Goal: Communication & Community: Answer question/provide support

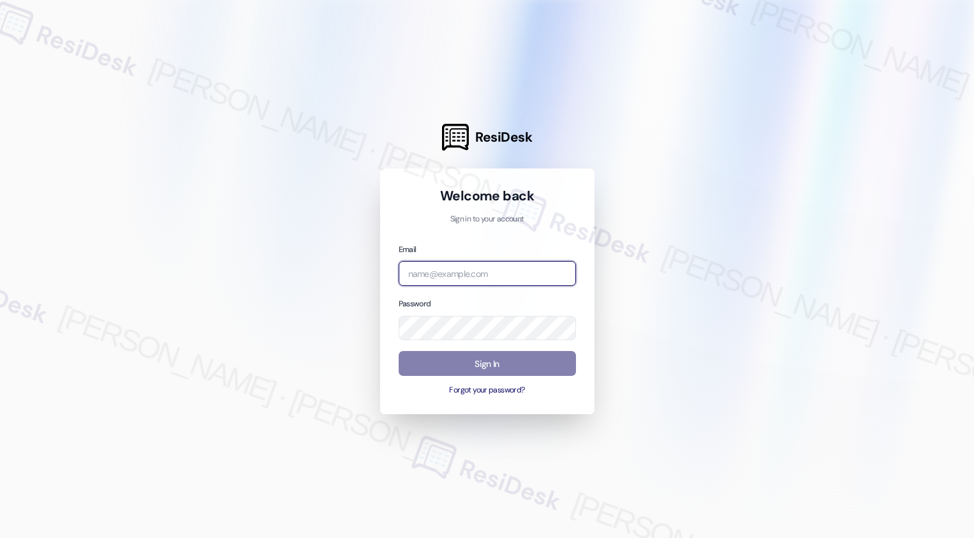
click at [485, 270] on input "email" at bounding box center [487, 273] width 177 height 25
type input "automated-surveys-home_now_properties-cecille.tinio@home_now_properties.com"
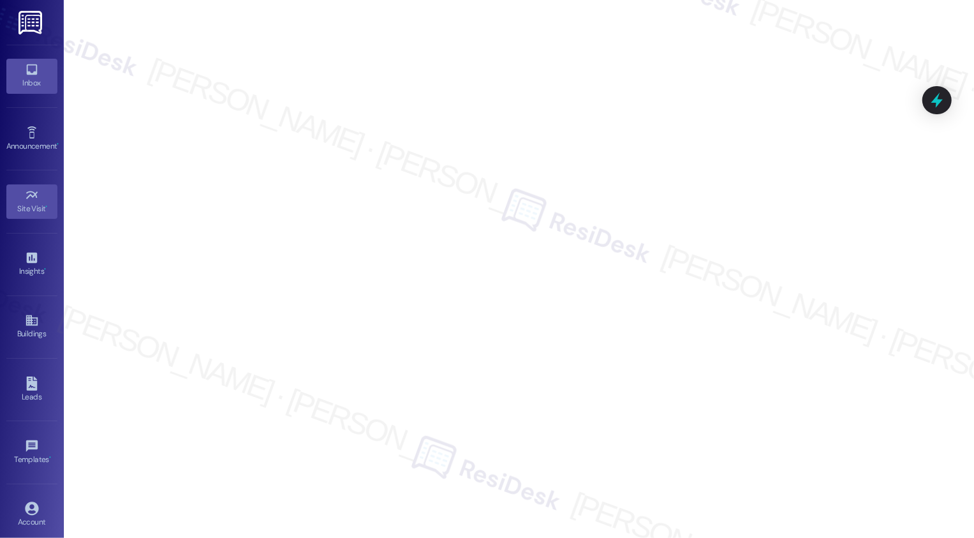
click at [43, 70] on link "Inbox" at bounding box center [31, 76] width 51 height 34
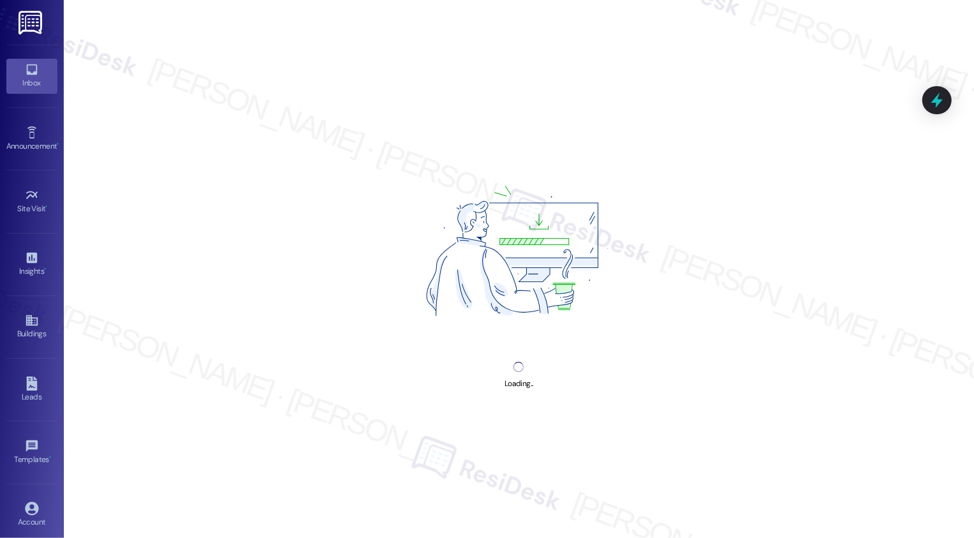
click at [43, 70] on link "Inbox" at bounding box center [31, 76] width 51 height 34
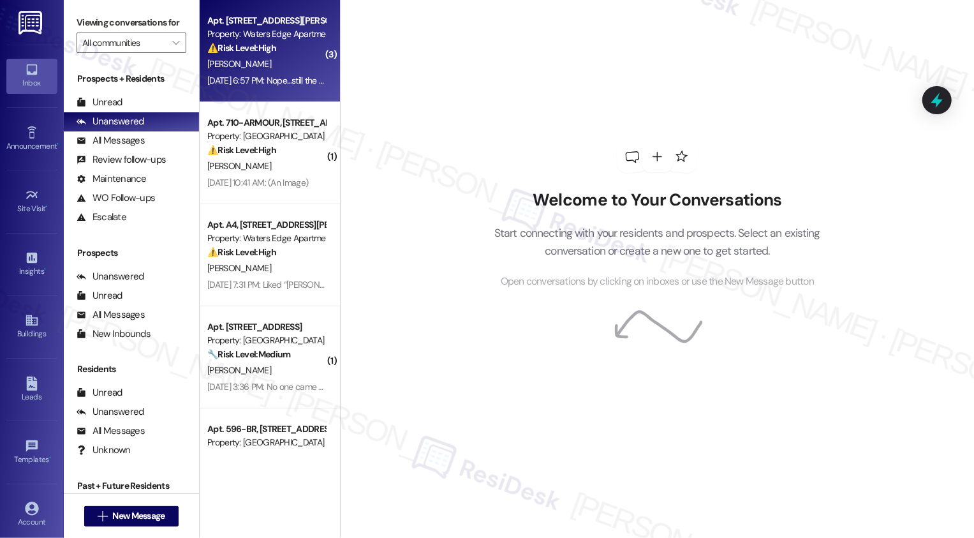
click at [288, 71] on div "[PERSON_NAME]" at bounding box center [266, 64] width 121 height 16
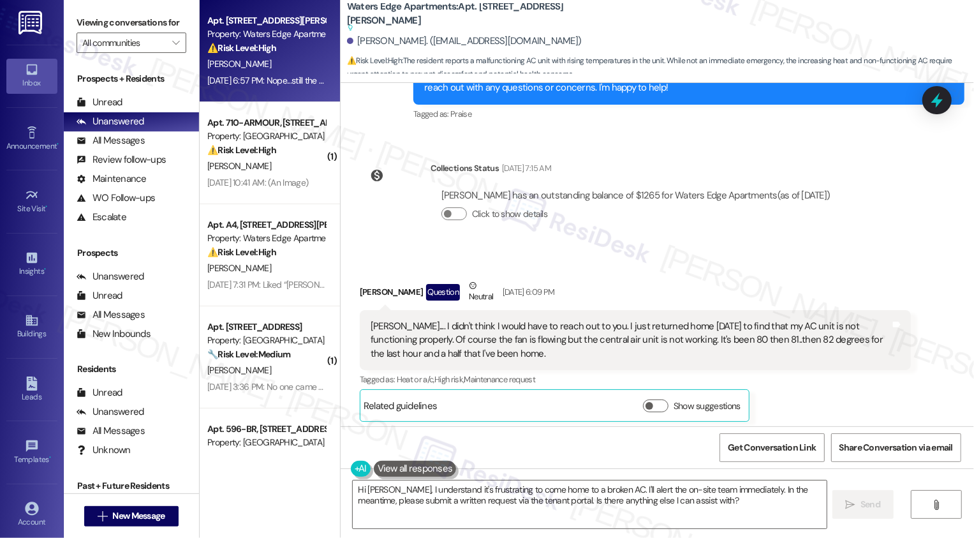
scroll to position [490, 0]
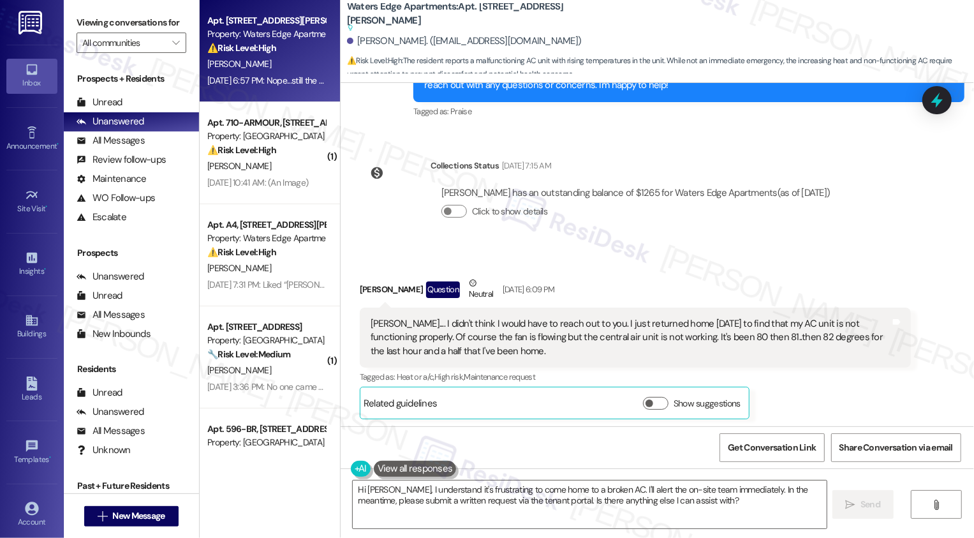
click at [487, 13] on b "Waters Edge Apartments: Apt. C8, 417 Barton Drive Suggested actions and notes a…" at bounding box center [474, 17] width 255 height 34
drag, startPoint x: 485, startPoint y: 13, endPoint x: 590, endPoint y: 22, distance: 105.6
click at [589, 22] on div "Waters Edge Apartments: Apt. C8, 417 Barton Drive Suggested actions and notes a…" at bounding box center [474, 18] width 255 height 16
copy b "417 Barton Drive"
click at [455, 332] on div "Sarah.... I didn't think I would have to reach out to you. I just returned home…" at bounding box center [631, 337] width 520 height 41
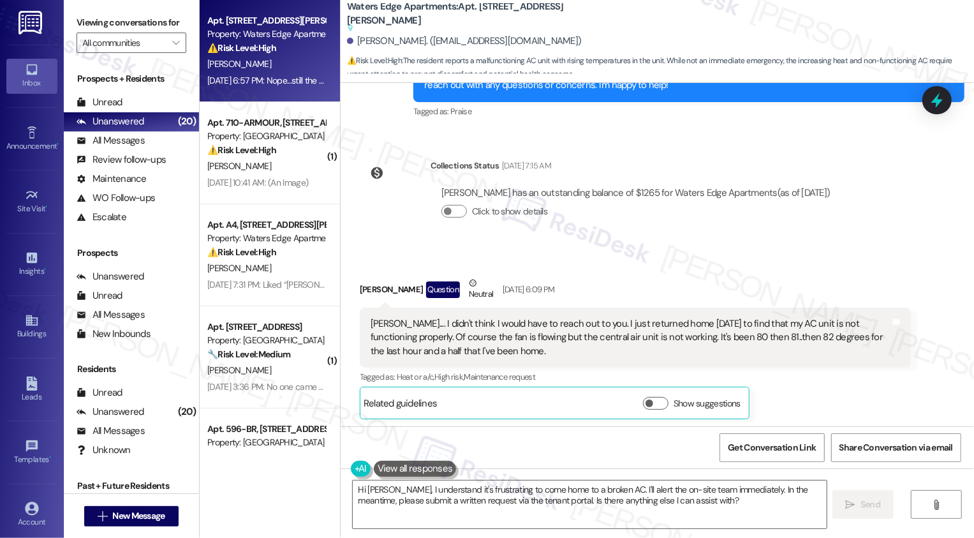
click at [490, 326] on div "Sarah.... I didn't think I would have to reach out to you. I just returned home…" at bounding box center [631, 337] width 520 height 41
click at [527, 326] on div "Sarah.... I didn't think I would have to reach out to you. I just returned home…" at bounding box center [631, 337] width 520 height 41
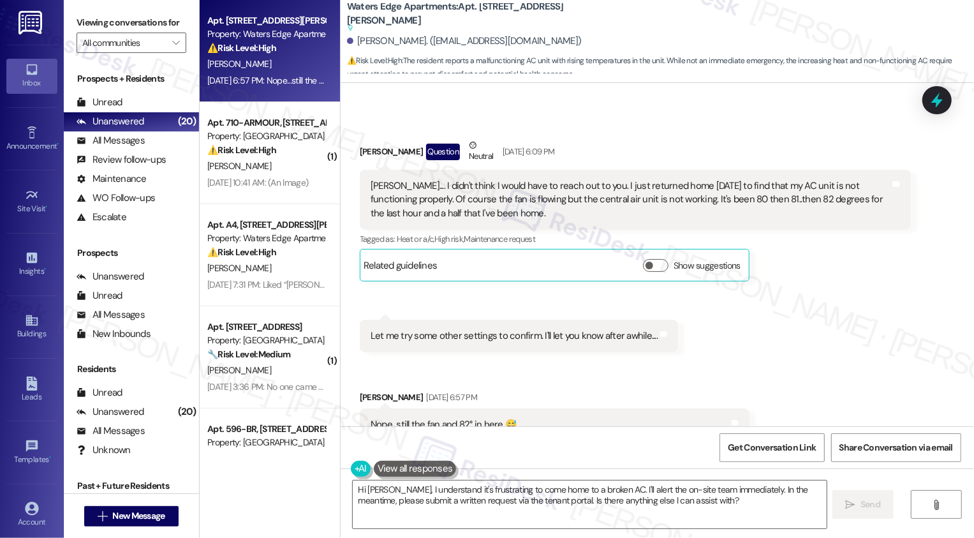
scroll to position [601, 0]
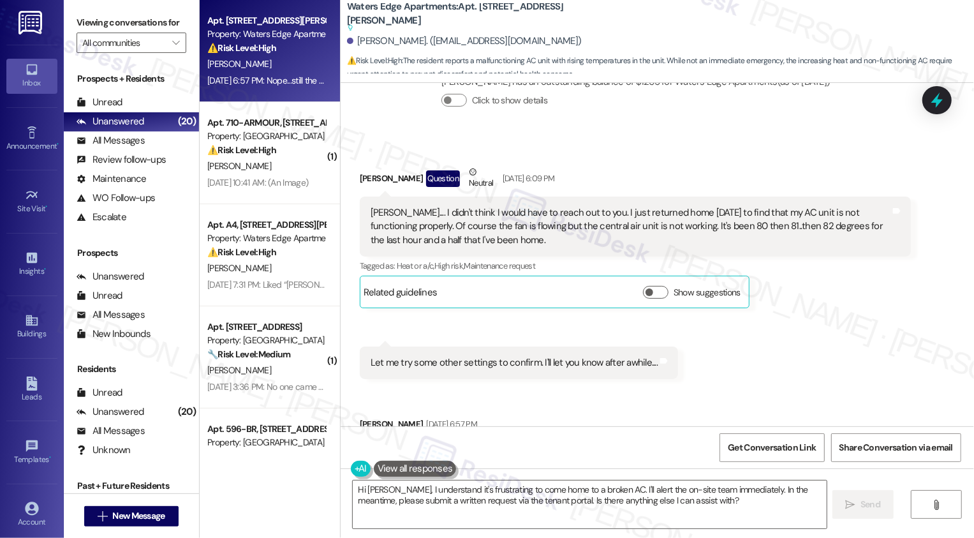
click at [439, 219] on div "Sarah.... I didn't think I would have to reach out to you. I just returned home…" at bounding box center [631, 226] width 520 height 41
drag, startPoint x: 485, startPoint y: 13, endPoint x: 566, endPoint y: 24, distance: 82.3
click at [566, 24] on div "Waters Edge Apartments: Apt. C8, 417 Barton Drive Suggested actions and notes a…" at bounding box center [474, 18] width 255 height 16
copy b "417 Barton Drive"
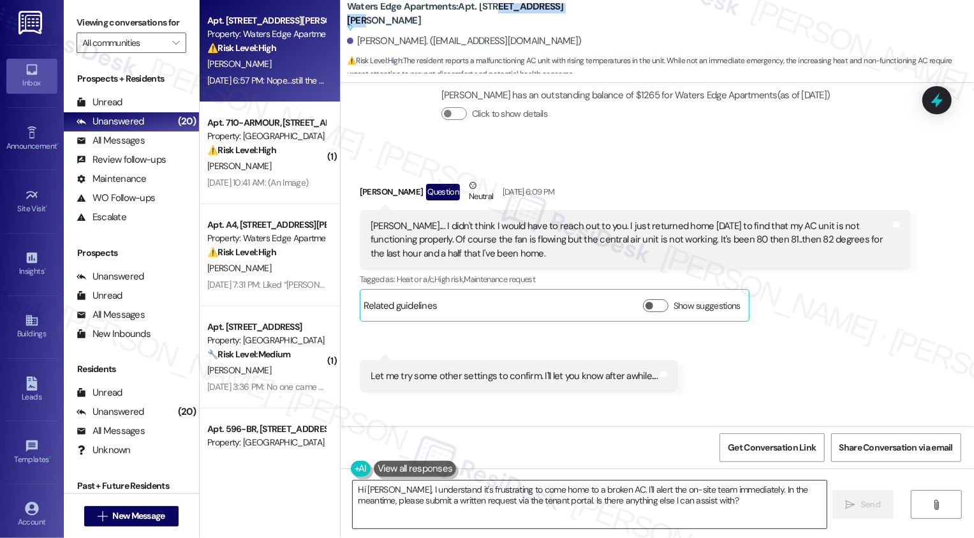
click at [422, 503] on textarea "Hi James, I understand it's frustrating to come home to a broken AC. I'll alert…" at bounding box center [590, 504] width 474 height 48
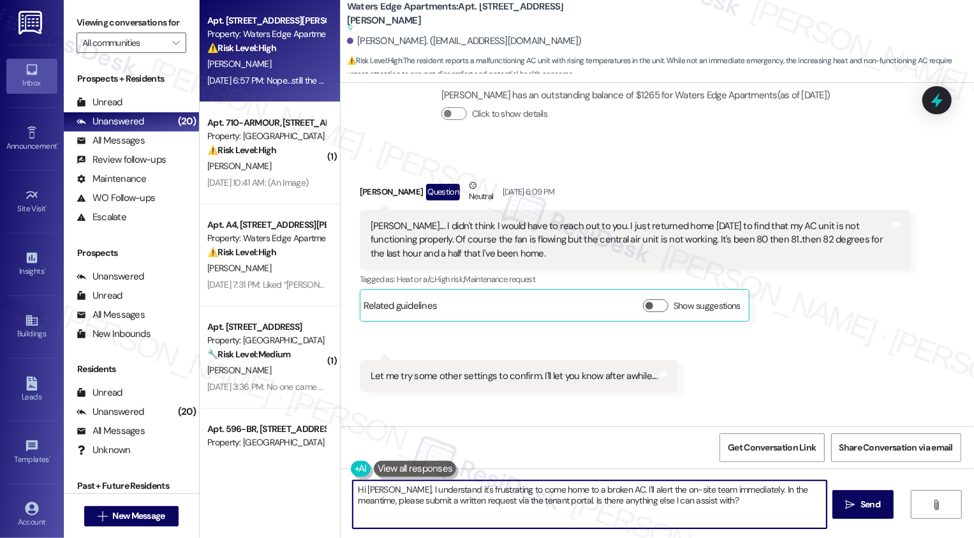
click at [406, 496] on textarea "Hi James, I understand it's frustrating to come home to a broken AC. I'll alert…" at bounding box center [590, 504] width 474 height 48
click at [386, 490] on textarea "Hi James, I understand it's frustrating to come home to a broken AC. I'll alert…" at bounding box center [590, 504] width 474 height 48
drag, startPoint x: 508, startPoint y: 491, endPoint x: 701, endPoint y: 496, distance: 193.3
click at [701, 496] on textarea "Hi James, I hope you had a great weekend! understand it's frustrating to come h…" at bounding box center [588, 504] width 474 height 48
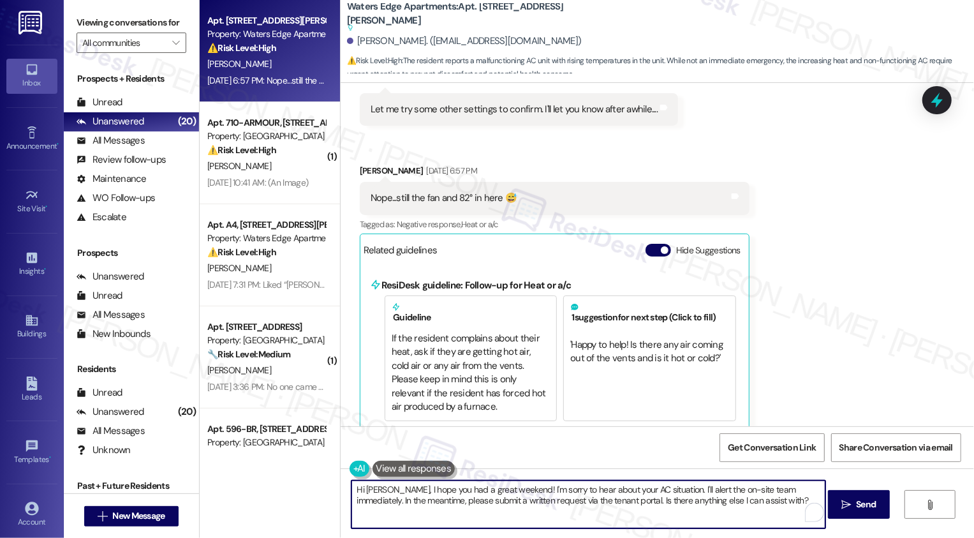
scroll to position [881, 0]
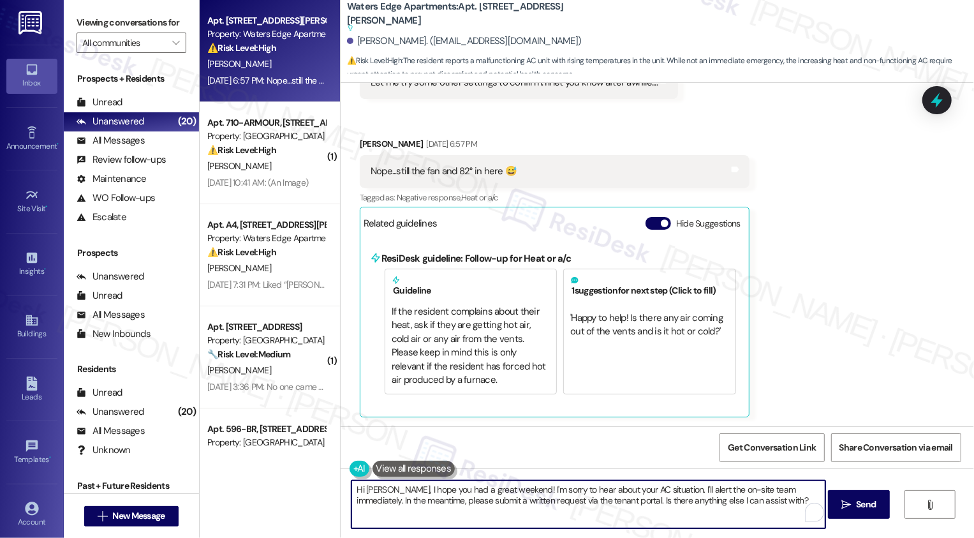
drag, startPoint x: 659, startPoint y: 489, endPoint x: 760, endPoint y: 521, distance: 105.1
click at [760, 521] on textarea "Hi James, I hope you had a great weekend! I'm sorry to hear about your AC situa…" at bounding box center [588, 504] width 474 height 48
drag, startPoint x: 662, startPoint y: 488, endPoint x: 761, endPoint y: 520, distance: 104.5
click at [761, 520] on textarea "Hi James, I hope you had a great weekend! I'm sorry to hear about your AC situa…" at bounding box center [588, 504] width 474 height 48
click at [380, 499] on textarea "Hi James, I hope you had a great weekend! I'm sorry to hear about your AC situa…" at bounding box center [588, 504] width 474 height 48
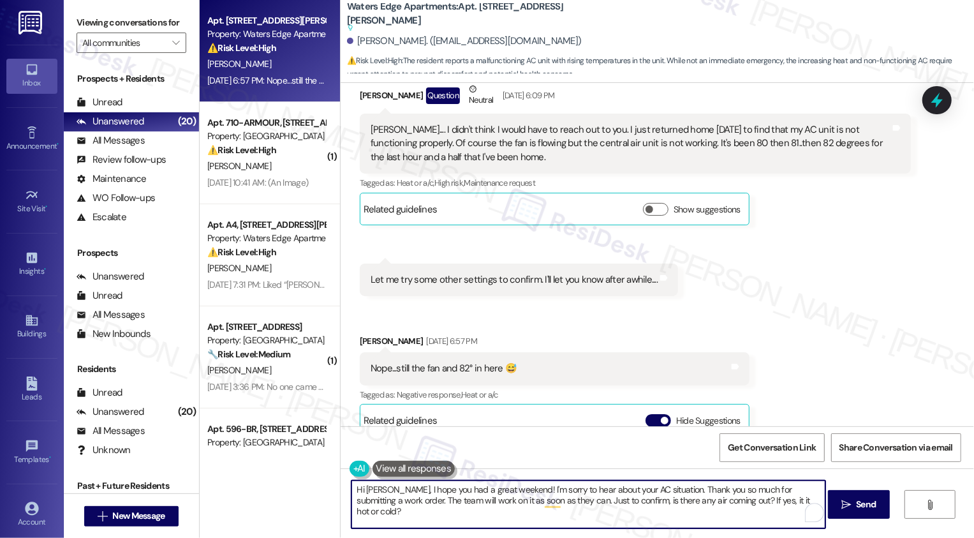
scroll to position [534, 0]
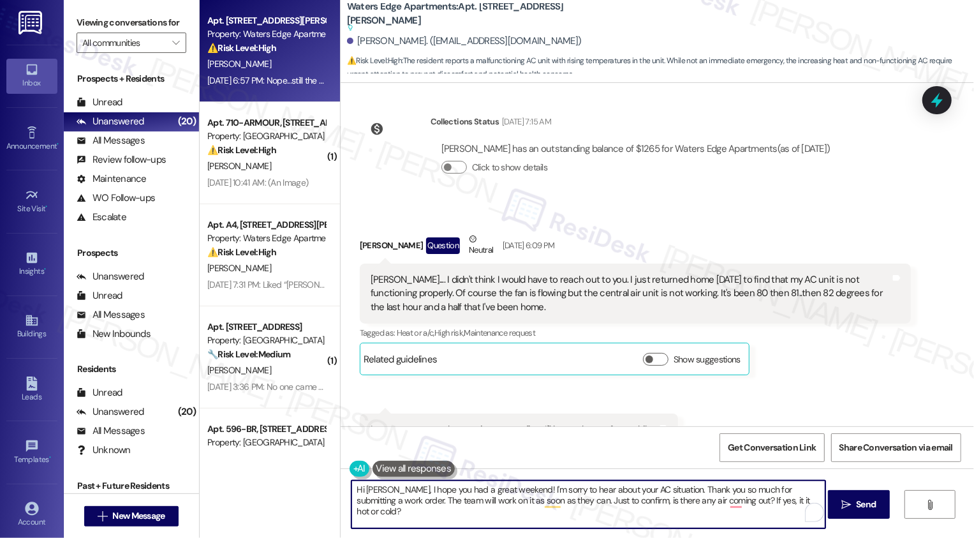
type textarea "Hi James, I hope you had a great weekend! I'm sorry to hear about your AC situa…"
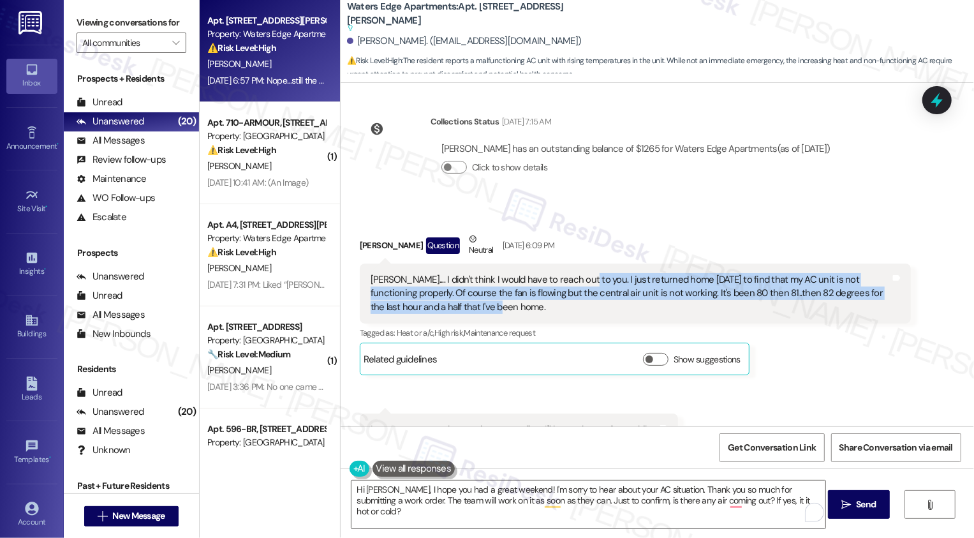
drag, startPoint x: 569, startPoint y: 277, endPoint x: 587, endPoint y: 308, distance: 36.3
click at [587, 308] on div "Sarah.... I didn't think I would have to reach out to you. I just returned home…" at bounding box center [631, 293] width 520 height 41
copy div "I just returned home today to find that my AC unit is not functioning properly.…"
click at [639, 307] on div "Sarah.... I didn't think I would have to reach out to you. I just returned home…" at bounding box center [631, 293] width 520 height 41
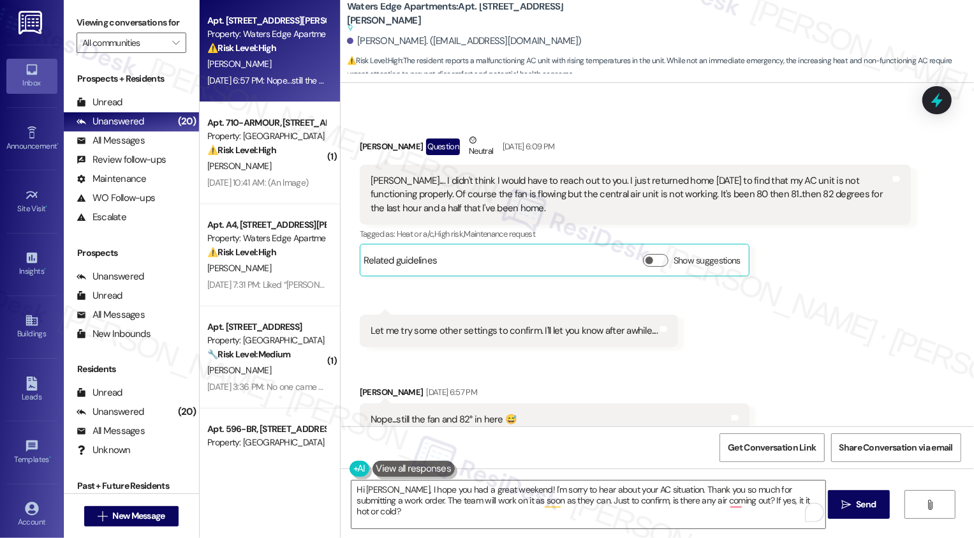
scroll to position [641, 0]
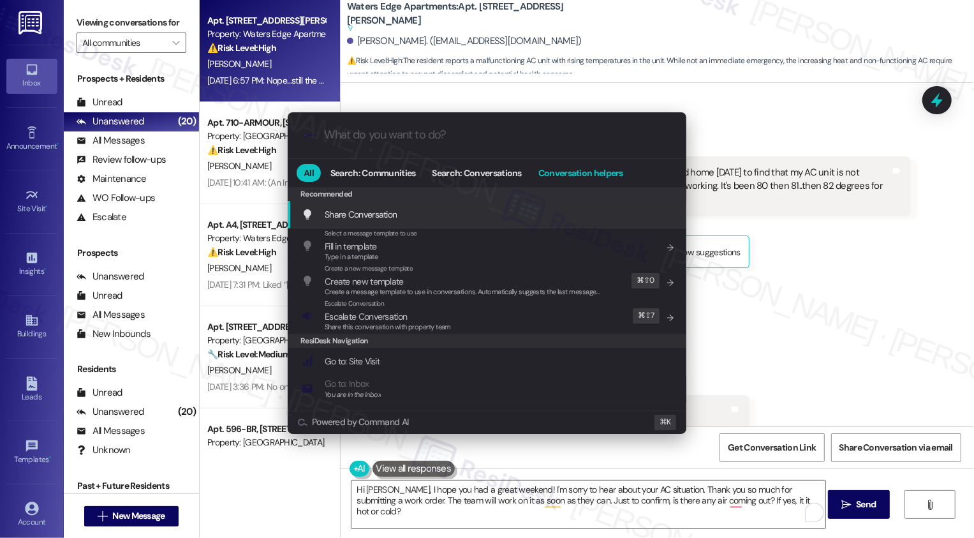
click at [566, 177] on span "Conversation helpers" at bounding box center [580, 172] width 85 height 9
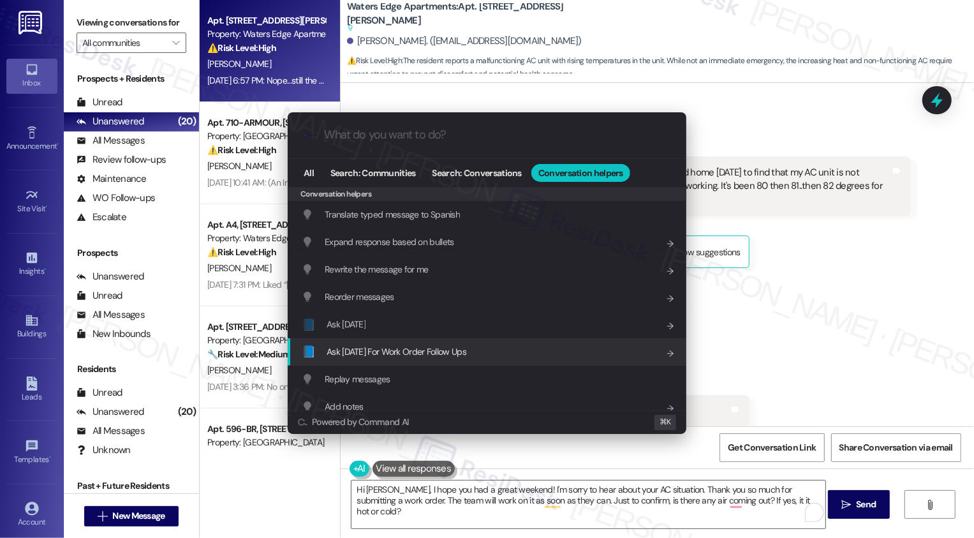
click at [434, 348] on span "Ask [DATE] For Work Order Follow Ups" at bounding box center [397, 351] width 140 height 11
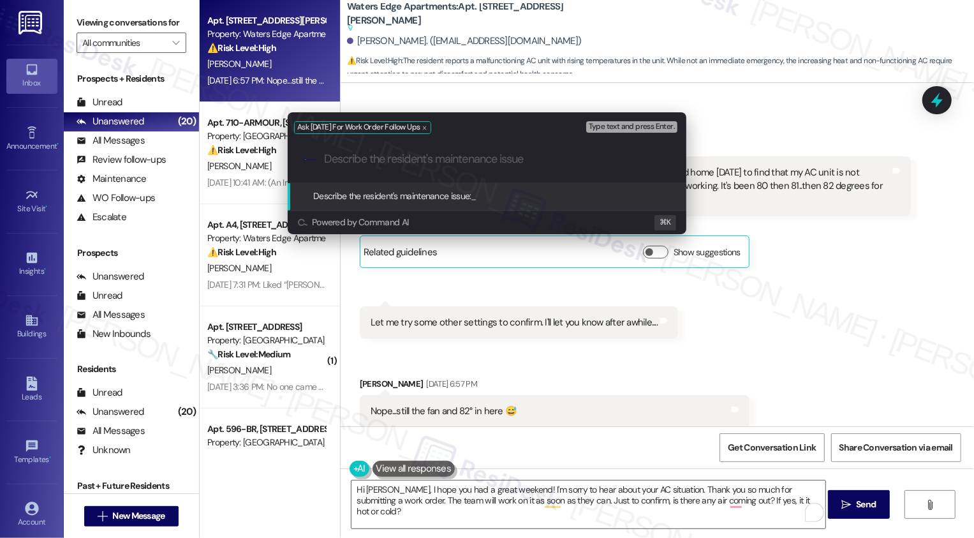
paste input "I just returned home today to find that my AC unit is not functioning properly.…"
type input "I just returned home today to find that my AC unit is not functioning properly.…"
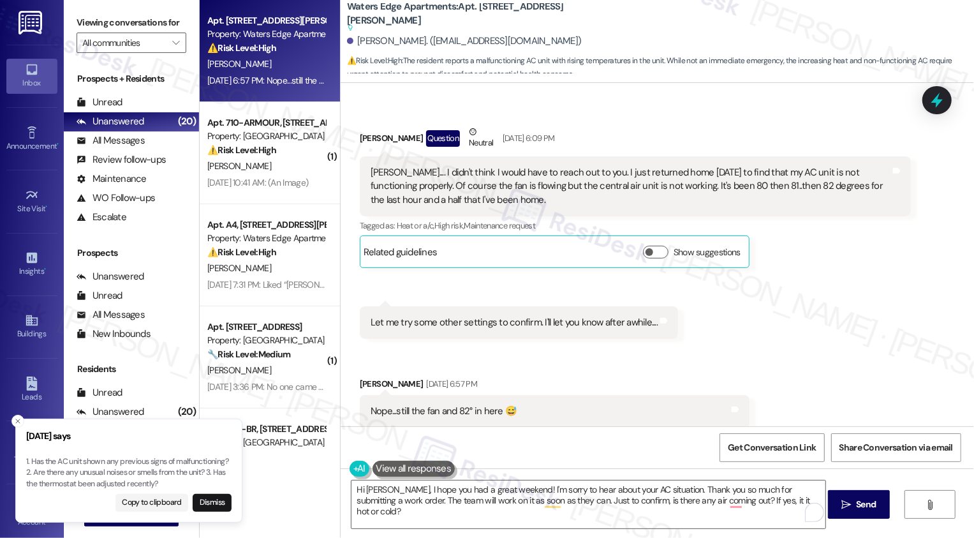
click at [411, 189] on div "Sarah.... I didn't think I would have to reach out to you. I just returned home…" at bounding box center [631, 186] width 520 height 41
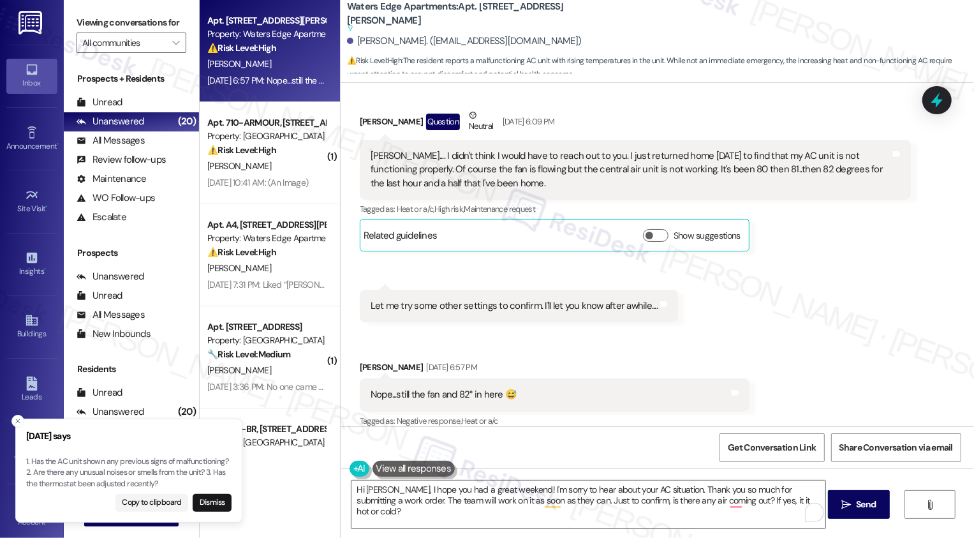
scroll to position [648, 0]
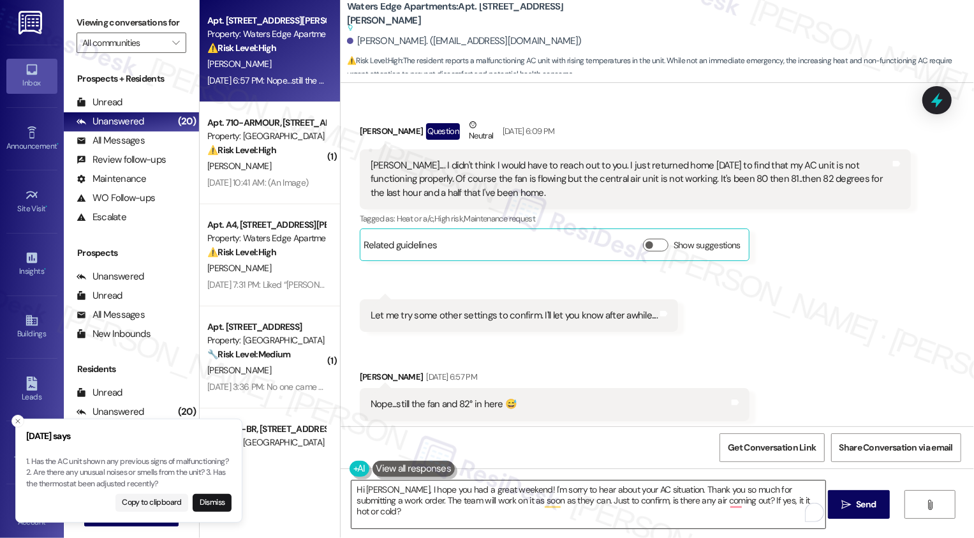
click at [534, 503] on textarea "Hi James, I hope you had a great weekend! I'm sorry to hear about your AC situa…" at bounding box center [588, 504] width 474 height 48
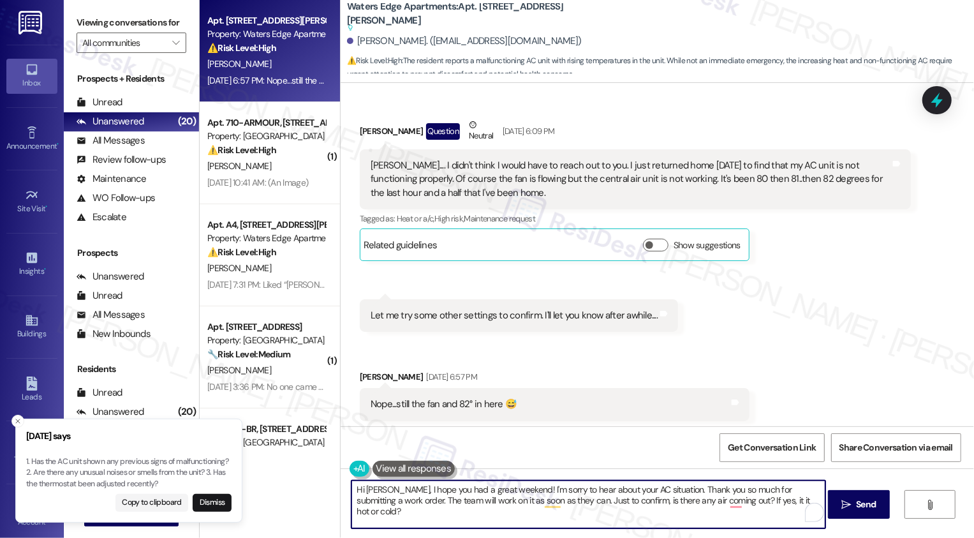
click at [630, 502] on textarea "Hi James, I hope you had a great weekend! I'm sorry to hear about your AC situa…" at bounding box center [588, 504] width 474 height 48
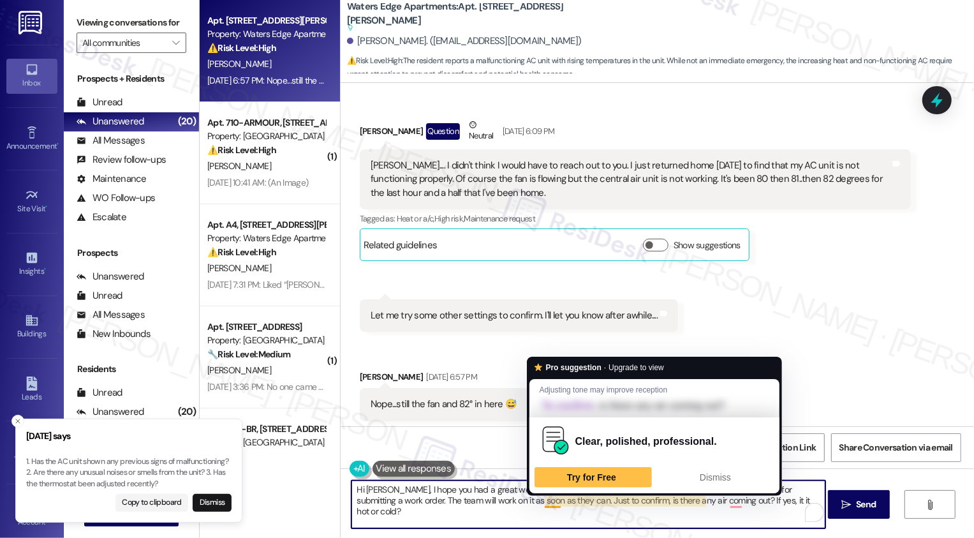
click at [675, 508] on textarea "Hi James, I hope you had a great weekend! I'm sorry to hear about your AC situa…" at bounding box center [588, 504] width 474 height 48
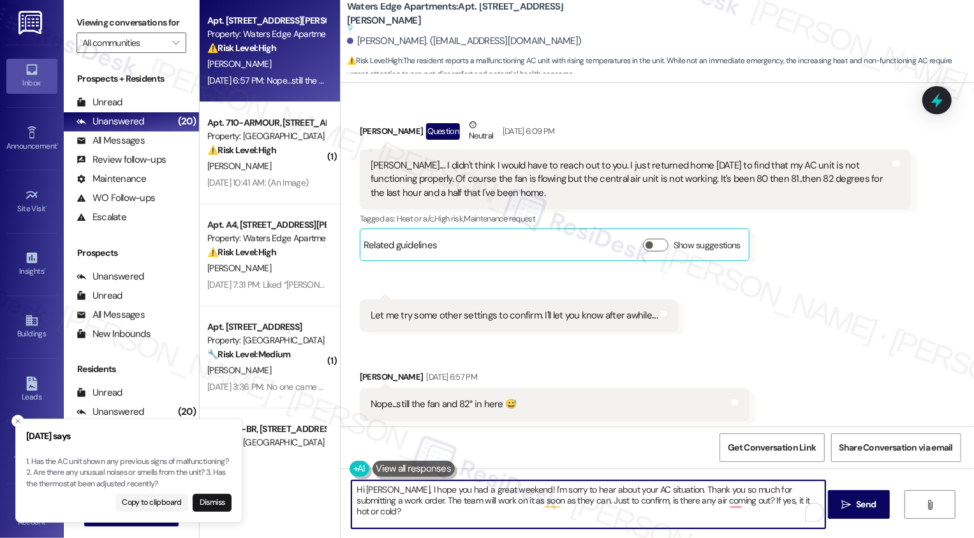
click at [735, 508] on textarea "Hi James, I hope you had a great weekend! I'm sorry to hear about your AC situa…" at bounding box center [588, 504] width 474 height 48
click at [731, 508] on textarea "Hi James, I hope you had a great weekend! I'm sorry to hear about your AC situa…" at bounding box center [588, 504] width 474 height 48
click at [726, 503] on textarea "Hi James, I hope you had a great weekend! I'm sorry to hear about your AC situa…" at bounding box center [588, 504] width 474 height 48
click at [576, 501] on textarea "Hi James, I hope you had a great weekend! I'm sorry to hear about your AC situa…" at bounding box center [588, 504] width 474 height 48
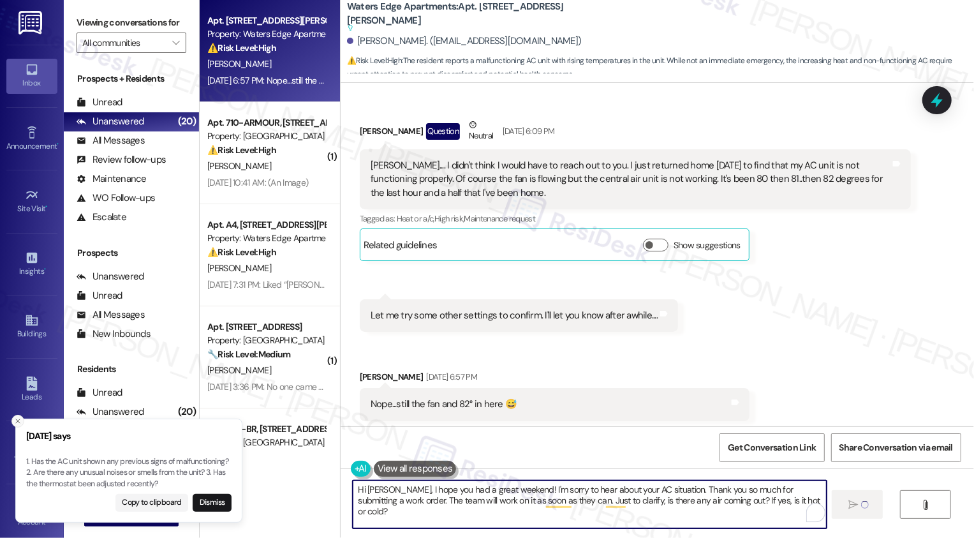
type textarea "Hi James, I hope you had a great weekend! I'm sorry to hear about your AC situa…"
click at [15, 420] on icon "Close toast" at bounding box center [18, 421] width 8 height 8
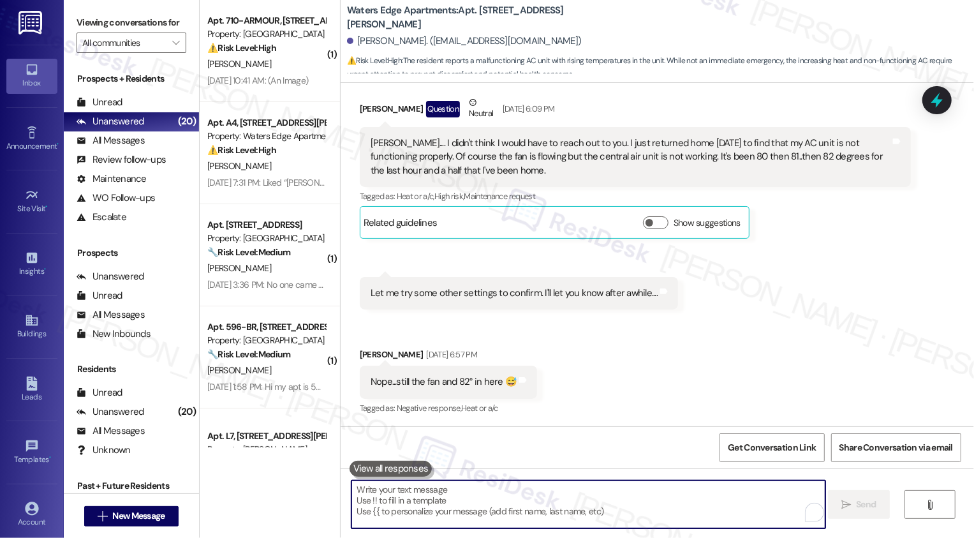
scroll to position [774, 0]
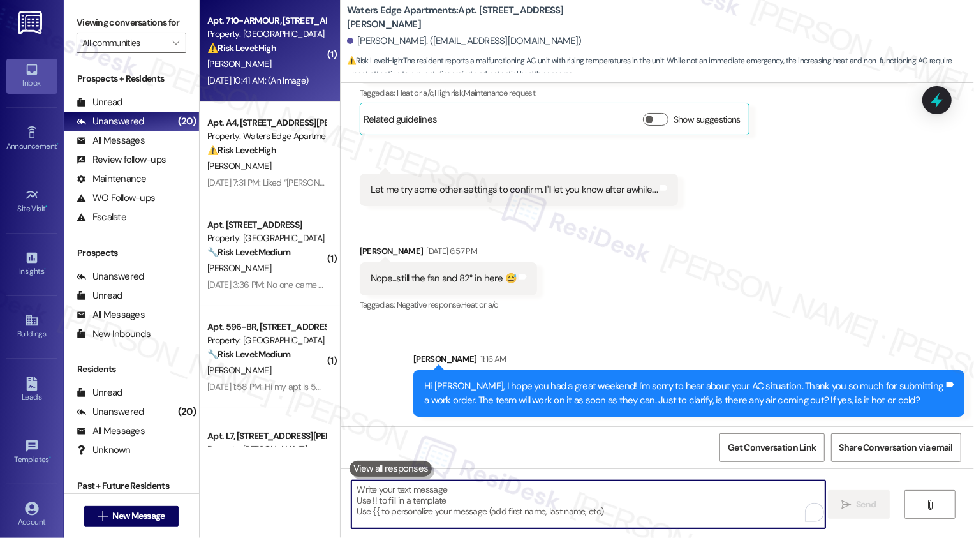
click at [274, 57] on div "[PERSON_NAME]" at bounding box center [266, 64] width 121 height 16
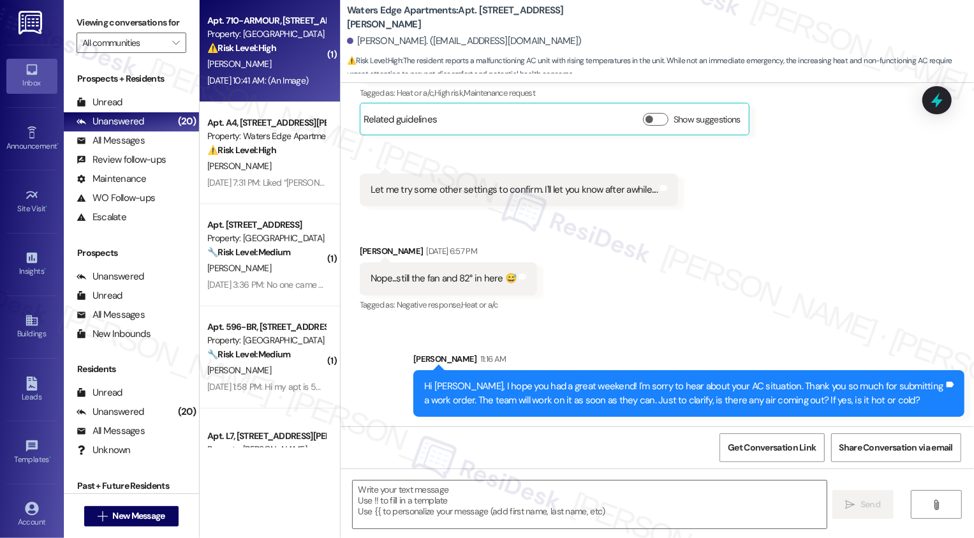
click at [274, 57] on div "[PERSON_NAME]" at bounding box center [266, 64] width 121 height 16
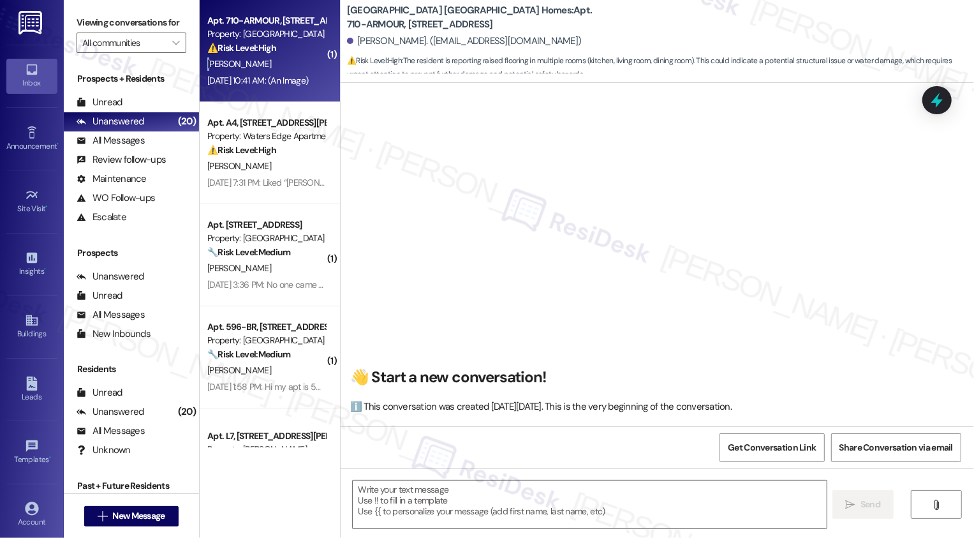
click at [274, 57] on div "[PERSON_NAME]" at bounding box center [266, 64] width 121 height 16
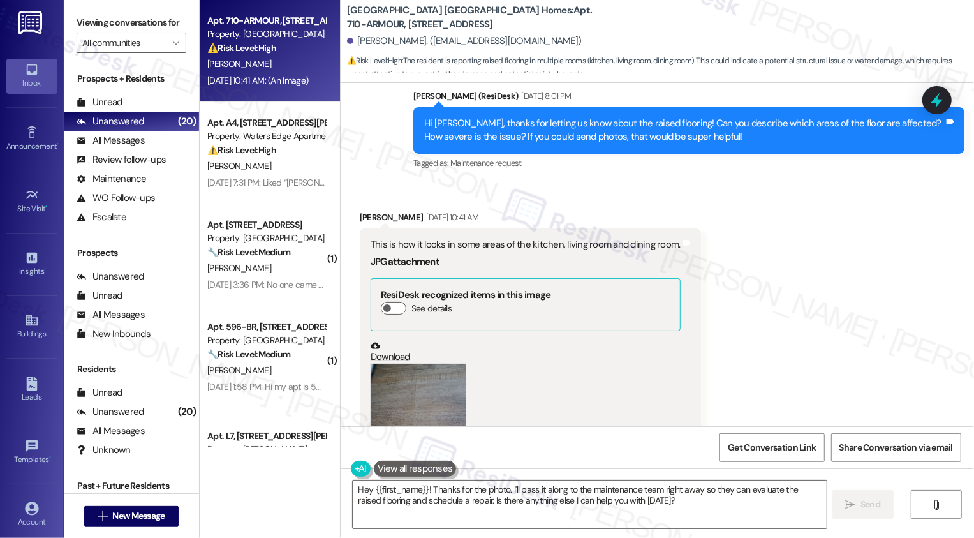
scroll to position [695, 0]
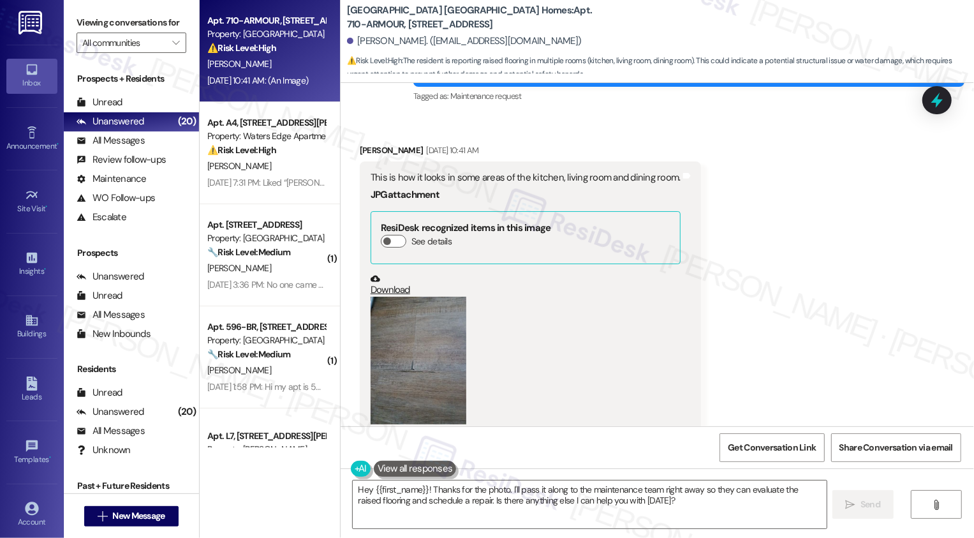
click at [381, 276] on link "Download" at bounding box center [526, 285] width 310 height 22
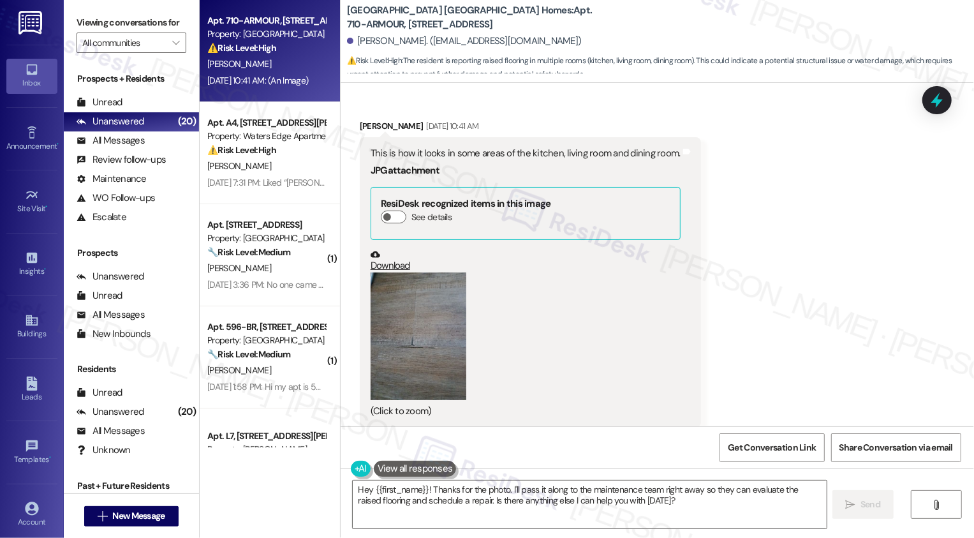
scroll to position [735, 0]
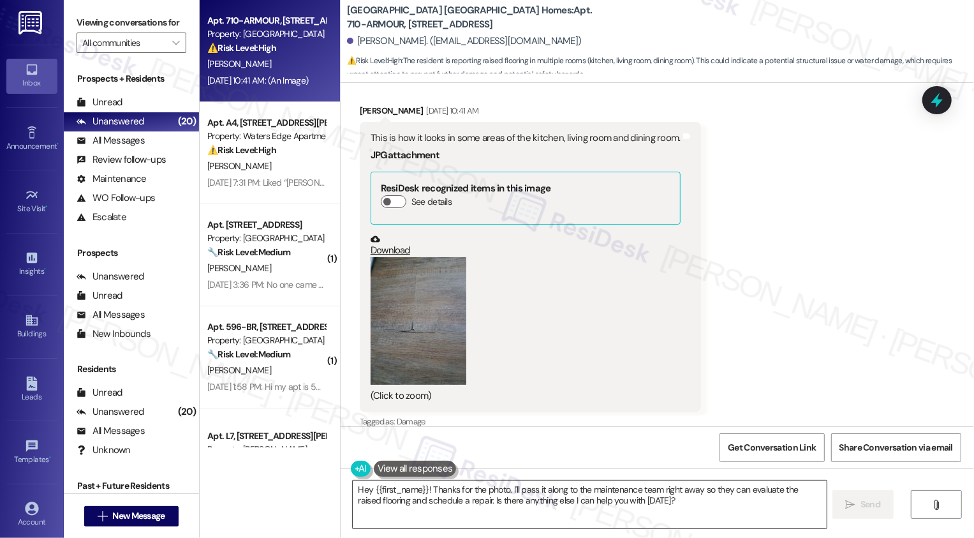
click at [453, 495] on textarea "Hey {{first_name}}! Thanks for the photo. I'll pass it along to the maintenance…" at bounding box center [590, 504] width 474 height 48
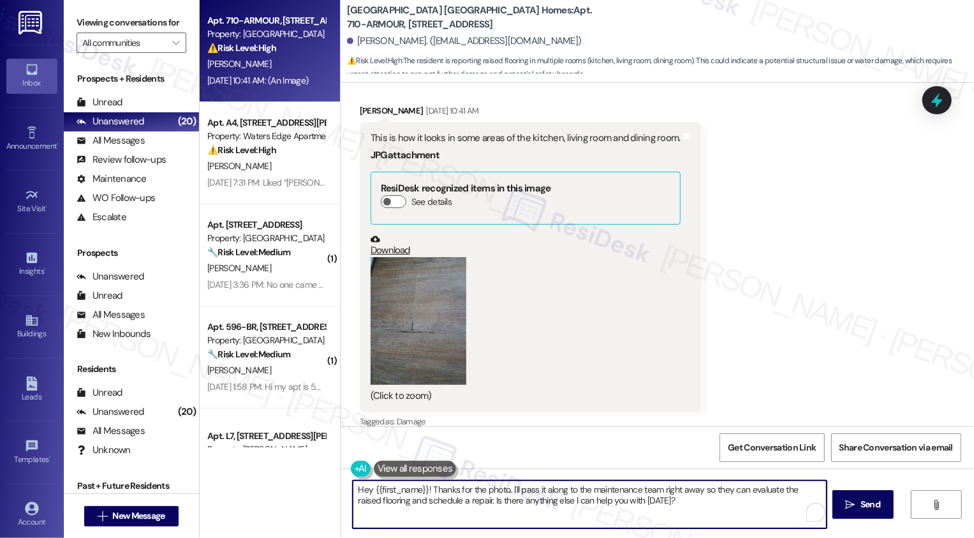
click at [358, 488] on textarea "Hey {{first_name}}! Thanks for the photo. I'll pass it along to the maintenance…" at bounding box center [590, 504] width 474 height 48
click at [620, 499] on textarea "I hope you had a wonderful weekend, {{first_name}}! Thanks for the photo. I'll …" at bounding box center [588, 504] width 474 height 48
drag, startPoint x: 624, startPoint y: 487, endPoint x: 774, endPoint y: 515, distance: 151.8
click at [772, 520] on textarea "I hope you had a wonderful weekend, {{first_name}}! Thanks for the photo. I'll …" at bounding box center [588, 504] width 474 height 48
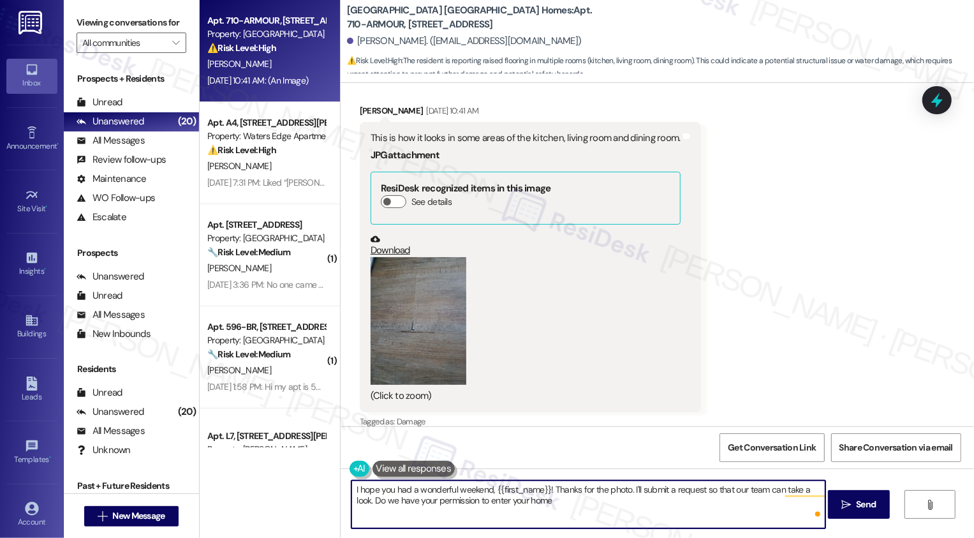
type textarea "I hope you had a wonderful weekend, {{first_name}}! Thanks for the photo. I'll …"
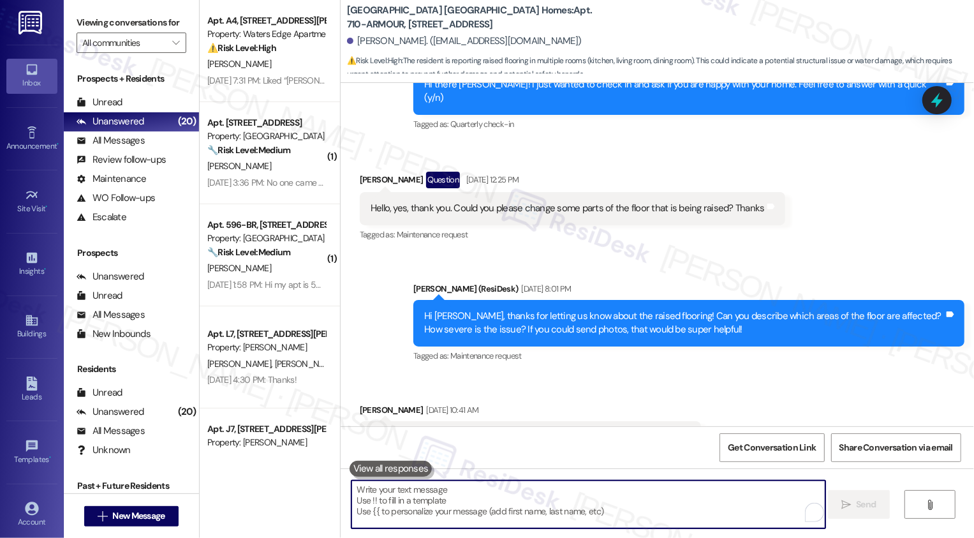
scroll to position [317, 0]
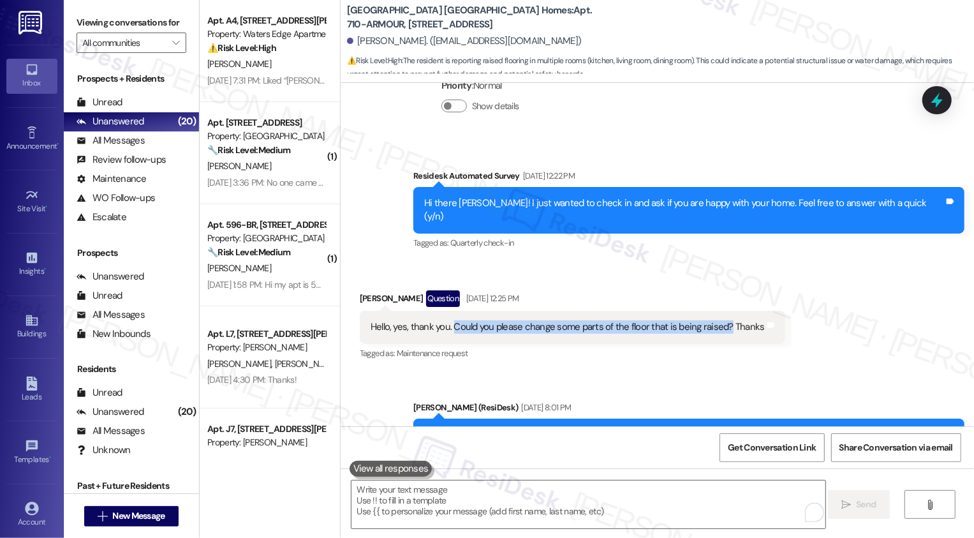
drag, startPoint x: 445, startPoint y: 310, endPoint x: 719, endPoint y: 313, distance: 274.2
click at [719, 320] on div "Hello, yes, thank you. Could you please change some parts of the floor that is …" at bounding box center [568, 326] width 394 height 13
copy div "Could you please change some parts of the floor that is being raised?"
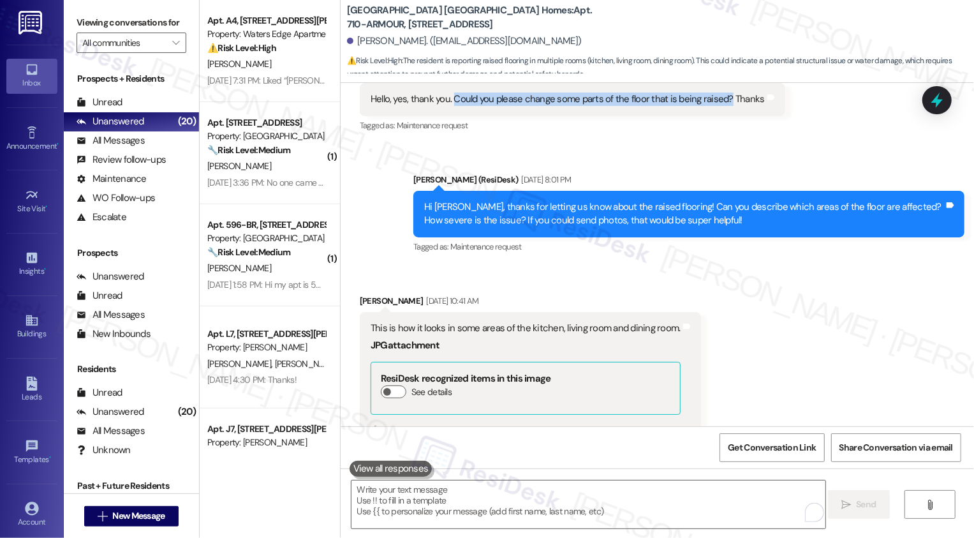
scroll to position [559, 0]
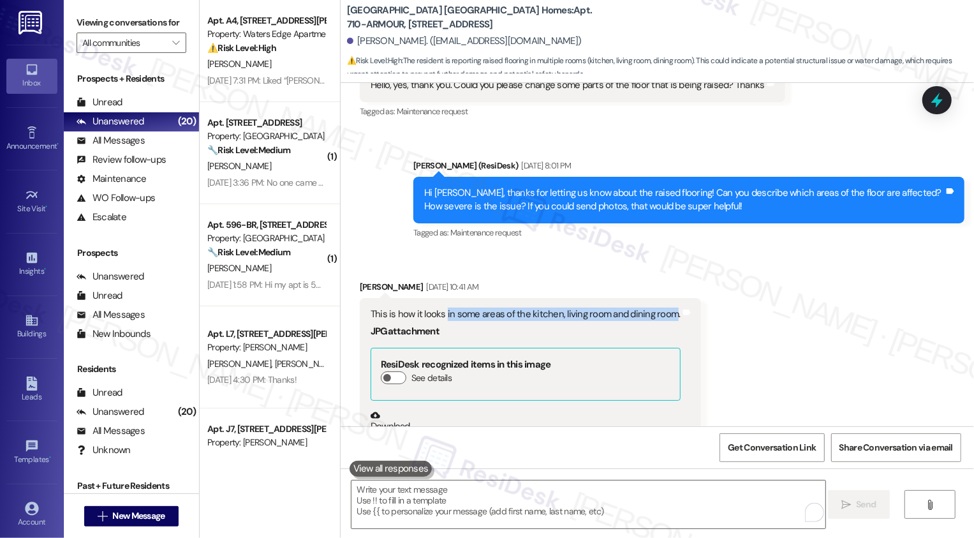
drag, startPoint x: 437, startPoint y: 300, endPoint x: 659, endPoint y: 301, distance: 221.9
click at [659, 307] on div "This is how it looks in some areas of the kitchen, living room and dining room." at bounding box center [526, 313] width 310 height 13
copy div "in some areas of the kitchen, living room and dining room"
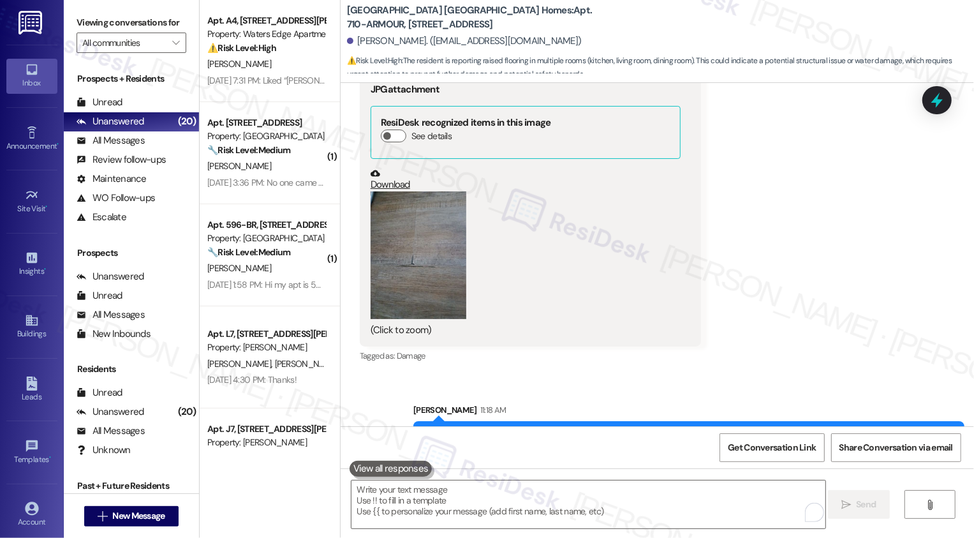
scroll to position [837, 0]
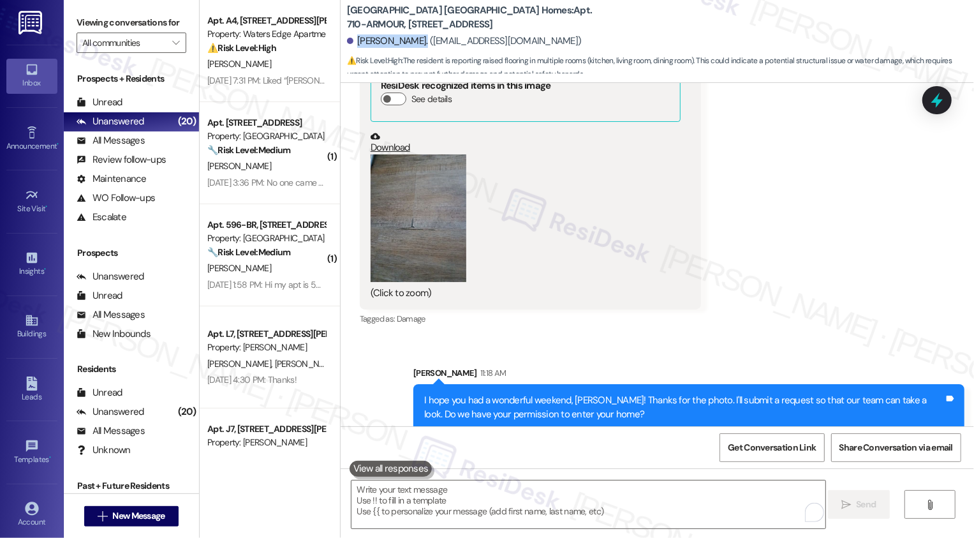
drag, startPoint x: 350, startPoint y: 43, endPoint x: 403, endPoint y: 47, distance: 53.1
click at [403, 47] on div "Julio Resendiz. (jaqueline291985@gmail.com)" at bounding box center [464, 40] width 235 height 13
copy div "Julio Resendiz"
drag, startPoint x: 541, startPoint y: 10, endPoint x: 575, endPoint y: 18, distance: 34.3
click at [575, 18] on b "Gainesville Midtown Homes: Apt. 710-ARMOUR, 807 Midtown Way" at bounding box center [474, 17] width 255 height 27
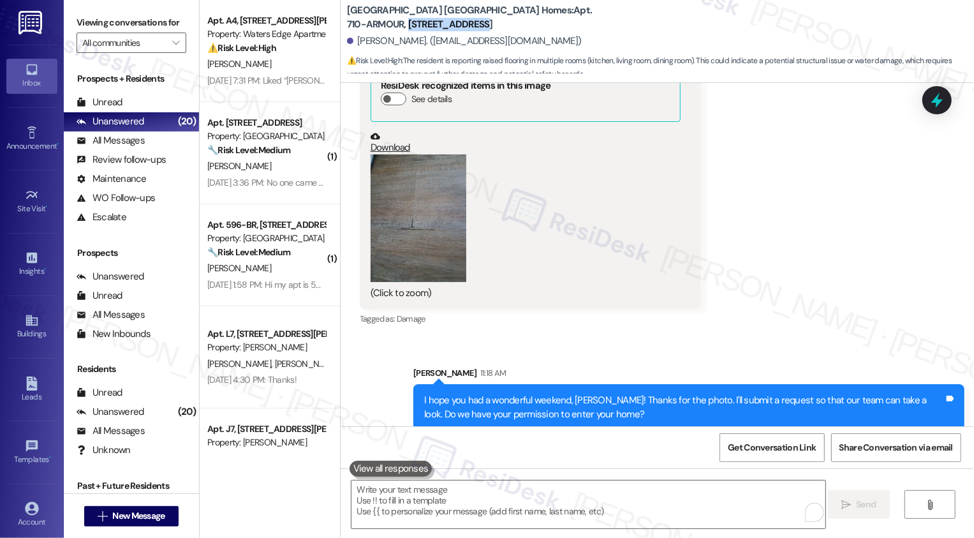
copy b "807 Midtown Way"
click at [569, 228] on div "(Click to zoom)" at bounding box center [526, 226] width 310 height 145
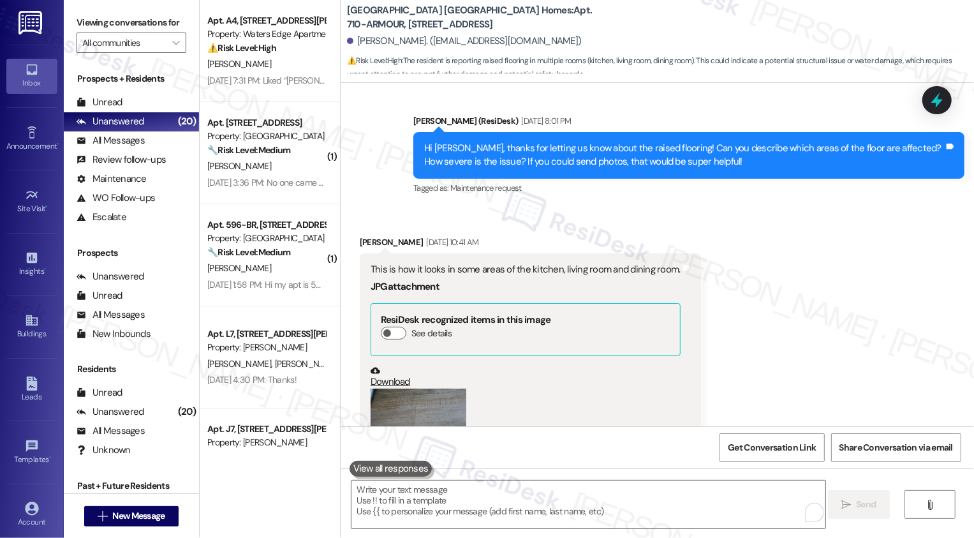
scroll to position [576, 0]
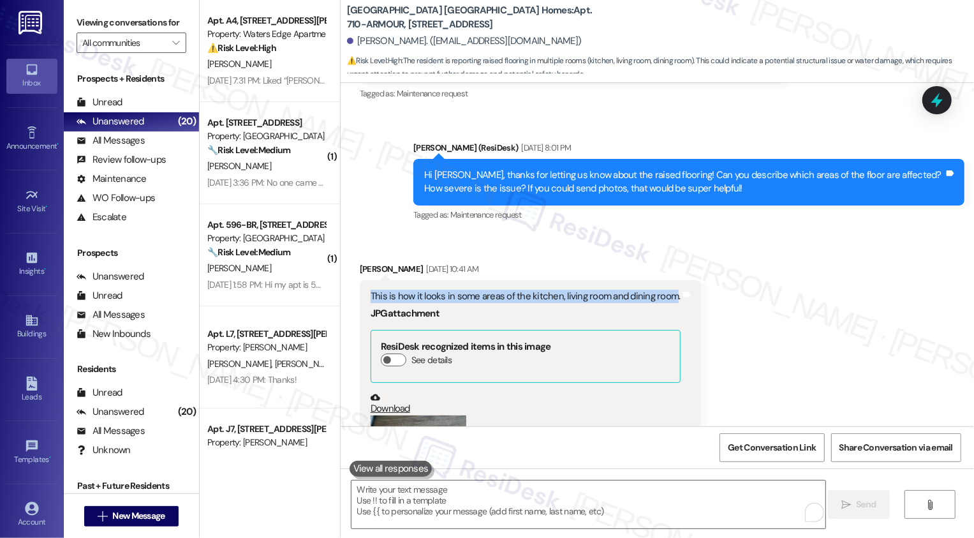
copy div "This is how it looks in some areas of the kitchen, living room and dining room"
drag, startPoint x: 364, startPoint y: 283, endPoint x: 661, endPoint y: 287, distance: 296.6
click at [661, 290] on div "This is how it looks in some areas of the kitchen, living room and dining room." at bounding box center [526, 296] width 310 height 13
click at [791, 321] on div "Received via SMS Julio Resendiz Sep 05, 2025 at 10:41 AM This is how it looks i…" at bounding box center [657, 415] width 633 height 365
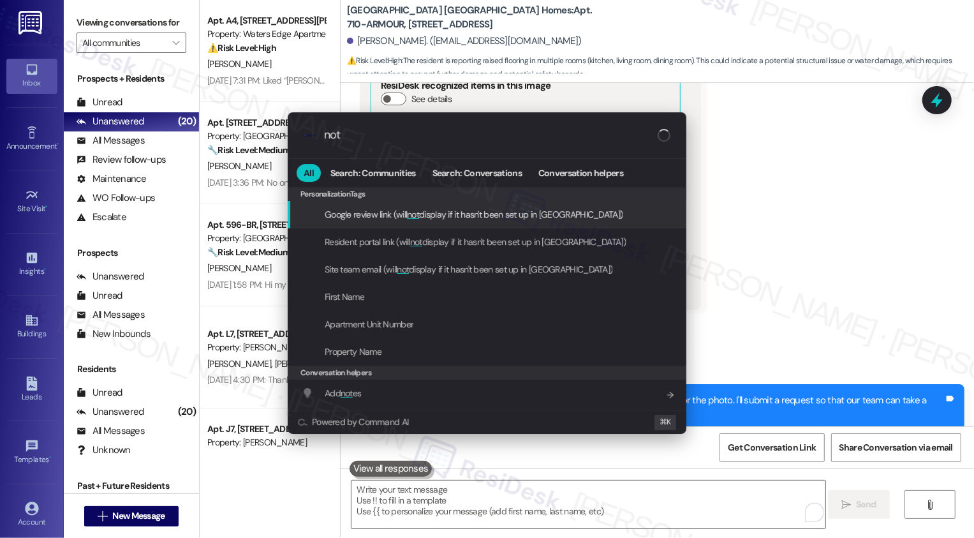
type input "note"
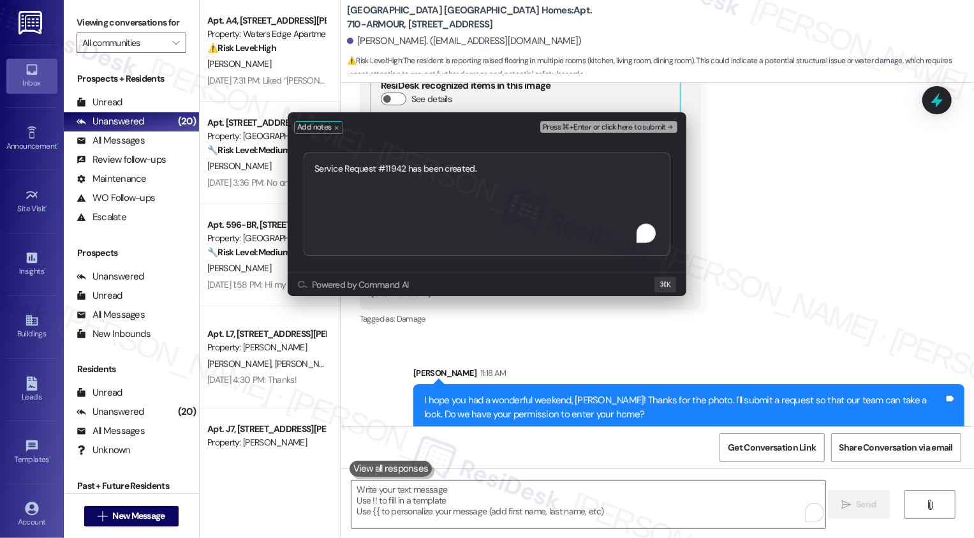
click at [403, 167] on textarea "Service Request #11942 has been created." at bounding box center [487, 203] width 367 height 103
type textarea "Service Request #11942-1 has been created."
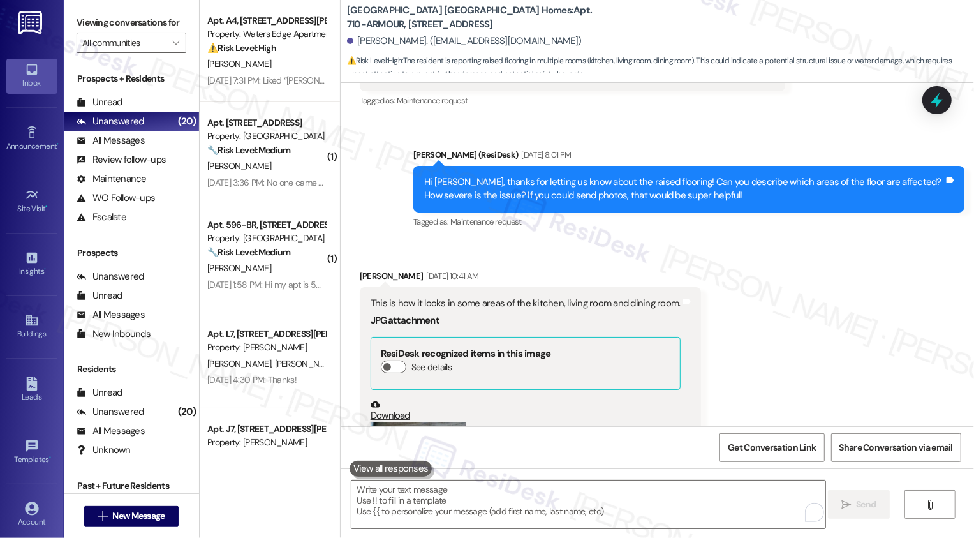
scroll to position [389, 0]
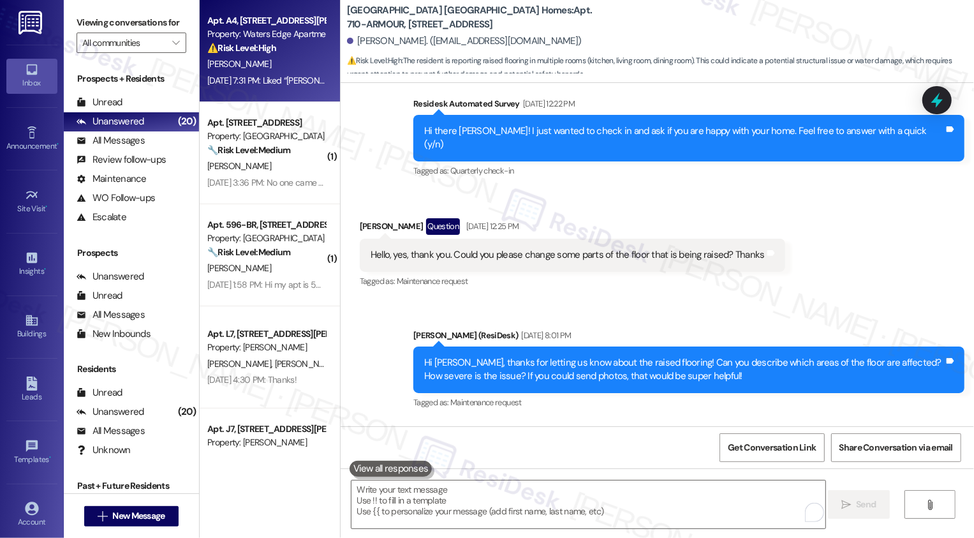
click at [253, 51] on strong "⚠️ Risk Level: High" at bounding box center [241, 47] width 69 height 11
type textarea "Fetching suggested responses. Please feel free to read through the conversation…"
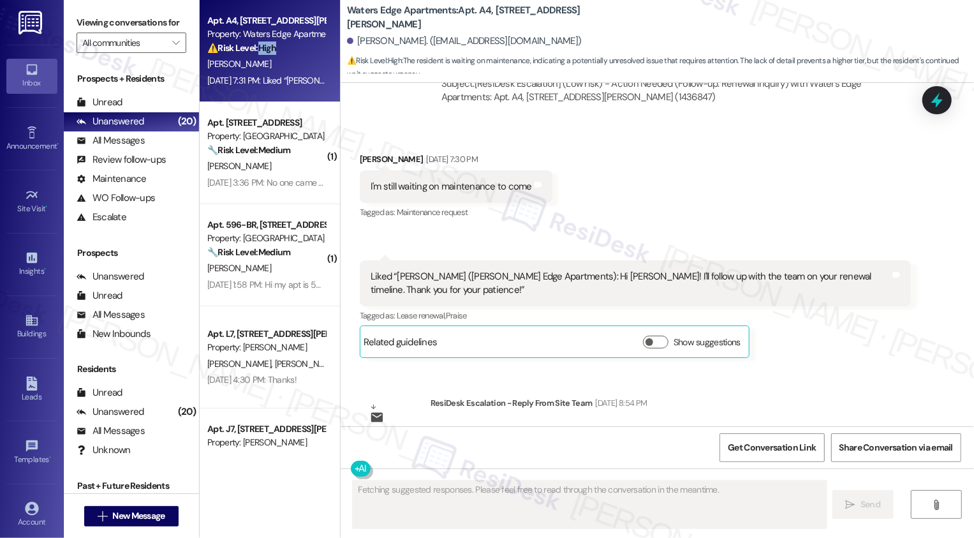
scroll to position [1443, 0]
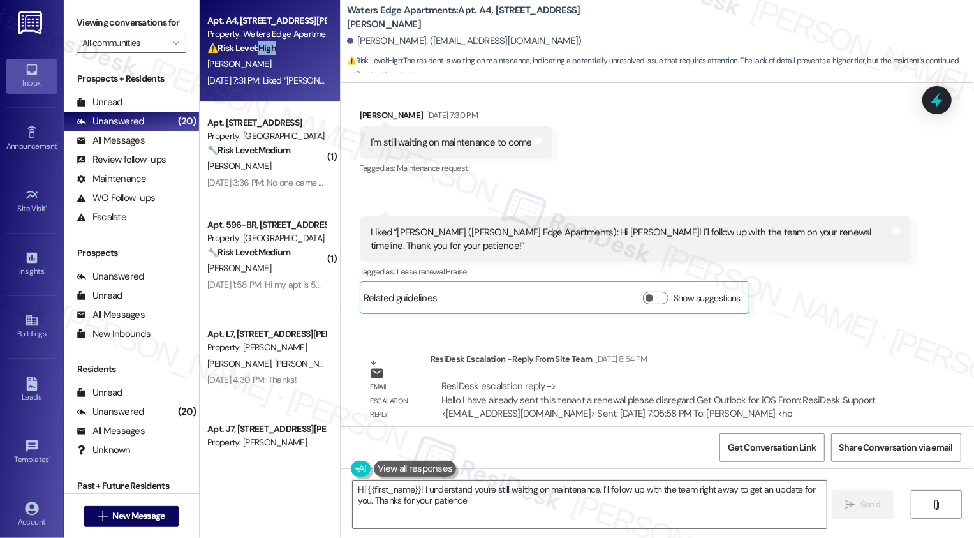
type textarea "Hi {{first_name}}! I understand you're still waiting on maintenance. I'll follo…"
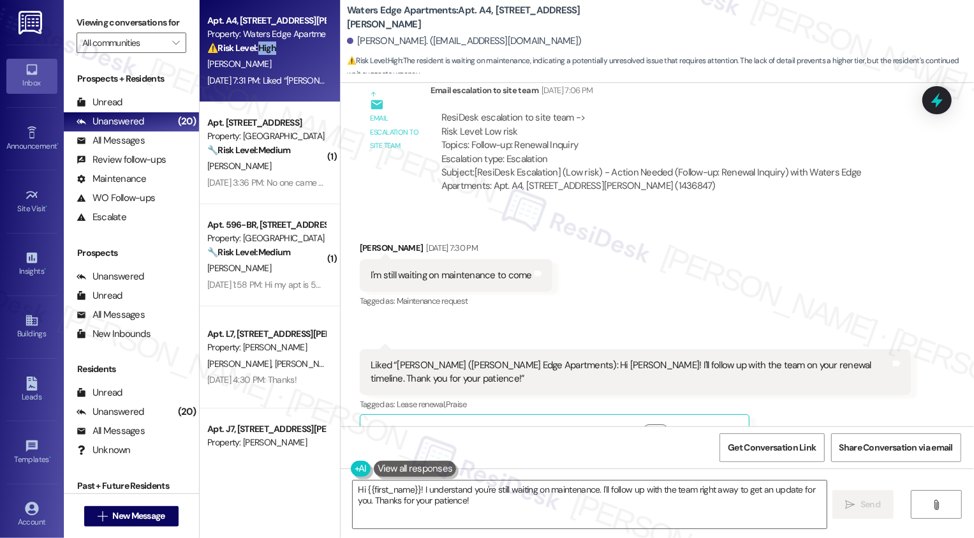
scroll to position [1256, 0]
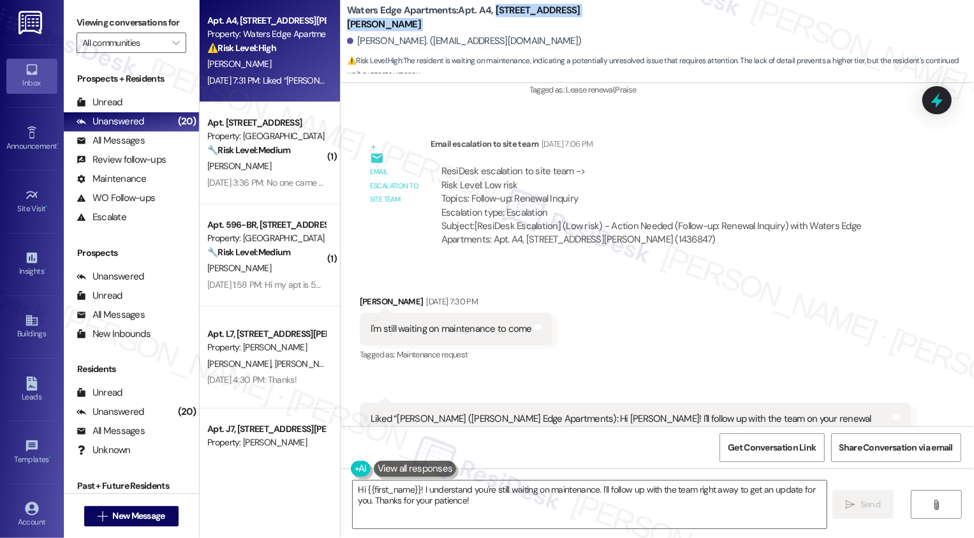
drag, startPoint x: 484, startPoint y: 18, endPoint x: 580, endPoint y: 27, distance: 96.7
click at [581, 28] on div "Waters Edge Apartments: Apt. A4, 417 Barton Drive Kesha Matthews. (matthewskesh…" at bounding box center [660, 38] width 627 height 70
copy div "417 Barton Drive"
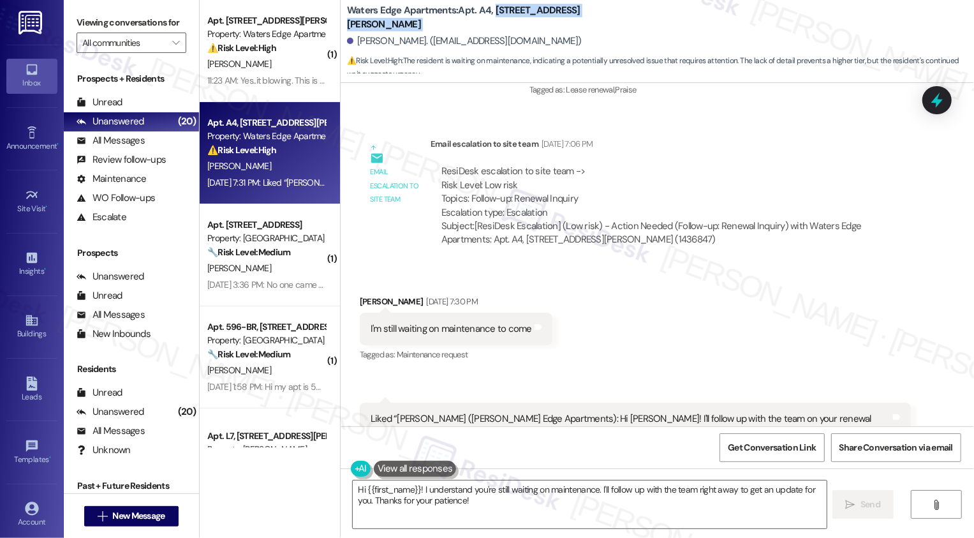
click at [649, 327] on div "Received via SMS Kesha Matthews Sep 04, 2025 at 7:30 PM I'm still waiting on ma…" at bounding box center [657, 388] width 633 height 244
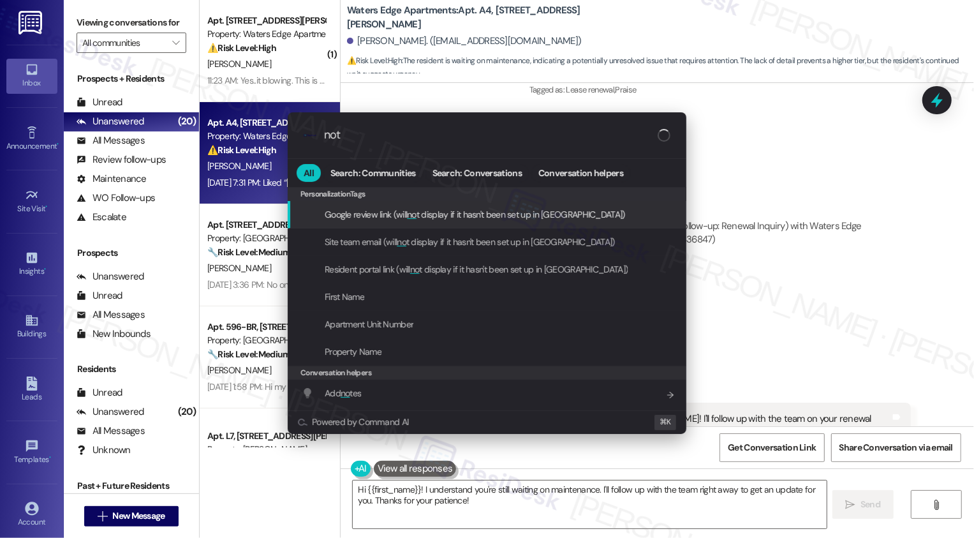
type input "note"
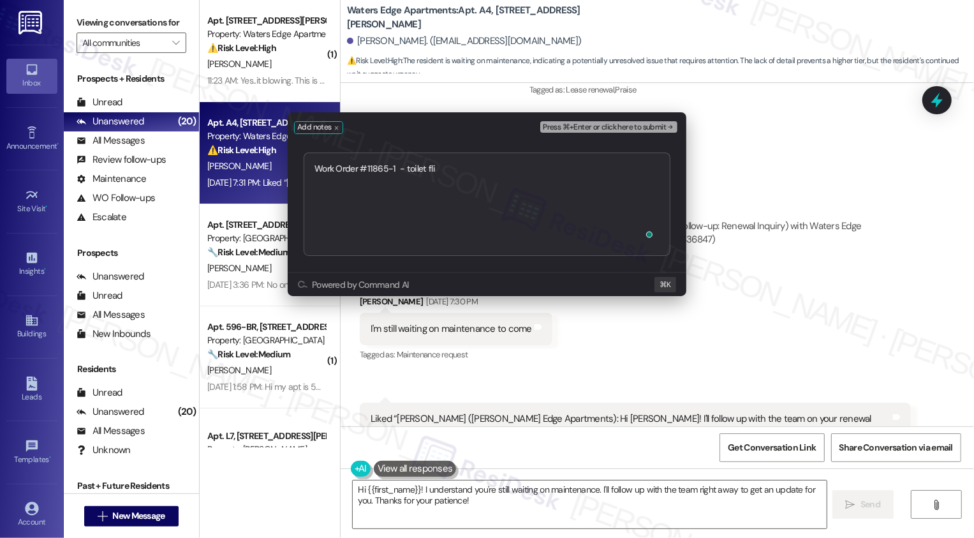
type textarea "Work Order #11865-1 - toilet flis"
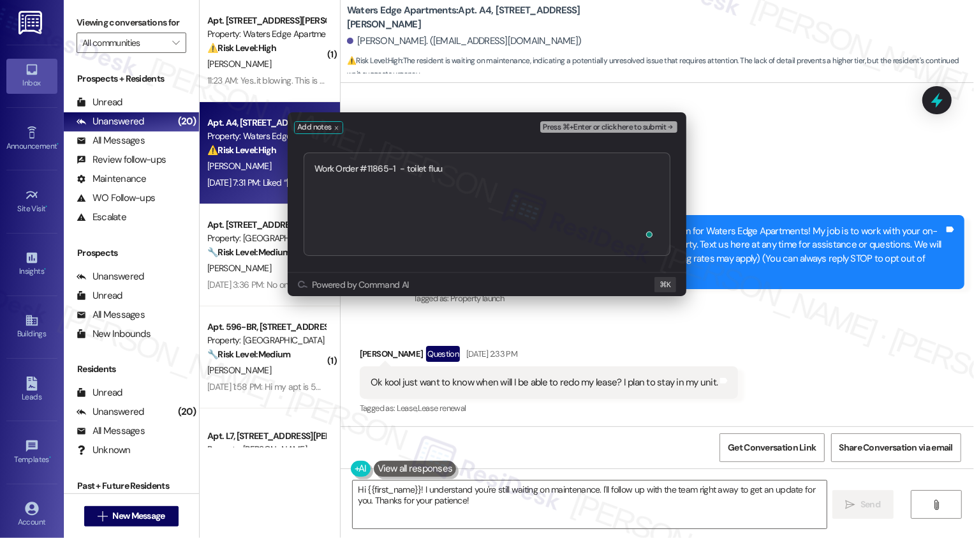
scroll to position [1256, 0]
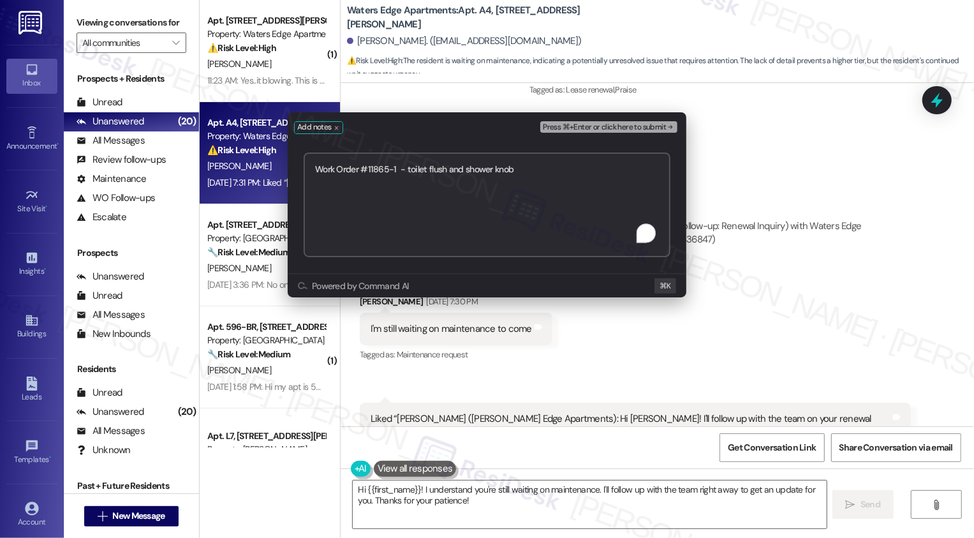
paste textarea "Work Order #11930-1"
paste textarea "Bath room sink has a slow drain"
type textarea "Work Order #11865-1 - toilet flush and shower knob Work Order #11930-1 - Bath r…"
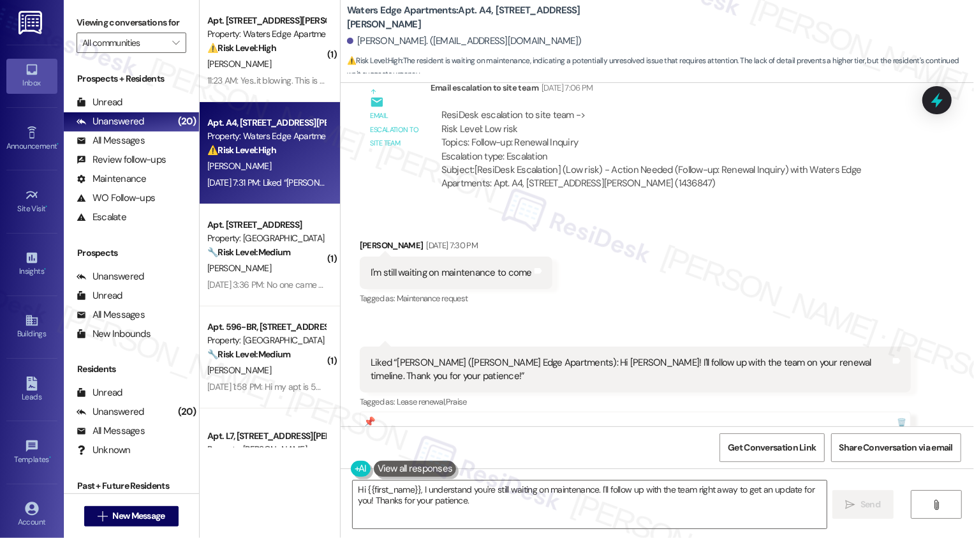
scroll to position [1397, 0]
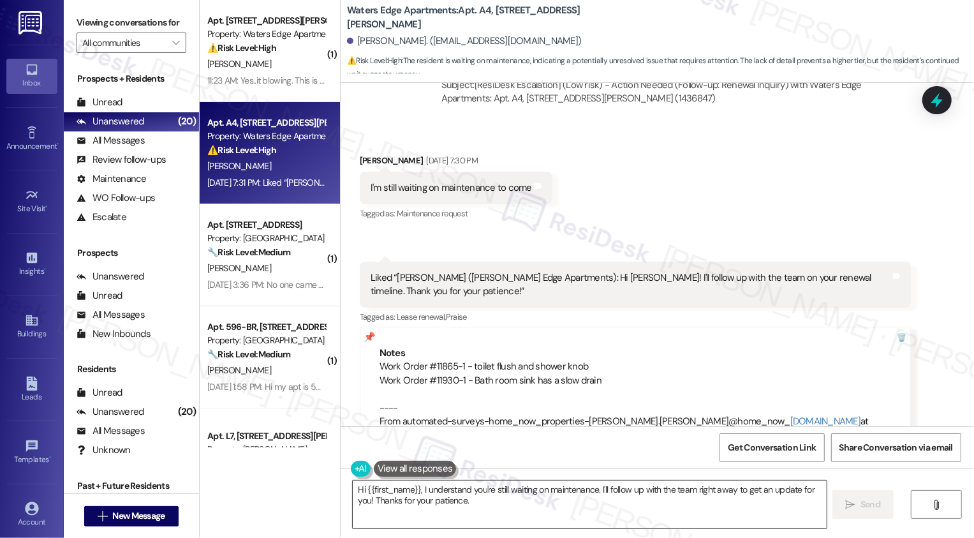
click at [646, 499] on textarea "Hi {{first_name}}, I understand you're still waiting on maintenance. I'll follo…" at bounding box center [590, 504] width 474 height 48
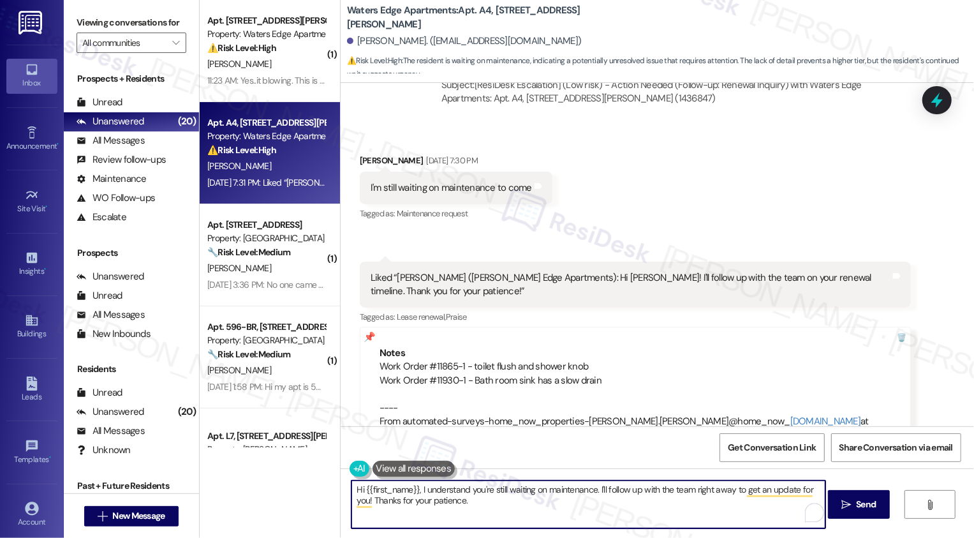
click at [572, 490] on textarea "Hi {{first_name}}, I understand you're still waiting on maintenance. I'll follo…" at bounding box center [588, 504] width 474 height 48
click at [529, 492] on textarea "Hi {{first_name}}, I understand you're still waiting on maintenance. I'll follo…" at bounding box center [588, 504] width 474 height 48
drag, startPoint x: 691, startPoint y: 488, endPoint x: 727, endPoint y: 492, distance: 36.6
click at [727, 492] on textarea "Hi {{first_name}}, I understand you're still waiting on maintenance. I'll follo…" at bounding box center [588, 504] width 474 height 48
drag, startPoint x: 688, startPoint y: 489, endPoint x: 712, endPoint y: 506, distance: 29.4
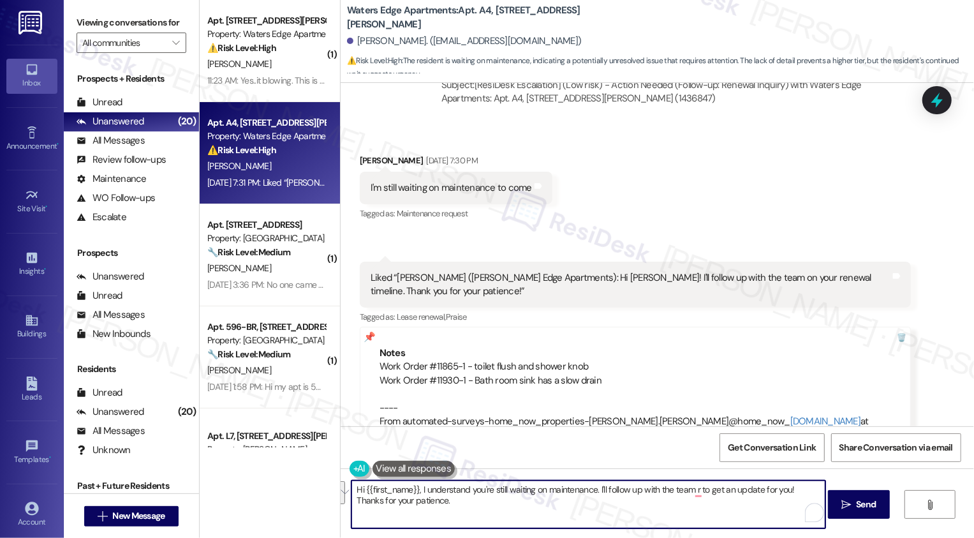
click at [712, 506] on textarea "Hi {{first_name}}, I understand you're still waiting on maintenance. I'll follo…" at bounding box center [588, 504] width 474 height 48
click at [592, 488] on textarea "Hi {{first_name}}, I understand you're still waiting on maintenance. I'll follo…" at bounding box center [588, 504] width 474 height 48
click at [693, 490] on textarea "Hi {{first_name}}, I understand you're still waiting on maintenance. I'll follo…" at bounding box center [588, 504] width 474 height 48
drag, startPoint x: 691, startPoint y: 489, endPoint x: 842, endPoint y: 490, distance: 150.5
click at [840, 490] on div "Hi {{first_name}}, I understand you're still waiting on maintenance. I'll follo…" at bounding box center [657, 516] width 633 height 96
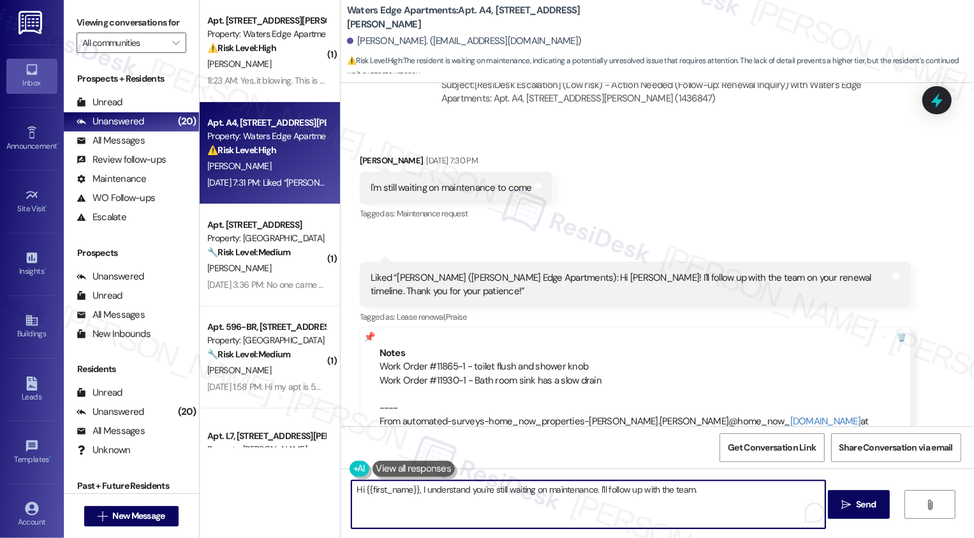
click at [587, 493] on textarea "Hi {{first_name}}, I understand you're still waiting on maintenance. I'll follo…" at bounding box center [588, 504] width 474 height 48
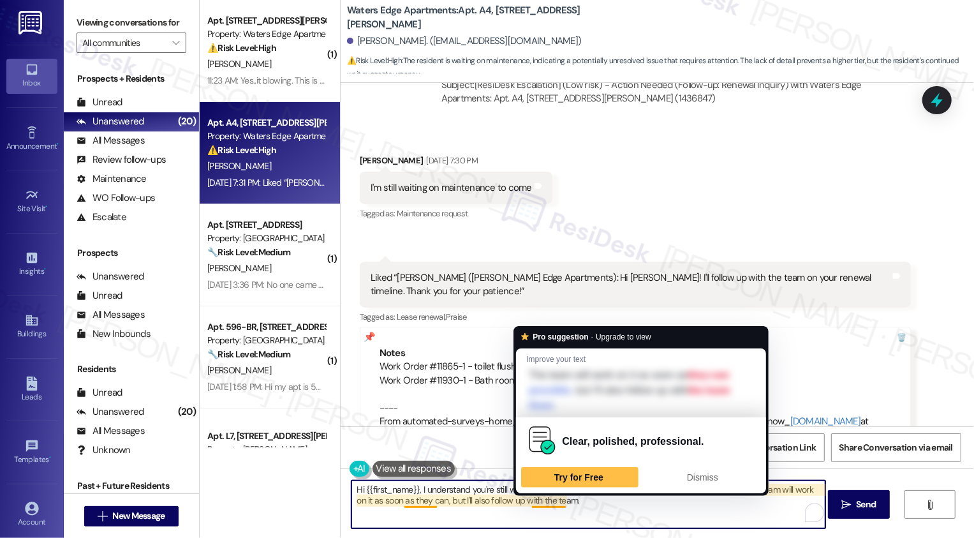
drag, startPoint x: 535, startPoint y: 502, endPoint x: 643, endPoint y: 503, distance: 107.8
click at [642, 503] on textarea "Hi {{first_name}}, I understand you're still waiting on maintenance. Thank you …" at bounding box center [588, 504] width 474 height 48
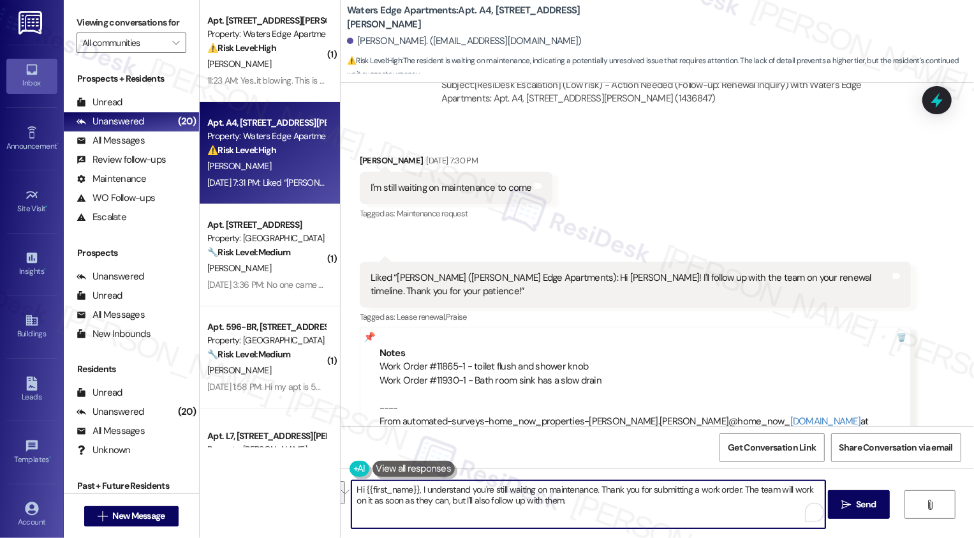
paste textarea "’re still waiting on maintenance. Thank you for submitting a work order. The te…"
click at [553, 518] on textarea "Hi {{first_name}}, I understand you’re still waiting on maintenance. Thank you …" at bounding box center [588, 504] width 474 height 48
click at [611, 515] on textarea "Hi {{first_name}}, I understand you’re still waiting on maintenance. Thank you …" at bounding box center [588, 504] width 474 height 48
click at [656, 515] on textarea "Hi {{first_name}}, I understand you’re still waiting on maintenance. Thank you …" at bounding box center [588, 504] width 474 height 48
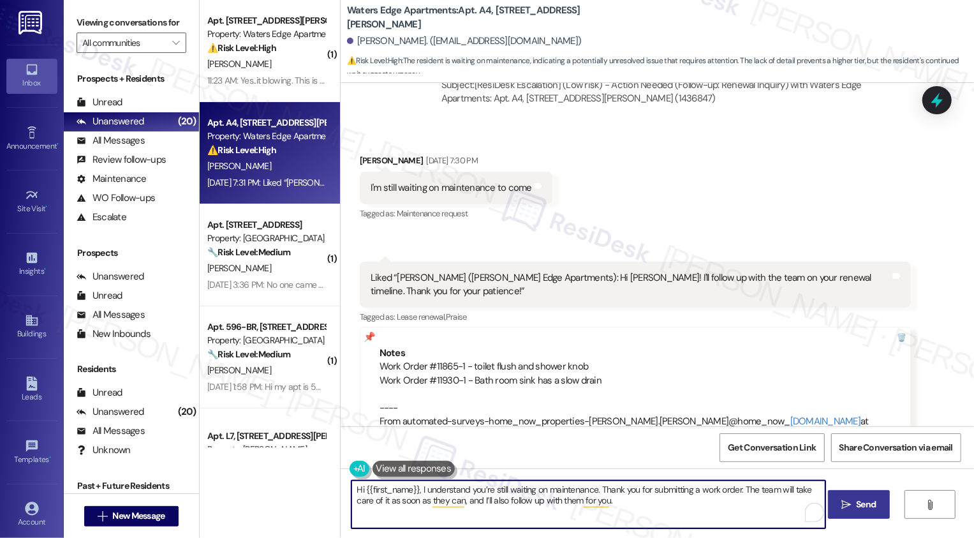
type textarea "Hi {{first_name}}, I understand you’re still waiting on maintenance. Thank you …"
click at [853, 505] on span "Send" at bounding box center [865, 503] width 25 height 13
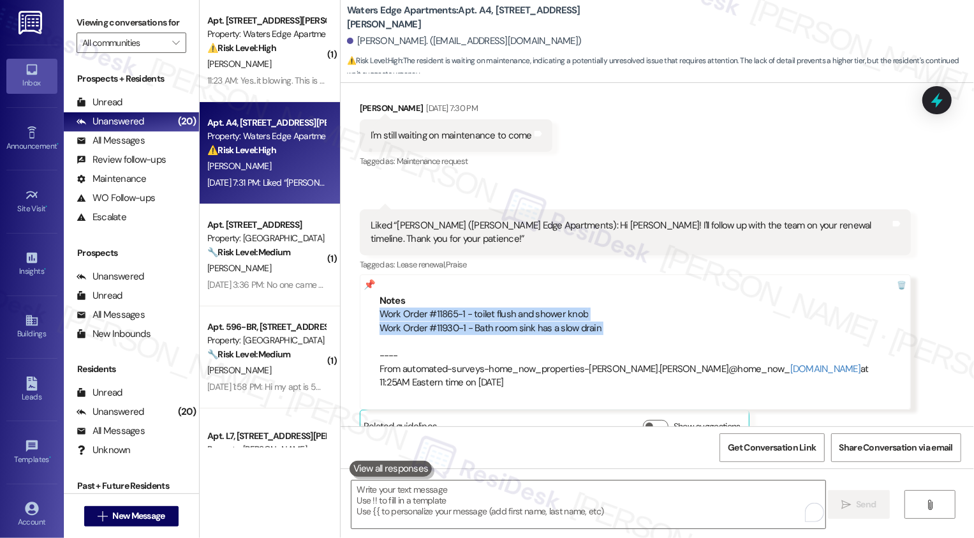
scroll to position [1460, 0]
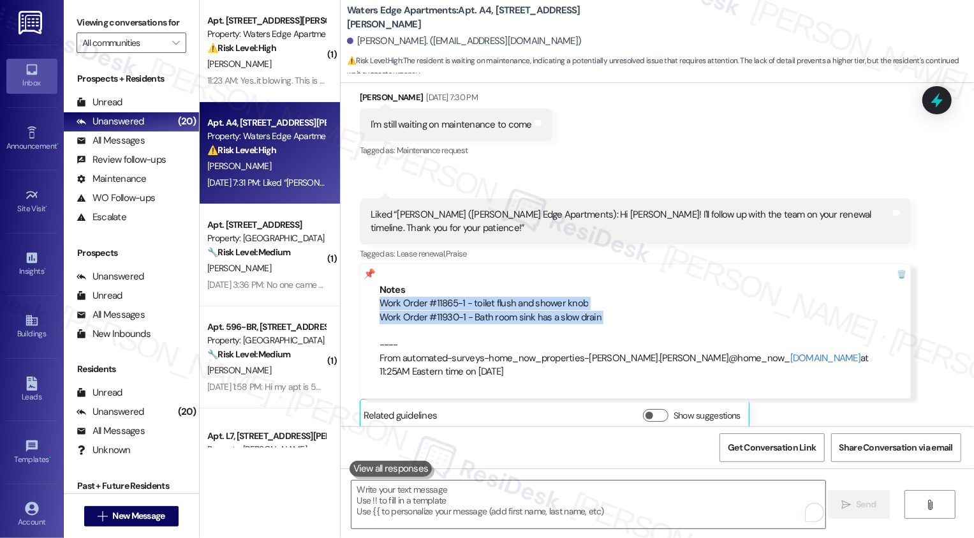
drag, startPoint x: 371, startPoint y: 299, endPoint x: 593, endPoint y: 321, distance: 223.7
click at [593, 321] on div "Work Order #11865-1 - toilet flush and shower knob Work Order #11930-1 - Bath r…" at bounding box center [634, 338] width 511 height 82
copy div "Work Order #11865-1 - toilet flush and shower knob Work Order #11930-1 - Bath r…"
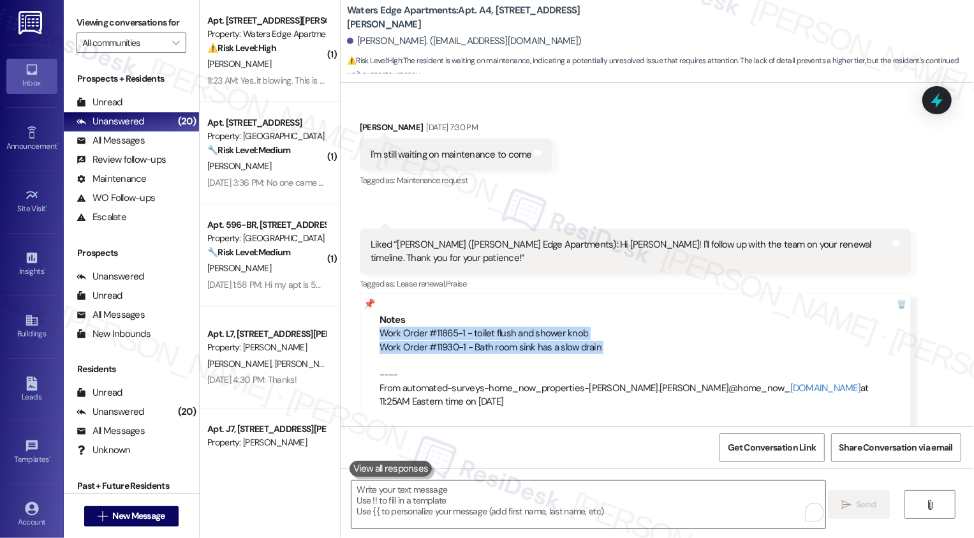
scroll to position [1419, 0]
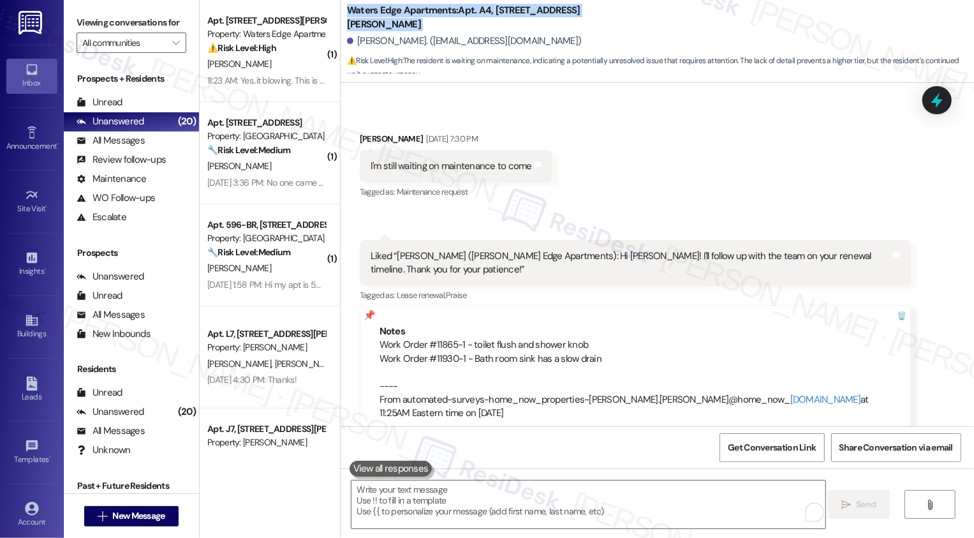
drag, startPoint x: 339, startPoint y: 15, endPoint x: 586, endPoint y: 27, distance: 247.1
click at [586, 27] on div "Waters Edge Apartments: Apt. A4, 417 Barton Drive Kesha Matthews. (matthewskesh…" at bounding box center [660, 38] width 627 height 70
copy div "Waters Edge Apartments: Apt. A4, 417 Barton Drive"
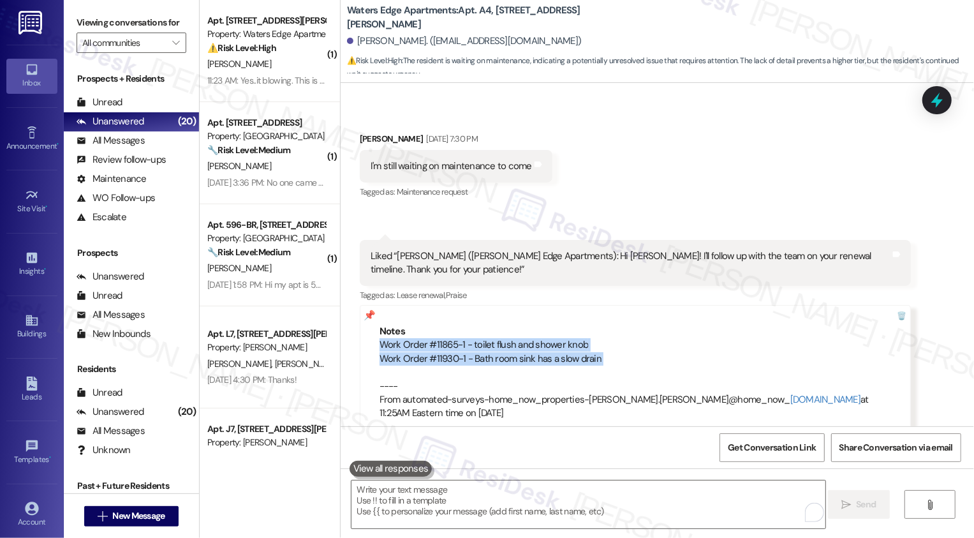
drag, startPoint x: 439, startPoint y: 328, endPoint x: 589, endPoint y: 352, distance: 151.7
click at [589, 352] on div "Notes Work Order #11865-1 - toilet flush and shower knob Work Order #11930-1 - …" at bounding box center [635, 372] width 551 height 135
copy div "Work Order #11865-1 - toilet flush and shower knob Work Order #11930-1 - Bath r…"
click at [643, 167] on div "Received via SMS Kesha Matthews Sep 04, 2025 at 7:30 PM I'm still waiting on ma…" at bounding box center [657, 292] width 633 height 379
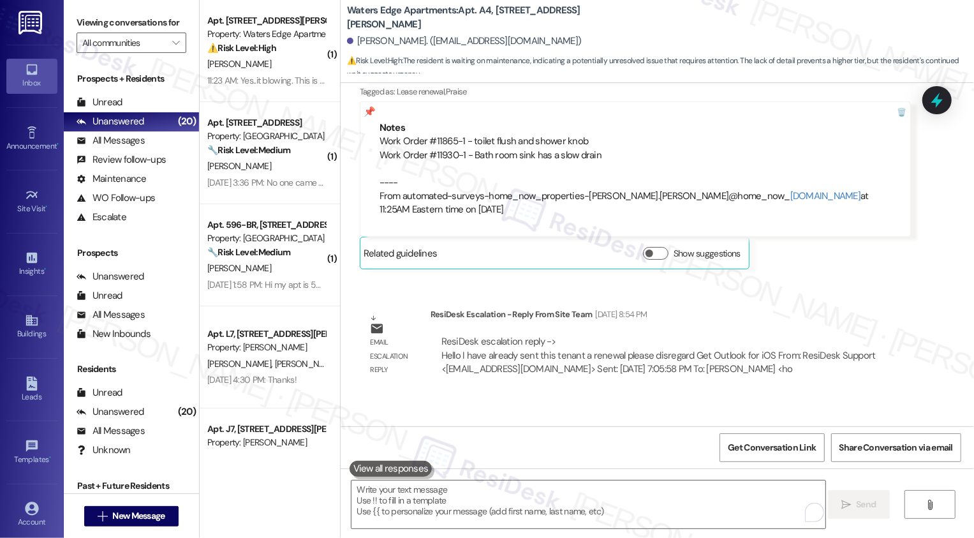
scroll to position [1680, 0]
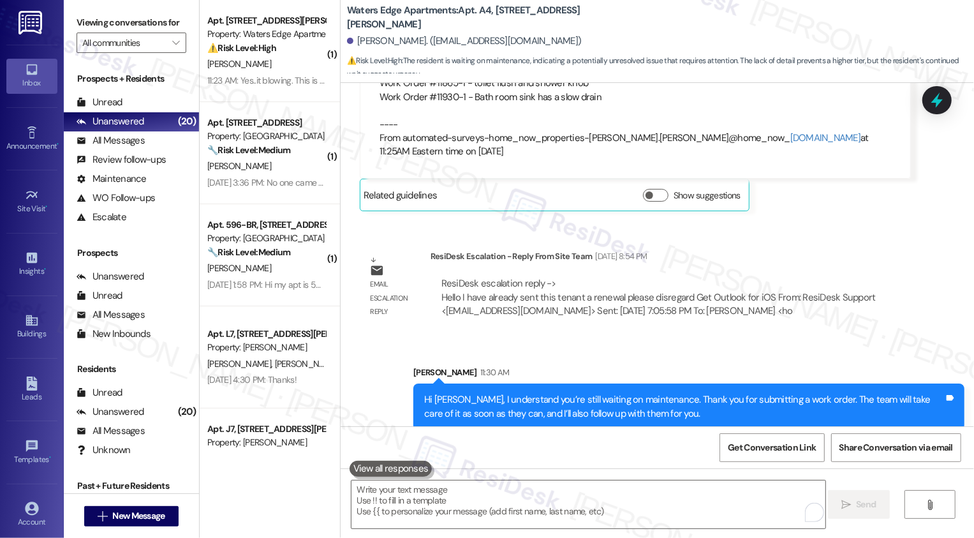
click at [623, 356] on div "Sent via SMS Sarah 11:30 AM Hi Kesha, I understand you’re still waiting on main…" at bounding box center [689, 398] width 570 height 84
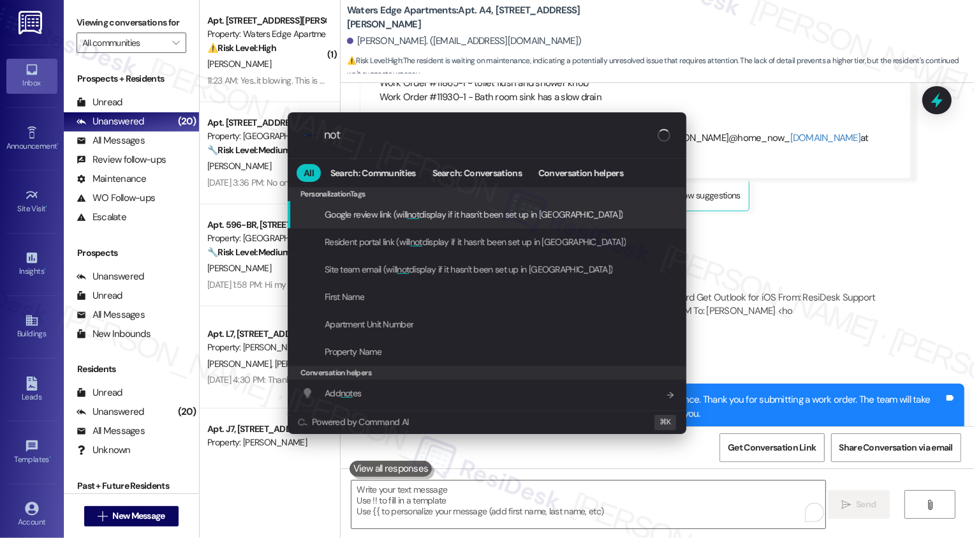
type input "note"
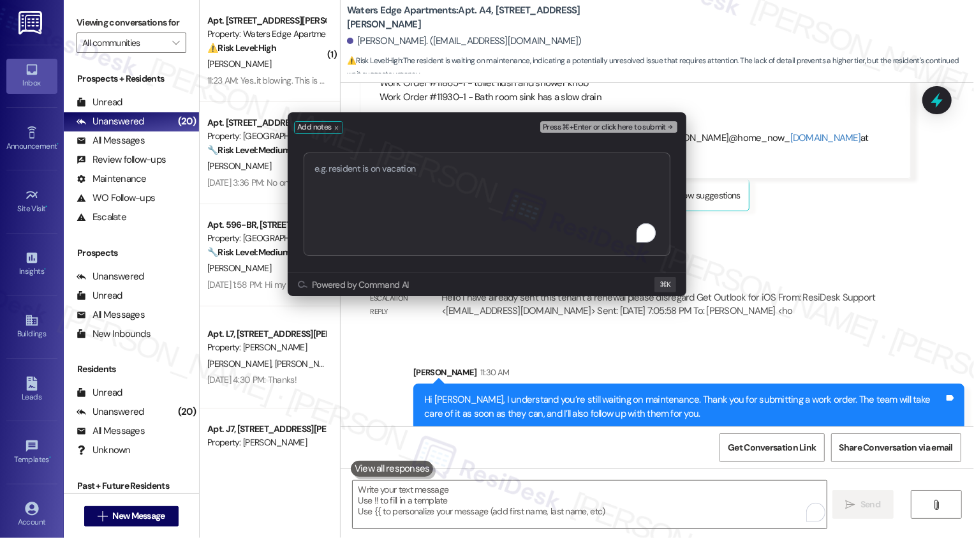
click at [740, 340] on div "Add notes Press ⌘+Enter or click here to submit Submit Powered by Command AI ⌘ K" at bounding box center [487, 269] width 974 height 538
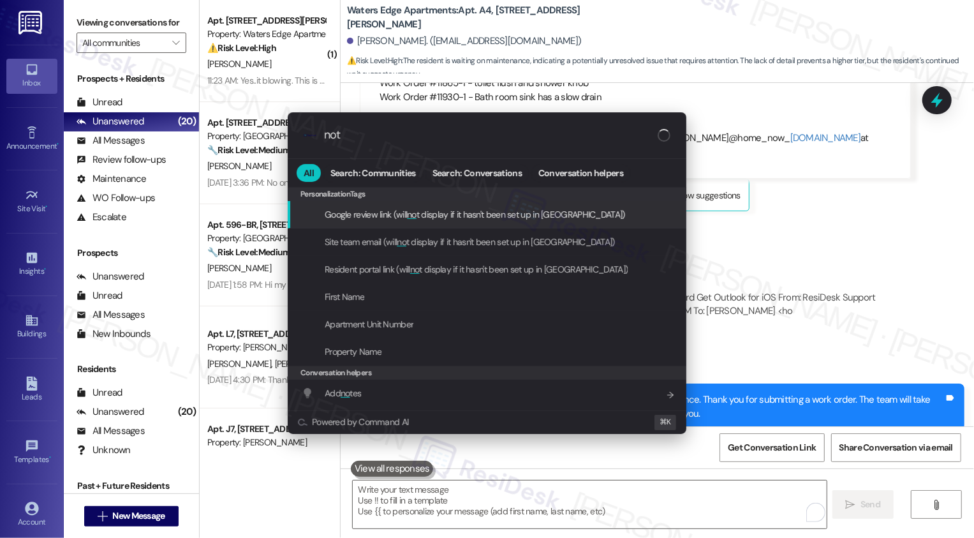
type input "note"
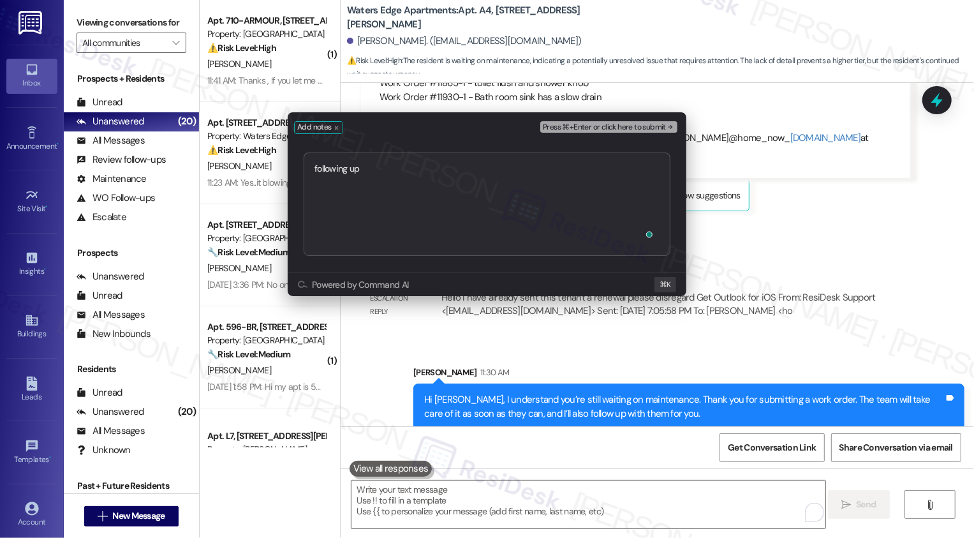
type textarea "following up https://residesk.slack.com/archives/C095RPGQGLF/p1757346070349899?…"
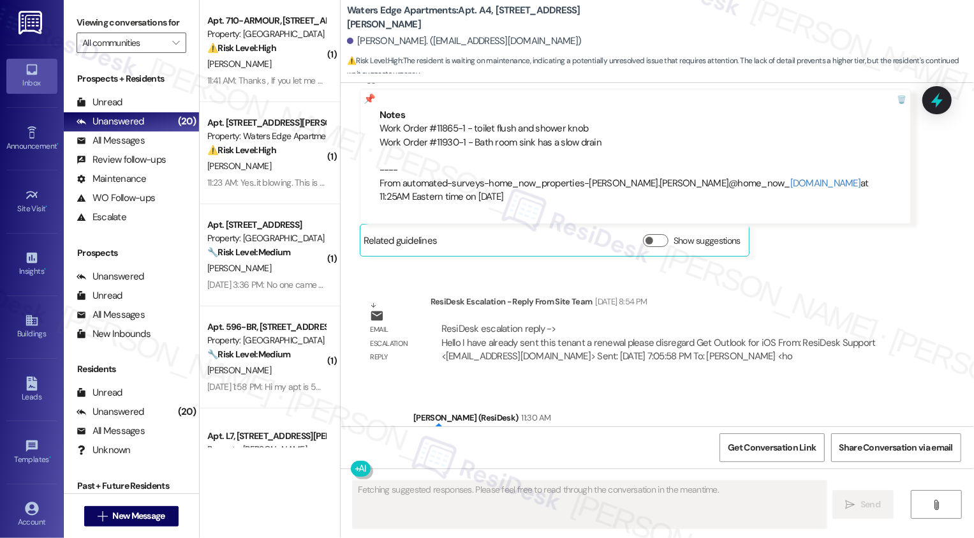
scroll to position [1464, 0]
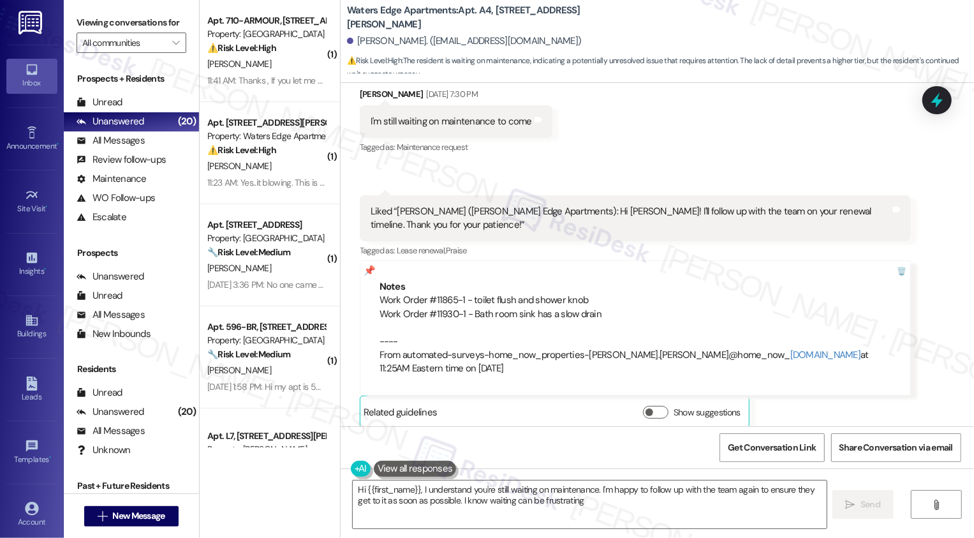
type textarea "Hi {{first_name}}, I understand you're still waiting on maintenance. I'm happy …"
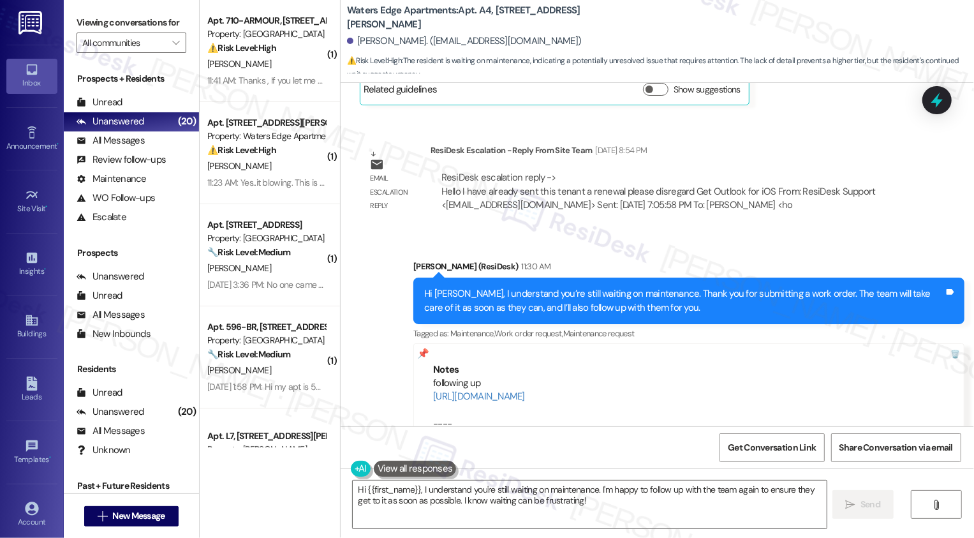
scroll to position [1834, 0]
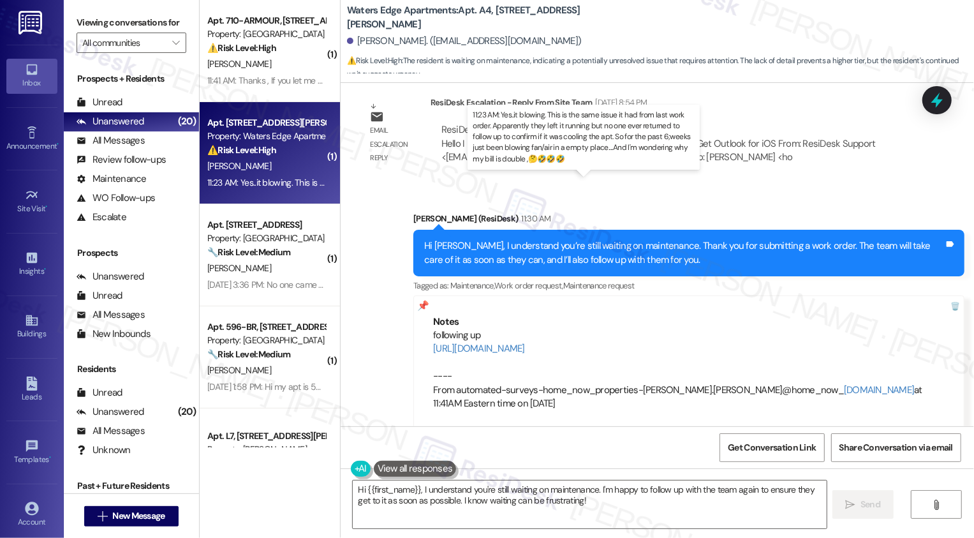
click at [256, 182] on div "11:23 AM: Yes..it blowing. This is the same issue it had from last work order. …" at bounding box center [754, 182] width 1095 height 11
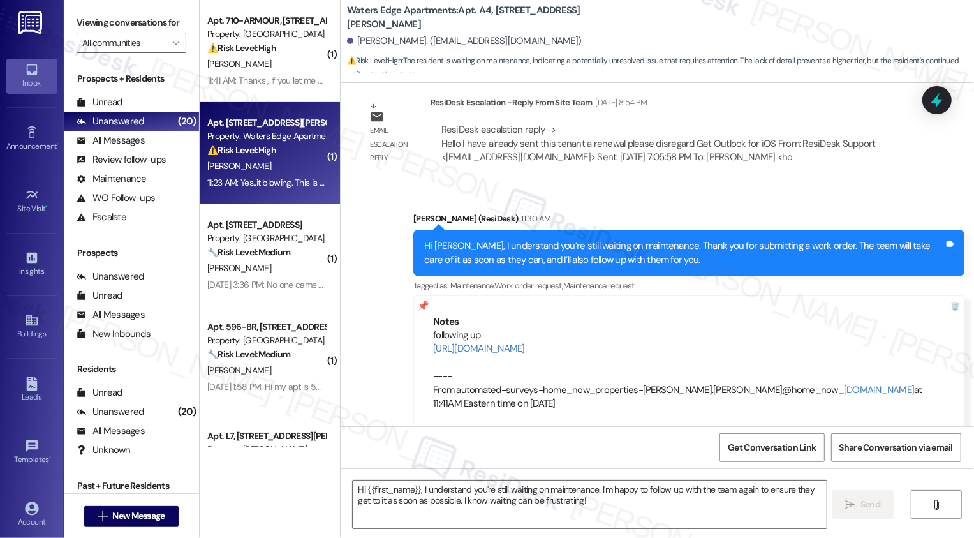
type textarea "Fetching suggested responses. Please feel free to read through the conversation…"
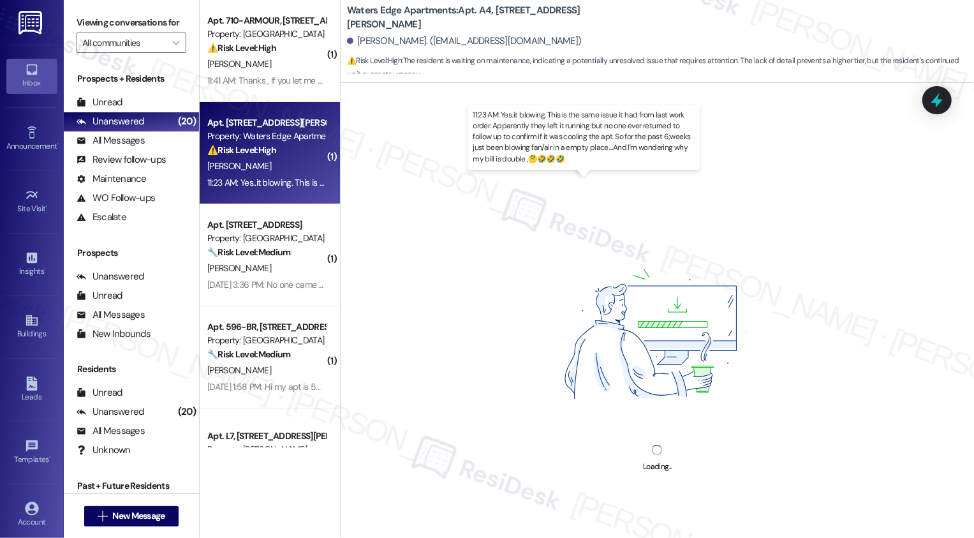
click at [256, 182] on div "11:23 AM: Yes..it blowing. This is the same issue it had from last work order. …" at bounding box center [754, 182] width 1095 height 11
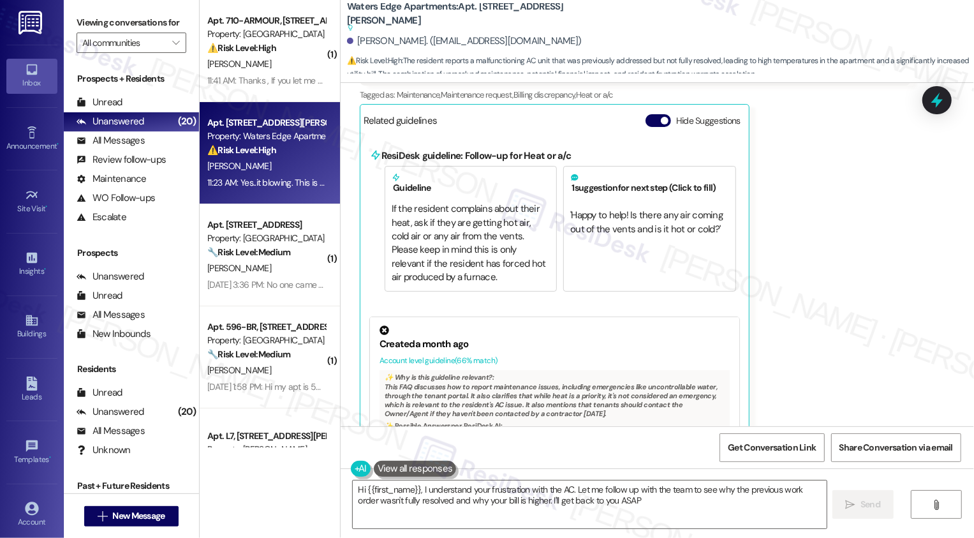
type textarea "Hi {{first_name}}, I understand your frustration with the AC. Let me follow up …"
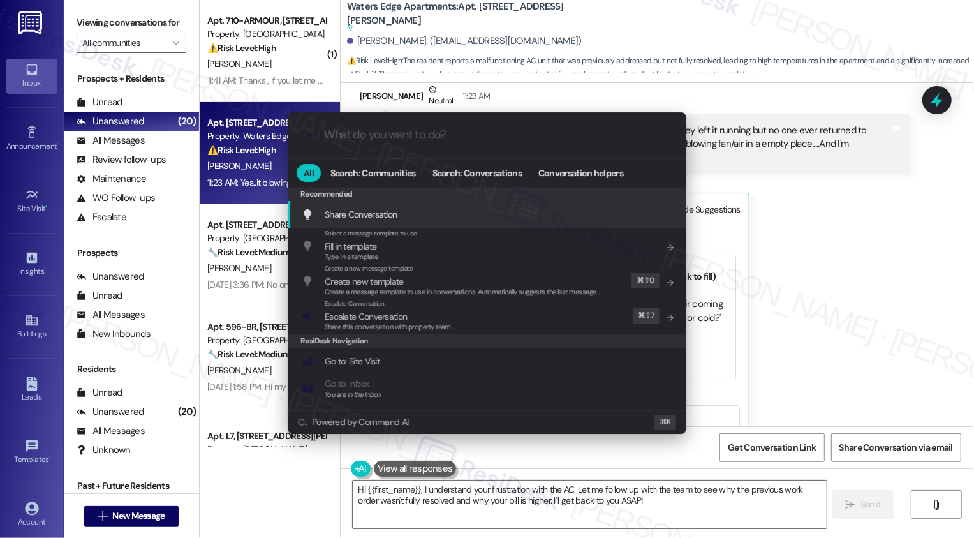
scroll to position [1139, 0]
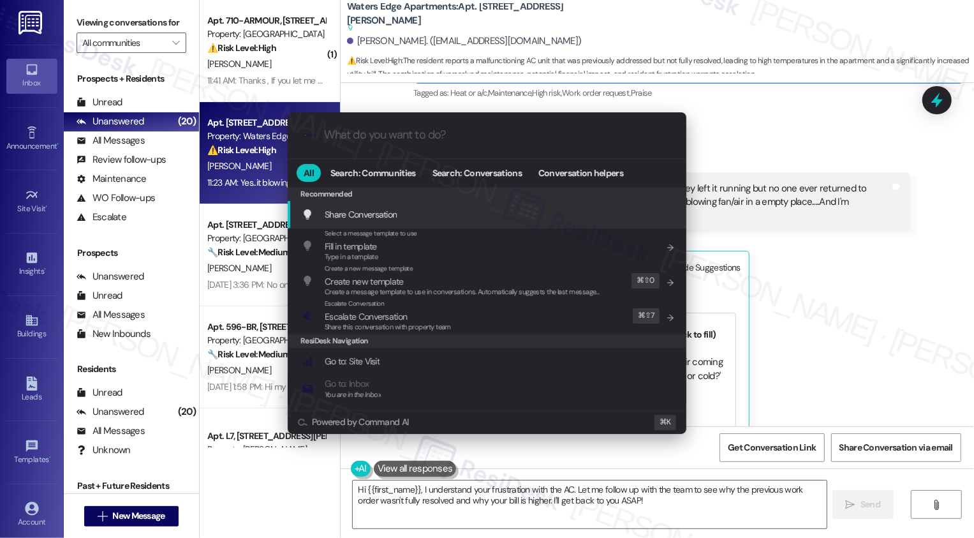
type input "e"
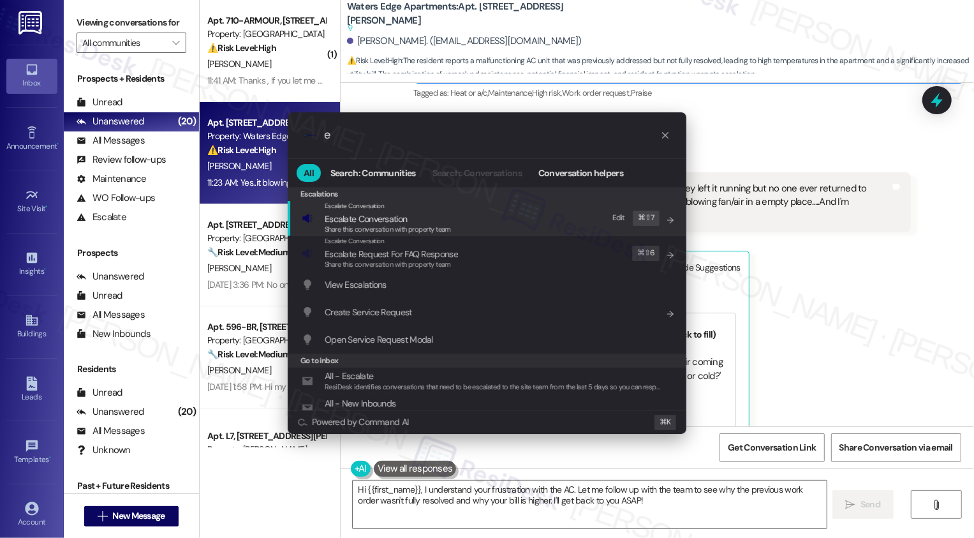
click at [885, 308] on div ".cls-1{fill:#0a055f;}.cls-2{fill:#0cc4c4;} resideskLogoBlueOrange e All Search:…" at bounding box center [487, 269] width 974 height 538
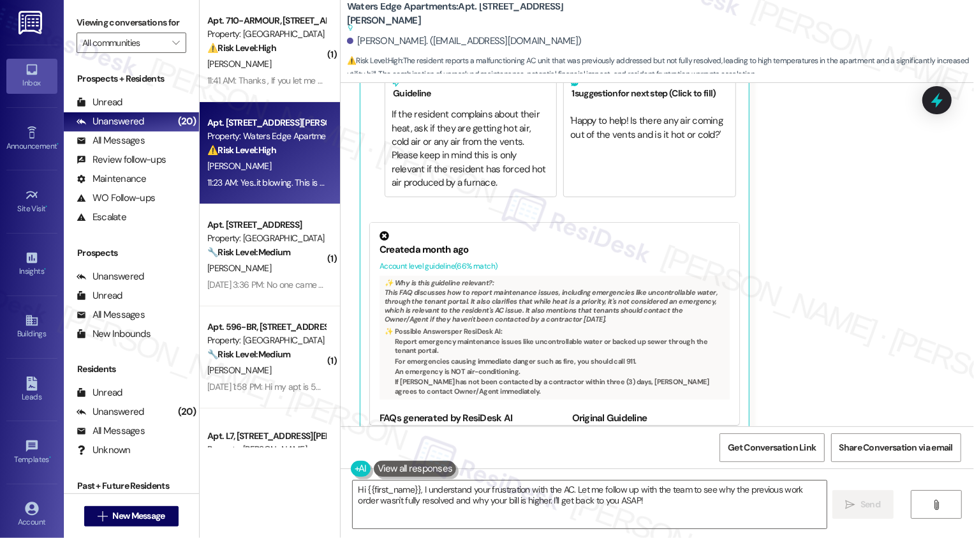
scroll to position [1398, 0]
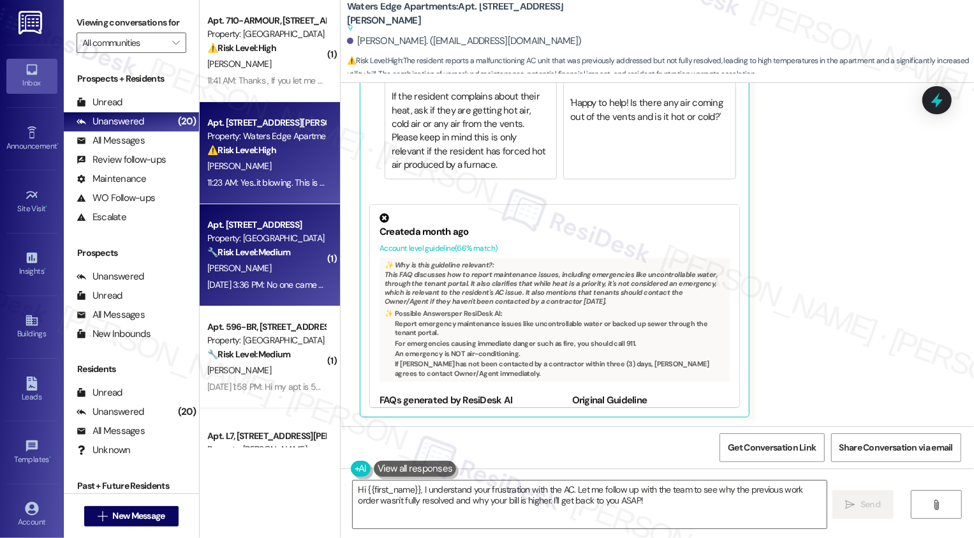
click at [266, 246] on strong "🔧 Risk Level: Medium" at bounding box center [248, 251] width 83 height 11
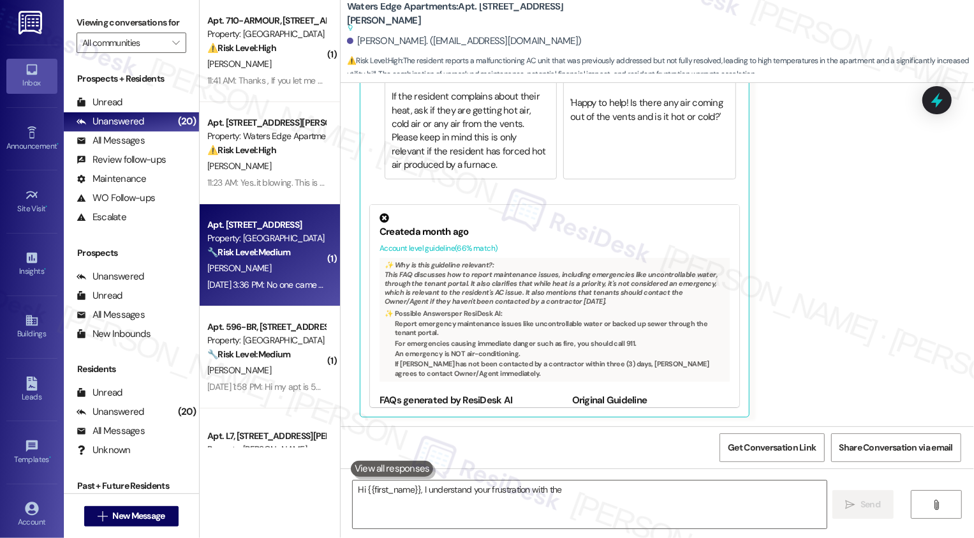
click at [266, 246] on strong "🔧 Risk Level: Medium" at bounding box center [248, 251] width 83 height 11
type textarea "Hi {{first_name}}, I understand your frustration with the AC. Let me"
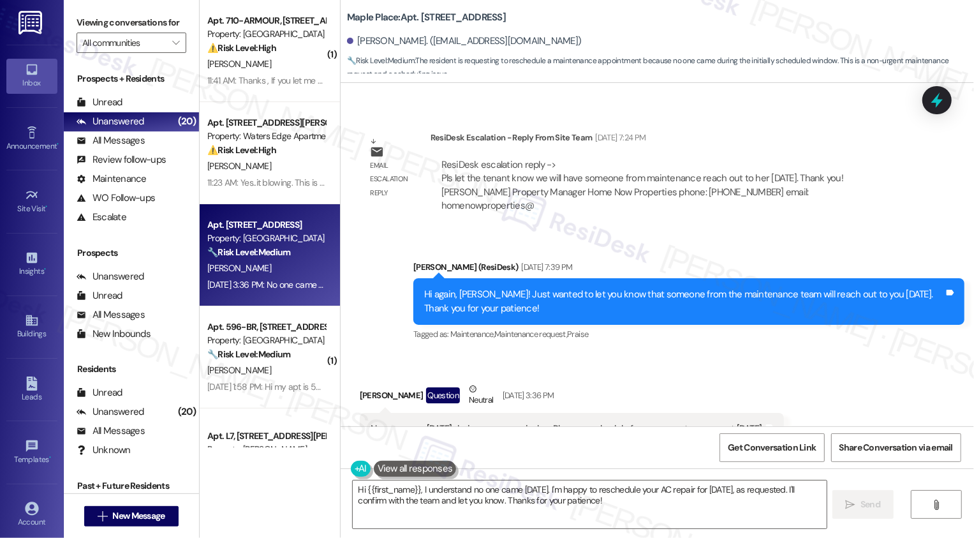
scroll to position [1951, 0]
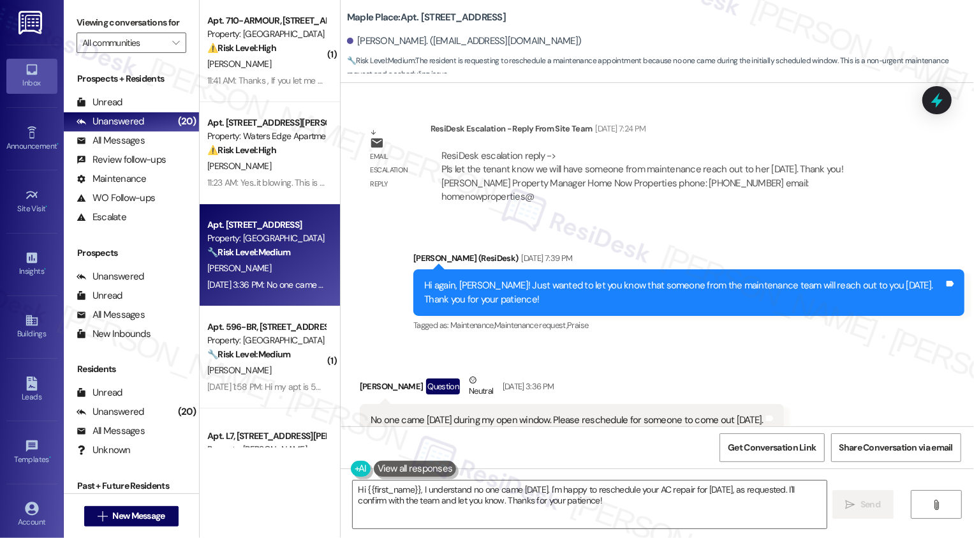
drag, startPoint x: 439, startPoint y: 17, endPoint x: 555, endPoint y: 24, distance: 116.3
click at [555, 24] on div "Maple Place: Apt. Apt 8, 1352 North Ave" at bounding box center [474, 18] width 255 height 16
copy b "1352 North Ave"
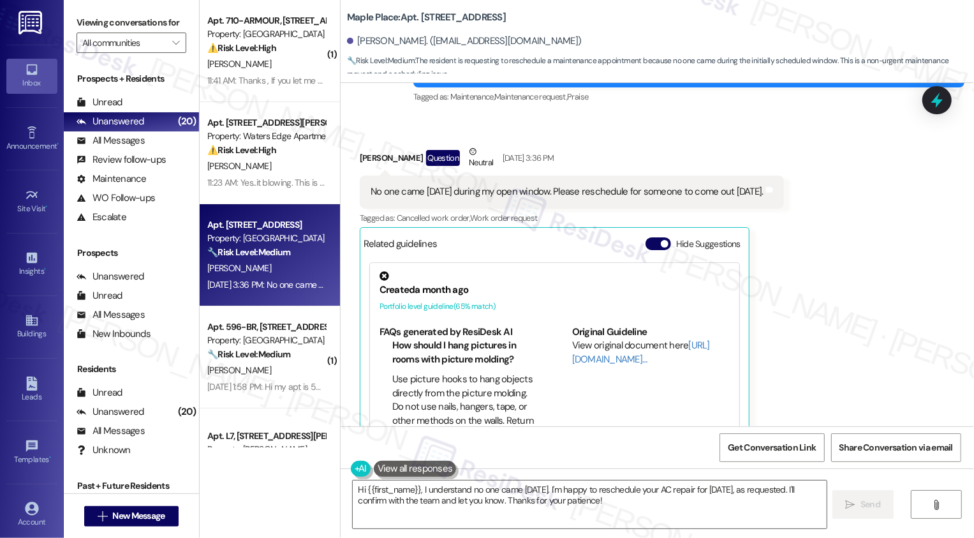
scroll to position [1817, 0]
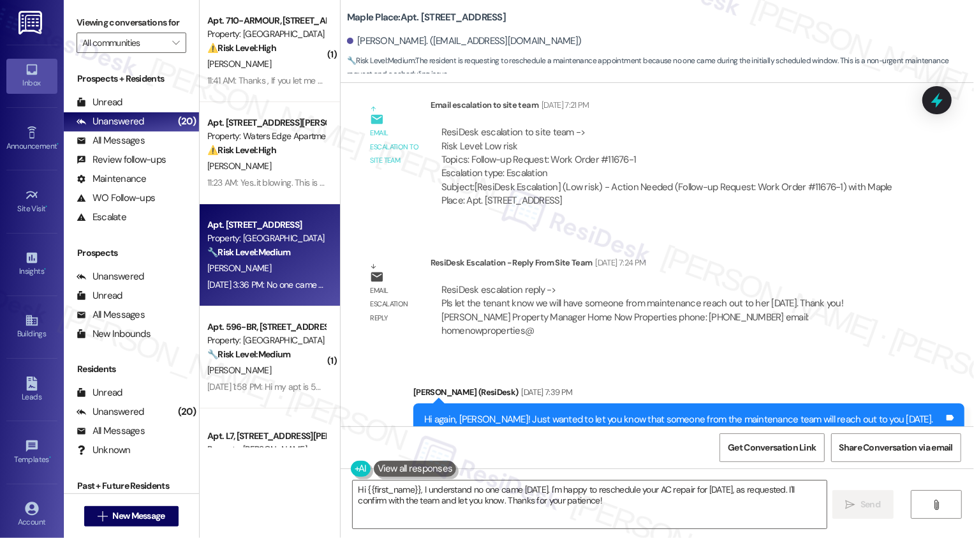
copy b "1352 North Ave"
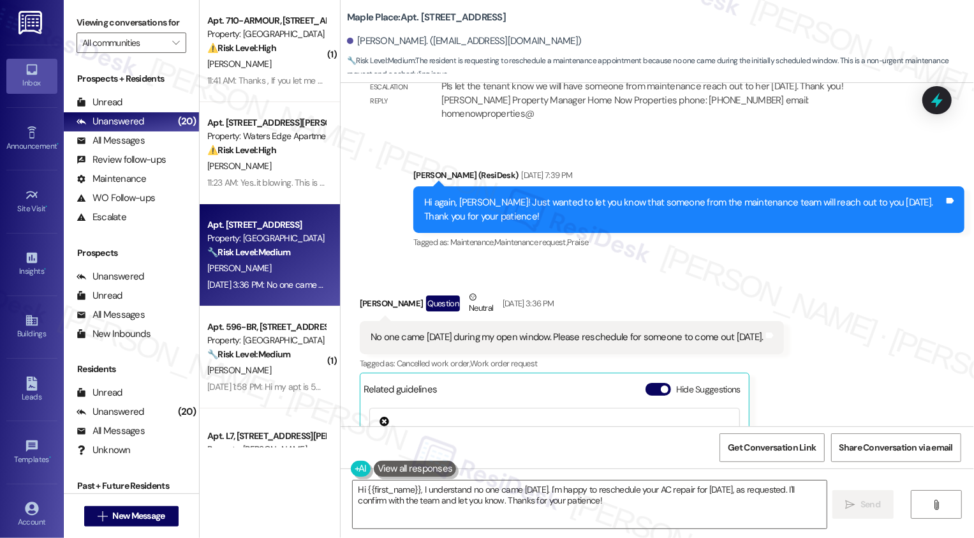
scroll to position [2026, 0]
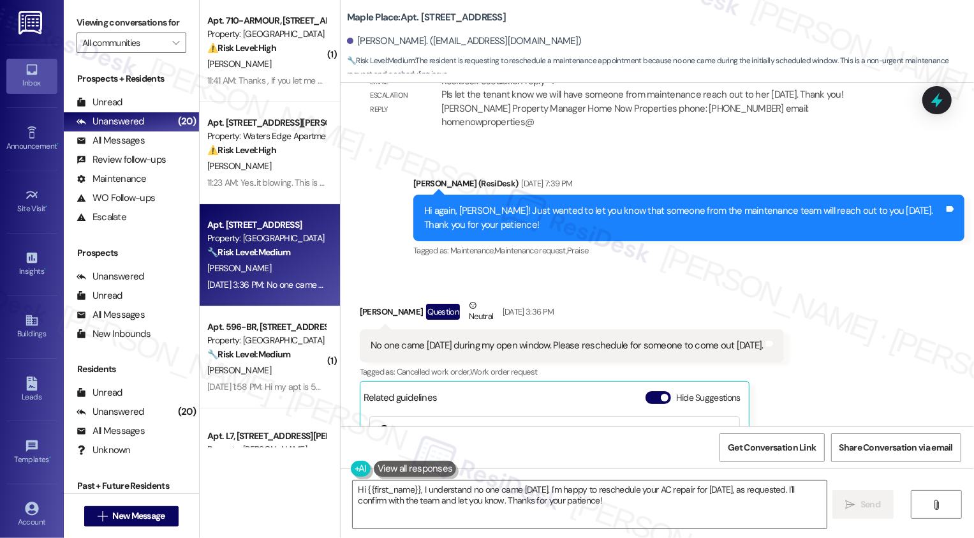
drag, startPoint x: 339, startPoint y: 17, endPoint x: 529, endPoint y: 13, distance: 189.4
click at [529, 14] on div "Maple Place: Apt. Apt 8, 1352 North Ave" at bounding box center [474, 18] width 255 height 16
copy b "Maple Place: Apt. Apt 8, 1352 North Ave"
click at [522, 490] on textarea "Hi {{first_name}}, I understand no one came today. I'm happy to reschedule your…" at bounding box center [590, 504] width 474 height 48
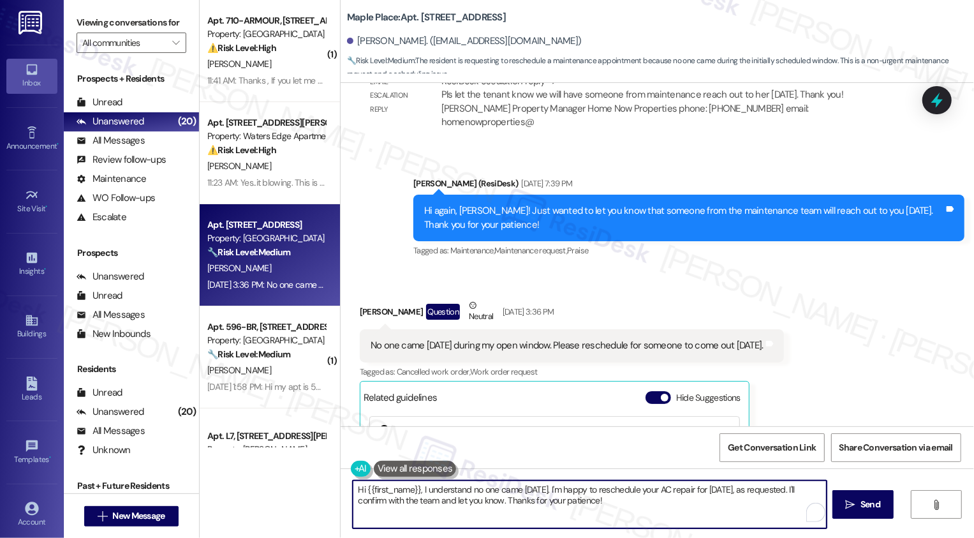
click at [524, 489] on textarea "Hi {{first_name}}, I understand no one came today. I'm happy to reschedule your…" at bounding box center [590, 504] width 474 height 48
click at [550, 491] on textarea "Hi {{first_name}}, I understand no one came today. I'm happy to reschedule your…" at bounding box center [590, 504] width 474 height 48
drag, startPoint x: 413, startPoint y: 488, endPoint x: 536, endPoint y: 485, distance: 123.1
click at [536, 485] on textarea "Hi {{first_name}}, I understand no one came today. I'm happy to reschedule your…" at bounding box center [588, 504] width 474 height 48
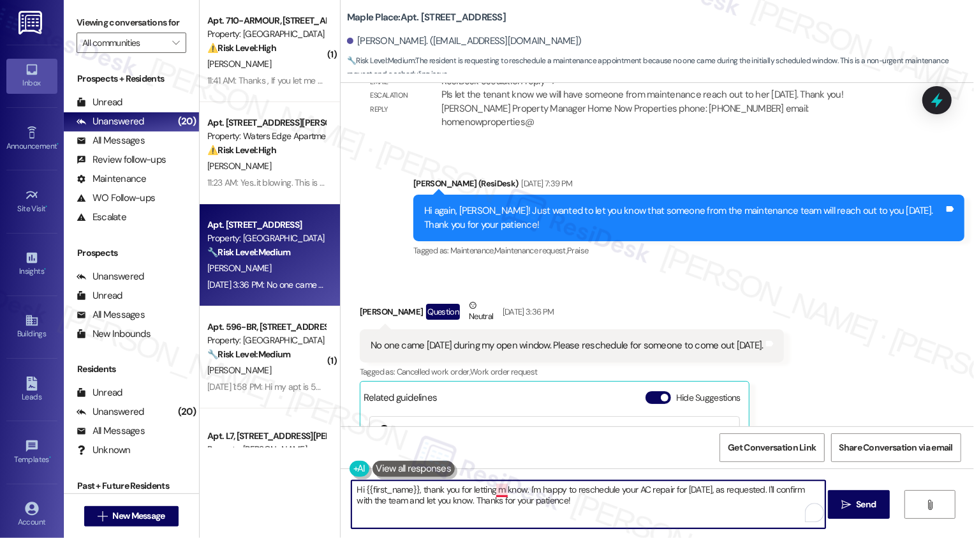
click at [497, 489] on textarea "Hi {{first_name}}, thank you for letting m know. I'm happy to reschedule your A…" at bounding box center [588, 504] width 474 height 48
click at [573, 490] on textarea "Hi {{first_name}}, thank you for letting me know. I'm happy to reschedule your …" at bounding box center [588, 504] width 474 height 48
click at [588, 490] on textarea "Hi {{first_name}}, thank you for letting me know. I'm happy to reschedule your …" at bounding box center [588, 504] width 474 height 48
click at [740, 490] on textarea "Hi {{first_name}}, thank you for letting me know. I'm happy to forward your ava…" at bounding box center [588, 504] width 474 height 48
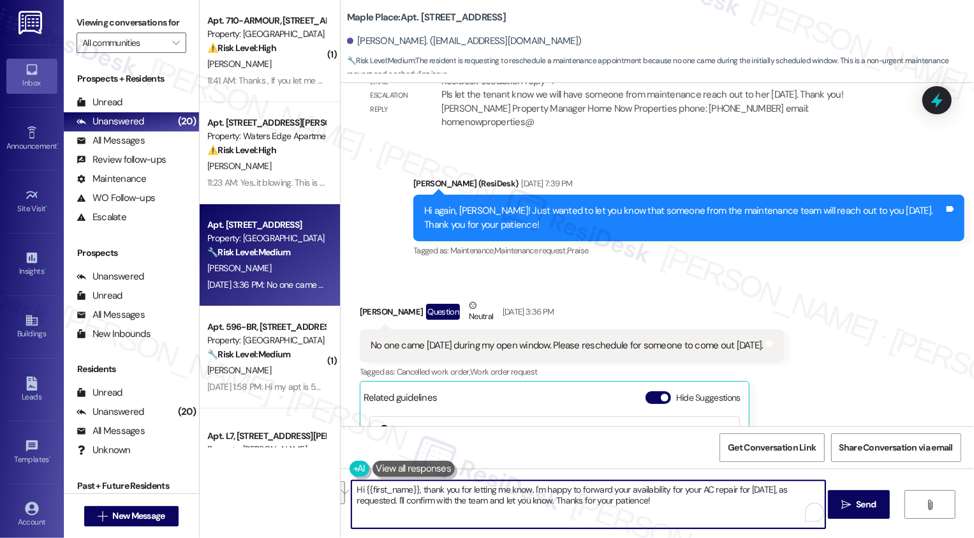
drag, startPoint x: 727, startPoint y: 487, endPoint x: 416, endPoint y: 503, distance: 311.6
click at [416, 503] on textarea "Hi {{first_name}}, thank you for letting me know. I'm happy to forward your ava…" at bounding box center [588, 504] width 474 height 48
type textarea "Hi {{first_name}}, thank you for letting me know. I'm happy to forward your ava…"
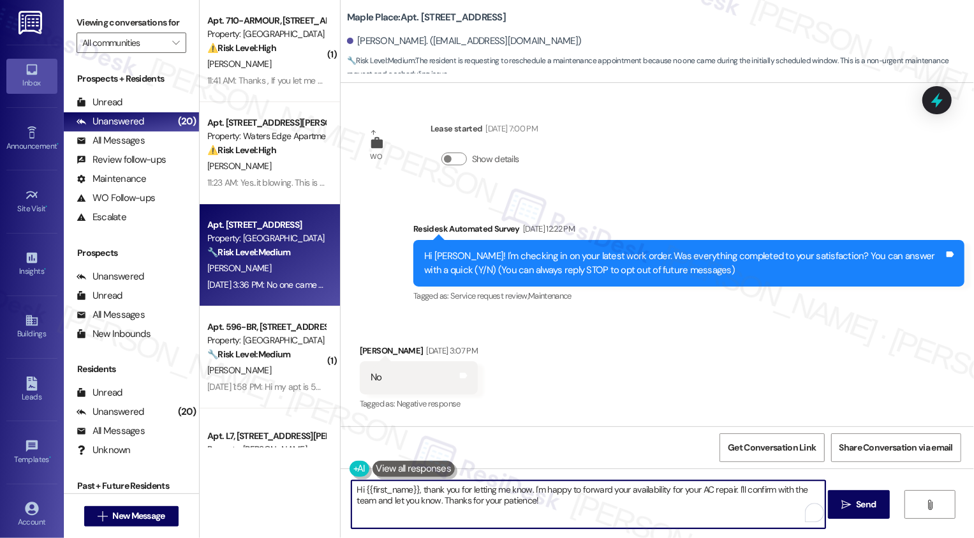
scroll to position [2026, 0]
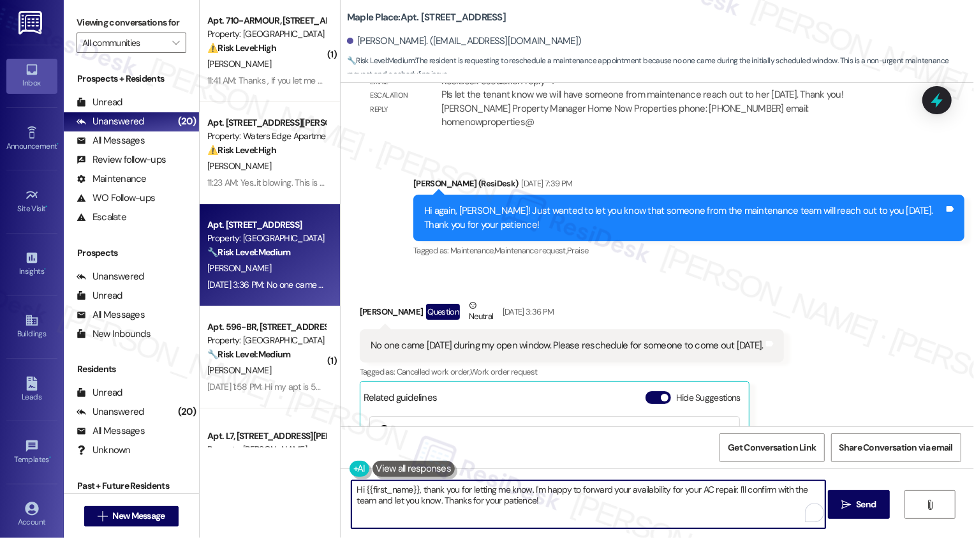
click at [555, 517] on textarea "Hi {{first_name}}, thank you for letting me know. I'm happy to forward your ava…" at bounding box center [588, 504] width 474 height 48
click at [463, 502] on textarea "Hi {{first_name}}, thank you for letting me know. I'm happy to forward your ava…" at bounding box center [588, 504] width 474 height 48
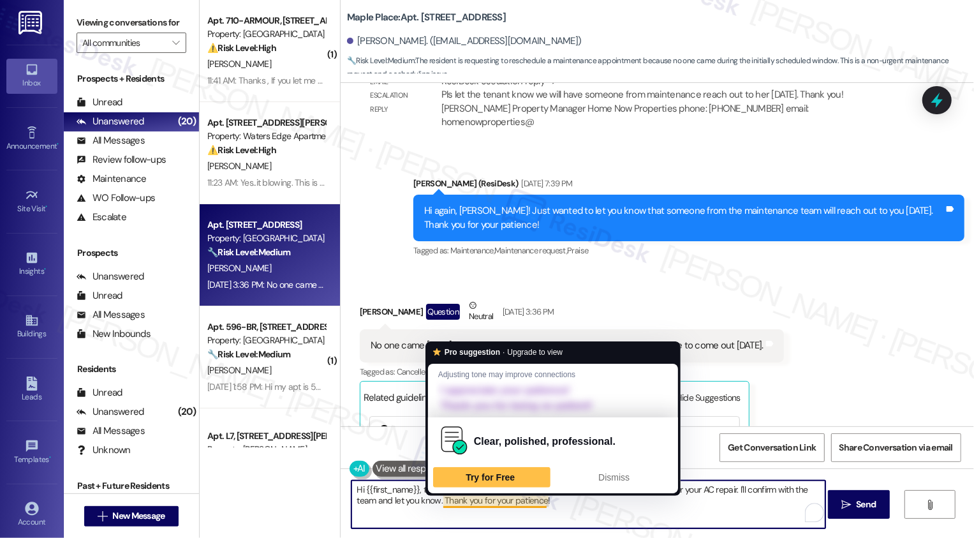
click at [610, 519] on textarea "Hi {{first_name}}, thank you for letting me know. I'm happy to forward your ava…" at bounding box center [588, 504] width 474 height 48
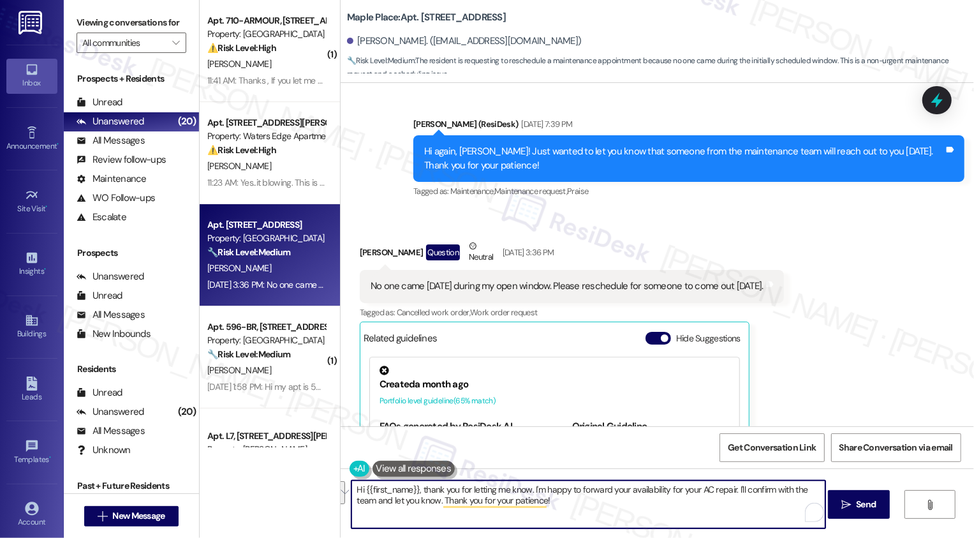
scroll to position [2180, 0]
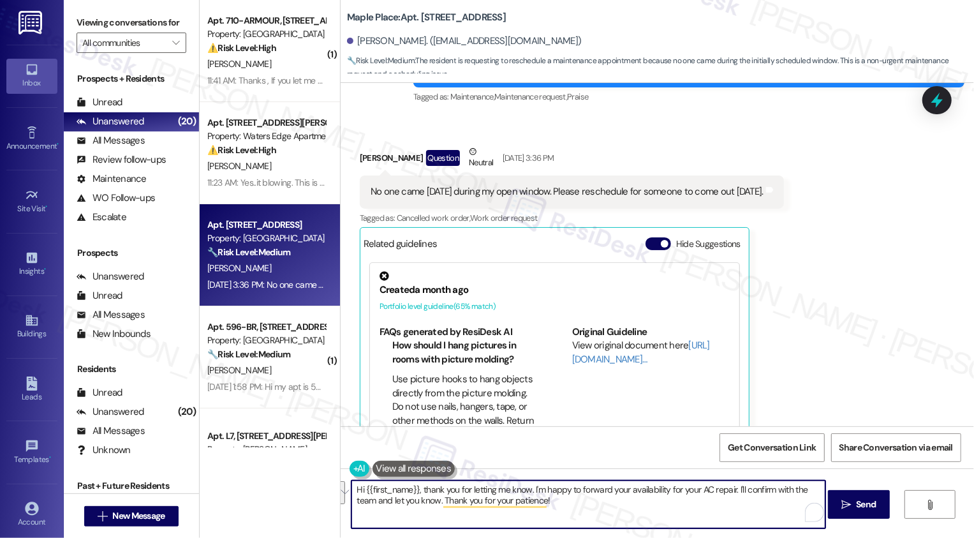
paste textarea "s for letting me know! I’ll pass your availability for the AC repair to the tea…"
click at [579, 494] on textarea "Hi {{first_name}}, thanks for letting me know! I’ll pass your availability for …" at bounding box center [588, 504] width 474 height 48
click at [452, 503] on textarea "Hi {{first_name}}, thanks for letting me know! I’ll pass your availability for …" at bounding box center [588, 504] width 474 height 48
type textarea "Hi {{first_name}}, thanks for letting me know! I’ll pass your availability for …"
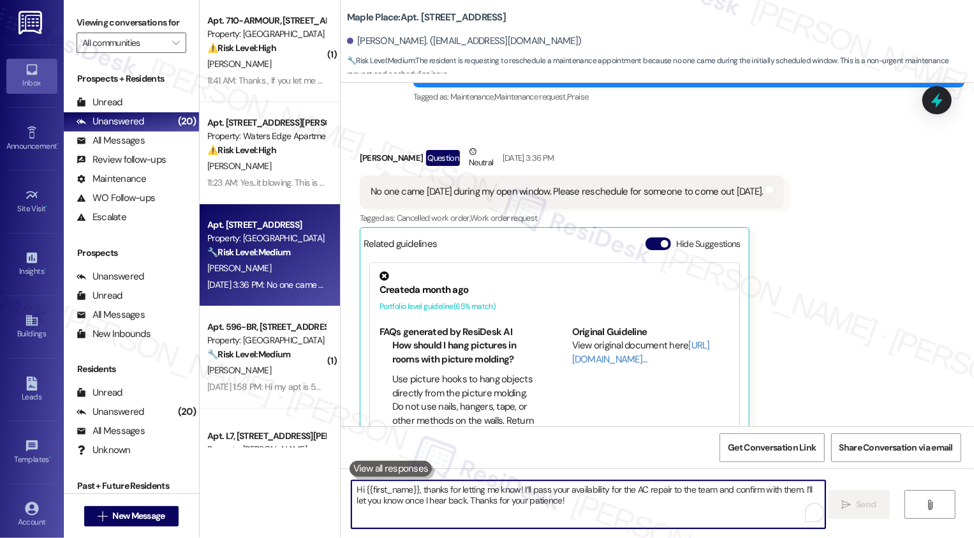
scroll to position [2179, 0]
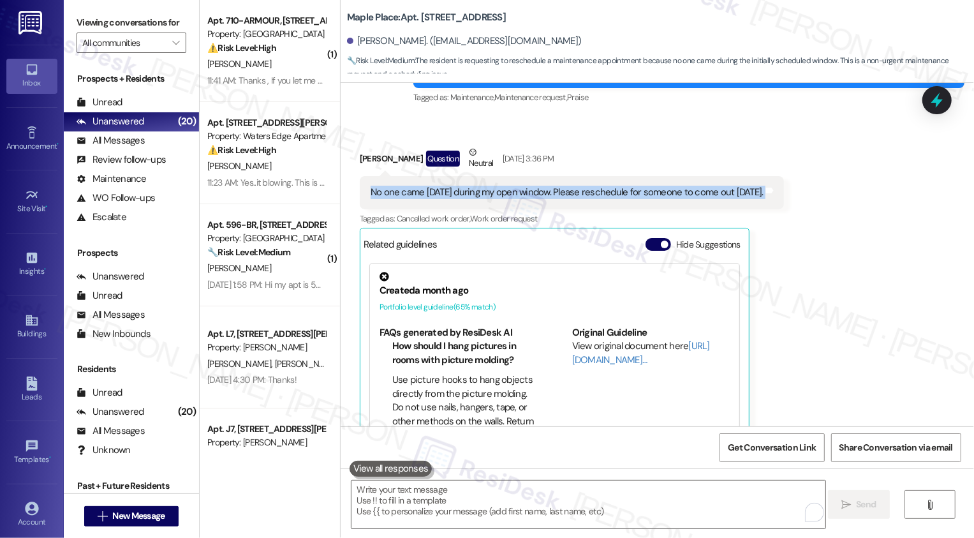
drag, startPoint x: 363, startPoint y: 151, endPoint x: 823, endPoint y: 168, distance: 460.1
click at [784, 168] on div "Savannah Coneys Question Neutral Sep 05, 2025 at 3:36 PM No one came today duri…" at bounding box center [572, 301] width 424 height 313
copy div "No one came today during my open window. Please reschedule for someone to come …"
click at [793, 252] on div "Received via SMS Savannah Coneys Question Neutral Sep 05, 2025 at 3:36 PM No on…" at bounding box center [571, 302] width 443 height 332
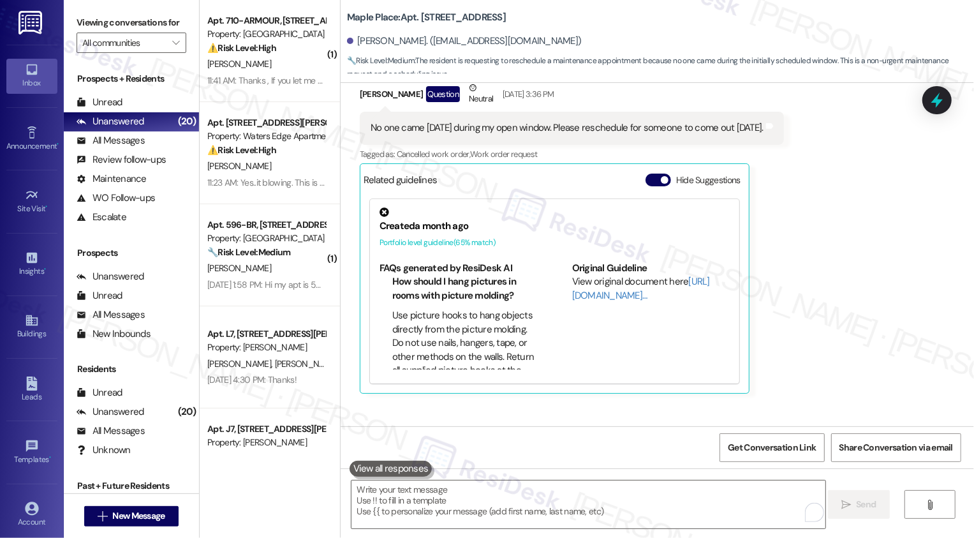
scroll to position [2282, 0]
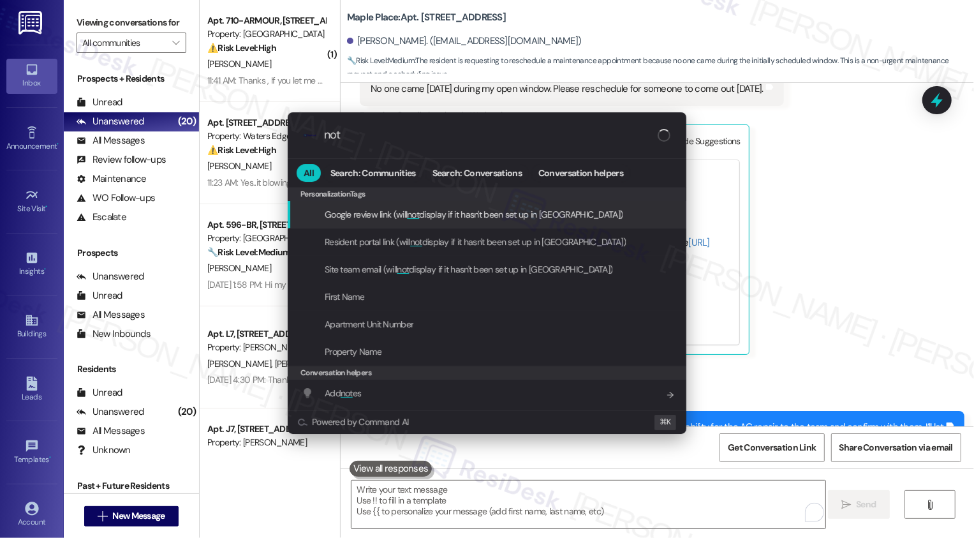
type input "note"
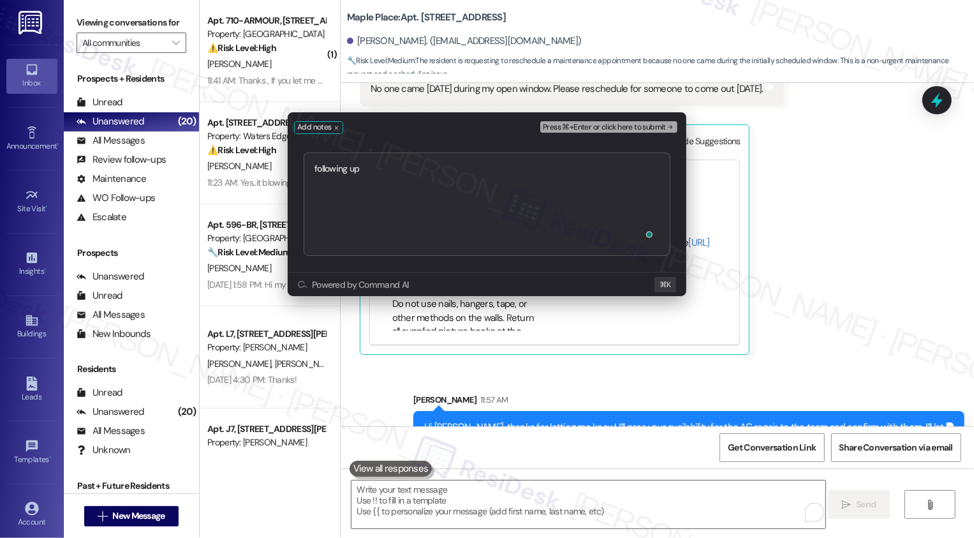
type textarea "following up https://residesk.slack.com/archives/C095RPGQGLF/p1757347066074939?…"
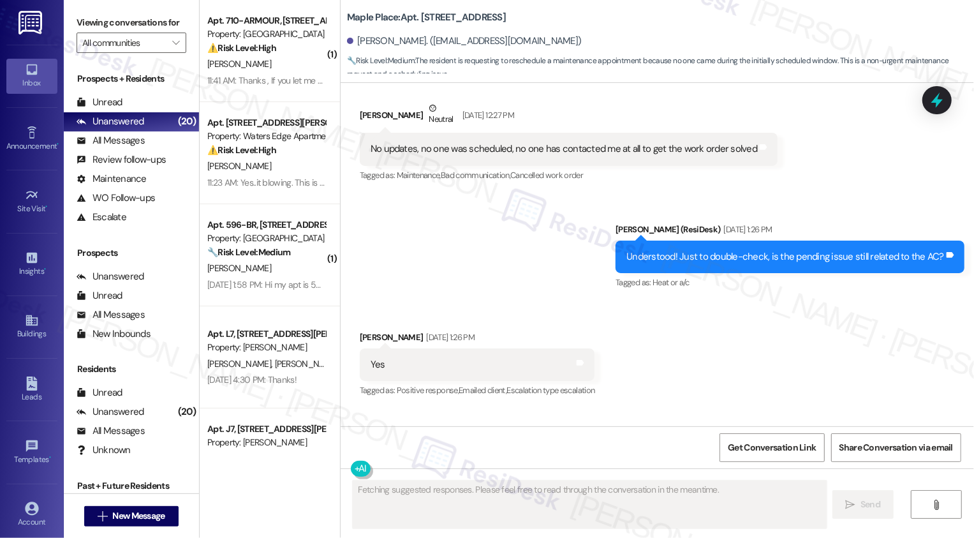
type textarea "Fetching suggested responses. Please feel free to read through the conversation…"
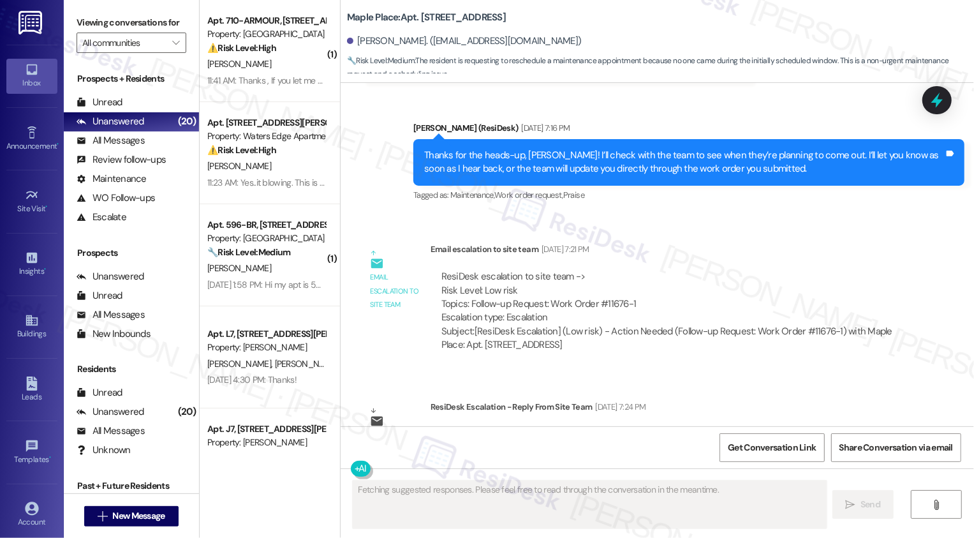
scroll to position [2179, 0]
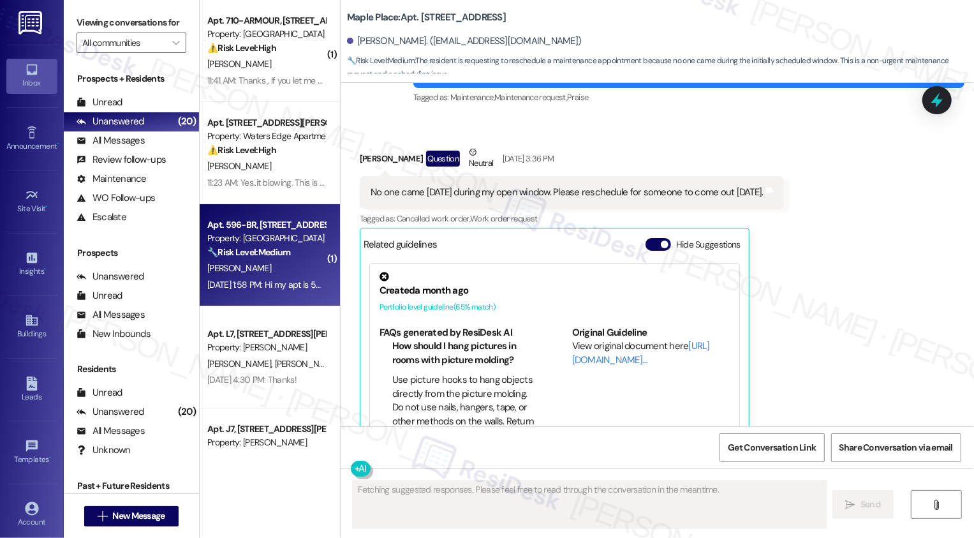
click at [258, 244] on div "Property: [GEOGRAPHIC_DATA]" at bounding box center [266, 237] width 118 height 13
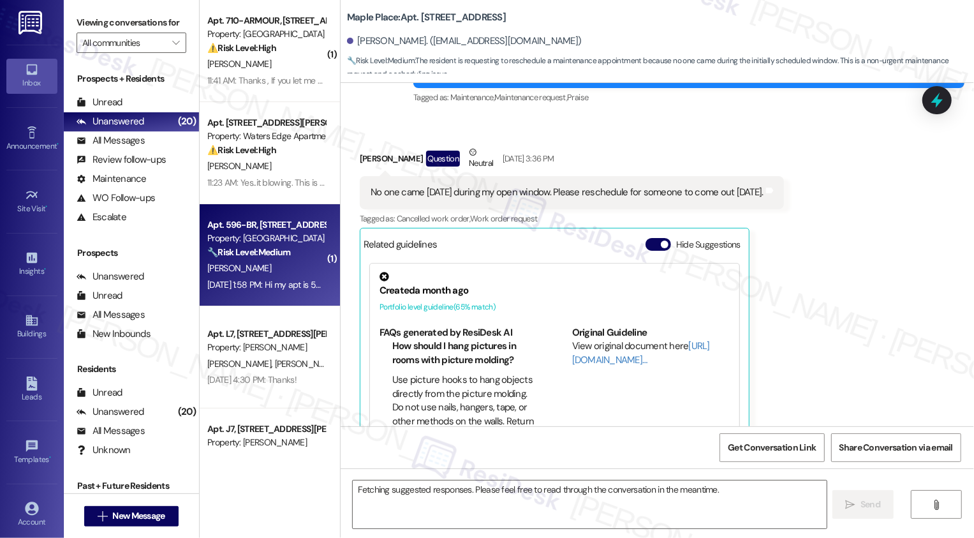
click at [258, 244] on div "Property: [GEOGRAPHIC_DATA]" at bounding box center [266, 237] width 118 height 13
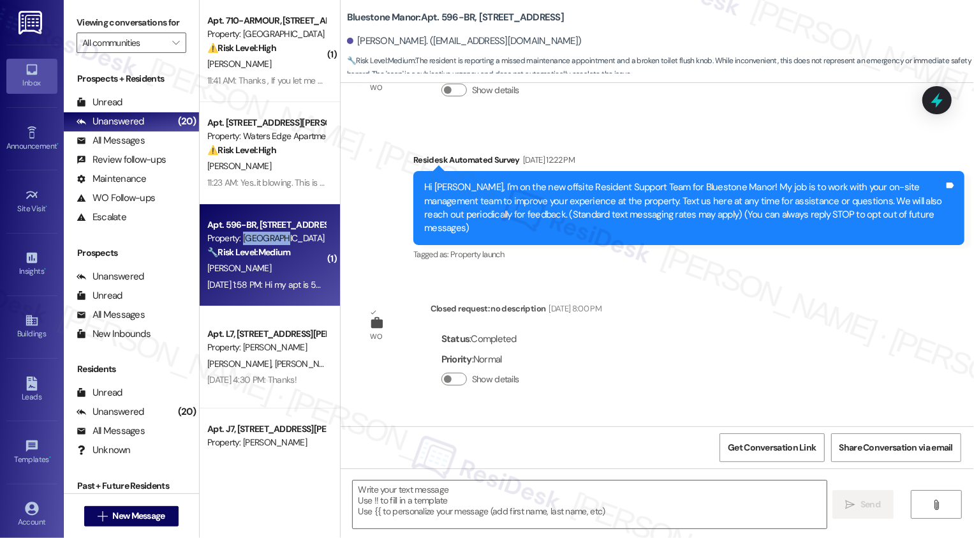
click at [258, 244] on div "Property: [GEOGRAPHIC_DATA]" at bounding box center [266, 237] width 118 height 13
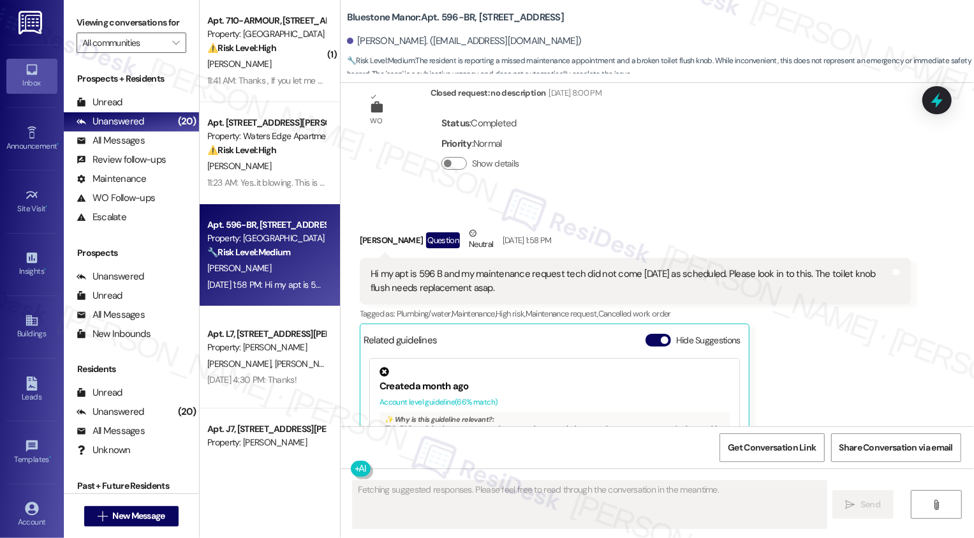
scroll to position [363, 0]
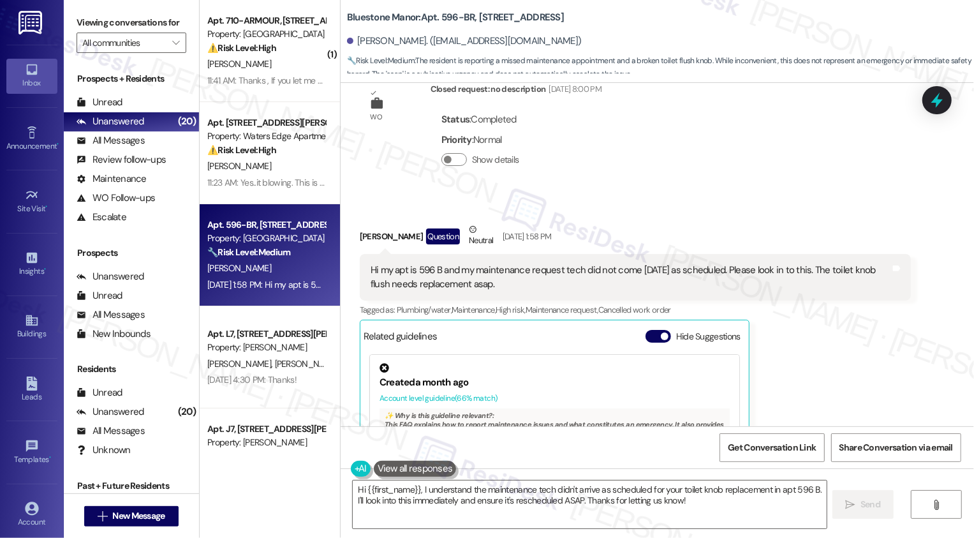
drag, startPoint x: 469, startPoint y: 16, endPoint x: 632, endPoint y: 19, distance: 162.6
click at [632, 20] on div "Bluestone Manor: Apt. 596-BR, 59 Hurricane Shoals Rd NE Estrella Puente. (estre…" at bounding box center [660, 38] width 627 height 70
copy b "59 Hurricane Shoals Rd NE"
click at [585, 263] on div "Hi my apt is 596 B and my maintenance request tech did not come yesterday as sc…" at bounding box center [631, 276] width 520 height 27
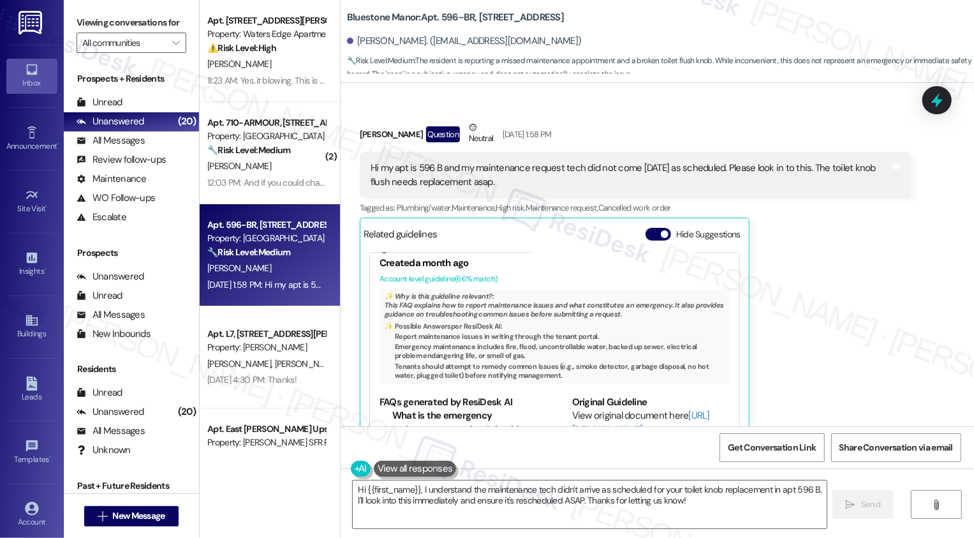
scroll to position [46, 0]
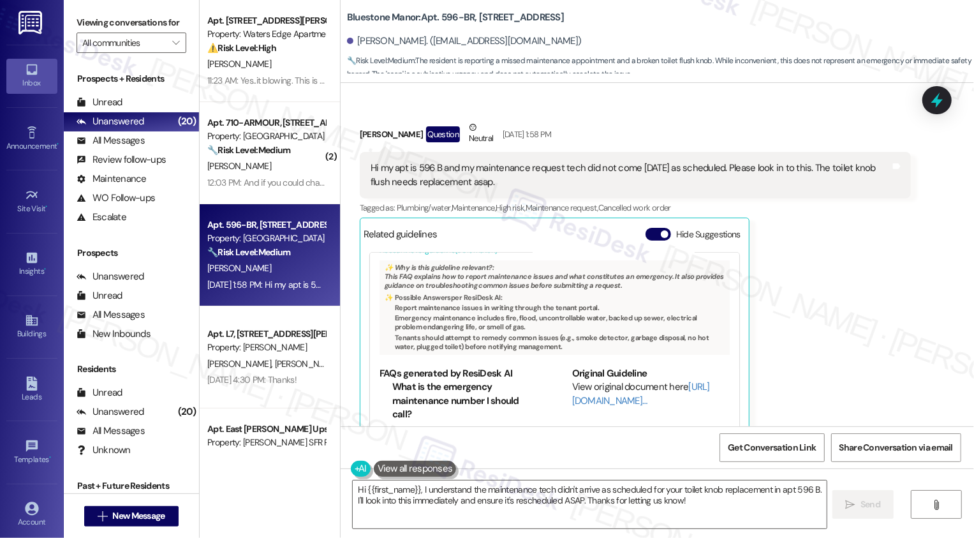
click at [809, 293] on div "Estrella Puente Question Neutral Sep 05, 2025 at 1:58 PM Hi my apt is 596 B and…" at bounding box center [635, 293] width 551 height 344
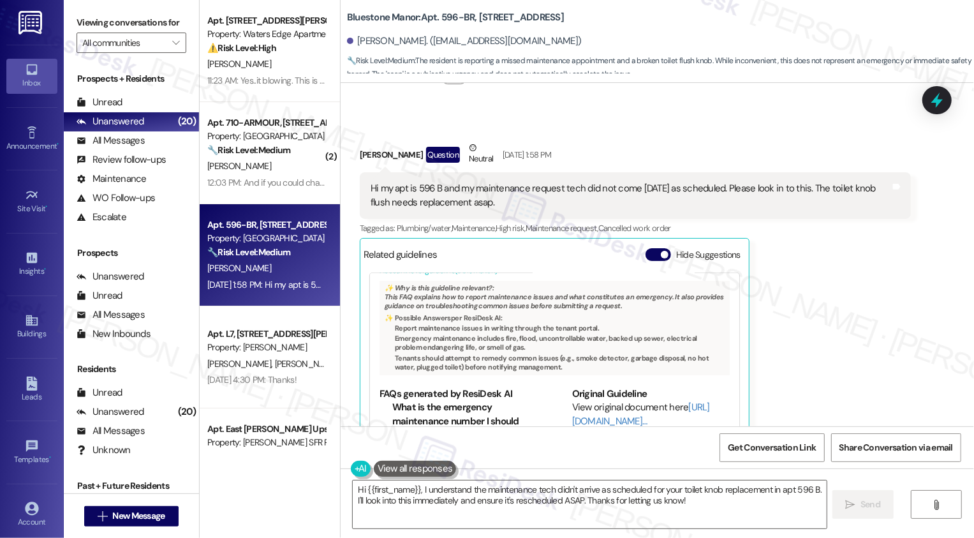
scroll to position [462, 0]
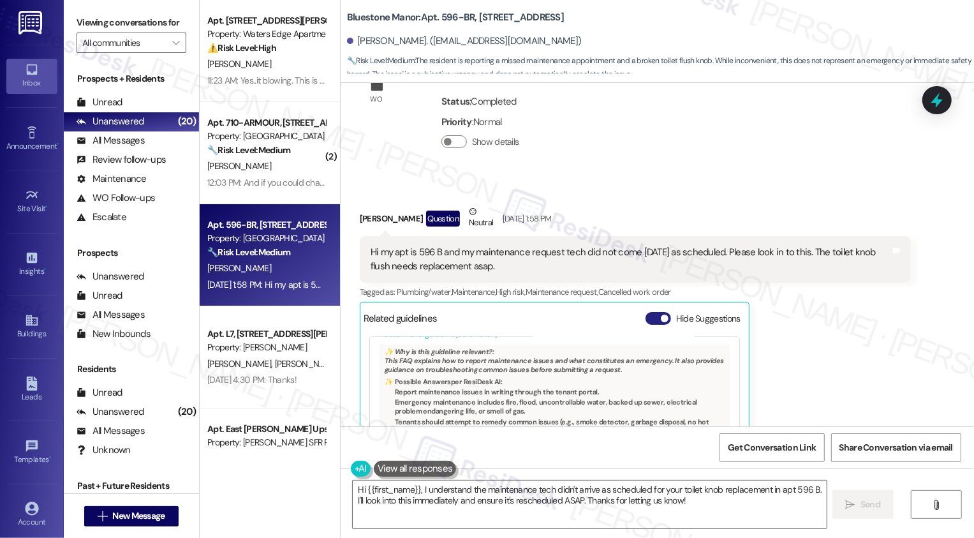
click at [651, 312] on button "Hide Suggestions" at bounding box center [658, 318] width 26 height 13
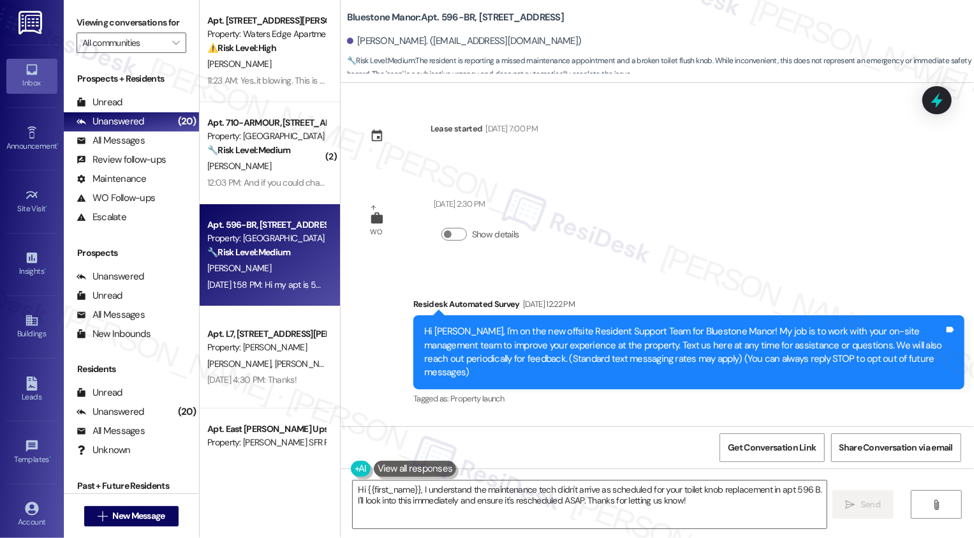
scroll to position [285, 0]
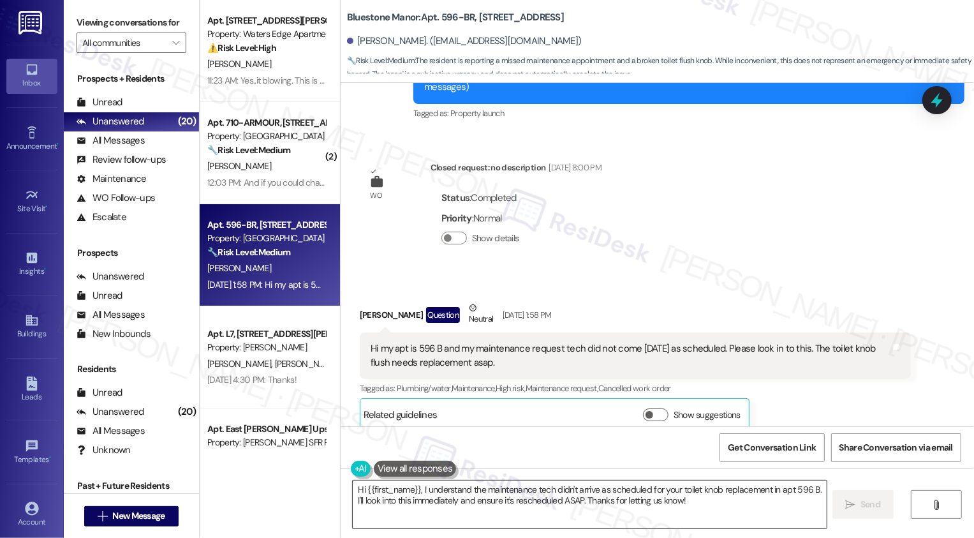
click at [455, 494] on textarea "Hi {{first_name}}, I understand the maintenance tech didn't arrive as scheduled…" at bounding box center [590, 504] width 474 height 48
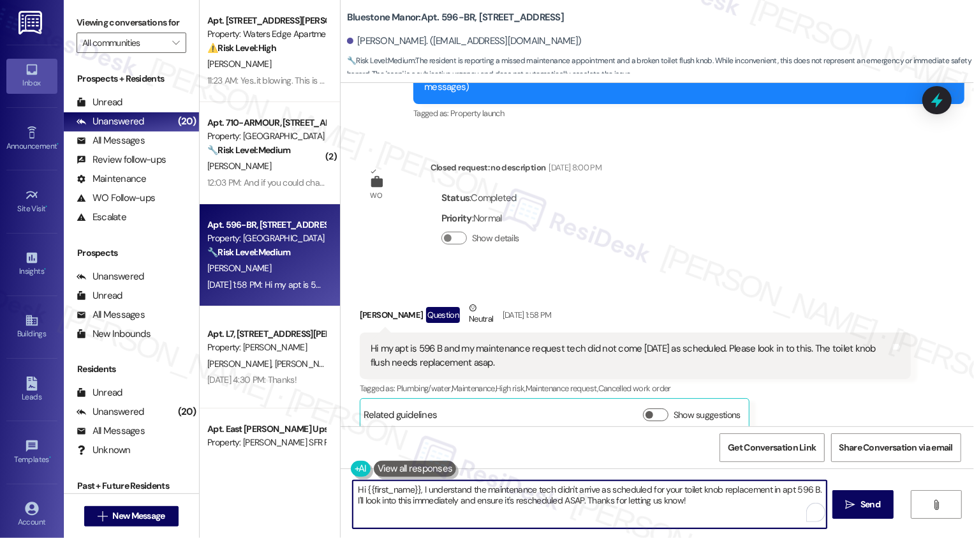
click at [417, 489] on textarea "Hi {{first_name}}, I understand the maintenance tech didn't arrive as scheduled…" at bounding box center [590, 504] width 474 height 48
drag, startPoint x: 437, startPoint y: 501, endPoint x: 733, endPoint y: 507, distance: 296.6
click at [733, 507] on textarea "Hi {{first_name}}, I hope you had a wonderful weekend! I understand the mainten…" at bounding box center [588, 504] width 474 height 48
click at [557, 498] on textarea "Hi {{first_name}}, I hope you had a wonderful weekend! I understand the mainten…" at bounding box center [588, 504] width 474 height 48
click at [577, 501] on textarea "Hi {{first_name}}, I hope you had a wonderful weekend! I understand the mainten…" at bounding box center [588, 504] width 474 height 48
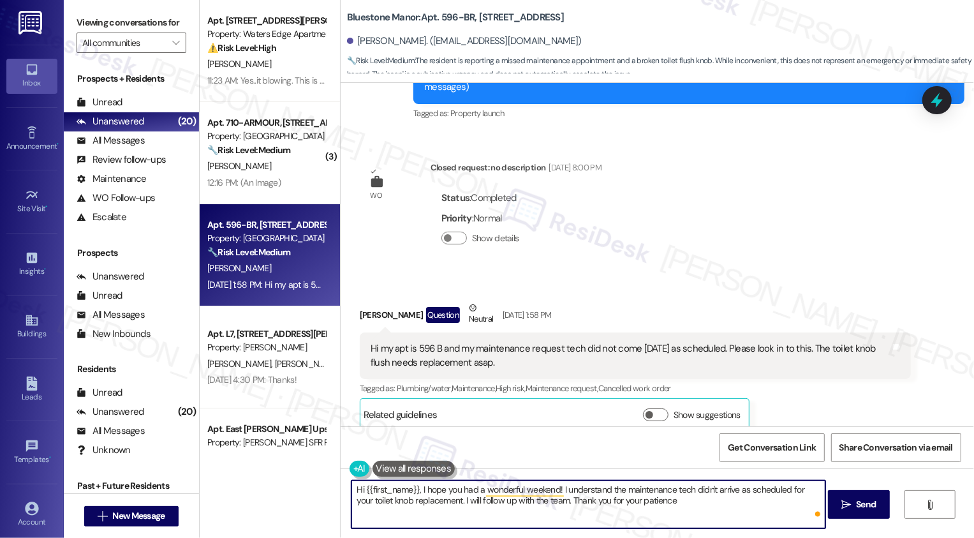
type textarea "Hi {{first_name}}, I hope you had a wonderful weekend! I understand the mainten…"
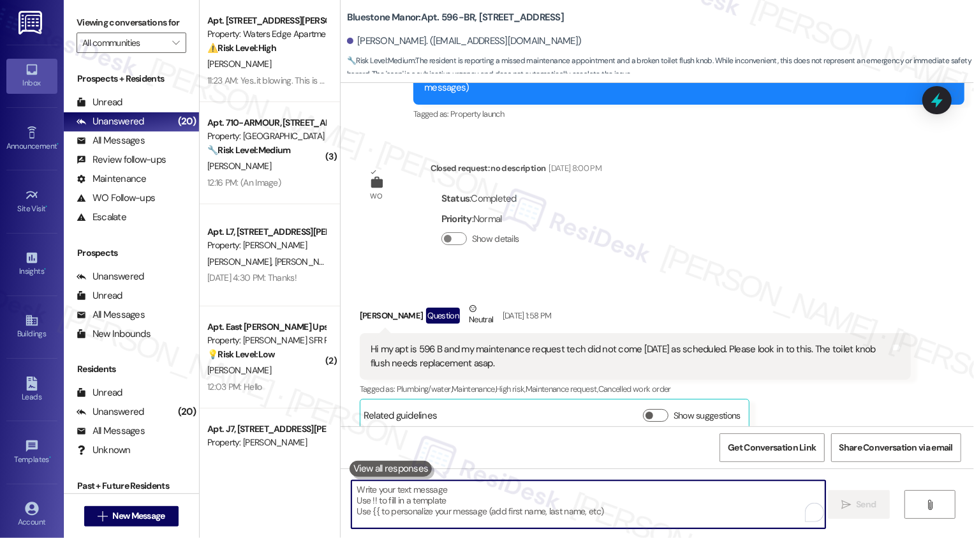
scroll to position [388, 0]
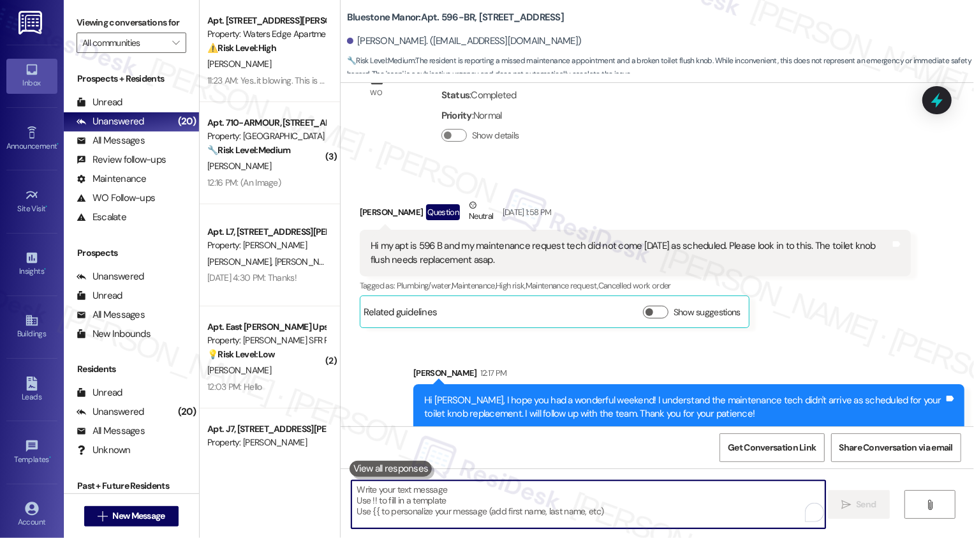
click at [816, 339] on div "Sent via SMS Sarah 12:17 PM Hi Estrella, I hope you had a wonderful weekend! I …" at bounding box center [657, 388] width 633 height 103
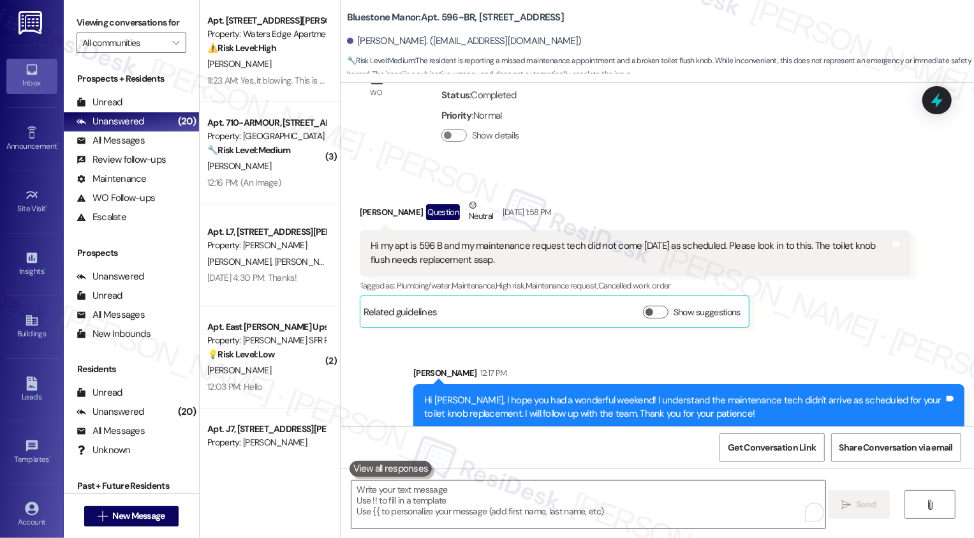
click at [520, 342] on div "Sent via SMS Sarah 12:17 PM Hi Estrella, I hope you had a wonderful weekend! I …" at bounding box center [657, 388] width 633 height 103
click at [814, 300] on div "Estrella Puente Question Neutral Sep 05, 2025 at 1:58 PM Hi my apt is 596 B and…" at bounding box center [635, 262] width 551 height 129
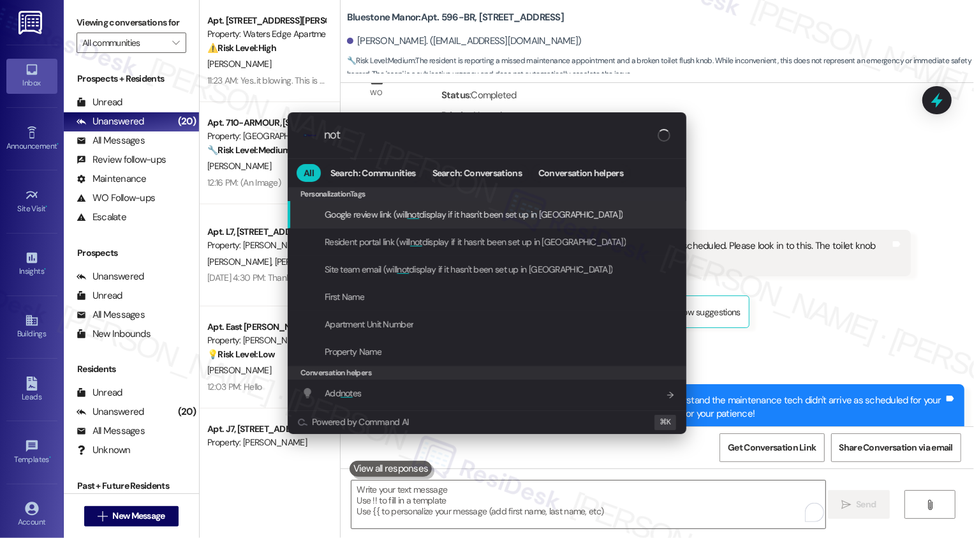
type input "note"
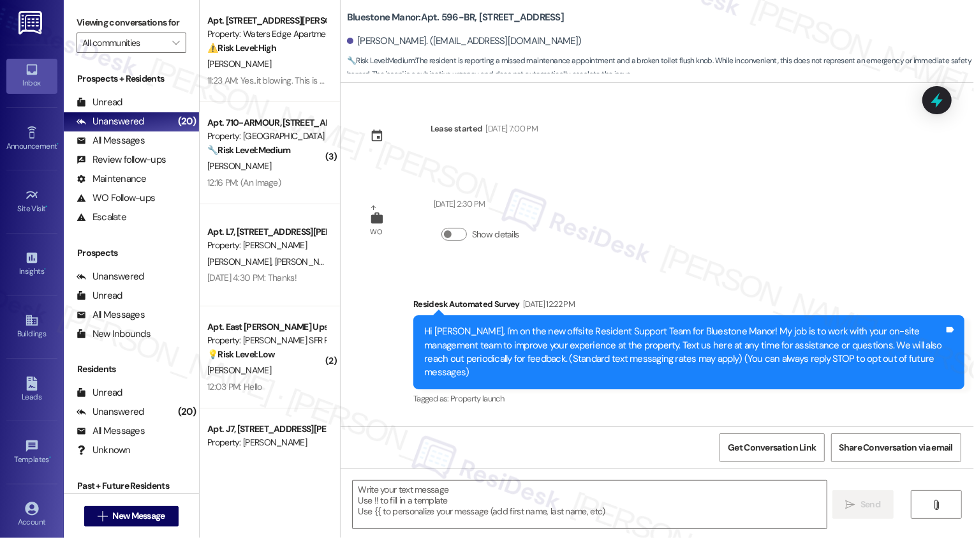
type textarea "Fetching suggested responses. Please feel free to read through the conversation…"
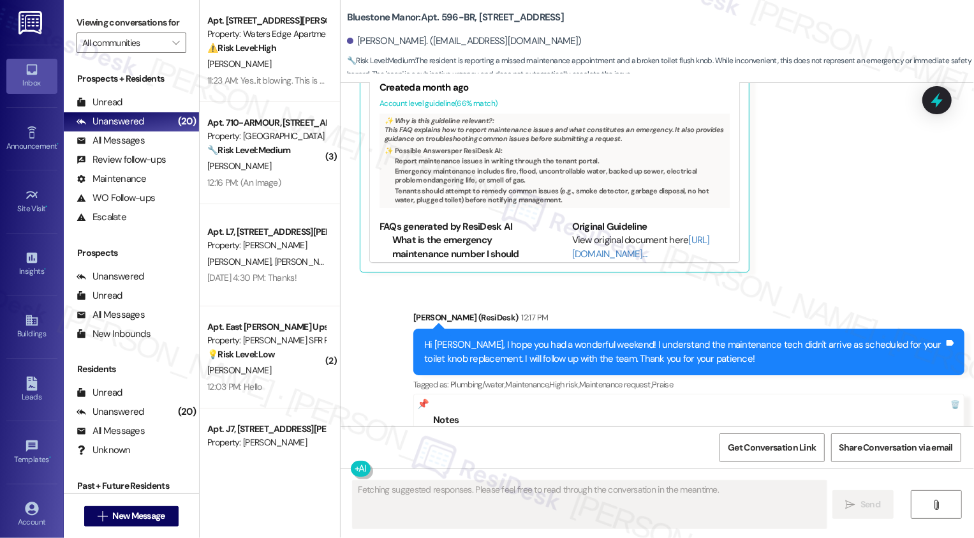
scroll to position [743, 0]
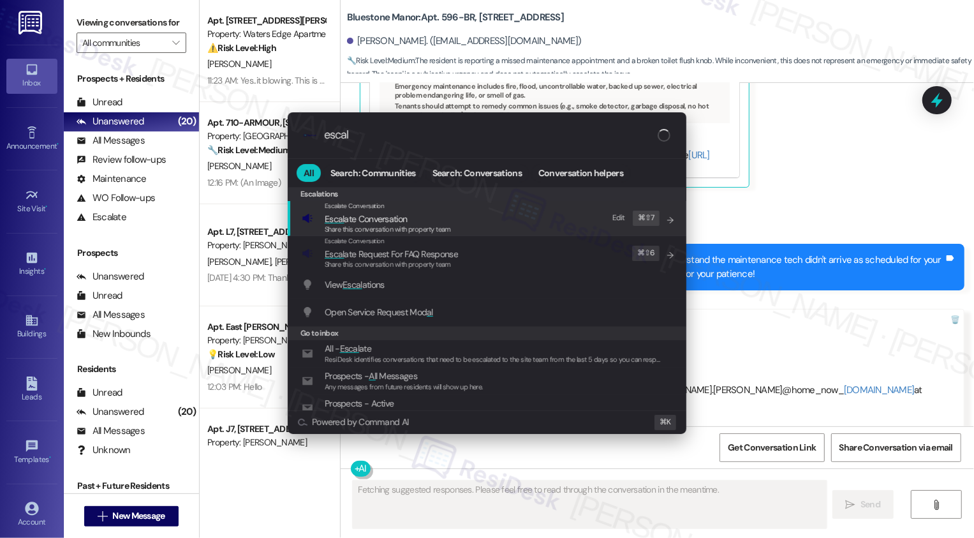
type input "escalt"
type textarea "Hi"
type input "escalte"
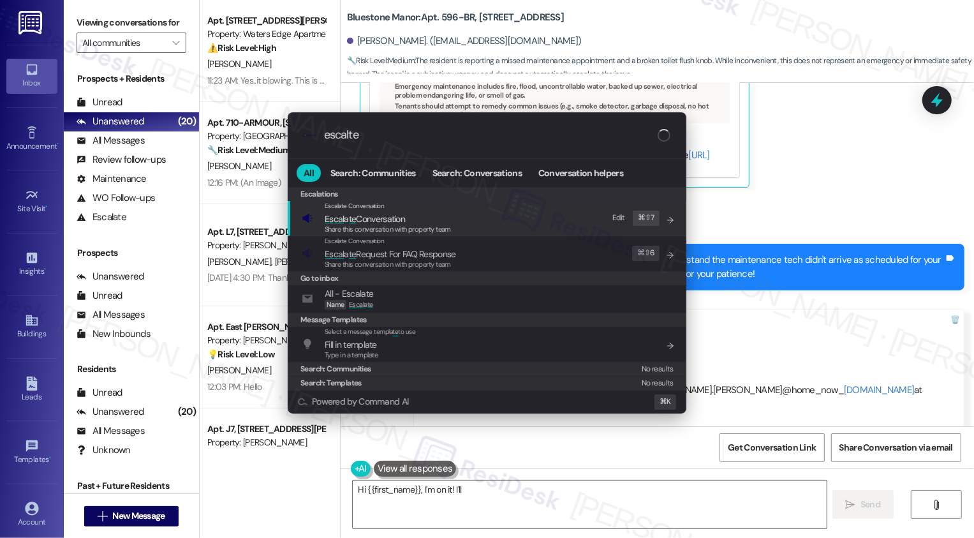
type textarea "Hi {{first_name}}, I'm on it! I'll follow"
type input "escalte"
click at [335, 223] on span "Escal" at bounding box center [335, 218] width 20 height 11
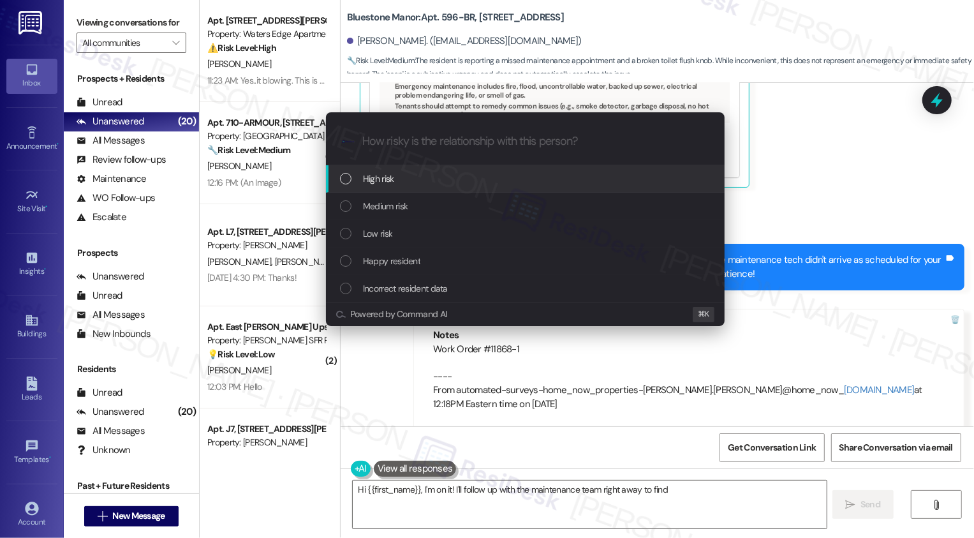
click at [376, 238] on span "Low risk" at bounding box center [377, 233] width 29 height 14
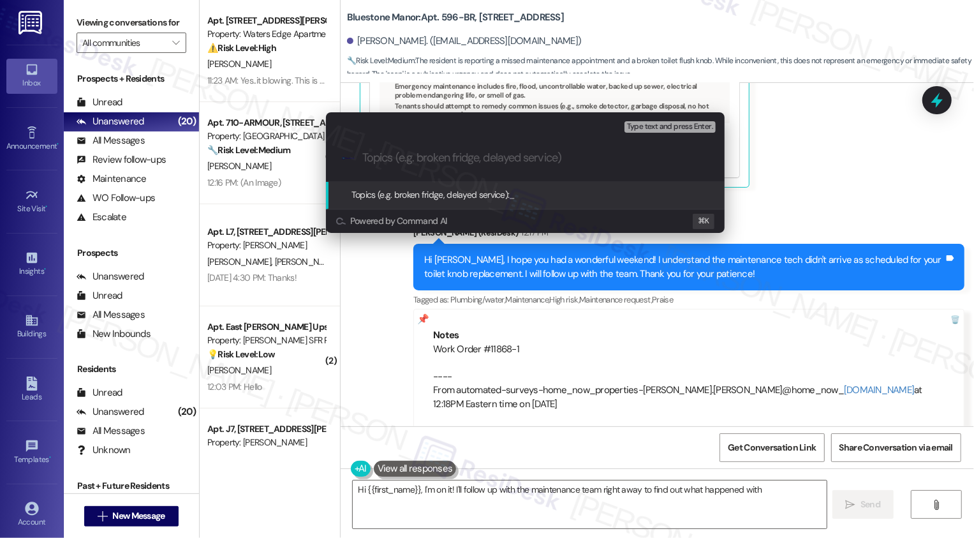
type textarea "Hi {{first_name}}, I'm on it! I'll follow up with the maintenance team right aw…"
type input "W"
type textarea "Hi {{first_name}}, I'm on it! I'll follow up with the maintenance team right aw…"
type input "F"
paste input "Work Order #11868-1"
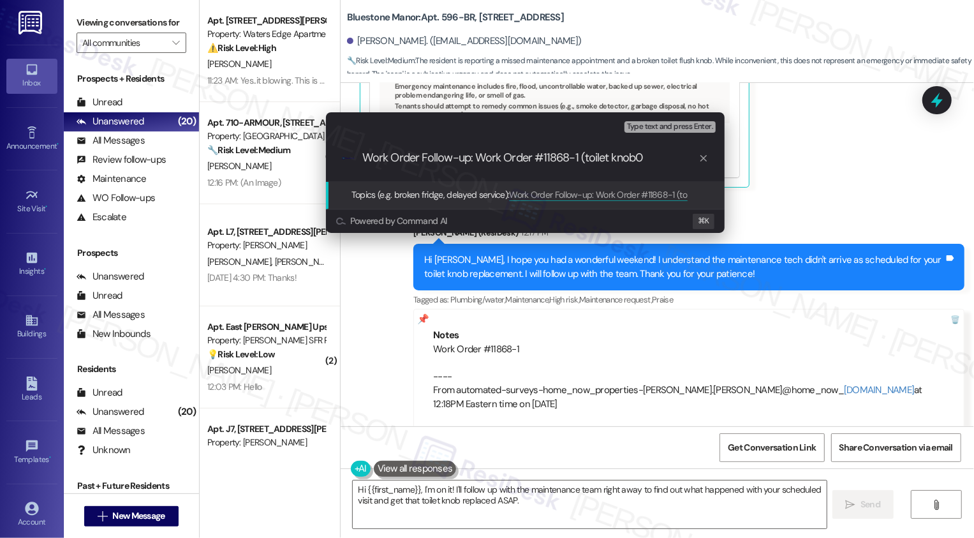
click at [610, 158] on input "Work Order Follow-up: Work Order #11868-1 (toilet knob0" at bounding box center [530, 157] width 336 height 13
click at [674, 159] on input "Work Order Follow-up: Work Order #11868-1 (toilet flush knob0" at bounding box center [530, 157] width 336 height 13
type input "Work Order Follow-up: Work Order #11868-1 (toilet flush knob)"
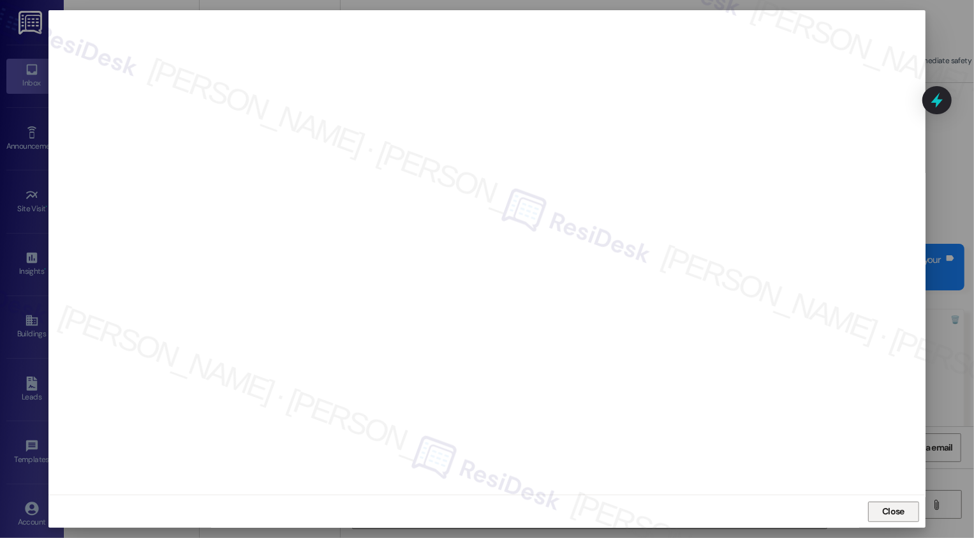
click at [888, 512] on button "Close" at bounding box center [893, 511] width 51 height 20
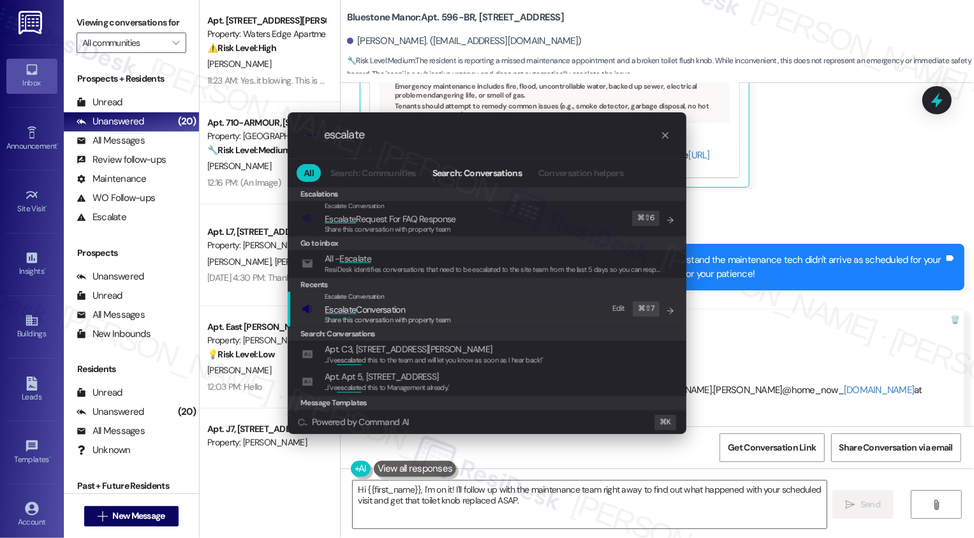
type input "escalate"
click at [383, 315] on span "Share this conversation with property team" at bounding box center [388, 319] width 126 height 9
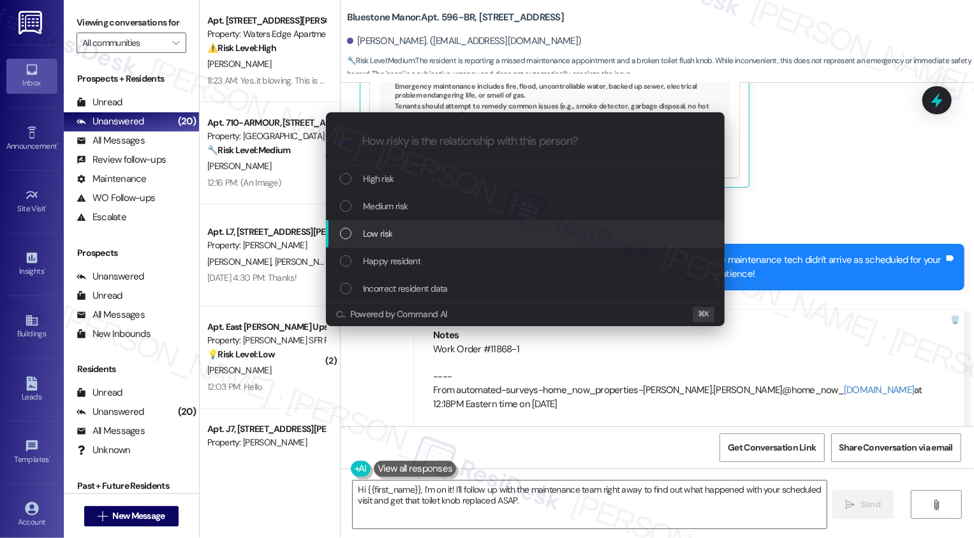
click at [378, 241] on div "Low risk" at bounding box center [525, 233] width 399 height 27
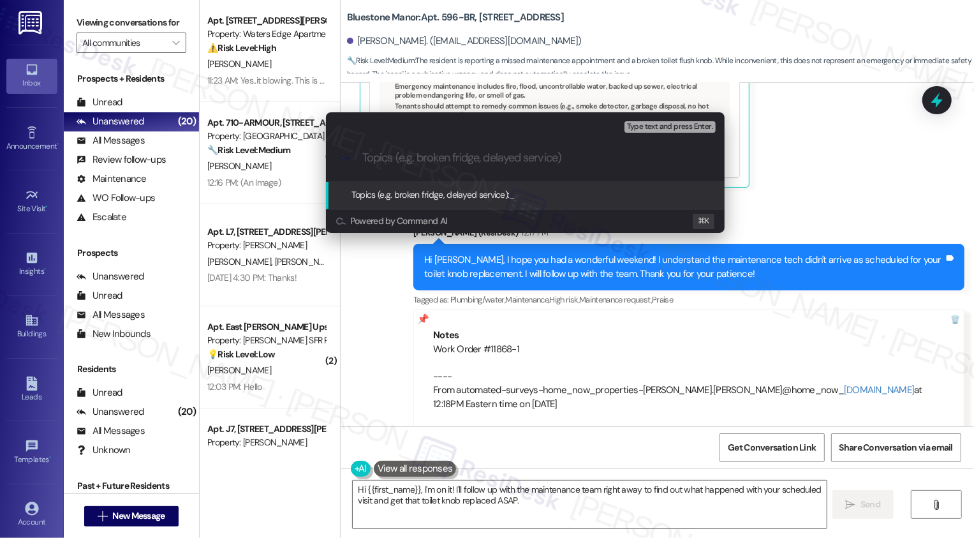
paste input "Work Order Follow-up: Work Order #11868-1 (toilet flush knob)"
type input "Work Order Follow-up: Work Order #11868-1 (toilet flush knob)"
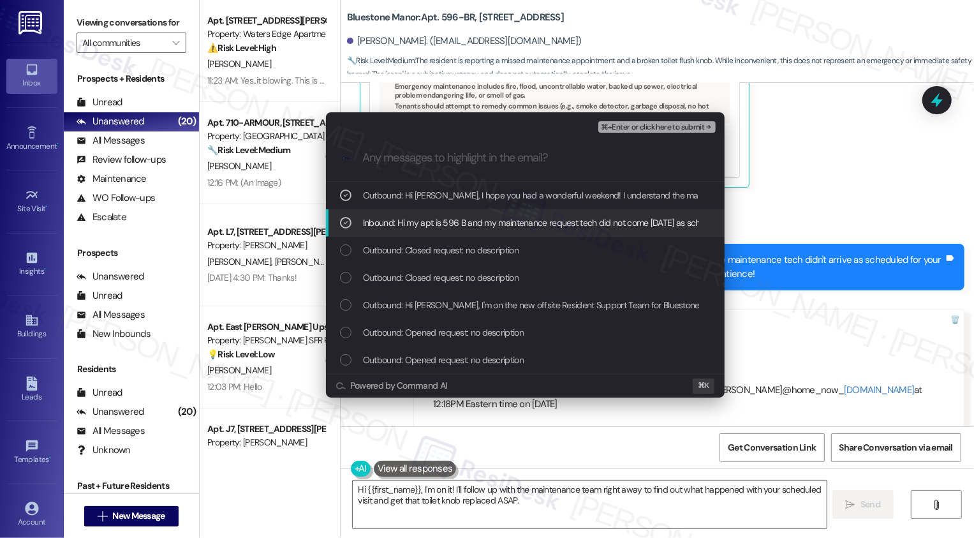
type input ","
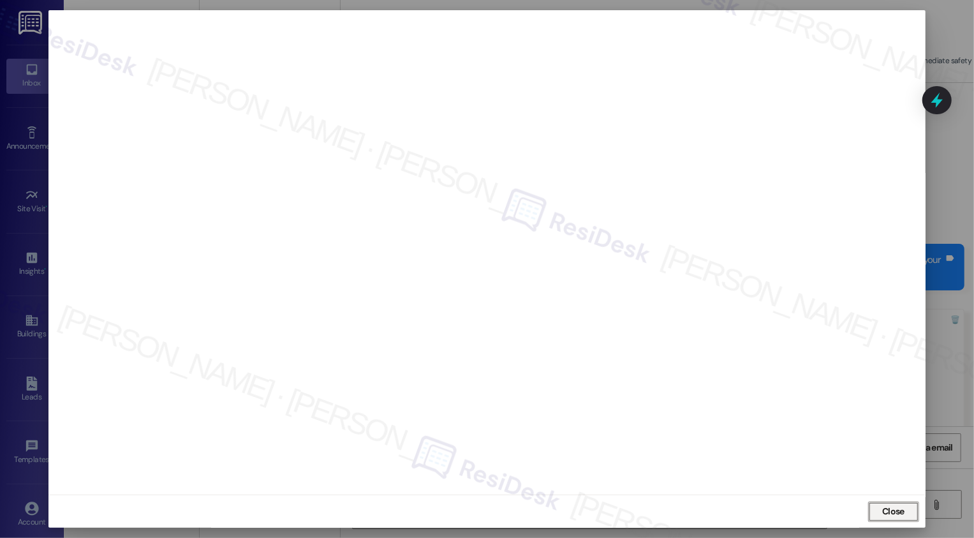
click at [893, 508] on button "Close" at bounding box center [893, 511] width 51 height 20
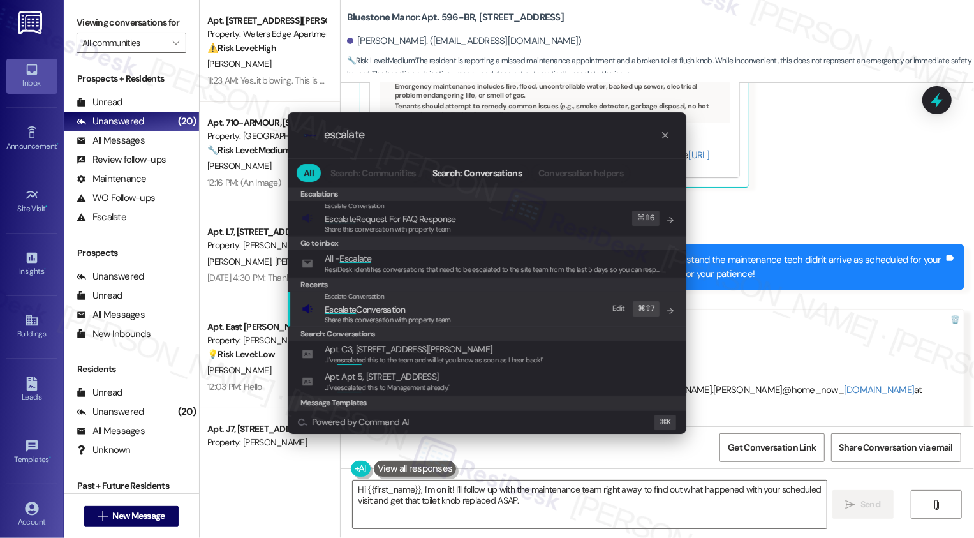
type input "escalate"
click at [340, 309] on span "Escalate" at bounding box center [340, 309] width 31 height 11
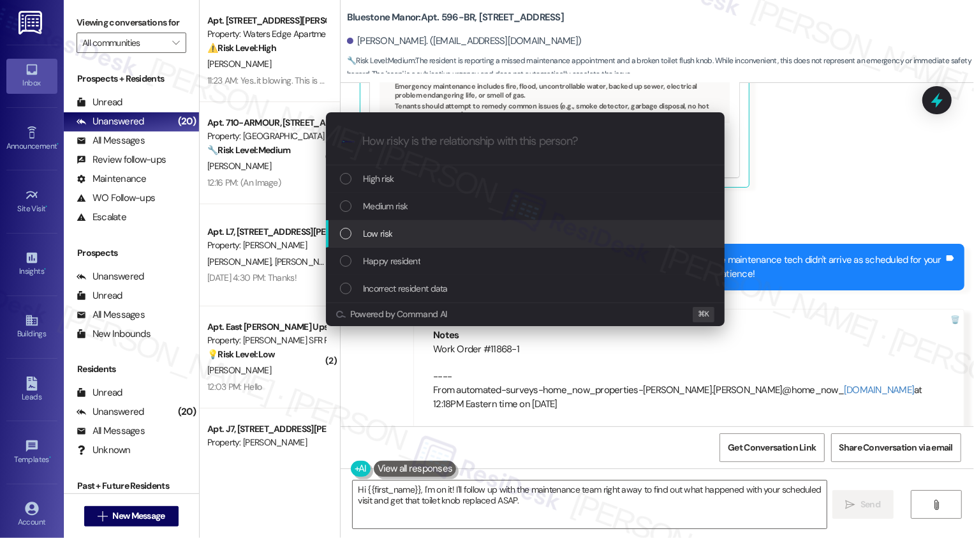
click at [402, 226] on div "Low risk" at bounding box center [526, 233] width 373 height 14
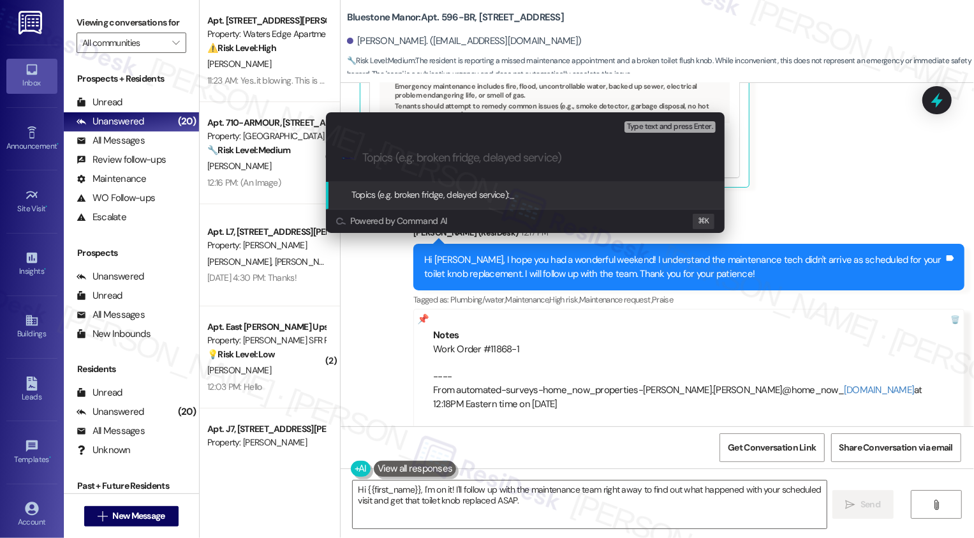
paste input "Work Order Follow-up: Work Order #11868-1 (toilet flush knob)"
type input "Work Order Follow-up: Work Order #11868-1 (toilet flush knob)"
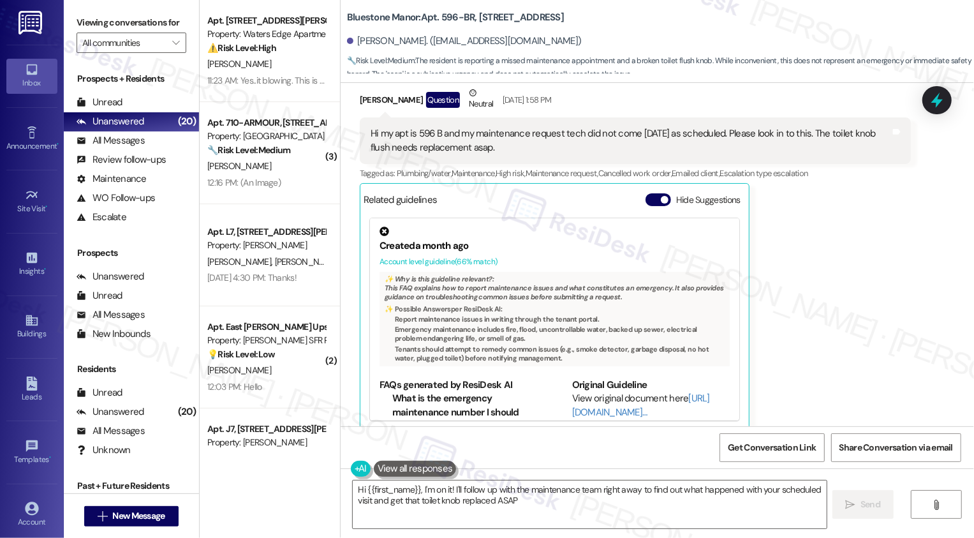
type textarea "Hi {{first_name}}, I'm on it! I'll follow up with the maintenance team right aw…"
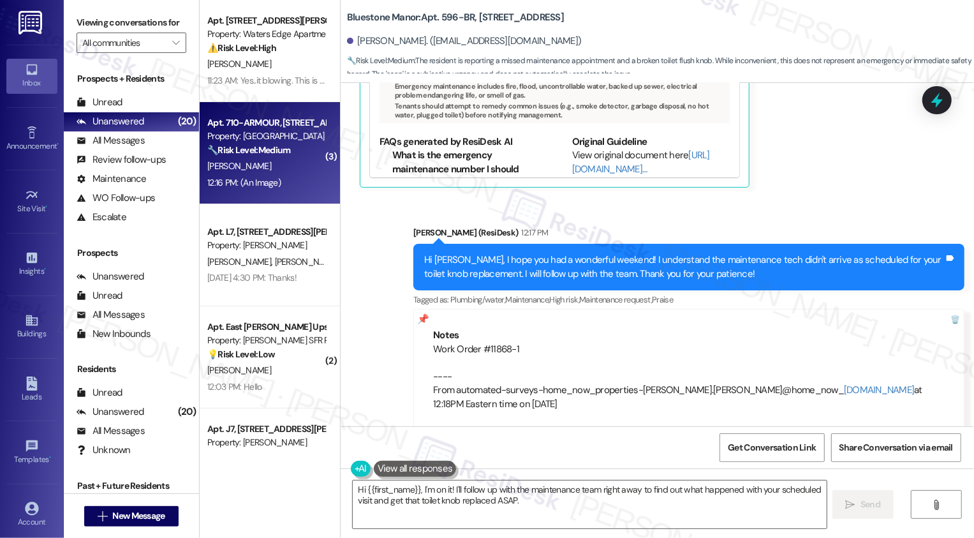
click at [268, 142] on div "Property: [GEOGRAPHIC_DATA] [GEOGRAPHIC_DATA] Homes" at bounding box center [266, 135] width 118 height 13
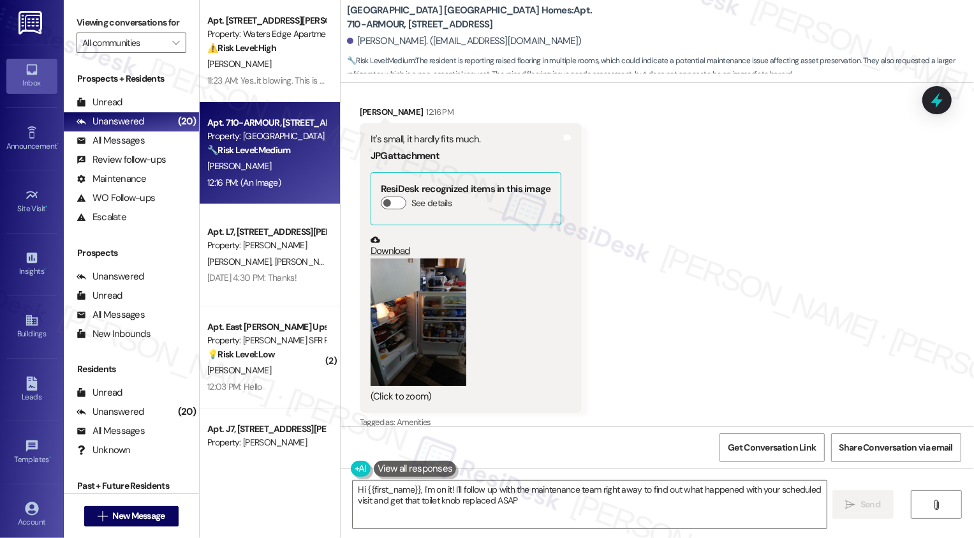
type textarea "Hi {{first_name}}, I'm on it! I'll follow up with the maintenance team right aw…"
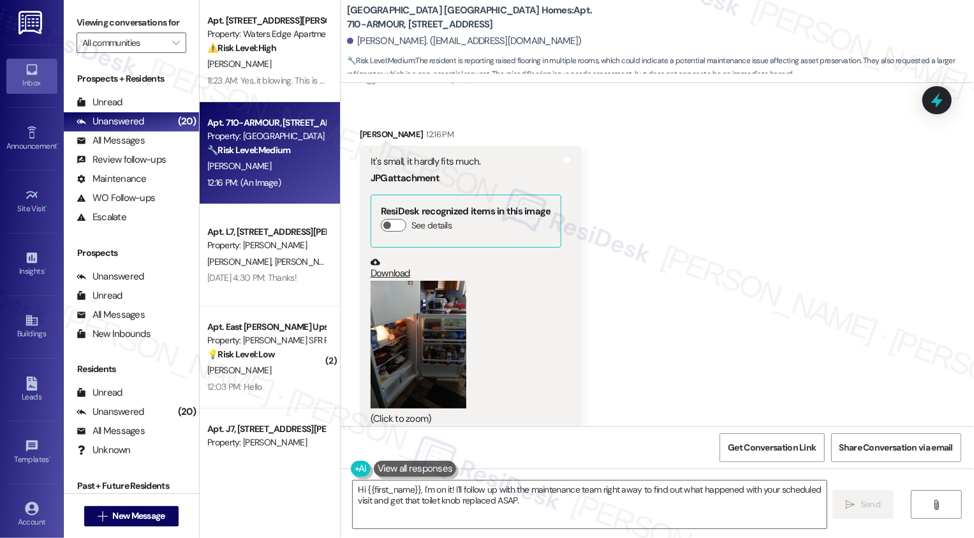
scroll to position [1548, 0]
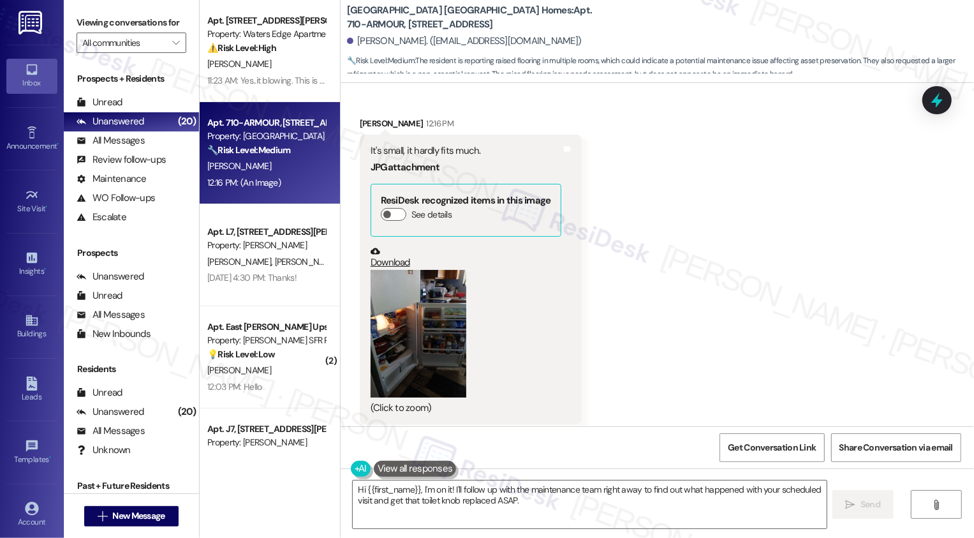
click at [429, 301] on button "Zoom image" at bounding box center [419, 334] width 96 height 128
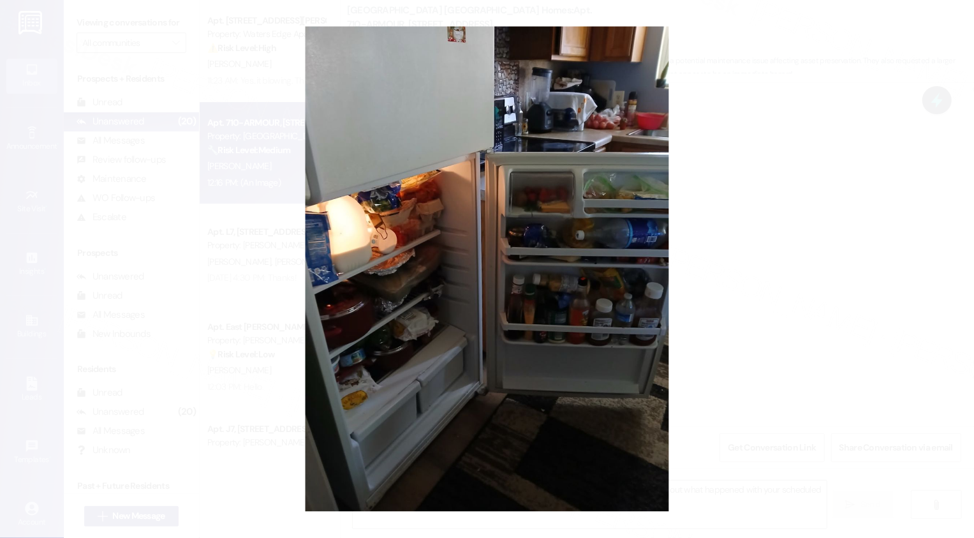
click at [768, 407] on button "Unzoom image" at bounding box center [487, 269] width 974 height 538
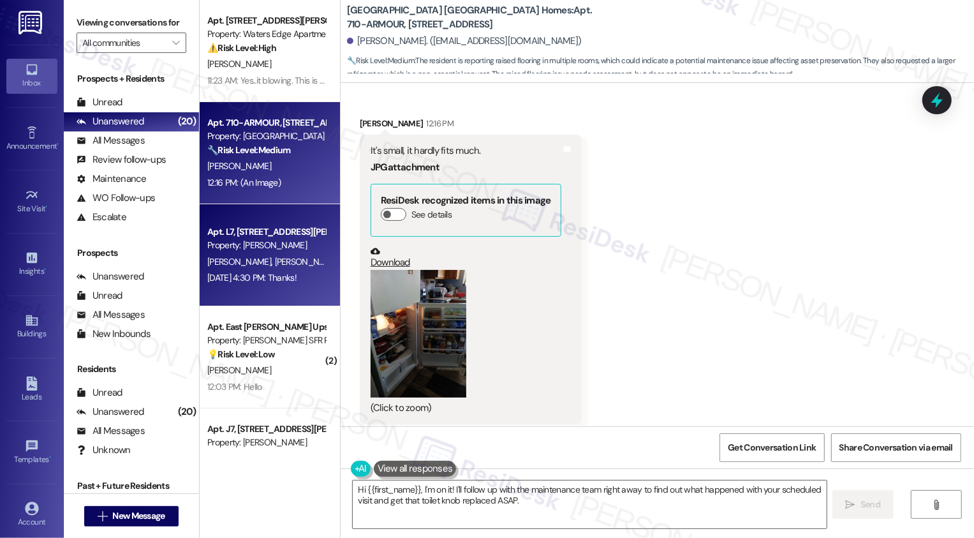
click at [288, 275] on div "Aug 25, 2025 at 4:30 PM: Thanks! Aug 25, 2025 at 4:30 PM: Thanks!" at bounding box center [251, 277] width 89 height 11
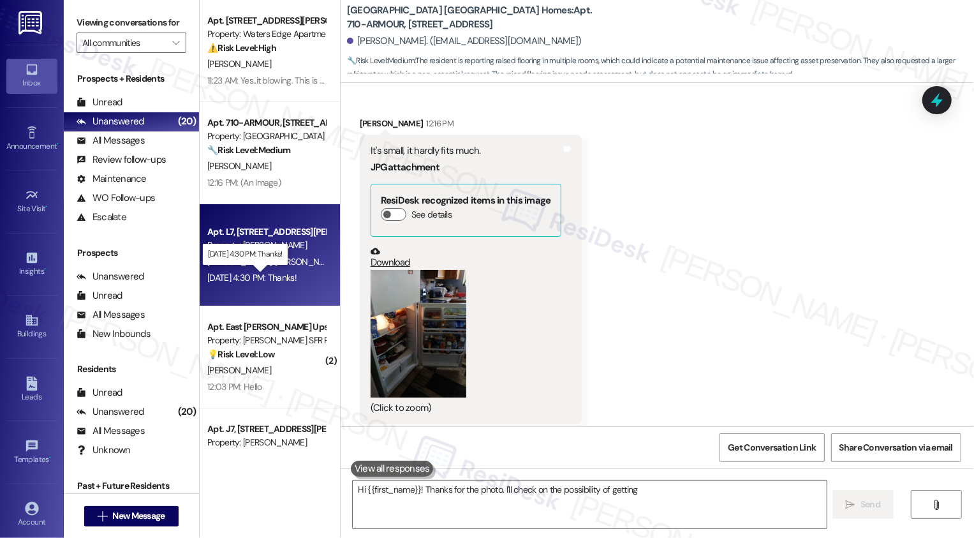
type textarea "Hi {{first_name}}! Thanks for the photo. I'll check on the possibility of getti…"
click at [288, 275] on div "Aug 25, 2025 at 4:30 PM: Thanks! Aug 25, 2025 at 4:30 PM: Thanks!" at bounding box center [251, 277] width 89 height 11
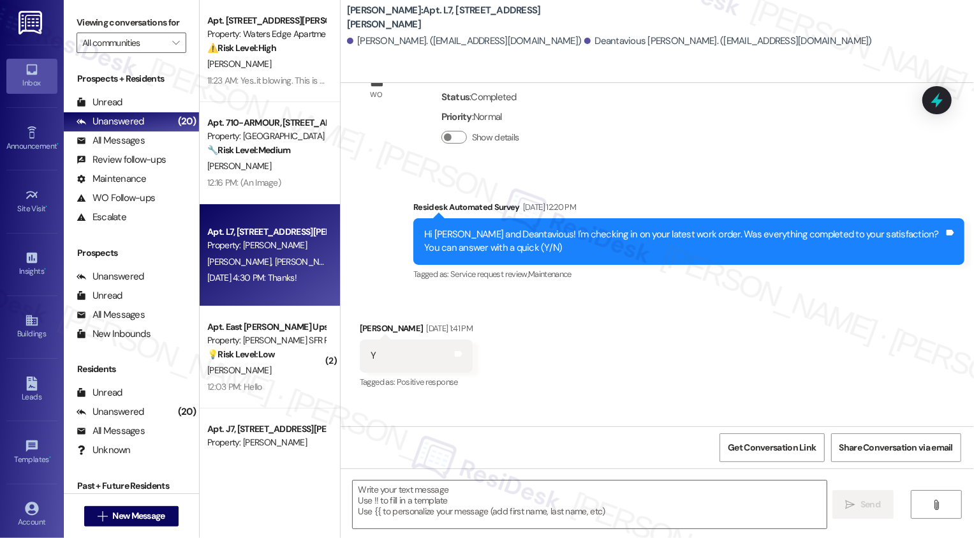
type textarea "Fetching suggested responses. Please feel free to read through the conversation…"
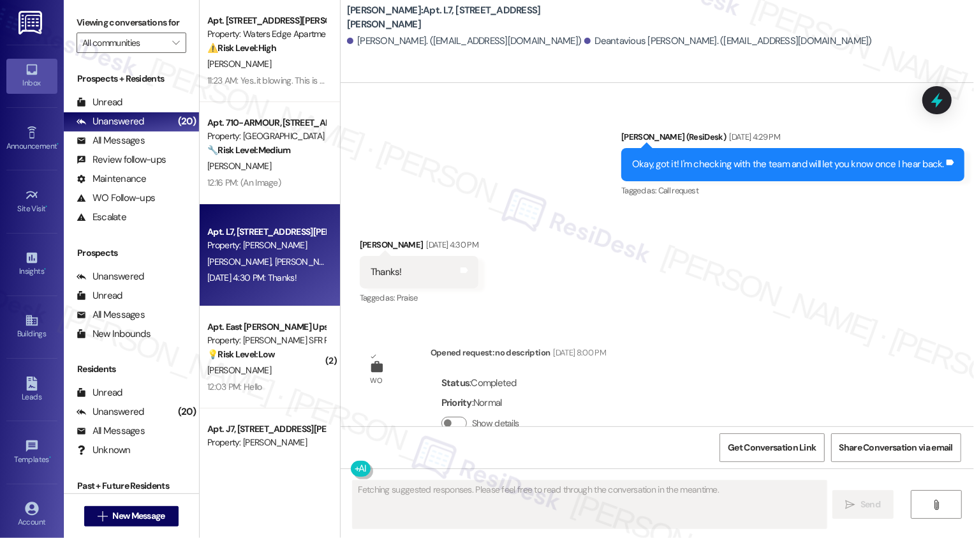
scroll to position [1563, 0]
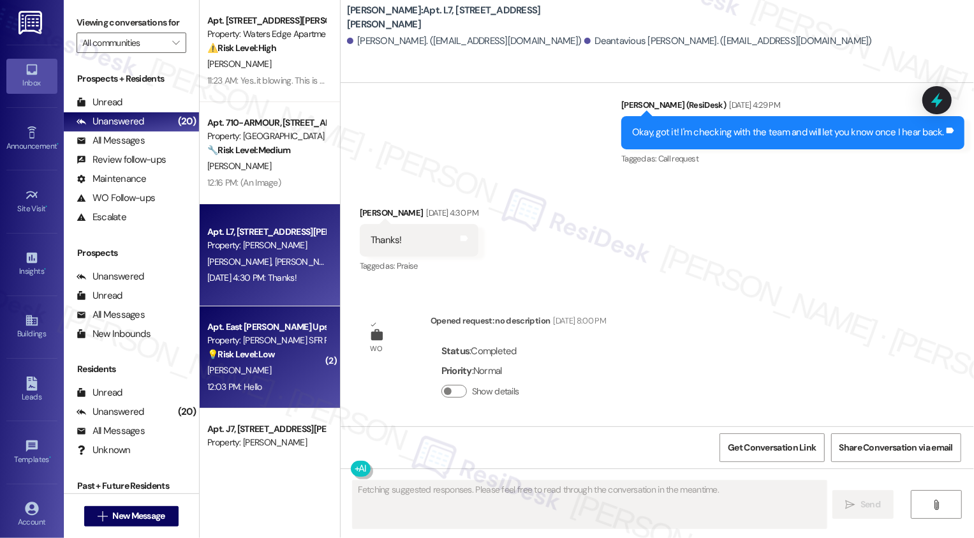
click at [272, 311] on div "Apt. East Farris Upstairs, 1870 & 1872 East Farris Ave Property: Leora SFR Port…" at bounding box center [270, 357] width 140 height 102
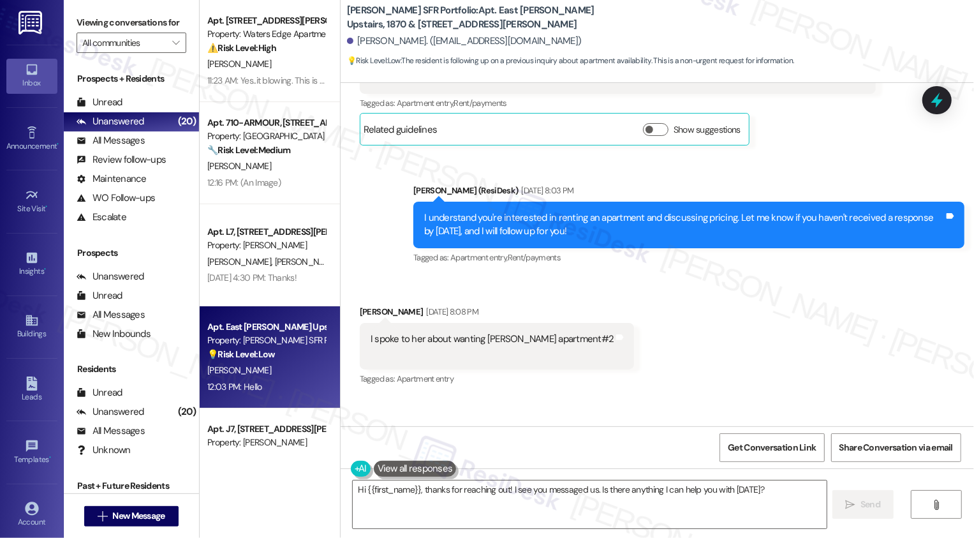
scroll to position [953, 0]
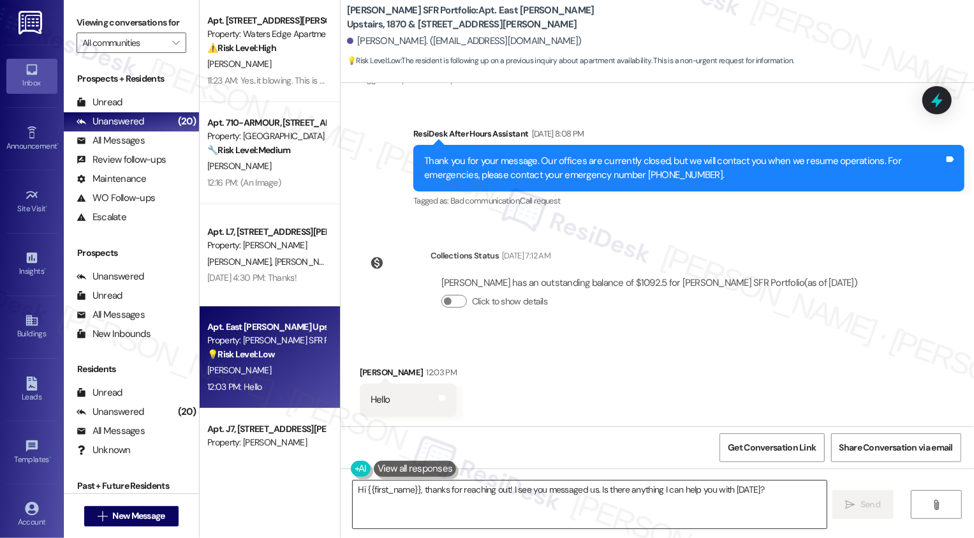
click at [440, 501] on textarea "Hi {{first_name}}, thanks for reaching out! I see you messaged us. Is there any…" at bounding box center [590, 504] width 474 height 48
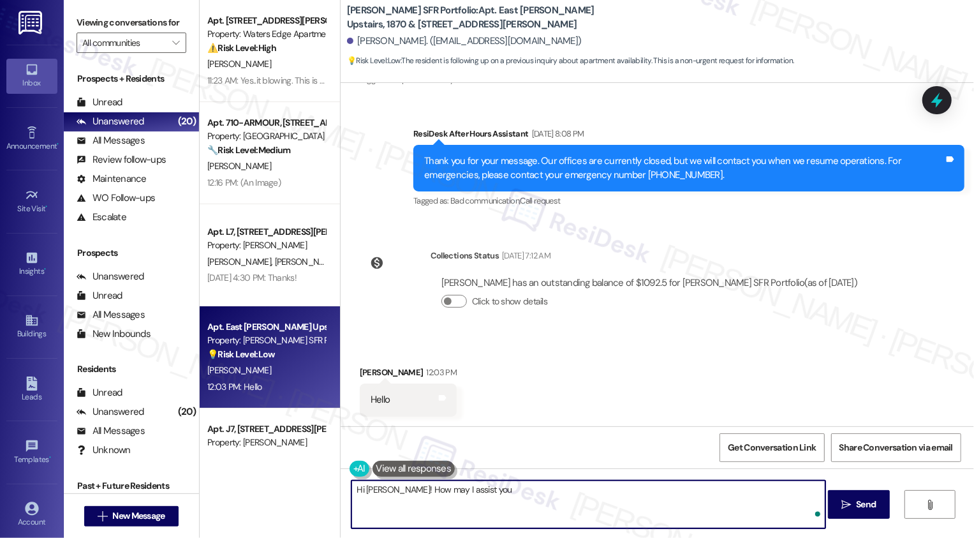
type textarea "Hi Cesar! How may I assist you?"
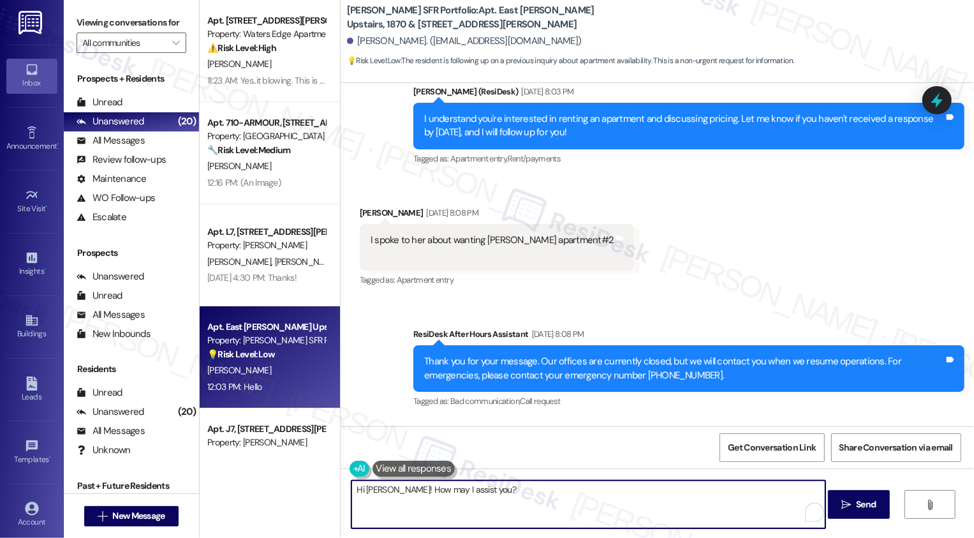
scroll to position [631, 0]
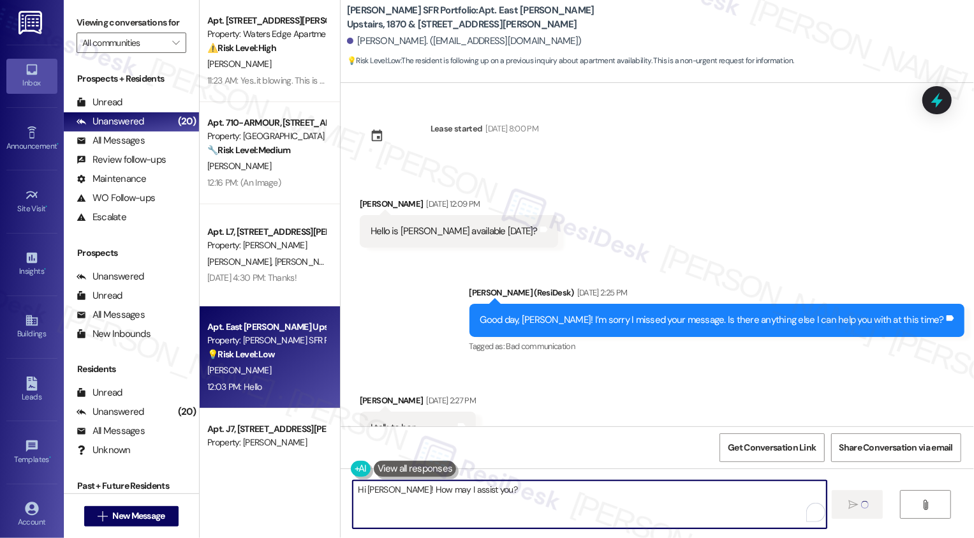
scroll to position [631, 0]
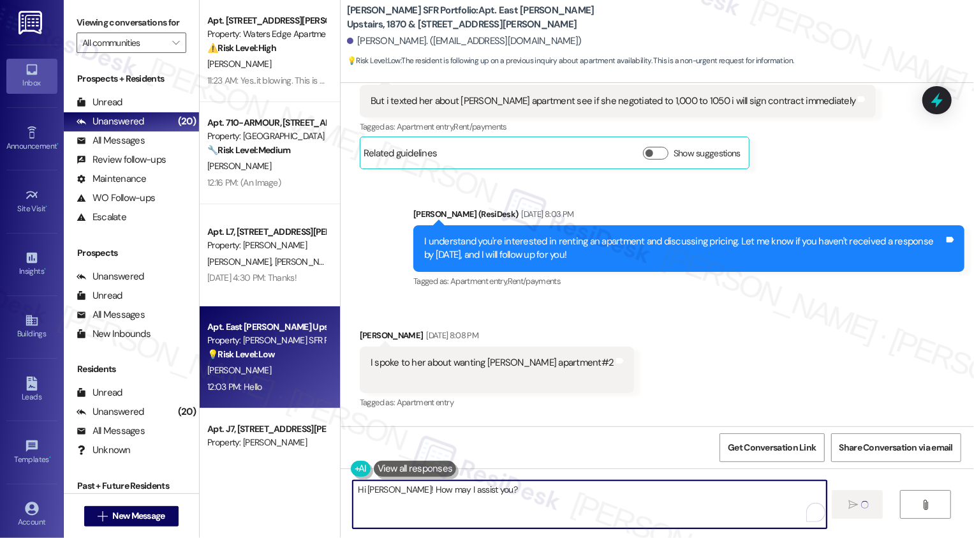
type textarea "Hi [PERSON_NAME]! How may I assist you?"
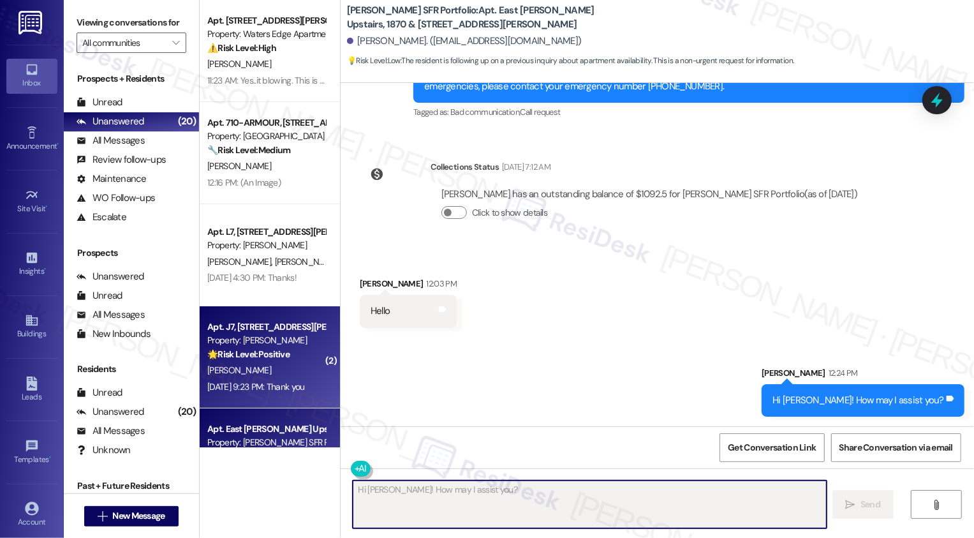
scroll to position [85, 0]
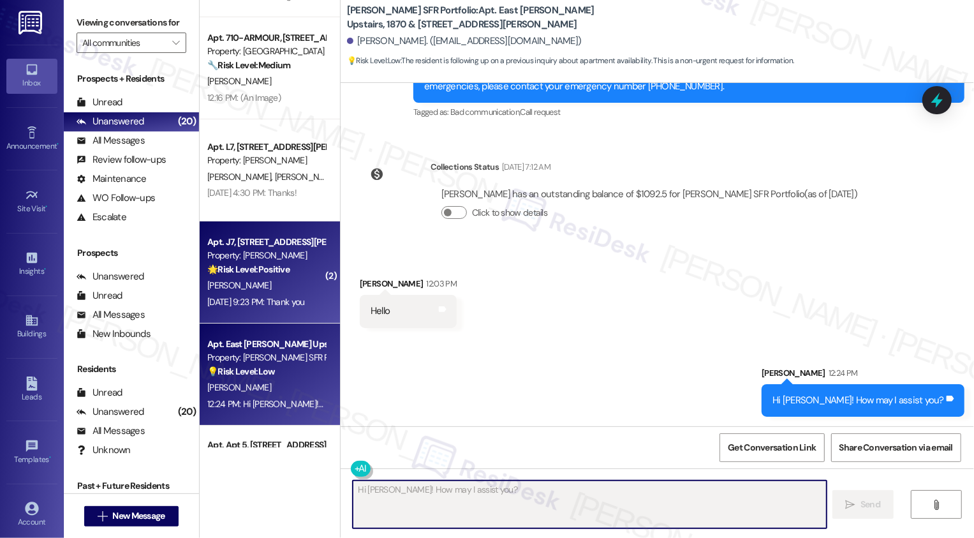
click at [272, 283] on div "[PERSON_NAME]" at bounding box center [266, 285] width 121 height 16
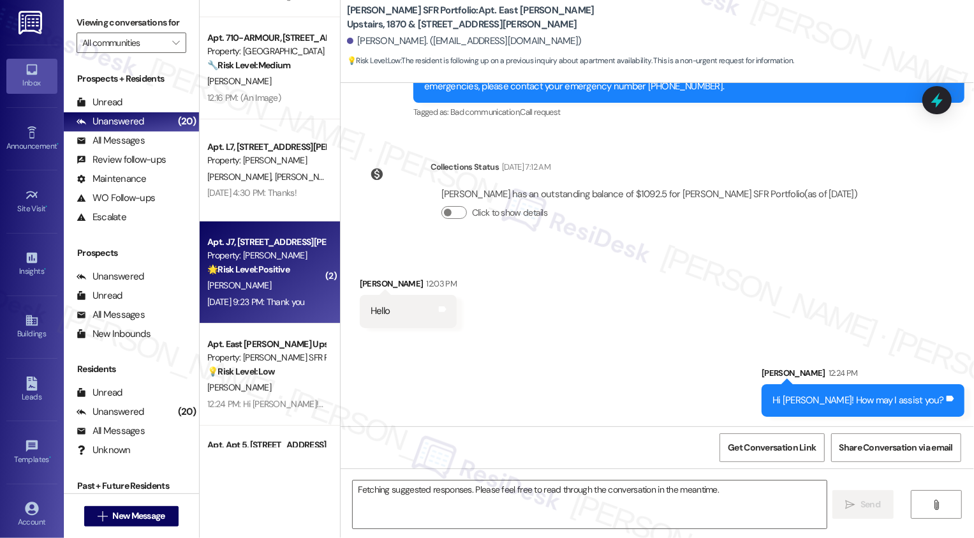
click at [272, 283] on div "[PERSON_NAME]" at bounding box center [266, 285] width 121 height 16
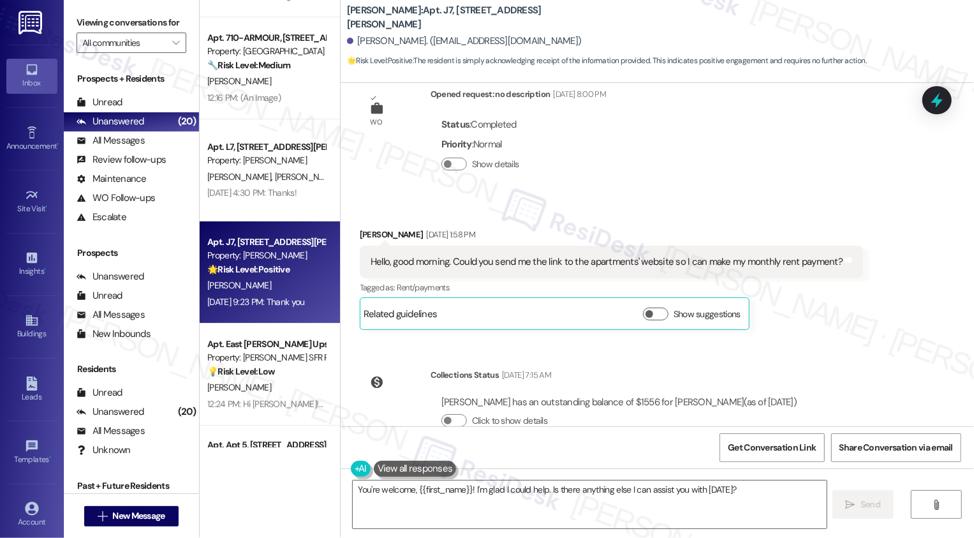
scroll to position [1082, 0]
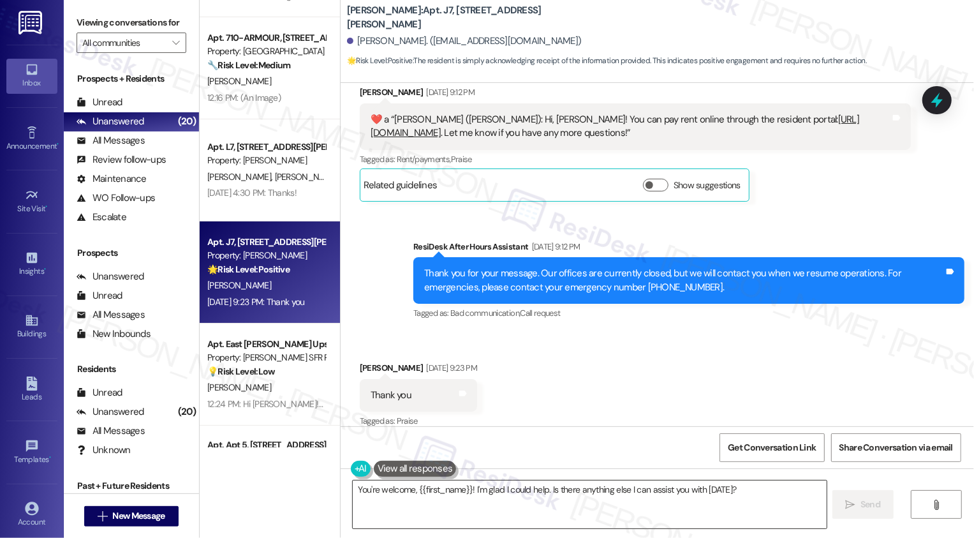
click at [481, 488] on textarea "You're welcome, {{first_name}}! I'm glad I could help. Is there anything else I…" at bounding box center [590, 504] width 474 height 48
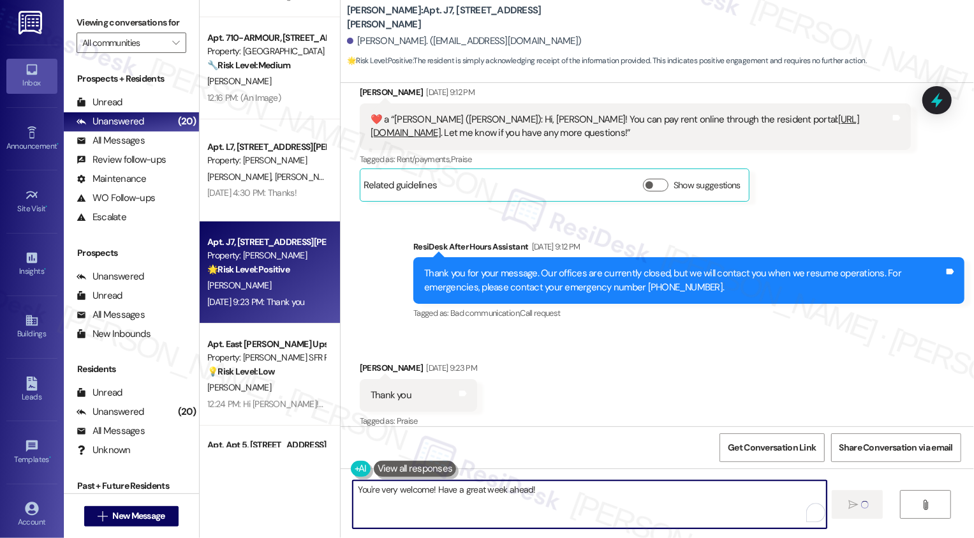
type textarea "You're very welcome! Have a great week ahead!"
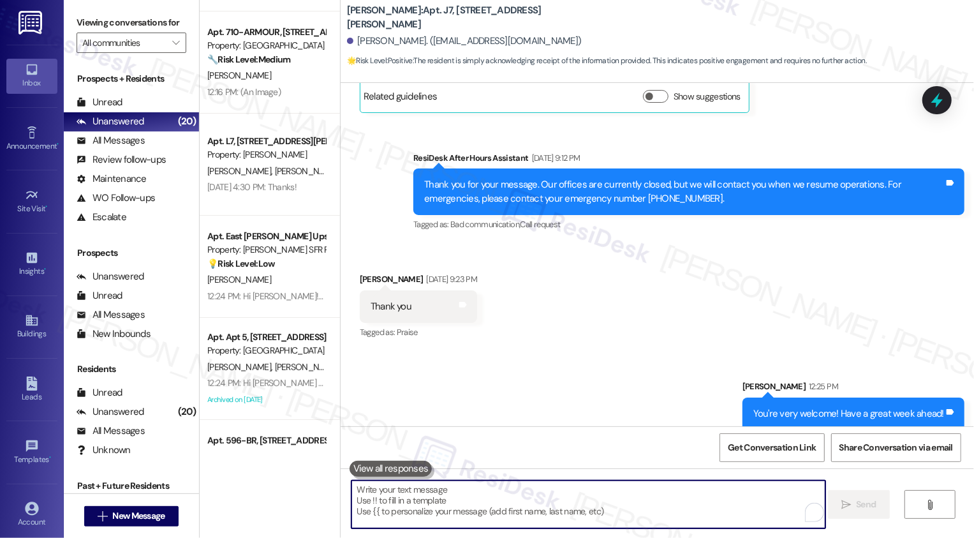
scroll to position [140, 0]
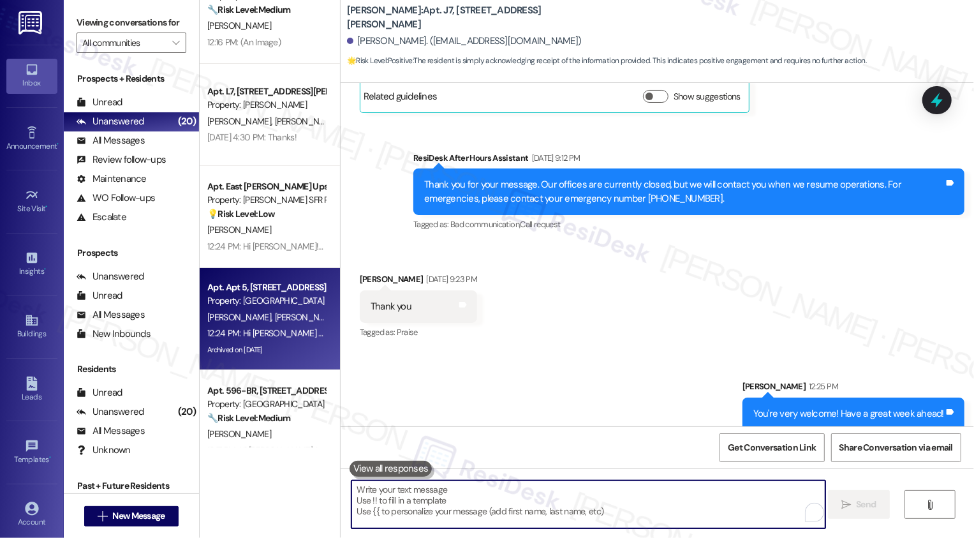
click at [278, 291] on div "Apt. Apt 5, [STREET_ADDRESS]" at bounding box center [266, 287] width 118 height 13
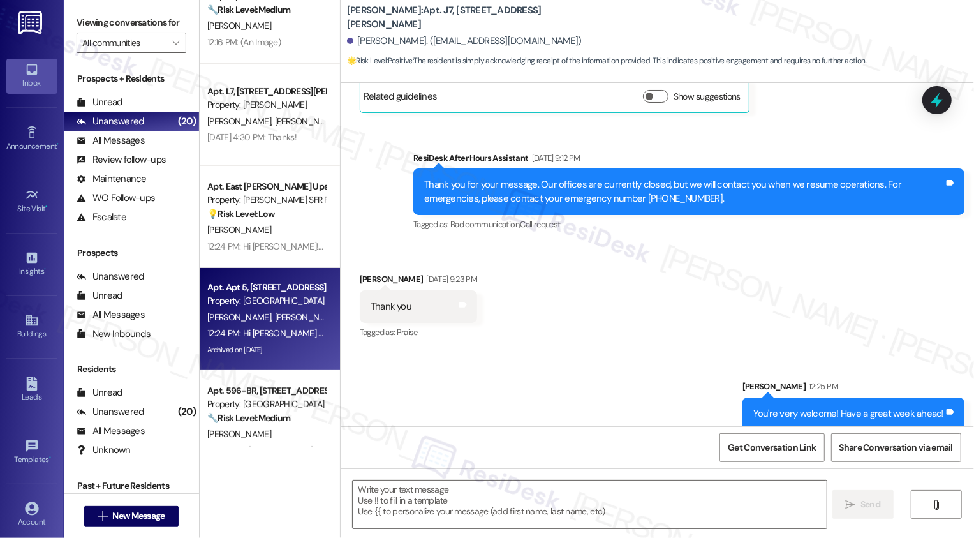
type textarea "Fetching suggested responses. Please feel free to read through the conversation…"
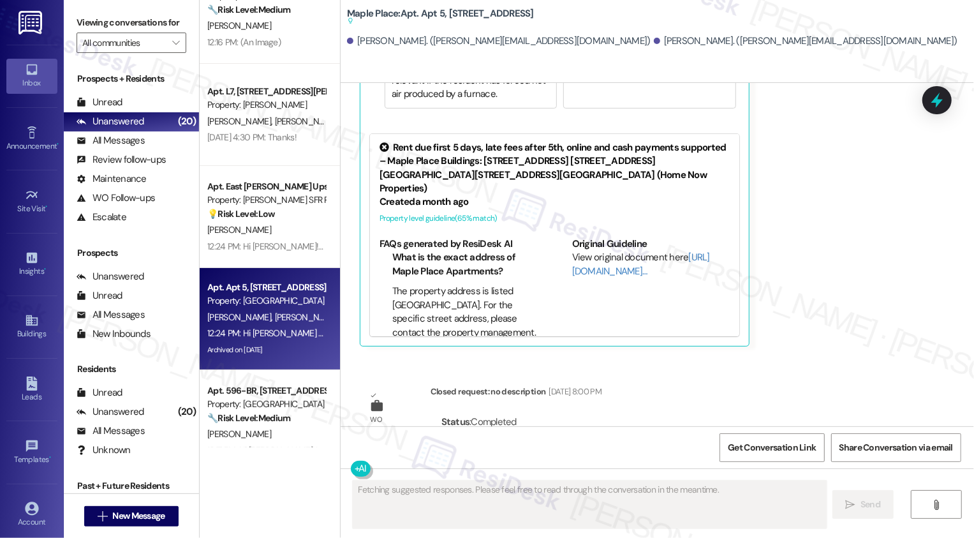
scroll to position [1305, 0]
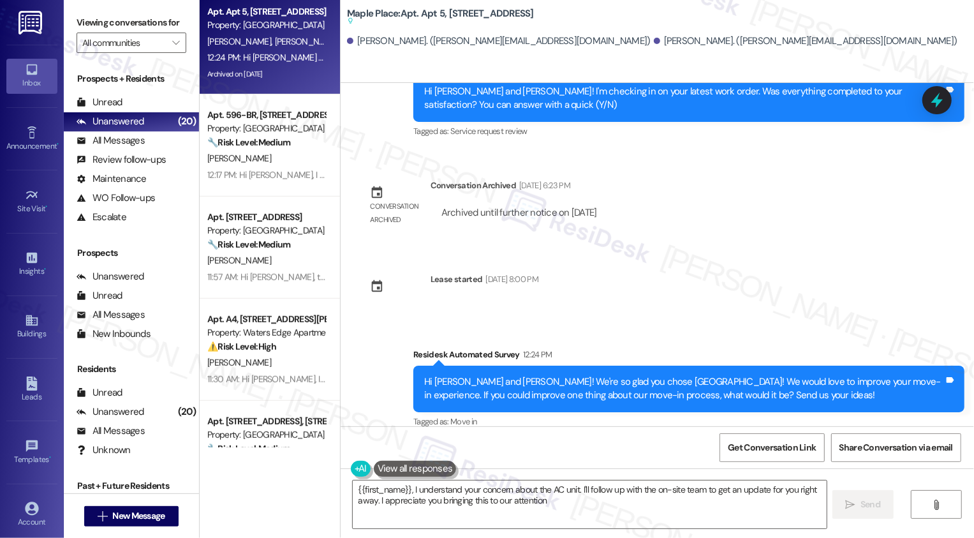
type textarea "{{first_name}}, I understand your concern about the AC unit. I'll follow up wit…"
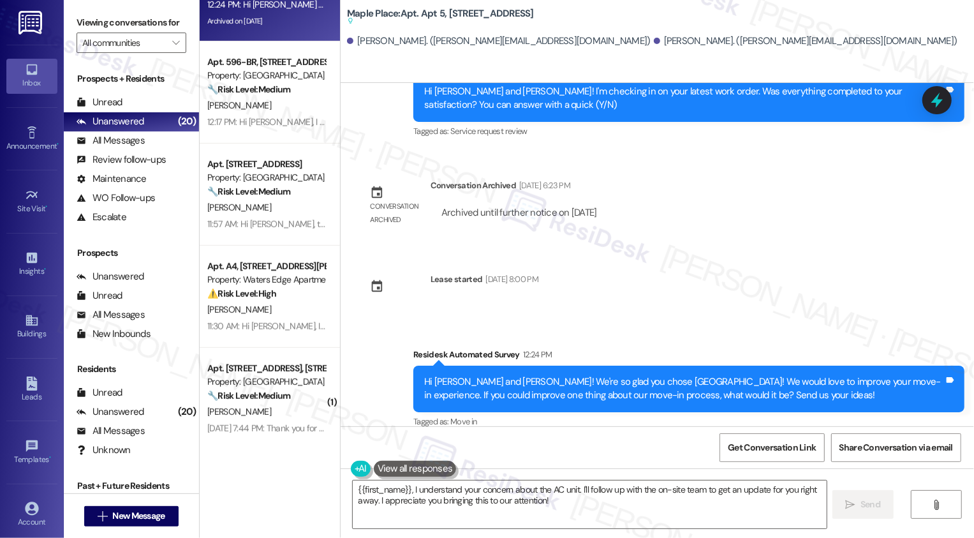
scroll to position [501, 0]
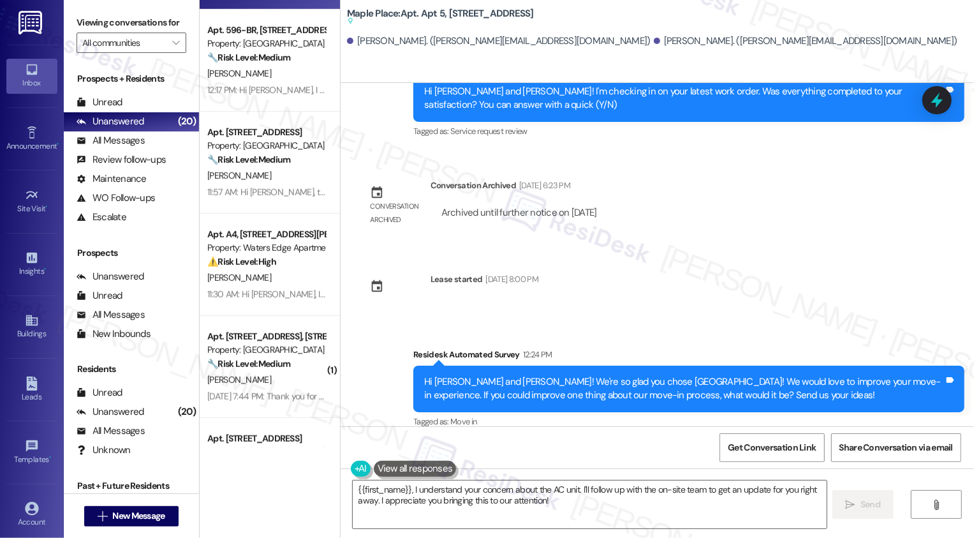
click at [283, 363] on strong "🔧 Risk Level: Medium" at bounding box center [248, 363] width 83 height 11
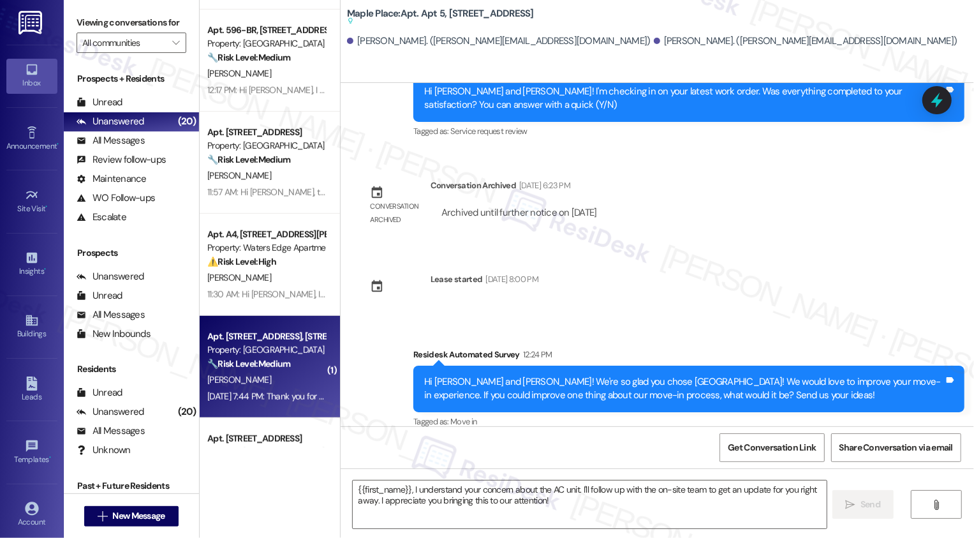
type textarea "Fetching suggested responses. Please feel free to read through the conversation…"
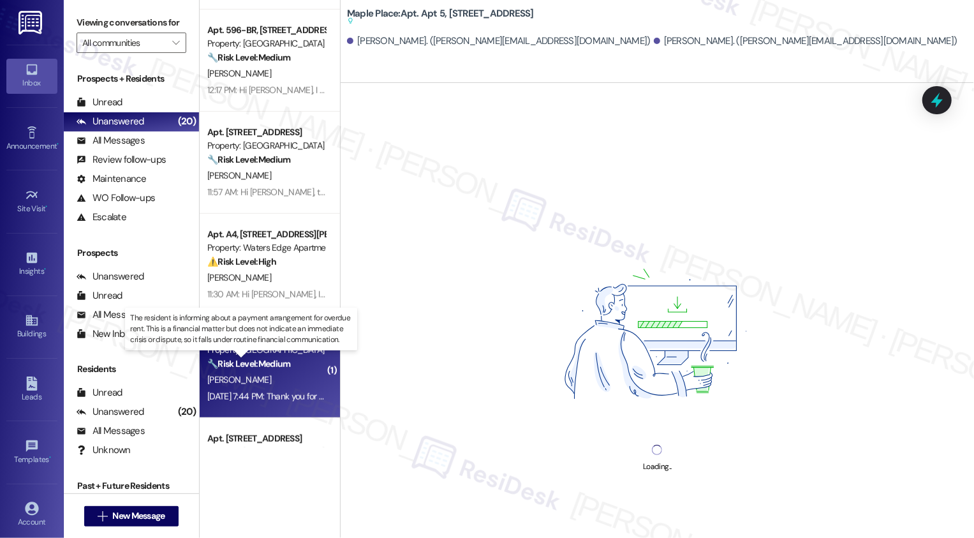
click at [283, 363] on strong "🔧 Risk Level: Medium" at bounding box center [248, 363] width 83 height 11
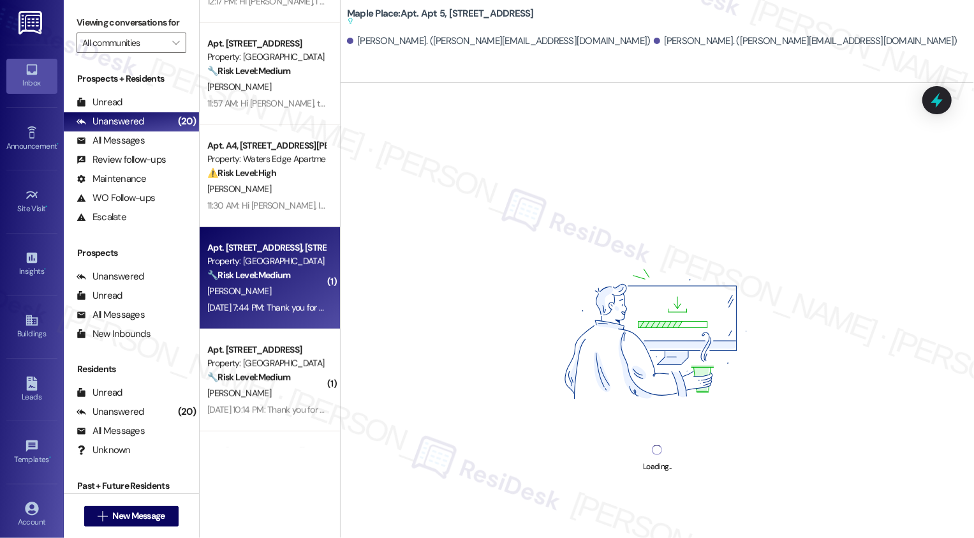
scroll to position [595, 0]
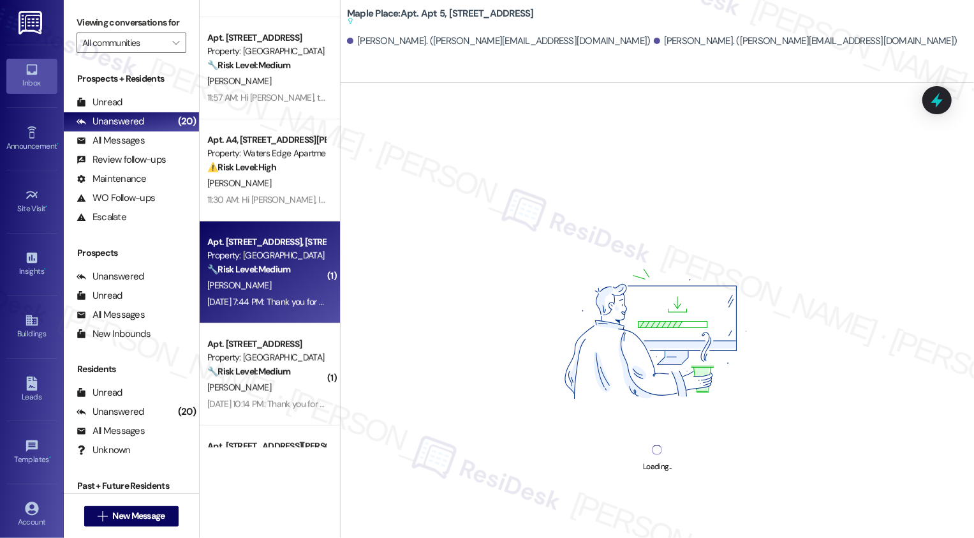
click at [291, 274] on div "🔧 Risk Level: Medium The resident is informing about a payment arrangement for …" at bounding box center [266, 269] width 118 height 13
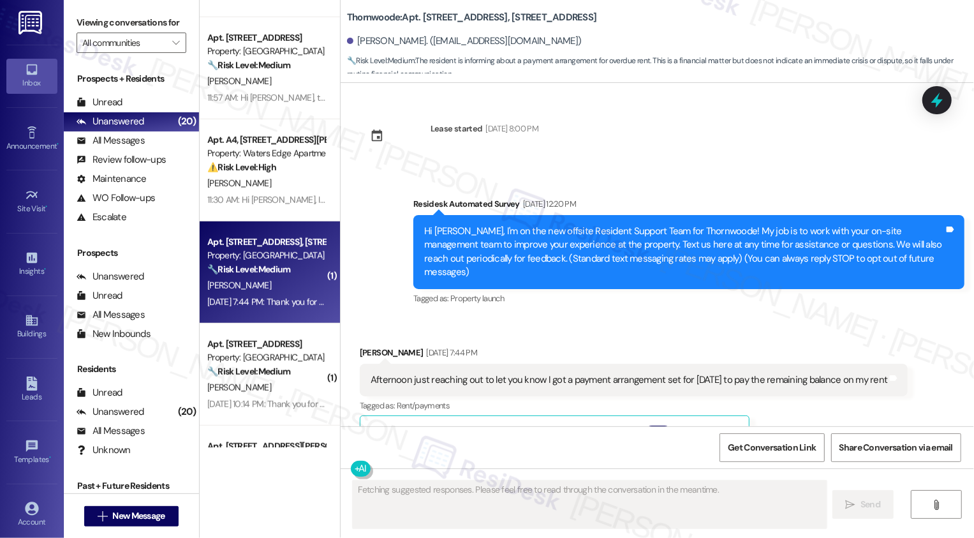
scroll to position [232, 0]
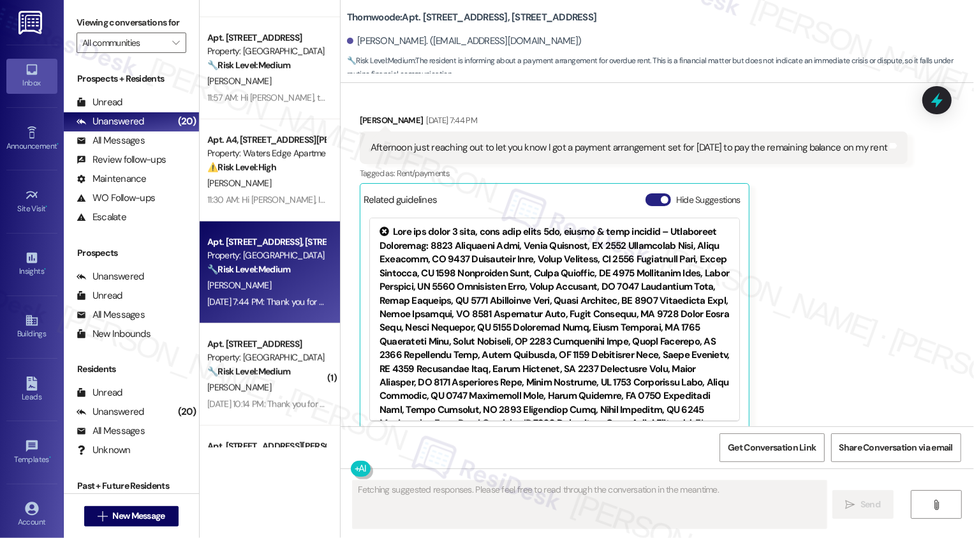
click at [655, 193] on button "Hide Suggestions" at bounding box center [658, 199] width 26 height 13
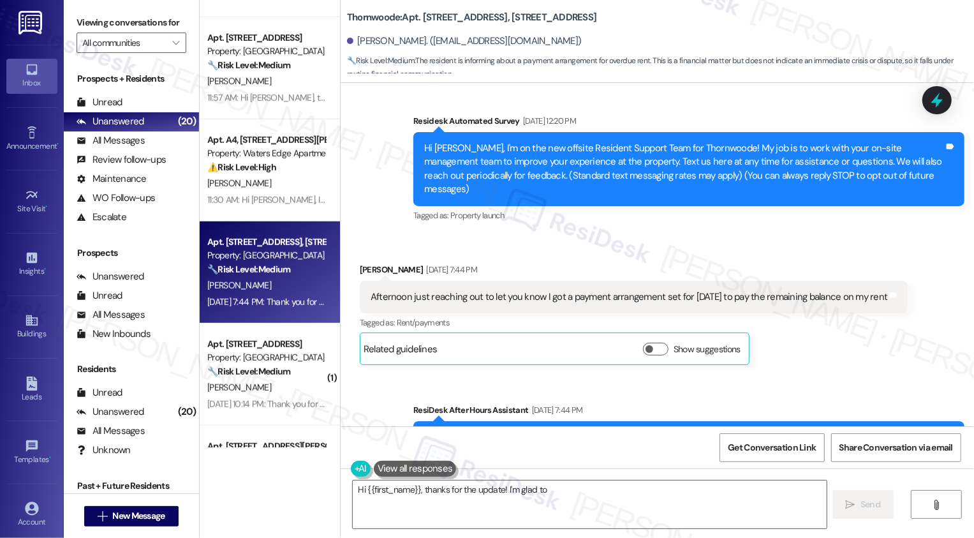
scroll to position [0, 0]
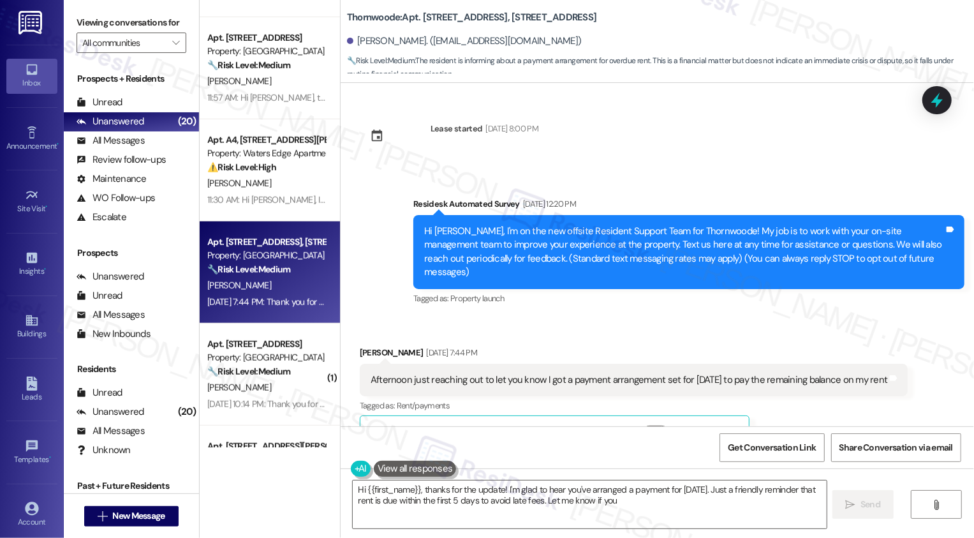
click at [591, 373] on div "Afternoon just reaching out to let you know I got a payment arrangement set for…" at bounding box center [629, 379] width 517 height 13
click at [497, 499] on textarea "Hi {{first_name}}, thanks for the update! I'm glad to hear you've arranged a pa…" at bounding box center [590, 504] width 474 height 48
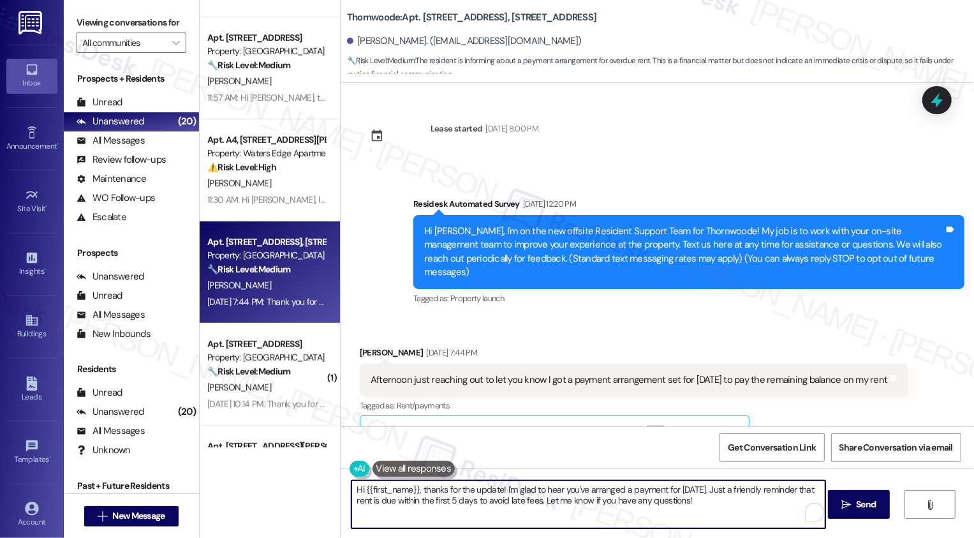
drag, startPoint x: 710, startPoint y: 489, endPoint x: 722, endPoint y: 511, distance: 24.5
click at [722, 511] on textarea "Hi {{first_name}}, thanks for the update! I'm glad to hear you've arranged a pa…" at bounding box center [588, 504] width 474 height 48
click at [699, 506] on textarea "Hi {{first_name}}, thanks for the update! I'm glad to hear you've arranged a pa…" at bounding box center [588, 504] width 474 height 48
drag, startPoint x: 715, startPoint y: 491, endPoint x: 522, endPoint y: 497, distance: 192.7
click at [522, 497] on textarea "Hi {{first_name}}, thanks for the update! I'm glad to hear you've arranged a pa…" at bounding box center [588, 504] width 474 height 48
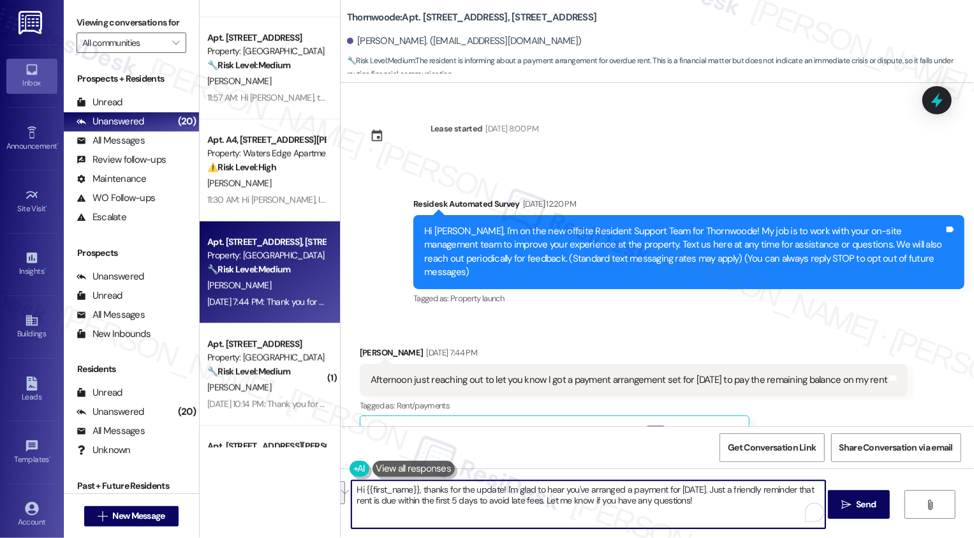
click at [583, 506] on textarea "Hi {{first_name}}, thanks for the update! I'm glad to hear you've arranged a pa…" at bounding box center [588, 504] width 474 height 48
drag, startPoint x: 709, startPoint y: 488, endPoint x: 716, endPoint y: 502, distance: 14.8
click at [716, 502] on textarea "Hi {{first_name}}, thanks for the update! I'm glad to hear you've arranged a pa…" at bounding box center [588, 504] width 474 height 48
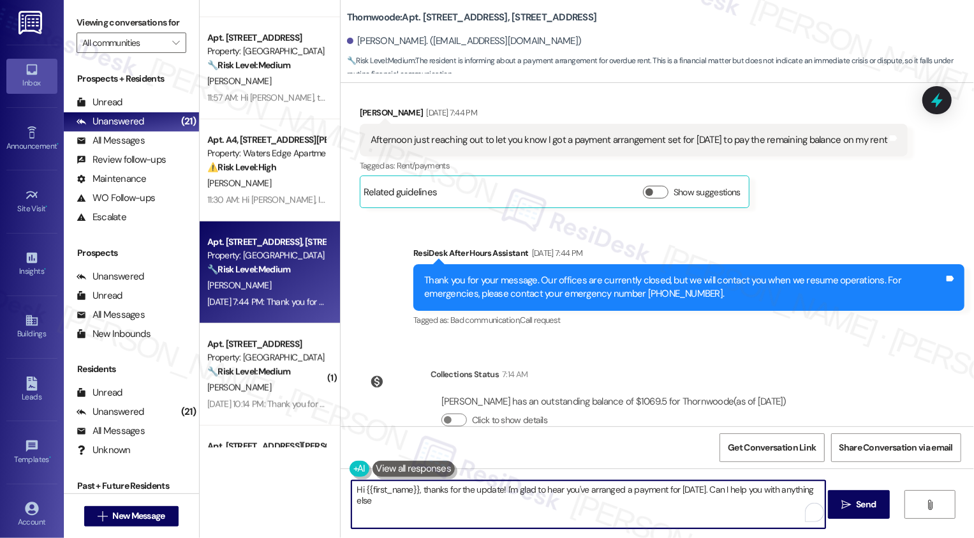
scroll to position [256, 0]
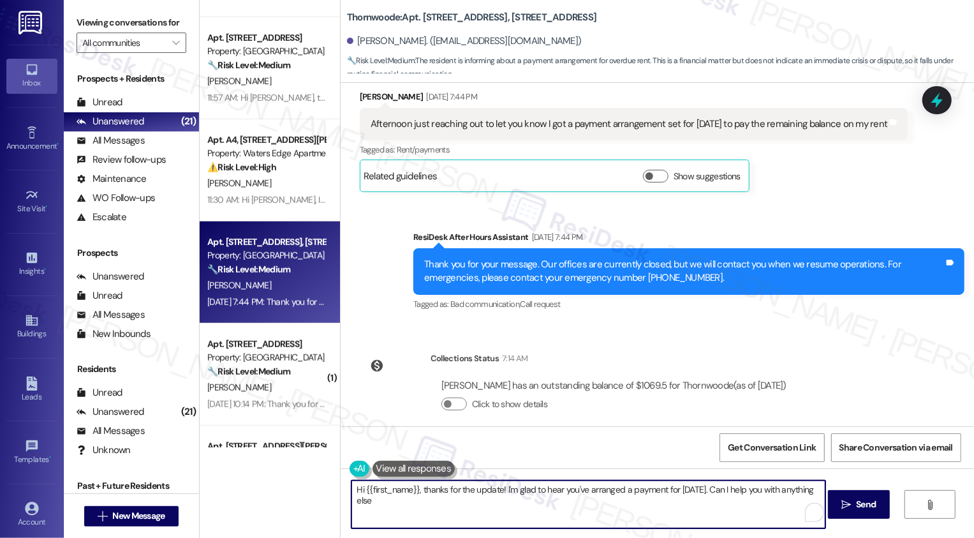
click at [897, 369] on div "Lease started Mar 31, 2025 at 8:00 PM Survey, sent via SMS Residesk Automated S…" at bounding box center [657, 254] width 633 height 343
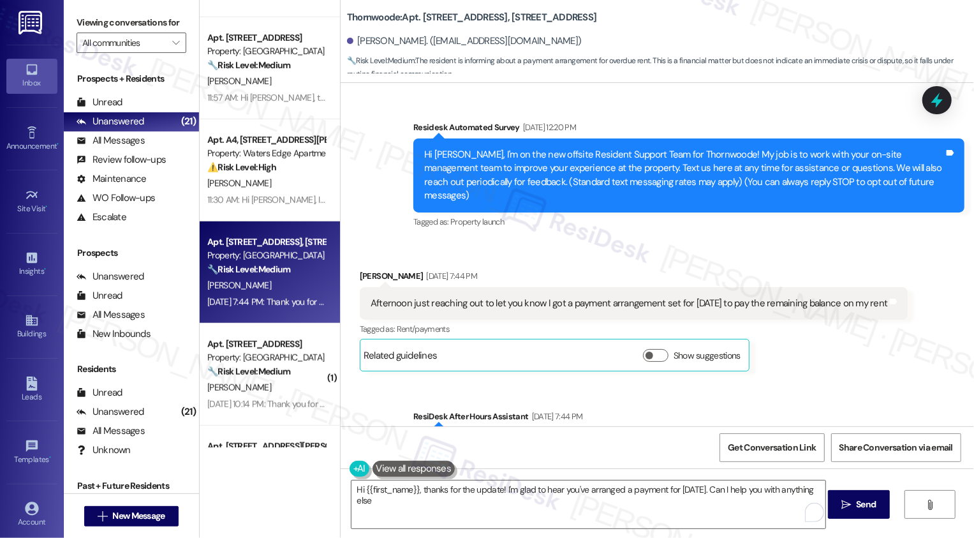
scroll to position [48, 0]
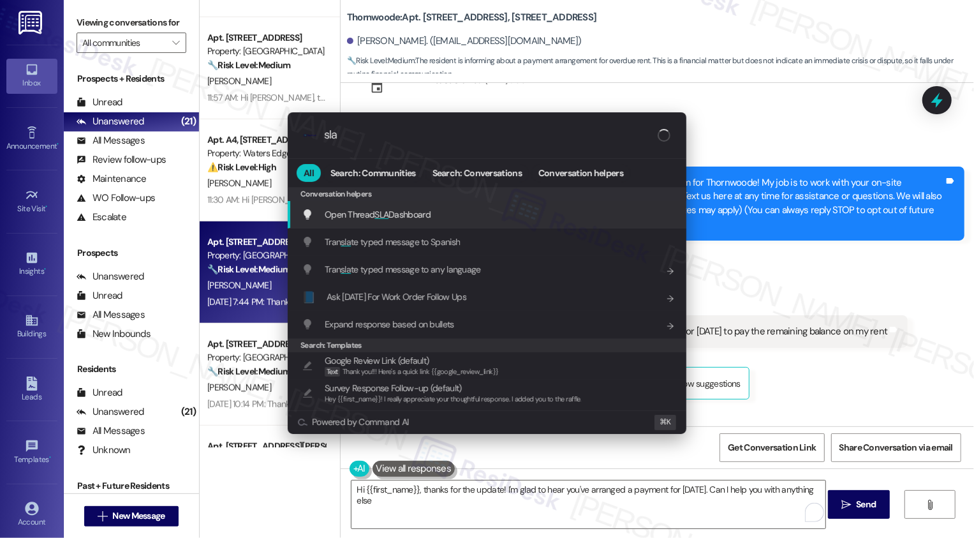
click at [362, 219] on span "Open Thread SLA Dashboard" at bounding box center [378, 214] width 106 height 11
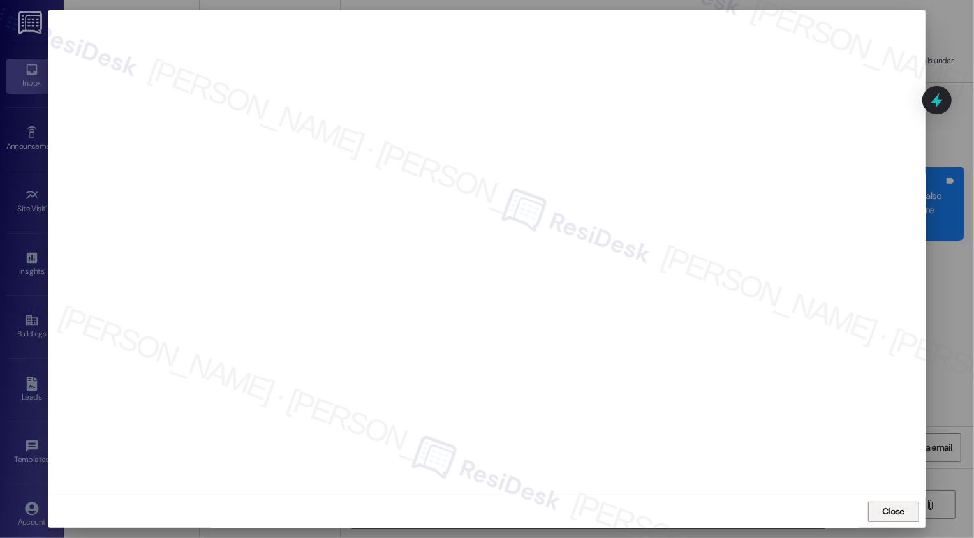
click at [886, 512] on span "Close" at bounding box center [893, 510] width 22 height 13
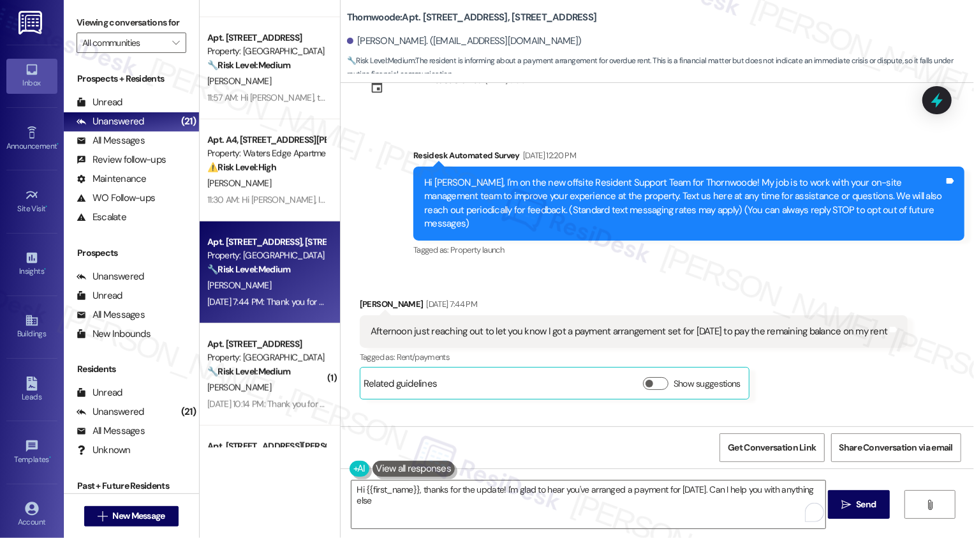
click at [546, 268] on div "Received via SMS Kyler Roberts Sep 06, 2025 at 7:44 PM Afternoon just reaching …" at bounding box center [657, 338] width 633 height 140
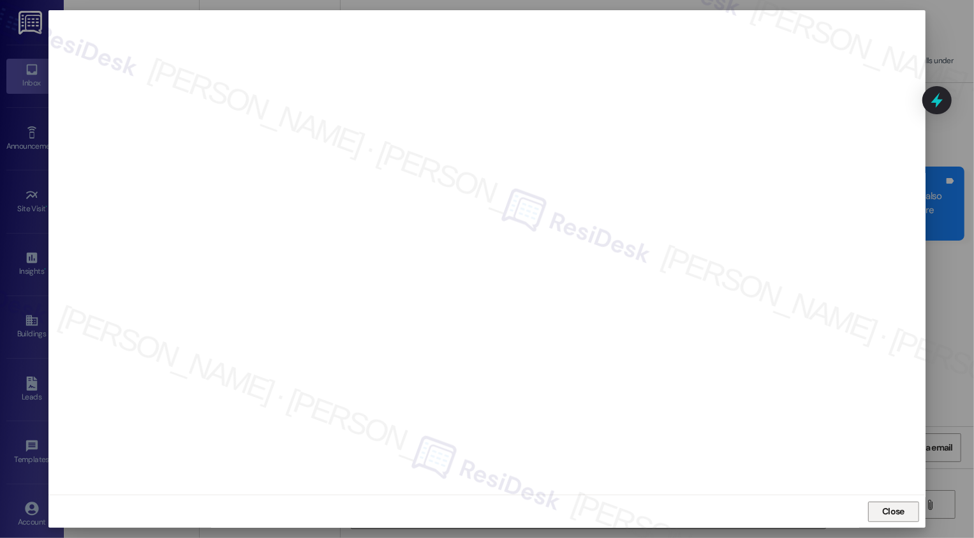
click at [876, 508] on button "Close" at bounding box center [893, 511] width 51 height 20
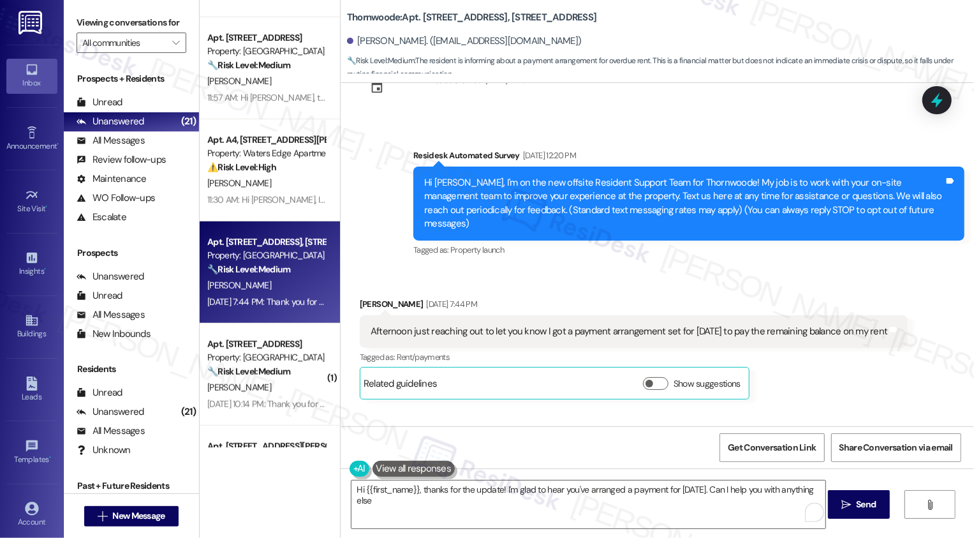
click at [693, 325] on div "Afternoon just reaching out to let you know I got a payment arrangement set for…" at bounding box center [629, 331] width 517 height 13
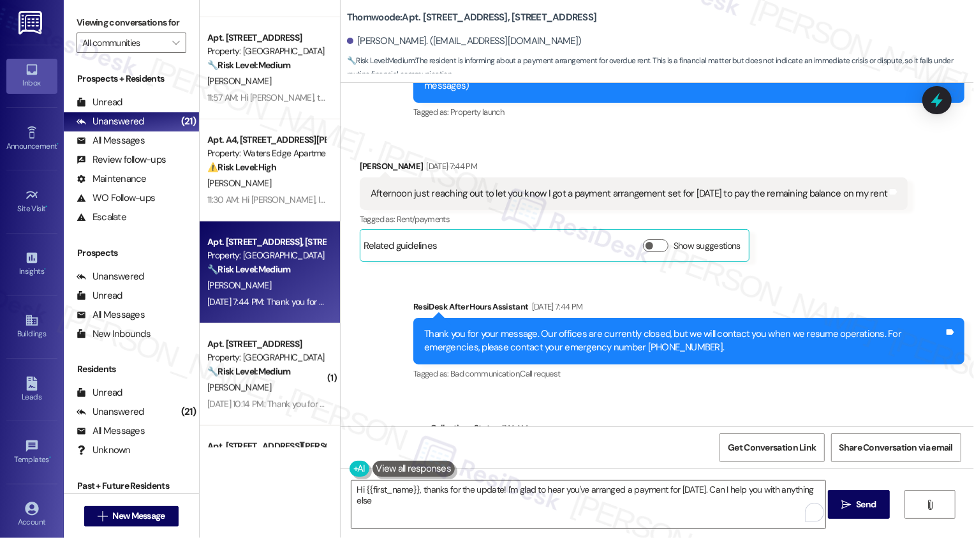
scroll to position [256, 0]
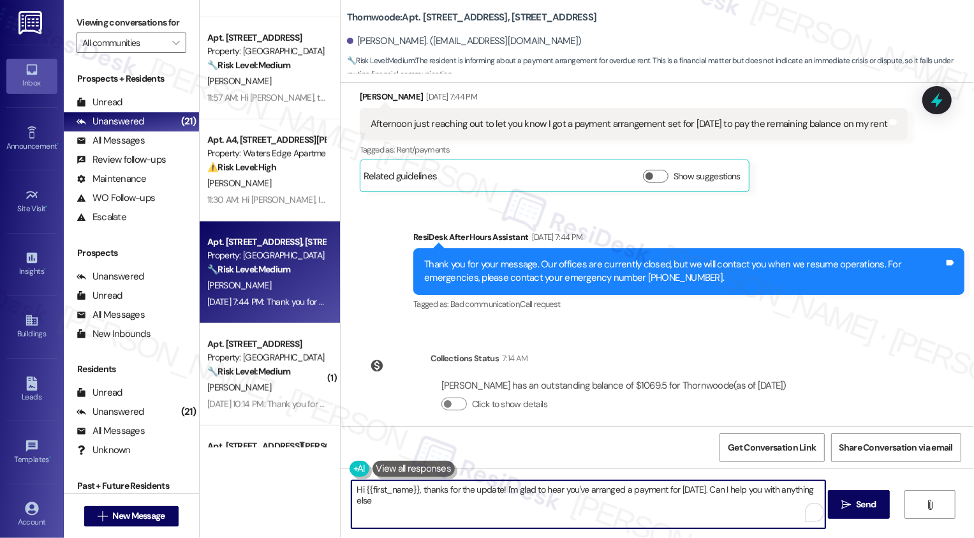
click at [439, 488] on textarea "Hi {{first_name}}, thanks for the update! I'm glad to hear you've arranged a pa…" at bounding box center [588, 504] width 474 height 48
click at [467, 494] on textarea "Hi {{first_name}}, thanks for the update! I'm glad to hear you've arranged a pa…" at bounding box center [588, 504] width 474 height 48
drag, startPoint x: 499, startPoint y: 488, endPoint x: 522, endPoint y: 503, distance: 27.2
click at [522, 503] on textarea "Hi {{first_name}}, thanks for the update! I'm glad to hear you've arranged a pa…" at bounding box center [588, 504] width 474 height 48
click at [526, 499] on textarea "Hi {{first_name}}, thanks for the update! I'm glad to hear you've arranged a pa…" at bounding box center [588, 504] width 474 height 48
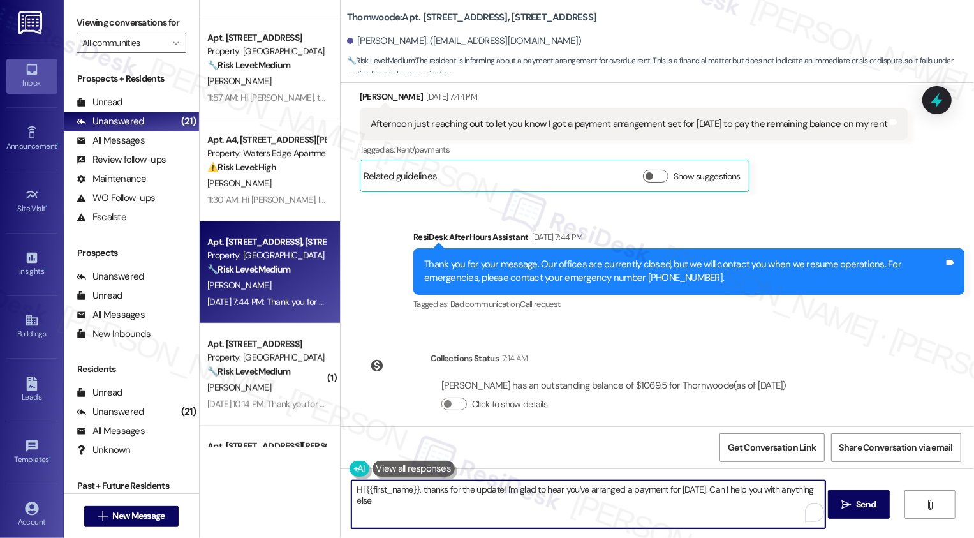
click at [494, 497] on textarea "Hi {{first_name}}, thanks for the update! I'm glad to hear you've arranged a pa…" at bounding box center [588, 504] width 474 height 48
drag, startPoint x: 497, startPoint y: 489, endPoint x: 525, endPoint y: 504, distance: 31.1
click at [525, 504] on textarea "Hi {{first_name}}, thanks for the update! I'm glad to hear you've arranged a pa…" at bounding box center [588, 504] width 474 height 48
click at [548, 495] on textarea "Hi {{first_name}}, thanks for the update! I'm glad to hear you've arranged a pa…" at bounding box center [588, 504] width 474 height 48
click at [510, 490] on textarea "Hi {{first_name}}, thanks for the update! I'm glad to hear you've arranged a pa…" at bounding box center [588, 504] width 474 height 48
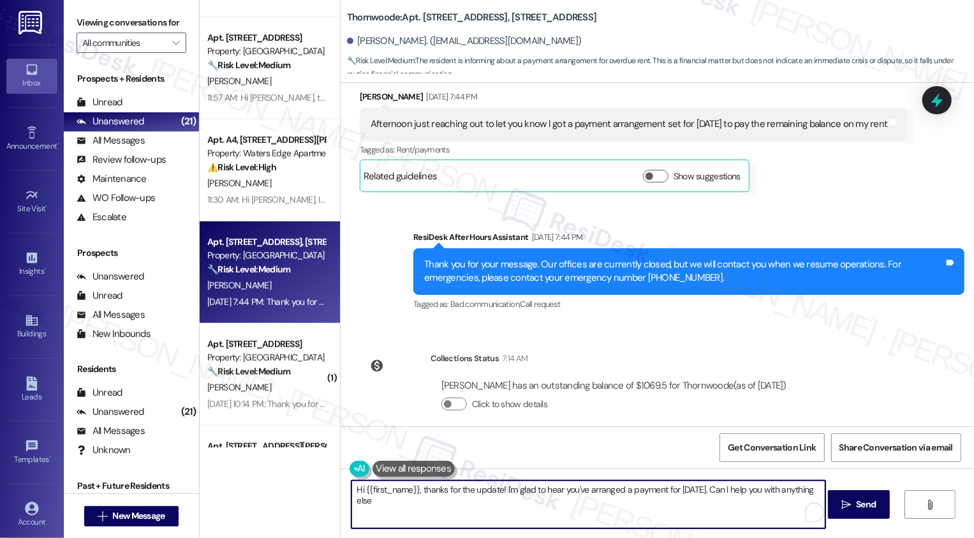
click at [689, 502] on textarea "Hi {{first_name}}, thanks for the update! I'm glad to hear you've arranged a pa…" at bounding box center [588, 504] width 474 height 48
drag, startPoint x: 707, startPoint y: 490, endPoint x: 731, endPoint y: 512, distance: 32.9
click at [731, 513] on textarea "Hi {{first_name}}, thanks for the update! I'm glad to hear you've arranged a pa…" at bounding box center [588, 504] width 474 height 48
click at [381, 494] on textarea "Hi {{first_name}}, thanks for the update! I'm glad to hear you've arranged a pa…" at bounding box center [588, 504] width 474 height 48
click at [467, 491] on textarea "Hi {{first_name}}, thanks for the update! I'm glad to hear you've arranged a pa…" at bounding box center [588, 504] width 474 height 48
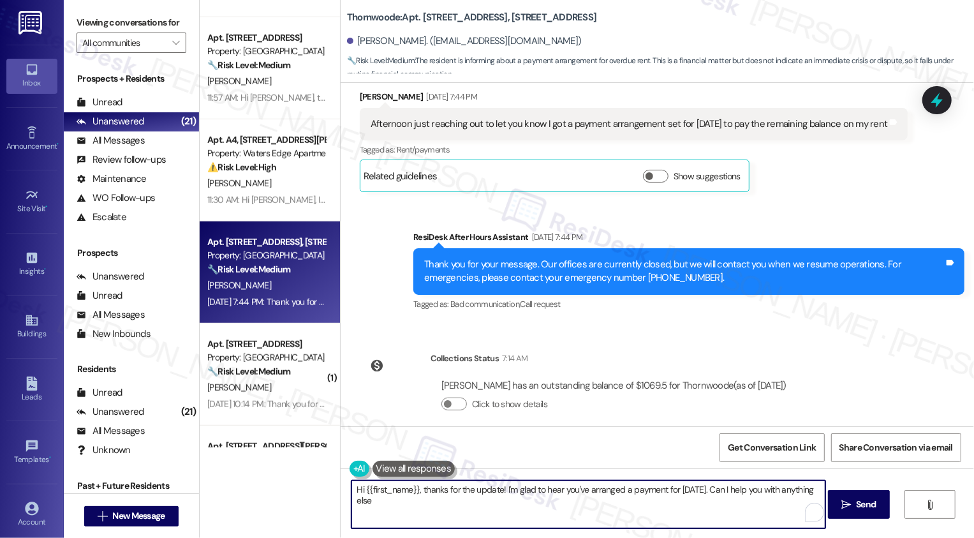
click at [532, 489] on textarea "Hi {{first_name}}, thanks for the update! I'm glad to hear you've arranged a pa…" at bounding box center [588, 504] width 474 height 48
click at [642, 497] on textarea "Hi {{first_name}}, thanks for the update! I'm glad to hear you've arranged a pa…" at bounding box center [588, 504] width 474 height 48
click at [721, 504] on textarea "Hi {{first_name}}, thanks for the update! I'm glad to hear you've arranged a pa…" at bounding box center [588, 504] width 474 height 48
click at [437, 494] on textarea "Hi {{first_name}}, thanks for the update! I'm glad to hear you've arranged a pa…" at bounding box center [588, 504] width 474 height 48
drag, startPoint x: 415, startPoint y: 489, endPoint x: 459, endPoint y: 497, distance: 44.7
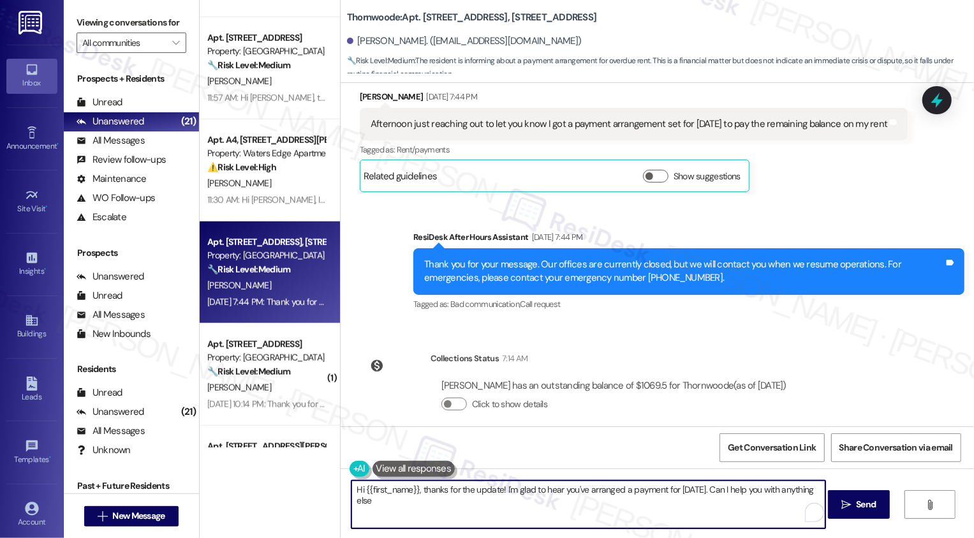
click at [459, 497] on textarea "Hi {{first_name}}, thanks for the update! I'm glad to hear you've arranged a pa…" at bounding box center [588, 504] width 474 height 48
click at [467, 497] on textarea "Hi {{first_name}}, thanks for the update! I'm glad to hear you've arranged a pa…" at bounding box center [588, 504] width 474 height 48
drag, startPoint x: 415, startPoint y: 488, endPoint x: 531, endPoint y: 496, distance: 115.7
click at [531, 496] on textarea "Hi {{first_name}}, thanks for the update! I'm glad to hear you've arranged a pa…" at bounding box center [588, 504] width 474 height 48
click at [546, 490] on textarea "Hi {{first_name}}, thanks for the update! I'm glad to hear you've arranged a pa…" at bounding box center [588, 504] width 474 height 48
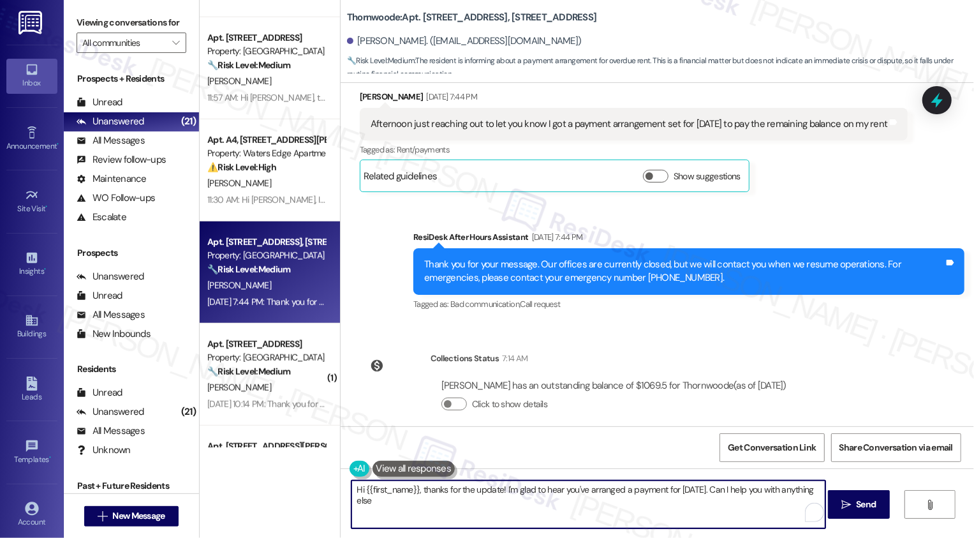
drag, startPoint x: 416, startPoint y: 488, endPoint x: 437, endPoint y: 499, distance: 23.1
click at [437, 499] on textarea "Hi {{first_name}}, thanks for the update! I'm glad to hear you've arranged a pa…" at bounding box center [588, 504] width 474 height 48
click at [426, 491] on textarea "Hi {{first_name}}, thanks for the update! I'm glad to hear you've arranged a pa…" at bounding box center [588, 504] width 474 height 48
drag, startPoint x: 500, startPoint y: 488, endPoint x: 527, endPoint y: 503, distance: 30.8
click at [527, 504] on textarea "Hi {{first_name}}, thanks for the update! I'm glad to hear you've arranged a pa…" at bounding box center [588, 504] width 474 height 48
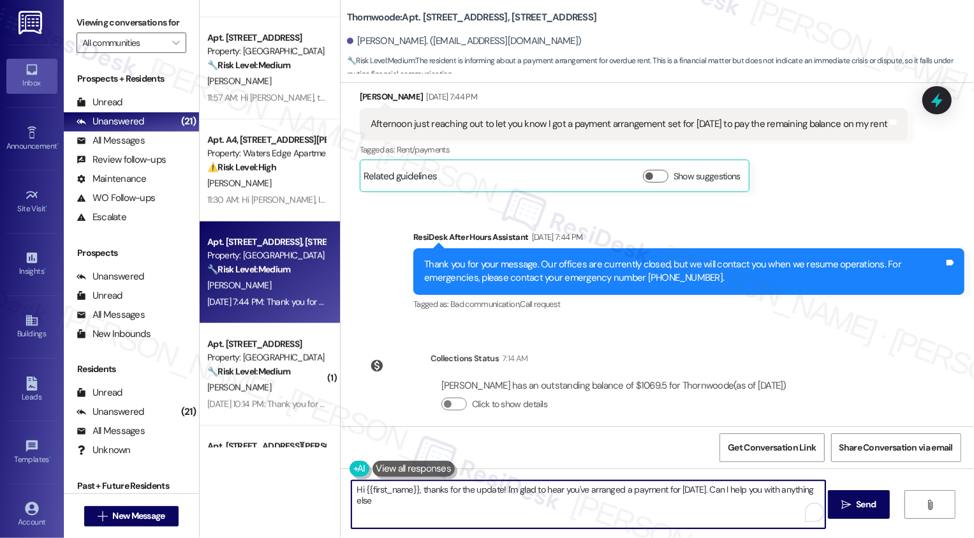
click at [441, 492] on textarea "Hi {{first_name}}, thanks for the update! I'm glad to hear you've arranged a pa…" at bounding box center [588, 504] width 474 height 48
click at [556, 489] on textarea "Hi {{first_name}}, thanks for the update! I'm glad to hear you've arranged a pa…" at bounding box center [588, 504] width 474 height 48
click at [606, 492] on textarea "Hi {{first_name}}, thanks for the update! I'm glad to hear you've arranged a pa…" at bounding box center [588, 504] width 474 height 48
drag, startPoint x: 415, startPoint y: 488, endPoint x: 521, endPoint y: 511, distance: 108.2
click at [521, 511] on textarea "Hi {{first_name}}, thanks for the update! I'm glad to hear you've arranged a pa…" at bounding box center [588, 504] width 474 height 48
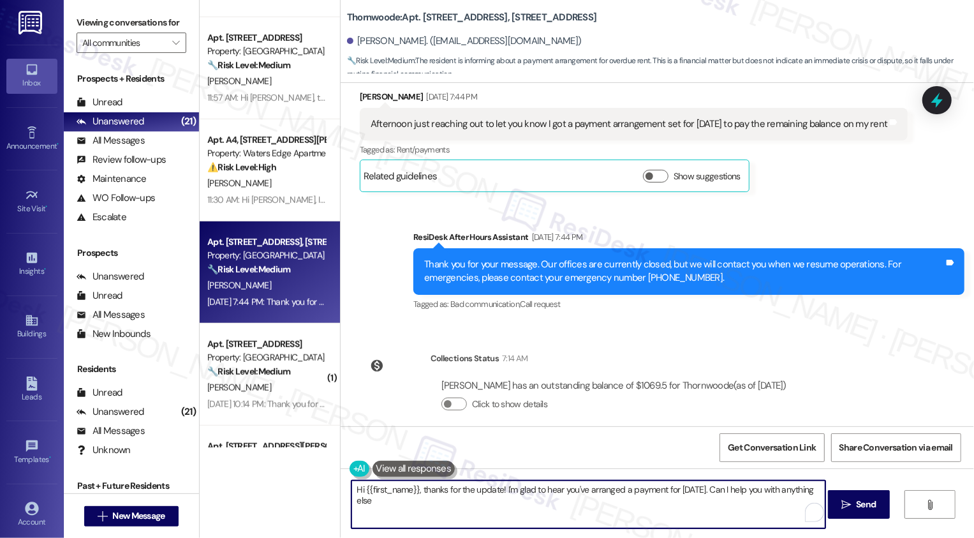
click at [441, 490] on textarea "Hi {{first_name}}, thanks for the update! I'm glad to hear you've arranged a pa…" at bounding box center [588, 504] width 474 height 48
drag, startPoint x: 415, startPoint y: 487, endPoint x: 426, endPoint y: 496, distance: 14.5
click at [426, 496] on textarea "Hi {{first_name}}, thanks for the update! I'm glad to hear you've arranged a pa…" at bounding box center [588, 504] width 474 height 48
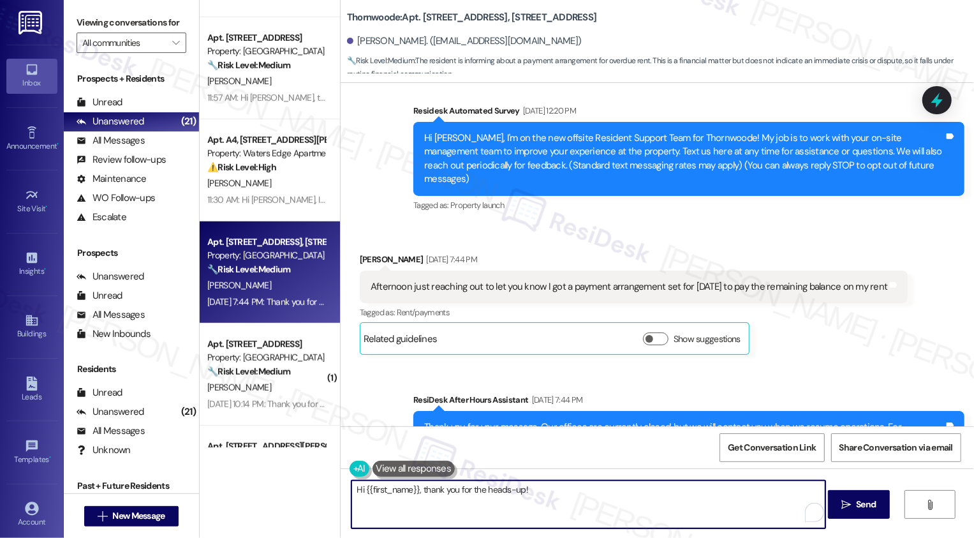
scroll to position [92, 0]
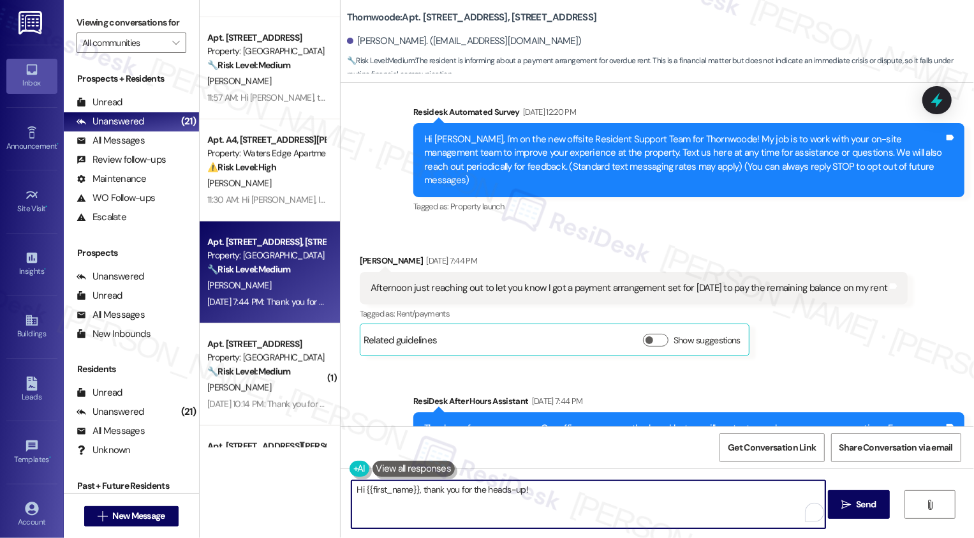
click at [538, 281] on div "Afternoon just reaching out to let you know I got a payment arrangement set for…" at bounding box center [629, 287] width 517 height 13
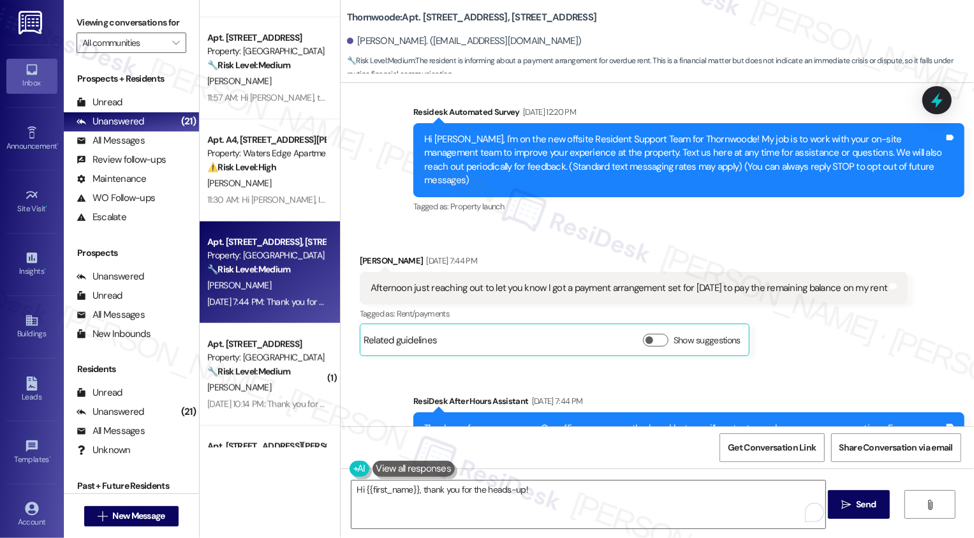
click at [575, 281] on div "Afternoon just reaching out to let you know I got a payment arrangement set for…" at bounding box center [629, 287] width 517 height 13
click at [422, 281] on div "Afternoon just reaching out to let you know I got a payment arrangement set for…" at bounding box center [629, 287] width 517 height 13
click at [472, 281] on div "Afternoon just reaching out to let you know I got a payment arrangement set for…" at bounding box center [629, 287] width 517 height 13
click at [562, 281] on div "Afternoon just reaching out to let you know I got a payment arrangement set for…" at bounding box center [629, 287] width 517 height 13
click at [631, 281] on div "Afternoon just reaching out to let you know I got a payment arrangement set for…" at bounding box center [629, 287] width 517 height 13
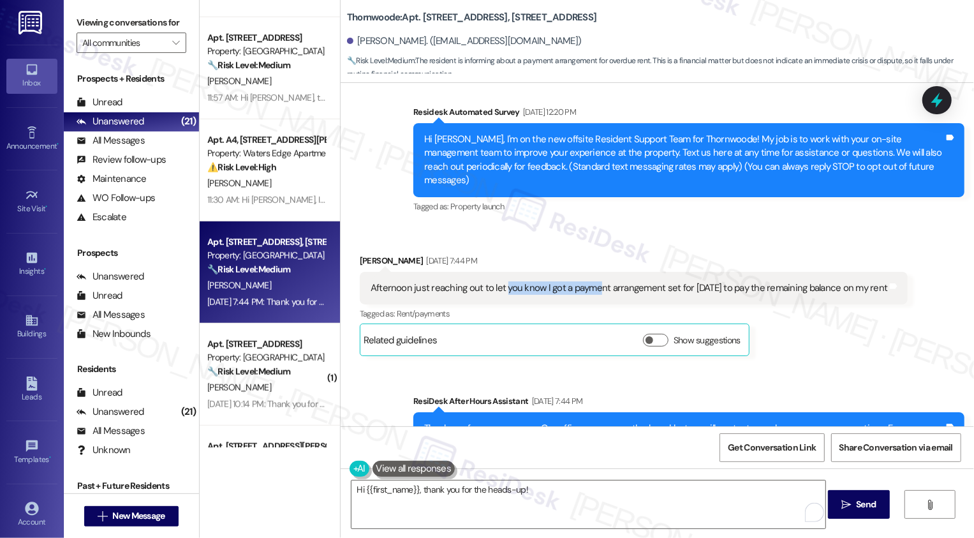
drag, startPoint x: 496, startPoint y: 274, endPoint x: 587, endPoint y: 279, distance: 91.3
click at [587, 281] on div "Afternoon just reaching out to let you know I got a payment arrangement set for…" at bounding box center [629, 287] width 517 height 13
click at [643, 281] on div "Afternoon just reaching out to let you know I got a payment arrangement set for…" at bounding box center [629, 287] width 517 height 13
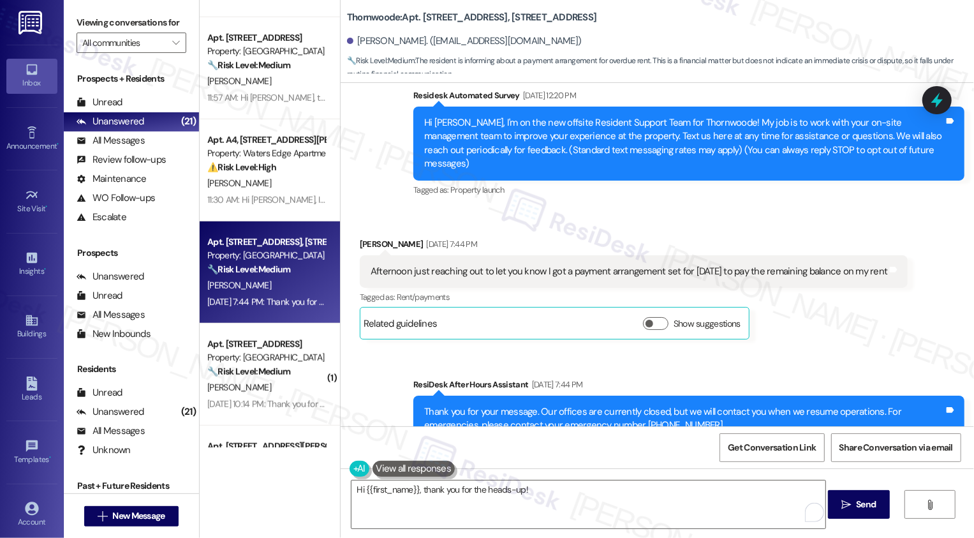
scroll to position [140, 0]
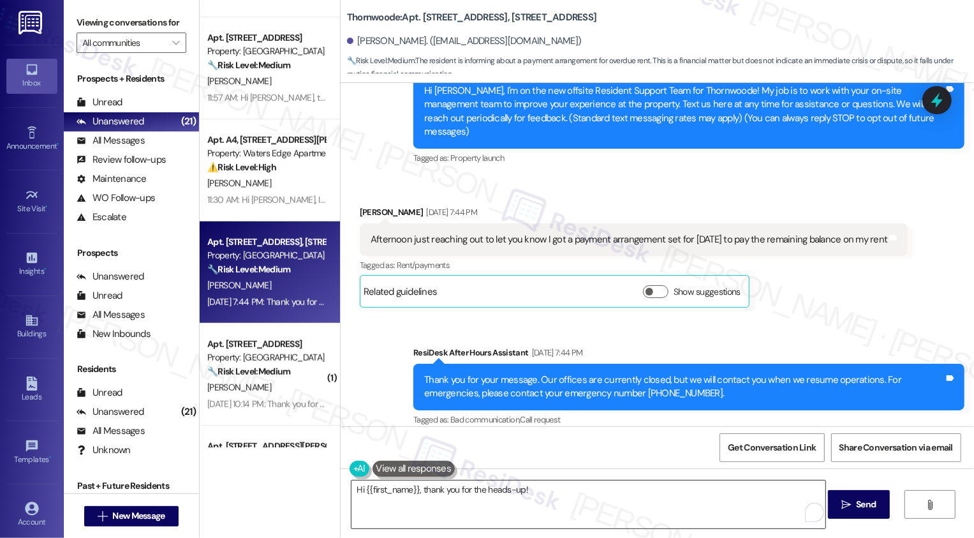
click at [554, 494] on textarea "Hi {{first_name}}, thank you for the heads-up!" at bounding box center [588, 504] width 474 height 48
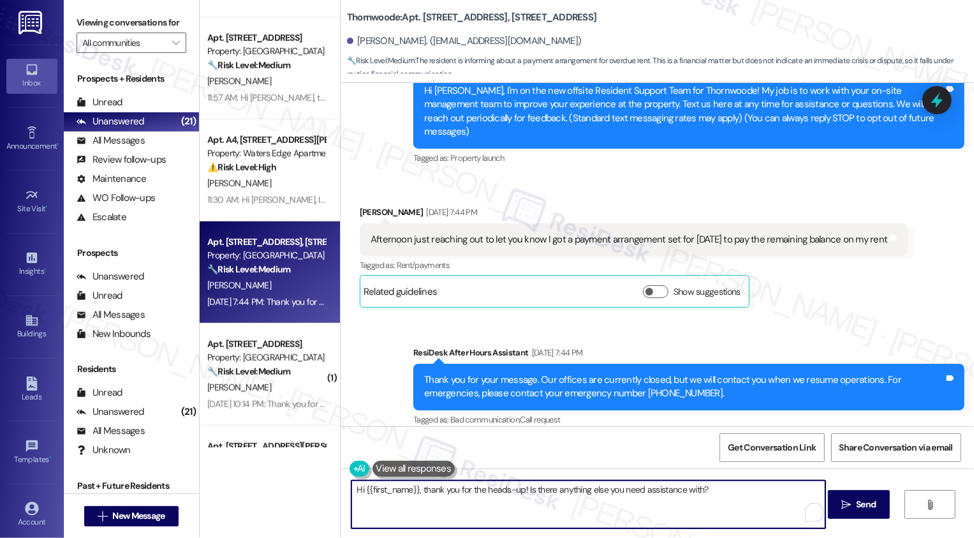
click at [430, 490] on textarea "Hi {{first_name}}, thank you for the heads-up! Is there anything else you need …" at bounding box center [588, 504] width 474 height 48
click at [478, 495] on textarea "Hi {{first_name}}, thank you for the heads-up! Is there anything else you need …" at bounding box center [588, 504] width 474 height 48
click at [525, 485] on textarea "Hi {{first_name}}, thank you for the heads-up! Is there anything else you need …" at bounding box center [588, 504] width 474 height 48
click at [539, 489] on textarea "Hi {{first_name}}, thank you for the heads-up! Is there anything else you need …" at bounding box center [588, 504] width 474 height 48
click at [591, 492] on textarea "Hi {{first_name}}, thank you for the heads-up! Is there anything else you need …" at bounding box center [588, 504] width 474 height 48
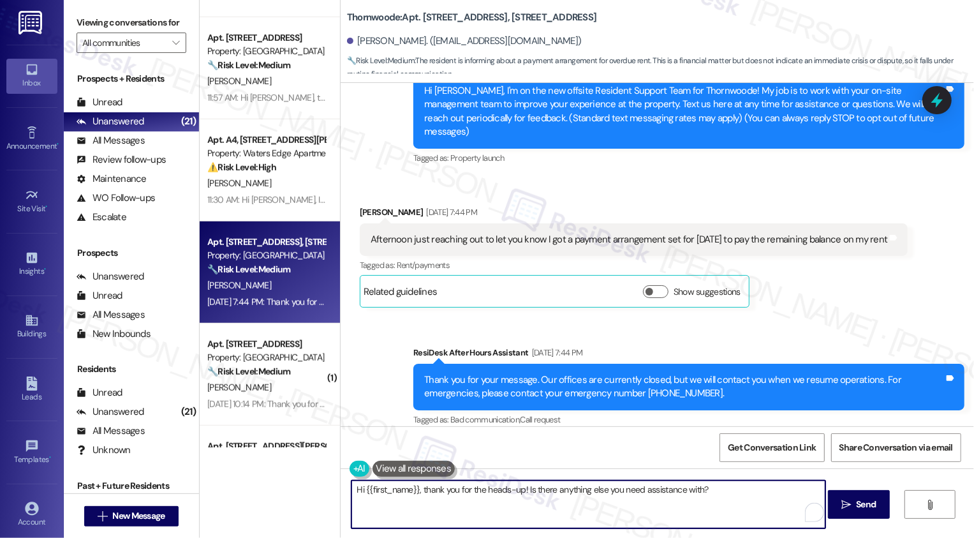
click at [692, 489] on textarea "Hi {{first_name}}, thank you for the heads-up! Is there anything else you need …" at bounding box center [588, 504] width 474 height 48
click at [718, 493] on textarea "Hi {{first_name}}, thank you for the heads-up! Is there anything else you need …" at bounding box center [588, 504] width 474 height 48
type textarea "Hi {{first_name}}, thank you for the heads-up! Is there anything else you need …"
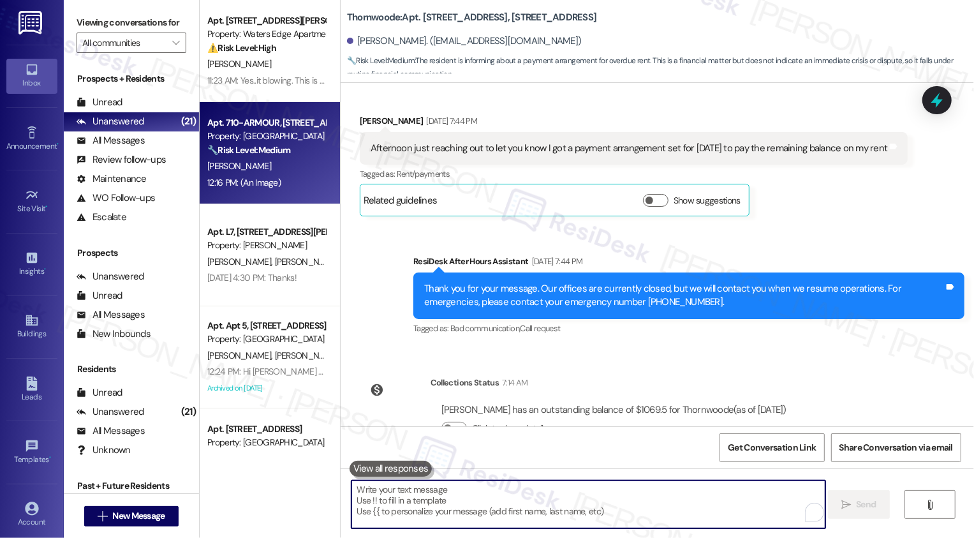
scroll to position [182, 0]
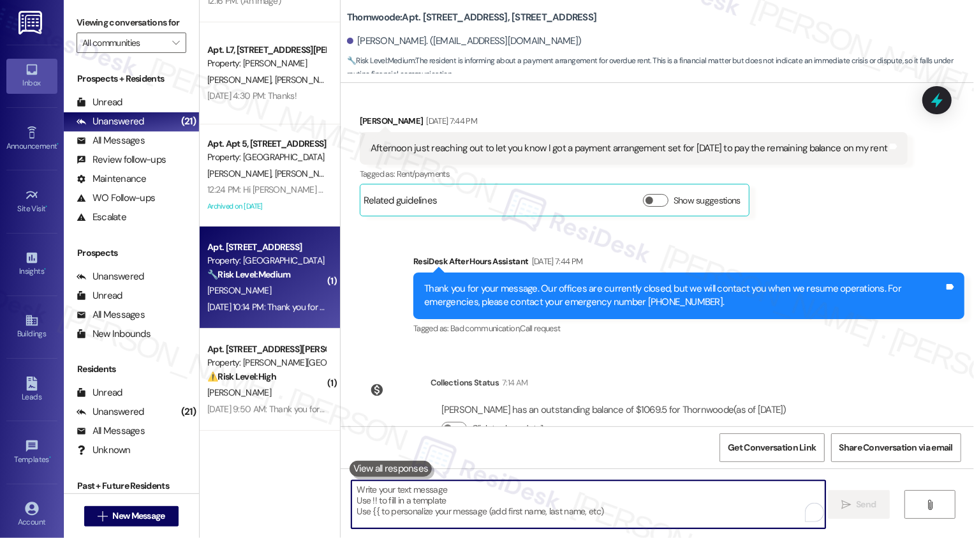
click at [283, 301] on div "Sep 05, 2025 at 10:14 PM: Thank you for your message. Our offices are currently…" at bounding box center [594, 306] width 774 height 11
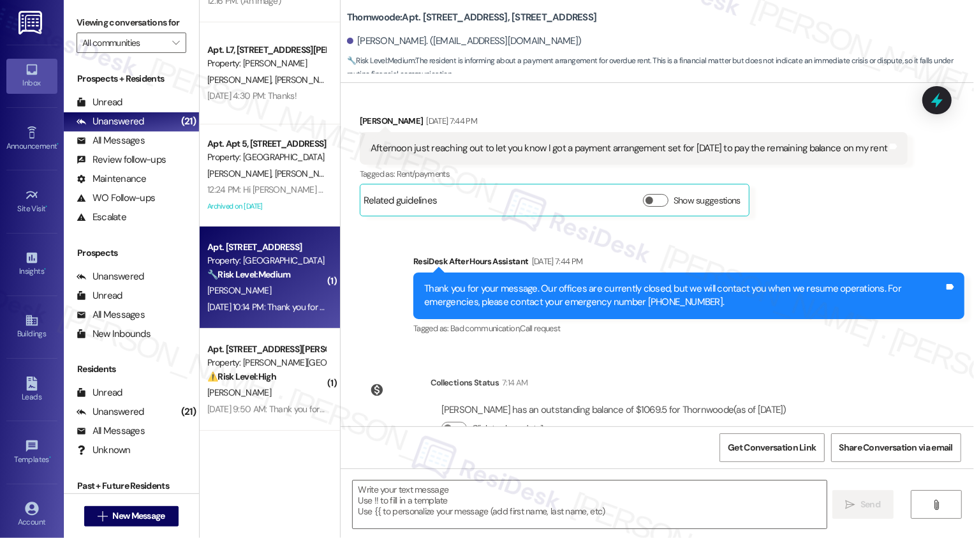
scroll to position [329, 0]
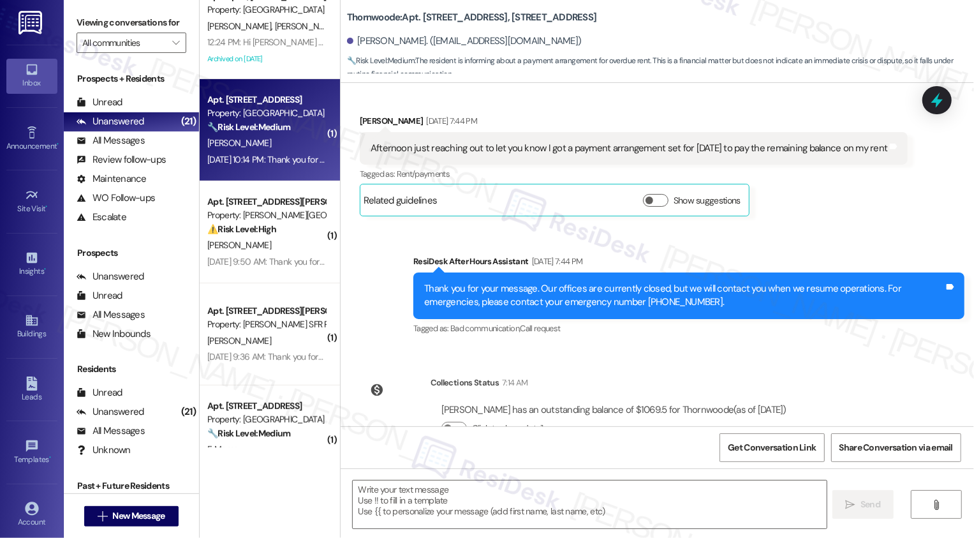
click at [281, 135] on div "L. Chacon" at bounding box center [266, 143] width 121 height 16
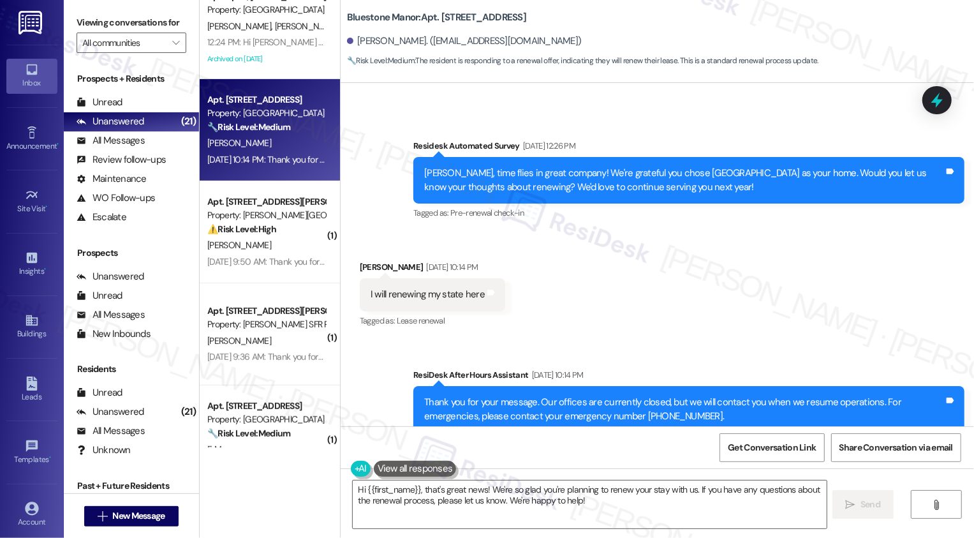
scroll to position [1974, 0]
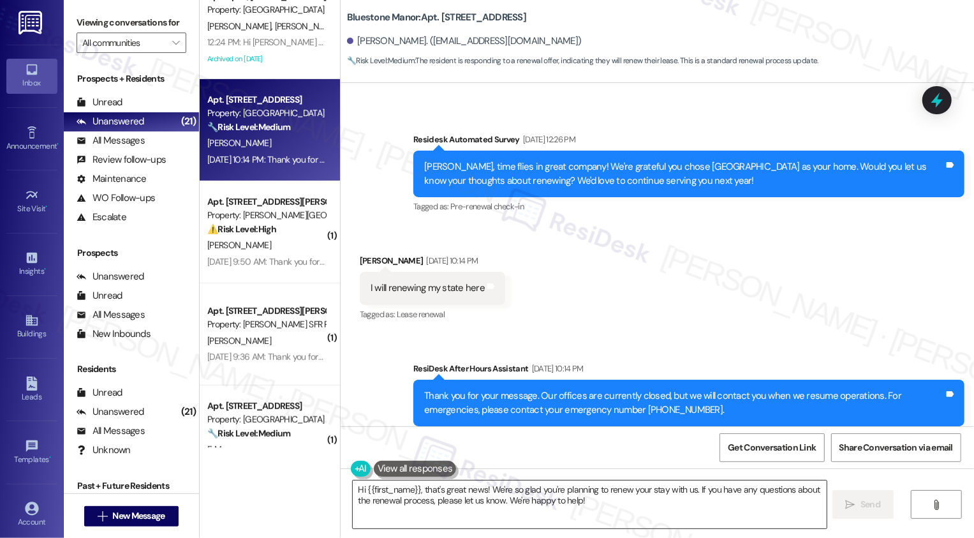
click at [515, 490] on textarea "Hi {{first_name}}, that's great news! We're so glad you're planning to renew yo…" at bounding box center [590, 504] width 474 height 48
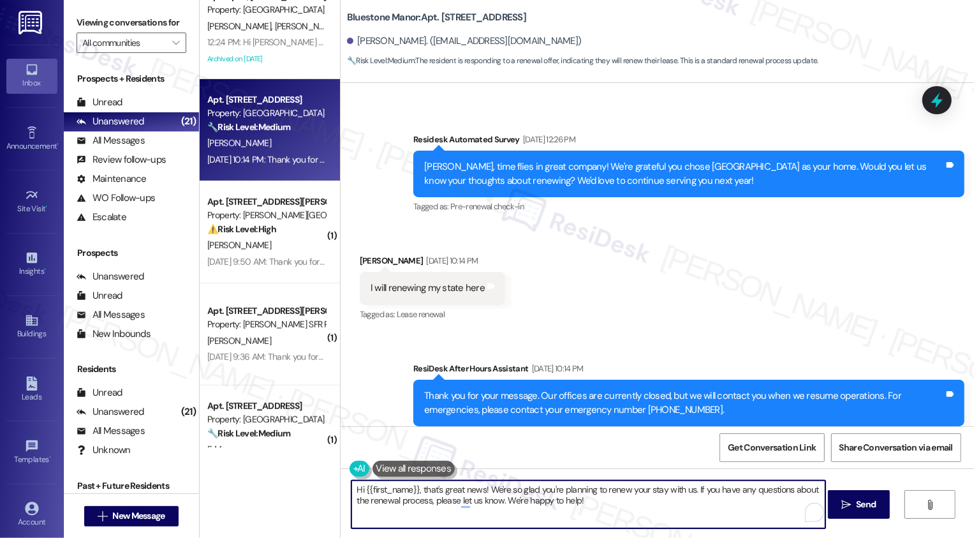
drag, startPoint x: 485, startPoint y: 490, endPoint x: 621, endPoint y: 529, distance: 140.7
click at [621, 529] on div "Hi {{first_name}}, that's great news! We're so glad you're planning to renew yo…" at bounding box center [657, 516] width 633 height 96
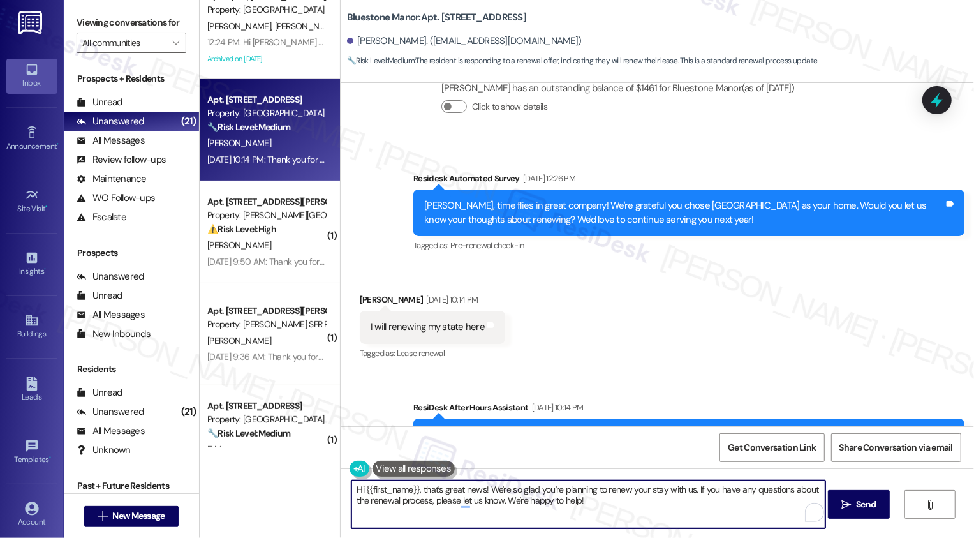
scroll to position [1928, 0]
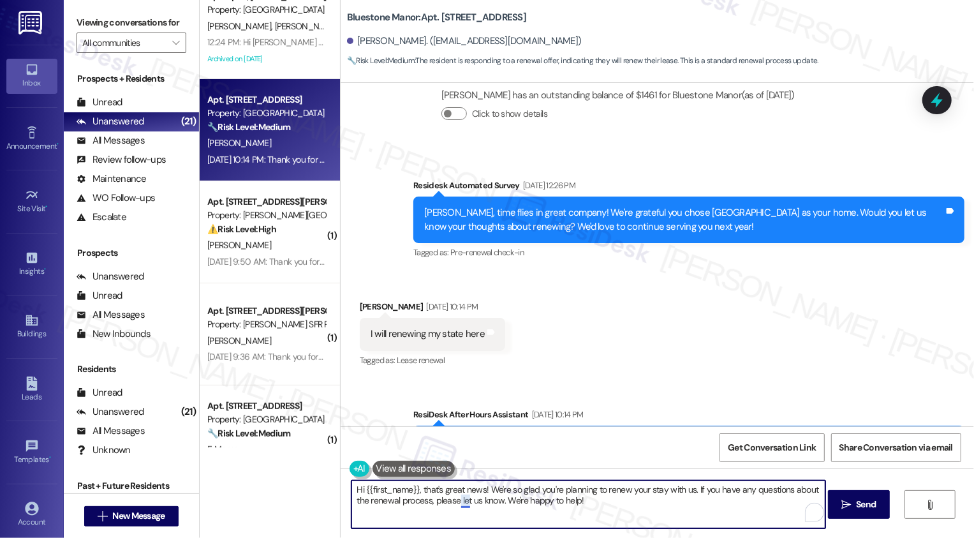
click at [473, 508] on textarea "Hi {{first_name}}, that's great news! We're so glad you're planning to renew yo…" at bounding box center [588, 504] width 474 height 48
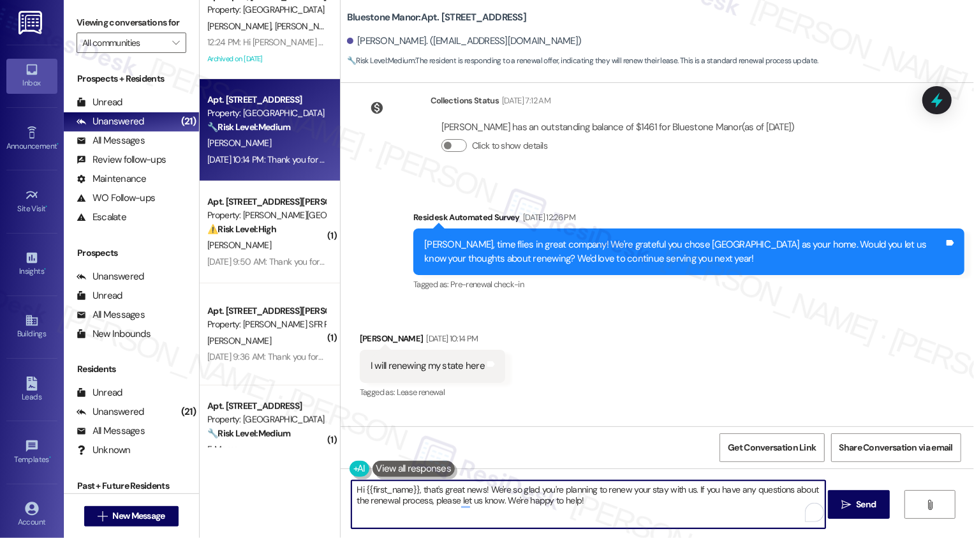
scroll to position [1974, 0]
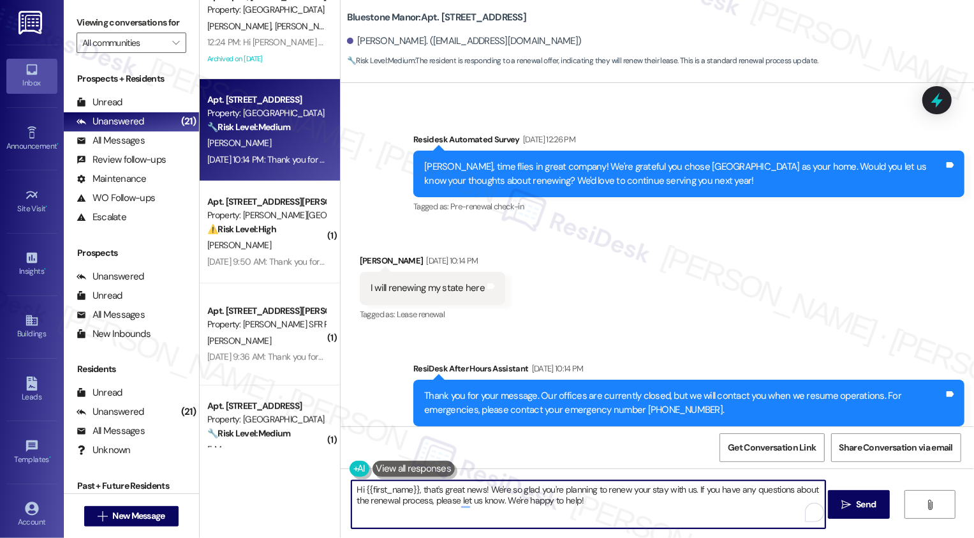
click at [592, 502] on textarea "Hi {{first_name}}, that's great news! We're so glad you're planning to renew yo…" at bounding box center [588, 504] width 474 height 48
click at [629, 504] on textarea "Hi {{first_name}}, that's great news! We're so glad you're planning to renew yo…" at bounding box center [588, 504] width 474 height 48
click at [540, 492] on textarea "Hi {{first_name}}, that's great news! We're so glad you're planning to renew yo…" at bounding box center [588, 504] width 474 height 48
click at [494, 494] on textarea "Hi {{first_name}}, that's great news! We're so glad you're planning to renew yo…" at bounding box center [588, 504] width 474 height 48
click at [441, 483] on textarea "Hi {{first_name}}, that's great news! We're so glad you're planning to renew yo…" at bounding box center [588, 504] width 474 height 48
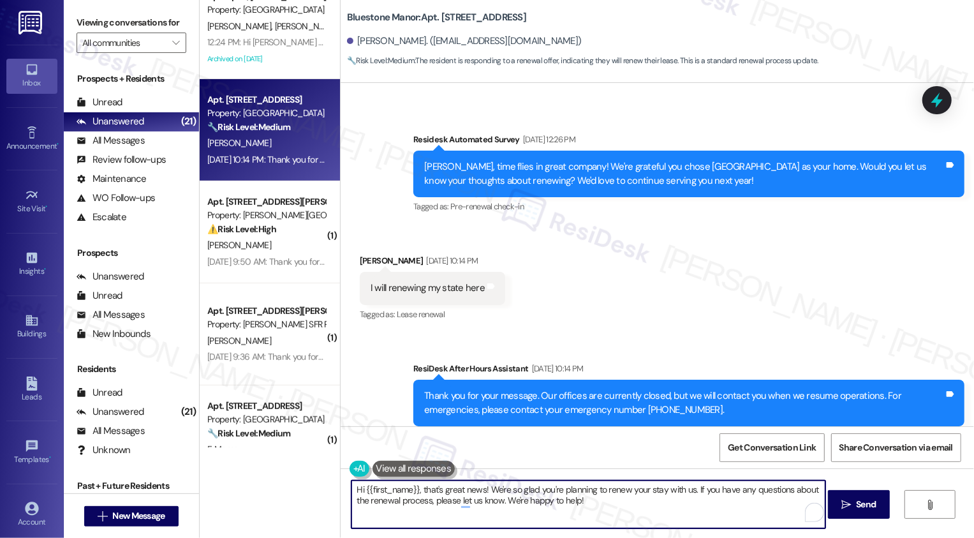
click at [478, 489] on textarea "Hi {{first_name}}, that's great news! We're so glad you're planning to renew yo…" at bounding box center [588, 504] width 474 height 48
click at [605, 504] on textarea "Hi {{first_name}}, that's great news! We're so glad you're planning to renew yo…" at bounding box center [588, 504] width 474 height 48
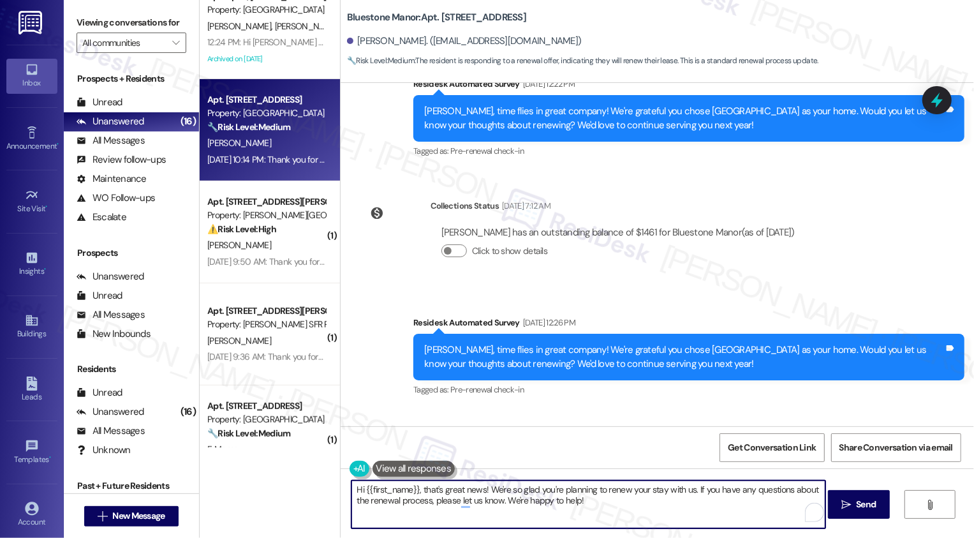
scroll to position [1832, 0]
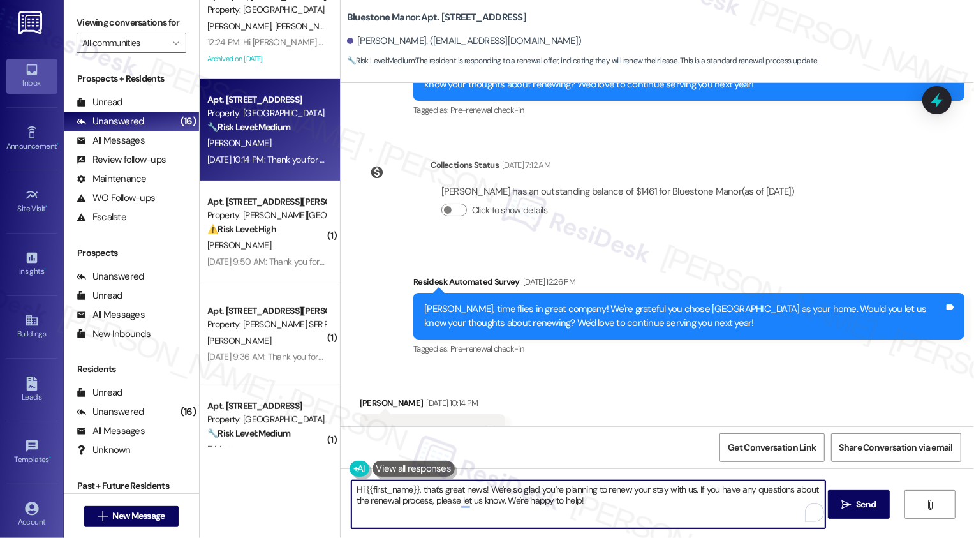
click at [600, 510] on textarea "Hi {{first_name}}, that's great news! We're so glad you're planning to renew yo…" at bounding box center [588, 504] width 474 height 48
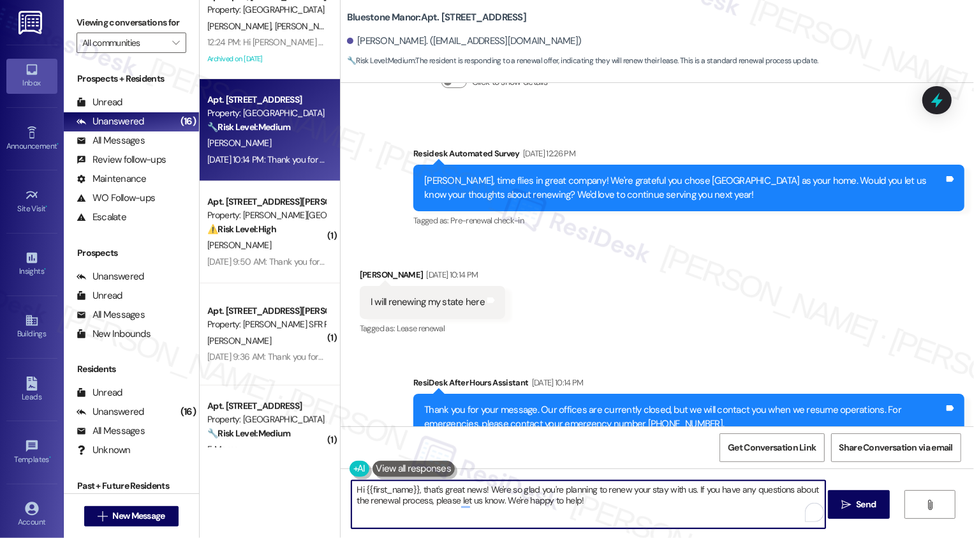
scroll to position [1974, 0]
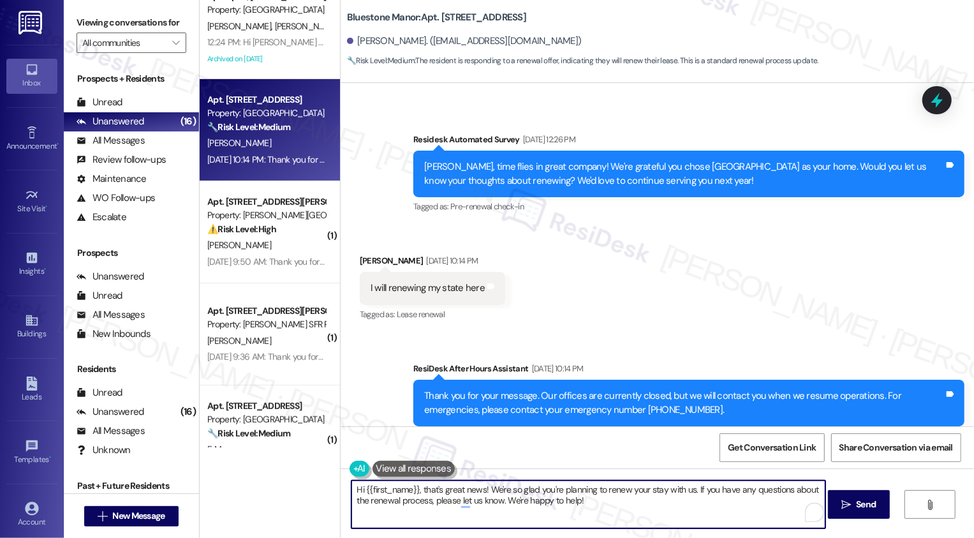
click at [558, 497] on textarea "Hi {{first_name}}, that's great news! We're so glad you're planning to renew yo…" at bounding box center [588, 504] width 474 height 48
click at [599, 508] on textarea "Hi {{first_name}}, that's great news! We're so glad you're planning to renew yo…" at bounding box center [588, 504] width 474 height 48
drag, startPoint x: 483, startPoint y: 490, endPoint x: 615, endPoint y: 513, distance: 134.6
click at [615, 513] on textarea "Hi {{first_name}}, that's great news! We're so glad you're planning to renew yo…" at bounding box center [588, 504] width 474 height 48
click at [578, 511] on textarea "Hi {{first_name}}, that's great news! We're so glad you're planning to renew yo…" at bounding box center [588, 504] width 474 height 48
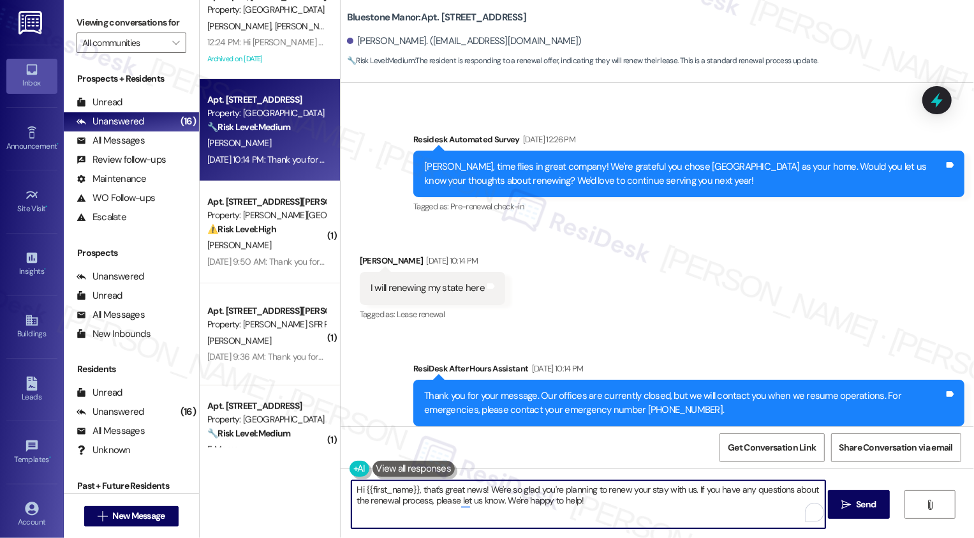
click at [650, 506] on textarea "Hi {{first_name}}, that's great news! We're so glad you're planning to renew yo…" at bounding box center [588, 504] width 474 height 48
click at [692, 504] on textarea "Hi {{first_name}}, that's great news! We're so glad you're planning to renew yo…" at bounding box center [588, 504] width 474 height 48
drag, startPoint x: 784, startPoint y: 487, endPoint x: 786, endPoint y: 500, distance: 13.0
click at [786, 500] on textarea "Hi {{first_name}}, that's great news! We're so glad you're planning to renew yo…" at bounding box center [588, 504] width 474 height 48
type textarea "Hi {{first_name}}, that's great news! We're so glad you're planning to renew yo…"
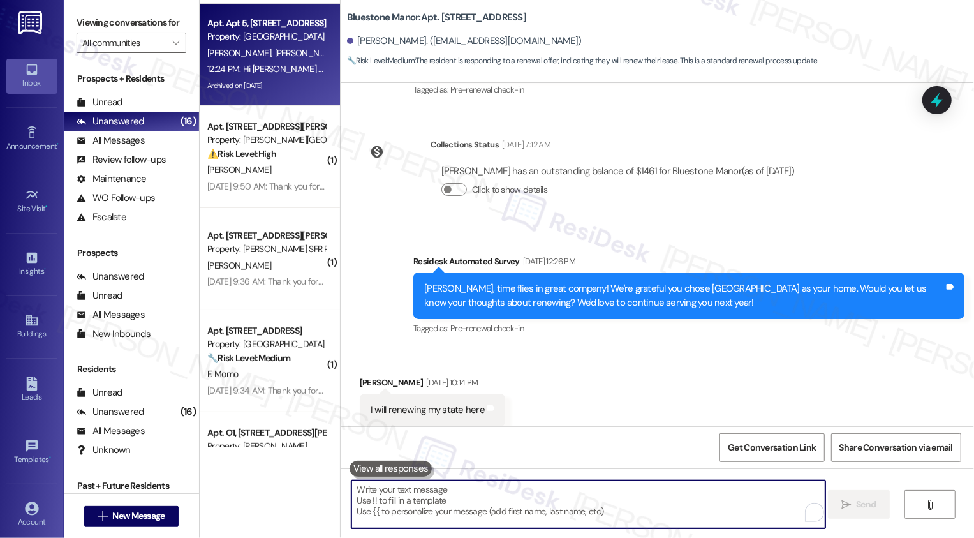
scroll to position [255, 0]
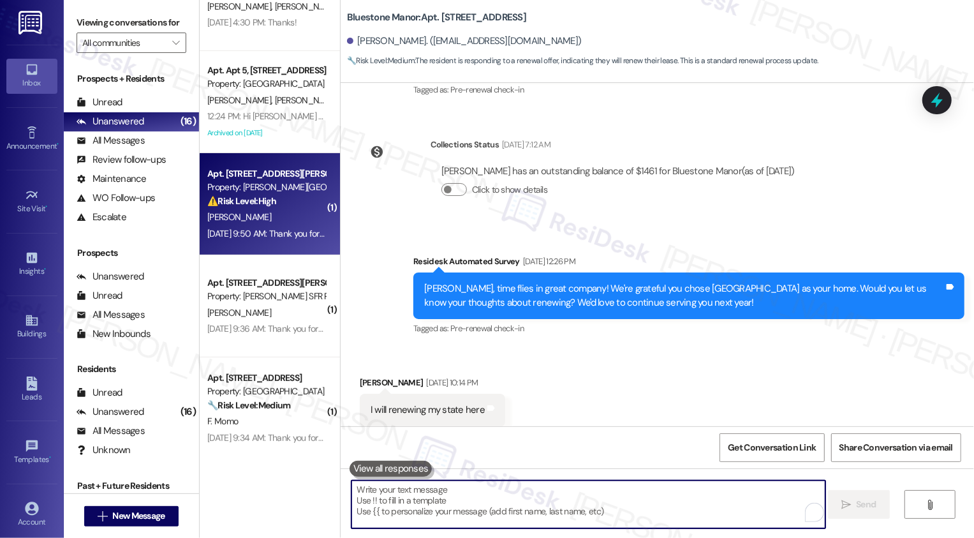
click at [260, 223] on div "[PERSON_NAME]" at bounding box center [266, 217] width 121 height 16
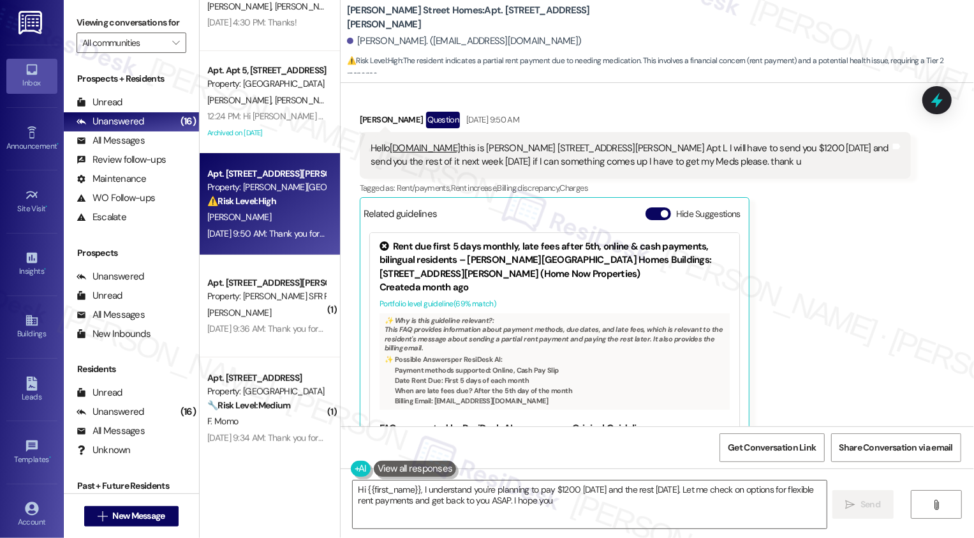
scroll to position [246, 0]
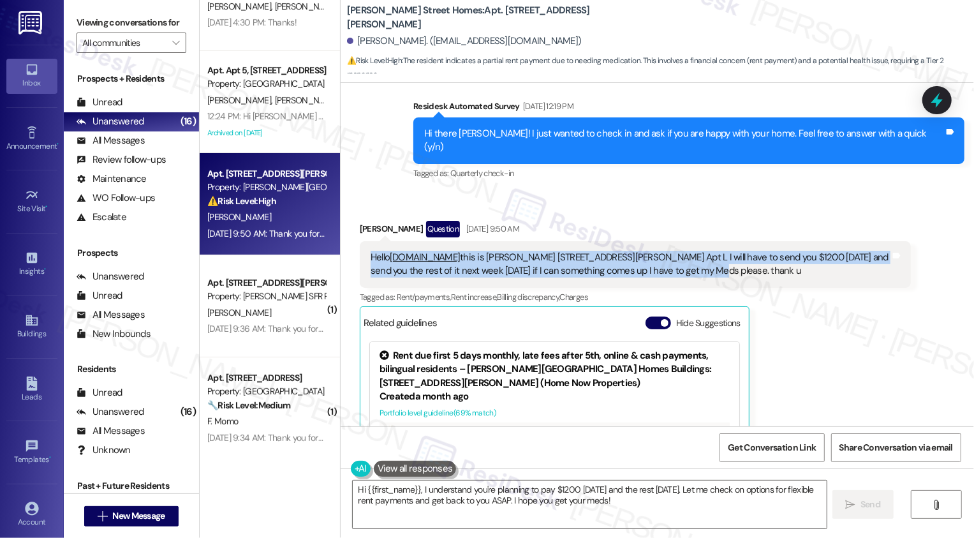
drag, startPoint x: 661, startPoint y: 260, endPoint x: 360, endPoint y: 244, distance: 300.8
click at [360, 244] on div "Hello Sarah.Gm this is Teresa 164 Maddox St Apt L I will have to send you $1200…" at bounding box center [635, 264] width 551 height 47
click at [371, 253] on div "Hello Sarah.Gm this is Teresa 164 Maddox St Apt L I will have to send you $1200…" at bounding box center [631, 264] width 520 height 27
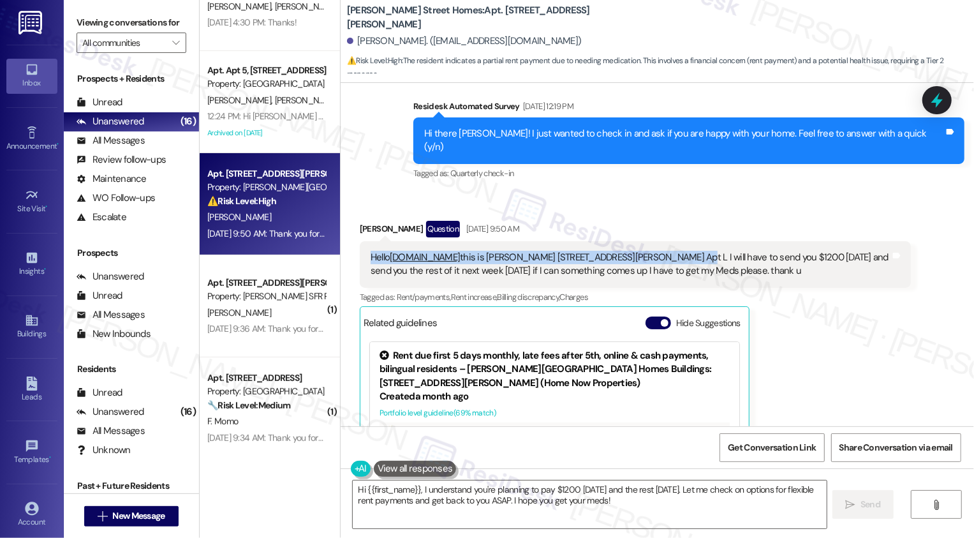
drag, startPoint x: 357, startPoint y: 241, endPoint x: 612, endPoint y: 246, distance: 254.5
click at [612, 247] on div "Hello Sarah.Gm this is Teresa 164 Maddox St Apt L I will have to send you $1200…" at bounding box center [635, 264] width 551 height 47
click at [690, 253] on div "Hello Sarah.Gm this is Teresa 164 Maddox St Apt L I will have to send you $1200…" at bounding box center [631, 264] width 520 height 27
click at [645, 260] on div "Hello Sarah.Gm this is Teresa 164 Maddox St Apt L I will have to send you $1200…" at bounding box center [631, 264] width 520 height 27
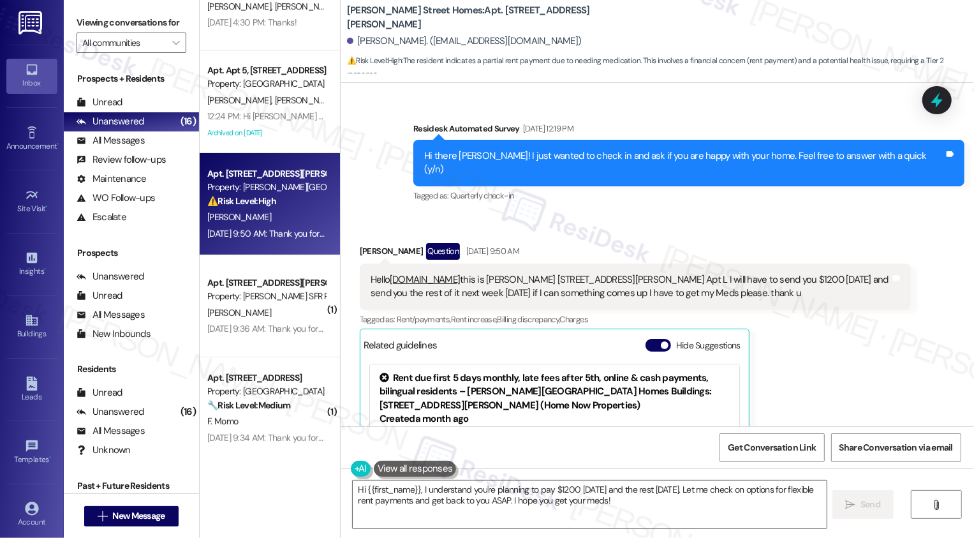
scroll to position [214, 0]
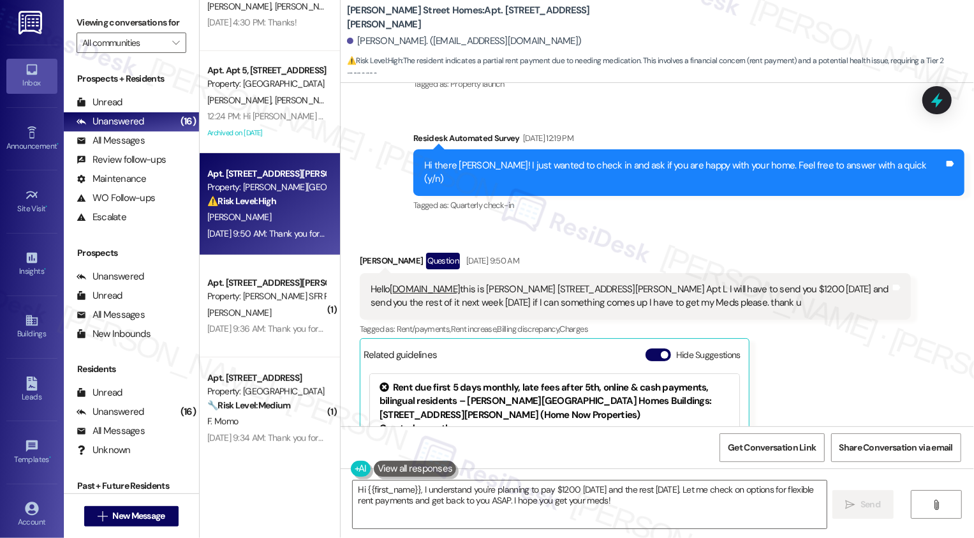
click at [598, 288] on div "Hello Sarah.Gm this is Teresa 164 Maddox St Apt L I will have to send you $1200…" at bounding box center [631, 296] width 520 height 27
click at [653, 290] on div "Hello Sarah.Gm this is Teresa 164 Maddox St Apt L I will have to send you $1200…" at bounding box center [631, 296] width 520 height 27
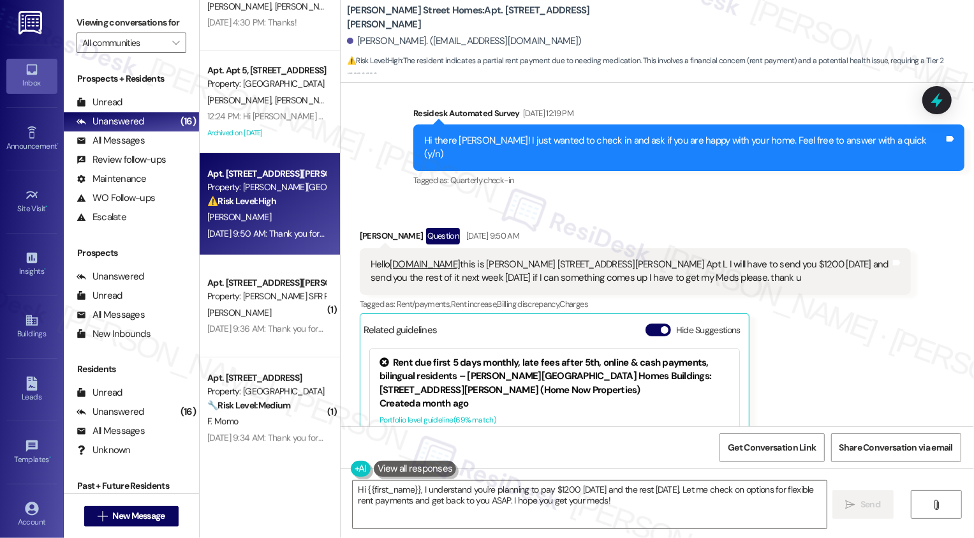
scroll to position [179, 0]
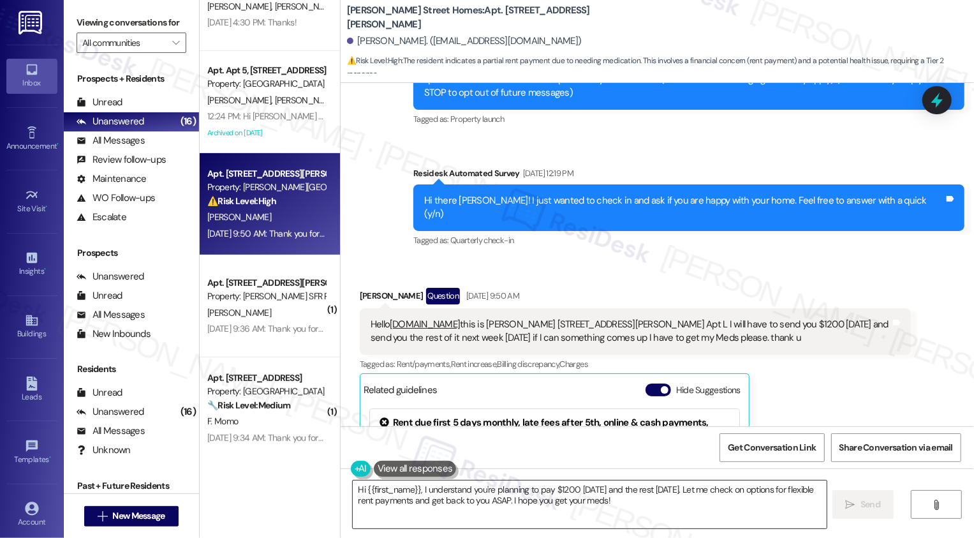
click at [457, 497] on textarea "Hi {{first_name}}, I understand you're planning to pay $1200 today and the rest…" at bounding box center [590, 504] width 474 height 48
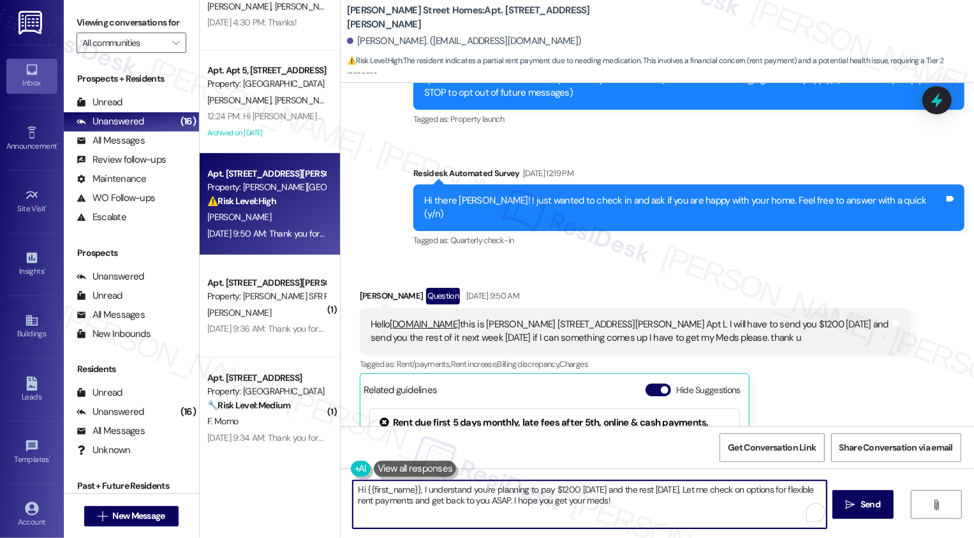
click at [560, 506] on textarea "Hi {{first_name}}, I understand you're planning to pay $1200 today and the rest…" at bounding box center [590, 504] width 474 height 48
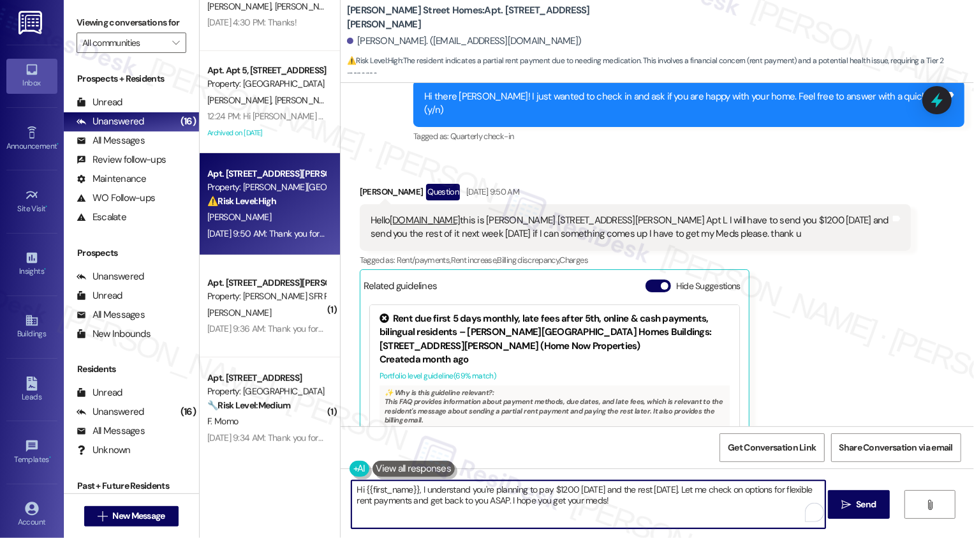
scroll to position [304, 0]
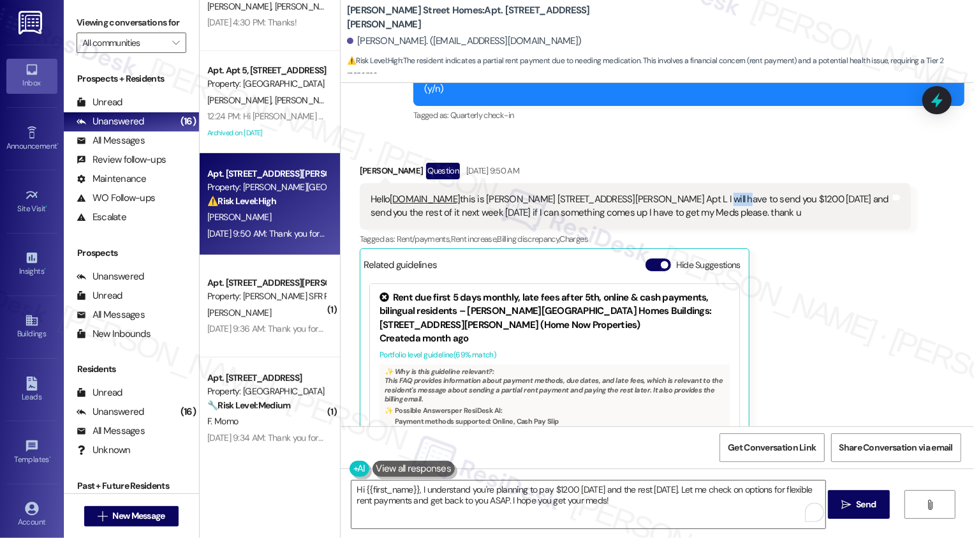
drag, startPoint x: 649, startPoint y: 184, endPoint x: 676, endPoint y: 187, distance: 27.6
click at [676, 193] on div "Hello Sarah.Gm this is Teresa 164 Maddox St Apt L I will have to send you $1200…" at bounding box center [631, 206] width 520 height 27
click at [612, 503] on textarea "Hi {{first_name}}, I understand you're planning to pay $1200 today and the rest…" at bounding box center [588, 504] width 474 height 48
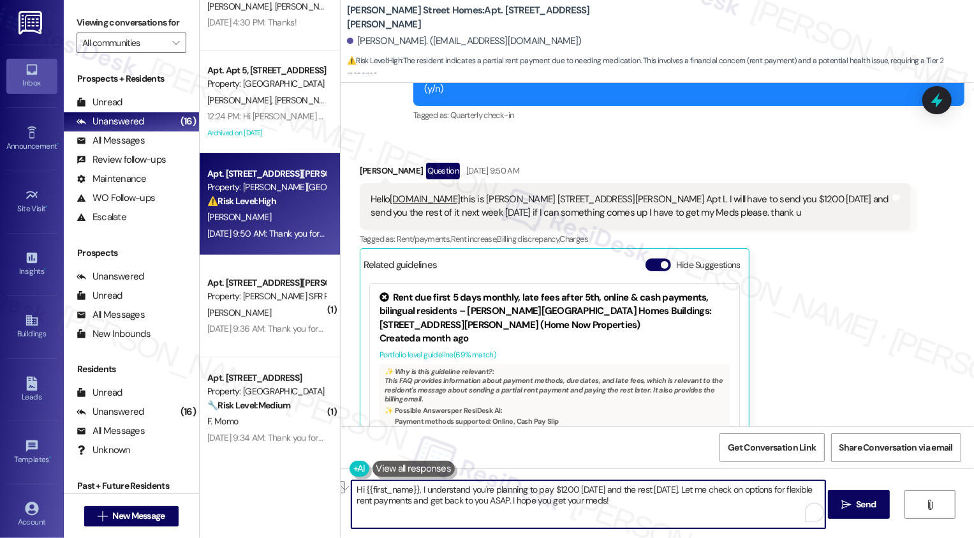
drag, startPoint x: 683, startPoint y: 490, endPoint x: 568, endPoint y: 487, distance: 115.5
click at [568, 487] on textarea "Hi {{first_name}}, I understand you're planning to pay $1200 today and the rest…" at bounding box center [588, 504] width 474 height 48
click at [629, 504] on textarea "Hi {{first_name}}, I understand you're planning to pay $1200 today and the rest…" at bounding box center [588, 504] width 474 height 48
click at [512, 499] on textarea "Hi {{first_name}}, I understand you're planning to pay $1200 today and the rest…" at bounding box center [588, 504] width 474 height 48
drag, startPoint x: 569, startPoint y: 489, endPoint x: 683, endPoint y: 488, distance: 114.2
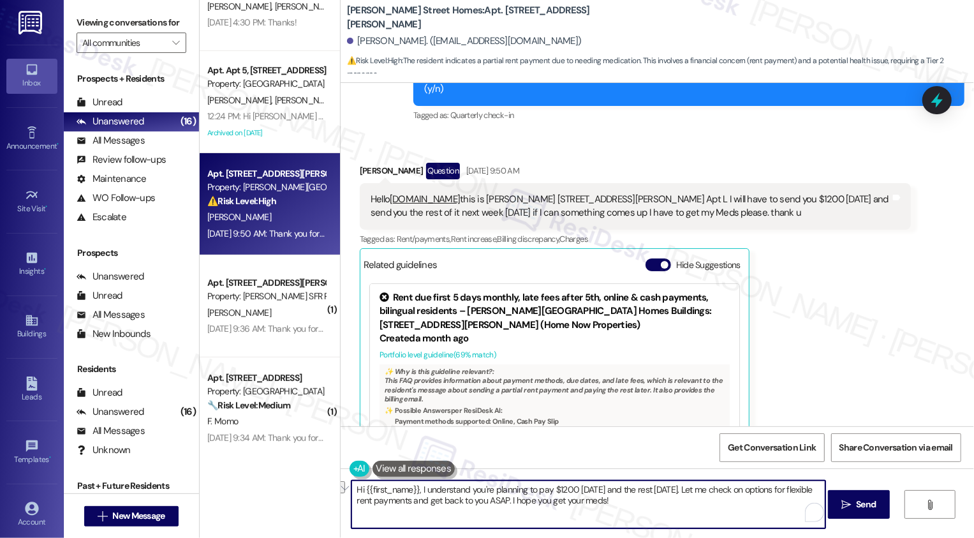
click at [683, 488] on textarea "Hi {{first_name}}, I understand you're planning to pay $1200 today and the rest…" at bounding box center [588, 504] width 474 height 48
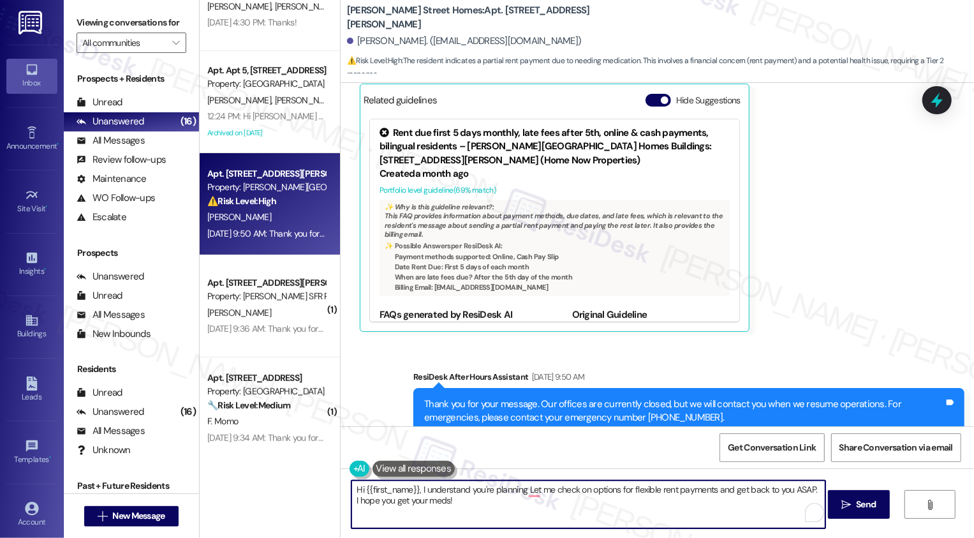
scroll to position [609, 0]
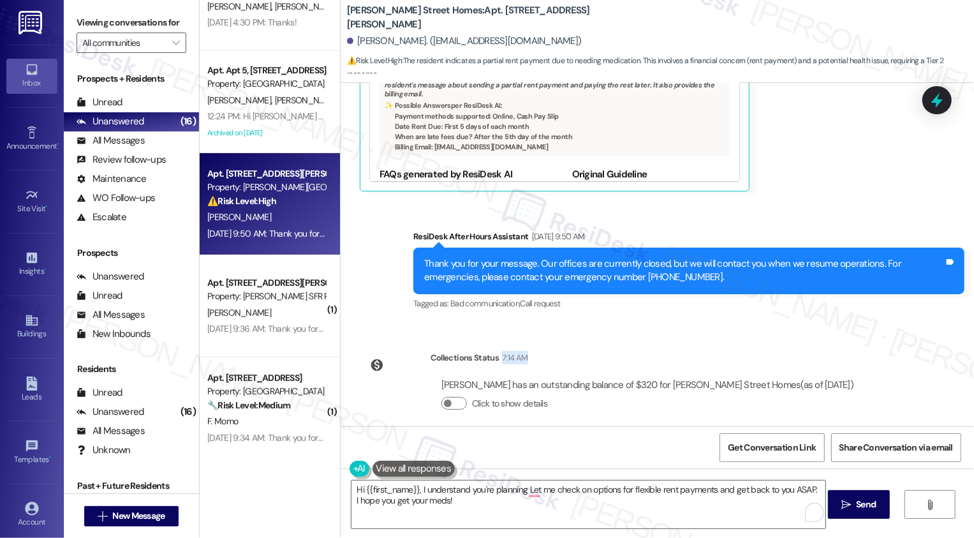
drag, startPoint x: 493, startPoint y: 344, endPoint x: 522, endPoint y: 344, distance: 29.3
click at [522, 351] on div "Collections Status 7:14 AM" at bounding box center [647, 360] width 434 height 18
drag, startPoint x: 635, startPoint y: 372, endPoint x: 651, endPoint y: 372, distance: 15.9
click at [650, 378] on div "Teresa M. Williams has an outstanding balance of $320 for Maddox Street Homes (…" at bounding box center [647, 384] width 412 height 13
click at [595, 502] on textarea "Hi {{first_name}}, I understand you're planning Let me check on options for fle…" at bounding box center [588, 504] width 474 height 48
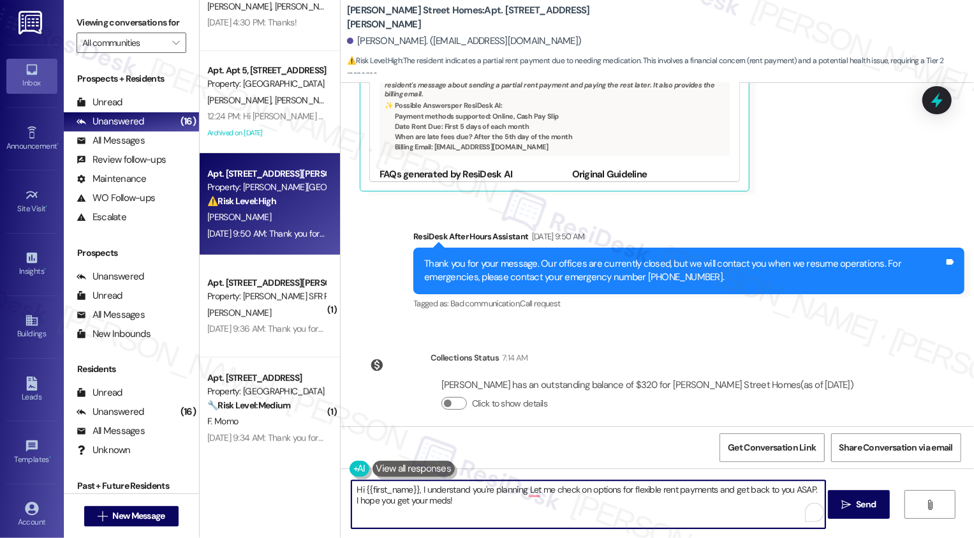
drag, startPoint x: 520, startPoint y: 491, endPoint x: 561, endPoint y: 511, distance: 45.3
click at [561, 511] on textarea "Hi {{first_name}}, I understand you're planning Let me check on options for fle…" at bounding box center [588, 504] width 474 height 48
drag, startPoint x: 415, startPoint y: 486, endPoint x: 554, endPoint y: 488, distance: 138.4
click at [554, 488] on textarea "Hi {{first_name}}, I understand you're p" at bounding box center [588, 504] width 474 height 48
click at [737, 491] on textarea "Hi {{first_name}}, thank you for the heads-up! I will make sure to notify the t…" at bounding box center [588, 504] width 474 height 48
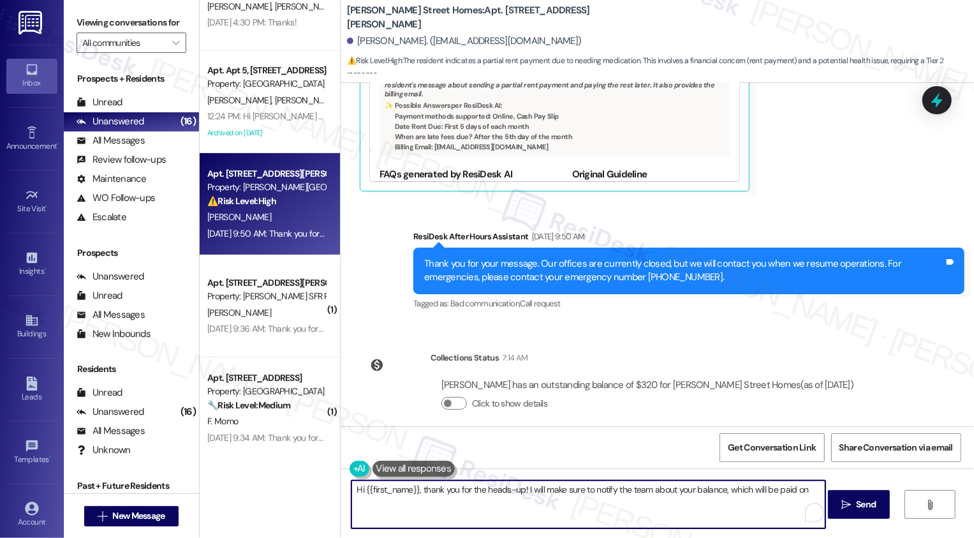
click at [800, 490] on textarea "Hi {{first_name}}, thank you for the heads-up! I will make sure to notify the t…" at bounding box center [588, 504] width 474 height 48
click at [456, 506] on textarea "Hi {{first_name}}, thank you for the heads-up! I will make sure to notify the t…" at bounding box center [588, 504] width 474 height 48
click at [502, 506] on textarea "Hi {{first_name}}, thank you for the heads-up! I will make sure to notify the t…" at bounding box center [588, 504] width 474 height 48
click at [625, 508] on textarea "Hi {{first_name}}, thank you for the heads-up! I will make sure to notify the t…" at bounding box center [588, 504] width 474 height 48
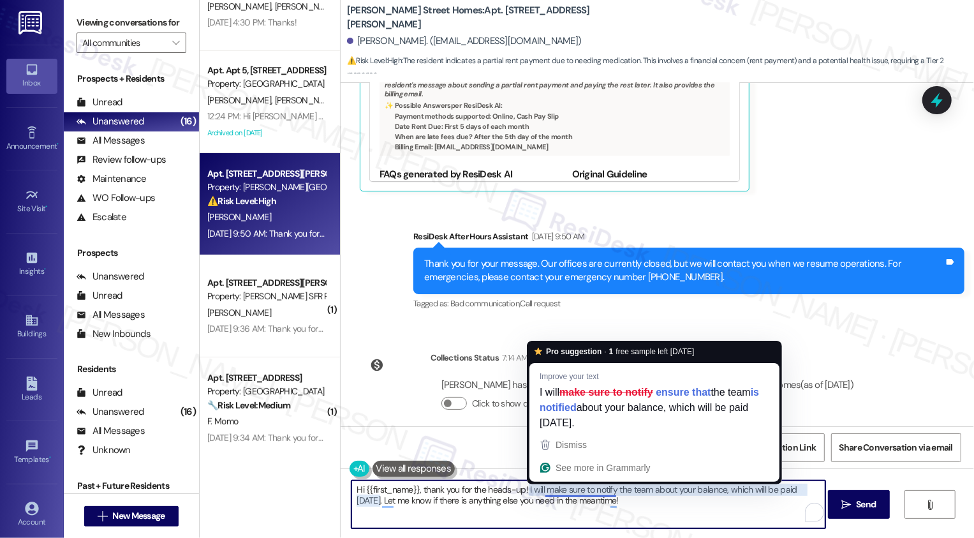
click at [622, 506] on textarea "Hi {{first_name}}, thank you for the heads-up! I will make sure to notify the t…" at bounding box center [588, 504] width 474 height 48
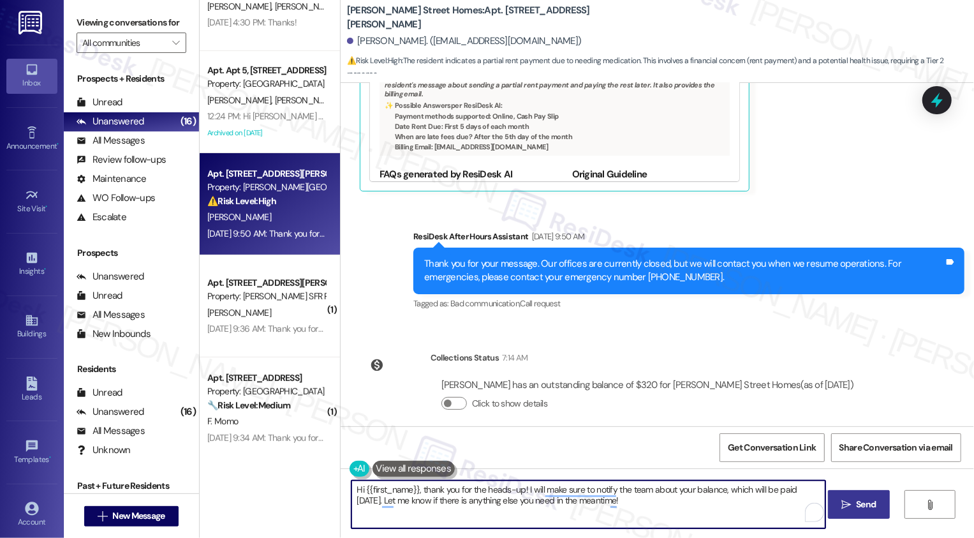
type textarea "Hi {{first_name}}, thank you for the heads-up! I will make sure to notify the t…"
click at [858, 501] on span "Send" at bounding box center [866, 503] width 20 height 13
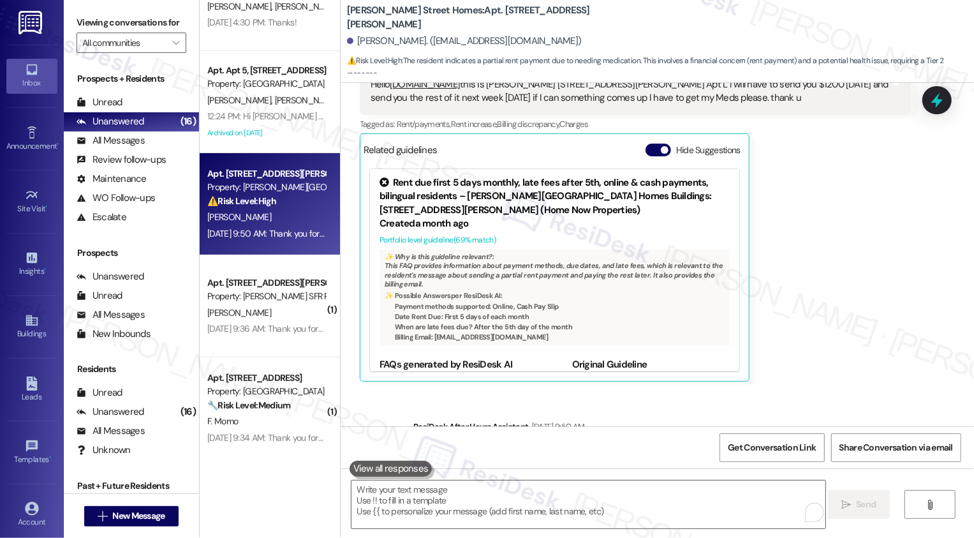
scroll to position [711, 0]
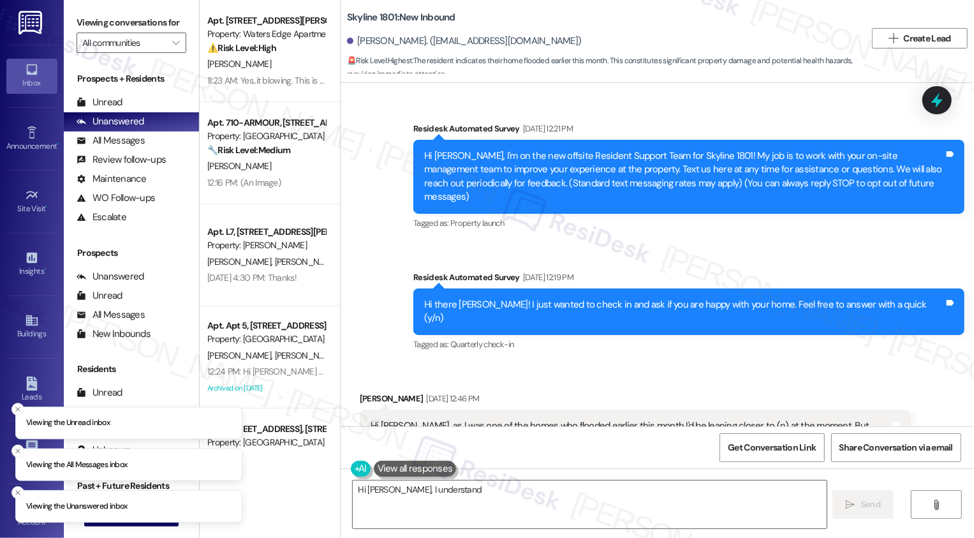
scroll to position [278, 0]
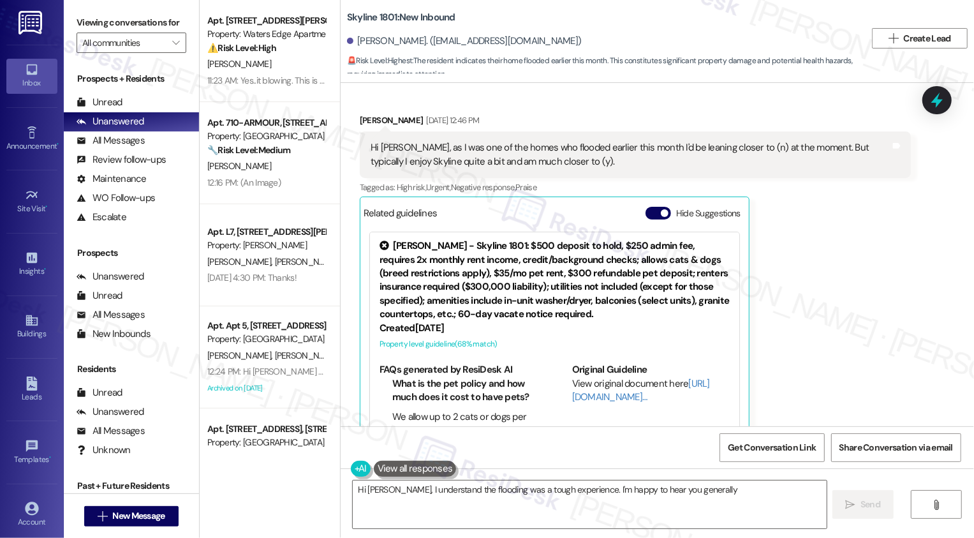
click at [351, 18] on b "Skyline 1801: New Inbound" at bounding box center [401, 17] width 108 height 13
click at [353, 19] on b "Skyline 1801: New Inbound" at bounding box center [401, 17] width 108 height 13
drag, startPoint x: 345, startPoint y: 18, endPoint x: 367, endPoint y: 19, distance: 22.4
click at [367, 19] on b "Skyline 1801: New Inbound" at bounding box center [401, 17] width 108 height 13
click at [353, 19] on b "Skyline 1801: New Inbound" at bounding box center [401, 17] width 108 height 13
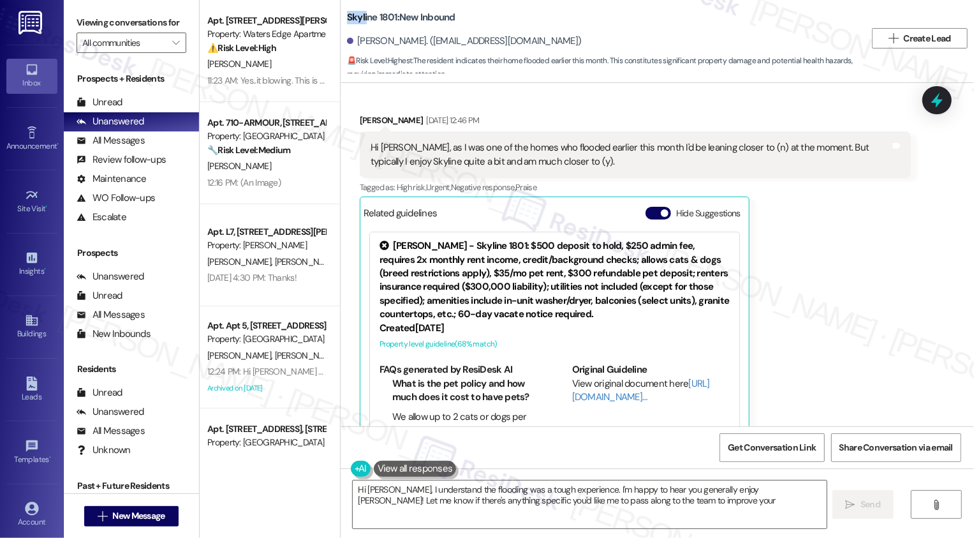
drag, startPoint x: 341, startPoint y: 18, endPoint x: 360, endPoint y: 18, distance: 19.8
click at [360, 18] on b "Skyline 1801: New Inbound" at bounding box center [401, 17] width 108 height 13
type textarea "Hi Chad, I understand the flooding was a tough experience. I'm happy to hear yo…"
click at [363, 18] on b "Skyline 1801: New Inbound" at bounding box center [401, 17] width 108 height 13
drag, startPoint x: 395, startPoint y: 17, endPoint x: 460, endPoint y: 15, distance: 65.7
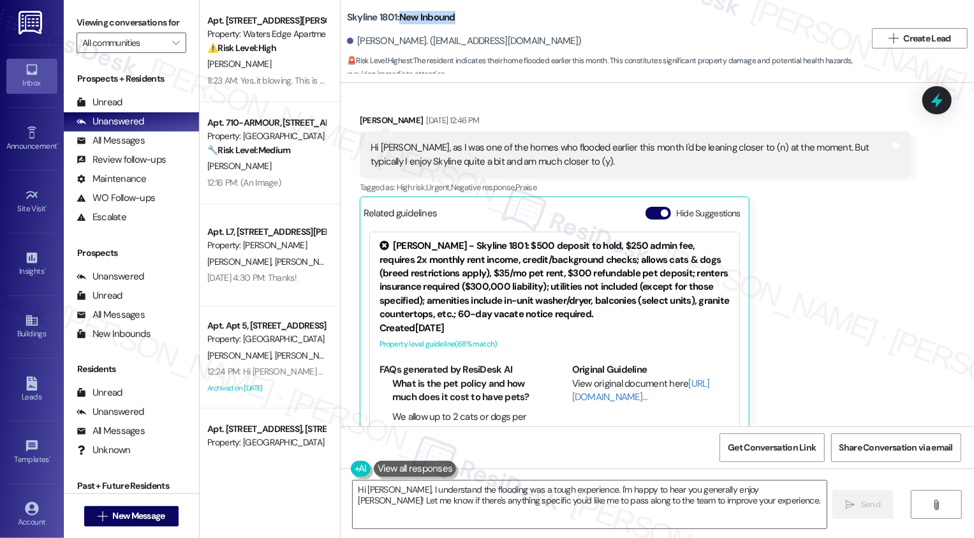
click at [460, 15] on div "Skyline 1801: New Inbound" at bounding box center [474, 18] width 255 height 16
click at [416, 18] on b "Skyline 1801: New Inbound" at bounding box center [401, 17] width 108 height 13
drag, startPoint x: 394, startPoint y: 17, endPoint x: 517, endPoint y: 21, distance: 123.2
click at [517, 21] on div "Skyline 1801: New Inbound" at bounding box center [474, 18] width 255 height 16
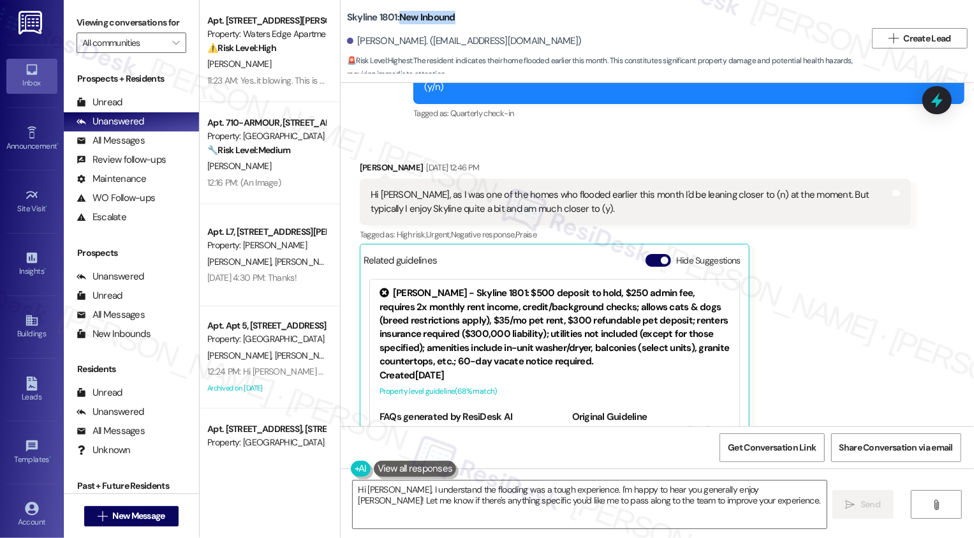
scroll to position [291, 0]
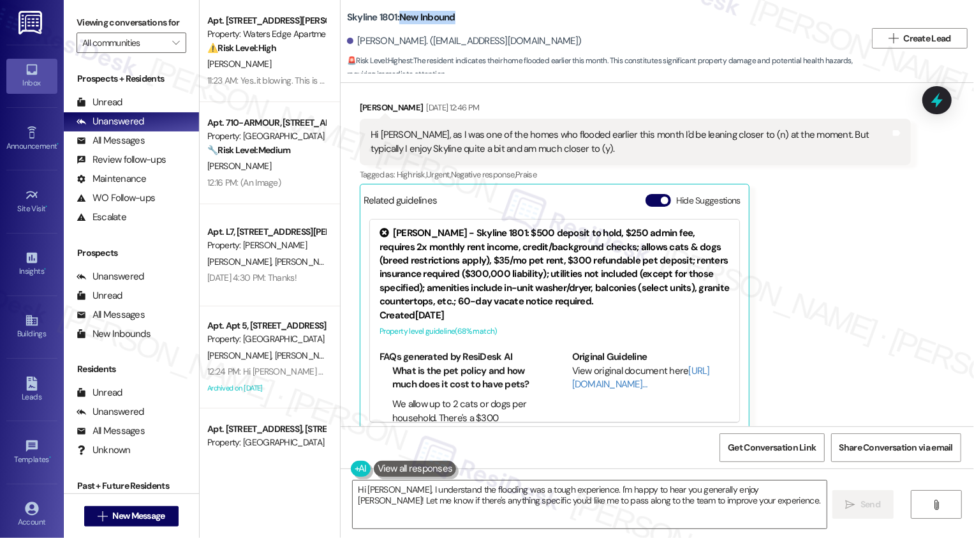
click at [347, 17] on b "Skyline 1801: New Inbound" at bounding box center [401, 17] width 108 height 13
drag, startPoint x: 405, startPoint y: 18, endPoint x: 471, endPoint y: 20, distance: 65.7
click at [470, 20] on div "Skyline 1801: New Inbound" at bounding box center [474, 18] width 255 height 16
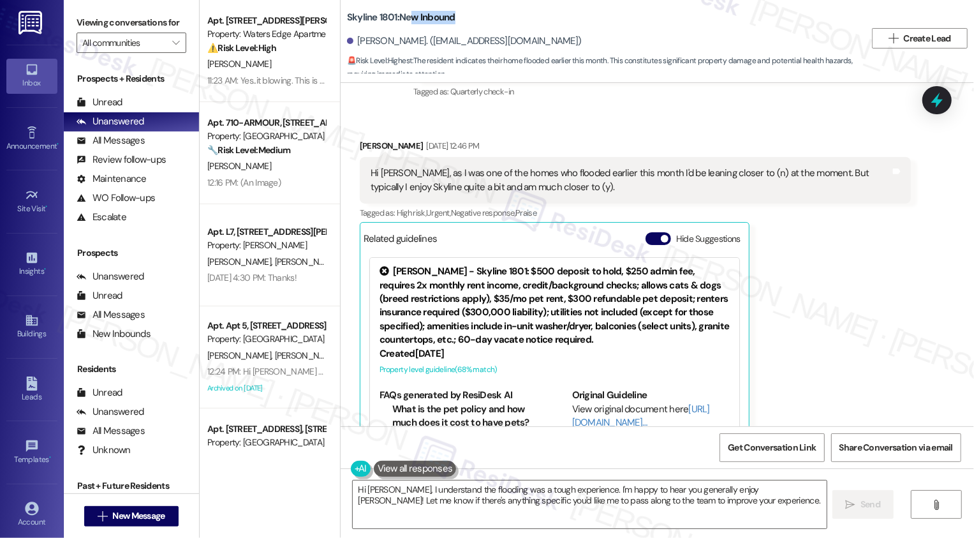
scroll to position [237, 0]
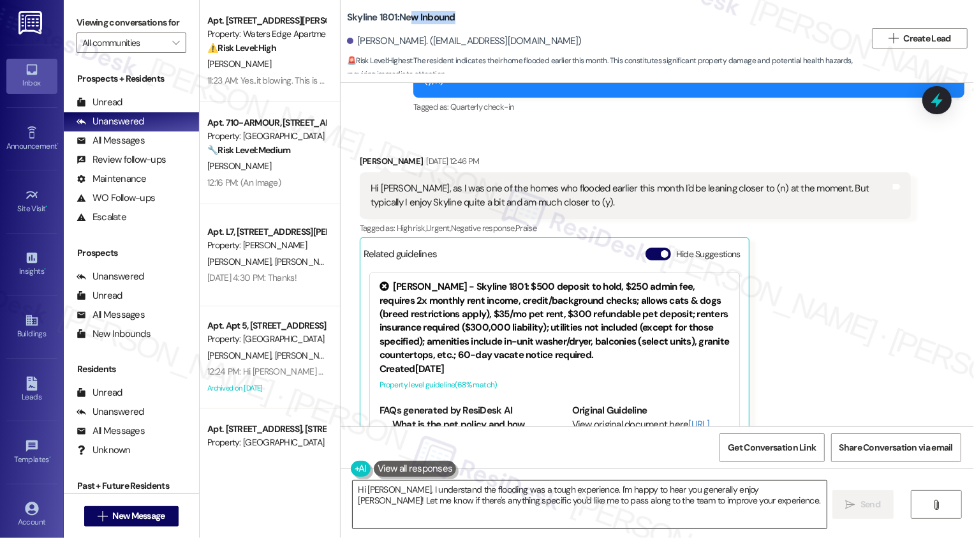
click at [631, 500] on textarea "Hi Chad, I understand the flooding was a tough experience. I'm happy to hear yo…" at bounding box center [590, 504] width 474 height 48
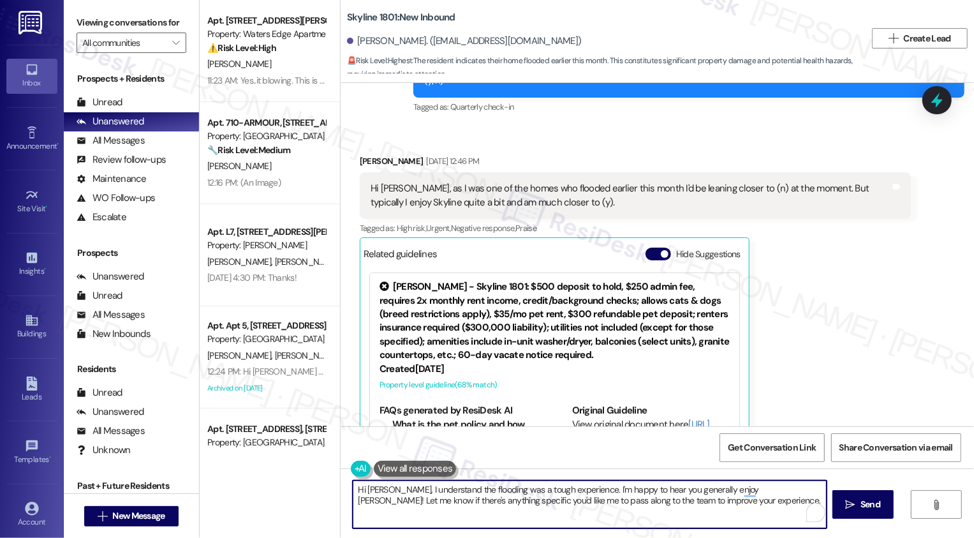
scroll to position [159, 0]
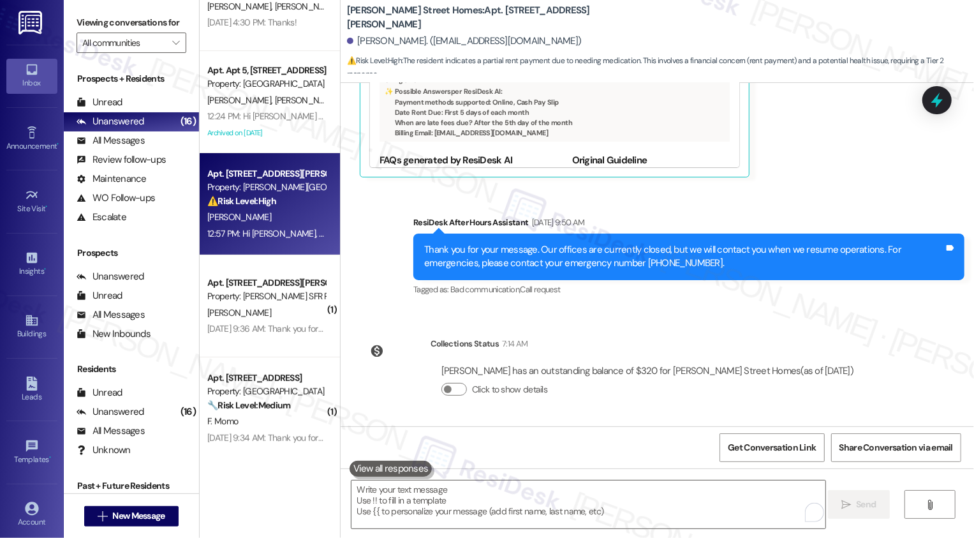
scroll to position [711, 0]
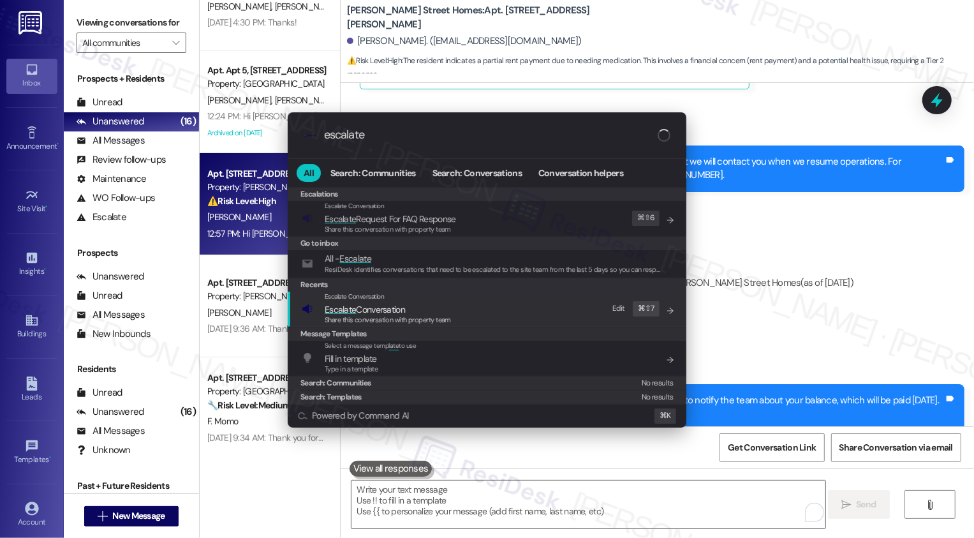
type input "escalate"
click at [361, 305] on span "Escalate Conversation" at bounding box center [365, 309] width 80 height 11
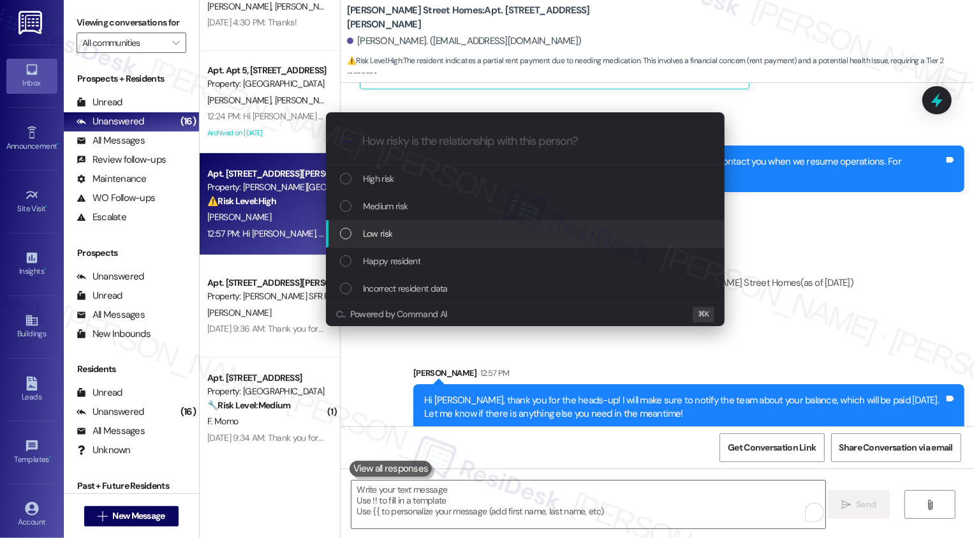
click at [339, 234] on div "Low risk" at bounding box center [525, 233] width 399 height 27
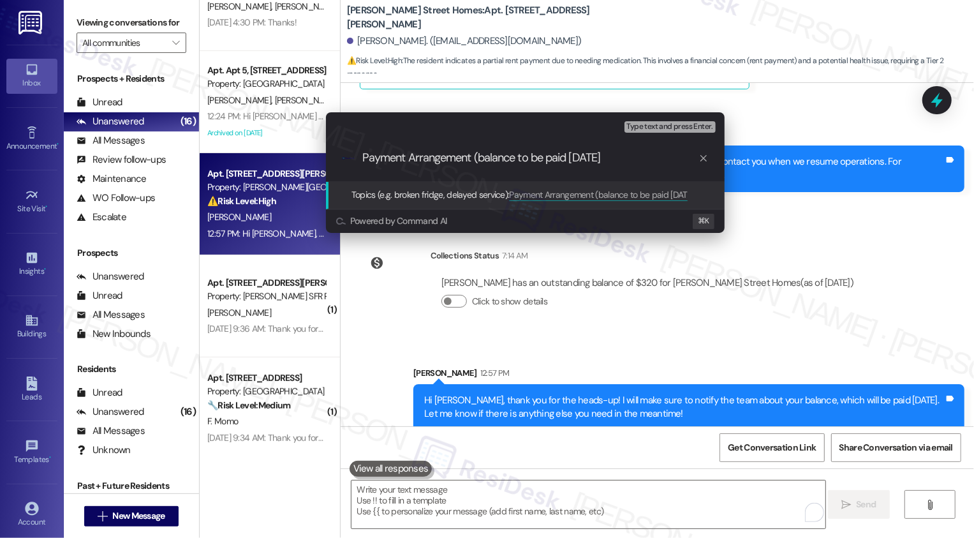
type input "Payment Arrangement (balance to be paid [DATE])"
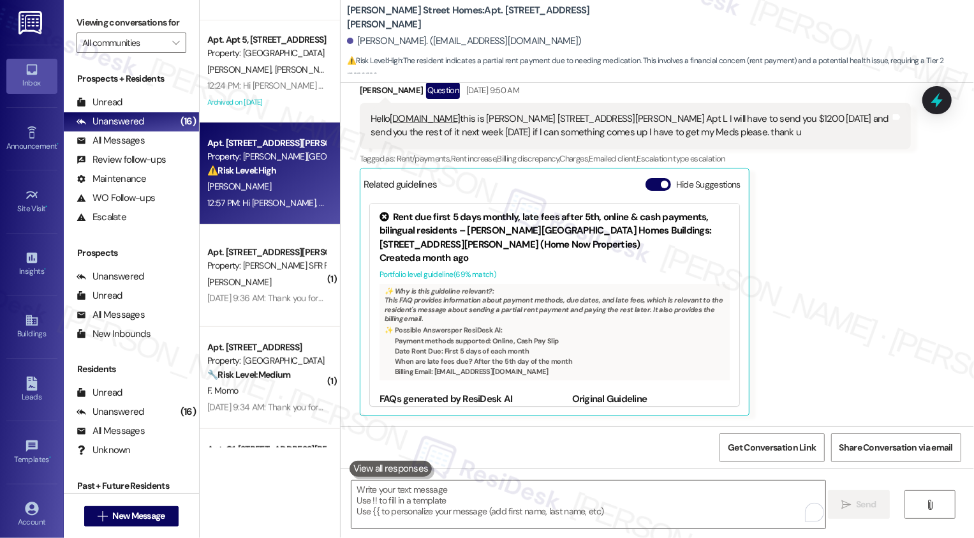
scroll to position [323, 0]
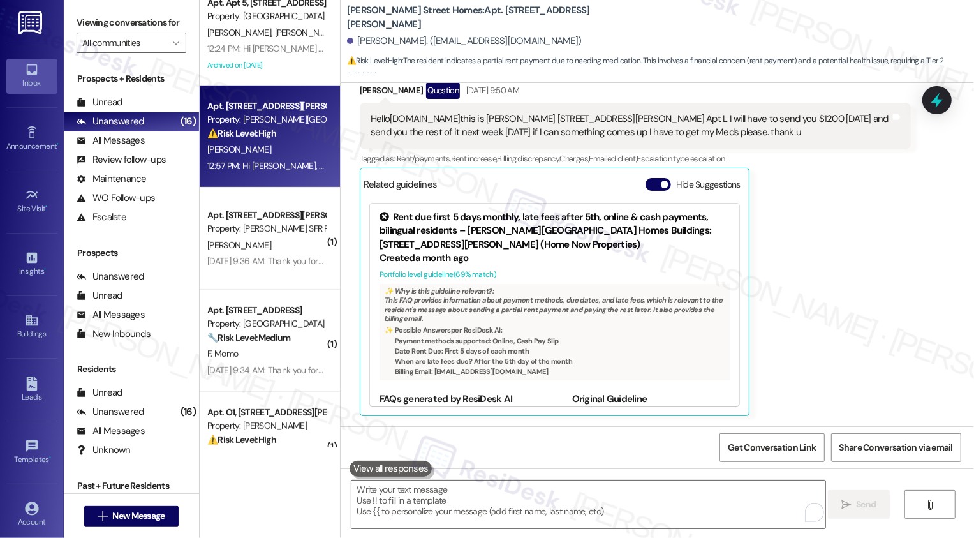
click at [279, 231] on div "Property: [PERSON_NAME] SFR Portfolio" at bounding box center [266, 228] width 118 height 13
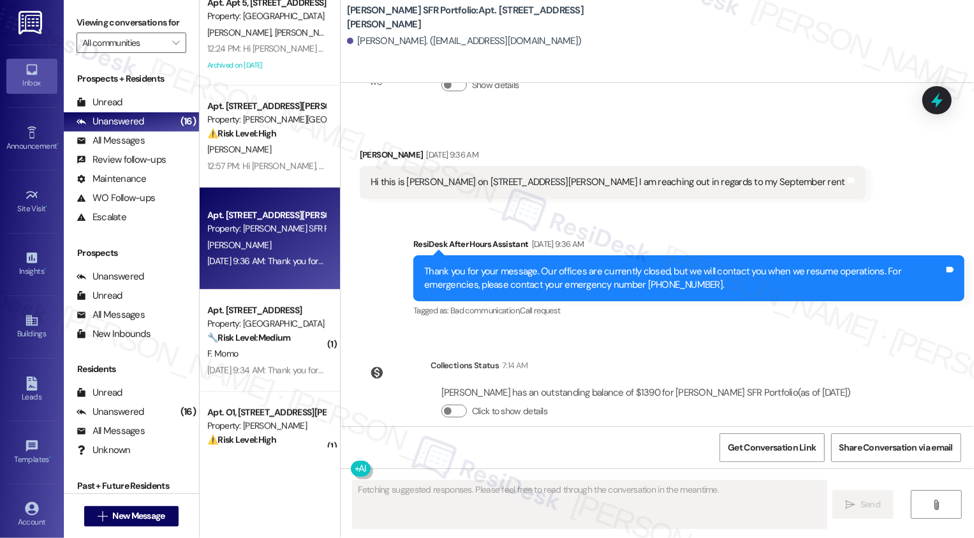
scroll to position [95, 0]
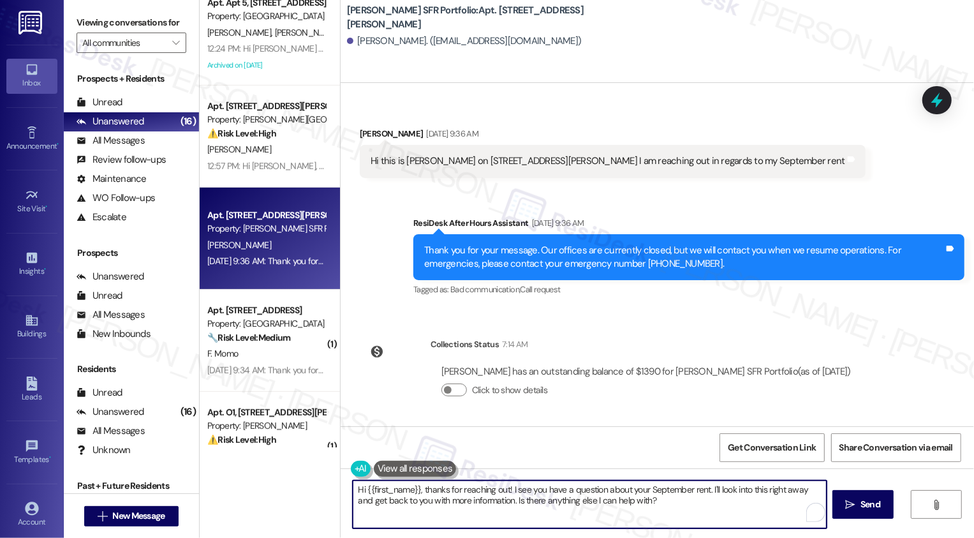
drag, startPoint x: 504, startPoint y: 489, endPoint x: 716, endPoint y: 538, distance: 216.6
click at [716, 537] on div "Hi {{first_name}}, thanks for reaching out! I see you have a question about you…" at bounding box center [657, 516] width 633 height 96
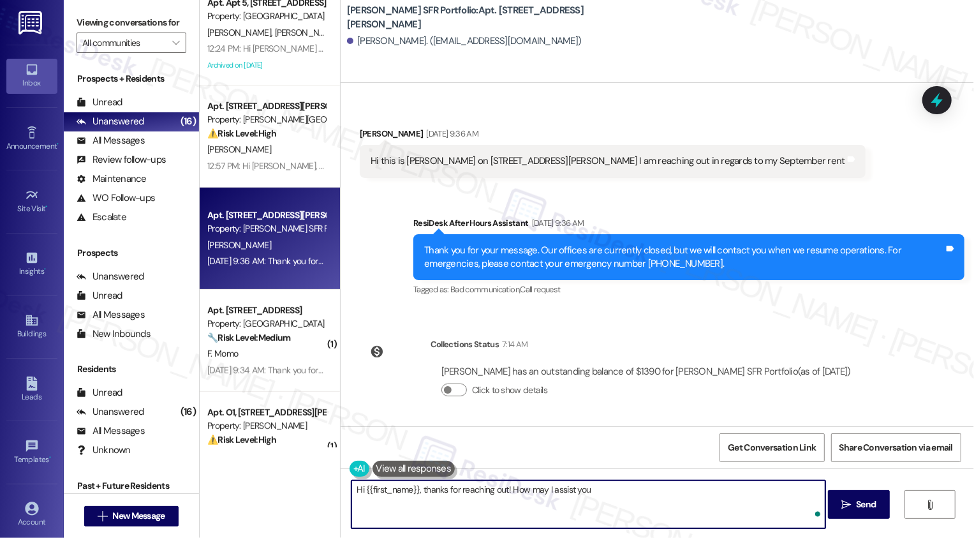
type textarea "Hi {{first_name}}, thanks for reaching out! How may I assist you?"
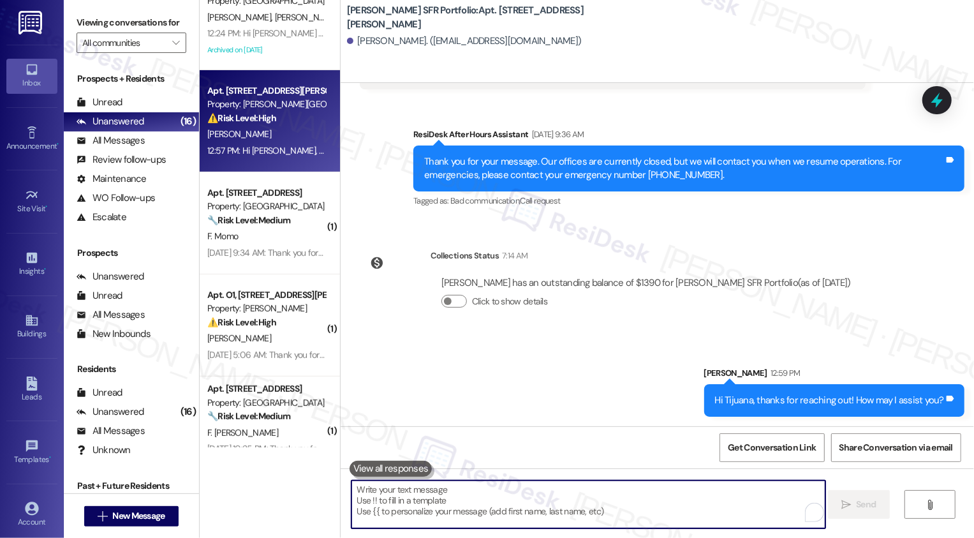
scroll to position [338, 0]
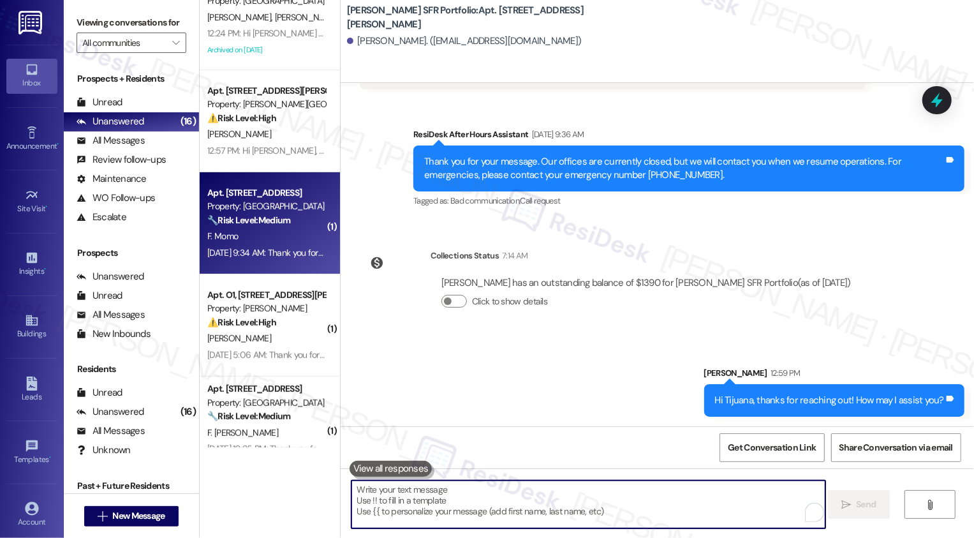
click at [286, 210] on div "Property: [GEOGRAPHIC_DATA]" at bounding box center [266, 206] width 118 height 13
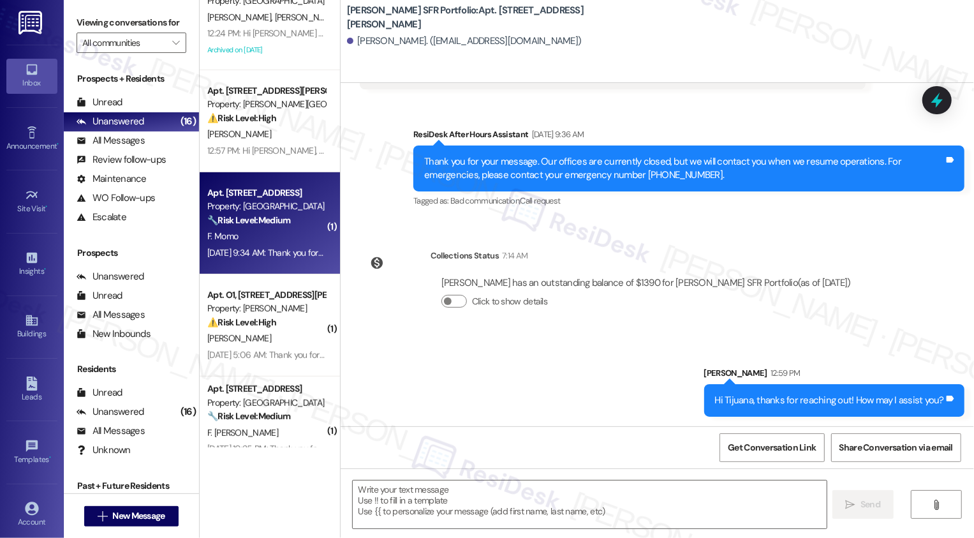
type textarea "Fetching suggested responses. Please feel free to read through the conversation…"
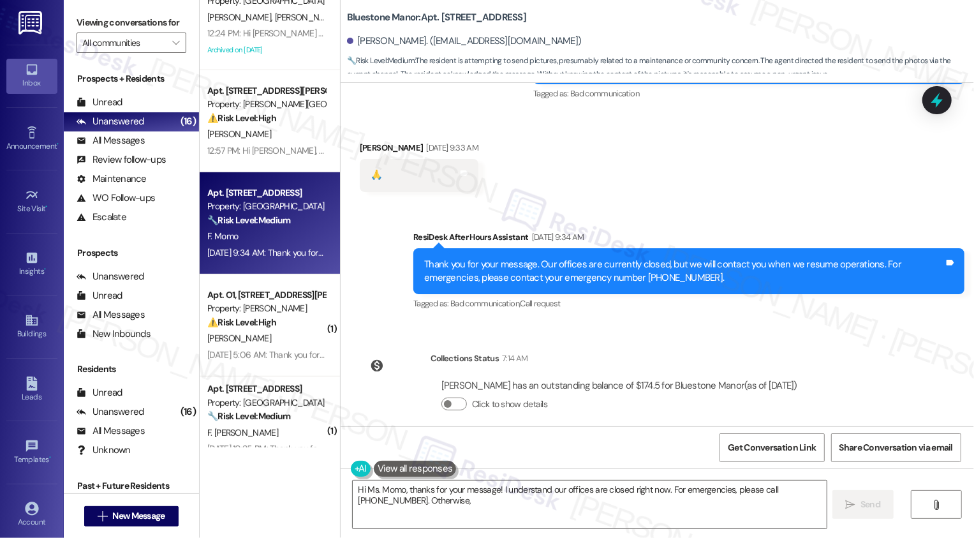
scroll to position [1019, 0]
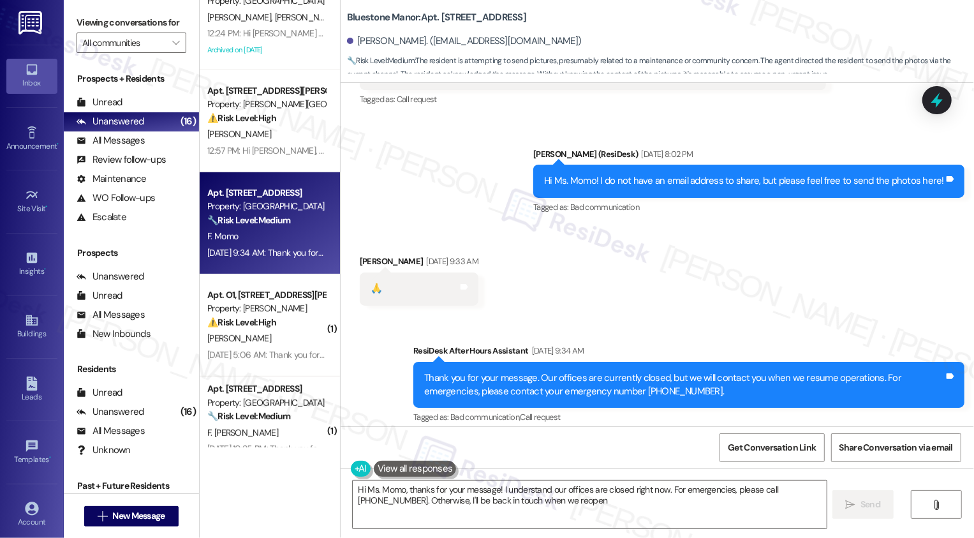
type textarea "Hi Ms. Momo, thanks for your message! I understand our offices are closed right…"
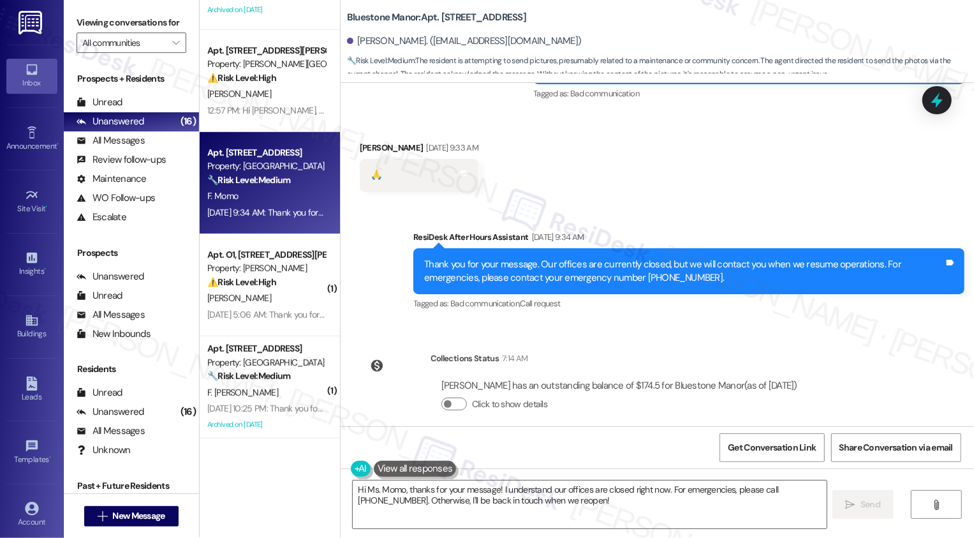
scroll to position [393, 0]
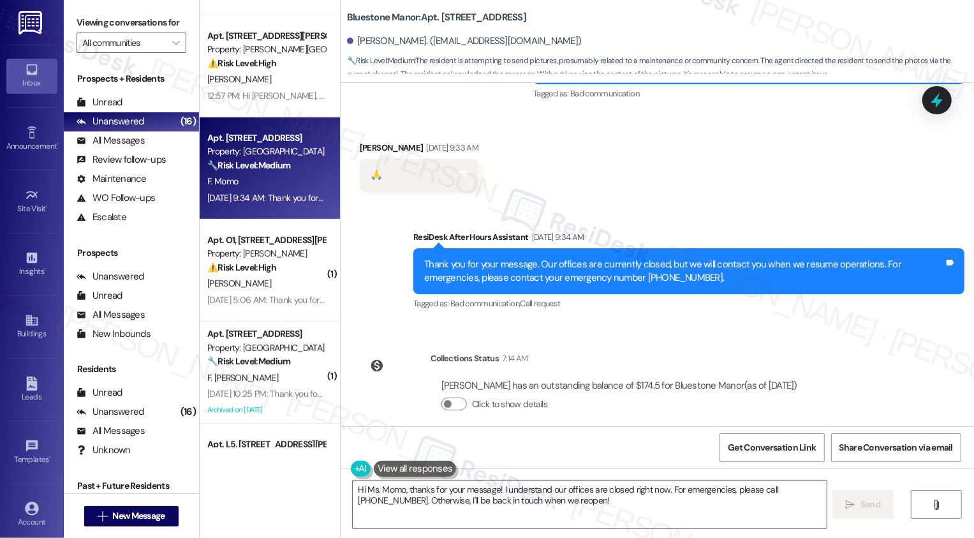
click at [273, 271] on div "⚠️ Risk Level: High The resident reports that their power is still off after a …" at bounding box center [266, 267] width 118 height 13
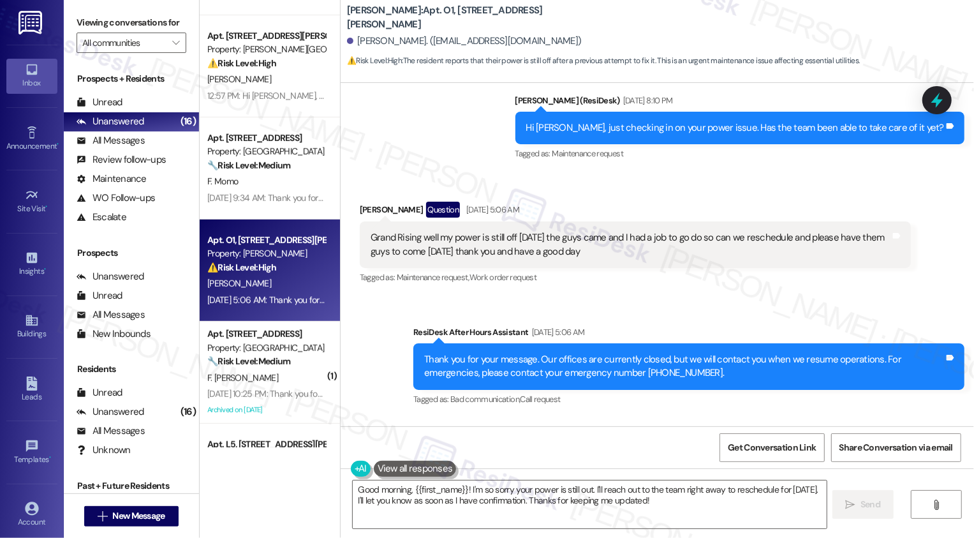
scroll to position [1786, 0]
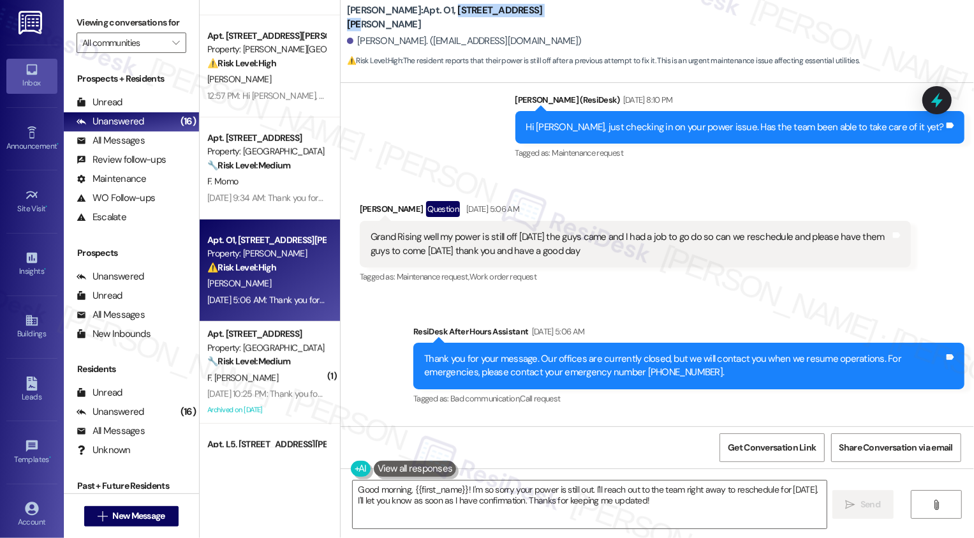
drag, startPoint x: 413, startPoint y: 15, endPoint x: 517, endPoint y: 16, distance: 104.0
click at [517, 16] on div "[PERSON_NAME]: Apt. O1, [STREET_ADDRESS][PERSON_NAME]" at bounding box center [474, 18] width 255 height 16
copy b "[STREET_ADDRESS][PERSON_NAME]"
click at [566, 499] on textarea "Good morning, {{first_name}}! I'm so sorry your power is still out. I'll reach …" at bounding box center [590, 504] width 474 height 48
click at [584, 491] on textarea "Good morning, {{first_name}}! I'm so sorry your power is still out. I'll reach …" at bounding box center [590, 504] width 474 height 48
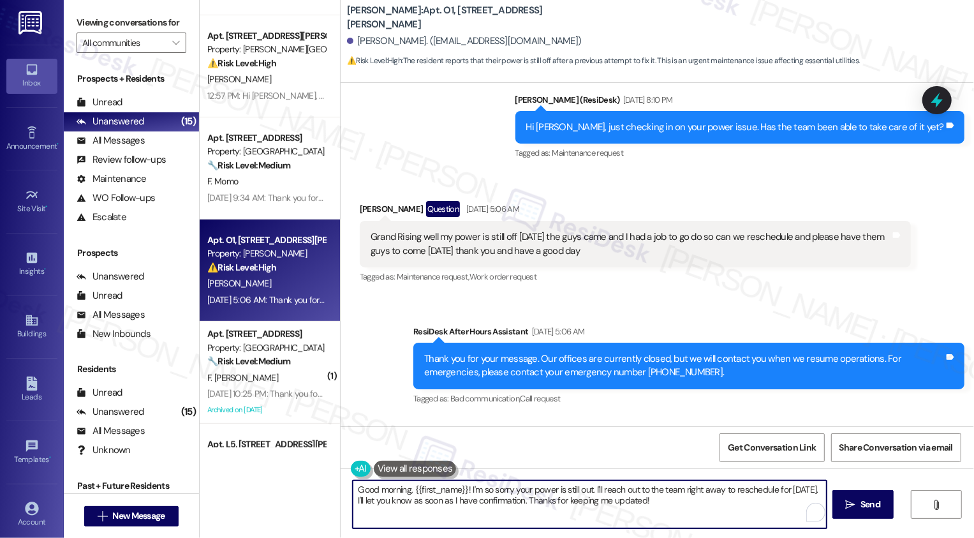
drag, startPoint x: 585, startPoint y: 488, endPoint x: 682, endPoint y: 527, distance: 105.3
click at [682, 527] on textarea "Good morning, {{first_name}}! I'm so sorry your power is still out. I'll reach …" at bounding box center [590, 504] width 474 height 48
drag, startPoint x: 588, startPoint y: 490, endPoint x: 649, endPoint y: 517, distance: 66.0
click at [648, 516] on textarea "Good morning, {{first_name}}! I'm so sorry your power is still out. I'll reach …" at bounding box center [588, 504] width 474 height 48
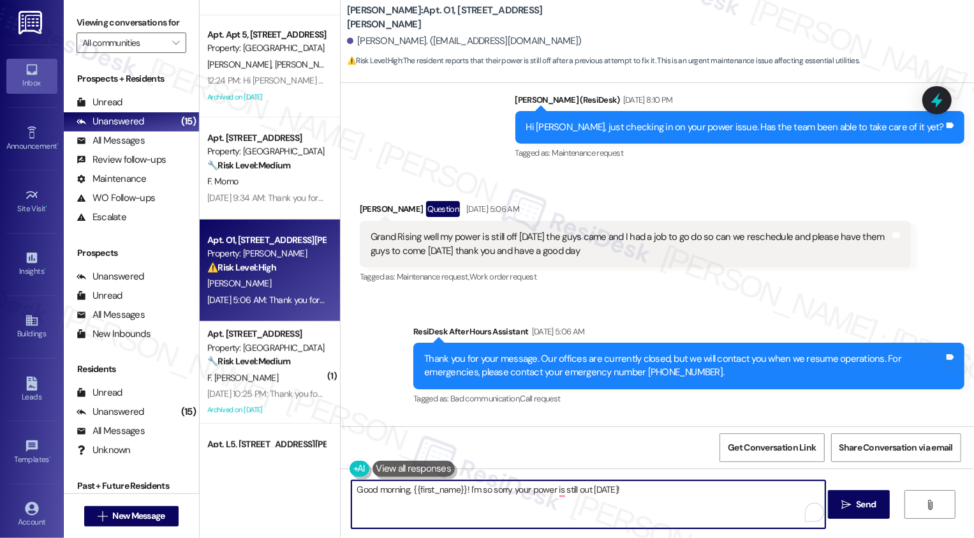
click at [390, 490] on textarea "Good morning, {{first_name}}! I'm so sorry your power is still out [DATE]!" at bounding box center [588, 504] width 474 height 48
click at [640, 497] on textarea "Hi, {{first_name}}! I'm so sorry your power was still out [DATE]!" at bounding box center [588, 504] width 474 height 48
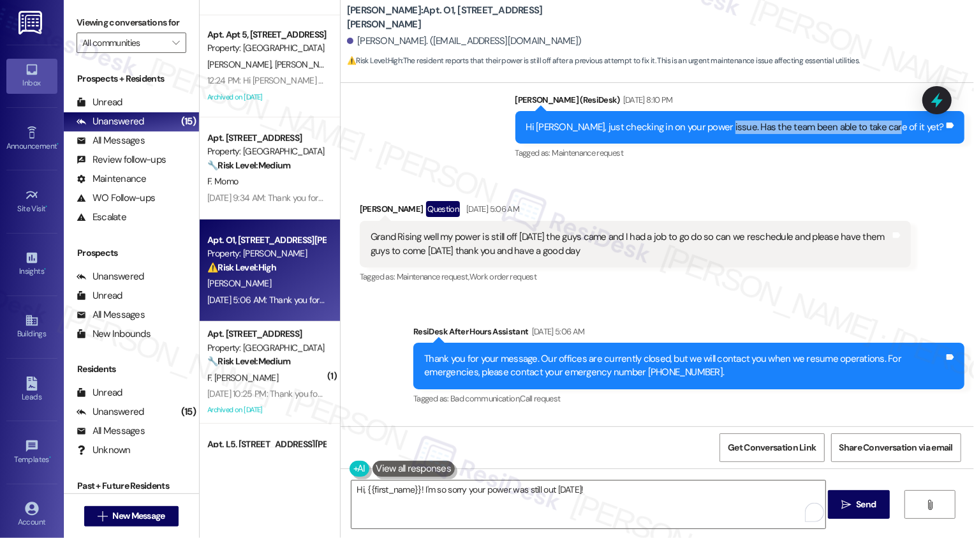
drag, startPoint x: 761, startPoint y: 112, endPoint x: 918, endPoint y: 118, distance: 157.6
click at [919, 121] on div "Hi [PERSON_NAME], just checking in on your power issue. Has the team been able …" at bounding box center [735, 127] width 418 height 13
copy div "Has the team been able to take care of it"
click at [621, 492] on textarea "Hi, {{first_name}}! I'm so sorry your power was still out [DATE]!" at bounding box center [588, 504] width 474 height 48
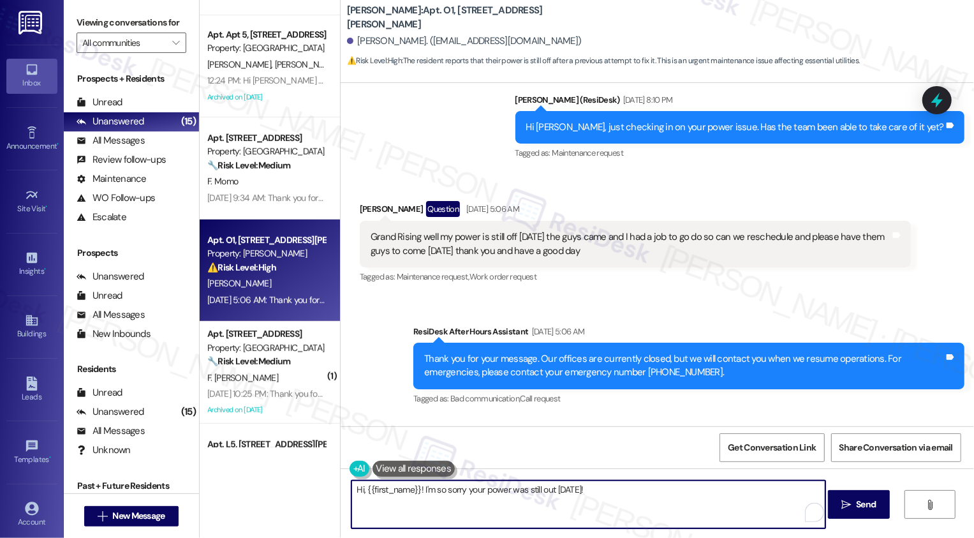
paste textarea "Has the team been able to take care of it"
drag, startPoint x: 609, startPoint y: 483, endPoint x: 724, endPoint y: 495, distance: 115.4
click at [724, 495] on textarea "Hi, {{first_name}}! I'm so sorry your power was still out [DATE]! Has the team …" at bounding box center [588, 504] width 474 height 48
type textarea "Hi, {{first_name}}! I'm so sorry your power was still out [DATE]! Has the team …"
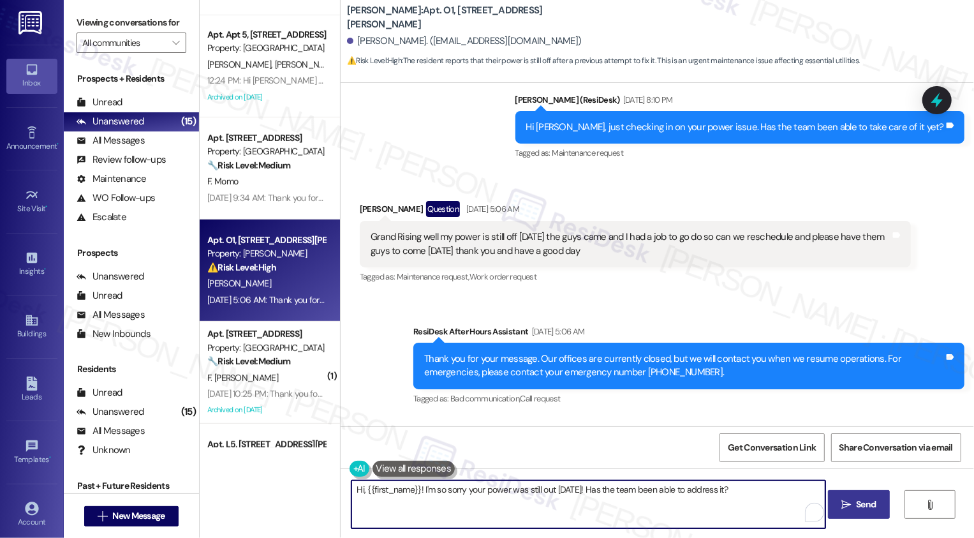
click at [856, 516] on button " Send" at bounding box center [859, 504] width 62 height 29
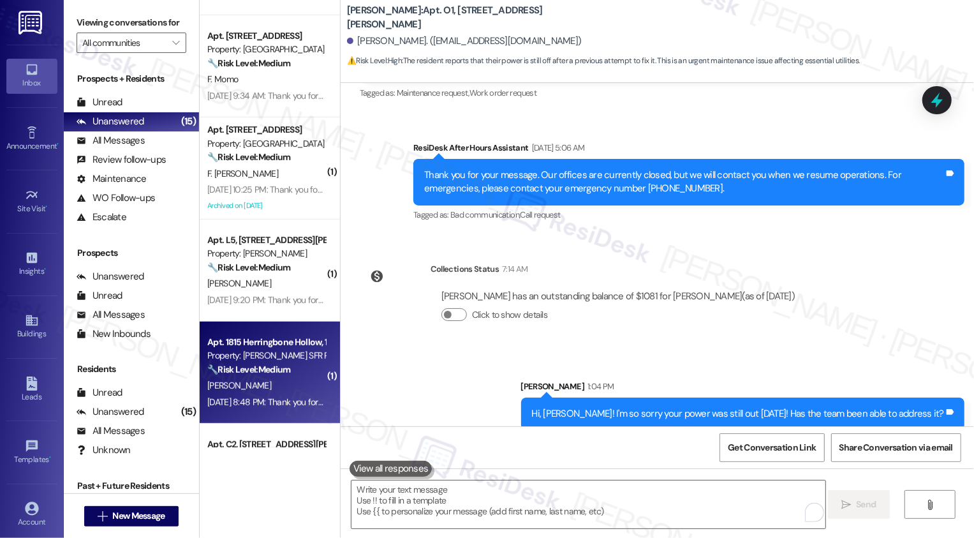
scroll to position [473, 0]
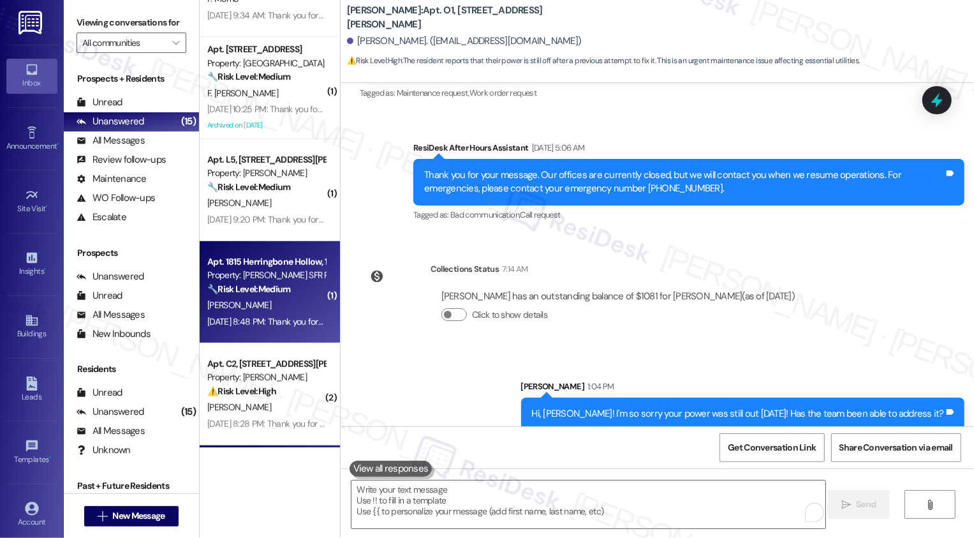
click at [255, 303] on div "[PERSON_NAME]" at bounding box center [266, 305] width 121 height 16
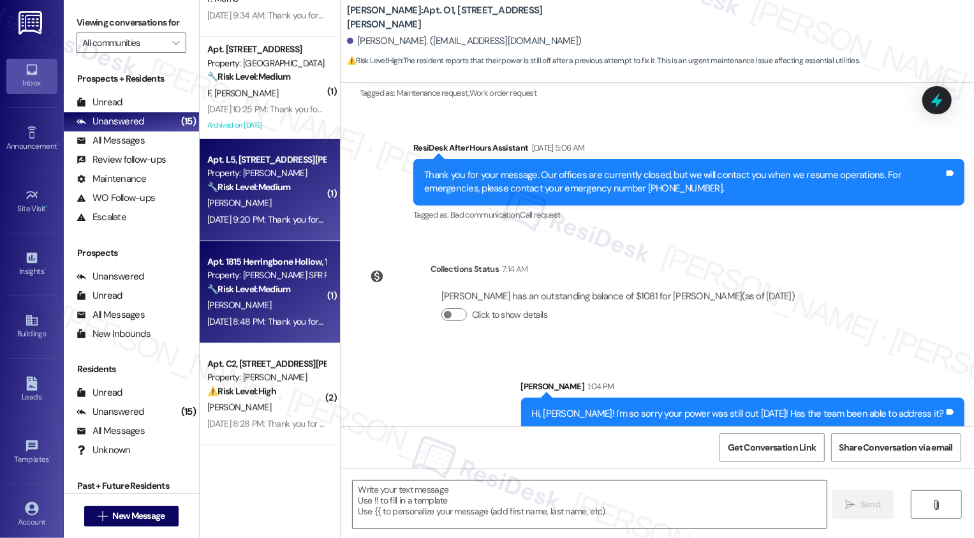
click at [272, 205] on div "[PERSON_NAME]" at bounding box center [266, 203] width 121 height 16
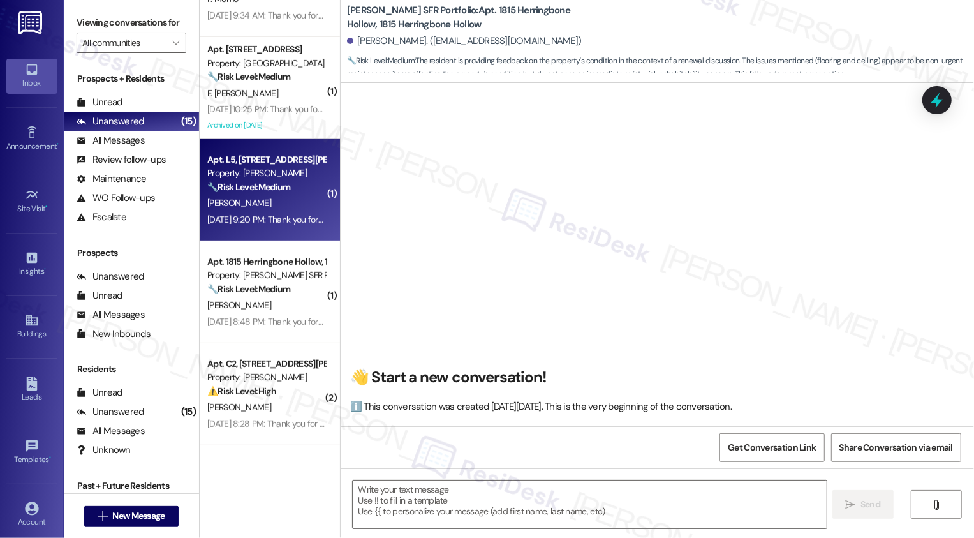
click at [272, 205] on div "[PERSON_NAME]" at bounding box center [266, 203] width 121 height 16
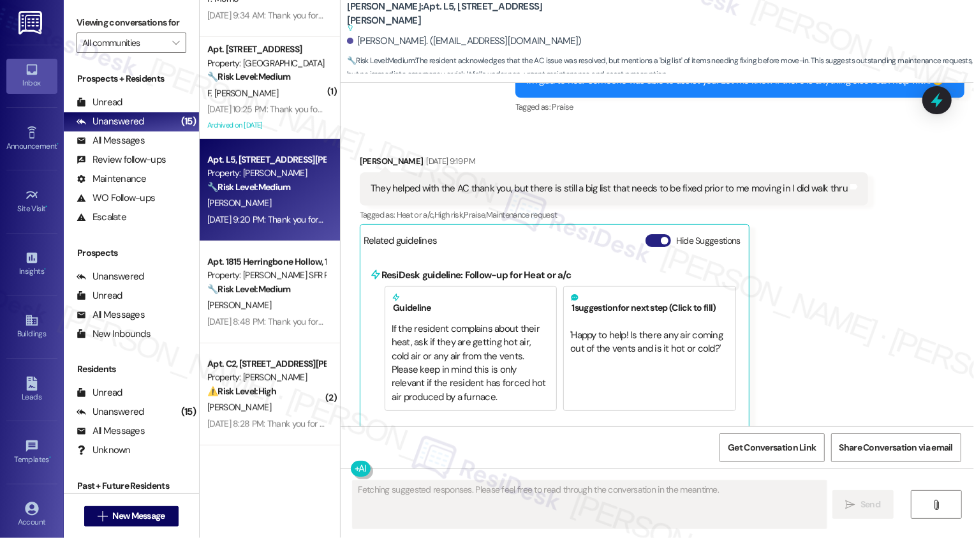
click at [650, 234] on button "Hide Suggestions" at bounding box center [658, 240] width 26 height 13
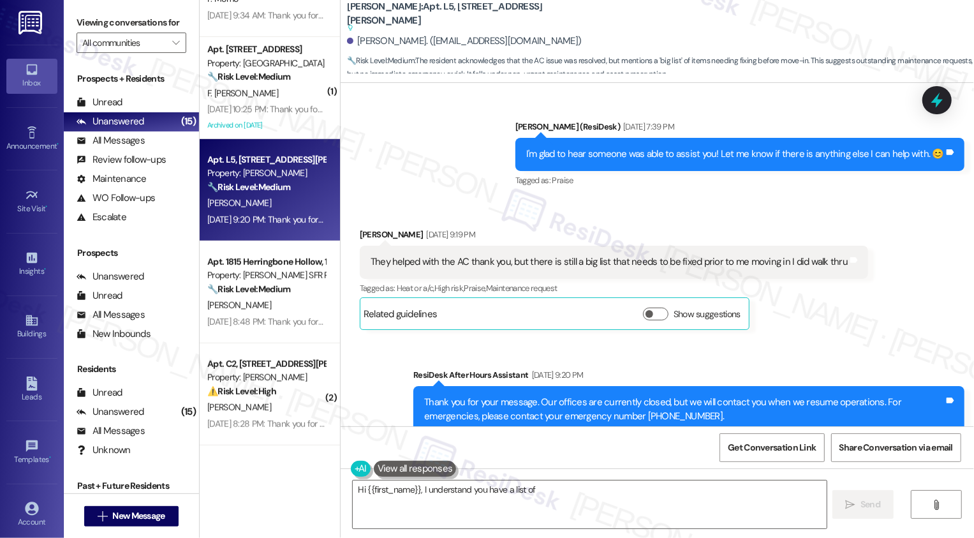
scroll to position [1454, 0]
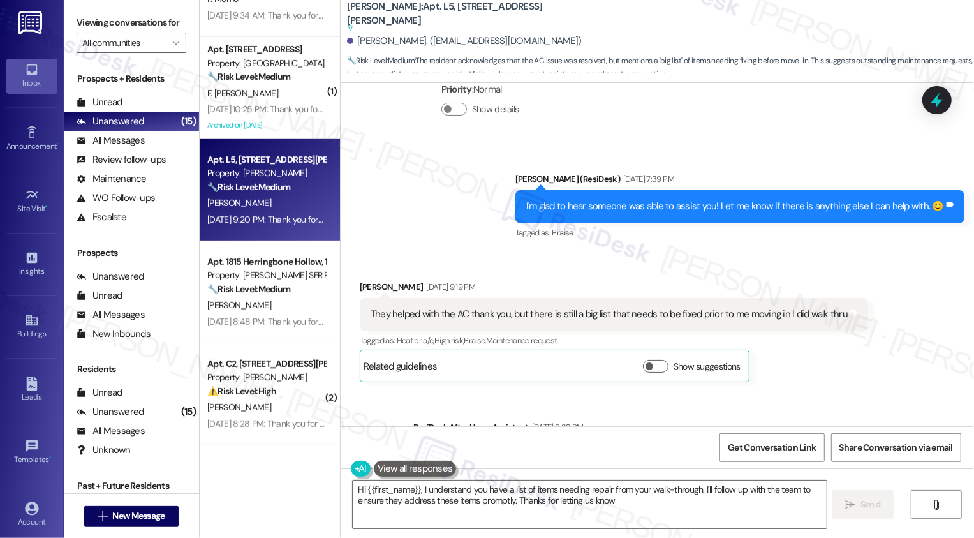
type textarea "Hi {{first_name}}, I understand you have a list of items needing repair from yo…"
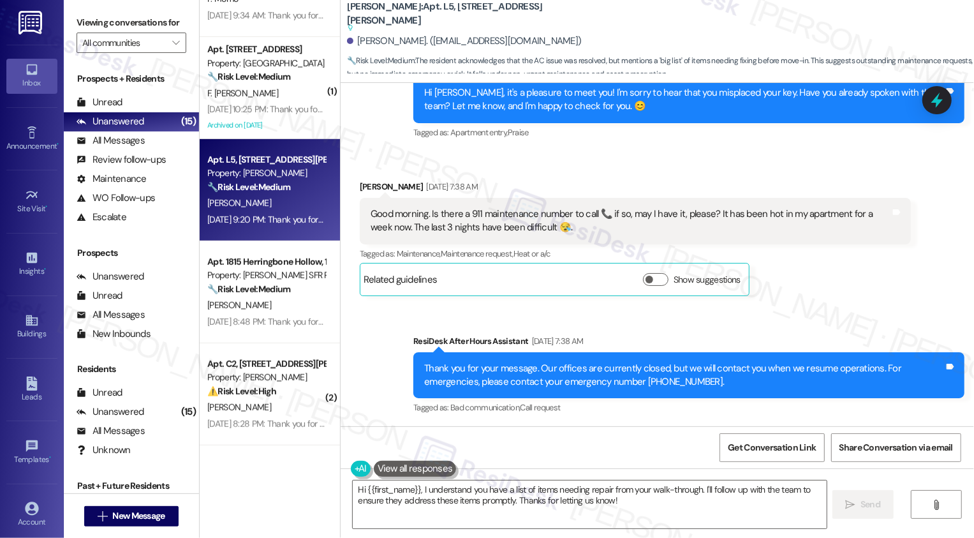
scroll to position [521, 0]
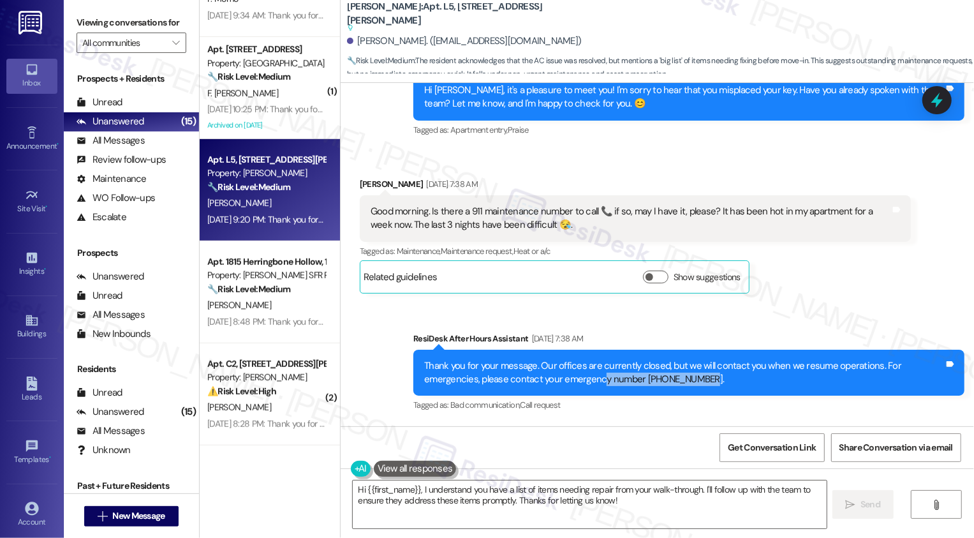
drag, startPoint x: 536, startPoint y: 369, endPoint x: 633, endPoint y: 374, distance: 97.1
click at [634, 374] on div "Thank you for your message. Our offices are currently closed, but we will conta…" at bounding box center [688, 372] width 551 height 47
click at [616, 376] on div "Thank you for your message. Our offices are currently closed, but we will conta…" at bounding box center [688, 372] width 551 height 47
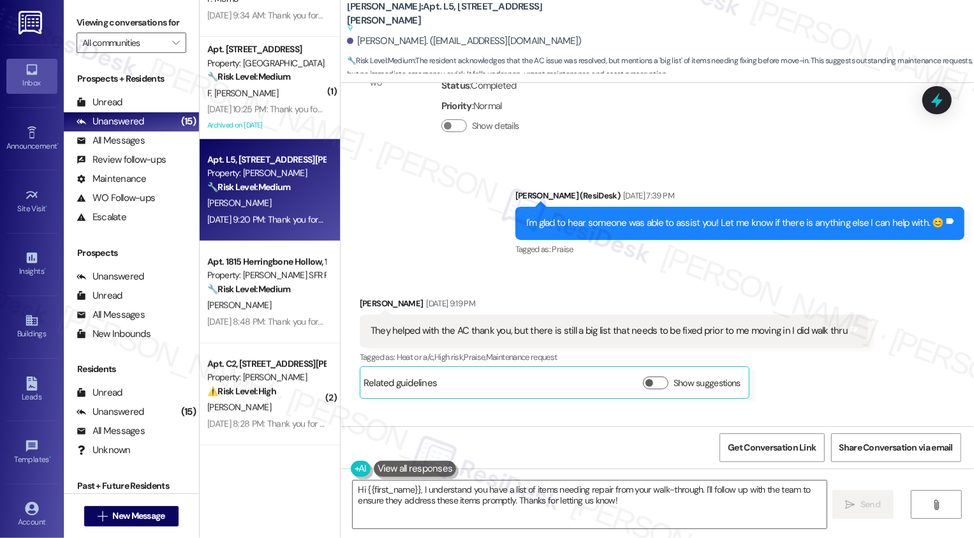
scroll to position [1442, 0]
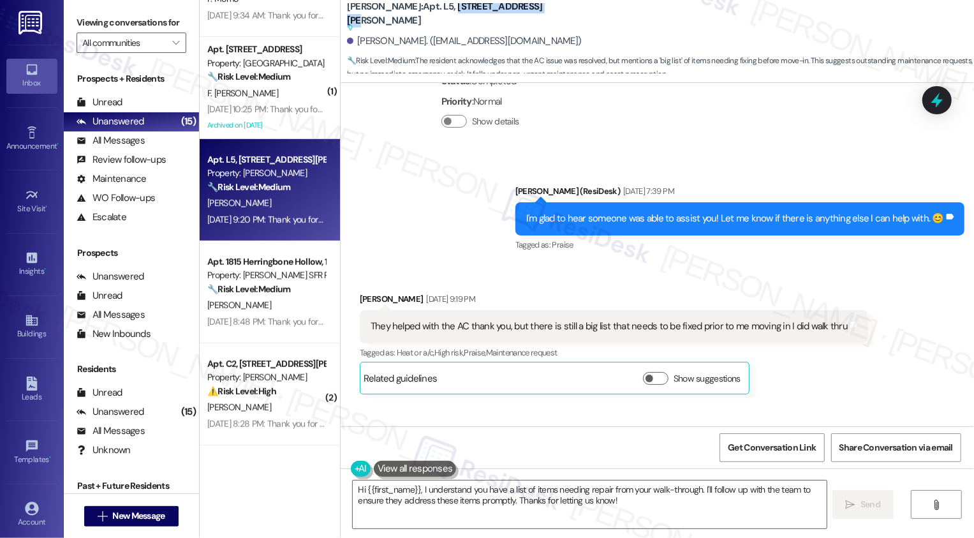
drag, startPoint x: 413, startPoint y: 13, endPoint x: 501, endPoint y: 18, distance: 88.1
click at [501, 18] on div "Wingate: Apt. L5, 4735 Courtney Drive Suggested actions and notes available for…" at bounding box center [474, 18] width 255 height 16
copy b "[STREET_ADDRESS][PERSON_NAME]"
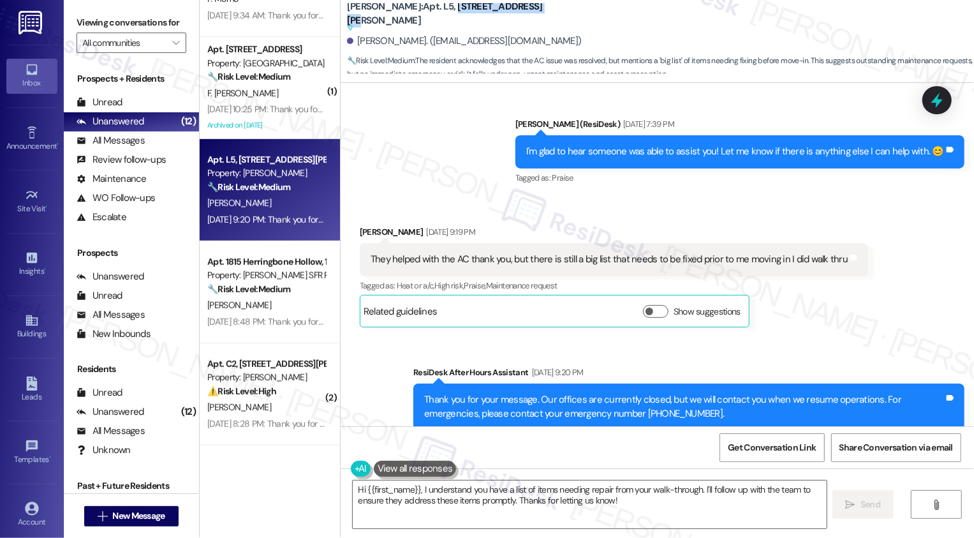
scroll to position [1527, 0]
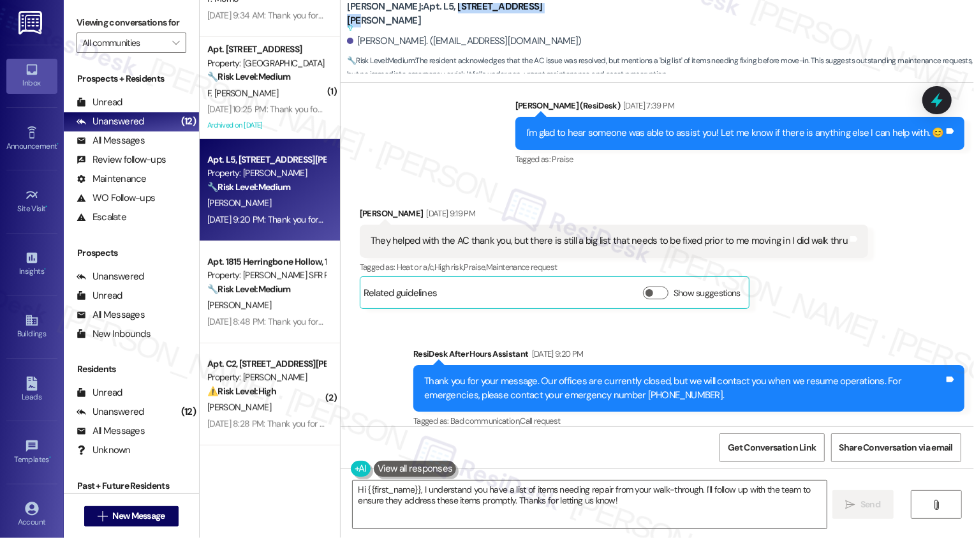
click at [918, 183] on div "Received via SMS Latisha Fields Sep 04, 2025 at 9:19 PM They helped with the AC…" at bounding box center [657, 248] width 633 height 140
drag, startPoint x: 413, startPoint y: 14, endPoint x: 551, endPoint y: 13, distance: 138.4
click at [550, 13] on div "Wingate: Apt. L5, 4735 Courtney Drive Suggested actions and notes available for…" at bounding box center [474, 18] width 255 height 16
copy b "[STREET_ADDRESS][PERSON_NAME]"
click at [421, 16] on b "Wingate: Apt. L5, 4735 Courtney Drive Suggested actions and notes available for…" at bounding box center [474, 17] width 255 height 34
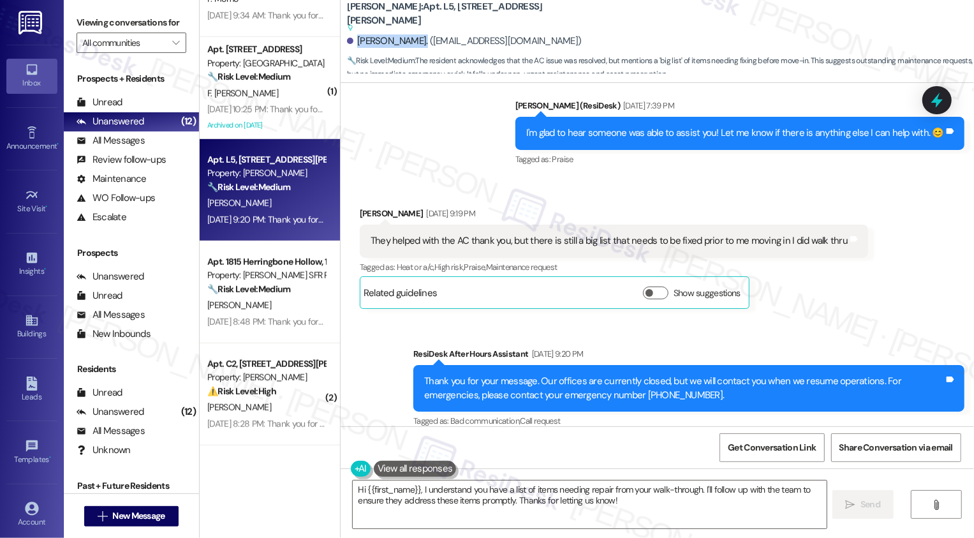
drag, startPoint x: 349, startPoint y: 41, endPoint x: 401, endPoint y: 45, distance: 52.4
click at [401, 45] on div "Latisha Fields. (latishafields880@yahoo.com)" at bounding box center [464, 40] width 235 height 13
drag, startPoint x: 411, startPoint y: 13, endPoint x: 510, endPoint y: 13, distance: 98.8
click at [510, 13] on div "Wingate: Apt. L5, 4735 Courtney Drive Suggested actions and notes available for…" at bounding box center [474, 18] width 255 height 16
copy b "[STREET_ADDRESS][PERSON_NAME]"
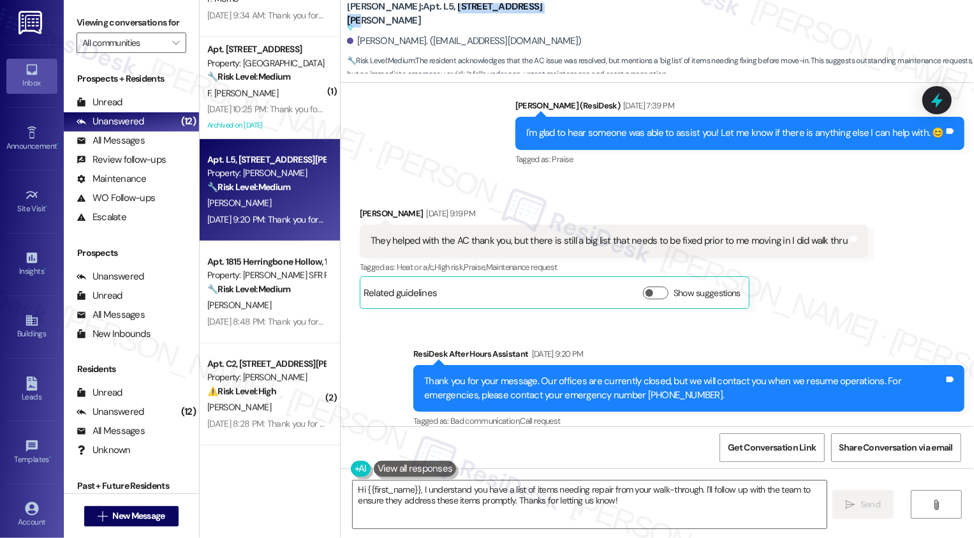
click at [597, 234] on div "They helped with the AC thank you, but there is still a big list that needs to …" at bounding box center [609, 240] width 477 height 13
click at [539, 499] on textarea "Hi {{first_name}}, I understand you have a list of items needing repair from yo…" at bounding box center [590, 504] width 474 height 48
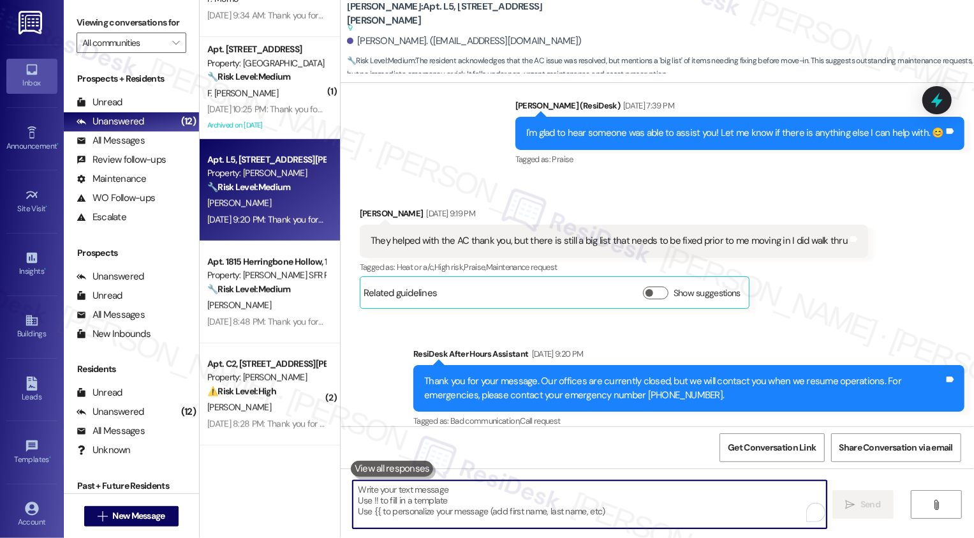
click at [398, 470] on button at bounding box center [392, 468] width 83 height 16
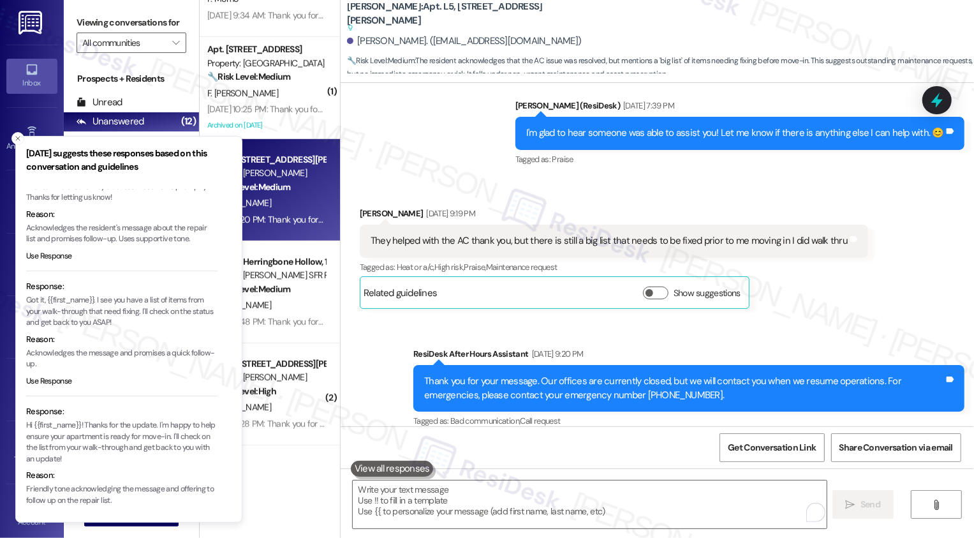
scroll to position [0, 0]
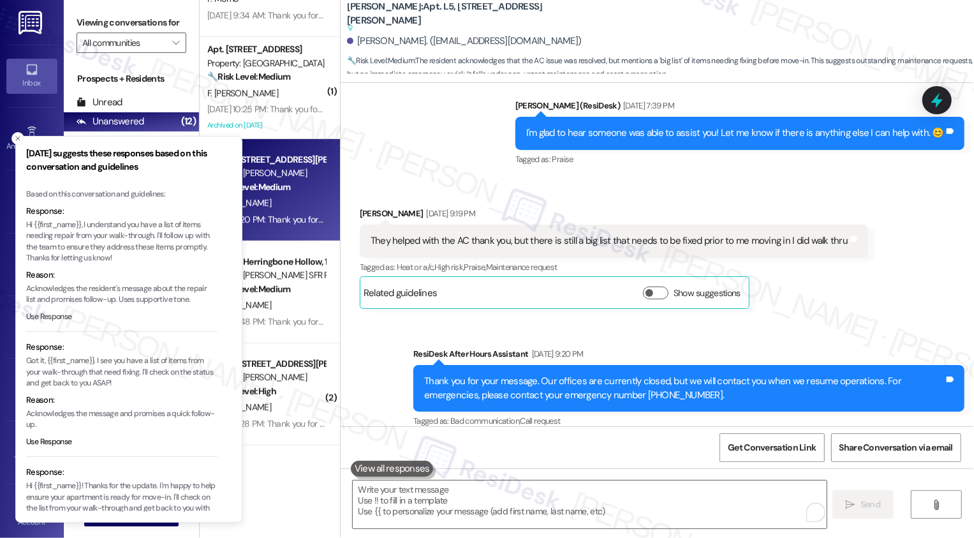
click at [59, 315] on button "Use Response" at bounding box center [49, 316] width 46 height 11
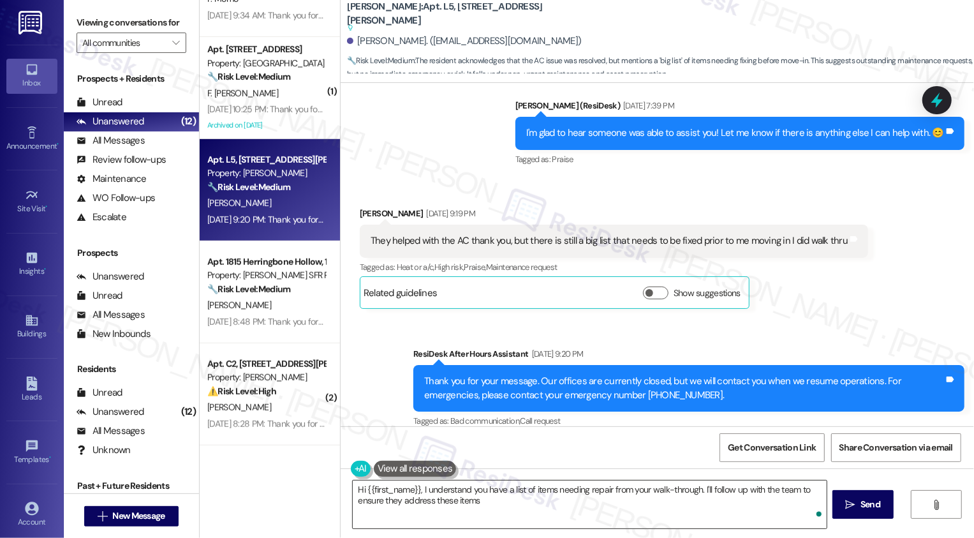
click at [592, 513] on textarea "Hi {{first_name}}, I understand you have a list of items needing repair from yo…" at bounding box center [590, 504] width 474 height 48
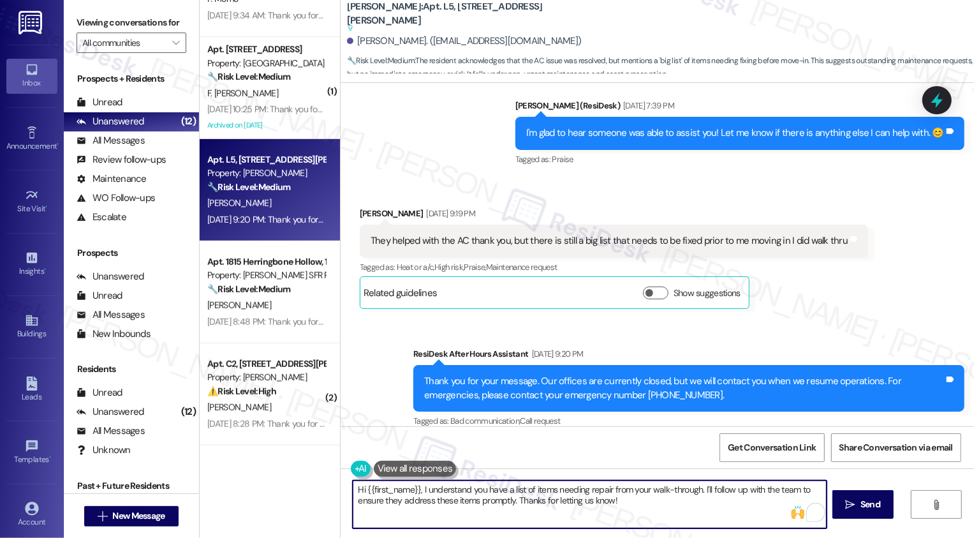
click at [638, 509] on textarea "Hi {{first_name}}, I understand you have a list of items needing repair from yo…" at bounding box center [590, 504] width 474 height 48
click at [493, 504] on textarea "Hi {{first_name}}, I understand you have a list of items needing repair from yo…" at bounding box center [590, 504] width 474 height 48
click at [592, 498] on textarea "Hi {{first_name}}, I understand you have a list of items needing repair from yo…" at bounding box center [590, 504] width 474 height 48
click at [612, 499] on textarea "Hi {{first_name}}, I understand you have a list of items needing repair from yo…" at bounding box center [590, 504] width 474 height 48
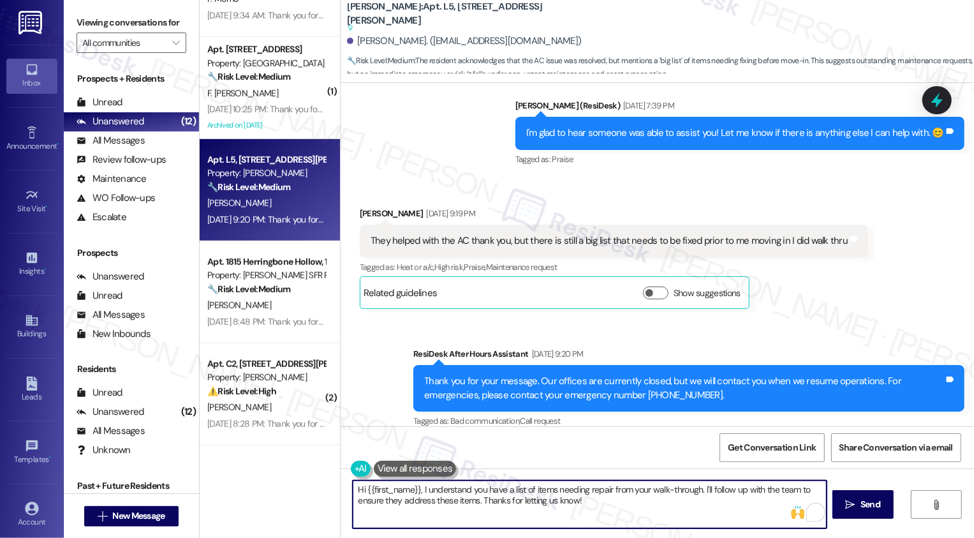
click at [618, 506] on textarea "Hi {{first_name}}, I understand you have a list of items needing repair from yo…" at bounding box center [590, 504] width 474 height 48
type textarea "Hi {{first_name}}, I understand you have a list of items needing repair from yo…"
click at [871, 509] on span "Send" at bounding box center [870, 503] width 20 height 13
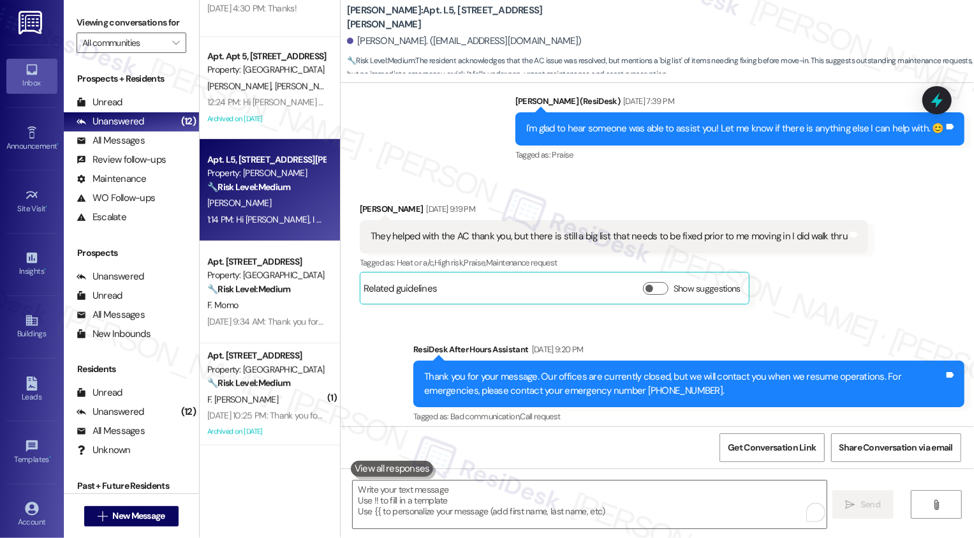
scroll to position [1629, 0]
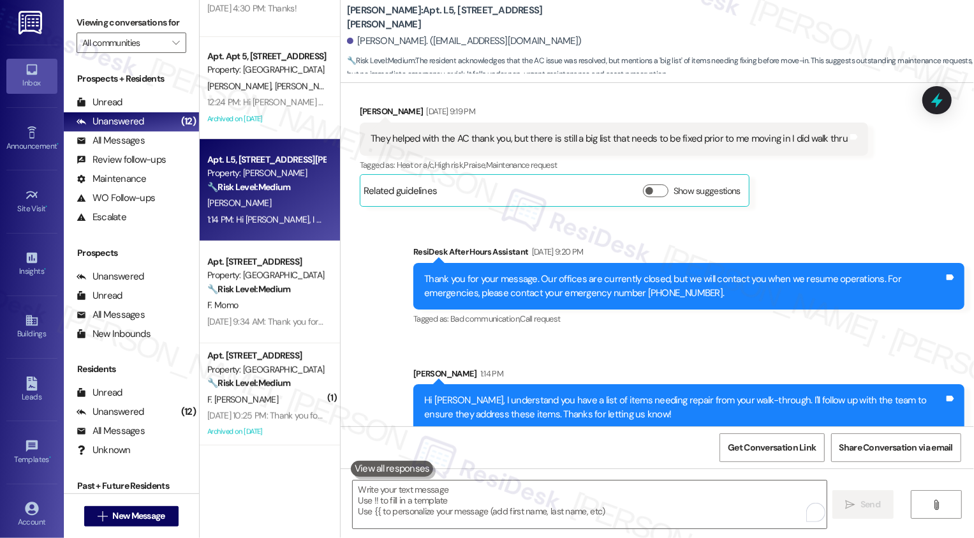
click at [529, 332] on div "Sent via SMS ResiDesk After Hours Assistant Sep 04, 2025 at 9:20 PM Thank you f…" at bounding box center [657, 328] width 633 height 224
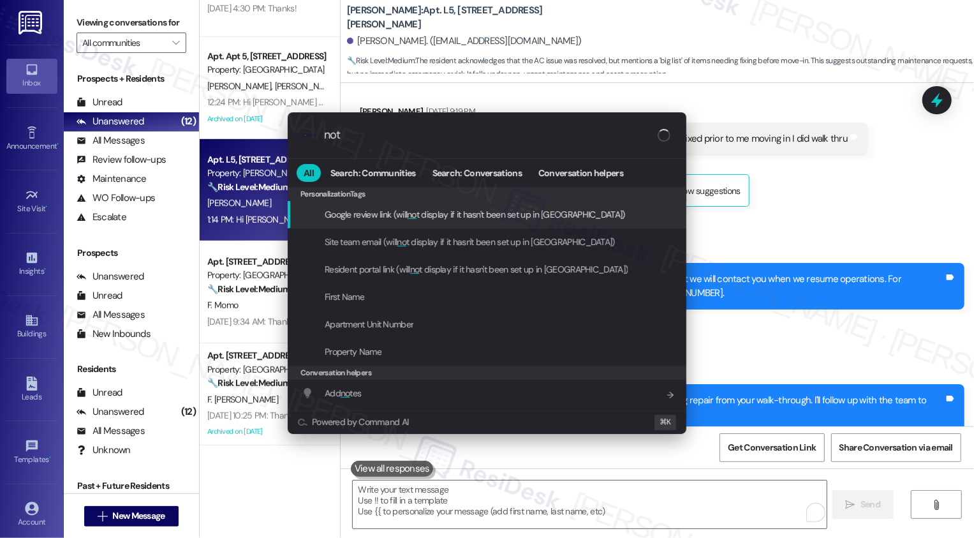
type input "note"
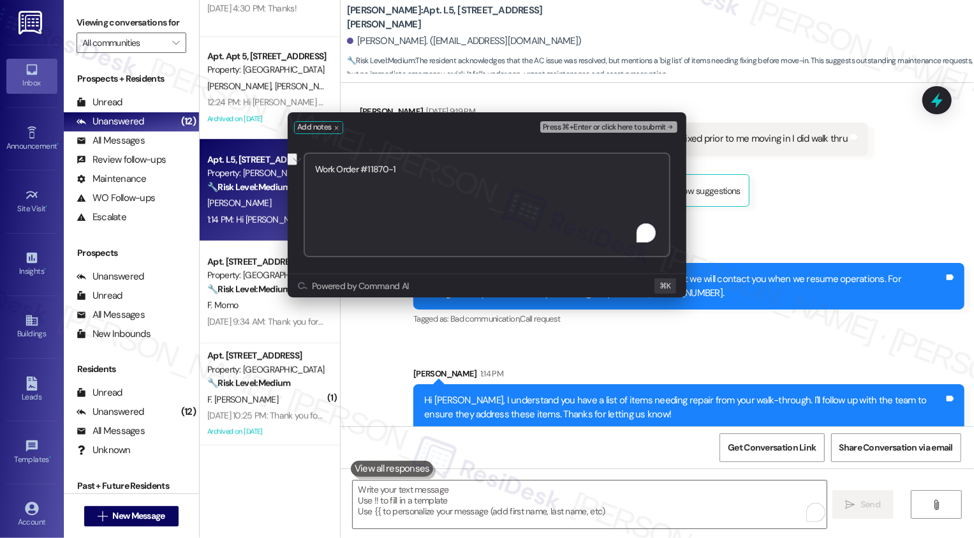
drag, startPoint x: 409, startPoint y: 172, endPoint x: 309, endPoint y: 156, distance: 101.5
click at [309, 156] on textarea "Work Order #11870-1" at bounding box center [487, 204] width 367 height 105
paste textarea "58 -"
type textarea "Work Order #11858 - 1"
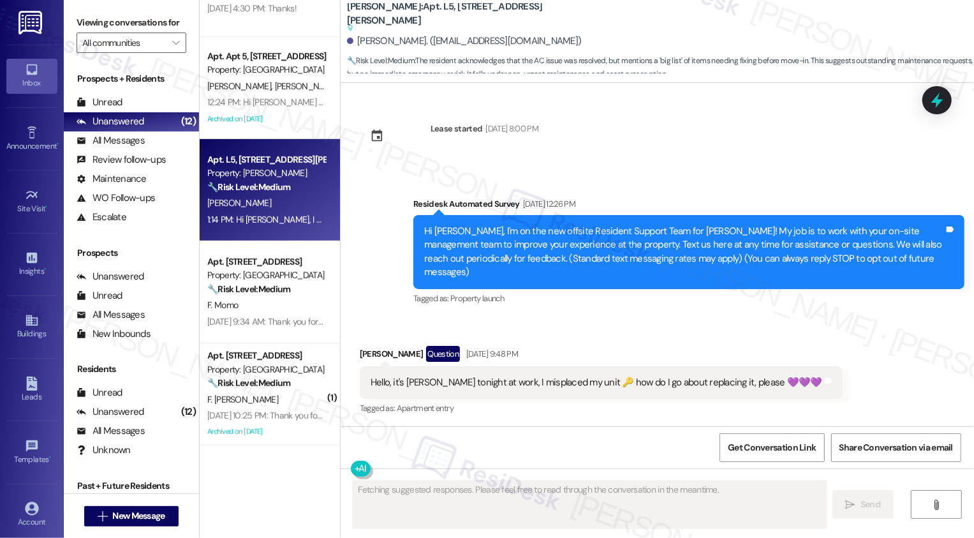
scroll to position [89, 0]
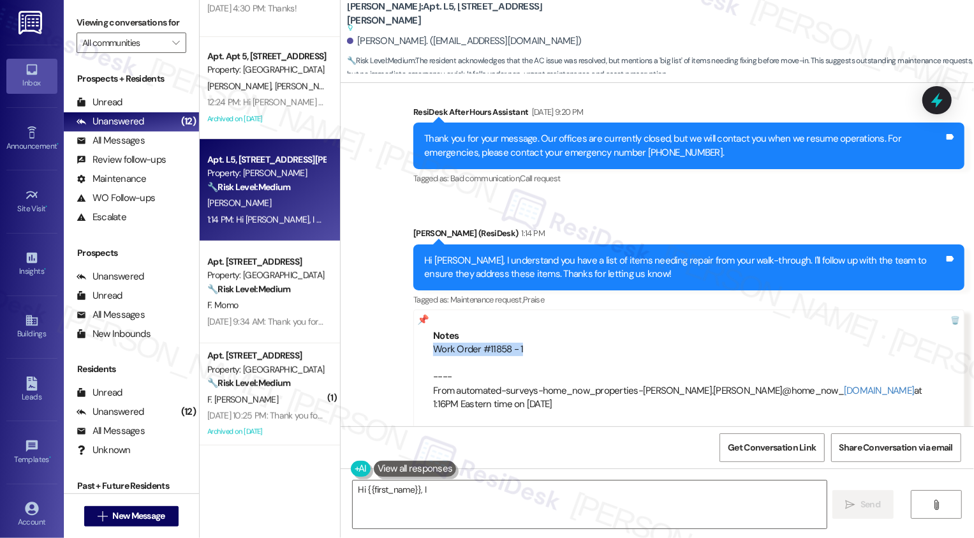
drag, startPoint x: 423, startPoint y: 334, endPoint x: 524, endPoint y: 334, distance: 101.4
click at [524, 334] on div "Notes Work Order #11858 - 1 ---- From automated-surveys-home_now_properties-cec…" at bounding box center [688, 370] width 551 height 122
copy div "Work Order #11858 - 1"
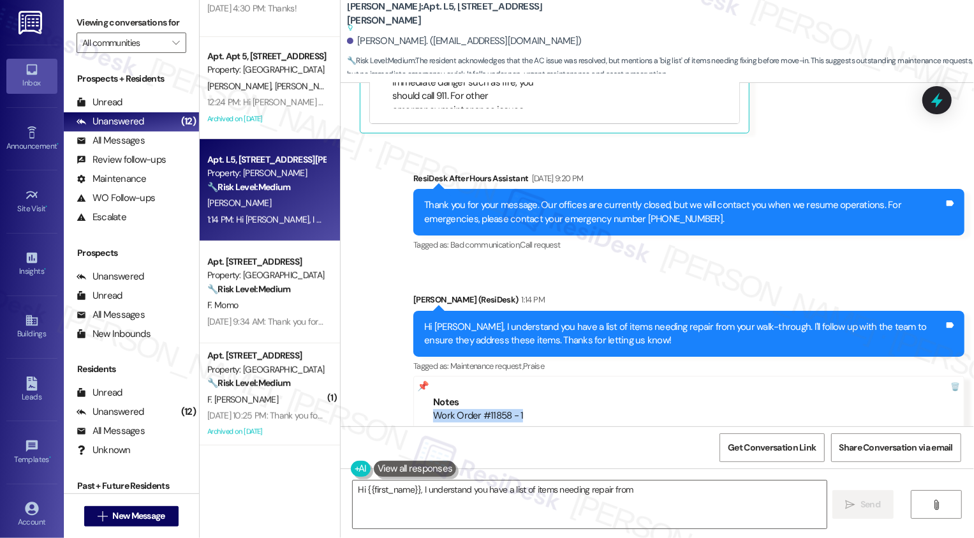
scroll to position [2162, 0]
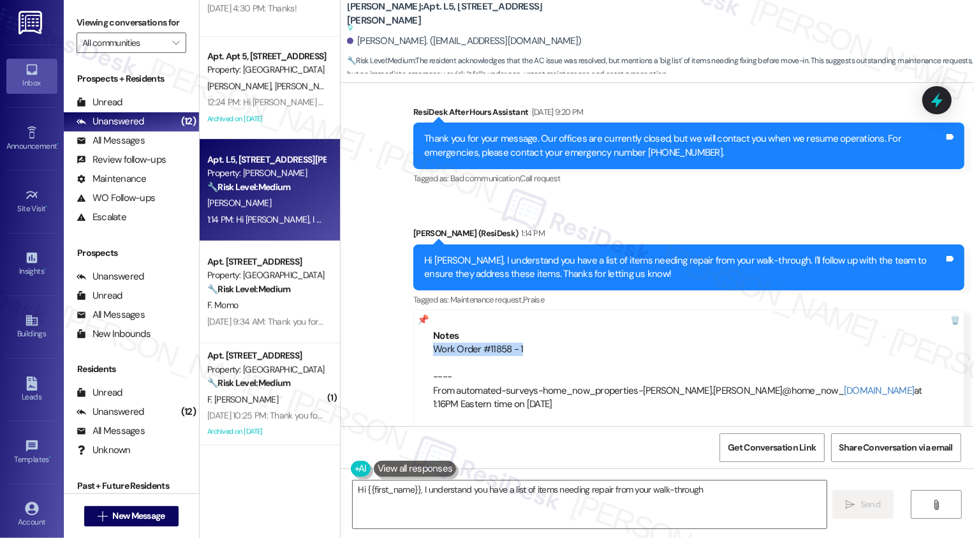
click at [391, 295] on div "Sent via SMS ResiDesk After Hours Assistant Sep 04, 2025 at 9:20 PM Thank you f…" at bounding box center [657, 259] width 633 height 364
click at [373, 335] on div "Sent via SMS ResiDesk After Hours Assistant Sep 04, 2025 at 9:20 PM Thank you f…" at bounding box center [657, 259] width 633 height 364
type textarea "Hi {{first_name}}, I understand you have a list of items needing repair from yo…"
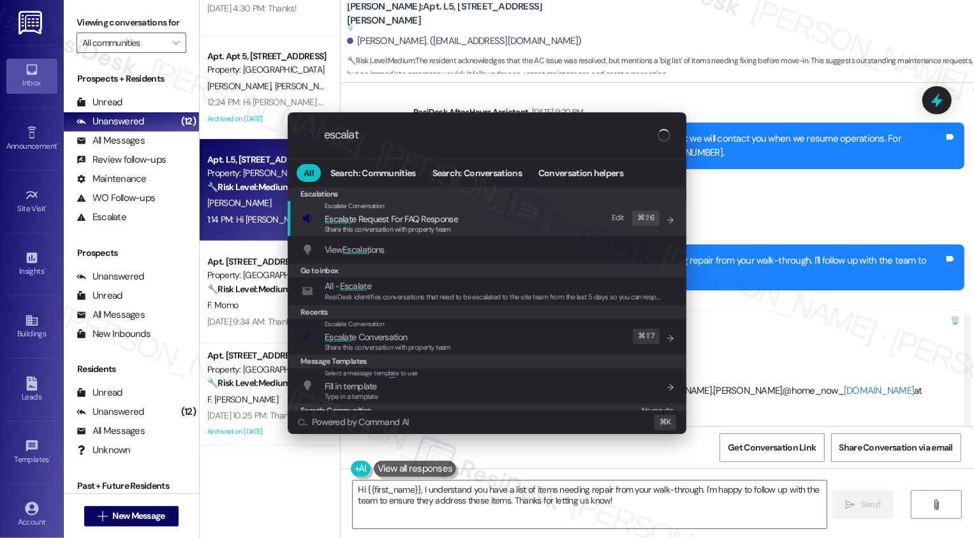
type input "escalat"
click at [397, 341] on span "Escalat e Conversation" at bounding box center [366, 336] width 82 height 11
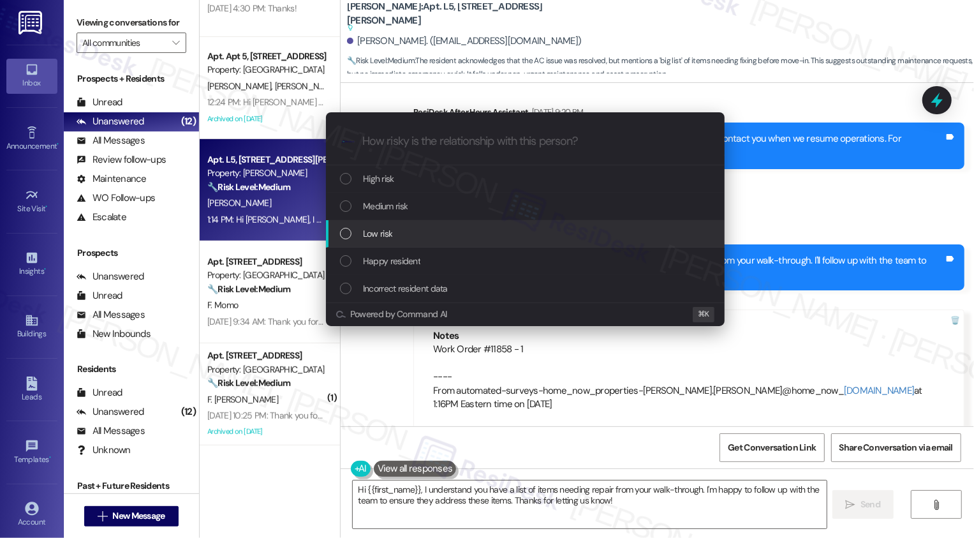
click at [348, 232] on div "List of options" at bounding box center [345, 233] width 11 height 11
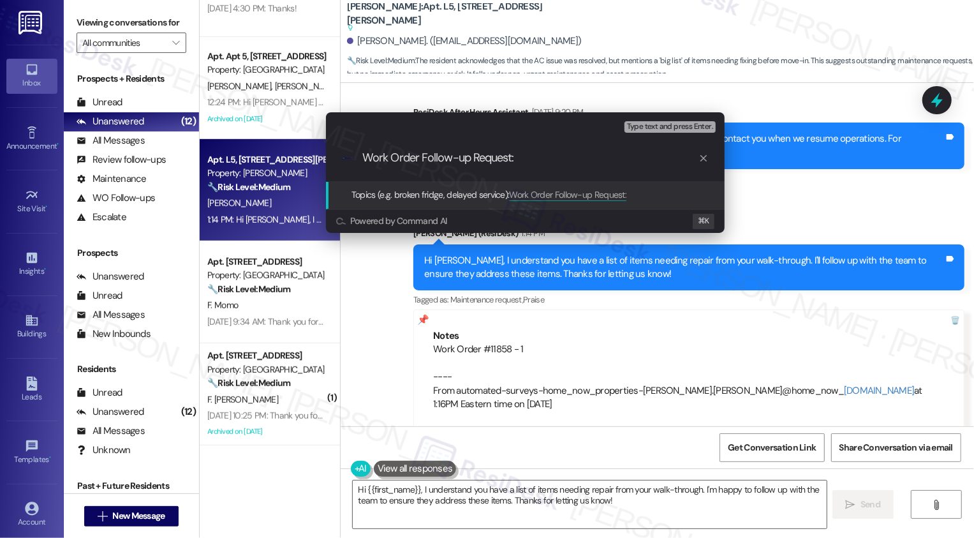
paste input "Work Order #11858 - 1"
type input "Work Order Follow-up Request: Work Order #11858 - 1"
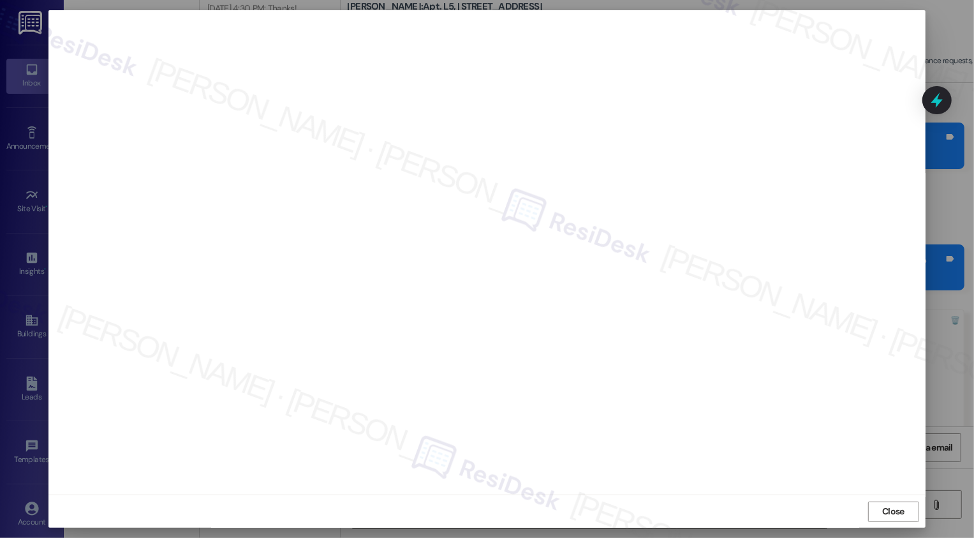
scroll to position [0, 0]
click at [879, 508] on button "Close" at bounding box center [893, 511] width 51 height 20
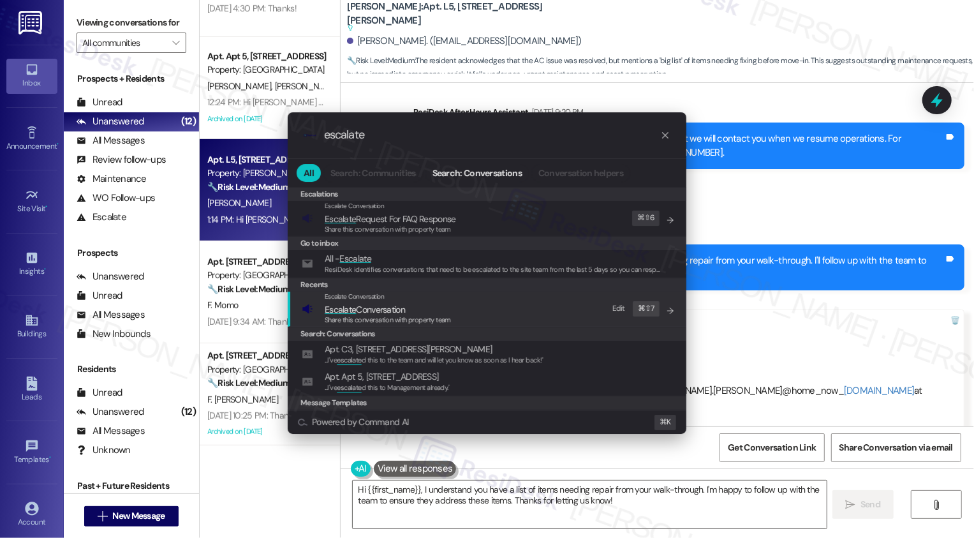
type input "escalate"
click at [382, 311] on span "Escalate Conversation" at bounding box center [365, 309] width 80 height 11
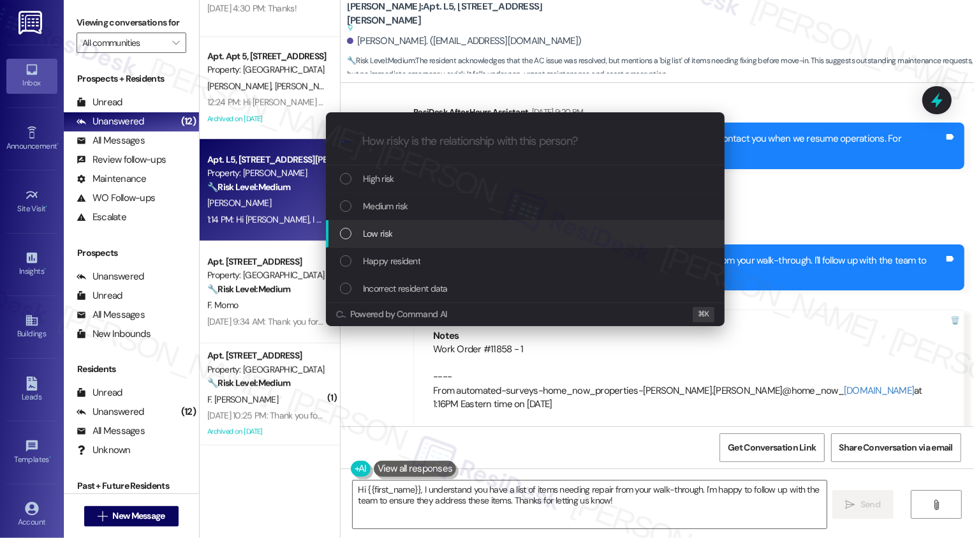
click at [338, 232] on div "Low risk" at bounding box center [525, 233] width 399 height 27
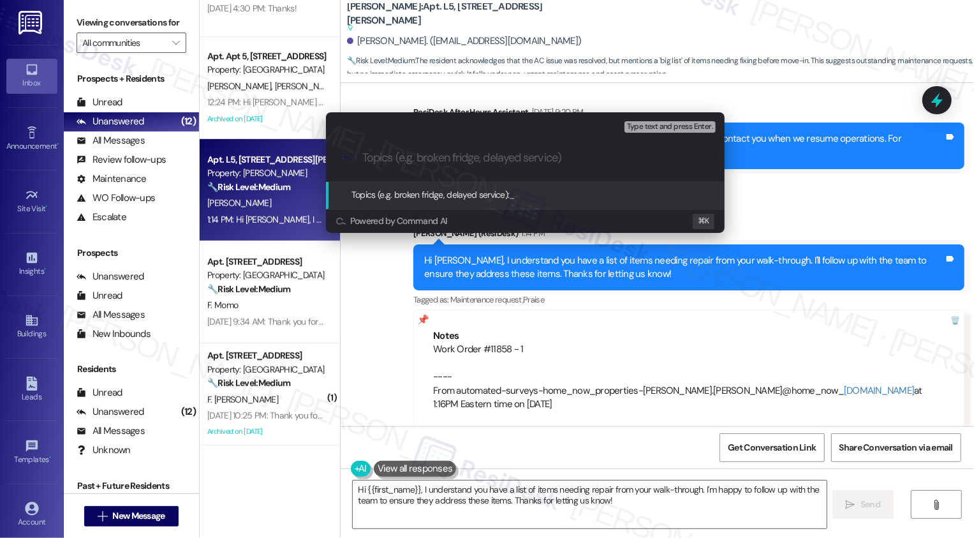
click at [393, 161] on input "Topics (e.g. broken fridge, delayed service)" at bounding box center [535, 157] width 346 height 13
paste input "Work Order Follow-up Request: Work Order #11858 - 1"
type input "Work Order Follow-up Request: Work Order #11858 - 1"
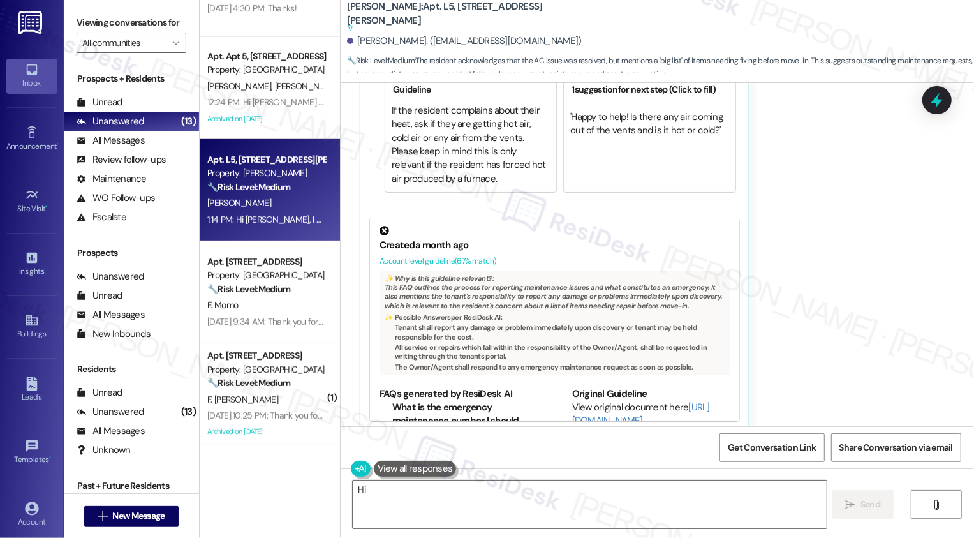
scroll to position [2162, 0]
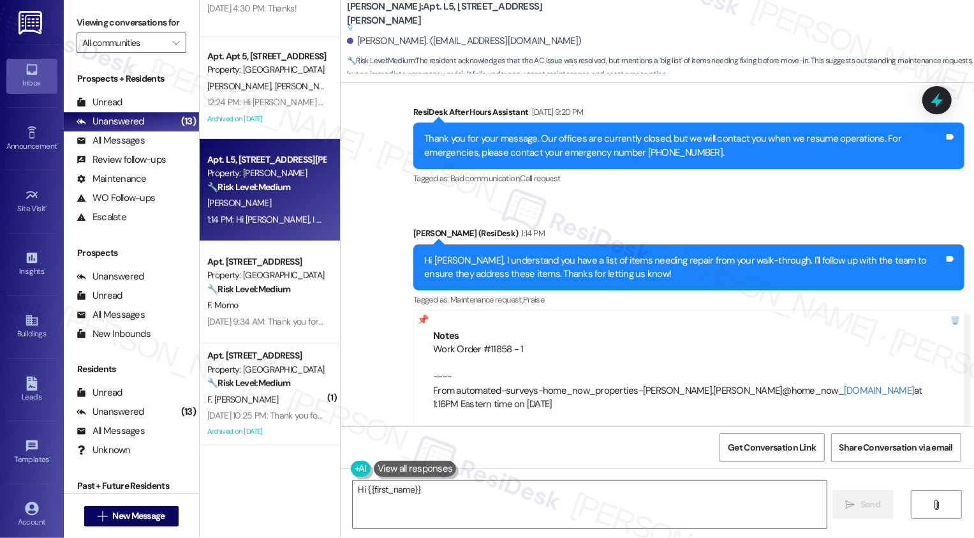
type textarea "Hi {{first_name}},"
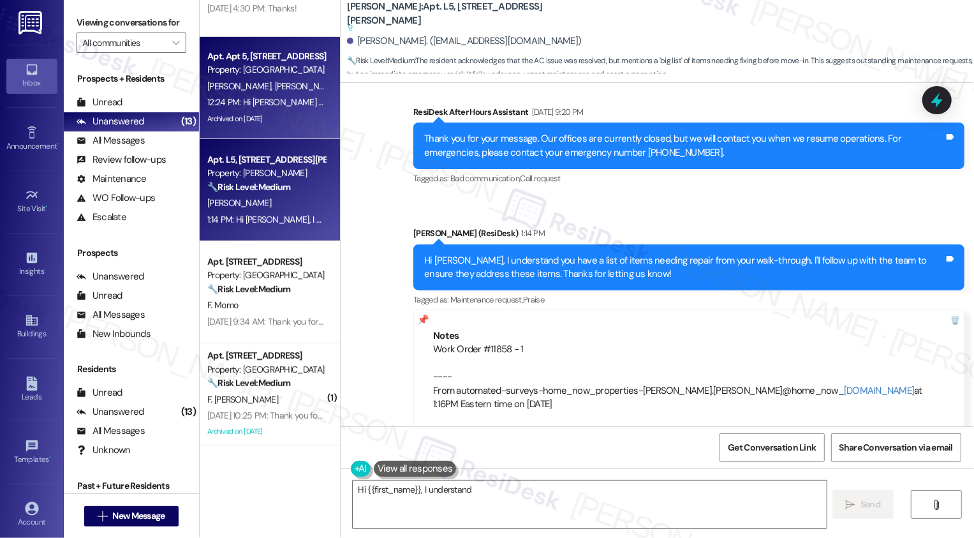
click at [282, 88] on span "[PERSON_NAME]" at bounding box center [306, 85] width 64 height 11
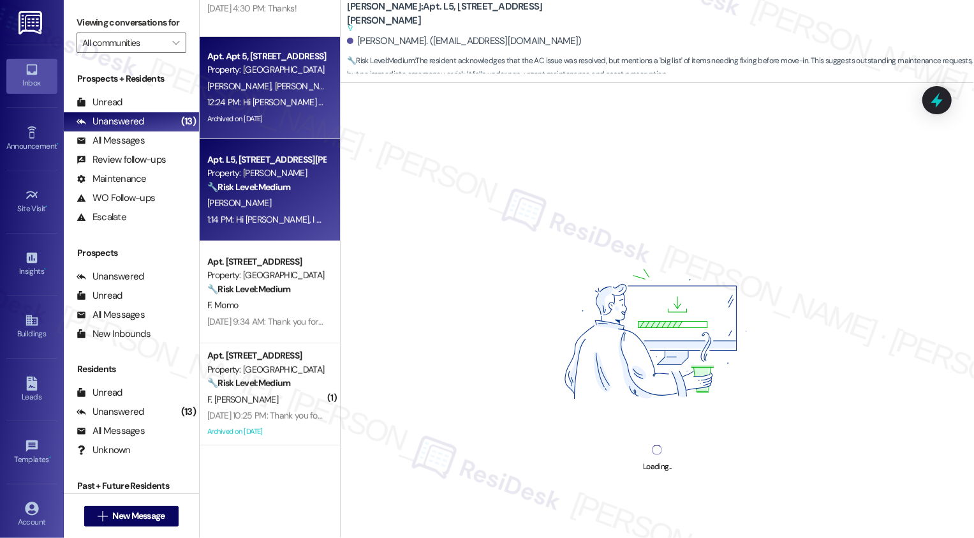
click at [283, 156] on div "Apt. L5, [STREET_ADDRESS][PERSON_NAME]" at bounding box center [266, 159] width 118 height 13
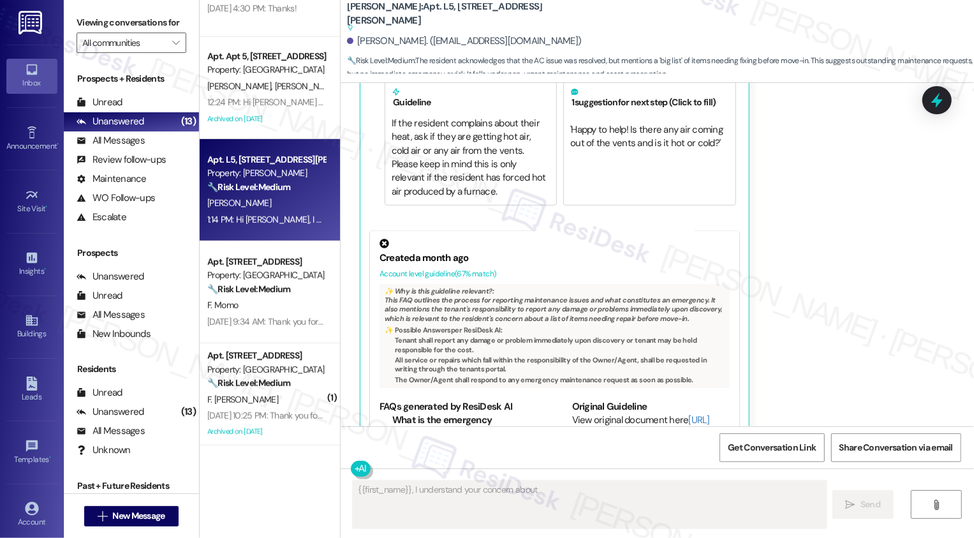
scroll to position [1798, 0]
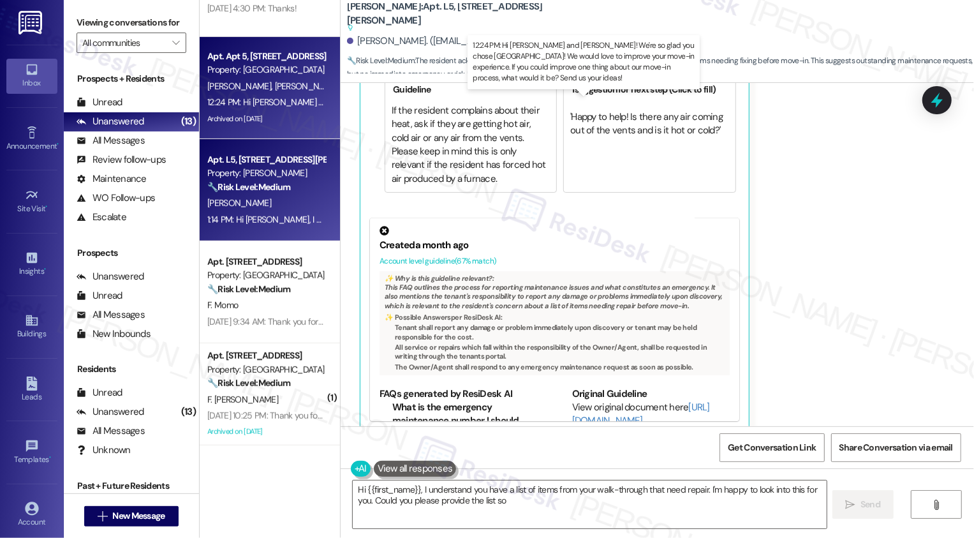
type textarea "Hi {{first_name}}, I understand you have a list of items from your walk-through…"
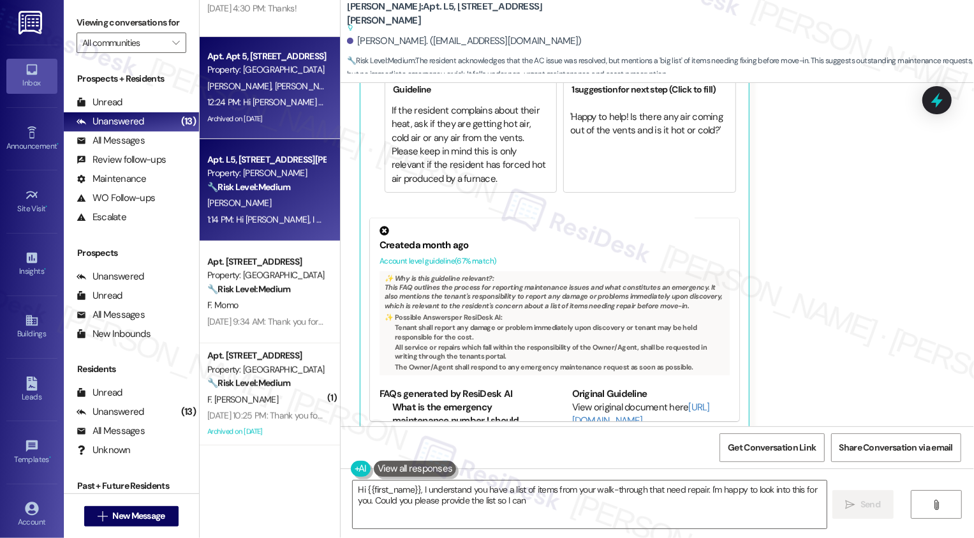
click at [314, 126] on div "Apt. Apt 5, 1360 North Ave Property: Maple Place D. Johnson K. Johnson 12:24 PM…" at bounding box center [270, 88] width 140 height 102
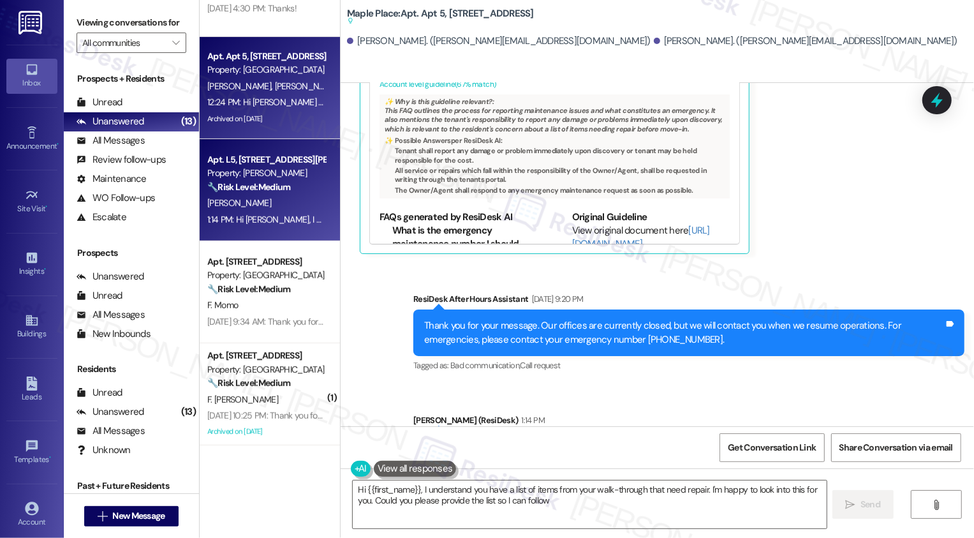
type textarea "Hi {{first_name}}, I understand you have a list of items from your walk-through…"
click at [291, 181] on div "🔧 Risk Level: Medium The resident acknowledges that the AC issue was resolved, …" at bounding box center [266, 186] width 118 height 13
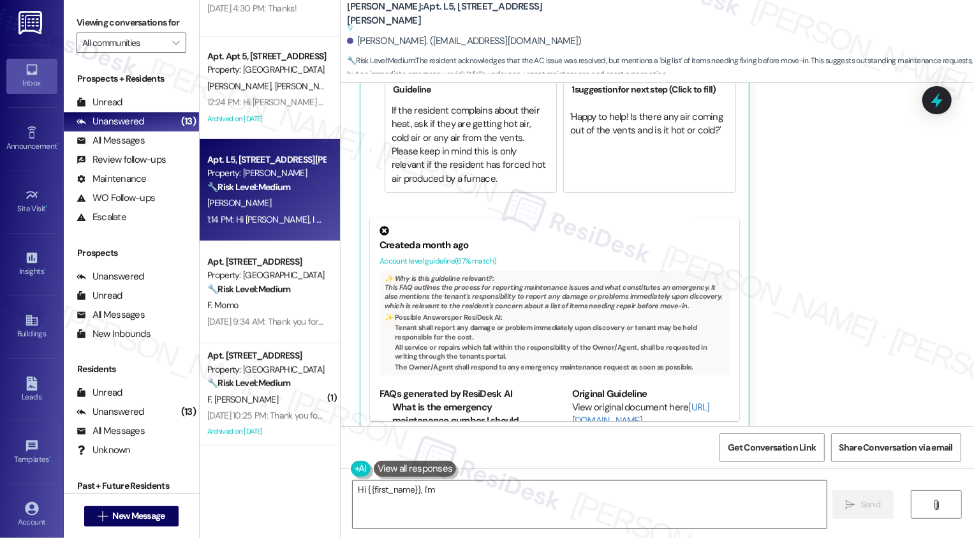
scroll to position [2319, 0]
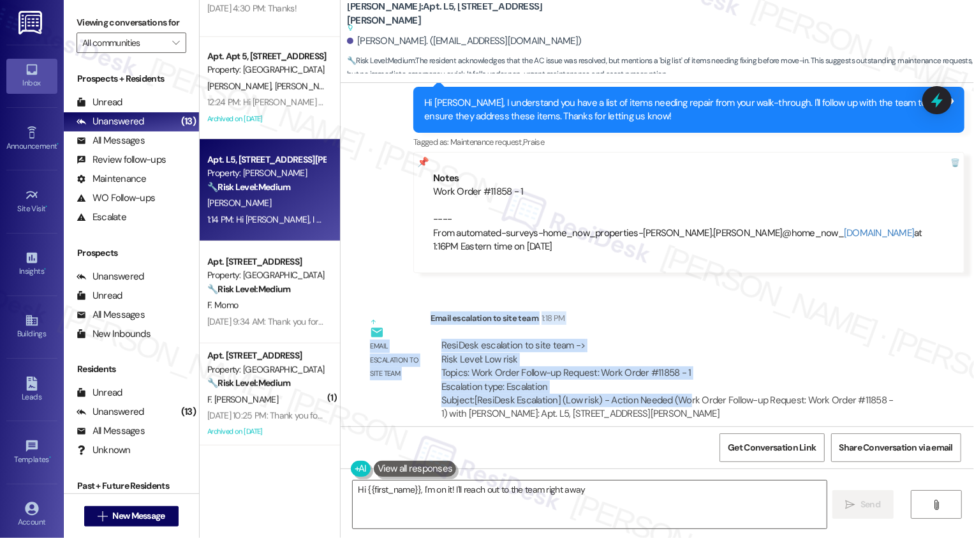
drag, startPoint x: 420, startPoint y: 308, endPoint x: 680, endPoint y: 387, distance: 271.3
click at [680, 390] on div "Email escalation to site team Email escalation to site team 1:18 PM ResiDesk es…" at bounding box center [635, 371] width 570 height 138
click at [626, 348] on div "ResiDesk escalation to site team -> Risk Level: Low risk Topics: Work Order Fol…" at bounding box center [670, 366] width 459 height 55
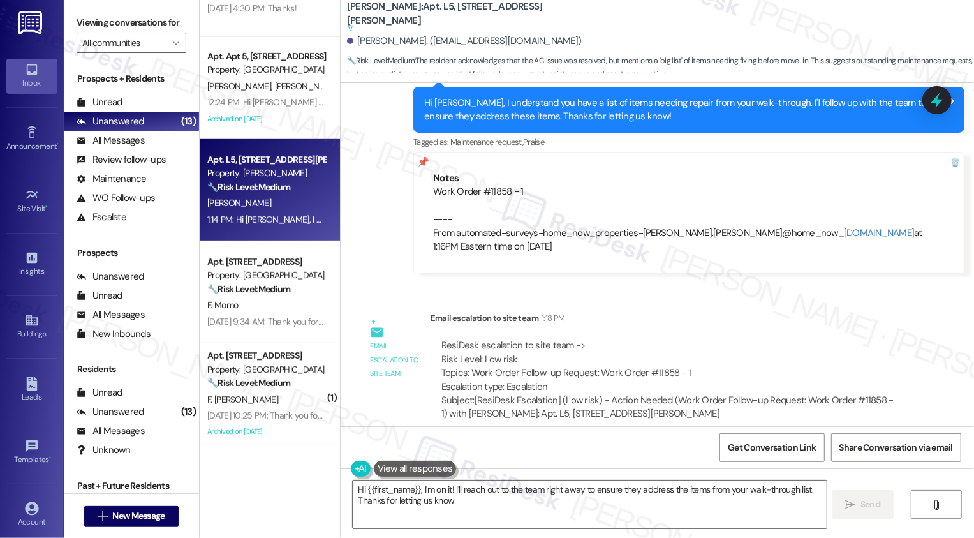
type textarea "Hi {{first_name}}, I'm on it! I'll reach out to the team right away to ensure t…"
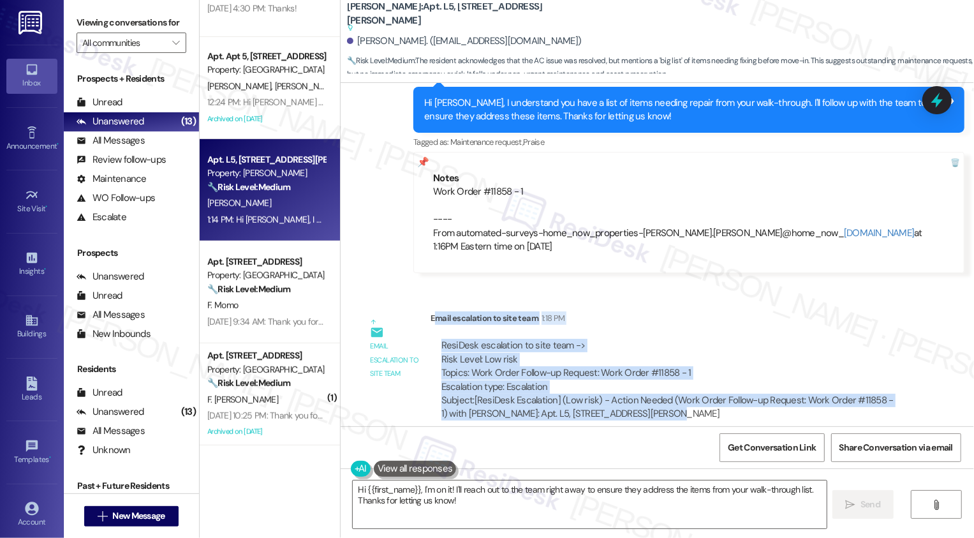
drag, startPoint x: 427, startPoint y: 300, endPoint x: 663, endPoint y: 398, distance: 255.6
click at [663, 398] on div "Email escalation to site team 1:18 PM ResiDesk escalation to site team -> Risk …" at bounding box center [670, 370] width 480 height 119
click at [714, 367] on div "ResiDesk escalation to site team -> Risk Level: Low risk Topics: Work Order Fol…" at bounding box center [670, 366] width 459 height 55
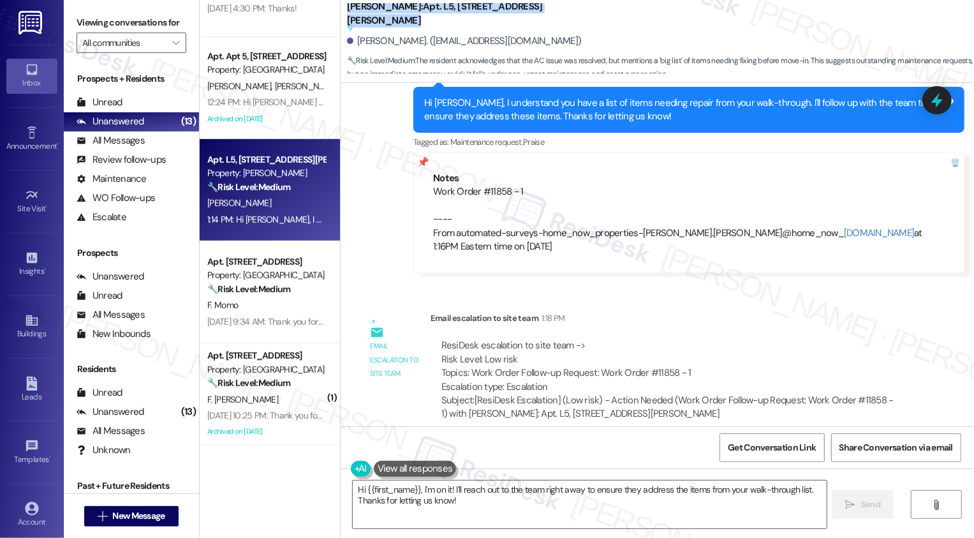
drag, startPoint x: 339, startPoint y: 11, endPoint x: 515, endPoint y: 26, distance: 176.6
click at [515, 27] on div "Wingate: Apt. L5, 4735 Courtney Drive Suggested actions and notes available for…" at bounding box center [660, 38] width 627 height 70
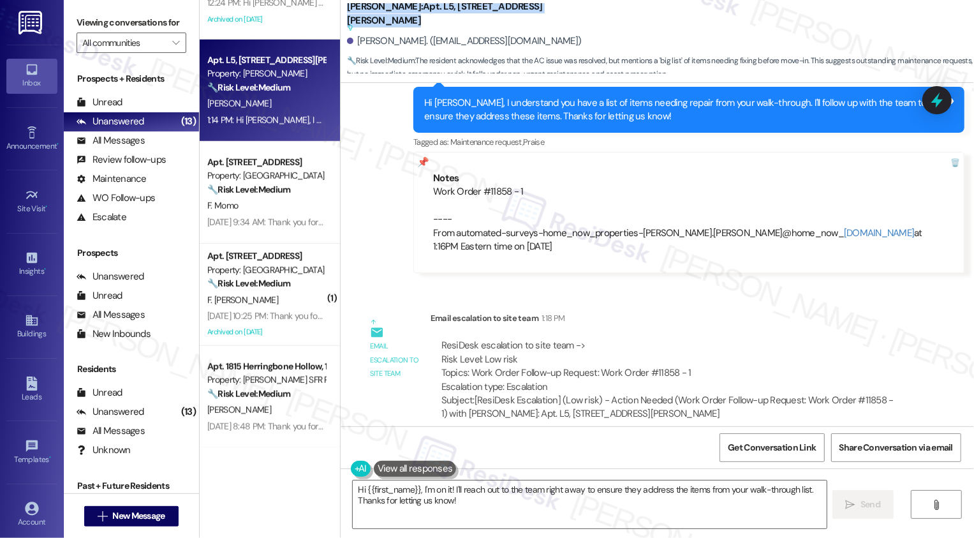
scroll to position [592, 0]
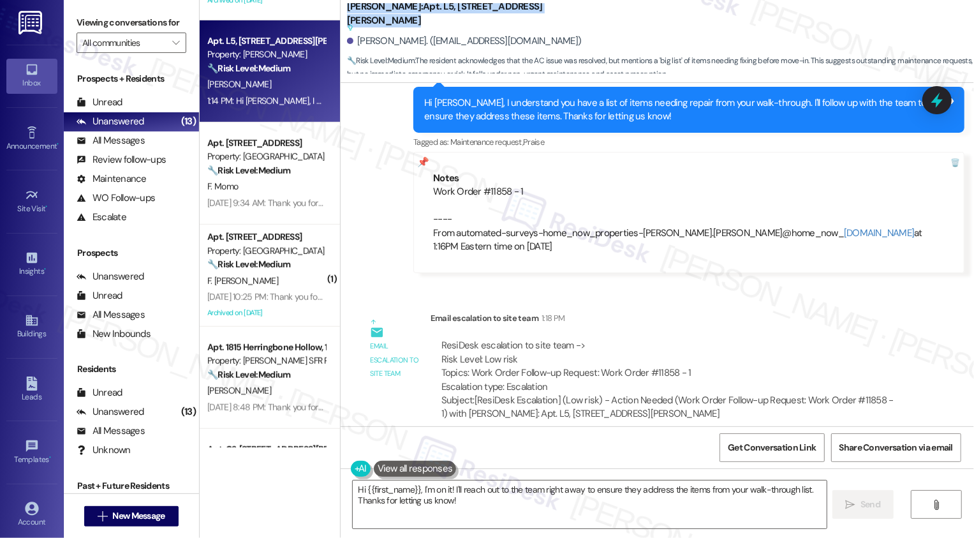
click at [297, 286] on div "F. [PERSON_NAME]" at bounding box center [266, 281] width 121 height 16
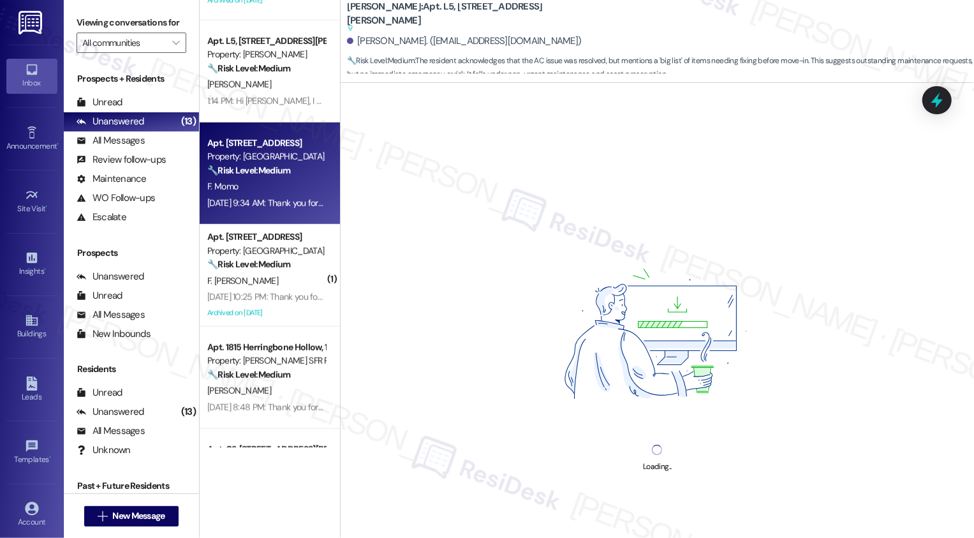
click at [280, 164] on div "🔧 Risk Level: Medium The resident is attempting to send pictures, presumably re…" at bounding box center [266, 170] width 118 height 13
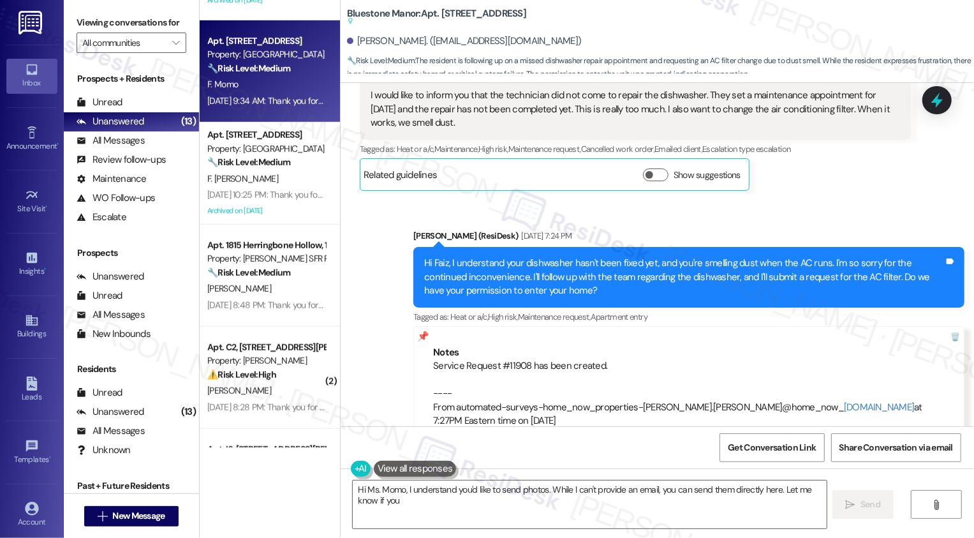
scroll to position [1794, 0]
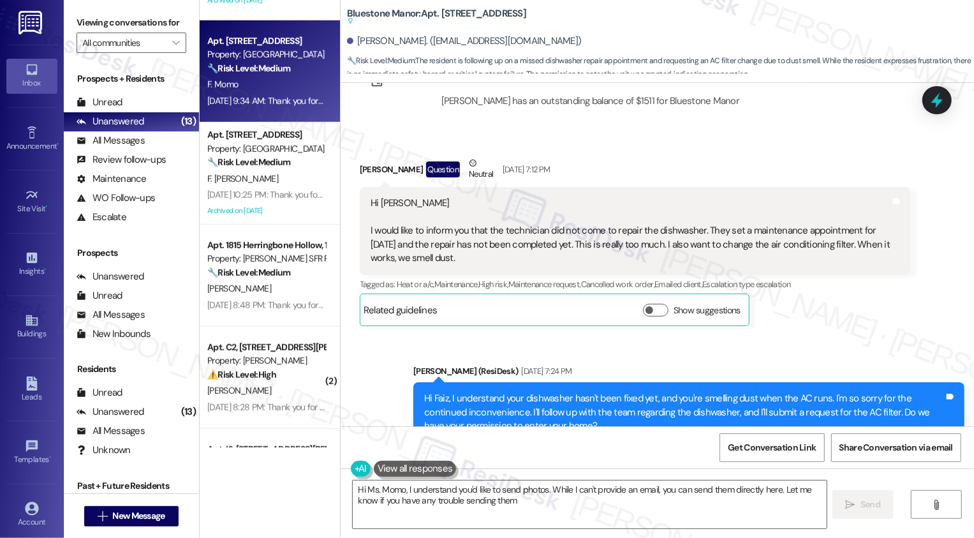
type textarea "Hi Ms. Momo, I understand you'd like to send photos. While I can't provide an e…"
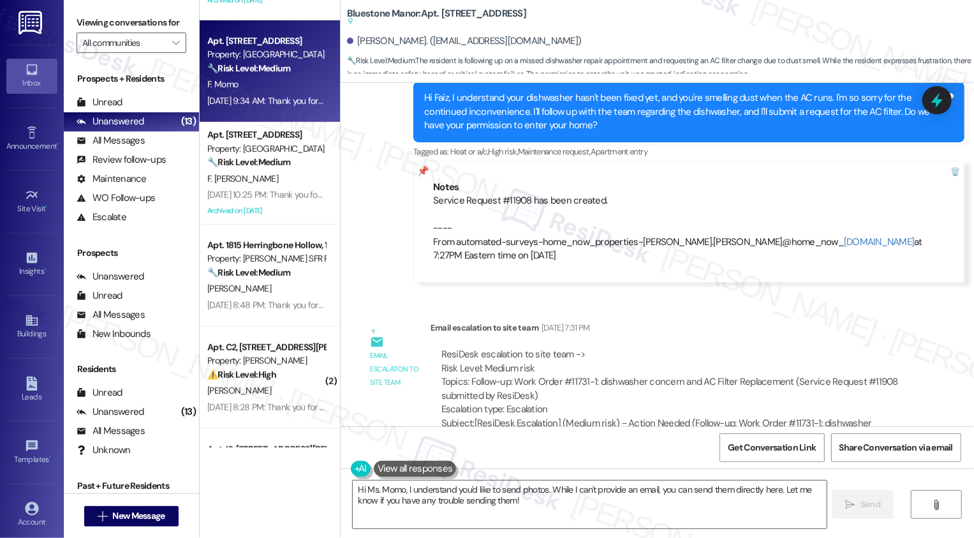
scroll to position [2346, 0]
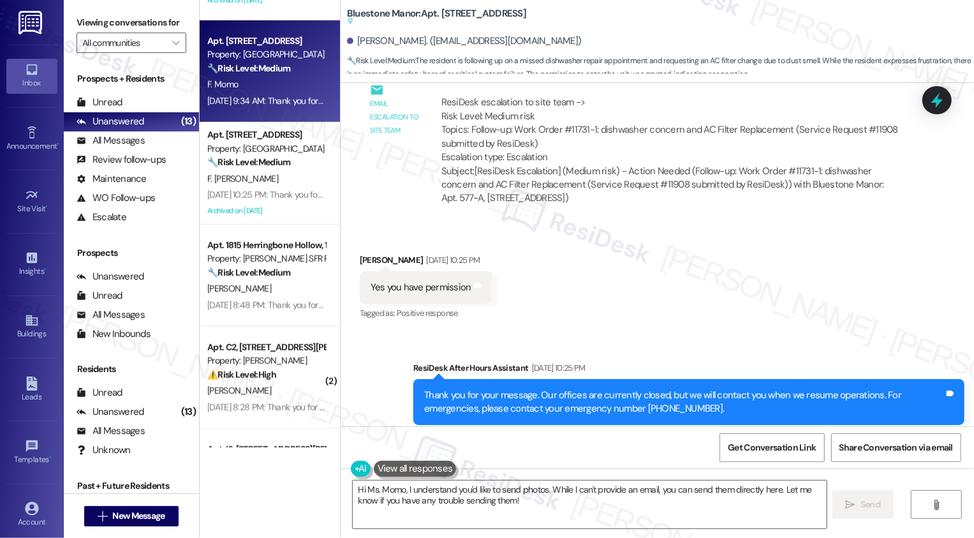
drag, startPoint x: 463, startPoint y: 13, endPoint x: 576, endPoint y: 18, distance: 113.0
click at [576, 20] on div "Bluestone Manor: Apt. 577-A, 59 Hurricane Shoals Rd NE Suggested actions and no…" at bounding box center [474, 18] width 255 height 16
copy b "59 Hurricane Shoals Rd NE"
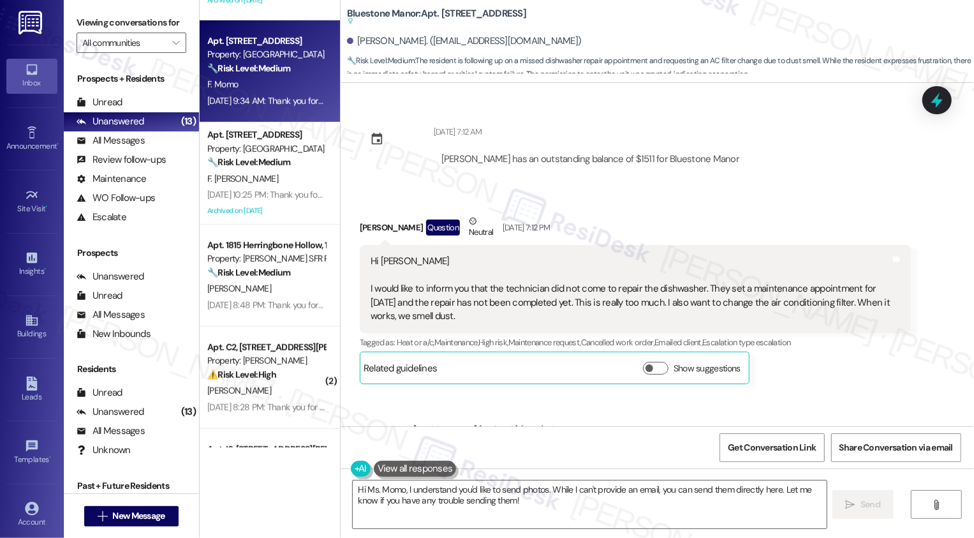
scroll to position [1773, 0]
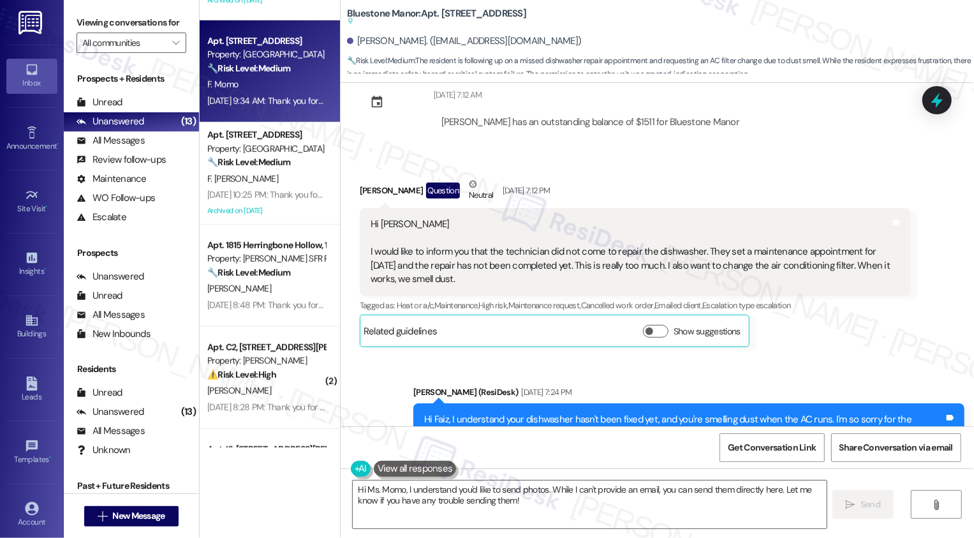
click at [526, 235] on div "Hi Sarah I would like to inform you that the technician did not come to repair …" at bounding box center [631, 251] width 520 height 68
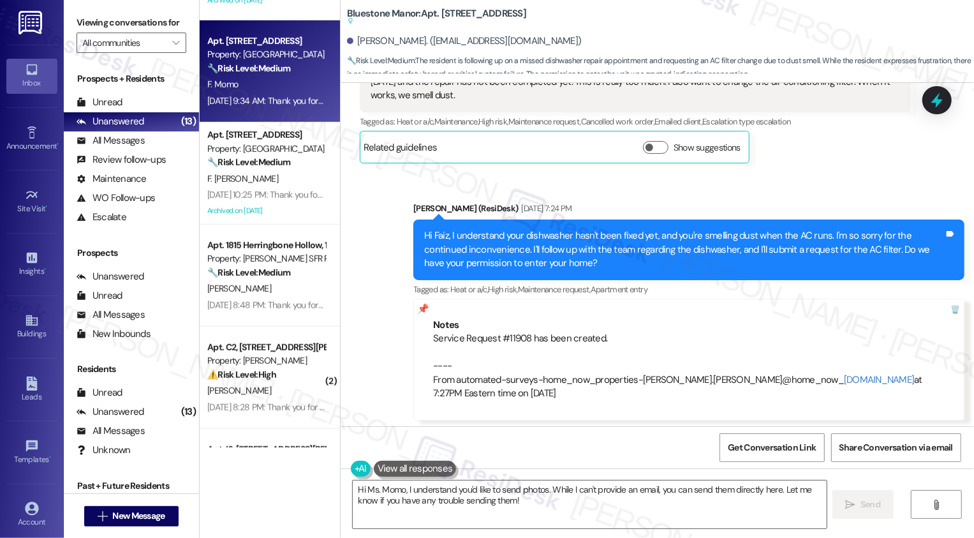
scroll to position [1934, 0]
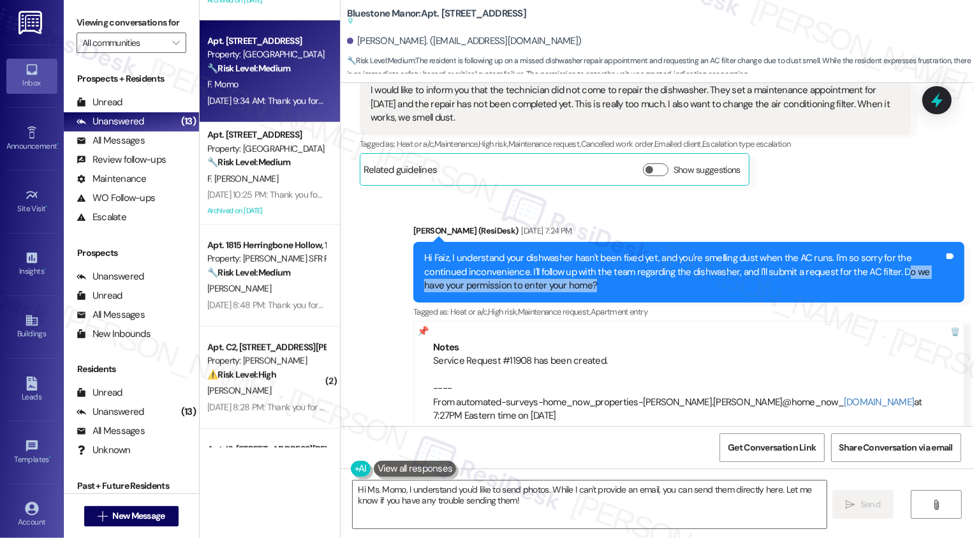
drag, startPoint x: 846, startPoint y: 240, endPoint x: 851, endPoint y: 254, distance: 14.3
click at [851, 254] on div "Hi Faiz, I understand your dishwasher hasn't been fixed yet, and you're smellin…" at bounding box center [684, 271] width 520 height 41
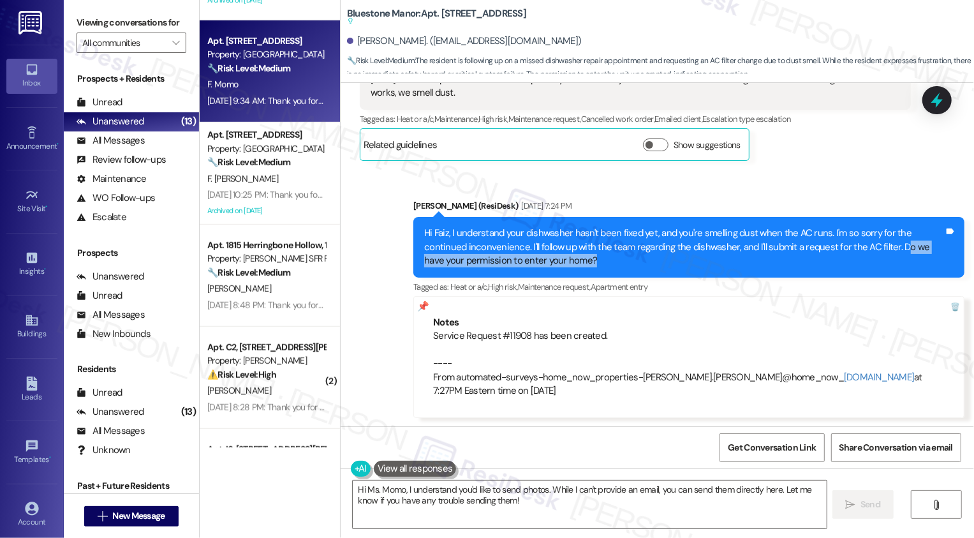
scroll to position [1960, 0]
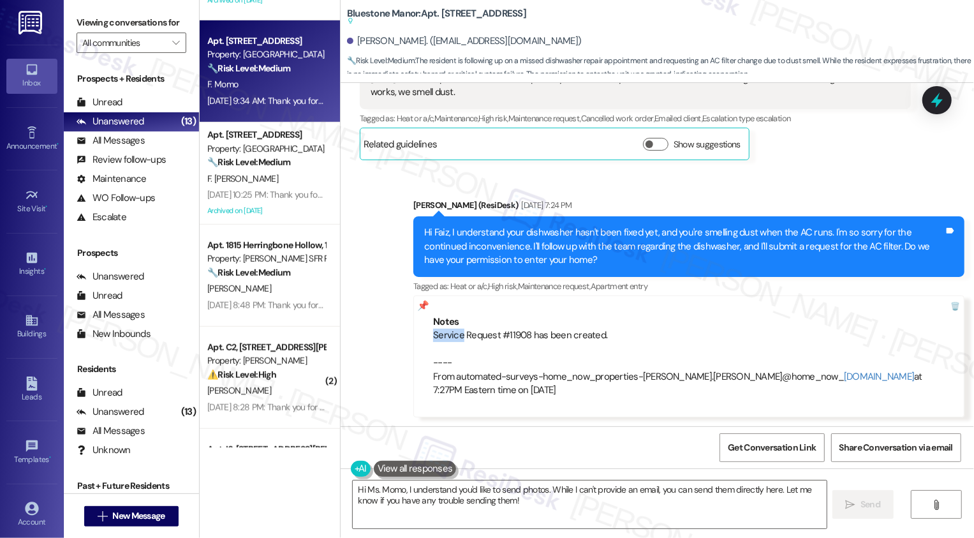
drag, startPoint x: 426, startPoint y: 305, endPoint x: 455, endPoint y: 305, distance: 28.7
click at [455, 328] on div "Service Request #11908 has been created. ---- From automated-surveys-home_now_p…" at bounding box center [688, 362] width 511 height 68
click at [576, 328] on div "Service Request #11908 has been created. ---- From automated-surveys-home_now_p…" at bounding box center [688, 362] width 511 height 68
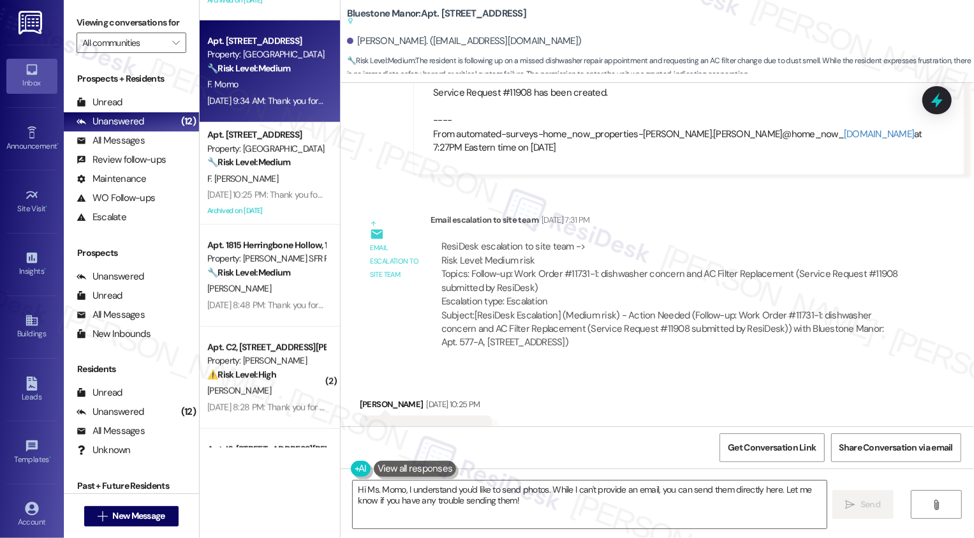
scroll to position [2205, 0]
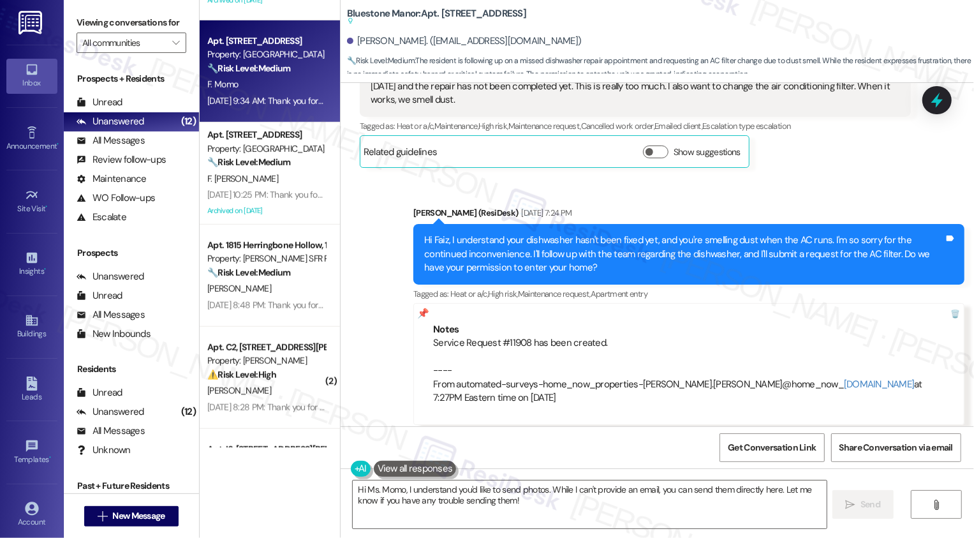
scroll to position [1969, 0]
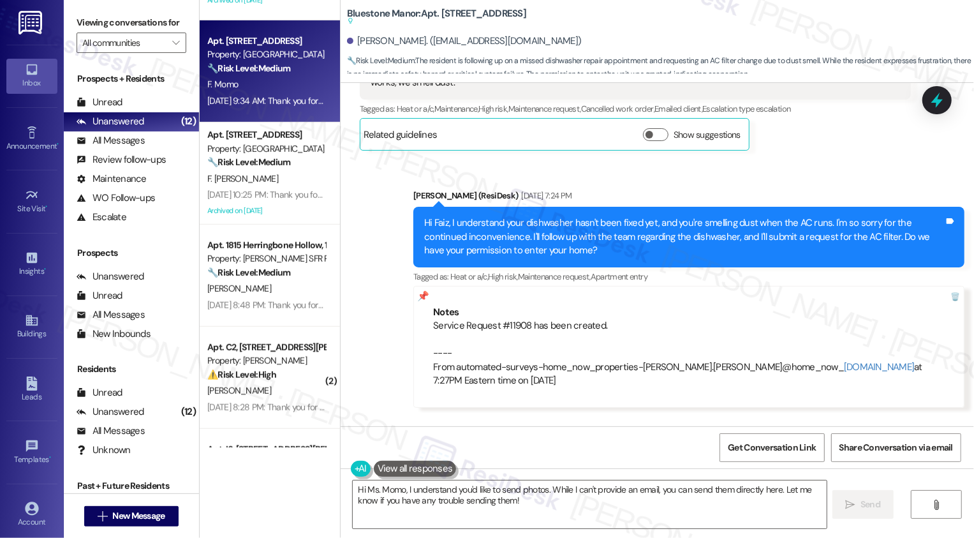
click at [508, 319] on div "Service Request #11908 has been created. ---- From automated-surveys-home_now_p…" at bounding box center [688, 353] width 511 height 68
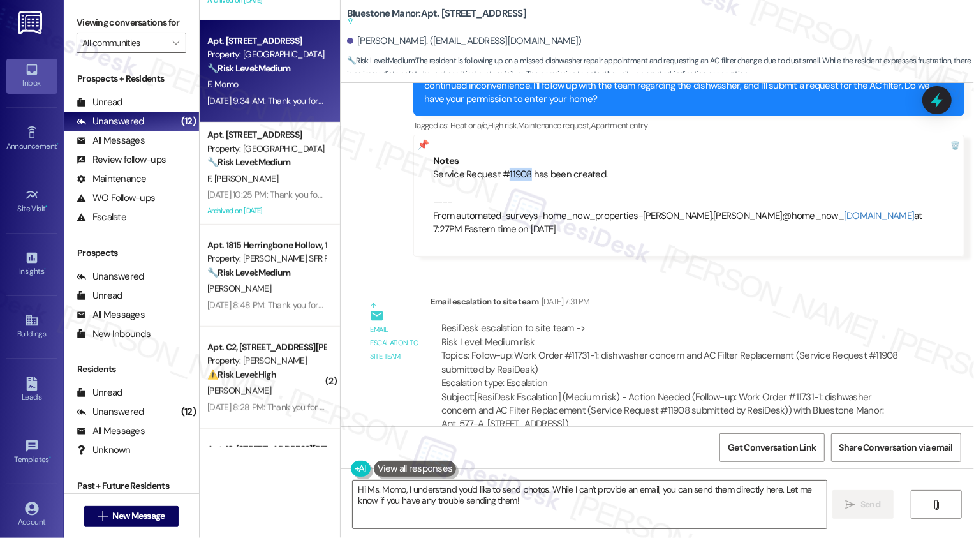
scroll to position [2127, 0]
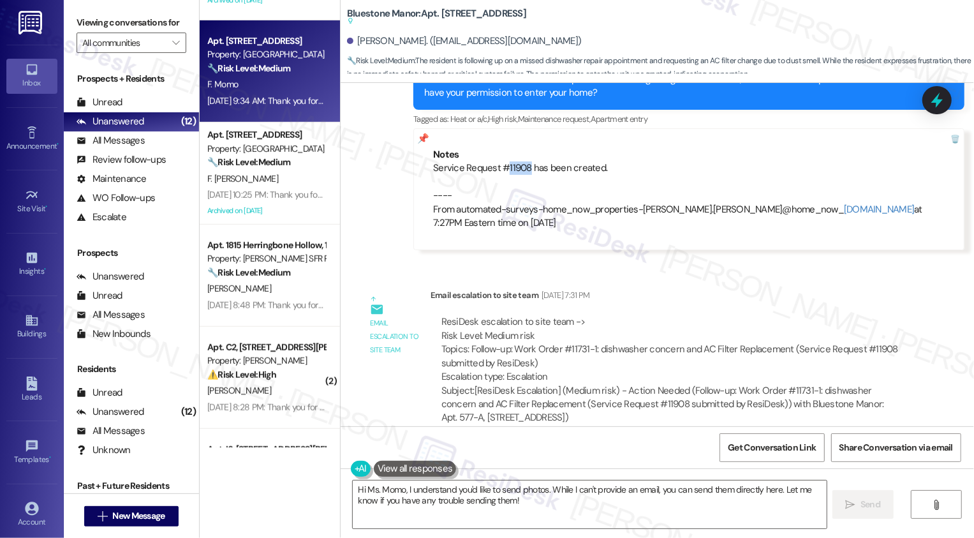
click at [735, 161] on div "Service Request #11908 has been created. ---- From automated-surveys-home_now_p…" at bounding box center [688, 195] width 511 height 68
click at [511, 161] on div "Service Request #11908 has been created. ---- From automated-surveys-home_now_p…" at bounding box center [688, 195] width 511 height 68
copy div "11908"
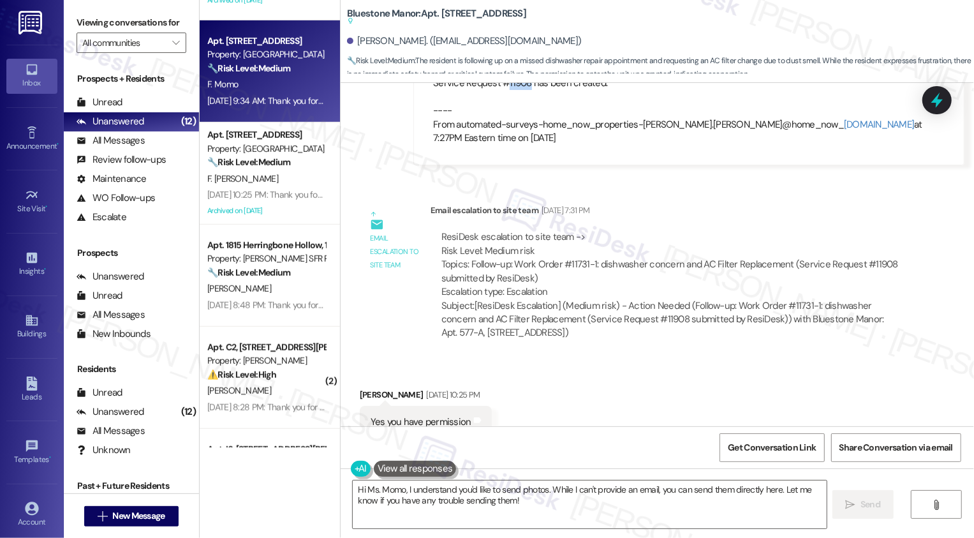
scroll to position [2346, 0]
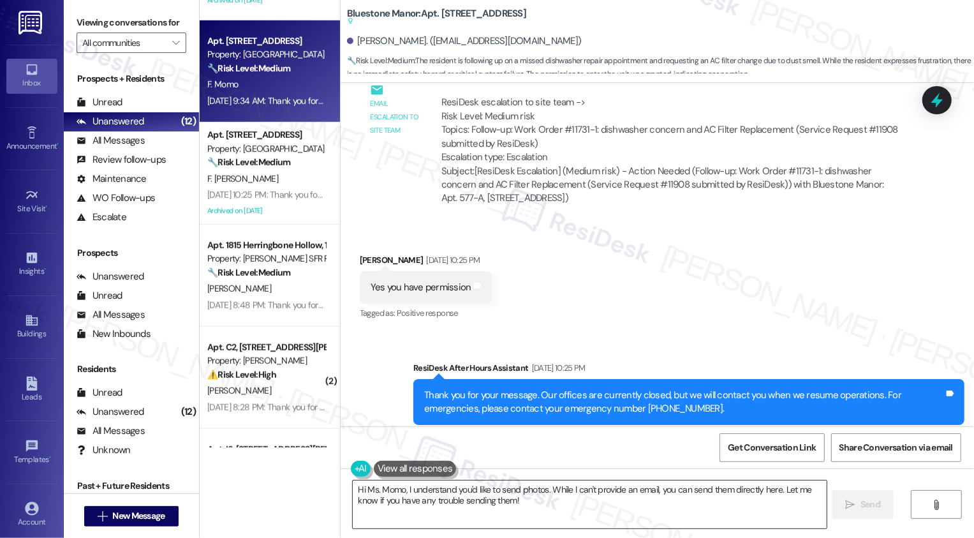
click at [438, 496] on textarea "Hi Ms. Momo, I understand you'd like to send photos. While I can't provide an e…" at bounding box center [590, 504] width 474 height 48
click at [478, 496] on textarea "Hi Ms. Momo, I understand you'd like to send photos. While I can't provide an e…" at bounding box center [590, 504] width 474 height 48
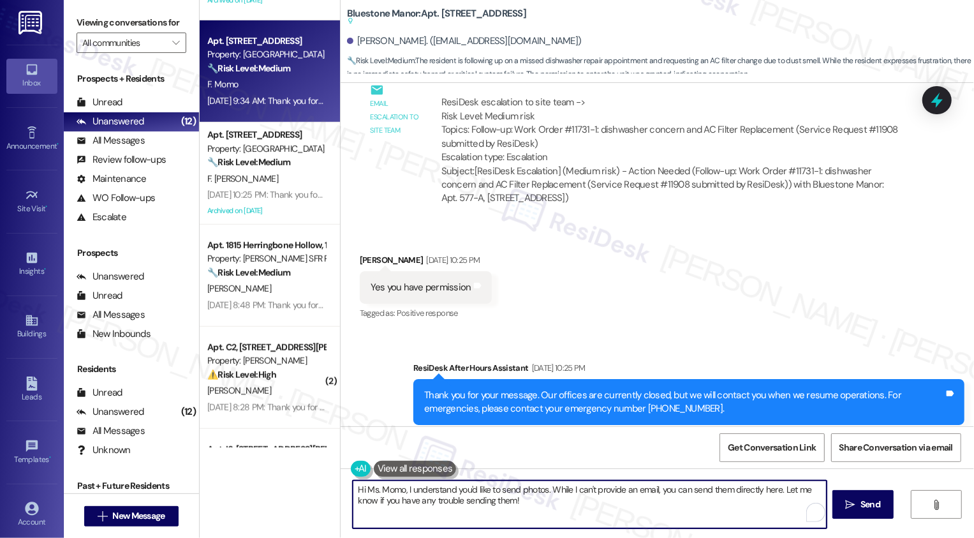
click at [511, 501] on textarea "Hi Ms. Momo, I understand you'd like to send photos. While I can't provide an e…" at bounding box center [590, 504] width 474 height 48
drag, startPoint x: 416, startPoint y: 490, endPoint x: 388, endPoint y: 490, distance: 28.1
click at [388, 490] on textarea "Hi Ms. Momo, I understand you'd like to send photos. While I can't provide an e…" at bounding box center [590, 504] width 474 height 48
click at [450, 496] on textarea "Hi Ms. Momo, I understand you'd like to send photos. While I can't provide an e…" at bounding box center [590, 504] width 474 height 48
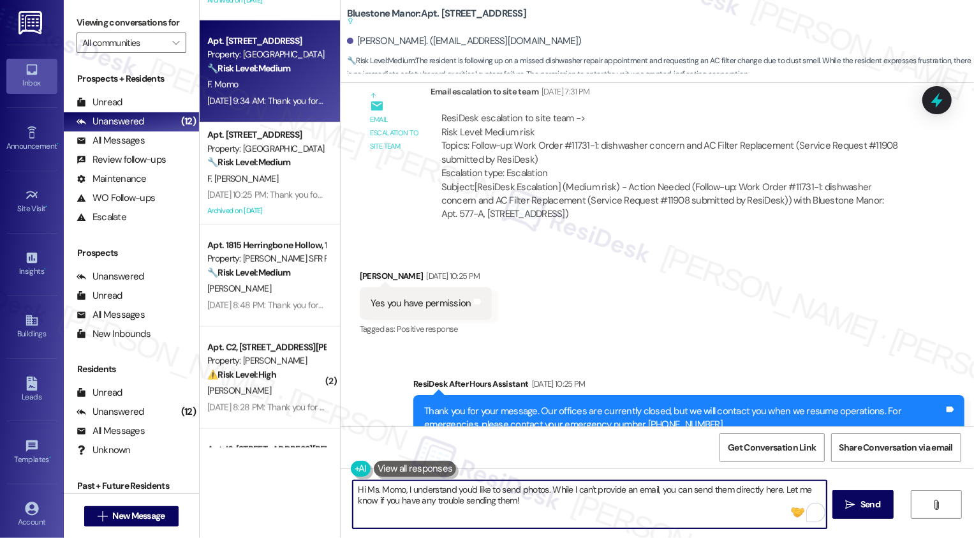
click at [436, 240] on div "Received via SMS [PERSON_NAME] [DATE] 10:25 PM Yes you have permission Tags and…" at bounding box center [657, 294] width 633 height 108
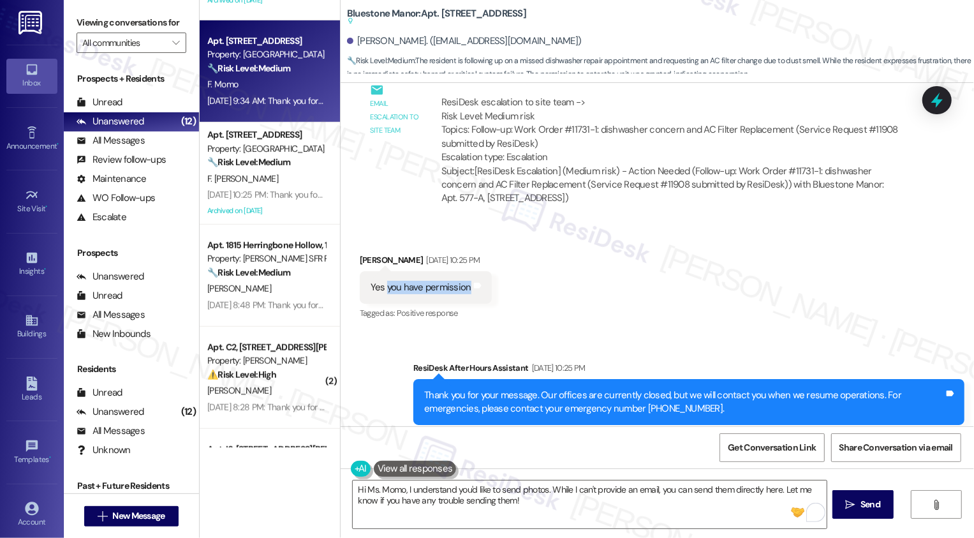
drag, startPoint x: 377, startPoint y: 261, endPoint x: 459, endPoint y: 262, distance: 81.6
click at [459, 281] on div "Yes you have permission" at bounding box center [421, 287] width 101 height 13
click at [412, 496] on textarea "Hi Ms. Momo, I understand you'd like to send photos. While I can't provide an e…" at bounding box center [590, 504] width 474 height 48
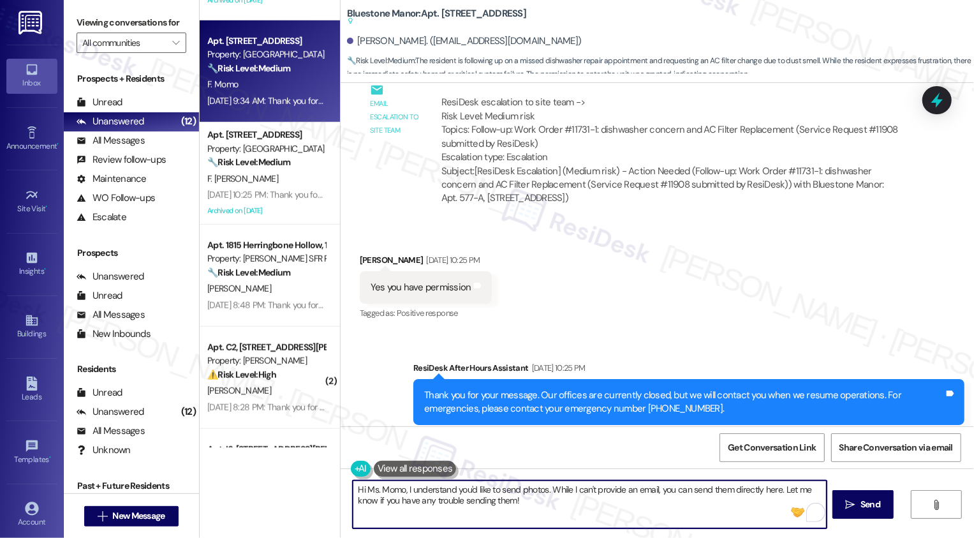
click at [477, 507] on textarea "Hi Ms. Momo, I understand you'd like to send photos. While I can't provide an e…" at bounding box center [590, 504] width 474 height 48
click at [448, 497] on textarea "Hi Ms. Momo, I understand you'd like to send photos. While I can't provide an e…" at bounding box center [590, 504] width 474 height 48
click at [437, 499] on textarea "Hi Ms. Momo, I understand you'd like to send photos. While I can't provide an e…" at bounding box center [590, 504] width 474 height 48
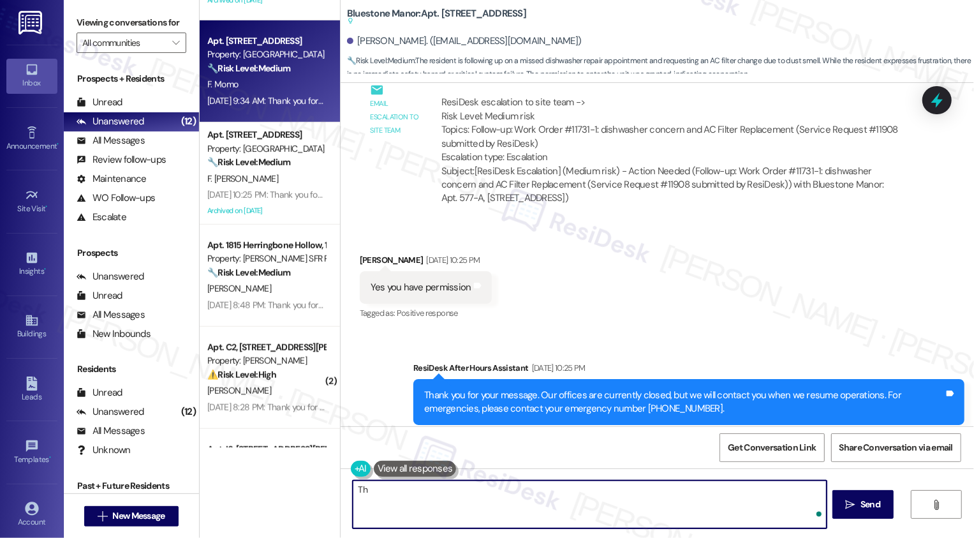
type textarea "T"
click at [424, 484] on textarea "I hope you had wonderful weekend, {{first_name}}!" at bounding box center [590, 504] width 474 height 48
click at [589, 486] on textarea "I hope you had a wonderful weekend, {{first_name}}!" at bounding box center [590, 504] width 474 height 48
click at [461, 488] on textarea "I hope you had a wonderful weekend, {{first_name}}!" at bounding box center [590, 504] width 474 height 48
click at [599, 492] on textarea "I hope you had a wonderful weekend, {{first_name}}!" at bounding box center [590, 504] width 474 height 48
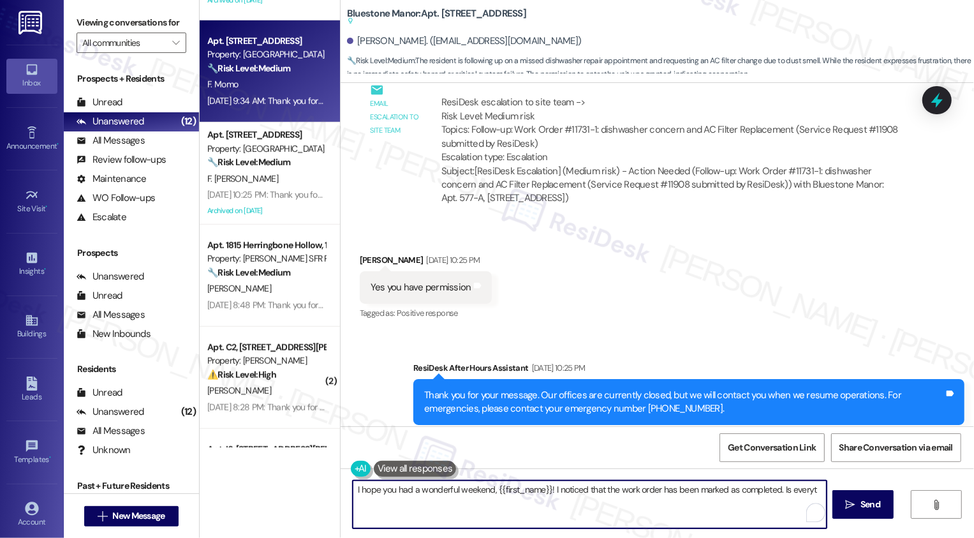
drag, startPoint x: 777, startPoint y: 485, endPoint x: 851, endPoint y: 486, distance: 74.6
click at [852, 490] on div "I hope you had a wonderful weekend, {{first_name}}! I noticed that the work ord…" at bounding box center [657, 516] width 633 height 96
type textarea "I hope you had a wonderful weekend, {{first_name}}! I noticed that the work ord…"
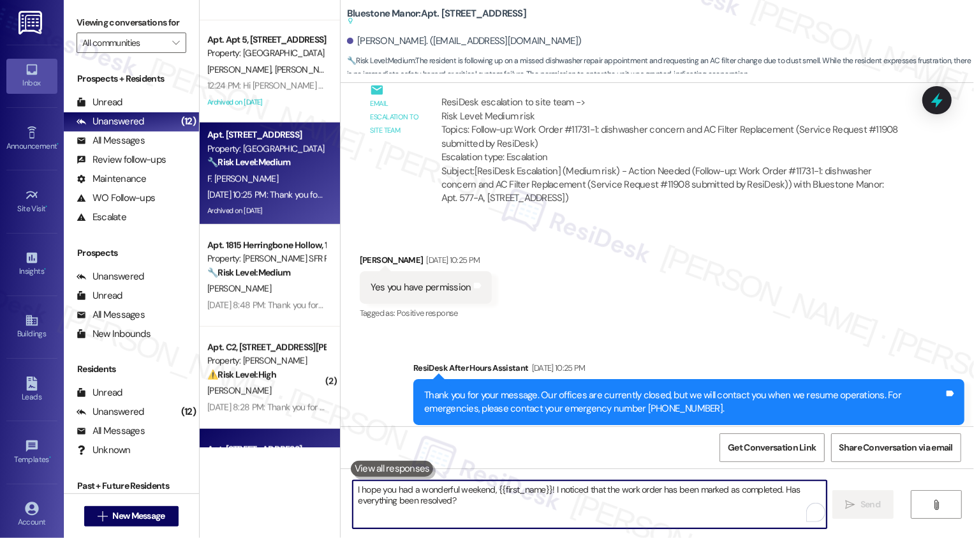
scroll to position [606, 0]
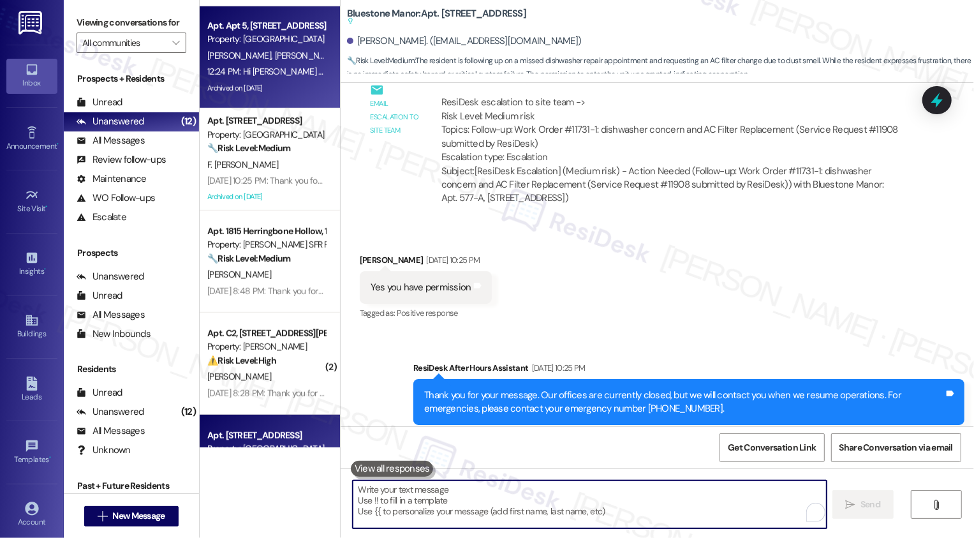
click at [258, 65] on div "12:24 PM: Hi [PERSON_NAME] and [PERSON_NAME]! We're so glad you chose [GEOGRAPH…" at bounding box center [266, 72] width 121 height 16
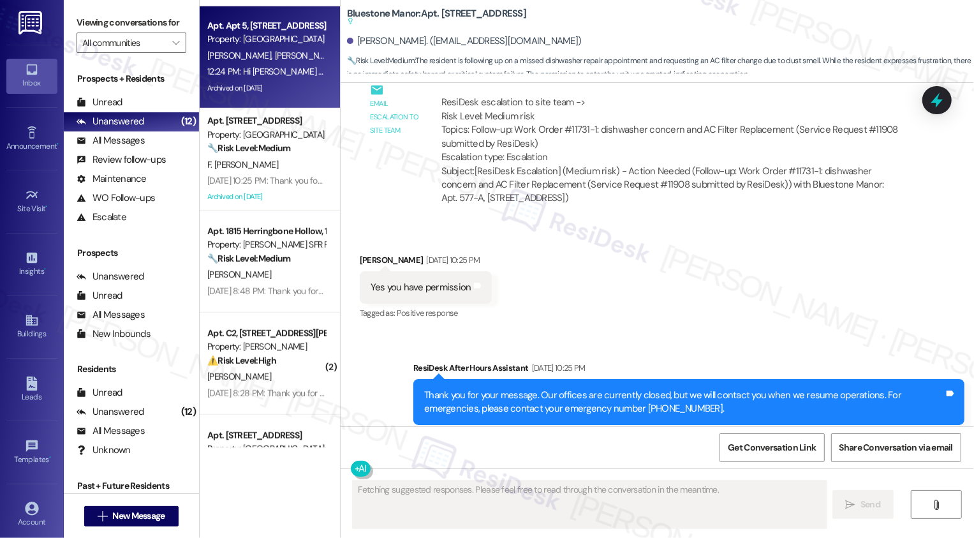
click at [258, 65] on div "12:24 PM: Hi [PERSON_NAME] and [PERSON_NAME]! We're so glad you chose [GEOGRAPH…" at bounding box center [266, 72] width 121 height 16
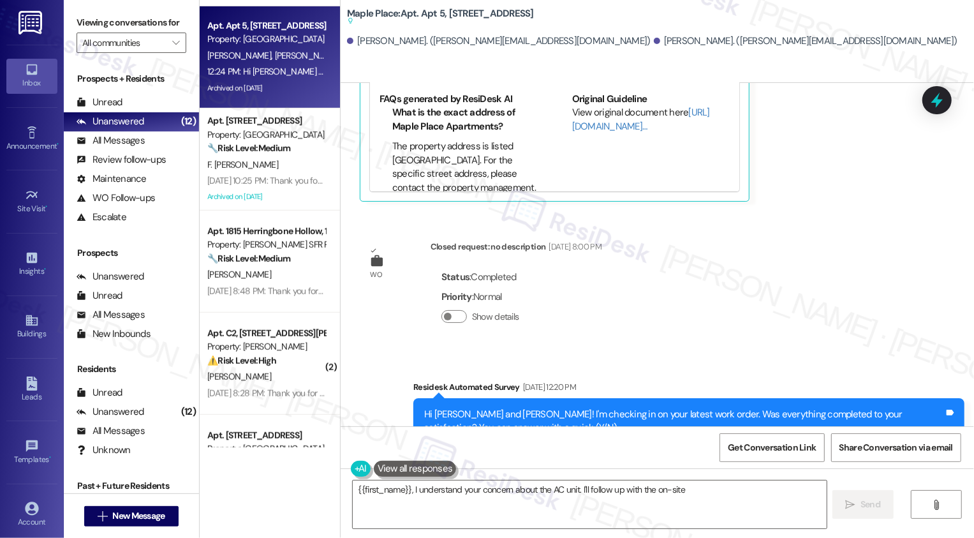
scroll to position [1305, 0]
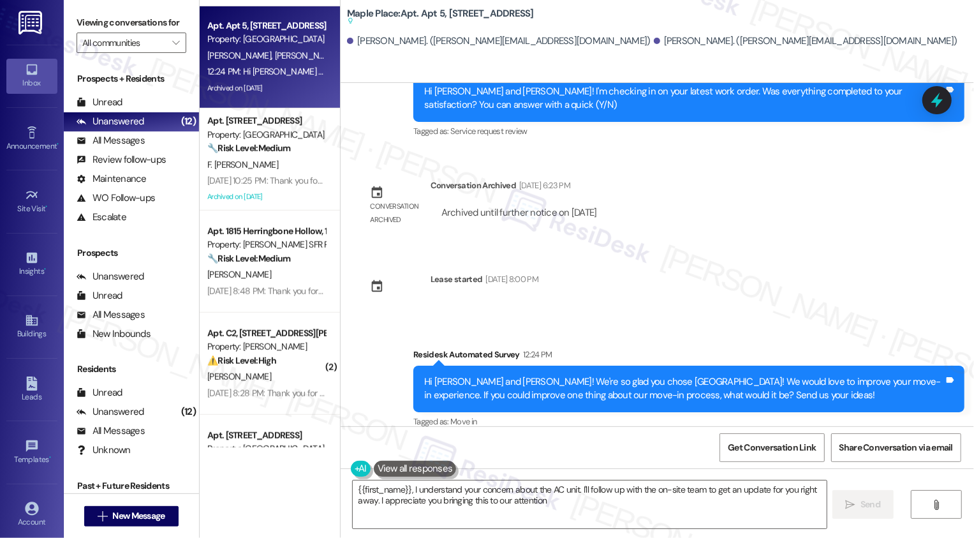
type textarea "{{first_name}}, I understand your concern about the AC unit. I'll follow up wit…"
drag, startPoint x: 408, startPoint y: 338, endPoint x: 446, endPoint y: 351, distance: 40.3
click at [446, 351] on div "Residesk Automated Survey 12:24 PM Hi [PERSON_NAME] and [PERSON_NAME]! We're so…" at bounding box center [688, 389] width 551 height 83
click at [480, 412] on div "Tagged as: Move in Click to highlight conversations about Move in" at bounding box center [688, 421] width 551 height 18
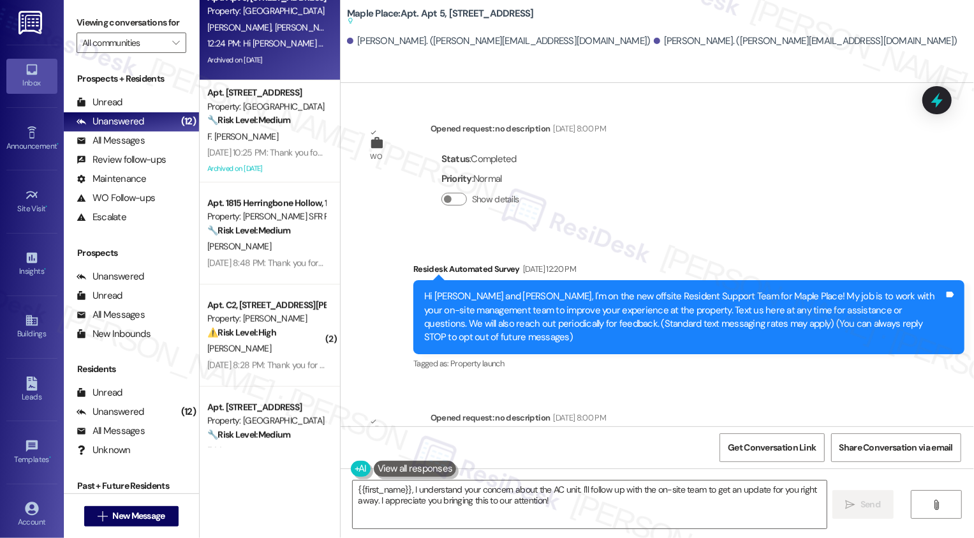
scroll to position [20, 0]
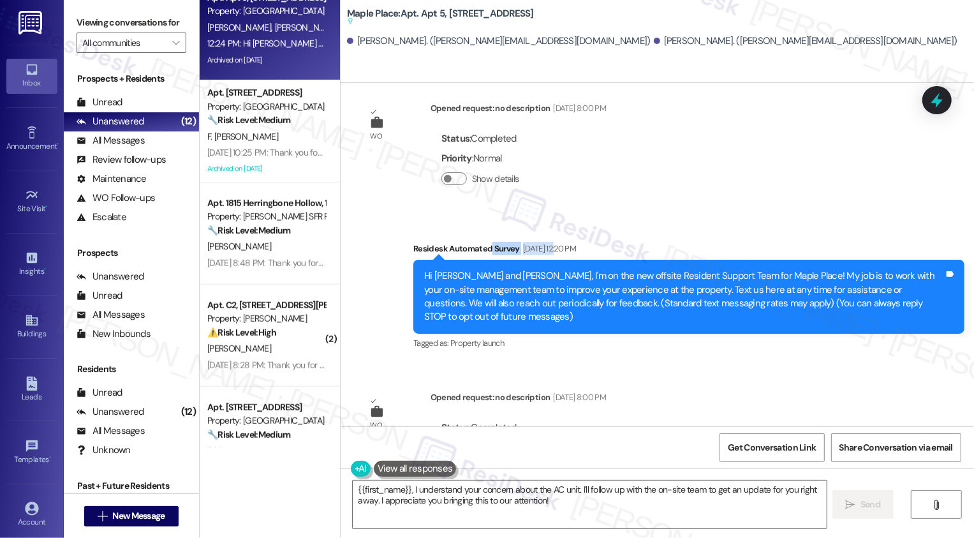
drag, startPoint x: 481, startPoint y: 246, endPoint x: 546, endPoint y: 247, distance: 64.4
click at [546, 247] on div "Residesk Automated Survey [DATE] 12:20 PM" at bounding box center [688, 251] width 551 height 18
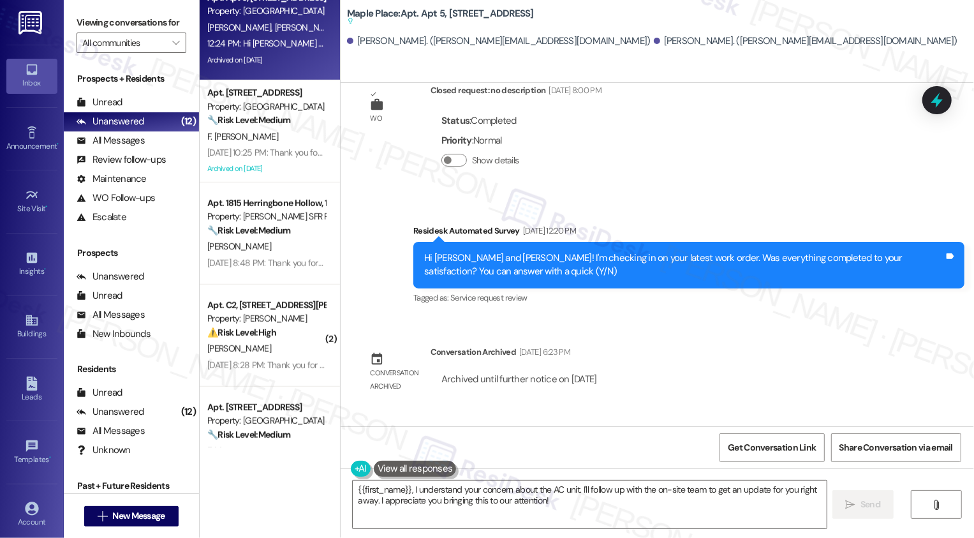
scroll to position [1305, 0]
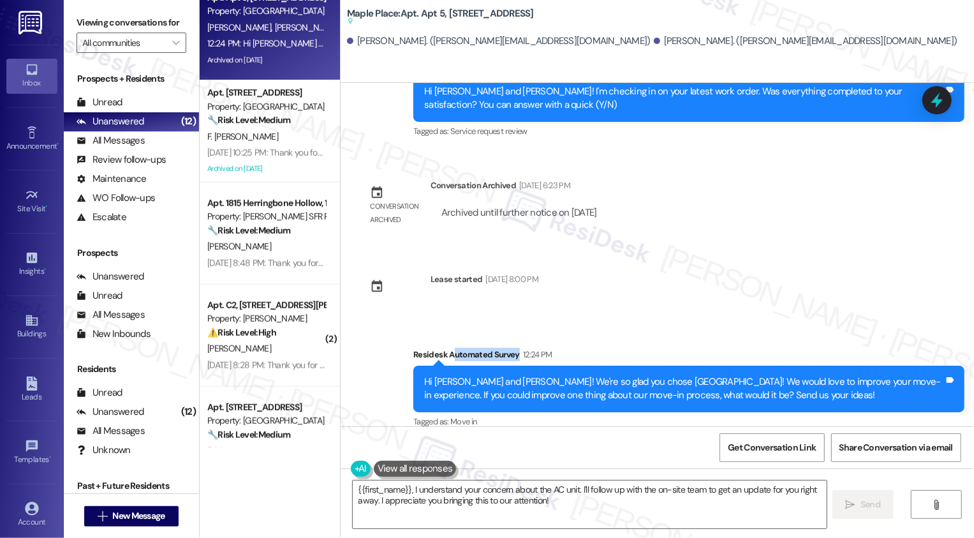
drag, startPoint x: 444, startPoint y: 339, endPoint x: 584, endPoint y: 339, distance: 139.7
click at [584, 348] on div "Residesk Automated Survey 12:24 PM" at bounding box center [688, 357] width 551 height 18
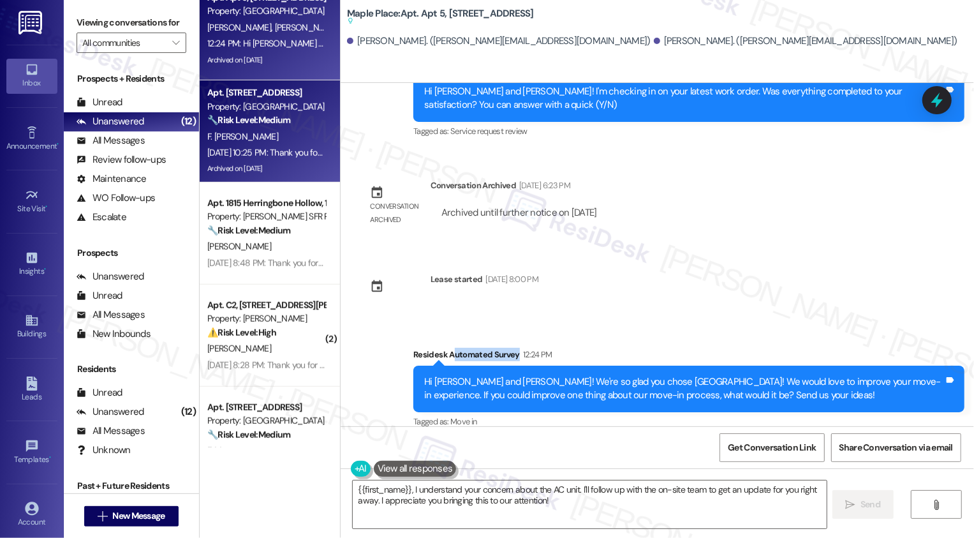
click at [256, 138] on div "F. [PERSON_NAME]" at bounding box center [266, 137] width 121 height 16
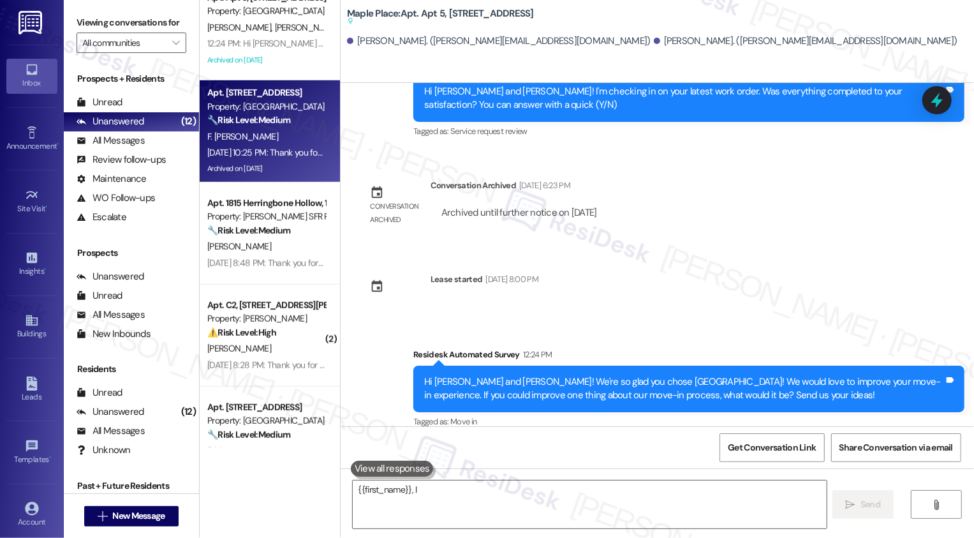
click at [256, 138] on div "F. [PERSON_NAME]" at bounding box center [266, 137] width 121 height 16
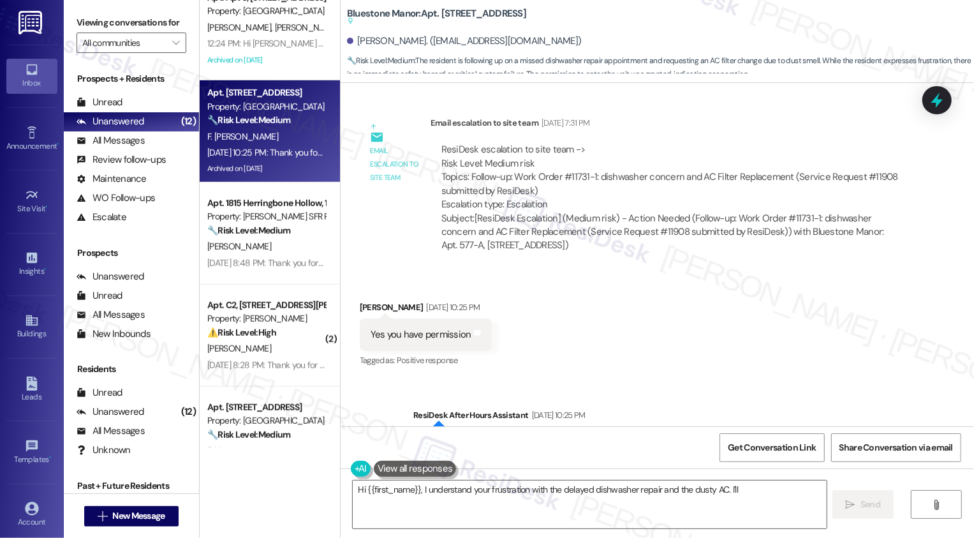
scroll to position [2346, 0]
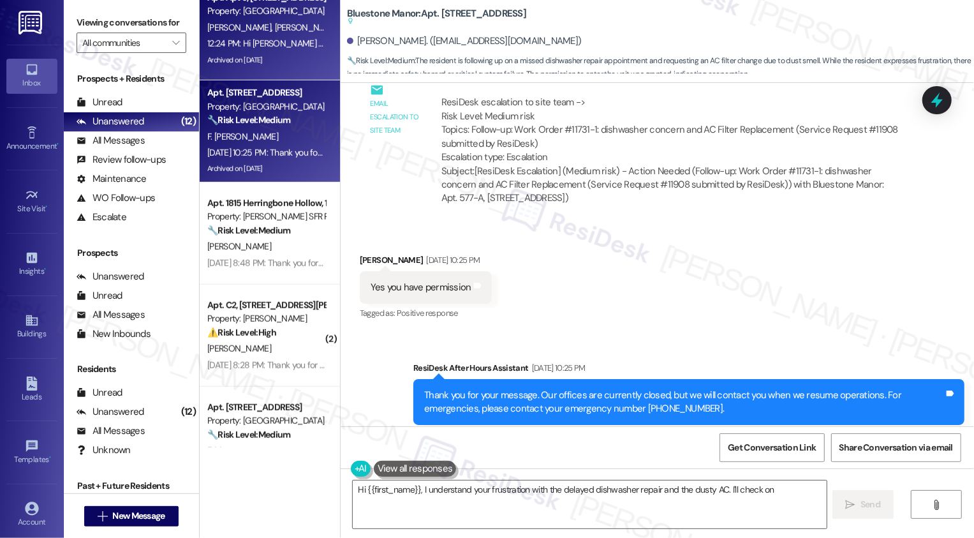
type textarea "Hi {{first_name}}, I understand your frustration with the delayed dishwasher re…"
click at [283, 56] on div "Archived on [DATE]" at bounding box center [266, 60] width 121 height 16
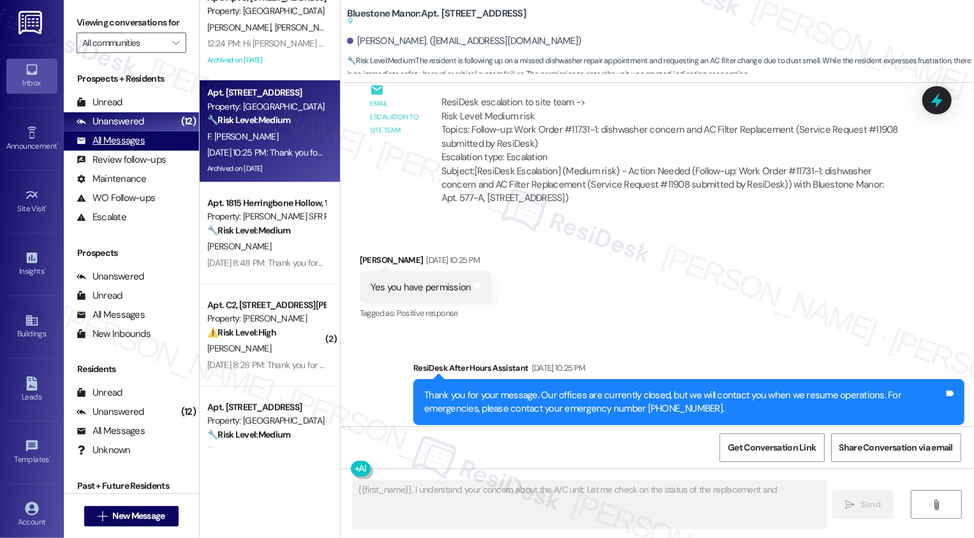
click at [147, 151] on div "All Messages (undefined)" at bounding box center [131, 140] width 135 height 19
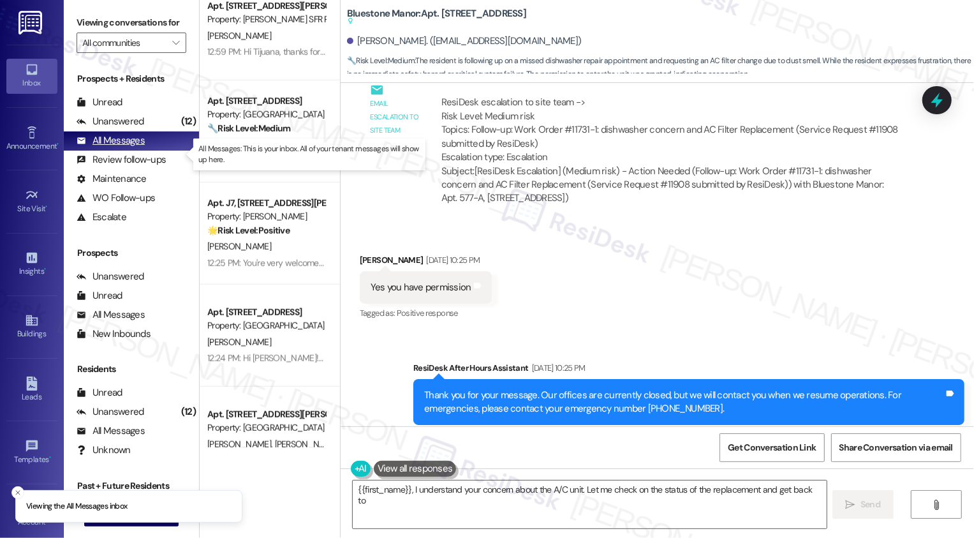
click at [147, 151] on div "All Messages (undefined)" at bounding box center [131, 140] width 135 height 19
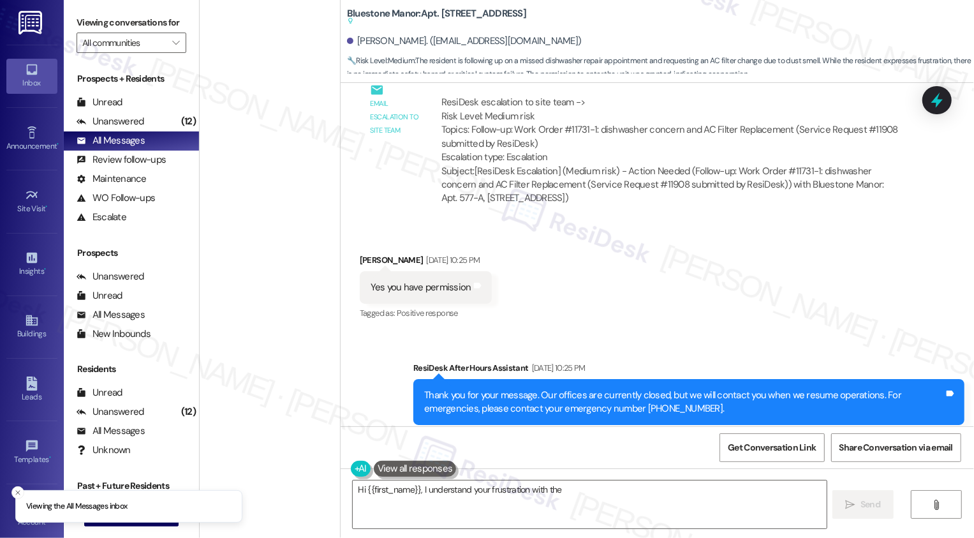
scroll to position [0, 0]
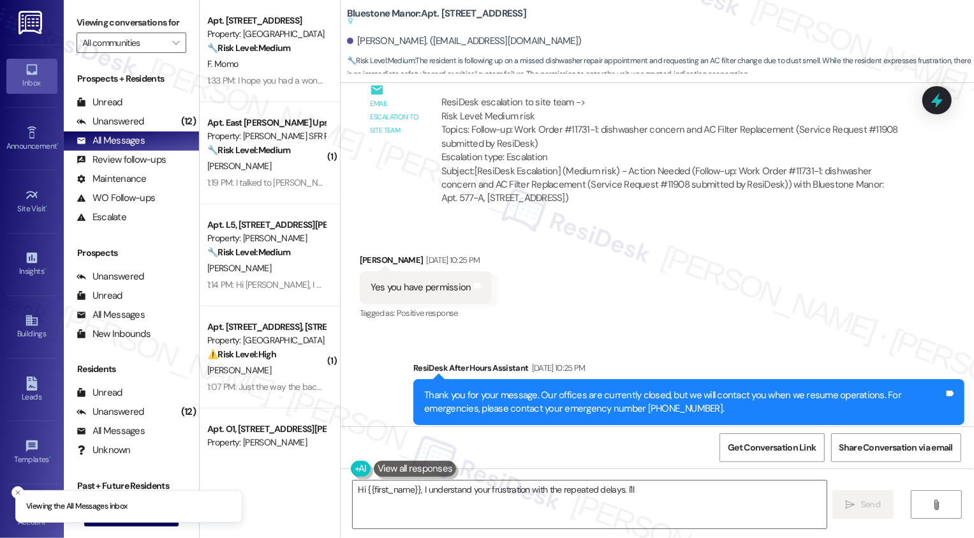
type textarea "Hi {{first_name}}, I understand your frustration with the repeated delays. I'll…"
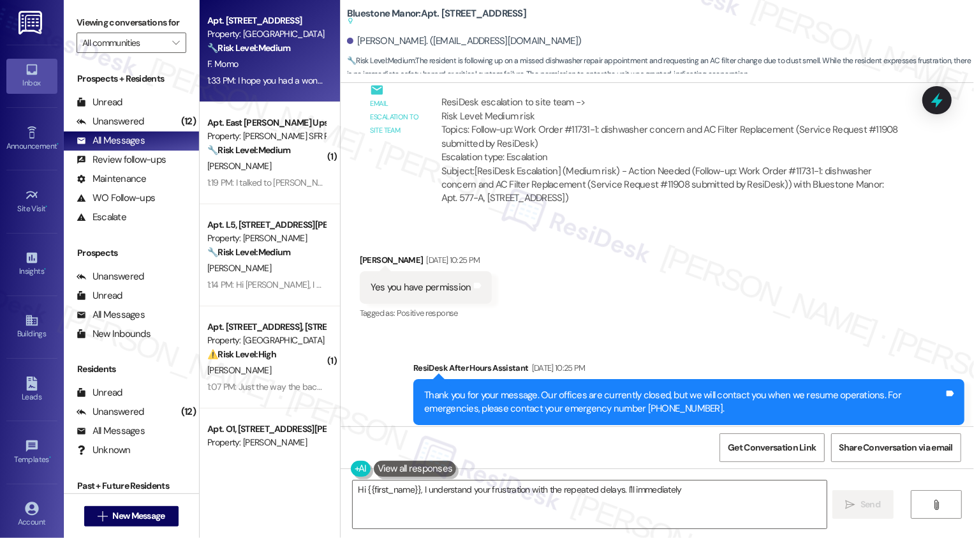
click at [281, 66] on div "F. Momo" at bounding box center [266, 64] width 121 height 16
type textarea "Hi {{first_name}}, I understand your frustration with the repeated delays. I'll…"
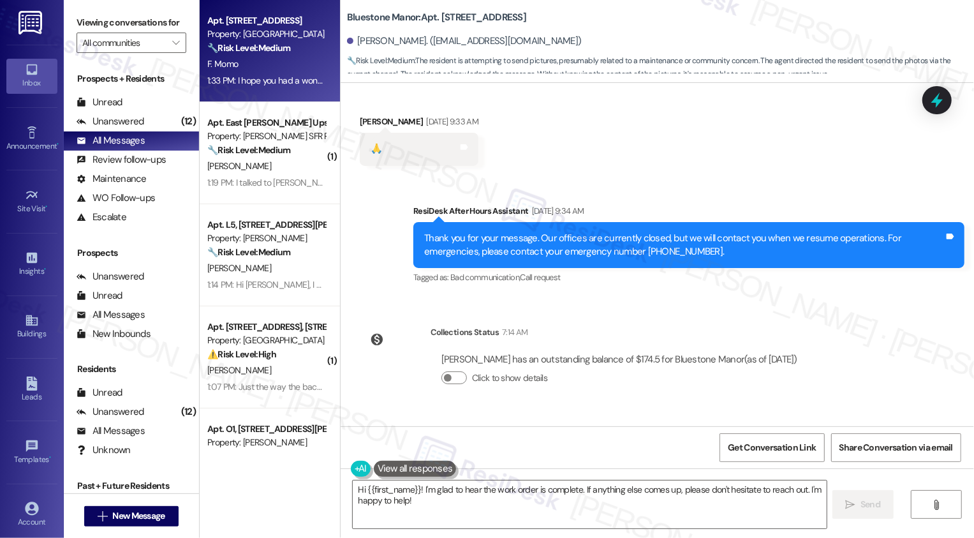
scroll to position [1254, 0]
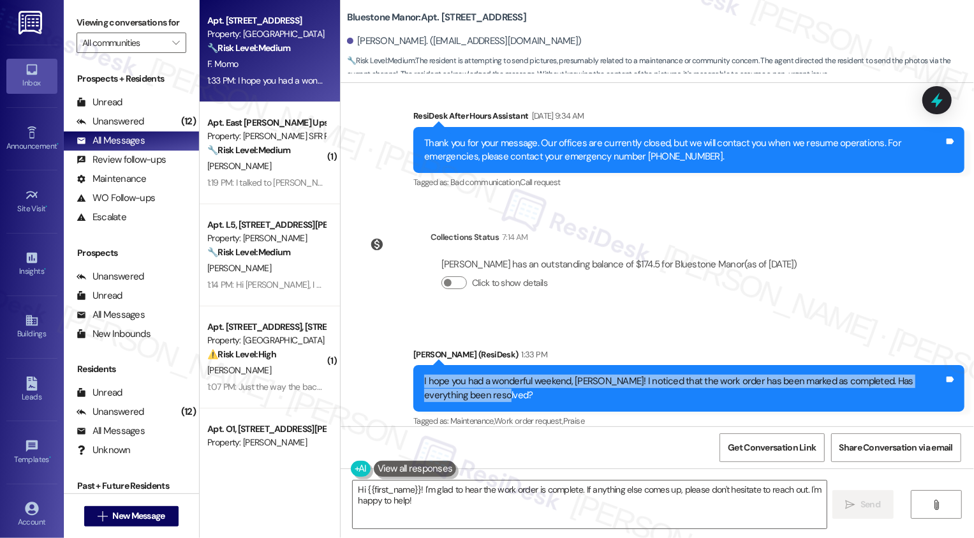
drag, startPoint x: 414, startPoint y: 363, endPoint x: 464, endPoint y: 383, distance: 53.5
click at [464, 383] on div "I hope you had a wonderful weekend, [PERSON_NAME]! I noticed that the work orde…" at bounding box center [688, 388] width 551 height 47
copy div "I hope you had a wonderful weekend, [PERSON_NAME]! I noticed that the work orde…"
click at [464, 501] on textarea "Hi {{first_name}}! I'm glad to hear the work order is complete. If anything els…" at bounding box center [590, 504] width 474 height 48
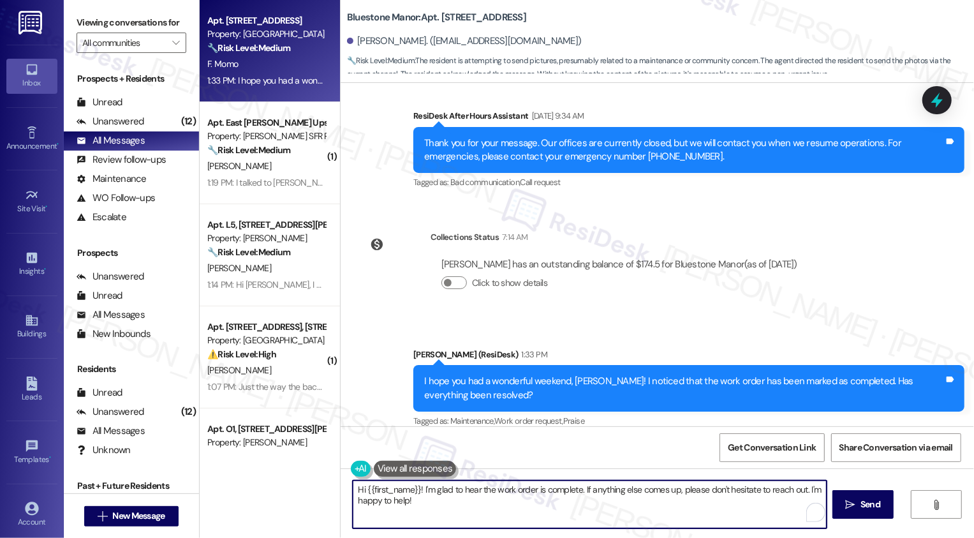
click at [475, 502] on textarea "Hi {{first_name}}! I'm glad to hear the work order is complete. If anything els…" at bounding box center [590, 504] width 474 height 48
click at [578, 480] on textarea "So sorry for the mix-up, {{first_name}}!" at bounding box center [590, 504] width 474 height 48
click at [540, 494] on textarea "So sorry for the mix-up, {{first_name}}!" at bounding box center [590, 504] width 474 height 48
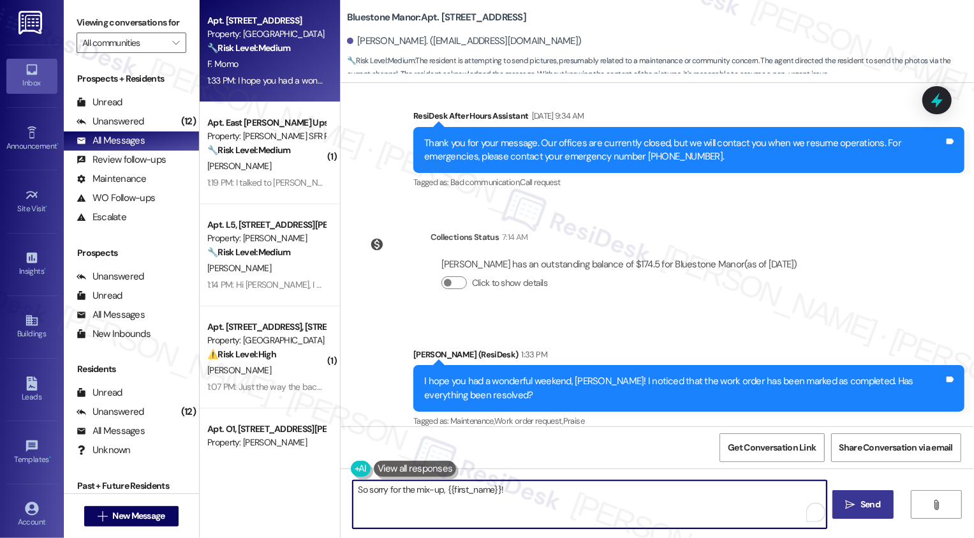
type textarea "So sorry for the mix-up, {{first_name}}!"
click at [861, 506] on span "Send" at bounding box center [870, 503] width 20 height 13
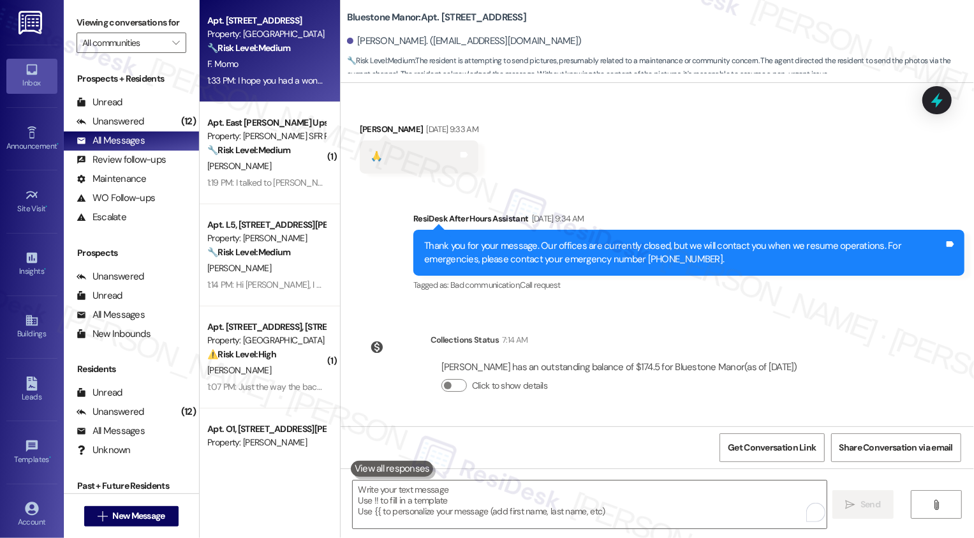
scroll to position [1080, 0]
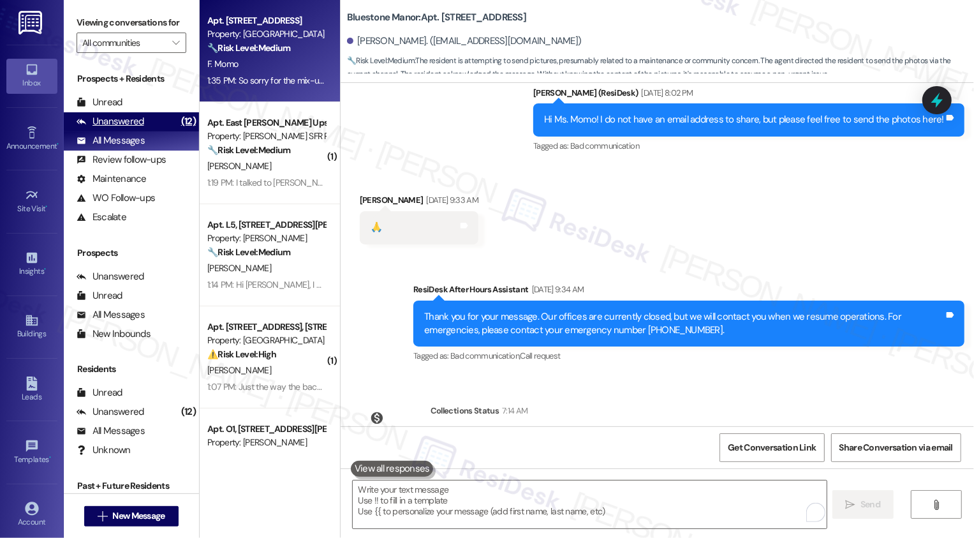
click at [142, 131] on div "Unanswered (12)" at bounding box center [131, 121] width 135 height 19
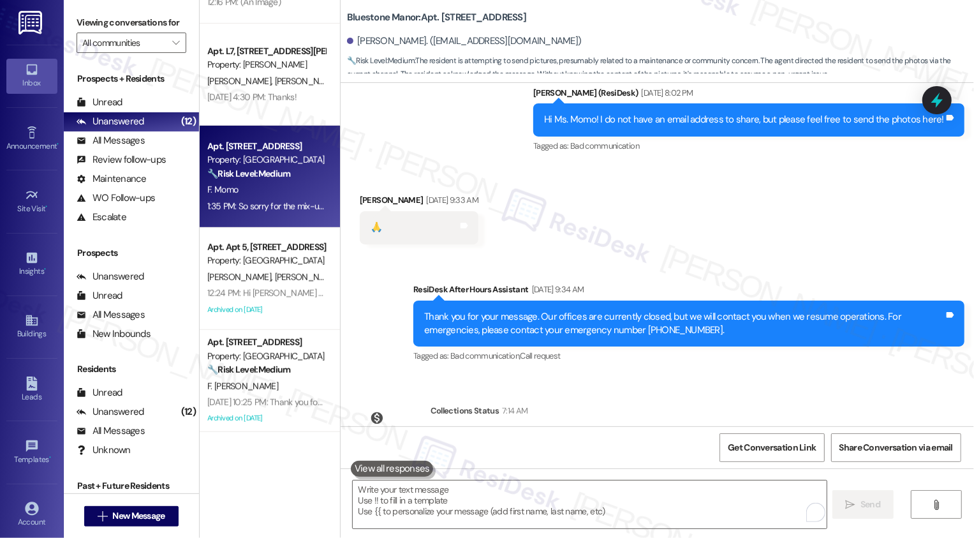
scroll to position [531, 0]
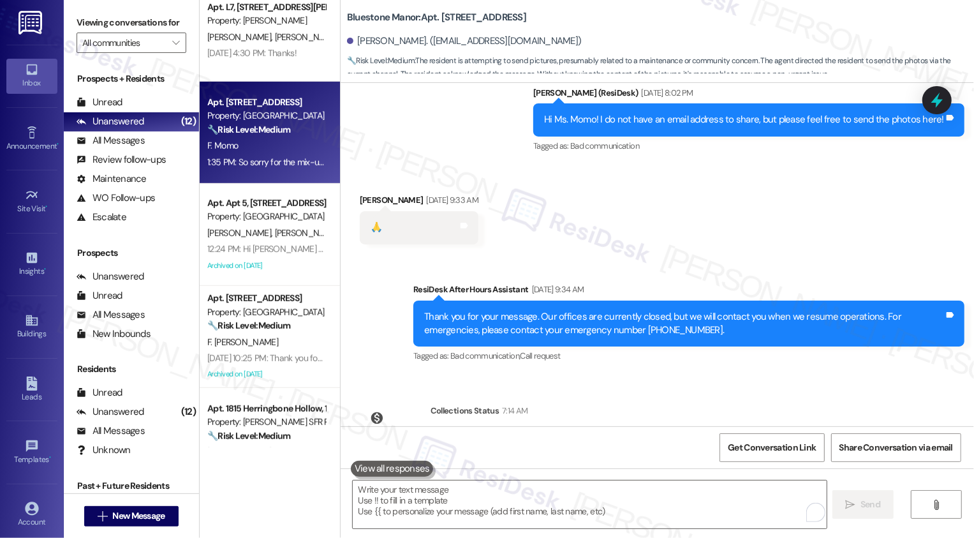
click at [283, 345] on div "F. [PERSON_NAME]" at bounding box center [266, 342] width 121 height 16
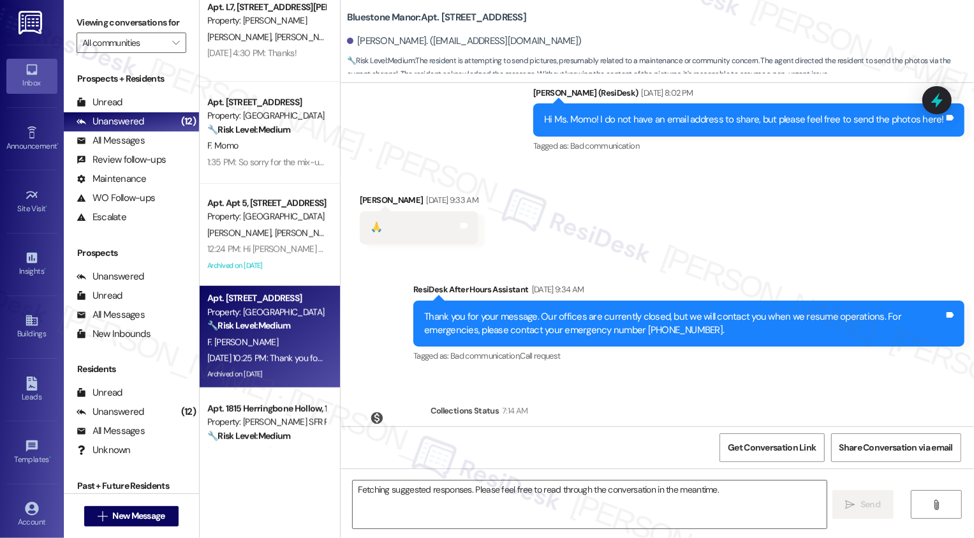
click at [283, 345] on div "F. [PERSON_NAME]" at bounding box center [266, 342] width 121 height 16
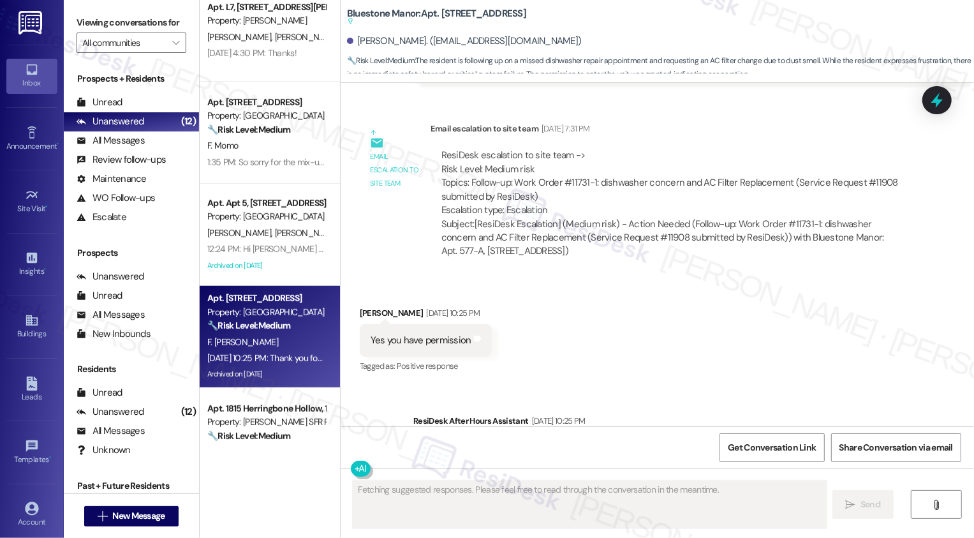
scroll to position [2346, 0]
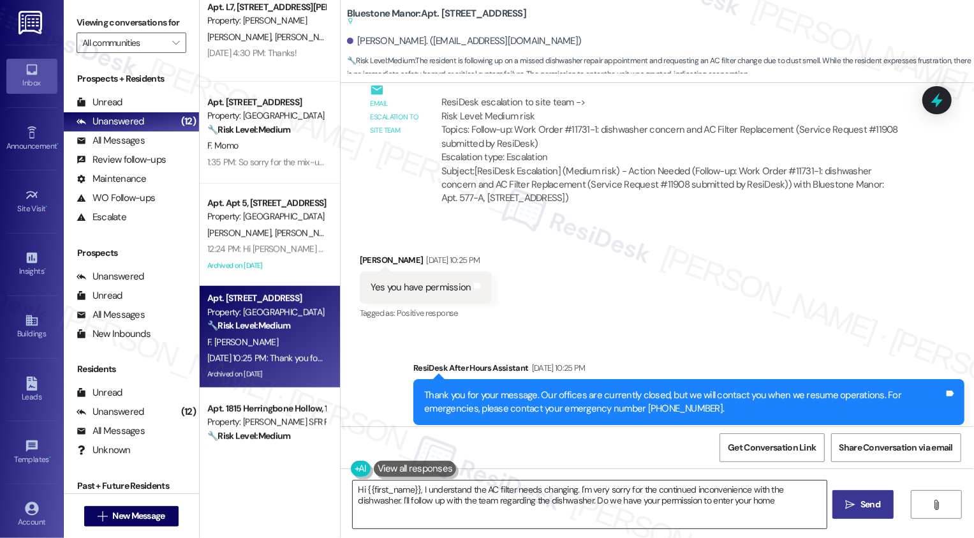
type textarea "Hi {{first_name}}, I understand the AC filter needs changing. I'm very sorry fo…"
click at [550, 494] on textarea "Hi {{first_name}}, I understand the AC filter needs changing. I'm very sorry fo…" at bounding box center [590, 504] width 474 height 48
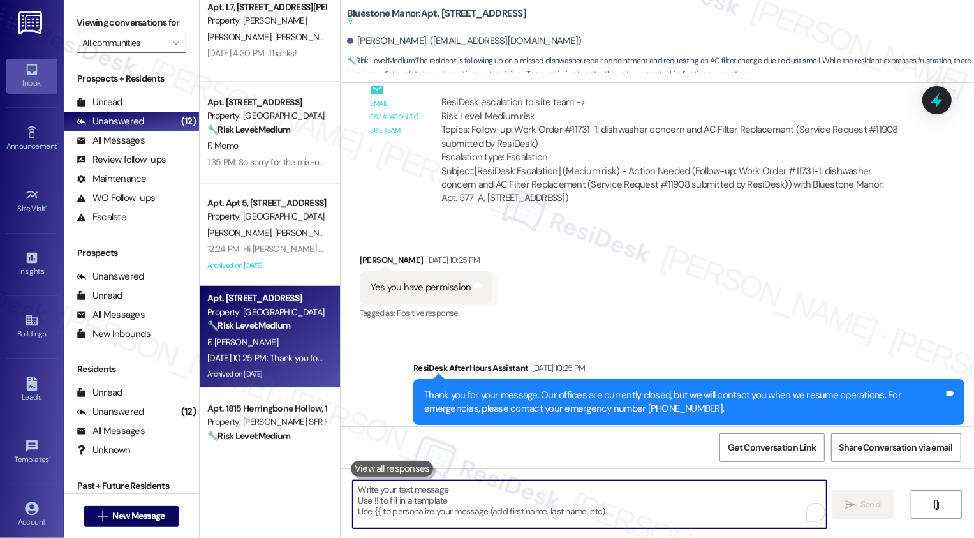
paste textarea "I hope you had a wonderful weekend, [PERSON_NAME]! I noticed that the work orde…"
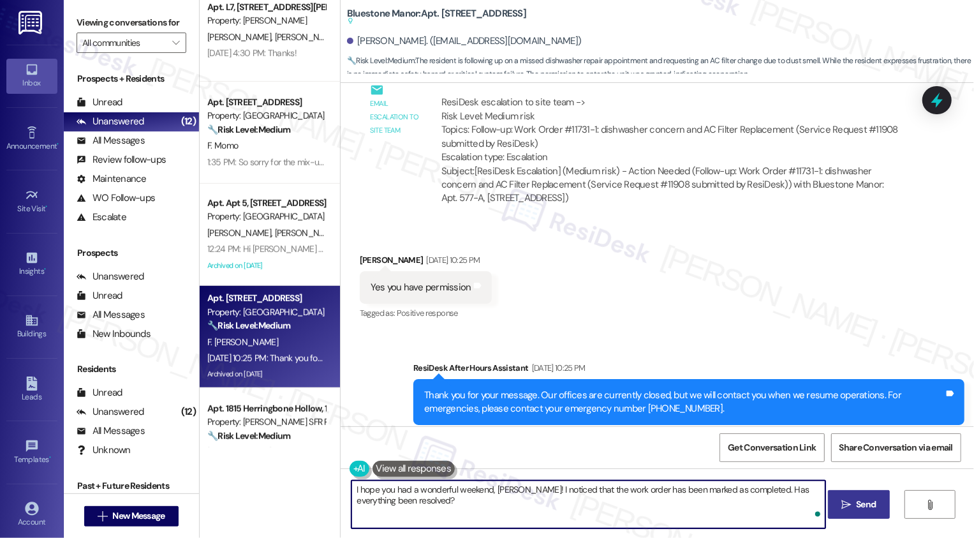
click at [485, 501] on textarea "I hope you had a wonderful weekend, [PERSON_NAME]! I noticed that the work orde…" at bounding box center [588, 504] width 474 height 48
click at [360, 253] on div "[PERSON_NAME] [DATE] 10:25 PM" at bounding box center [426, 262] width 132 height 18
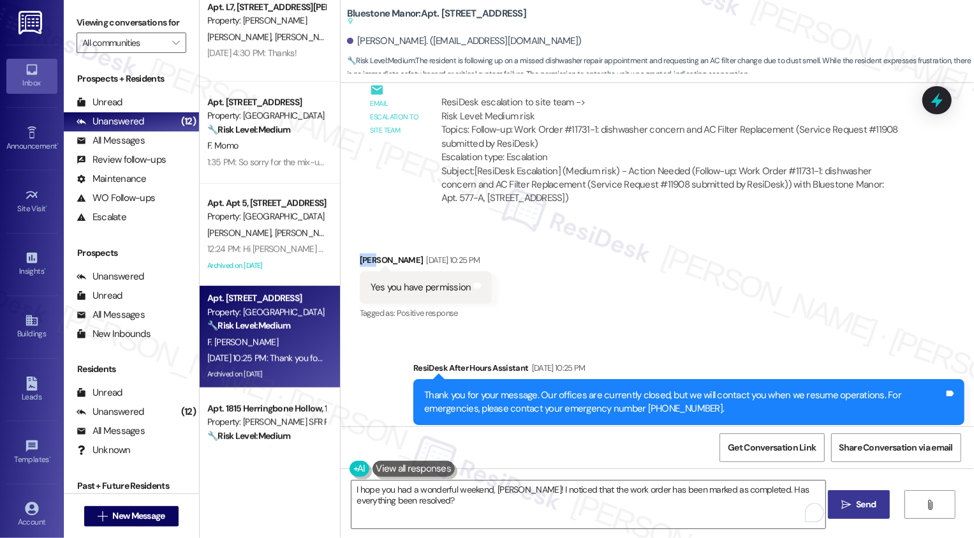
click at [360, 253] on div "[PERSON_NAME] [DATE] 10:25 PM" at bounding box center [426, 262] width 132 height 18
copy div "Faiz"
click at [360, 253] on div "[PERSON_NAME] [DATE] 10:25 PM" at bounding box center [426, 262] width 132 height 18
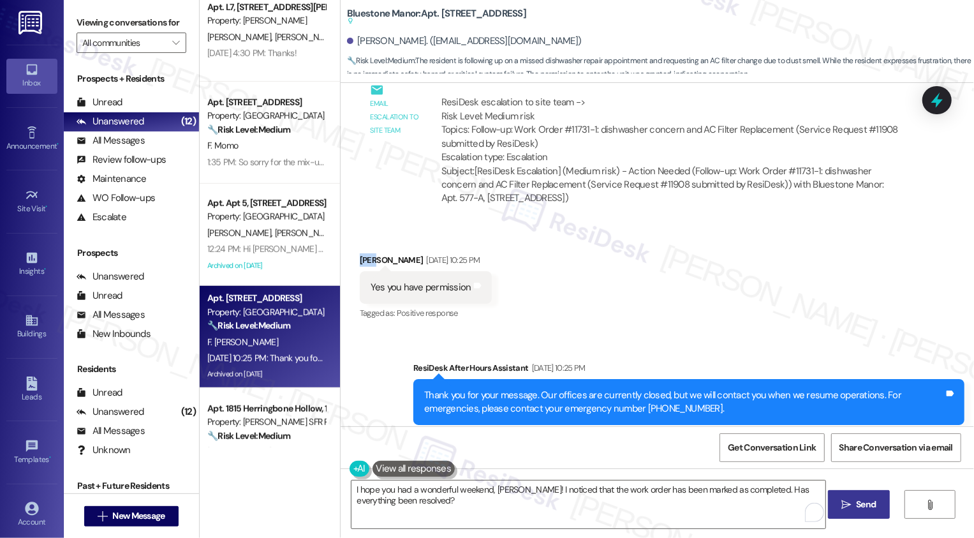
copy div "Faiz"
click at [503, 486] on textarea "I hope you had a wonderful weekend, [PERSON_NAME]! I noticed that the work orde…" at bounding box center [588, 504] width 474 height 48
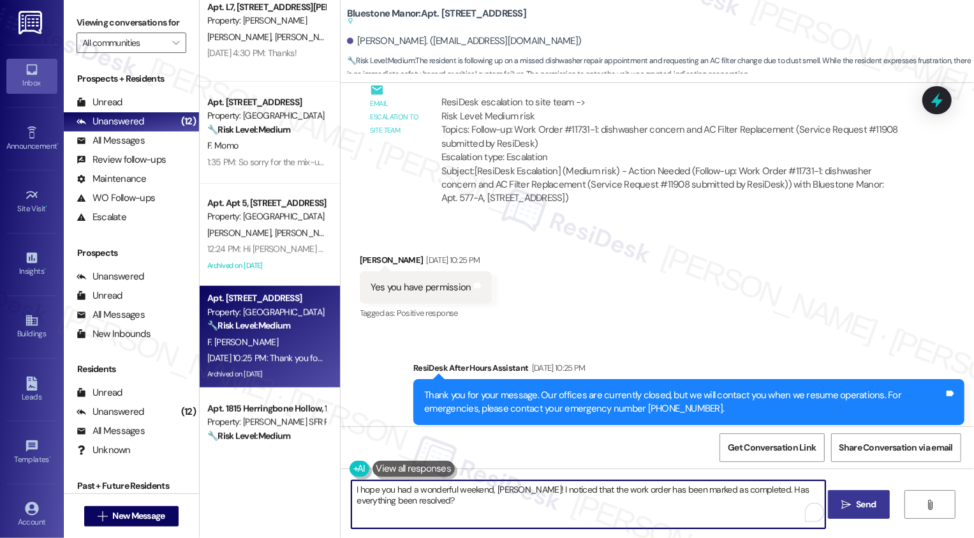
click at [503, 486] on textarea "I hope you had a wonderful weekend, [PERSON_NAME]! I noticed that the work orde…" at bounding box center [588, 504] width 474 height 48
paste textarea "Faiz"
type textarea "I hope you had a wonderful weekend, Faiz! I noticed that the work order has bee…"
click at [870, 507] on span "Send" at bounding box center [866, 503] width 20 height 13
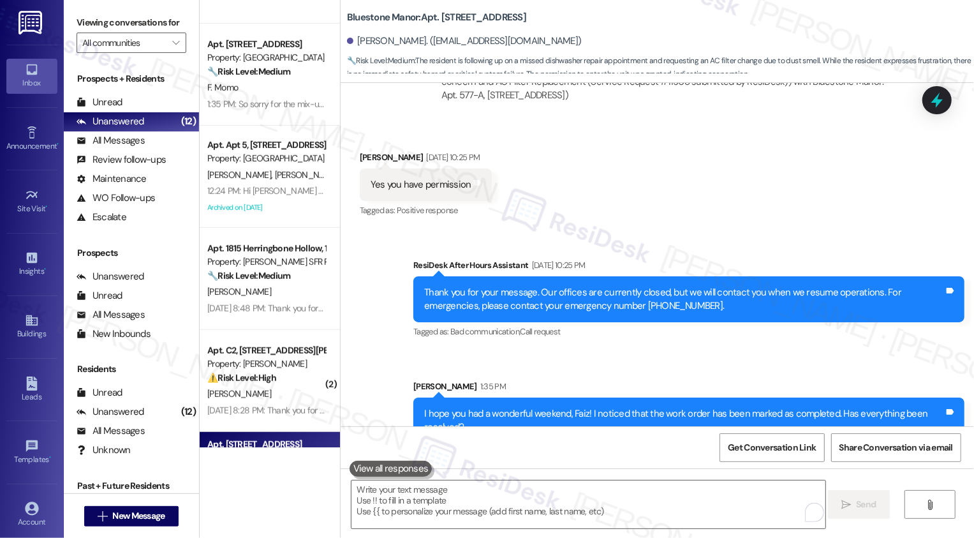
scroll to position [599, 0]
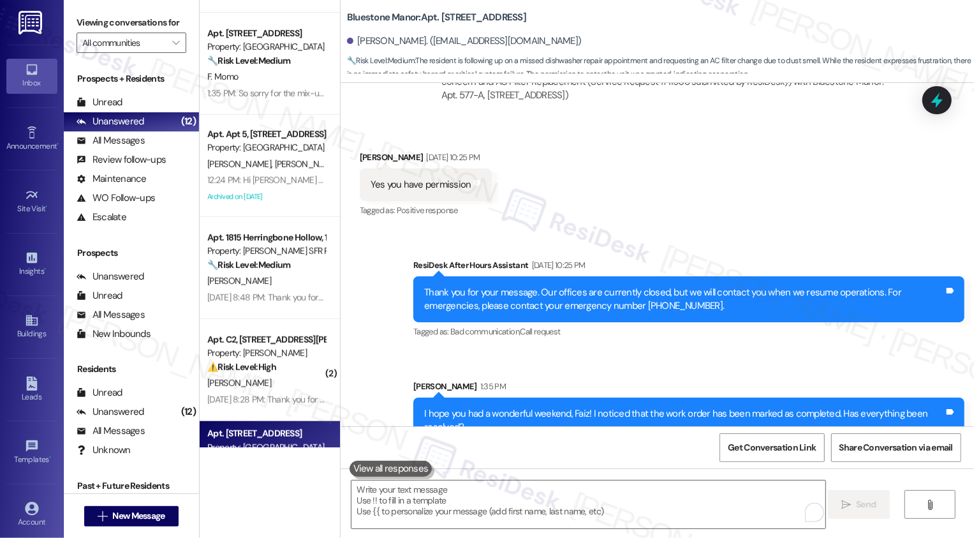
click at [272, 268] on strong "🔧 Risk Level: Medium" at bounding box center [248, 264] width 83 height 11
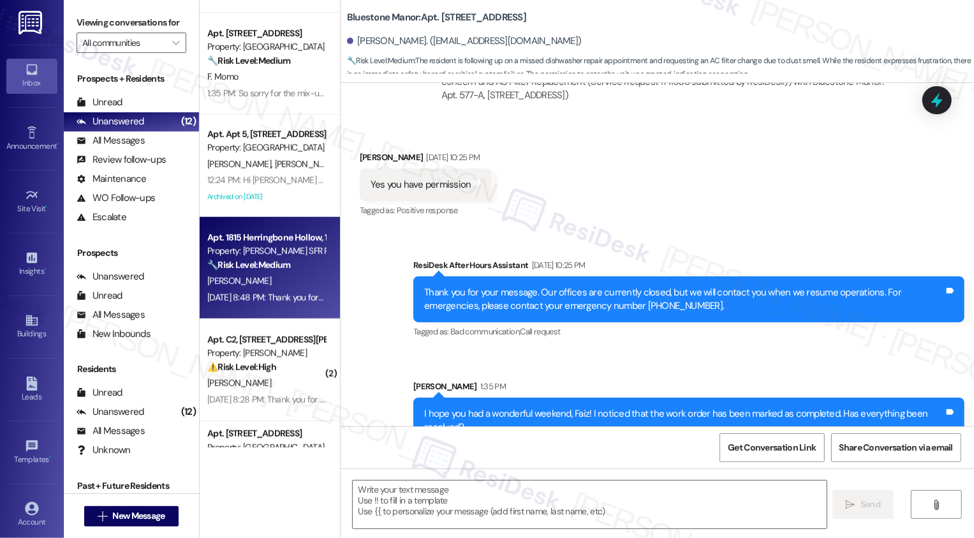
click at [272, 268] on strong "🔧 Risk Level: Medium" at bounding box center [248, 264] width 83 height 11
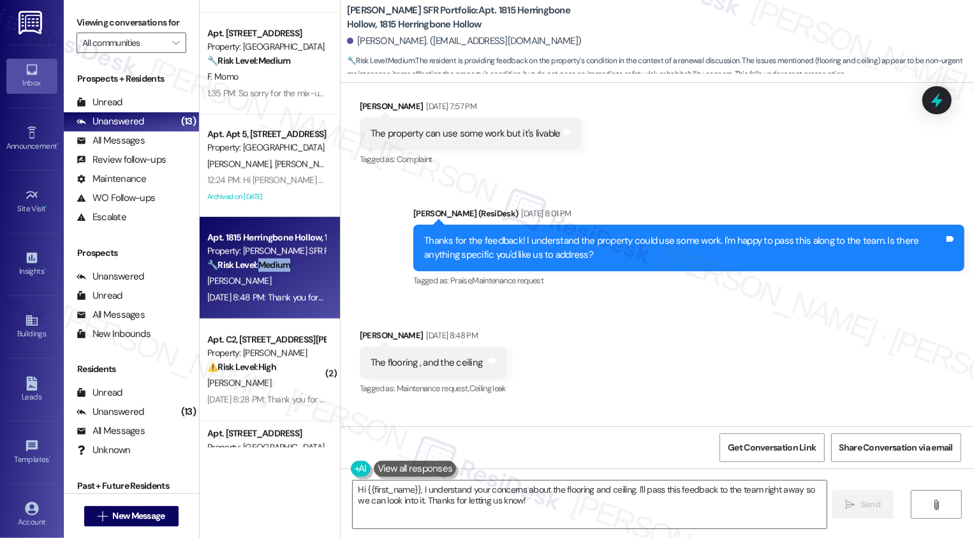
scroll to position [1094, 0]
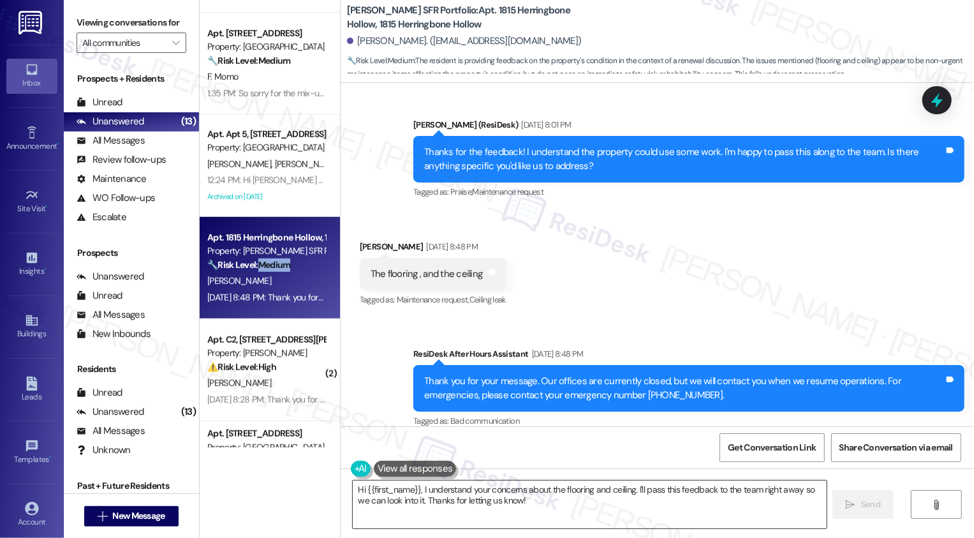
click at [553, 494] on textarea "Hi {{first_name}}, I understand your concerns about the flooring and ceiling. I…" at bounding box center [590, 504] width 474 height 48
click at [504, 499] on textarea "Hi {{first_name}}, I understand your concerns about the flooring and ceiling. I…" at bounding box center [590, 504] width 474 height 48
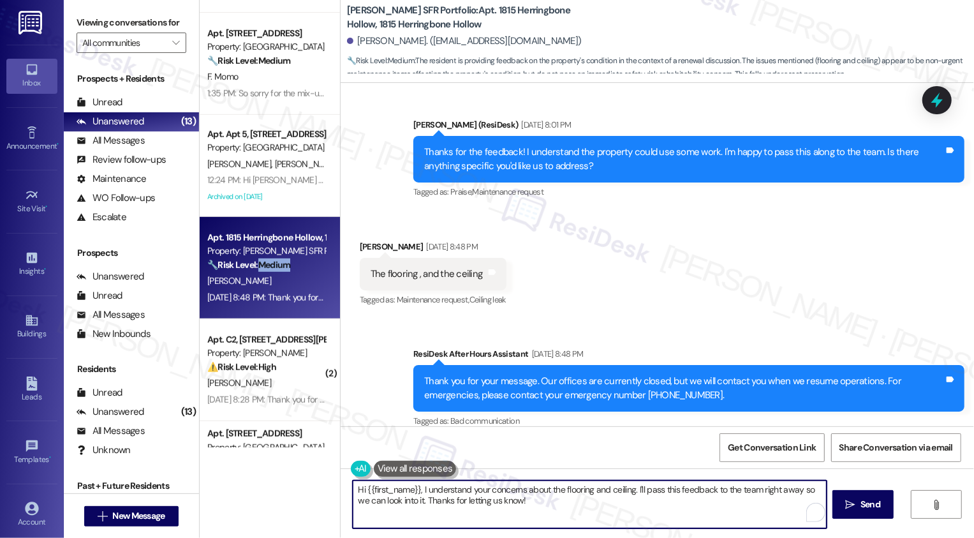
click at [596, 517] on textarea "Hi {{first_name}}, I understand your concerns about the flooring and ceiling. I…" at bounding box center [590, 504] width 474 height 48
click at [416, 468] on button at bounding box center [415, 468] width 83 height 16
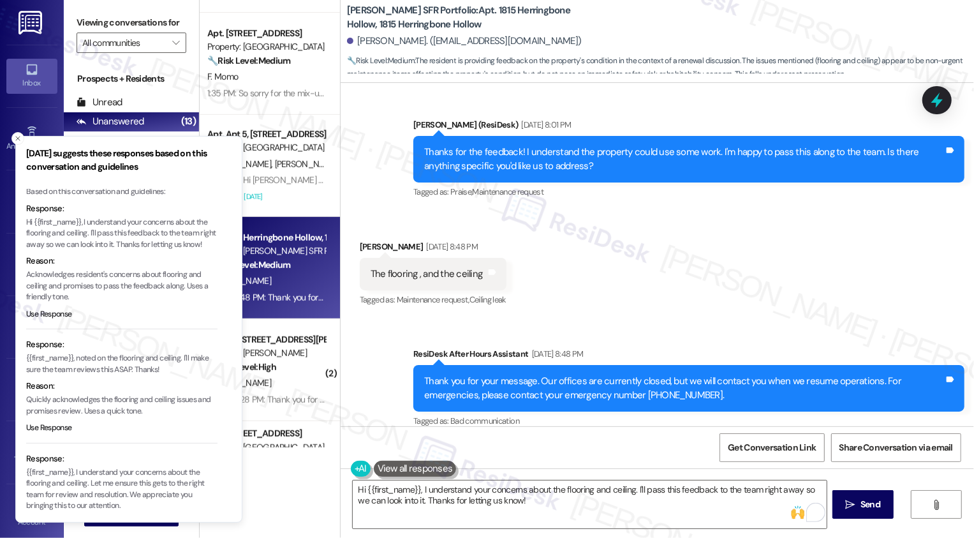
scroll to position [0, 0]
click at [17, 139] on icon "Close toast" at bounding box center [18, 139] width 8 height 8
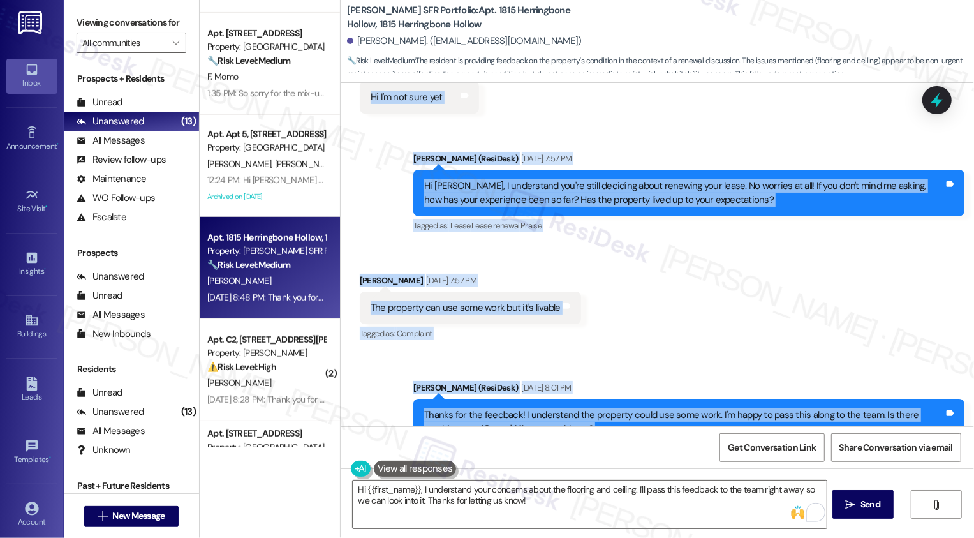
scroll to position [1094, 0]
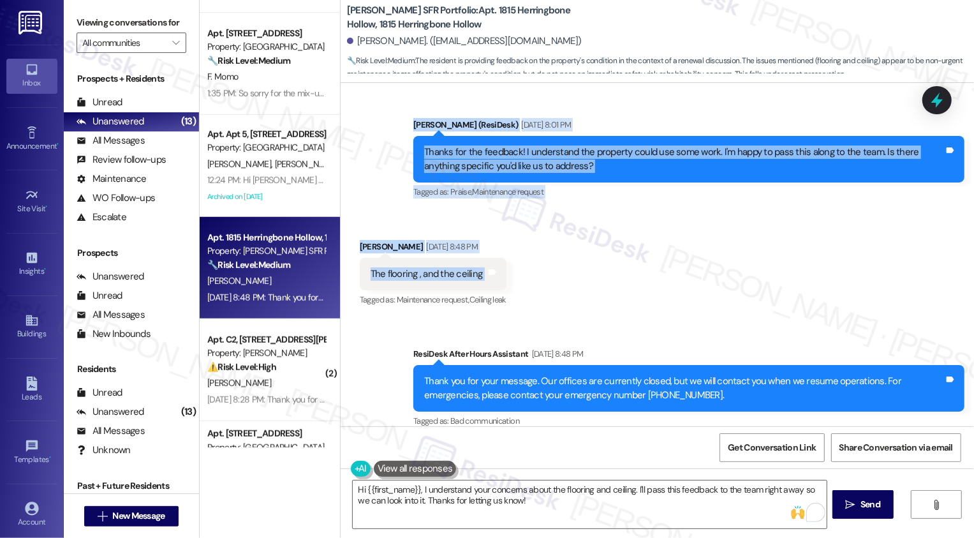
drag, startPoint x: 405, startPoint y: 135, endPoint x: 545, endPoint y: 259, distance: 187.1
click at [545, 258] on div "WO Lease started [DATE] 7:00 PM Show details Survey, sent via SMS Residesk Auto…" at bounding box center [657, 254] width 633 height 343
copy div "Residesk Automated Survey [DATE] 12:22 PM [GEOGRAPHIC_DATA], time flies in grea…"
click at [628, 510] on textarea "Hi {{first_name}}, I understand your concerns about the flooring and ceiling. I…" at bounding box center [590, 504] width 474 height 48
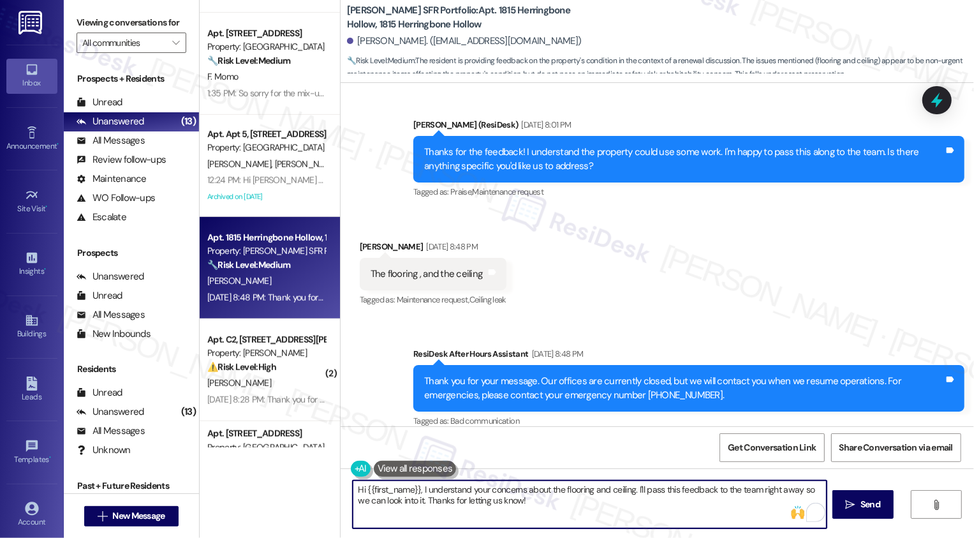
click at [434, 494] on textarea "Hi {{first_name}}, I understand your concerns about the flooring and ceiling. I…" at bounding box center [590, 504] width 474 height 48
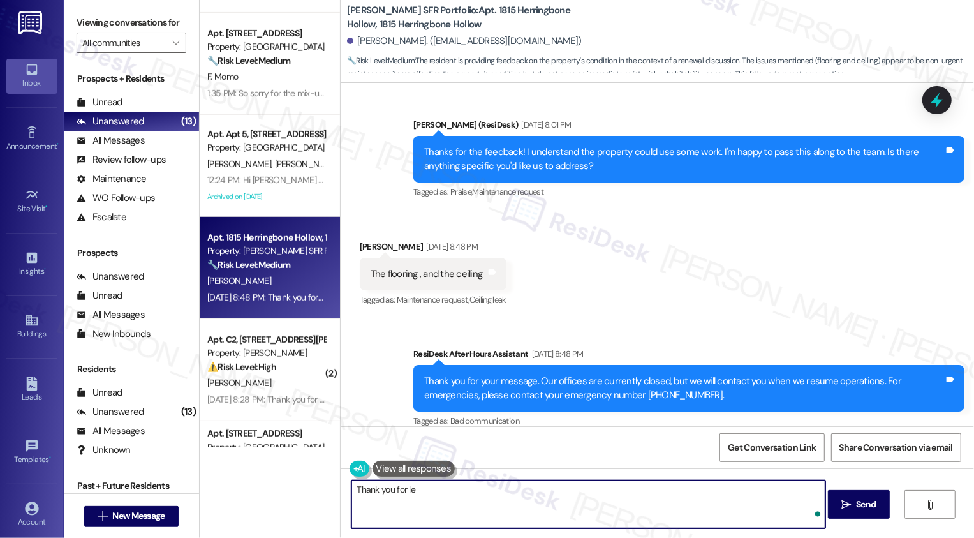
type textarea "Thank you for let"
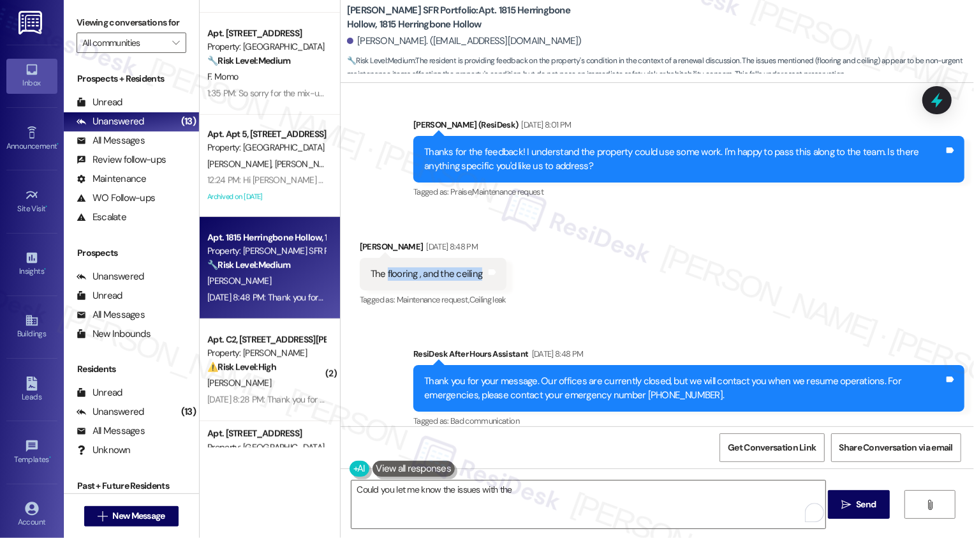
drag, startPoint x: 378, startPoint y: 258, endPoint x: 432, endPoint y: 267, distance: 54.3
click at [432, 267] on div "The flooring , and the ceiling Tags and notes" at bounding box center [433, 274] width 147 height 33
copy div "flooring , and the ceiling"
click at [578, 501] on textarea "Could you let me know the issues with the" at bounding box center [588, 504] width 474 height 48
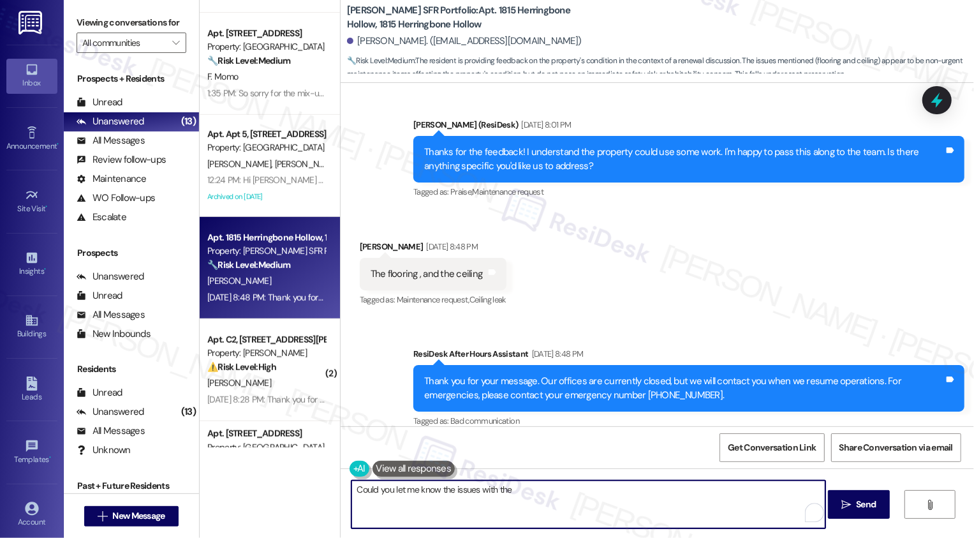
paste textarea "flooring , and the ceiling"
click at [540, 492] on textarea "Could you let me know the issues with the flooring , and the ceiling" at bounding box center [588, 504] width 474 height 48
click at [621, 497] on textarea "Could you let me know the issues with the flooring and the ceiling" at bounding box center [588, 504] width 474 height 48
click at [650, 503] on textarea "Could you let me know the issues with the flooring and the ceiling? You could a…" at bounding box center [588, 504] width 474 height 48
click at [736, 497] on textarea "Could you let me know the issues with the flooring and the ceiling? You could a…" at bounding box center [588, 504] width 474 height 48
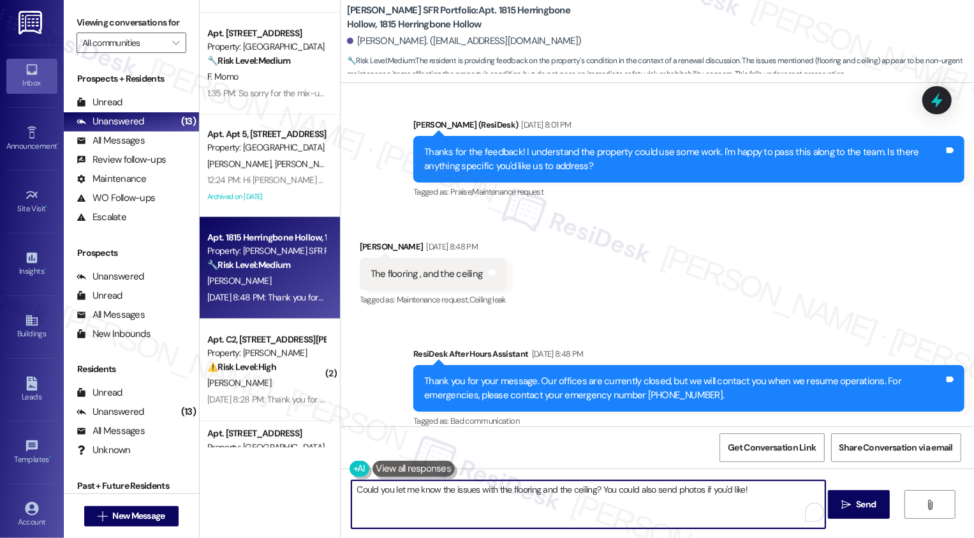
click at [748, 488] on textarea "Could you let me know the issues with the flooring and the ceiling? You could a…" at bounding box center [588, 504] width 474 height 48
click at [706, 505] on textarea "Could you let me know the issues with the flooring and the ceiling? You could a…" at bounding box center [588, 504] width 474 height 48
click at [696, 487] on textarea "Could you let me know the issues with the flooring and the ceiling? You could a…" at bounding box center [588, 504] width 474 height 48
click at [760, 489] on textarea "Could you let me know the issues with the flooring and the ceiling? You could a…" at bounding box center [588, 504] width 474 height 48
type textarea "Could you let me know the issues with the flooring and the ceiling? You could a…"
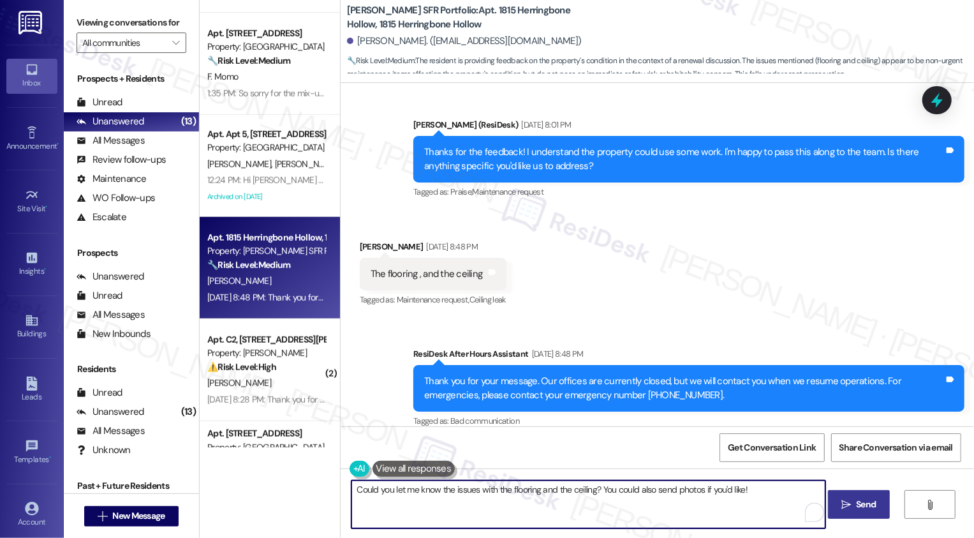
click at [845, 504] on icon "" at bounding box center [846, 504] width 10 height 10
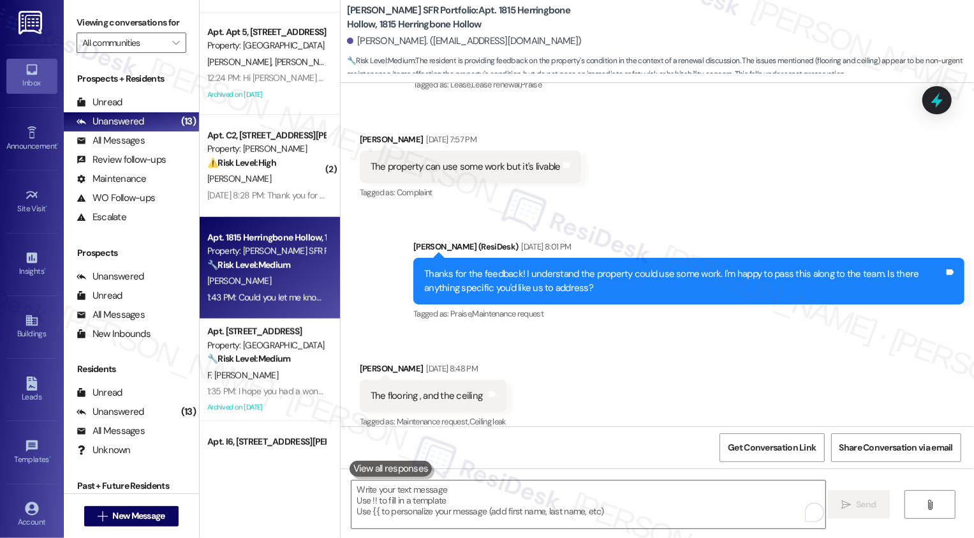
scroll to position [642, 0]
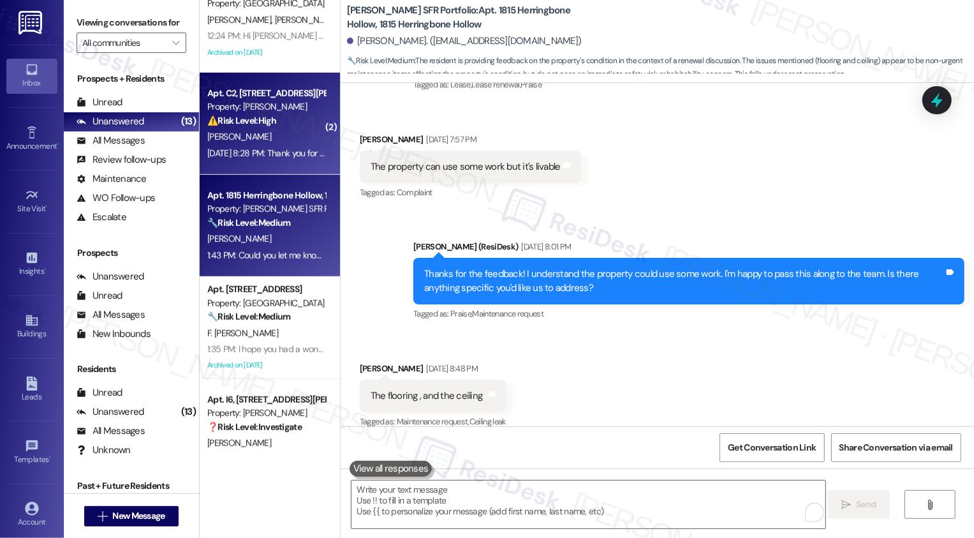
click at [285, 158] on div "Sep 04, 2025 at 8:28 PM: Thank you for your message. Our offices are currently …" at bounding box center [593, 152] width 773 height 11
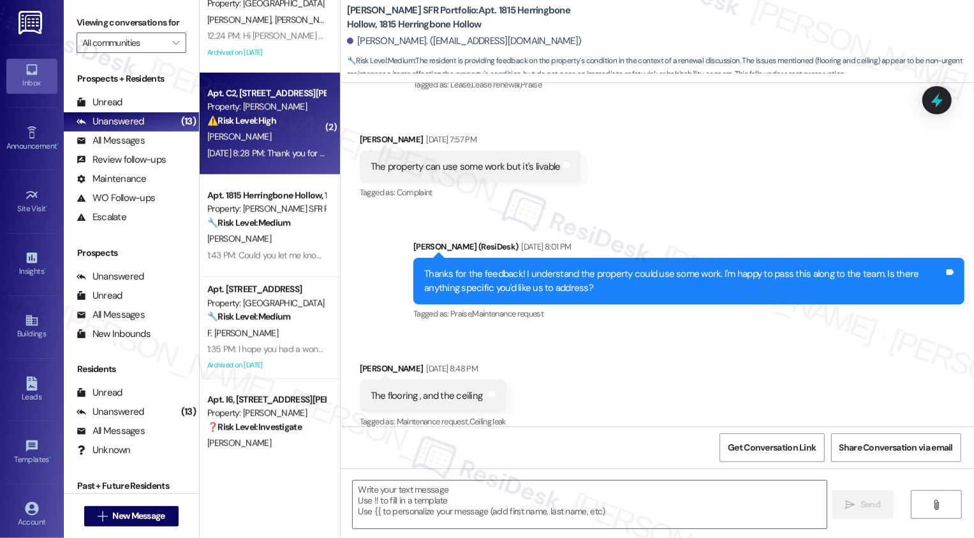
click at [285, 158] on div "Sep 04, 2025 at 8:28 PM: Thank you for your message. Our offices are currently …" at bounding box center [593, 152] width 773 height 11
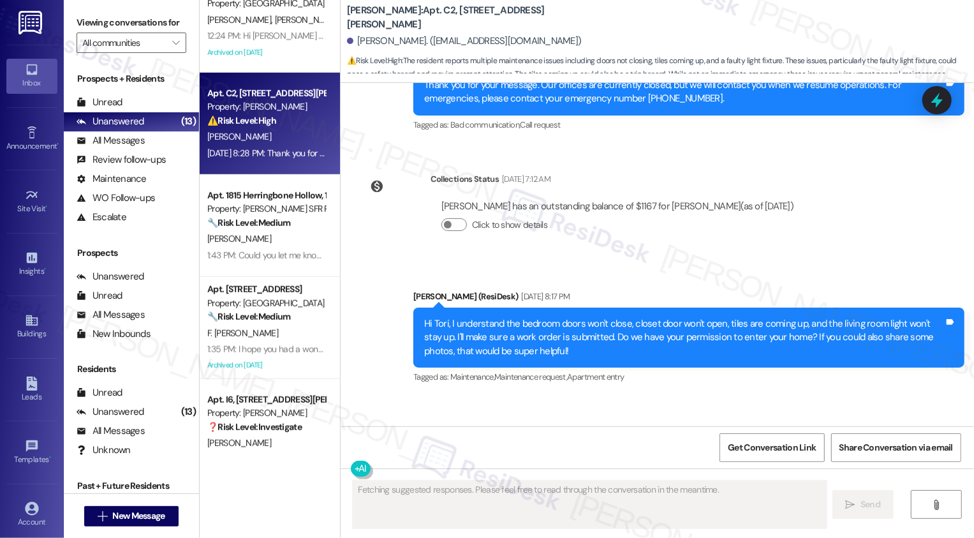
scroll to position [1166, 0]
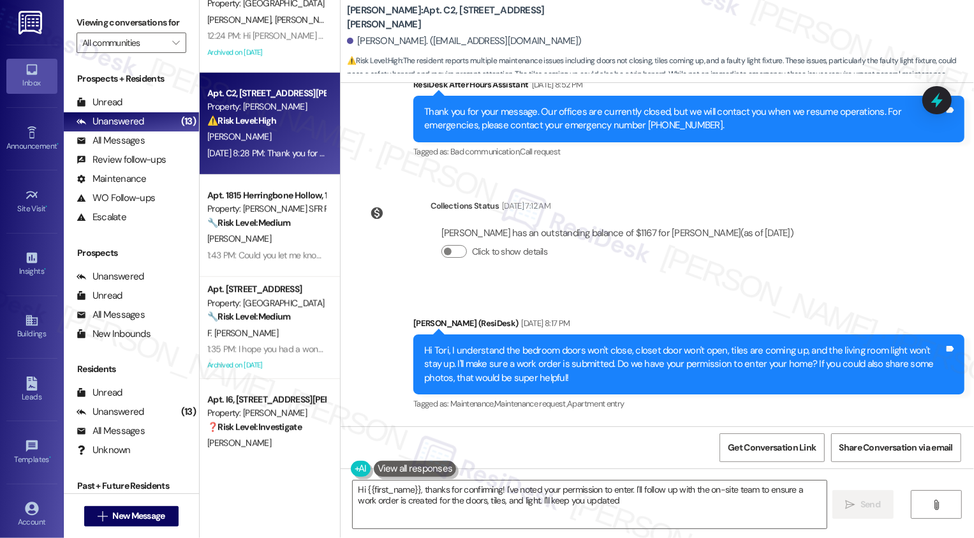
type textarea "Hi {{first_name}}, thanks for confirming! I've noted your permission to enter. …"
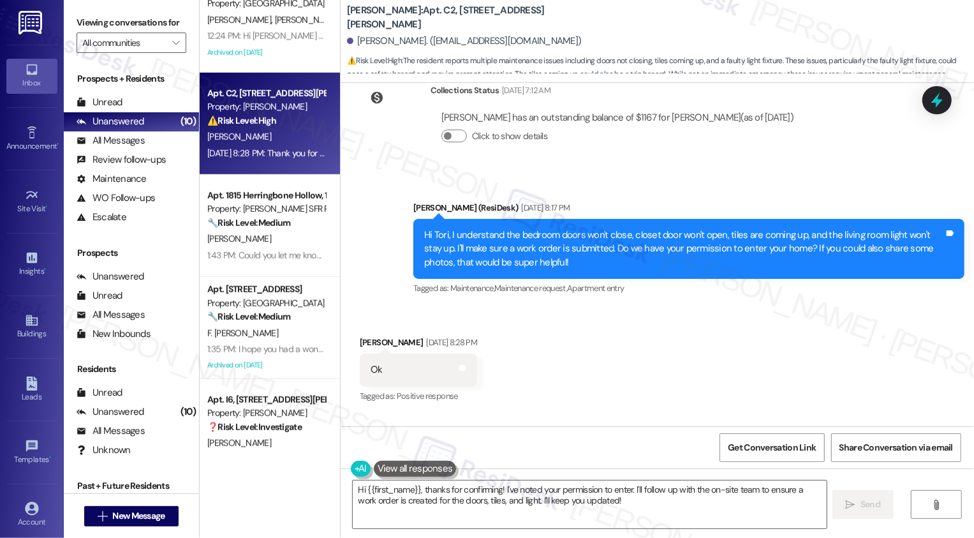
scroll to position [1257, 0]
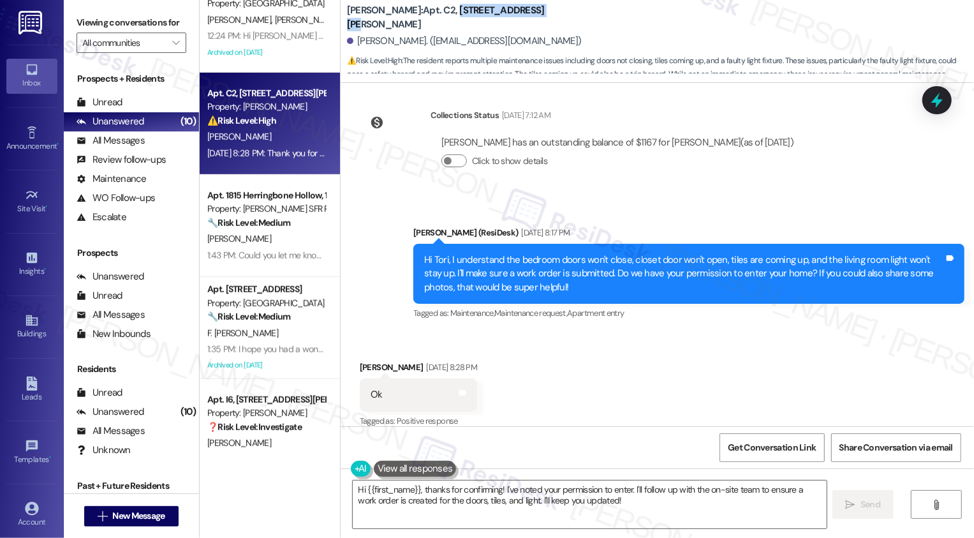
drag, startPoint x: 413, startPoint y: 17, endPoint x: 502, endPoint y: 22, distance: 88.8
click at [502, 22] on div "Wingate: Apt. C2, 4735 Courtney Drive" at bounding box center [474, 18] width 255 height 16
copy b "4735 Courtney Drive"
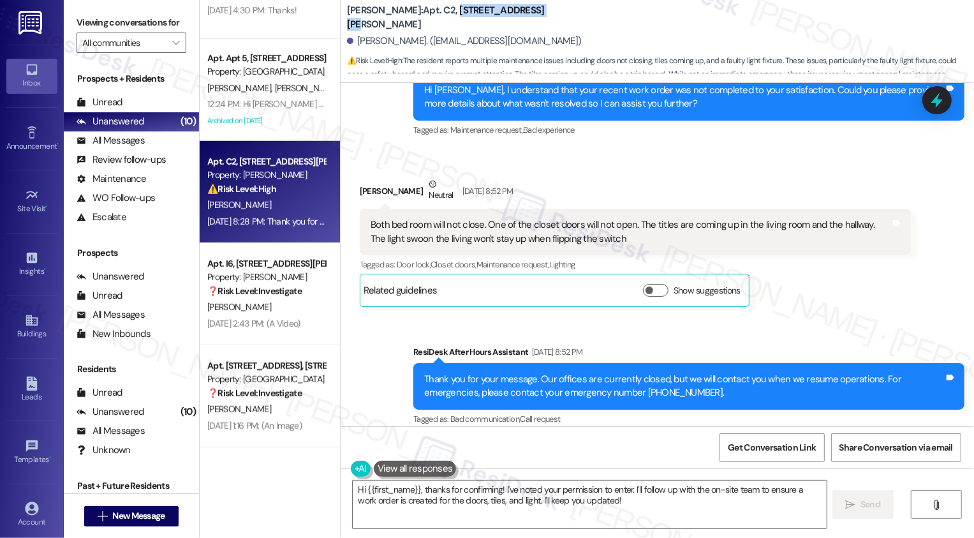
scroll to position [872, 0]
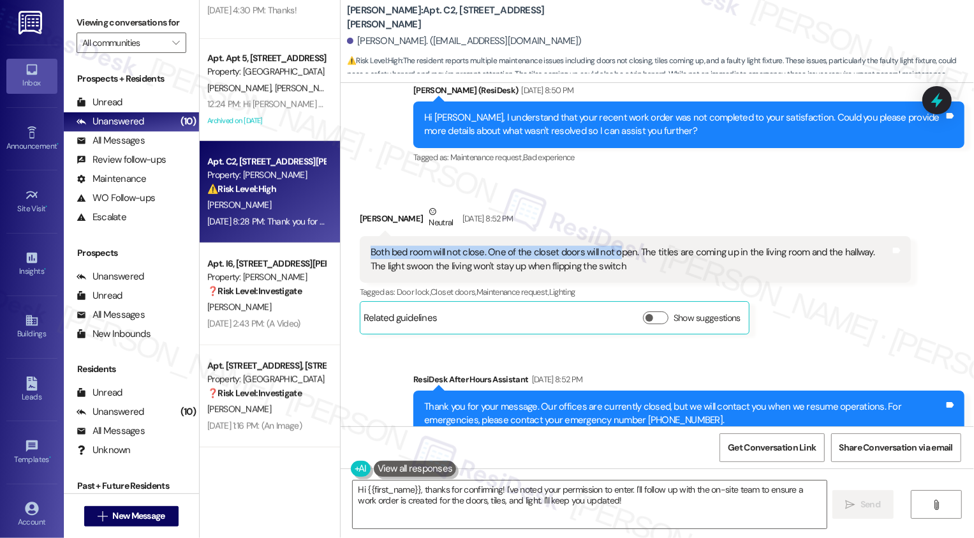
drag, startPoint x: 362, startPoint y: 223, endPoint x: 607, endPoint y: 221, distance: 245.5
click at [608, 246] on div "Both bed room will not close. One of the closet doors will not open. The titles…" at bounding box center [631, 259] width 520 height 27
drag, startPoint x: 415, startPoint y: 18, endPoint x: 509, endPoint y: 17, distance: 94.4
click at [509, 17] on div "Wingate: Apt. C2, 4735 Courtney Drive" at bounding box center [474, 18] width 255 height 16
copy b "4735 Courtney Drive"
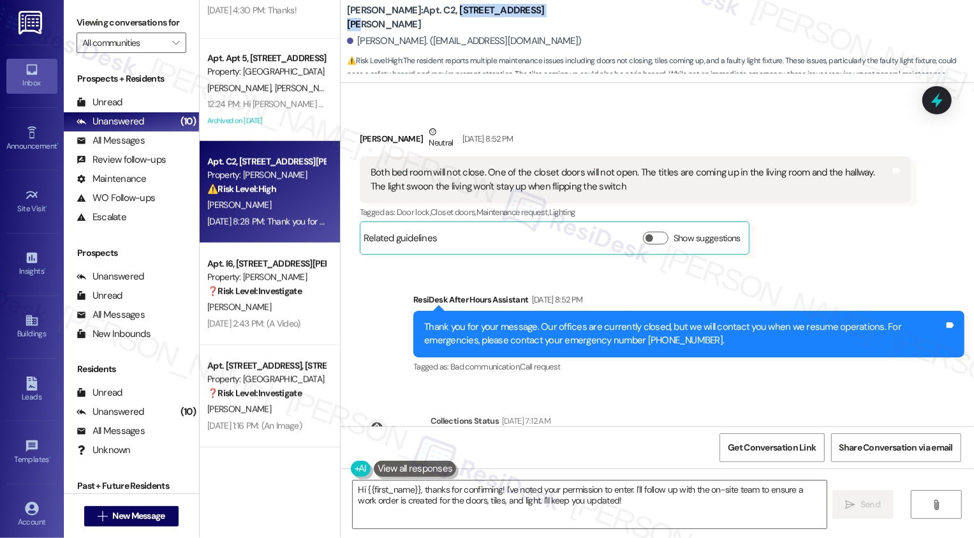
scroll to position [902, 0]
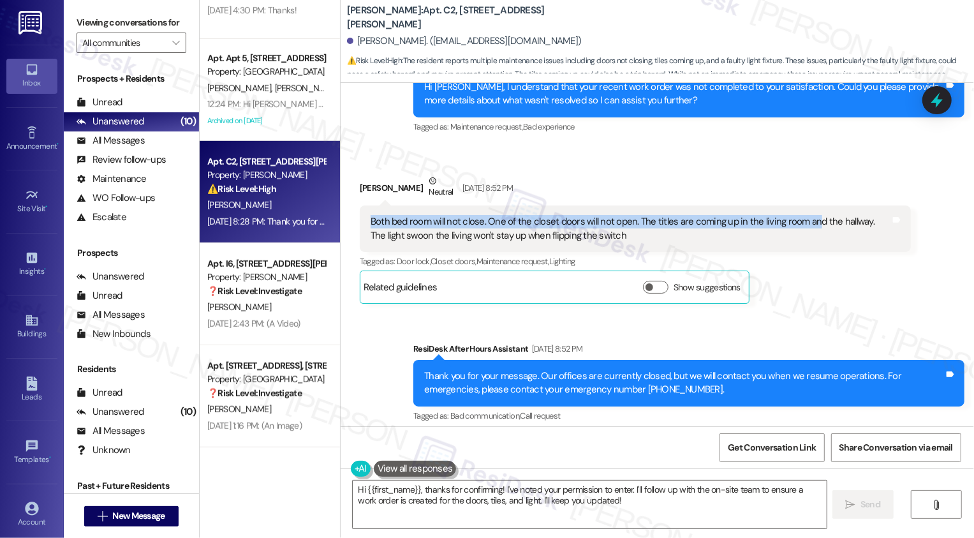
drag, startPoint x: 363, startPoint y: 193, endPoint x: 803, endPoint y: 194, distance: 440.0
click at [803, 215] on div "Both bed room will not close. One of the closet doors will not open. The titles…" at bounding box center [631, 228] width 520 height 27
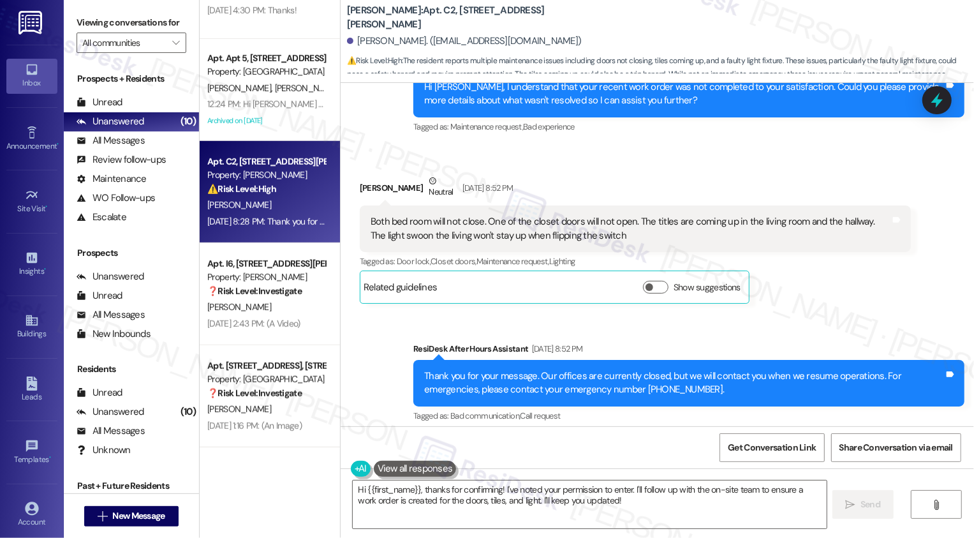
click at [803, 215] on div "Both bed room will not close. One of the closet doors will not open. The titles…" at bounding box center [631, 228] width 520 height 27
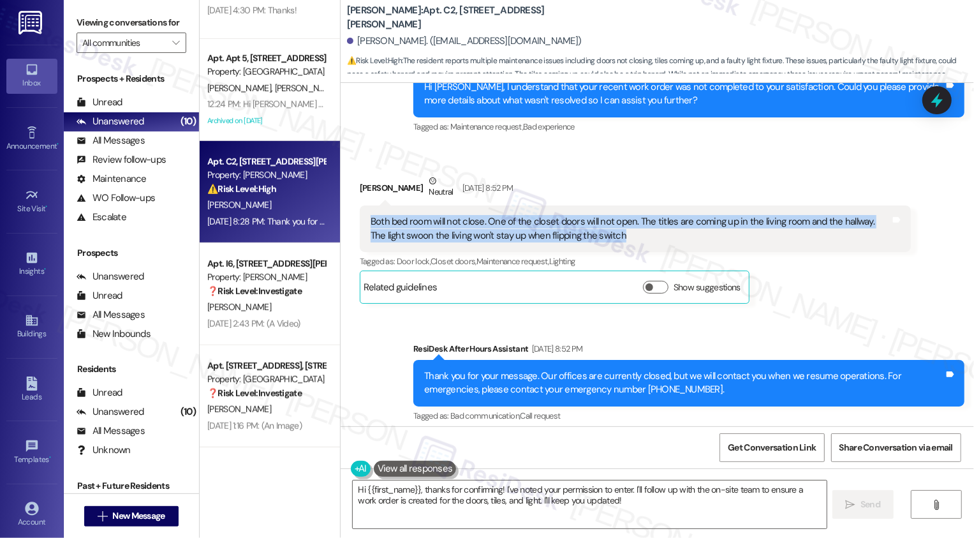
drag, startPoint x: 362, startPoint y: 189, endPoint x: 598, endPoint y: 217, distance: 237.5
click at [598, 217] on div "Both bed room will not close. One of the closet doors will not open. The titles…" at bounding box center [635, 228] width 551 height 47
copy div "Both bed room will not close. One of the closet doors will not open. The titles…"
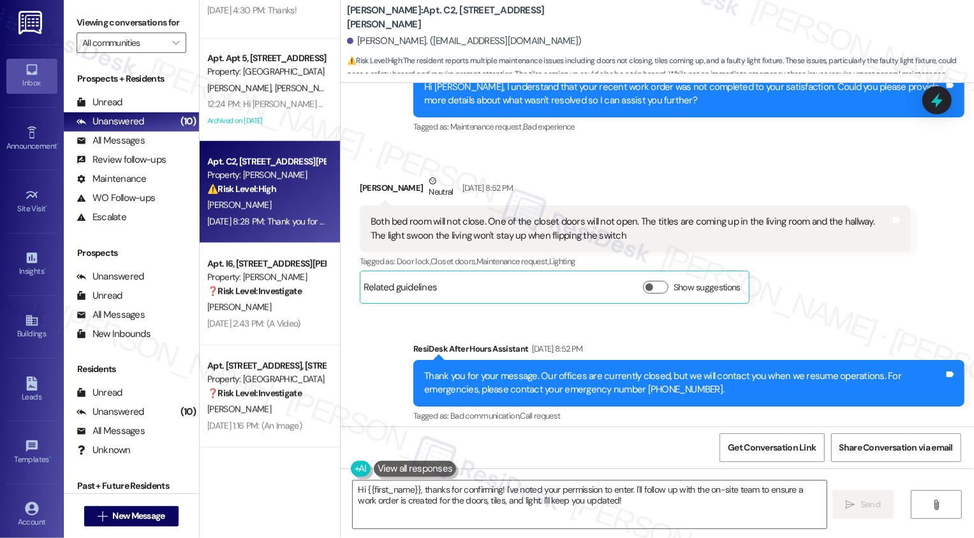
click at [838, 254] on div "Tori Horne Neutral Sep 02, 2025 at 8:52 PM Both bed room will not close. One of…" at bounding box center [635, 238] width 551 height 129
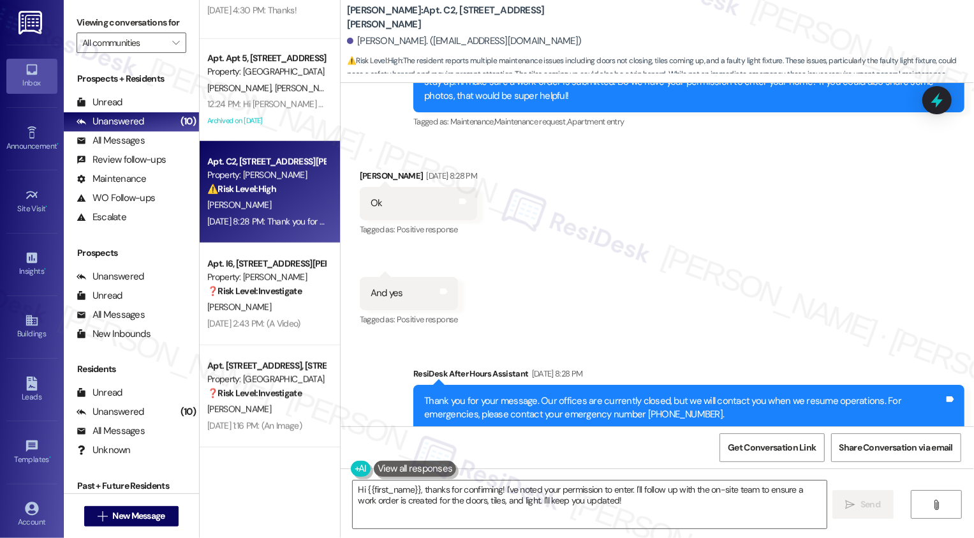
scroll to position [1454, 0]
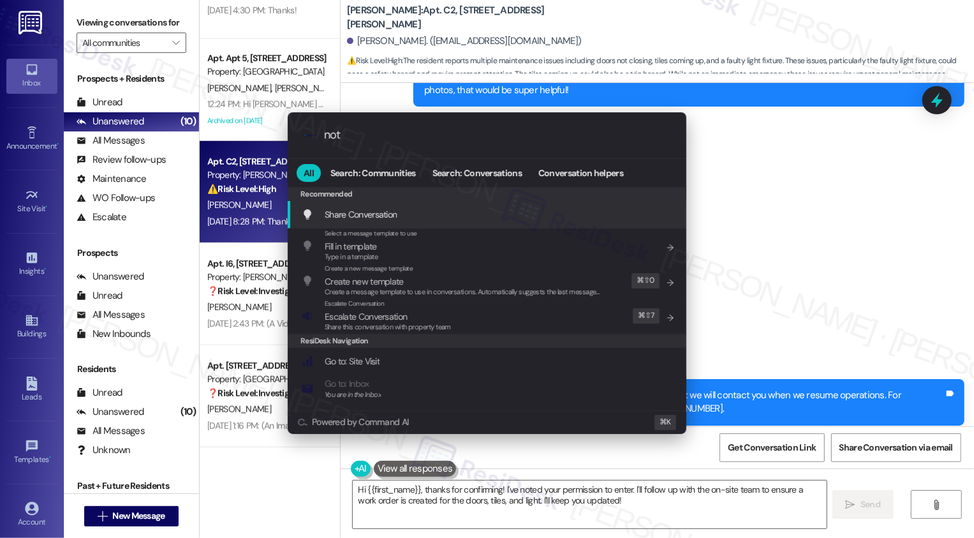
type input "note"
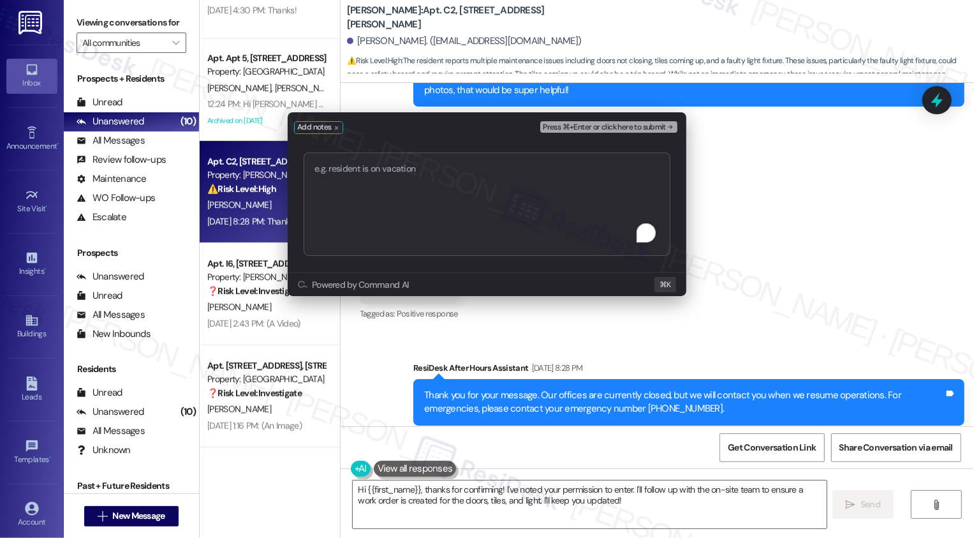
type textarea "Work Order #11950-1"
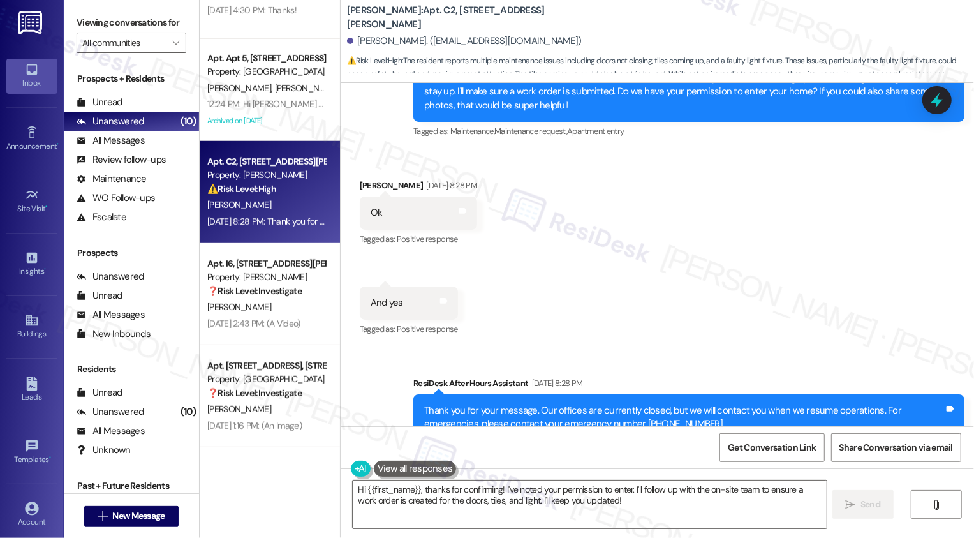
scroll to position [1576, 0]
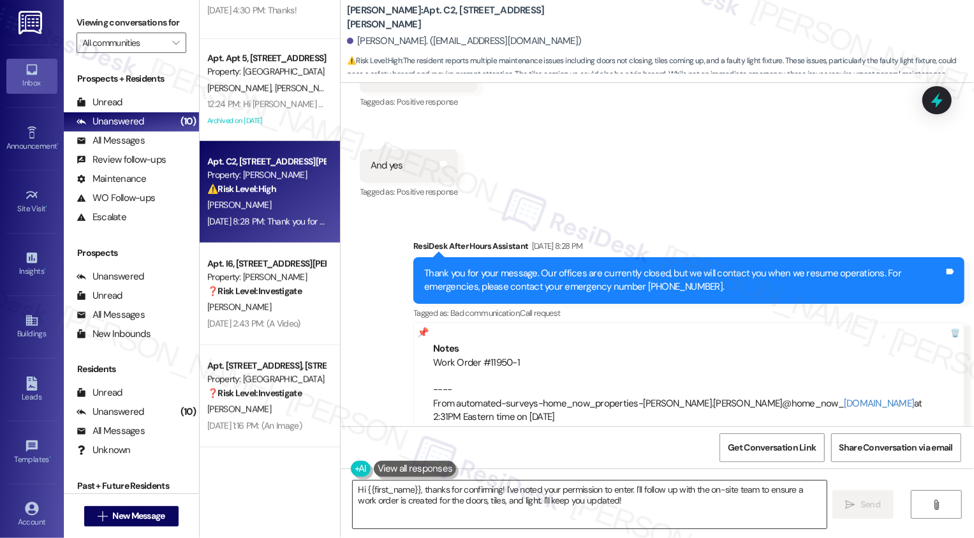
click at [536, 506] on textarea "Hi {{first_name}}, thanks for confirming! I've noted your permission to enter. …" at bounding box center [590, 504] width 474 height 48
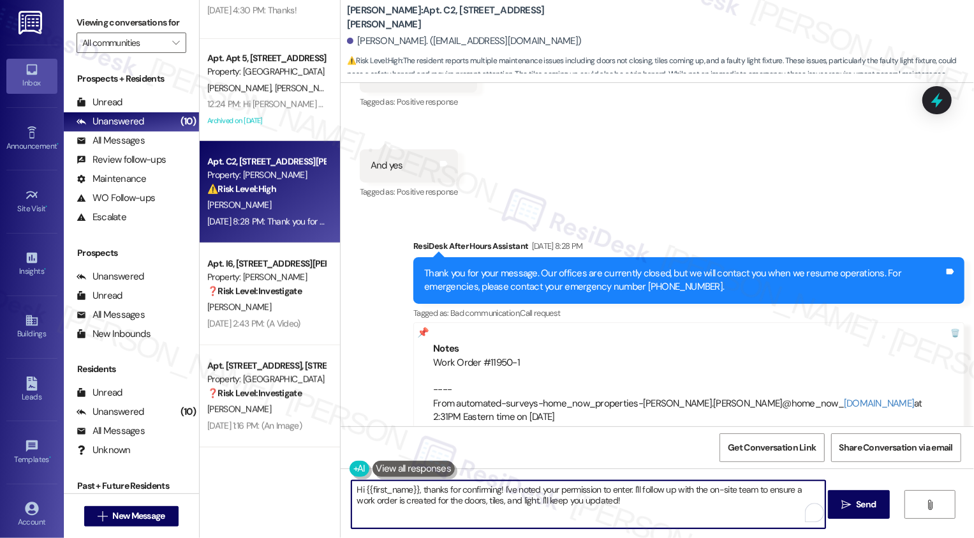
click at [513, 497] on textarea "Hi {{first_name}}, thanks for confirming! I've noted your permission to enter. …" at bounding box center [588, 504] width 474 height 48
click at [629, 510] on textarea "Hi {{first_name}}, thanks for confirming! I've noted your permission to enter. …" at bounding box center [588, 504] width 474 height 48
click at [661, 506] on textarea "Hi {{first_name}}, thanks for confirming! I've noted your permission to enter. …" at bounding box center [588, 504] width 474 height 48
drag, startPoint x: 628, startPoint y: 488, endPoint x: 647, endPoint y: 510, distance: 28.9
click at [647, 510] on textarea "Hi {{first_name}}, thanks for confirming! I've noted your permission to enter. …" at bounding box center [588, 504] width 474 height 48
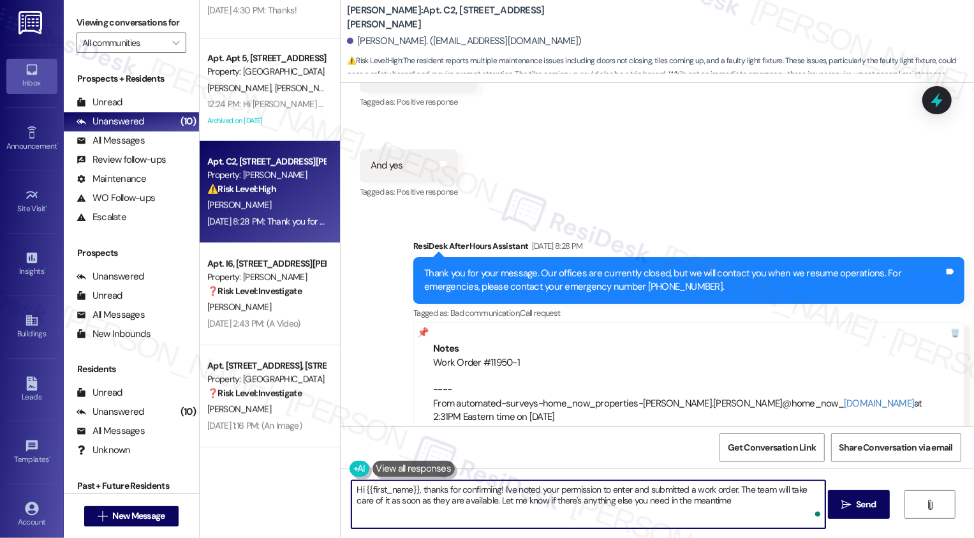
type textarea "Hi {{first_name}}, thanks for confirming! I've noted your permission to enter a…"
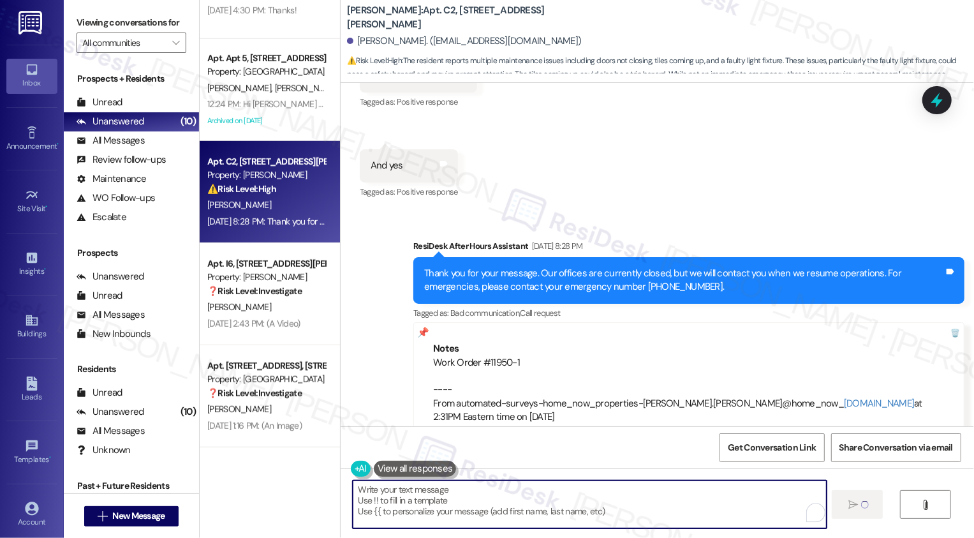
type textarea "Fetching suggested responses. Please feel free to read through the conversation…"
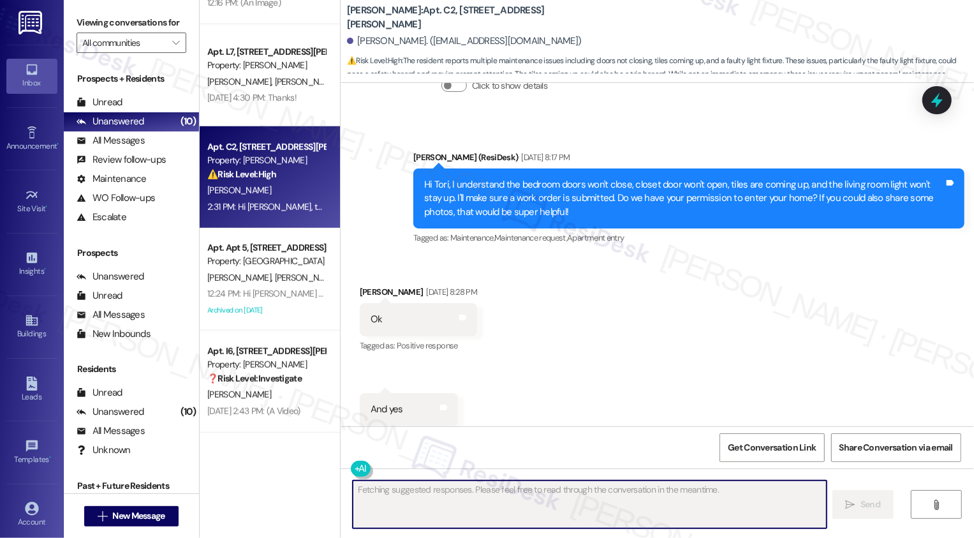
scroll to position [602, 0]
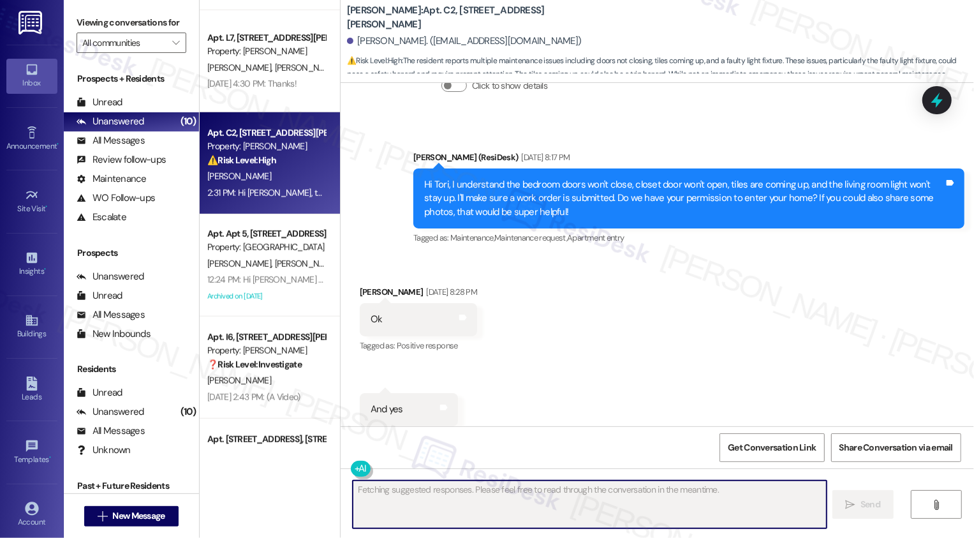
click at [265, 251] on div "Property: Maple Place" at bounding box center [266, 246] width 118 height 13
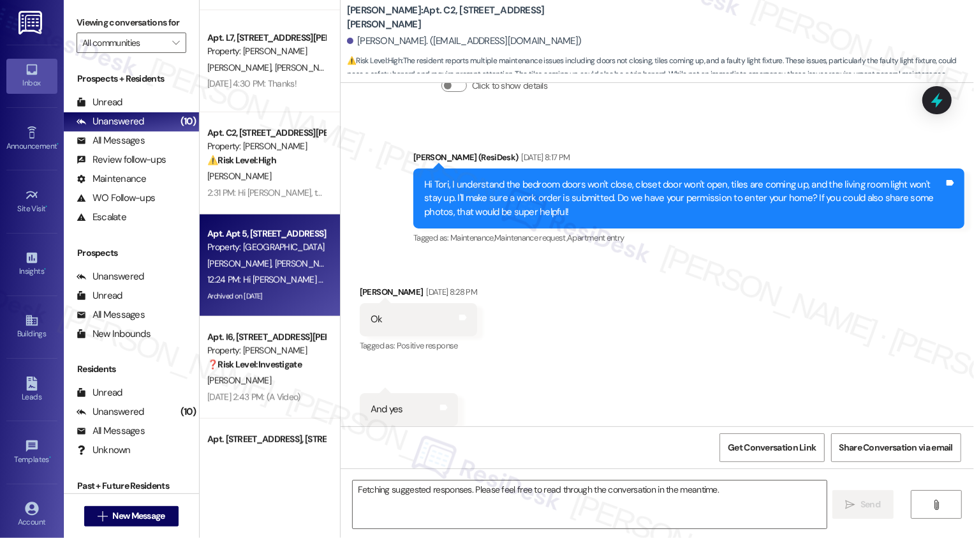
click at [265, 251] on div "Property: Maple Place" at bounding box center [266, 246] width 118 height 13
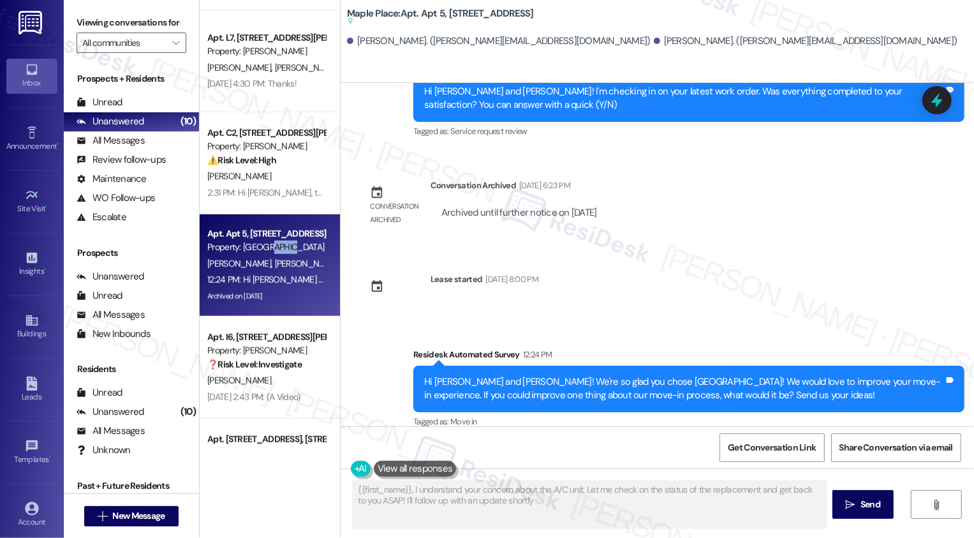
type textarea "{{first_name}}, I understand your concern about the A/C unit. Let me check on t…"
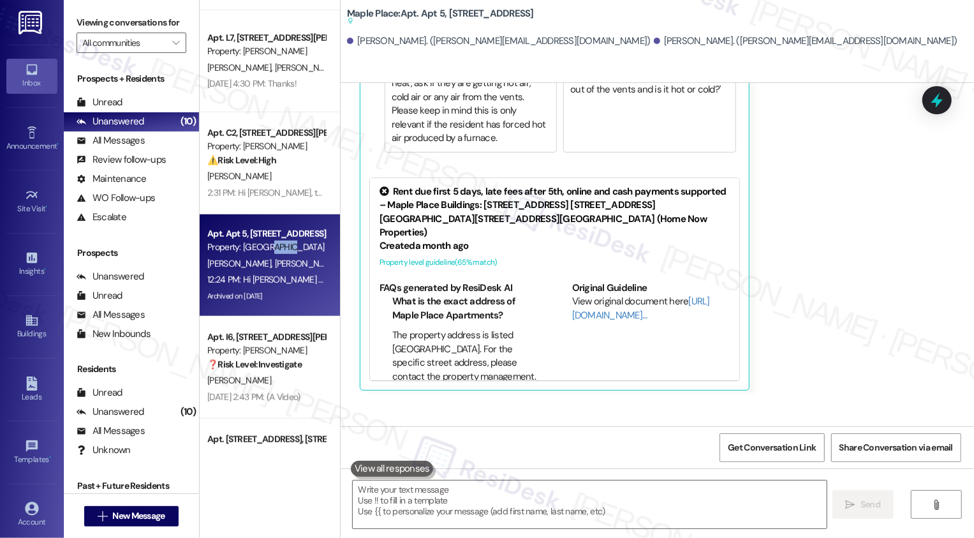
scroll to position [1305, 0]
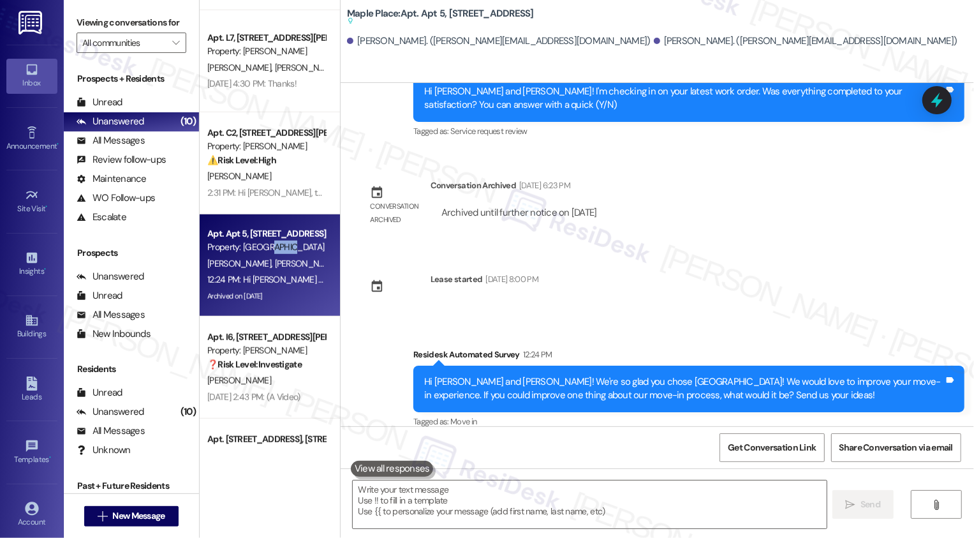
click at [789, 348] on div "Residesk Automated Survey 12:24 PM" at bounding box center [688, 357] width 551 height 18
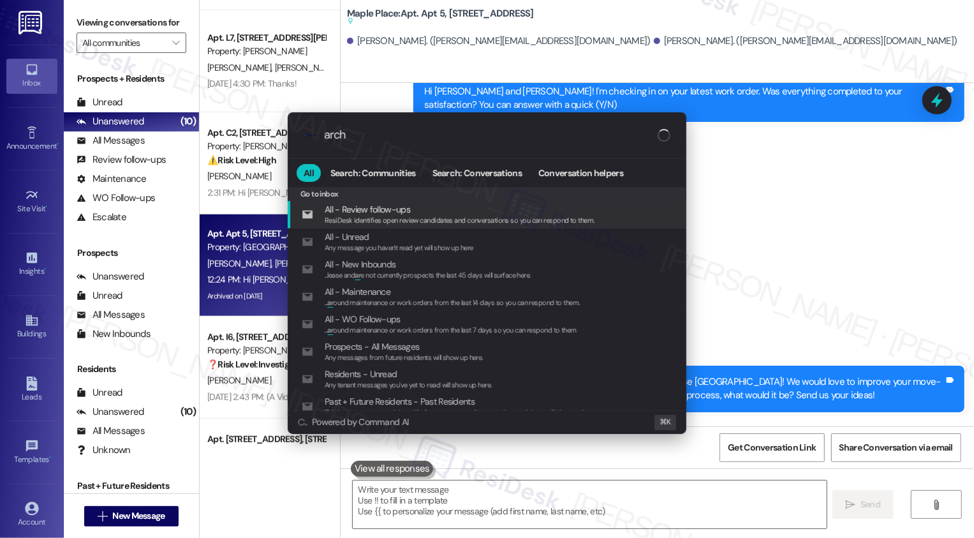
type input "archi"
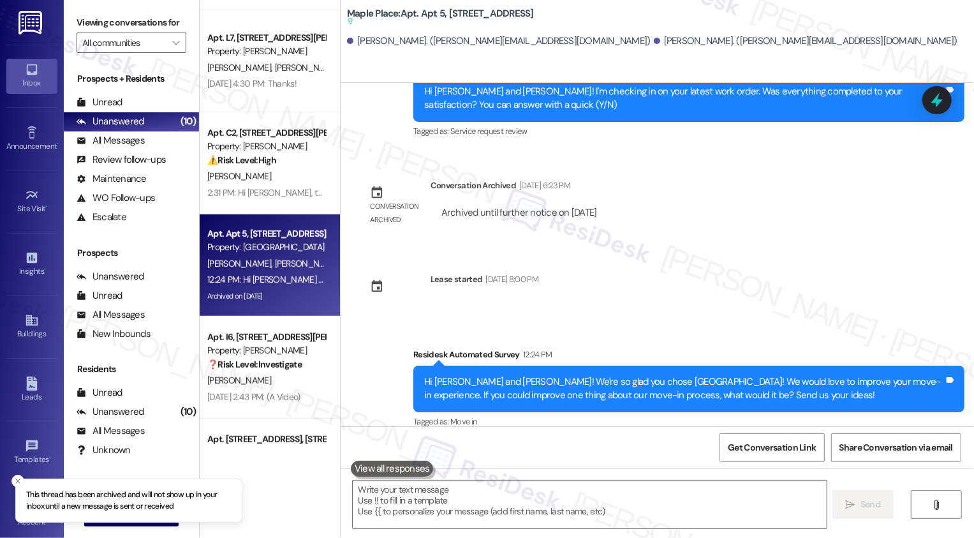
scroll to position [668, 0]
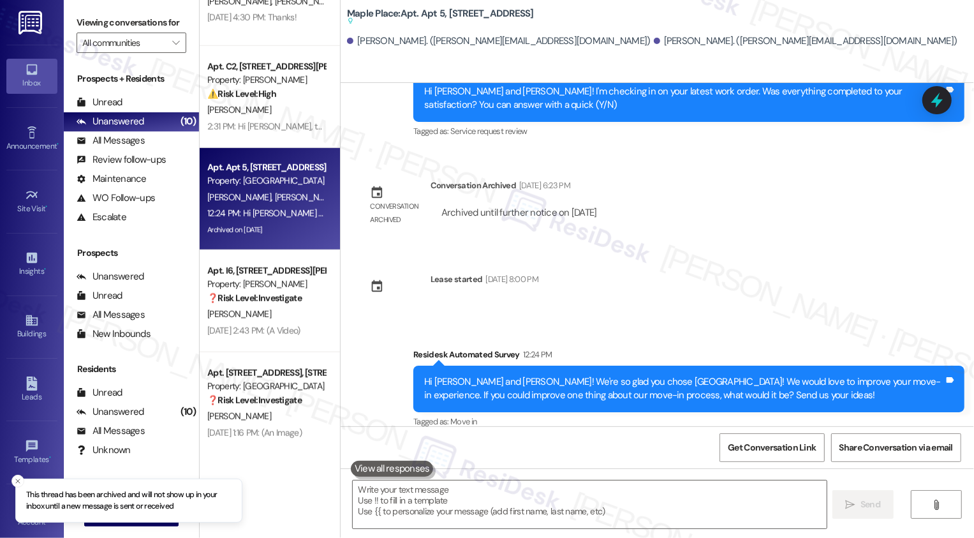
click at [289, 329] on div "Sep 03, 2025 at 2:43 PM: (A Video) Sep 03, 2025 at 2:43 PM: (A Video)" at bounding box center [253, 330] width 93 height 11
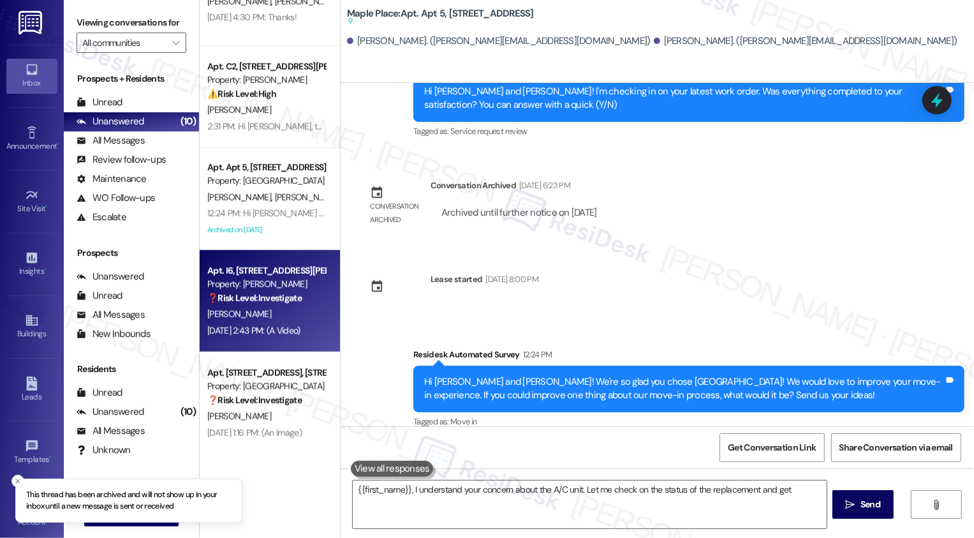
click at [289, 329] on div "Sep 03, 2025 at 2:43 PM: (A Video) Sep 03, 2025 at 2:43 PM: (A Video)" at bounding box center [253, 330] width 93 height 11
type textarea "{{first_name}}, I understand your concern about the A/C unit. Let me check on t…"
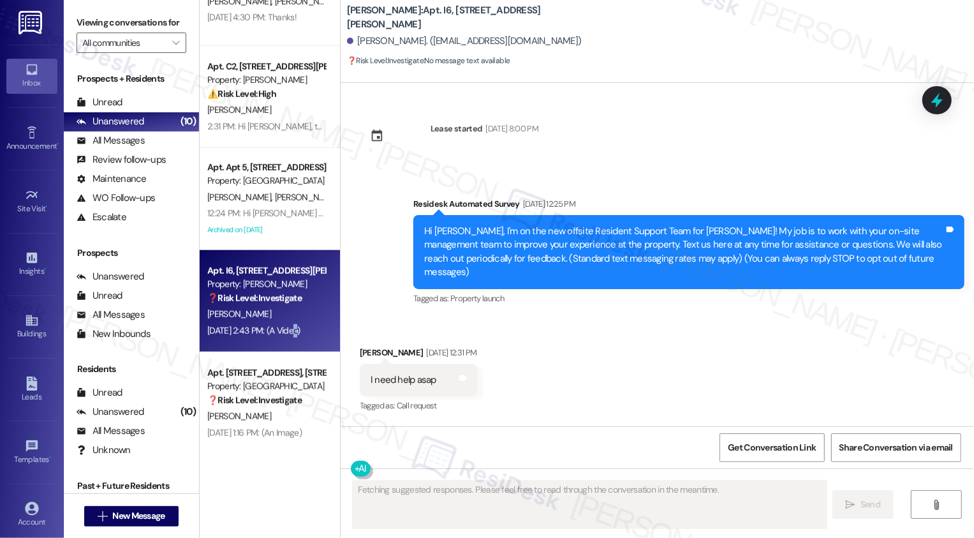
type textarea "Fetching suggested responses. Please feel free to read through the conversation…"
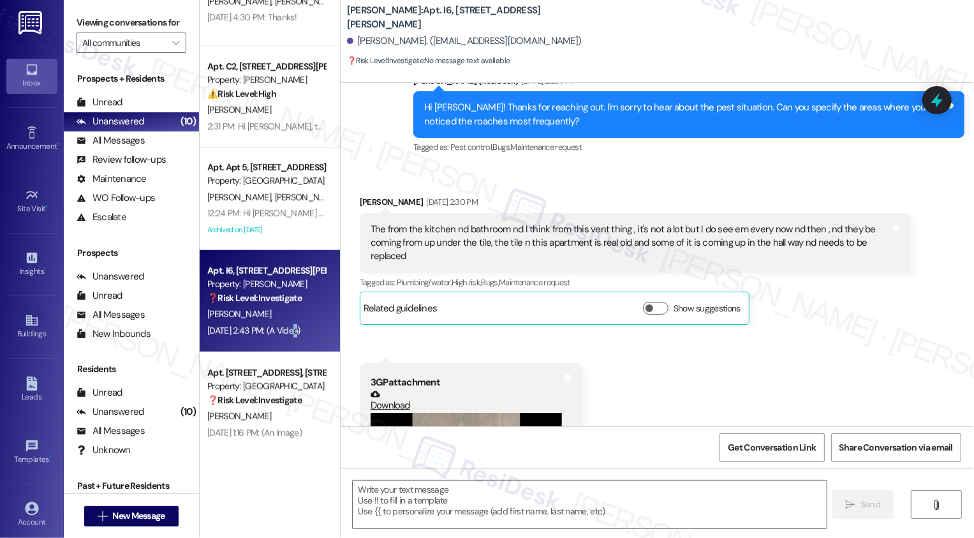
scroll to position [8061, 0]
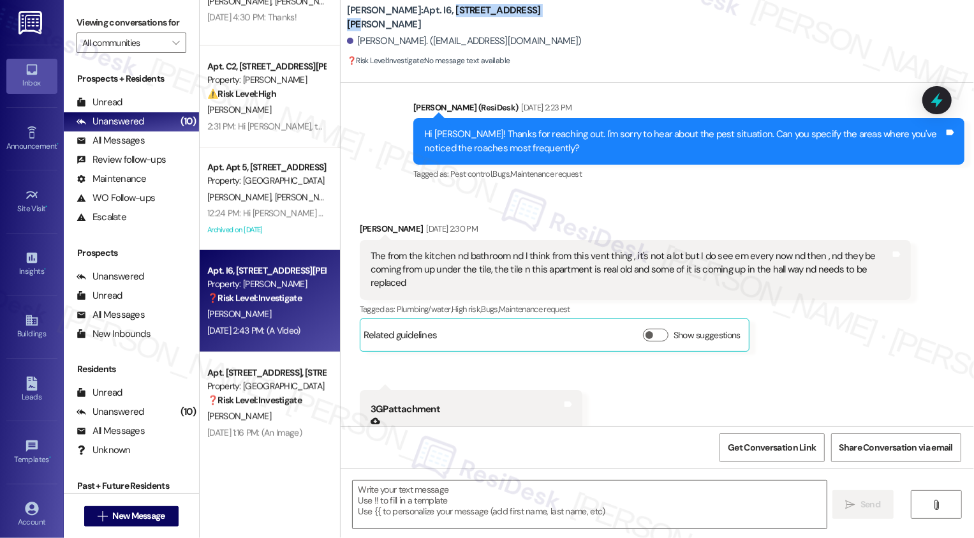
drag, startPoint x: 408, startPoint y: 18, endPoint x: 555, endPoint y: 20, distance: 147.3
click at [555, 20] on div "Wingate: Apt. I6, 4735 Courtney Drive" at bounding box center [474, 18] width 255 height 16
copy b "4735 Courtney Drive"
click at [921, 196] on div "Received via SMS Alan Cofield Sep 03, 2025 at 2:30 PM The from the kitchen nd b…" at bounding box center [657, 527] width 633 height 668
drag, startPoint x: 409, startPoint y: 15, endPoint x: 501, endPoint y: 17, distance: 92.5
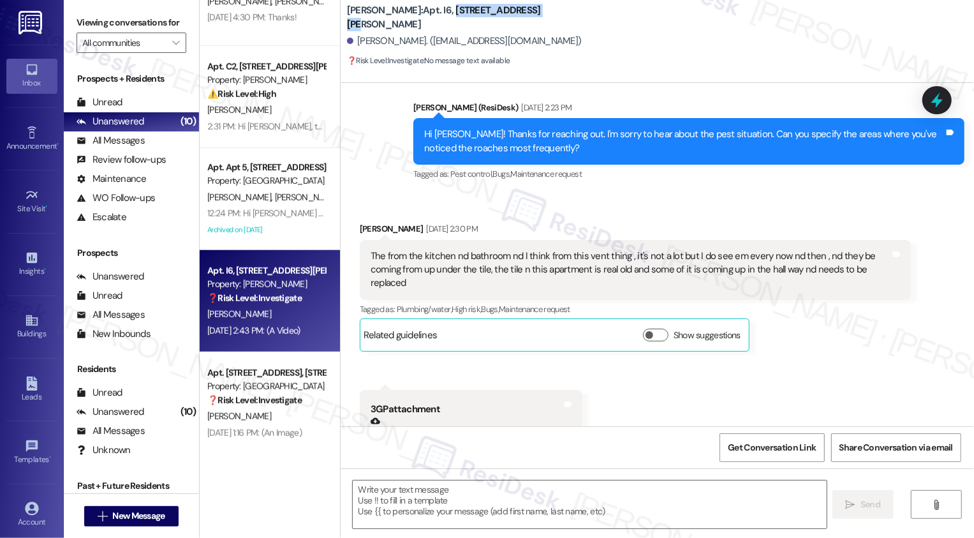
click at [501, 17] on div "Wingate: Apt. I6, 4735 Courtney Drive" at bounding box center [474, 18] width 255 height 16
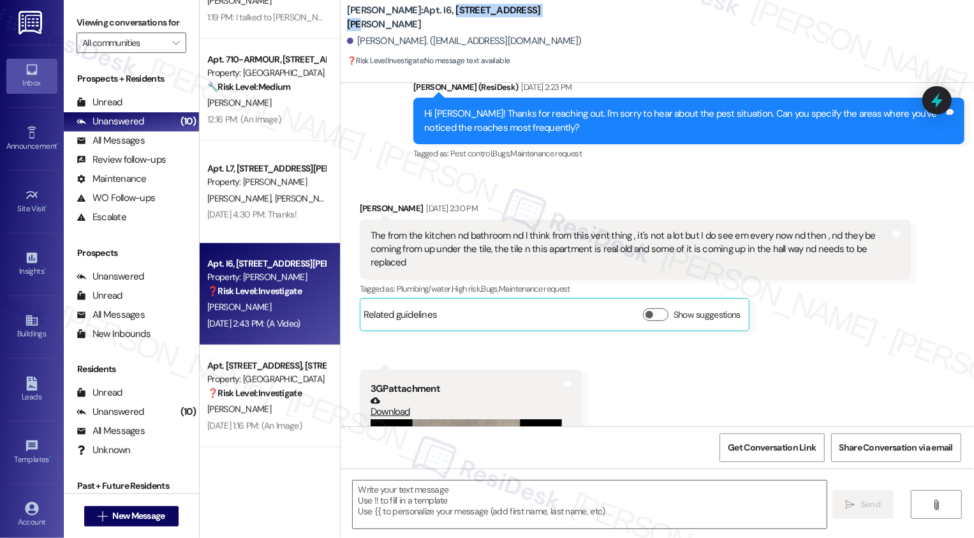
scroll to position [8255, 0]
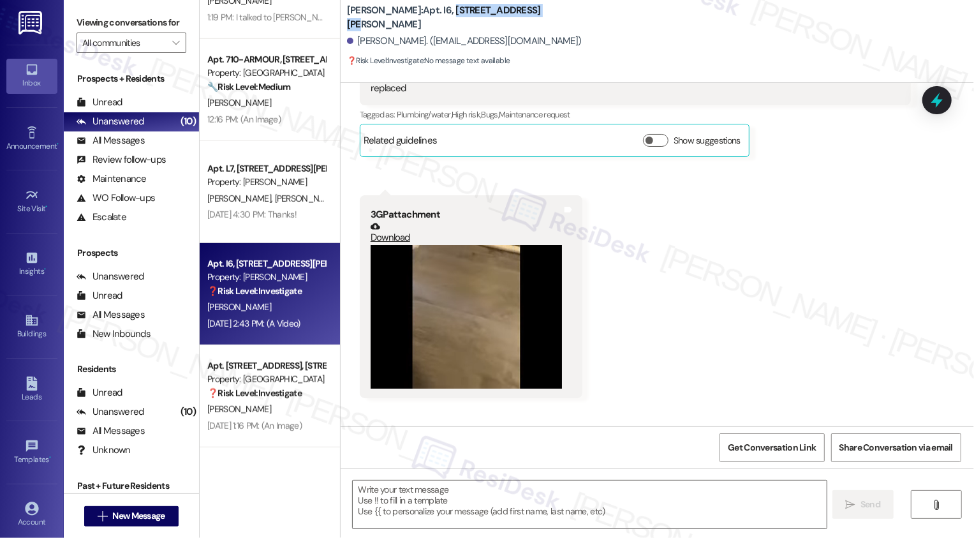
click at [791, 223] on div "Received via SMS Alan Cofield Sep 03, 2025 at 2:30 PM The from the kitchen nd b…" at bounding box center [657, 333] width 633 height 668
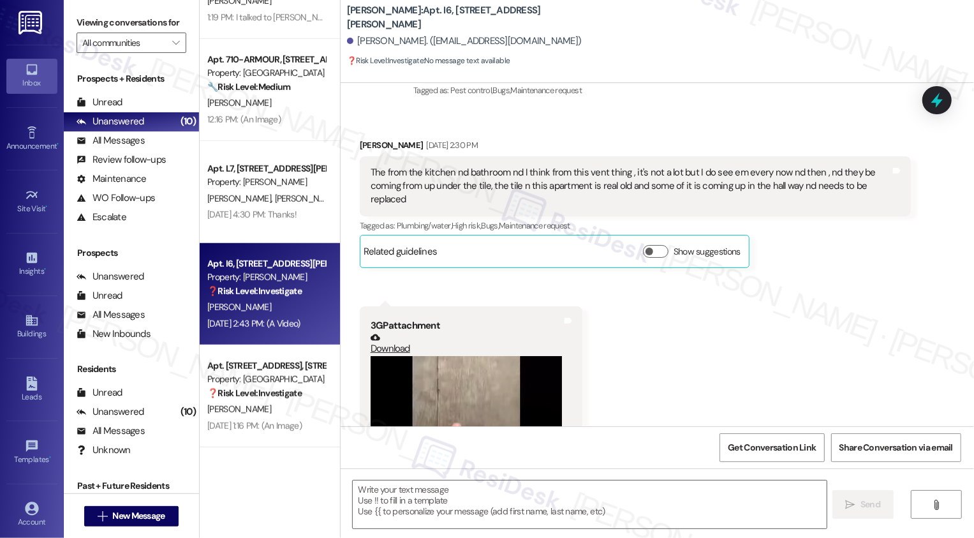
scroll to position [7996, 0]
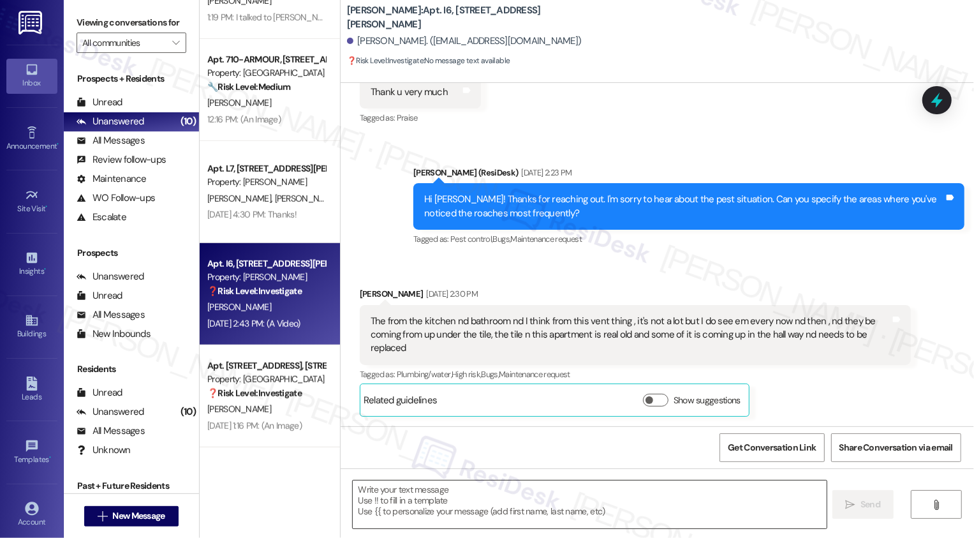
click at [406, 513] on textarea at bounding box center [590, 504] width 474 height 48
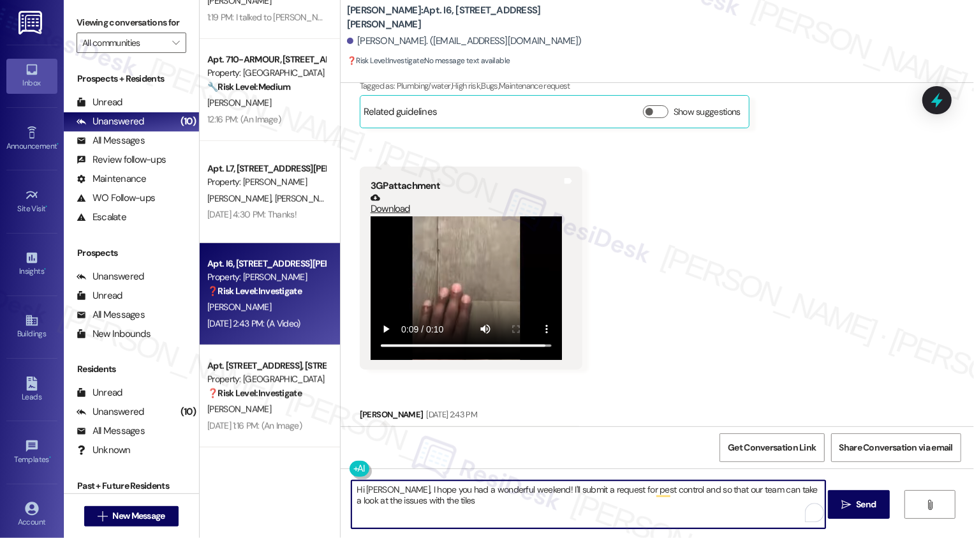
scroll to position [8139, 0]
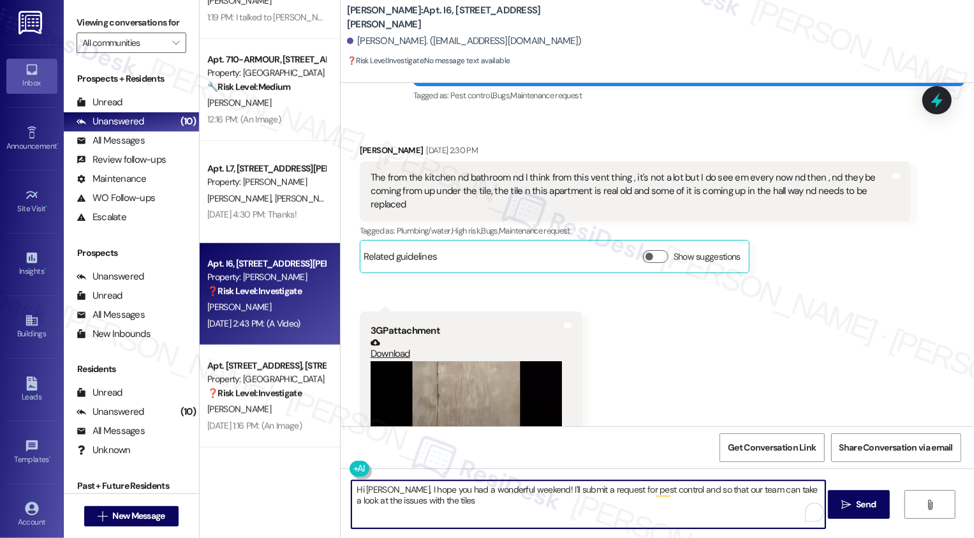
click at [403, 499] on textarea "Hi Alan, I hope you had a wonderful weekend! I'll submit a request for pest con…" at bounding box center [588, 504] width 474 height 48
click at [514, 502] on textarea "Hi Alan, I hope you had a wonderful weekend! I'll submit a request for pest con…" at bounding box center [588, 504] width 474 height 48
type textarea "Hi Alan, I hope you had a wonderful weekend! I'll submit a request for pest con…"
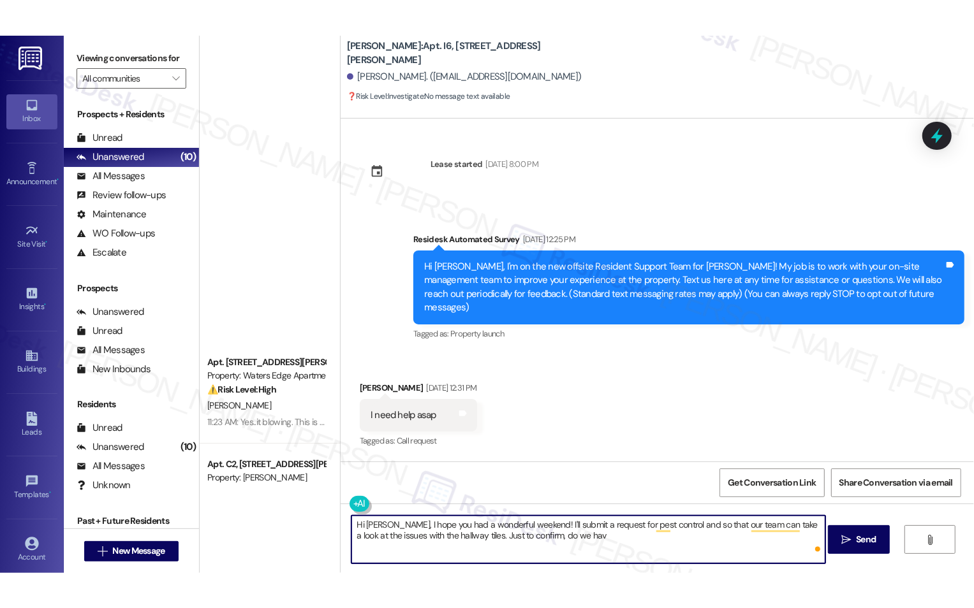
scroll to position [8139, 0]
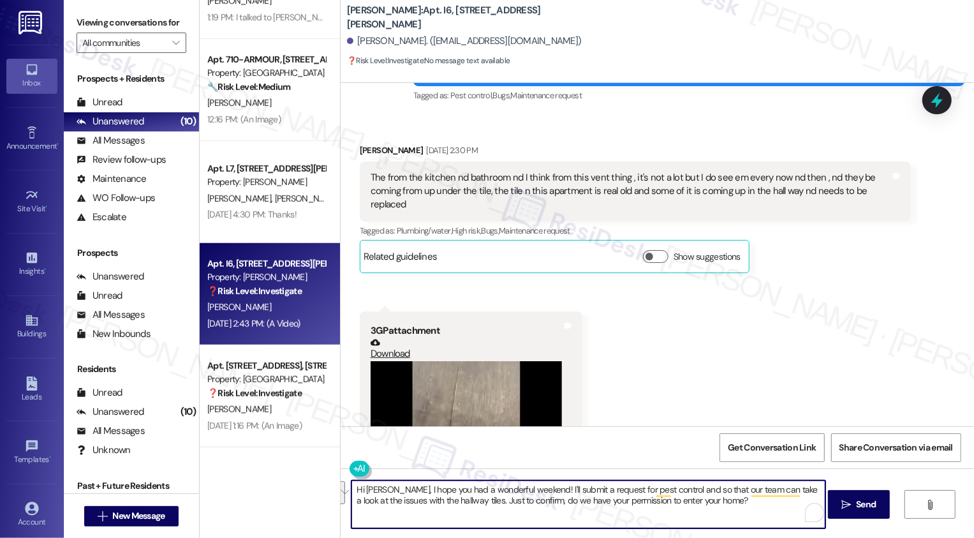
type textarea "Hi Alan, I hope you had a wonderful weekend! I'll submit a request for pest con…"
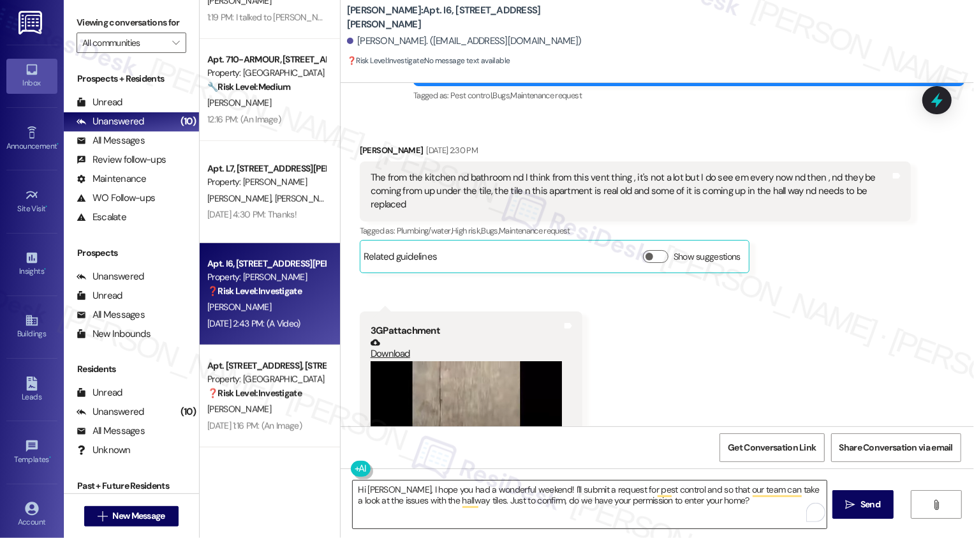
click at [543, 503] on textarea "Hi Alan, I hope you had a wonderful weekend! I'll submit a request for pest con…" at bounding box center [590, 504] width 474 height 48
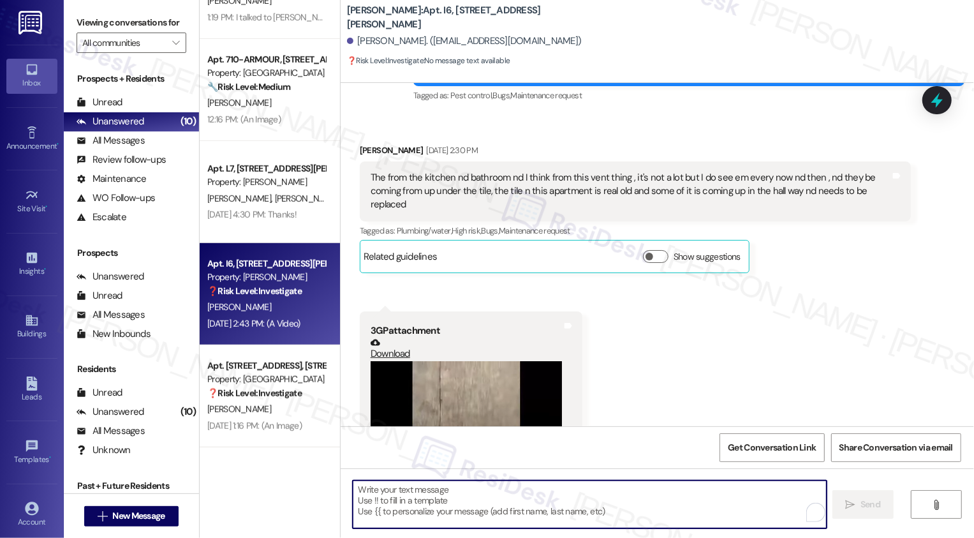
paste textarea "Hi Alan, I hope you had a wonderful weekend! I’ll submit a request for pest con…"
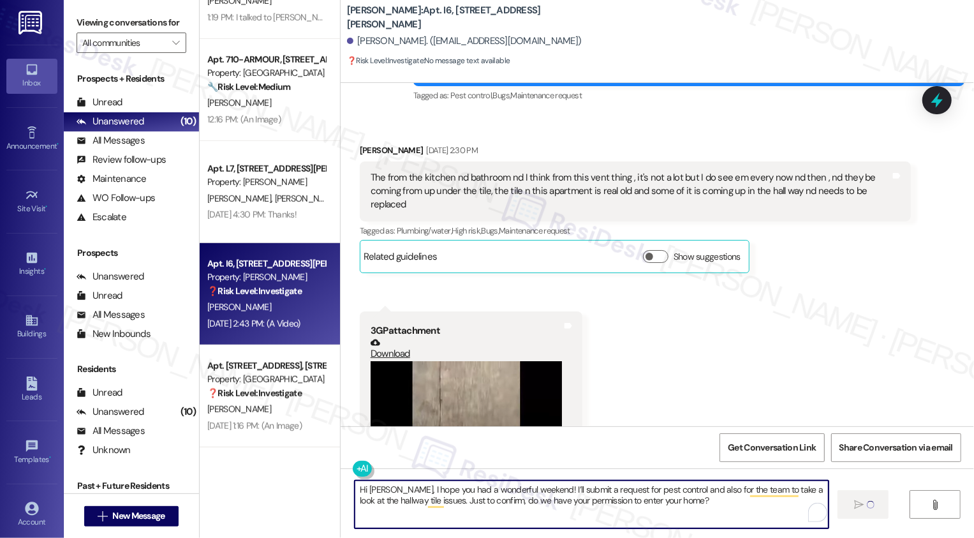
type textarea "Hi Alan, I hope you had a wonderful weekend! I’ll submit a request for pest con…"
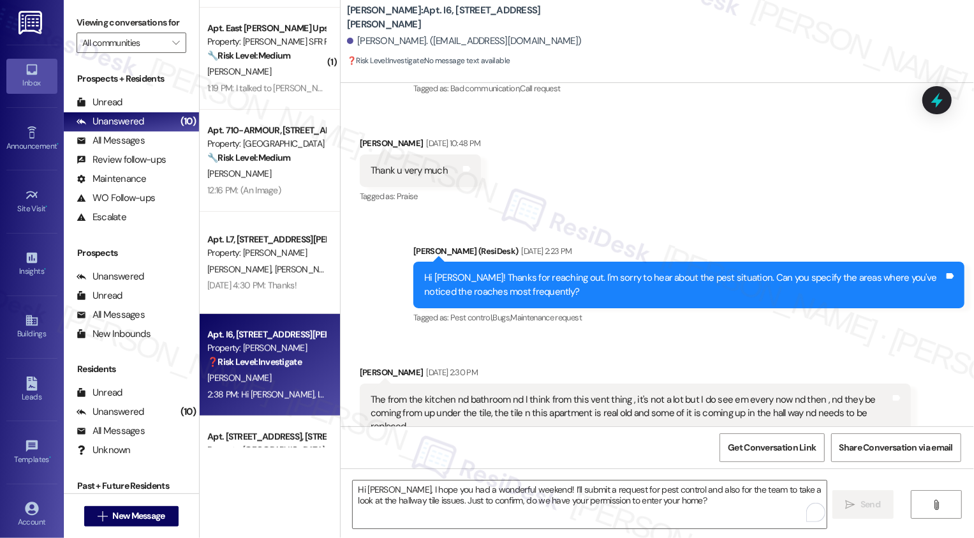
scroll to position [7952, 0]
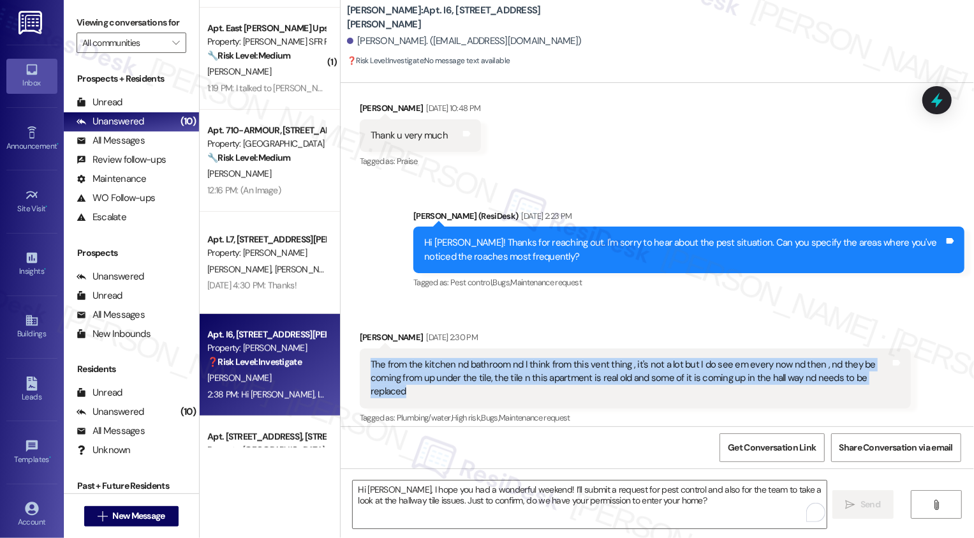
drag, startPoint x: 361, startPoint y: 302, endPoint x: 432, endPoint y: 341, distance: 81.6
click at [432, 348] on div "The from the kitchen nd bathroom nd I think from this vent thing , it's not a l…" at bounding box center [635, 378] width 551 height 60
copy div "The from the kitchen nd bathroom nd I think from this vent thing , it's not a l…"
click at [508, 78] on div "Wingate: Apt. I6, 4735 Courtney Drive Alan Cofield. (poerty88@yahoo.com) ❓ Risk…" at bounding box center [657, 41] width 633 height 83
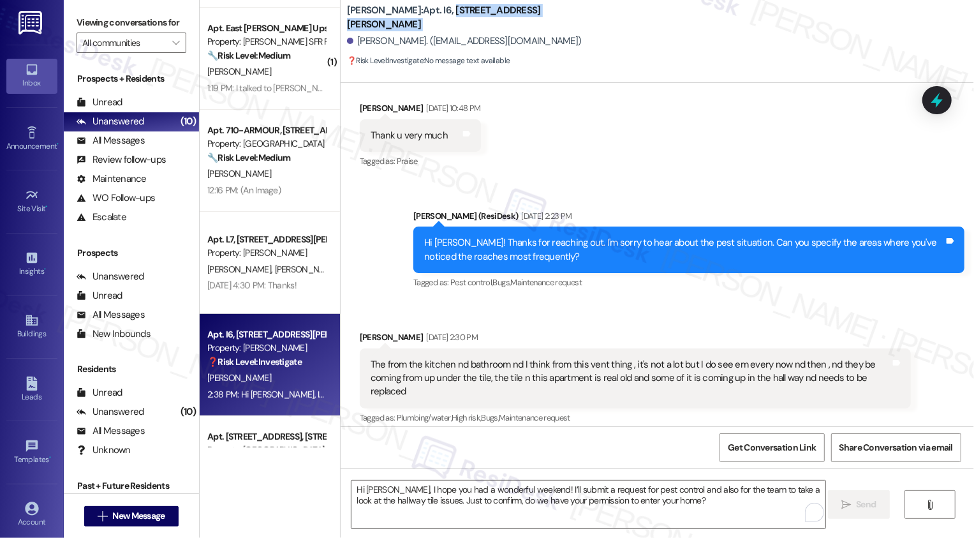
drag, startPoint x: 410, startPoint y: 20, endPoint x: 521, endPoint y: 28, distance: 111.2
click at [521, 28] on div "Wingate: Apt. I6, 4735 Courtney Drive Alan Cofield. (poerty88@yahoo.com) ❓ Risk…" at bounding box center [660, 35] width 627 height 64
copy div "4735 Courtney Drive"
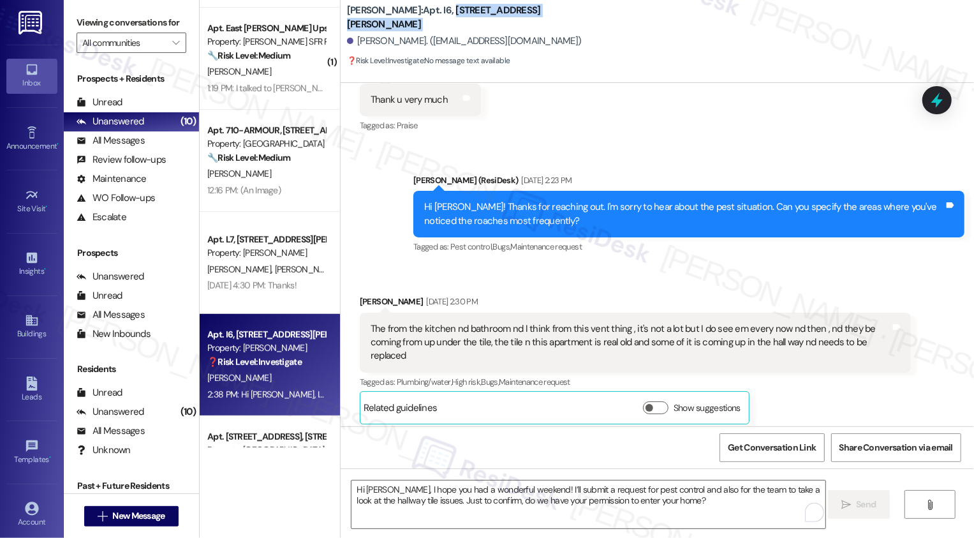
scroll to position [8143, 0]
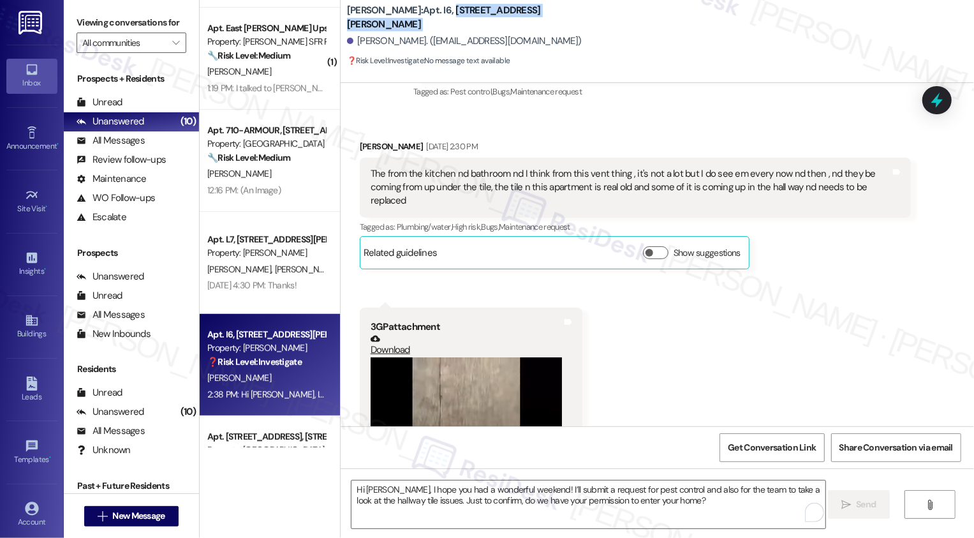
click at [716, 309] on div "Received via SMS Alan Cofield Sep 03, 2025 at 2:30 PM The from the kitchen nd b…" at bounding box center [657, 445] width 633 height 668
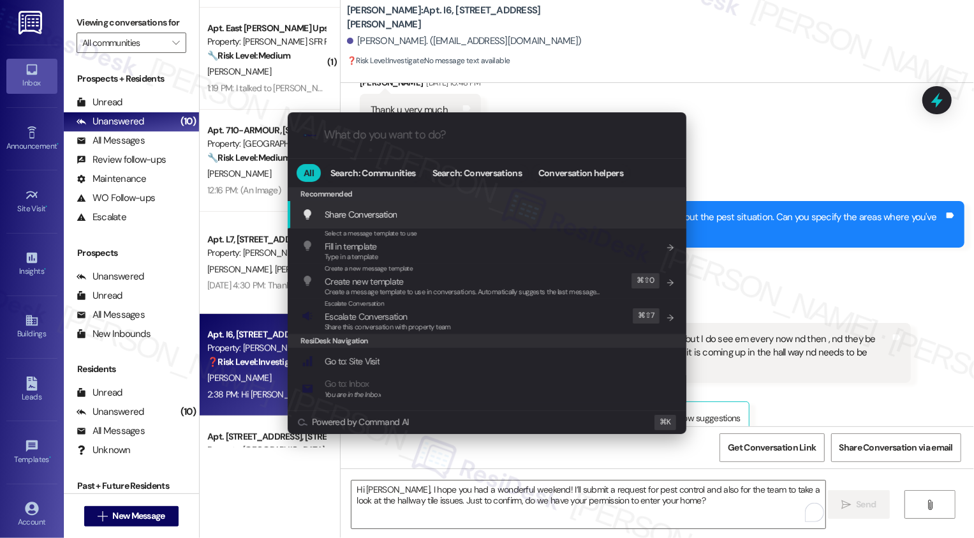
scroll to position [7905, 0]
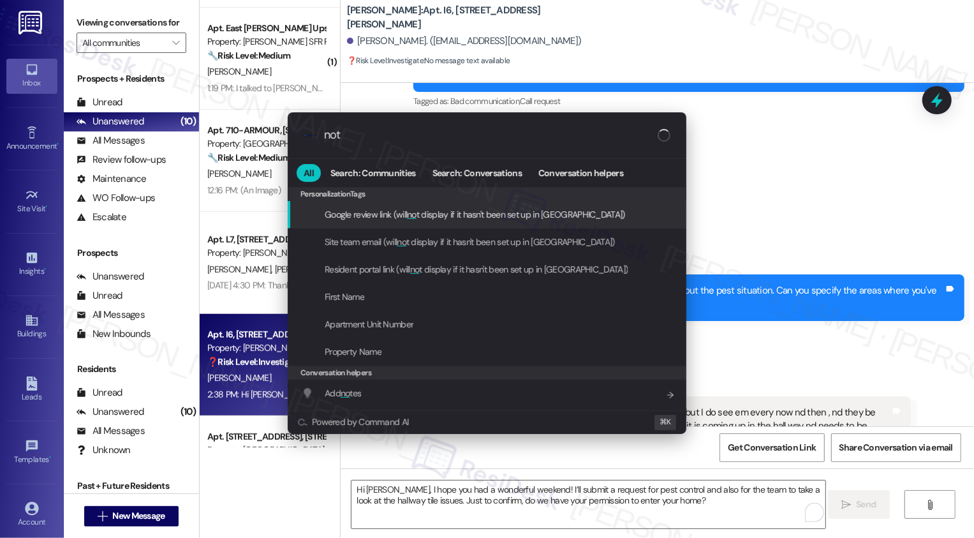
type input "note"
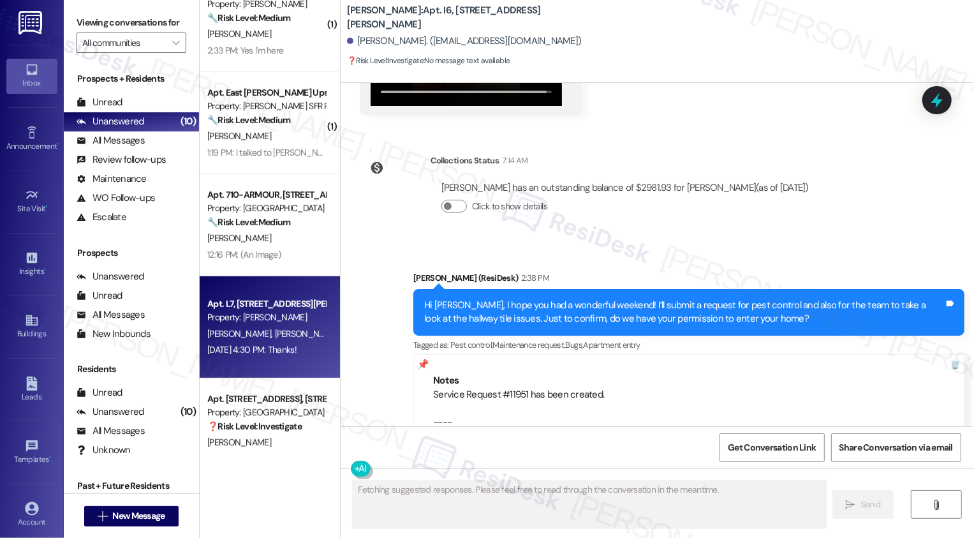
scroll to position [471, 0]
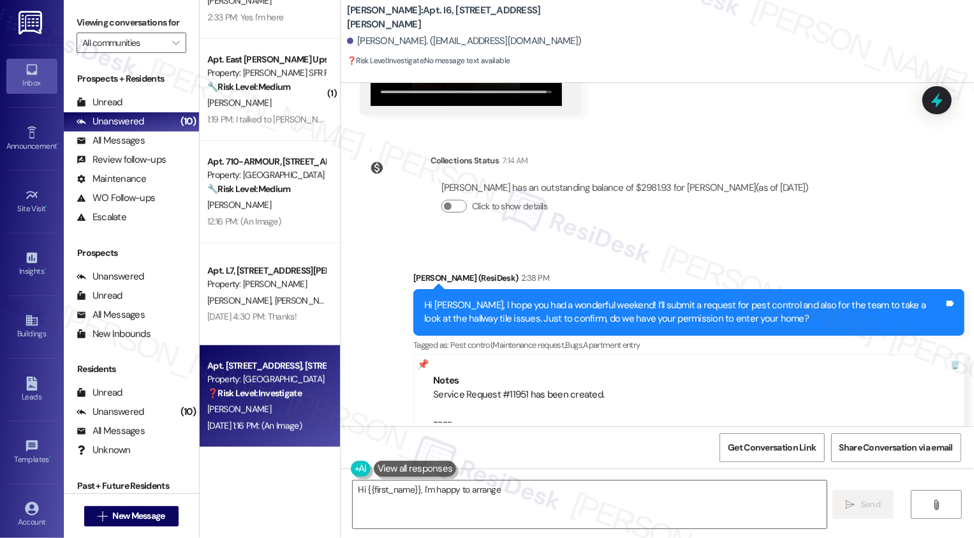
type textarea "Hi {{first_name}}, I'm happy to arrange pest"
click at [268, 389] on strong "❓ Risk Level: Investigate" at bounding box center [254, 392] width 94 height 11
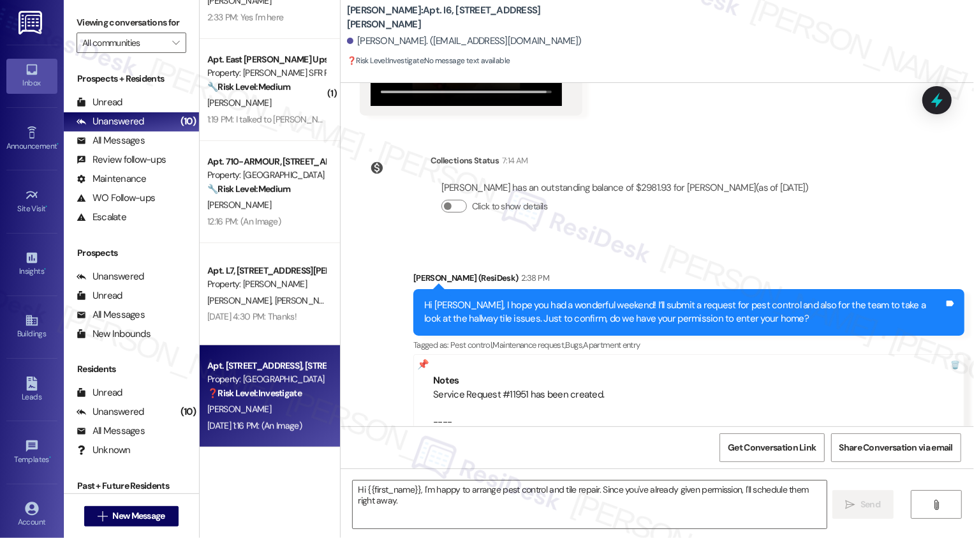
click at [268, 389] on strong "❓ Risk Level: Investigate" at bounding box center [254, 392] width 94 height 11
type textarea "Hi {{first_name}}, I'm happy to arrange pest control and tile repair. Since you…"
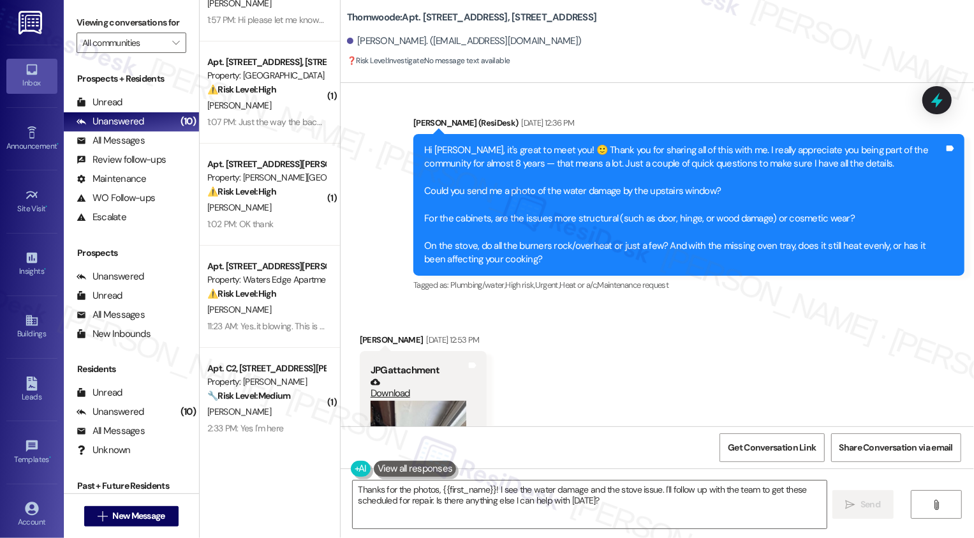
scroll to position [640, 0]
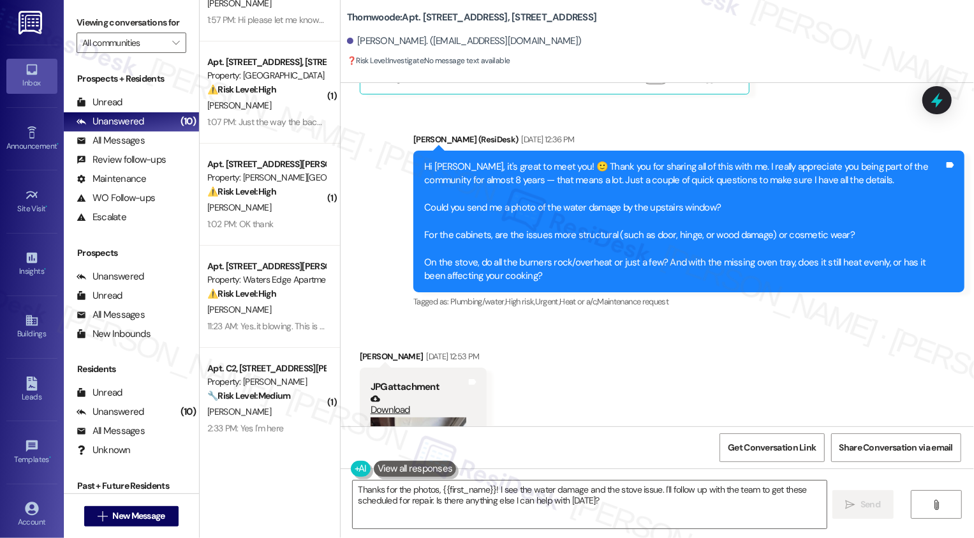
drag, startPoint x: 519, startPoint y: 9, endPoint x: 535, endPoint y: 27, distance: 23.9
click at [535, 24] on b "Thornwoode: Apt. 1094 Thornwoode Lane, 1094 Thornwoode Lane" at bounding box center [472, 17] width 250 height 13
copy b "1094 Thornwoode Lane"
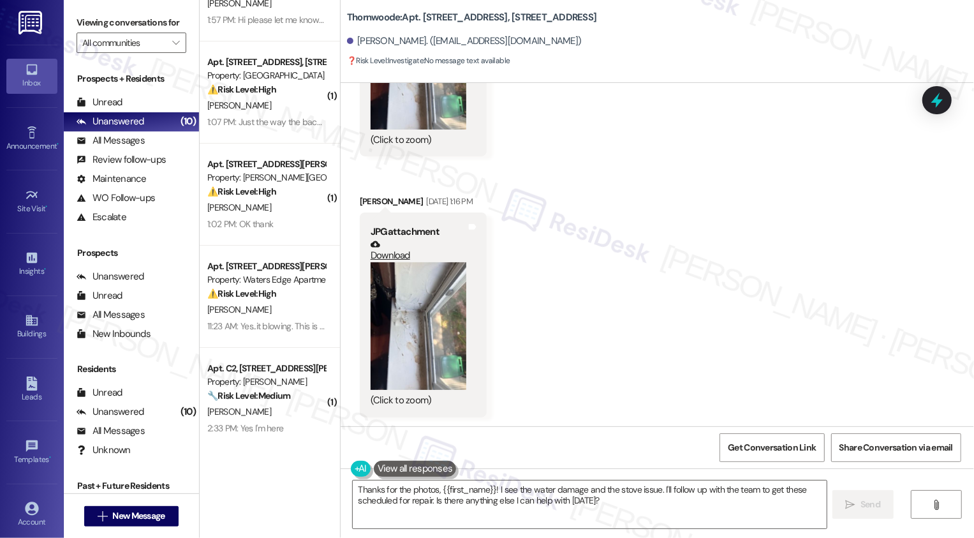
scroll to position [1157, 0]
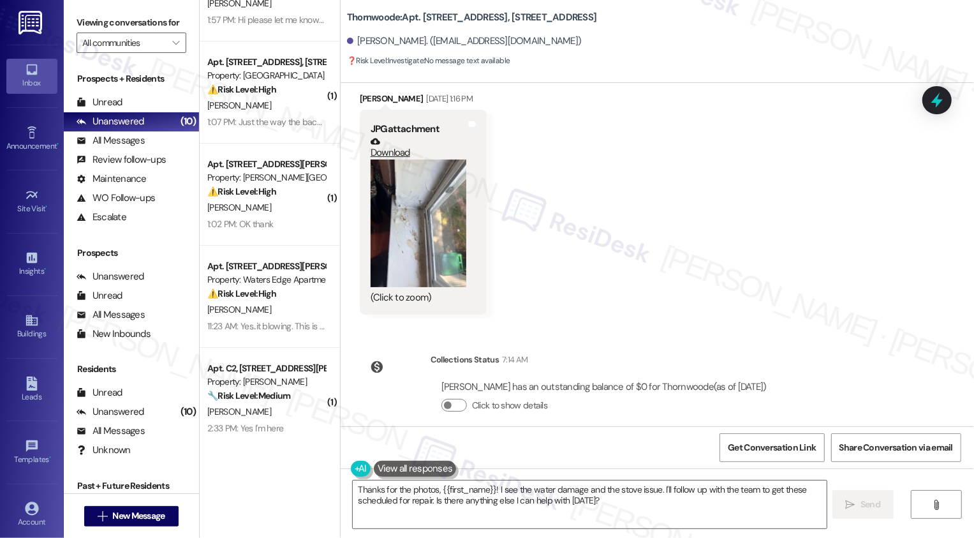
click at [436, 249] on button "Zoom image" at bounding box center [419, 223] width 96 height 128
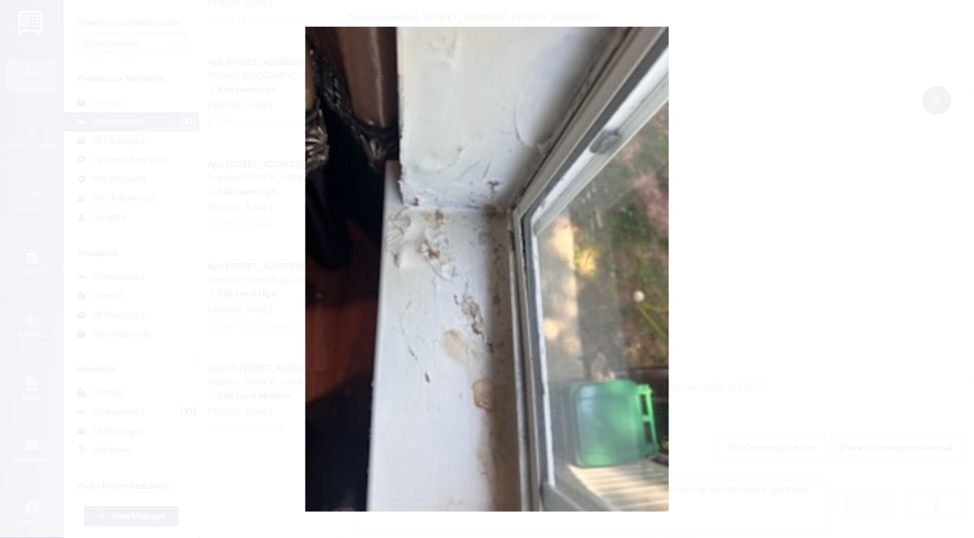
click at [783, 242] on button "Unzoom image" at bounding box center [487, 269] width 974 height 538
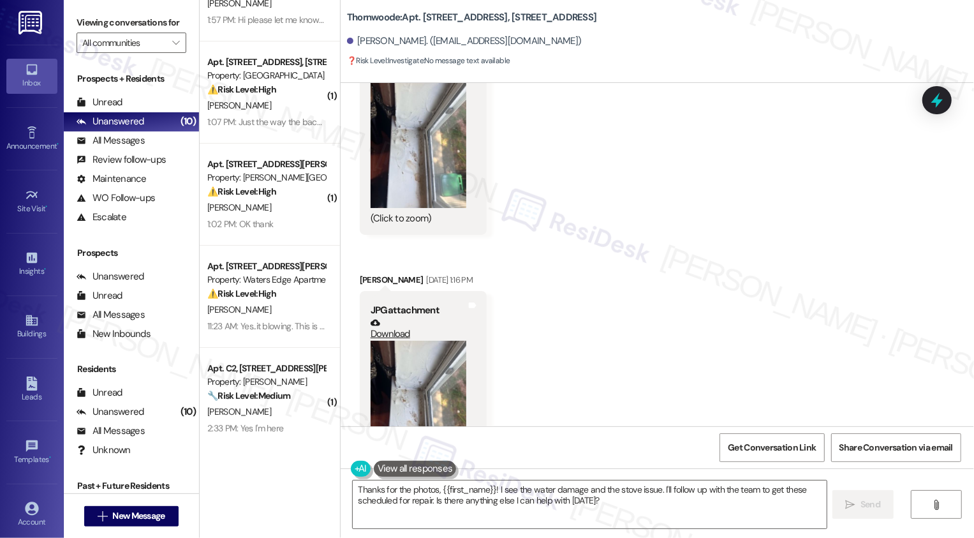
scroll to position [899, 0]
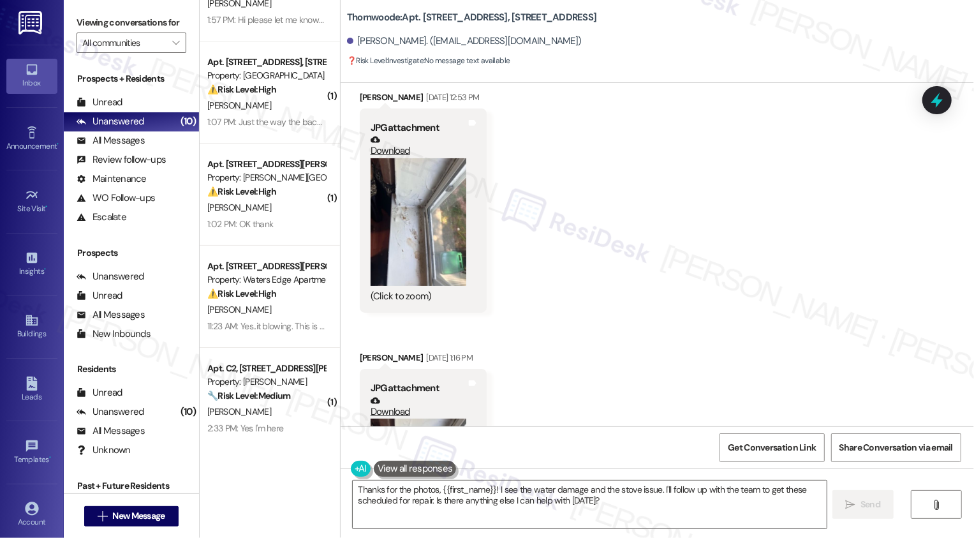
click at [418, 207] on button "Zoom image" at bounding box center [419, 222] width 96 height 128
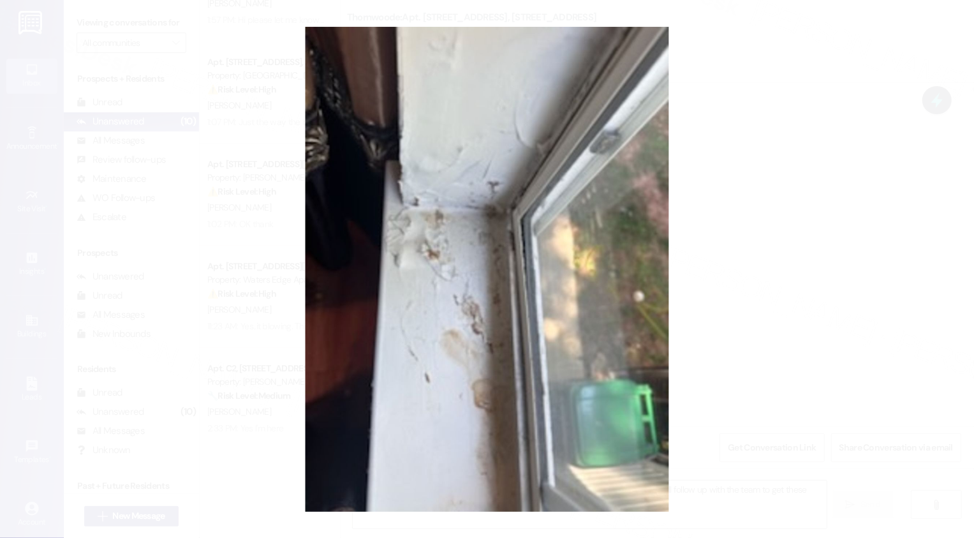
click at [730, 245] on button "Unzoom image" at bounding box center [487, 269] width 974 height 538
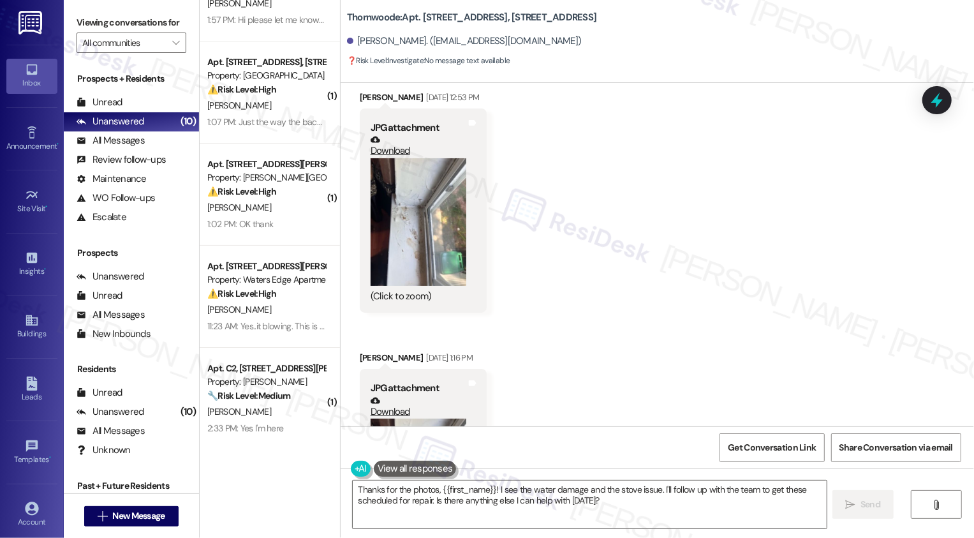
click at [374, 136] on link "Download" at bounding box center [419, 146] width 96 height 22
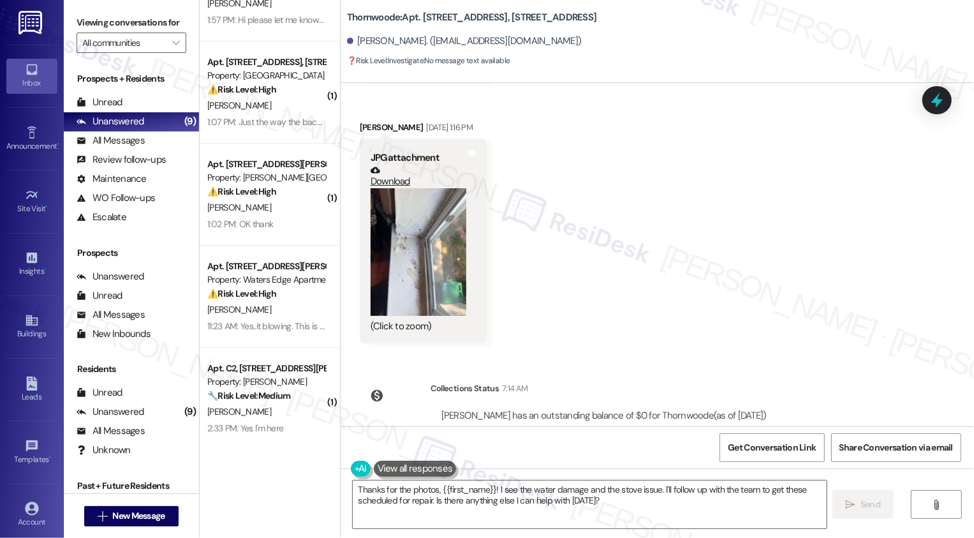
scroll to position [1157, 0]
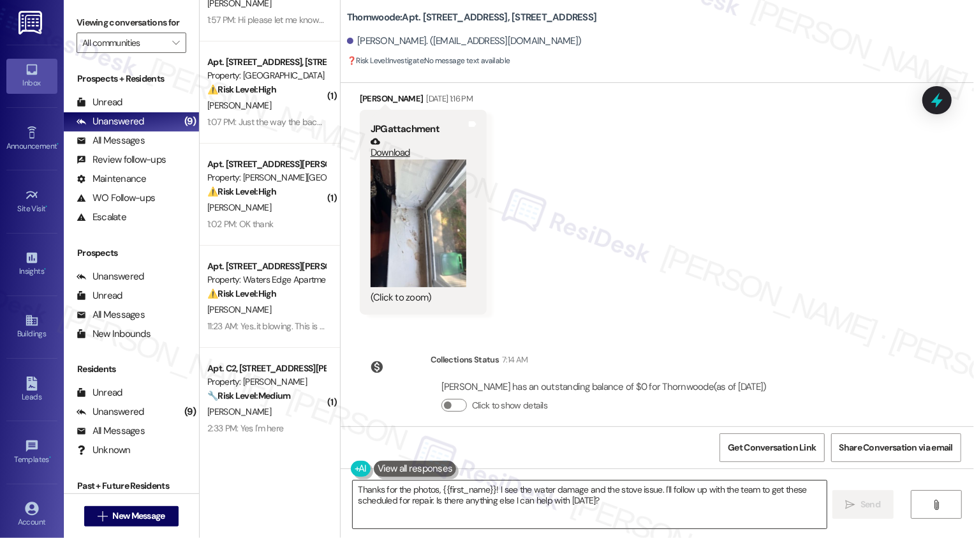
click at [446, 505] on textarea "Thanks for the photos, {{first_name}}! I see the water damage and the stove iss…" at bounding box center [590, 504] width 474 height 48
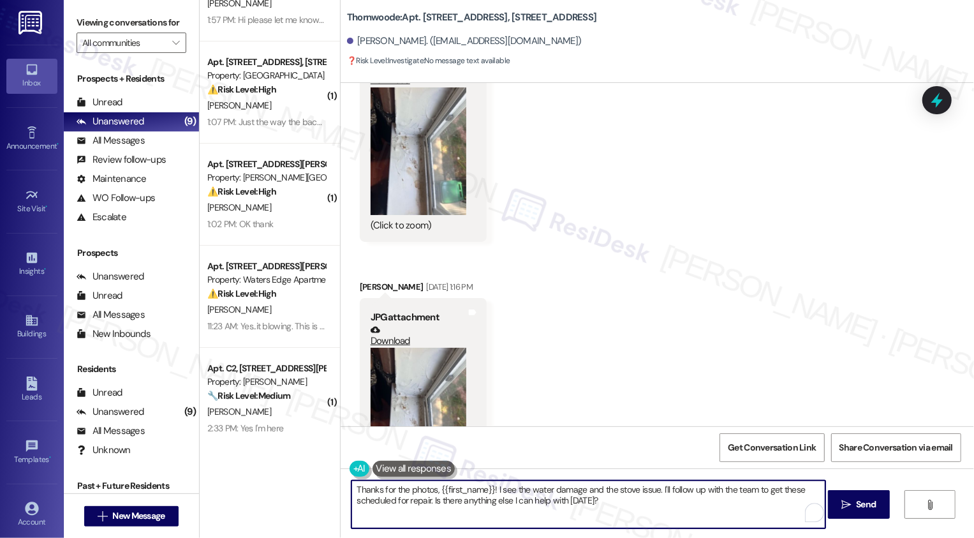
scroll to position [964, 0]
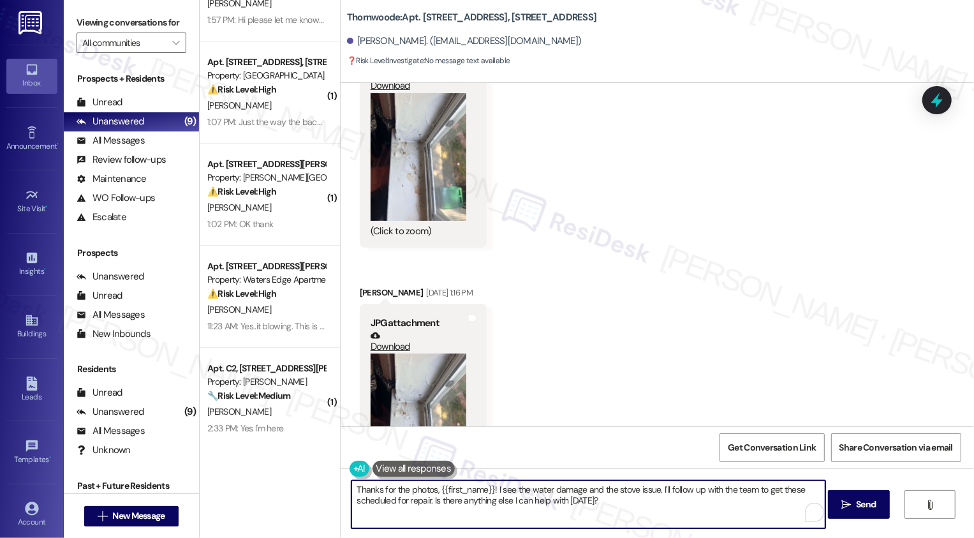
drag, startPoint x: 491, startPoint y: 488, endPoint x: 613, endPoint y: 525, distance: 127.9
click at [613, 525] on textarea "Thanks for the photos, {{first_name}}! I see the water damage and the stove iss…" at bounding box center [588, 504] width 474 height 48
type textarea "Thanks for the photos, {{first_name}}! I see a work order has already been subm…"
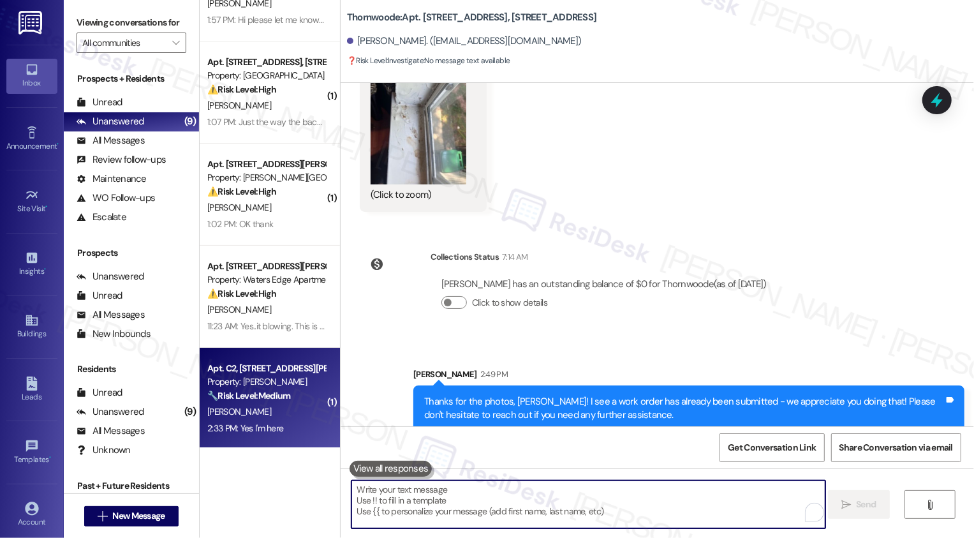
scroll to position [231, 0]
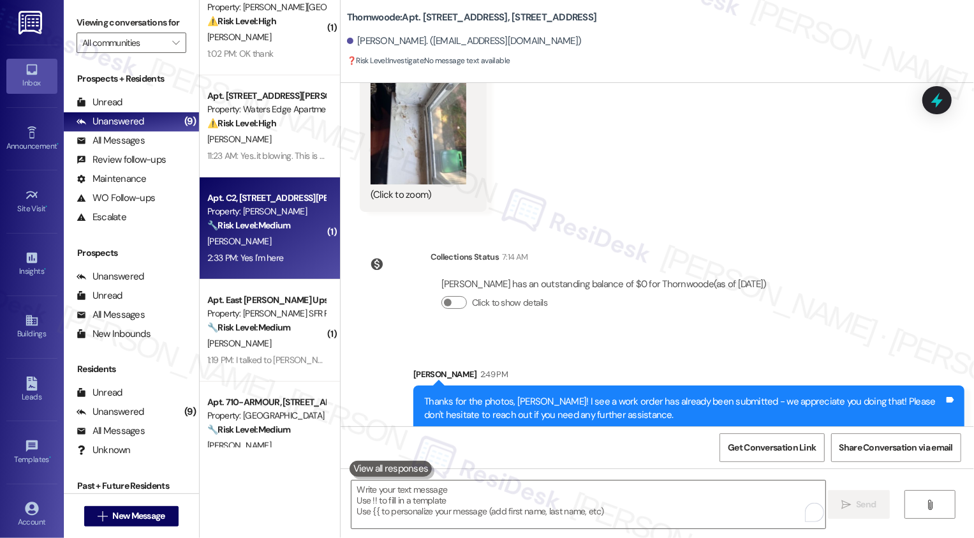
click at [254, 233] on div "T. Horne" at bounding box center [266, 241] width 121 height 16
type textarea "Fetching suggested responses. Please feel free to read through the conversation…"
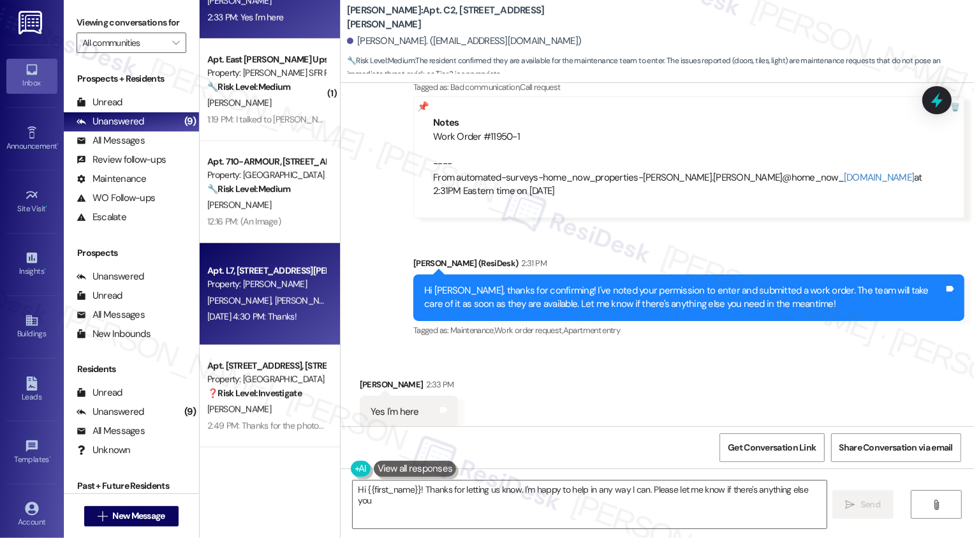
scroll to position [1804, 0]
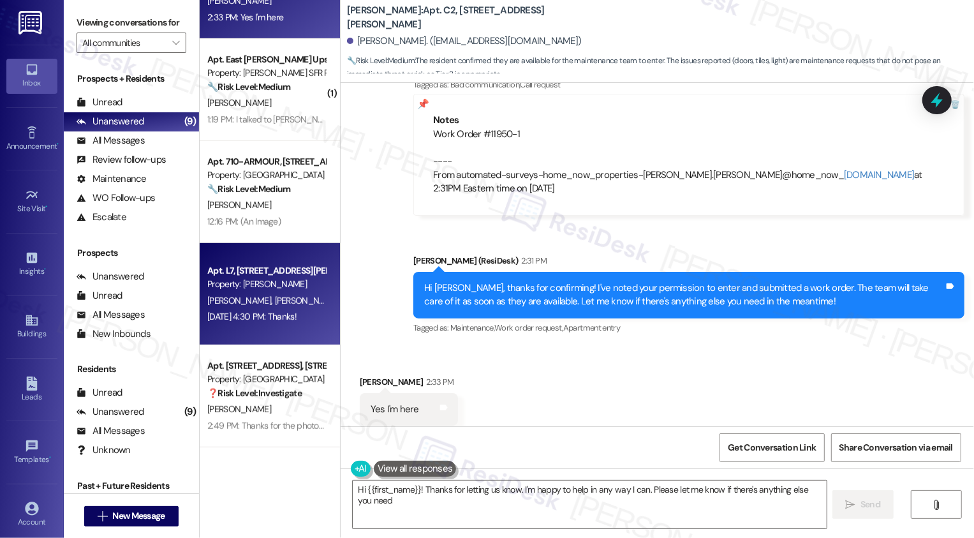
type textarea "Hi {{first_name}}! Thanks for letting us know. I'm happy to help in any way I c…"
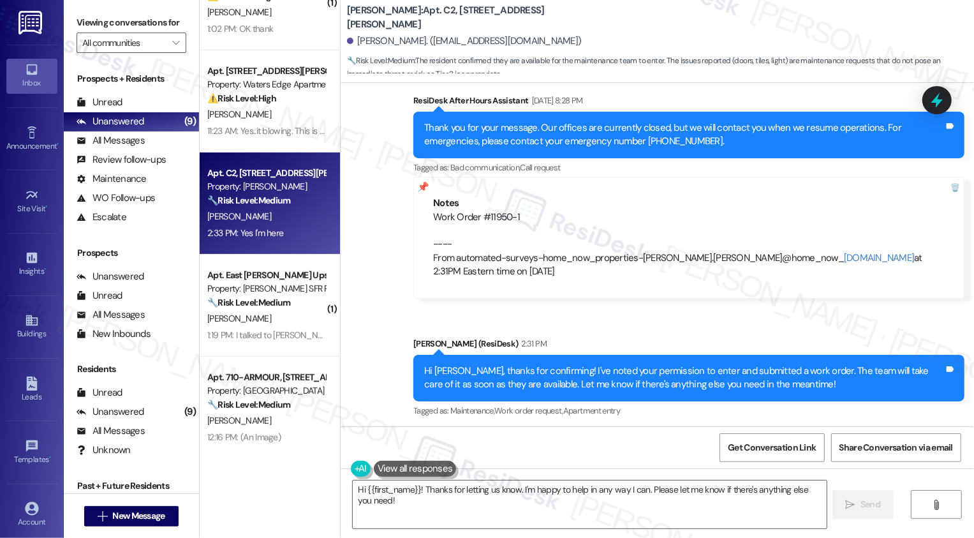
scroll to position [1665, 0]
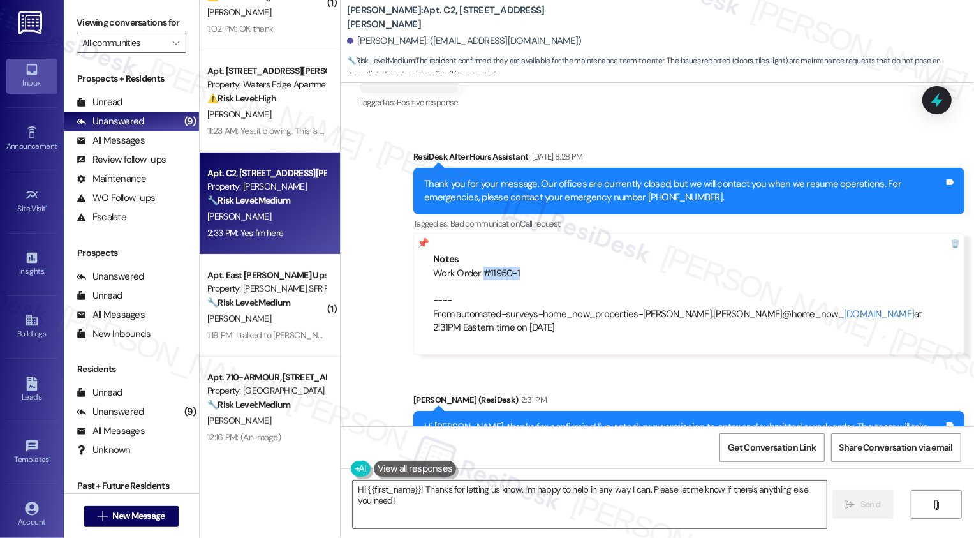
drag, startPoint x: 473, startPoint y: 244, endPoint x: 557, endPoint y: 248, distance: 84.3
click at [557, 267] on div "Work Order #11950-1 ---- From automated-surveys-home_now_properties-cecille.tin…" at bounding box center [688, 301] width 511 height 68
copy div "#11950-1"
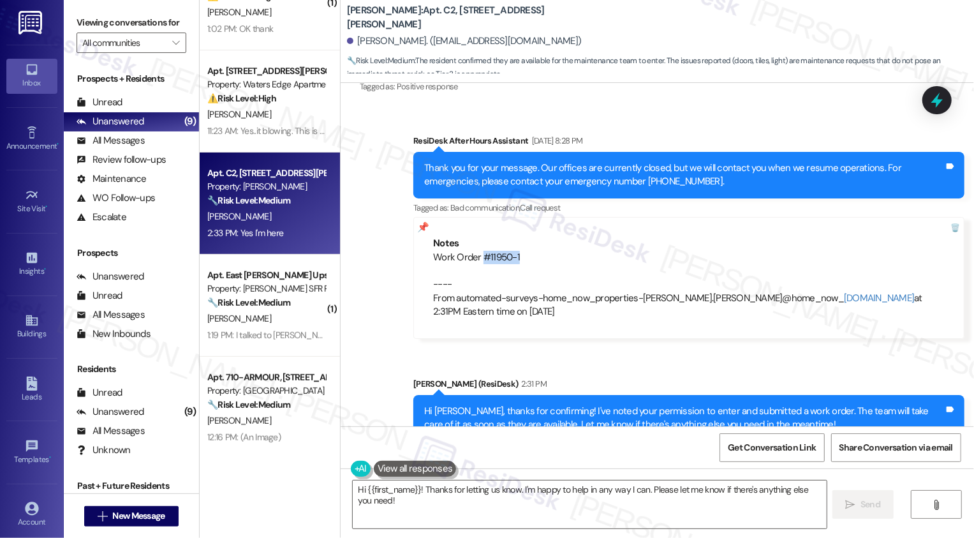
scroll to position [1805, 0]
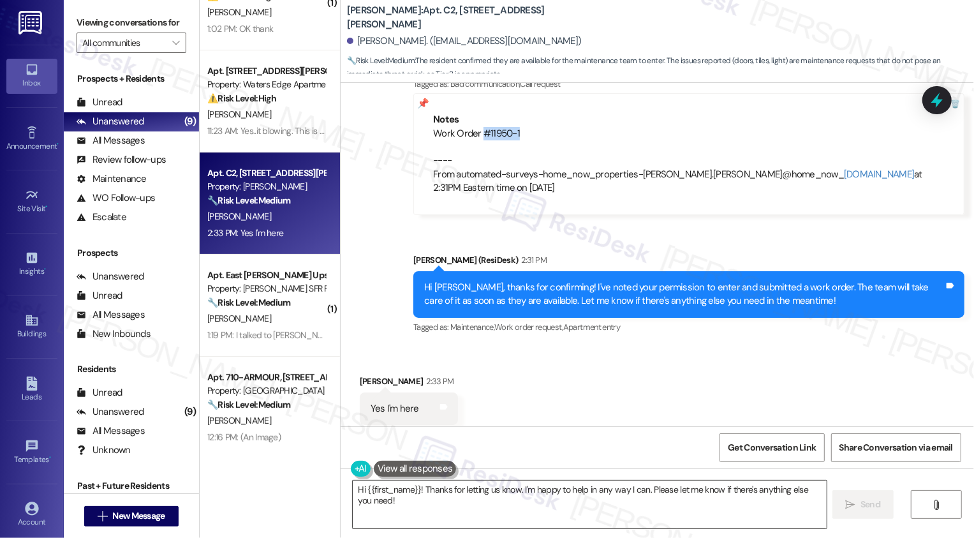
click at [500, 502] on textarea "Hi {{first_name}}! Thanks for letting us know. I'm happy to help in any way I c…" at bounding box center [590, 504] width 474 height 48
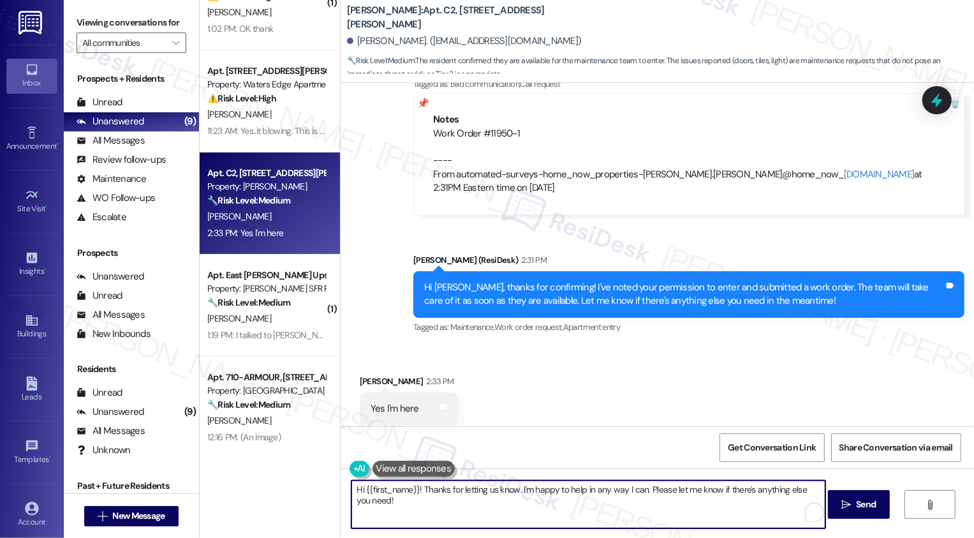
click at [444, 505] on textarea "Hi {{first_name}}! Thanks for letting us know. I'm happy to help in any way I c…" at bounding box center [588, 504] width 474 height 48
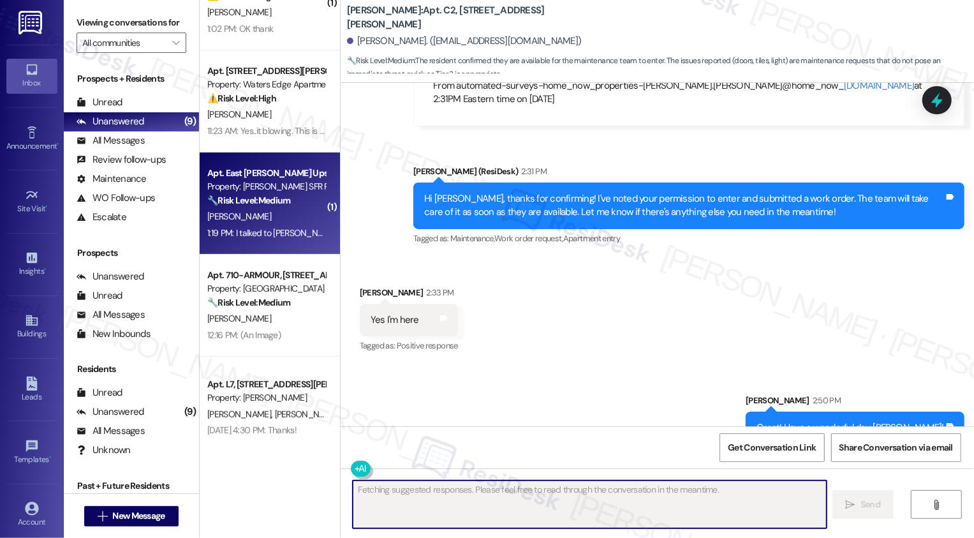
scroll to position [87, 0]
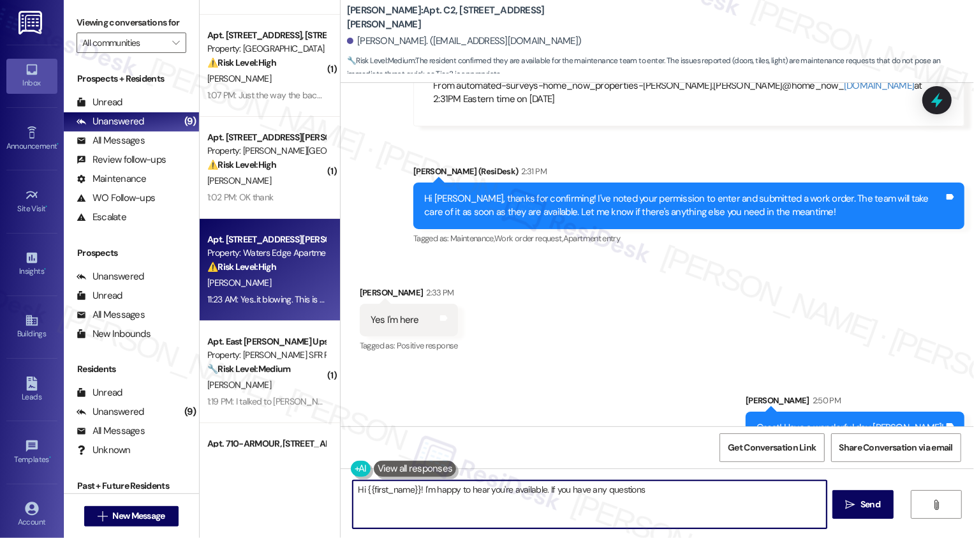
type textarea "Hi {{first_name}}! I'm happy to hear you're available. If you have any questions"
click at [283, 301] on div "11:23 AM: Yes..it blowing. This is the same issue it had from last work order. …" at bounding box center [754, 298] width 1095 height 11
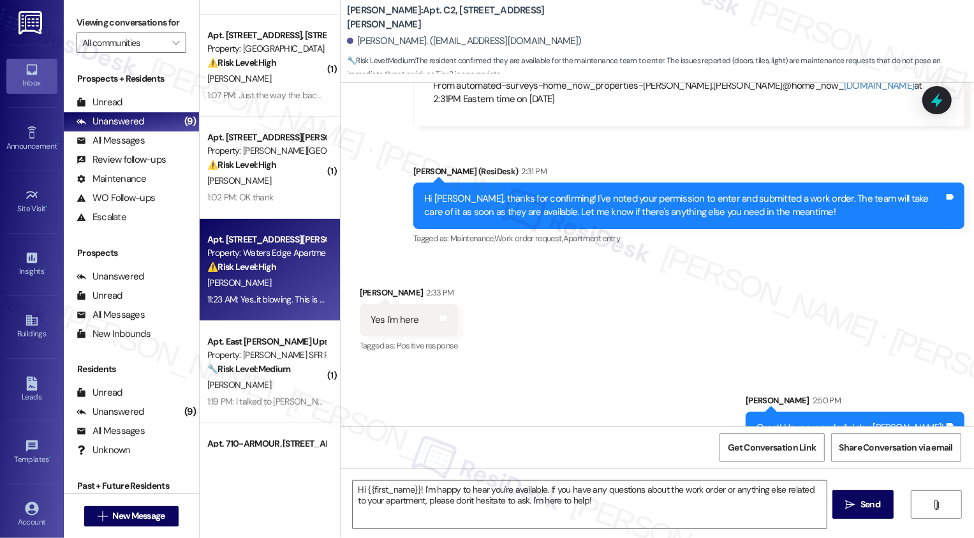
type textarea "Fetching suggested responses. Please feel free to read through the conversation…"
click at [283, 301] on div "11:23 AM: Yes..it blowing. This is the same issue it had from last work order. …" at bounding box center [754, 298] width 1095 height 11
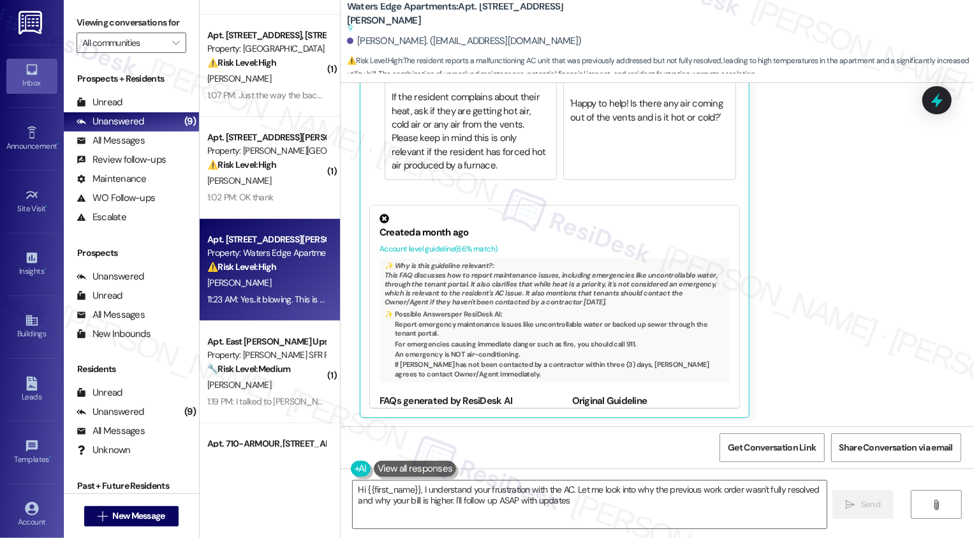
type textarea "Hi {{first_name}}, I understand your frustration with the AC. Let me look into …"
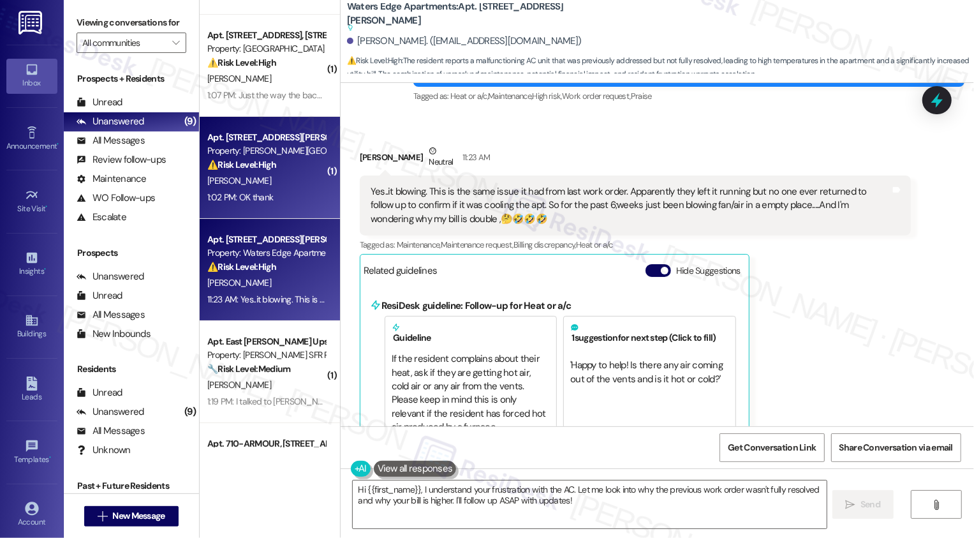
scroll to position [0, 0]
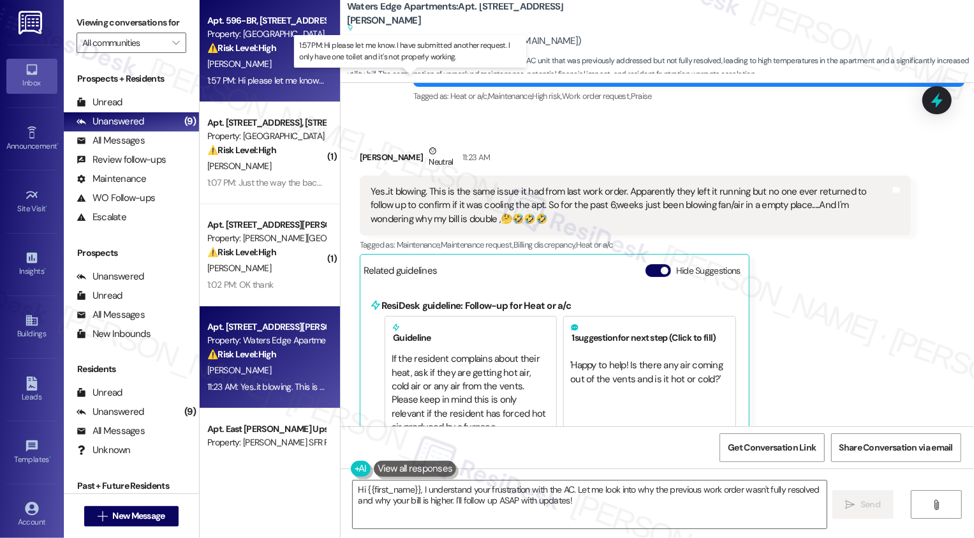
click at [272, 80] on div "1:57 PM: Hi please let me know. I have submitted another request. I only have o…" at bounding box center [419, 80] width 425 height 11
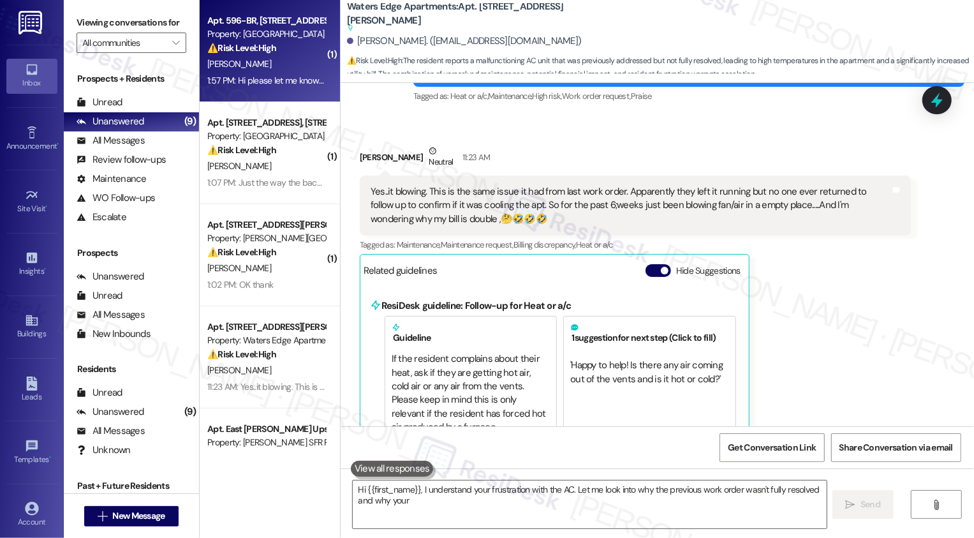
type textarea "Hi {{first_name}}, I understand your frustration with the AC. Let me look into …"
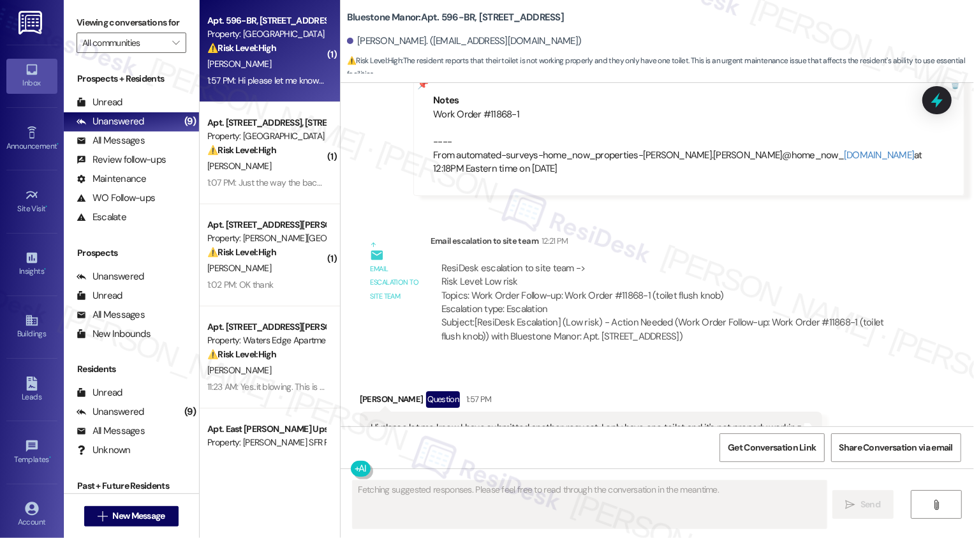
scroll to position [795, 0]
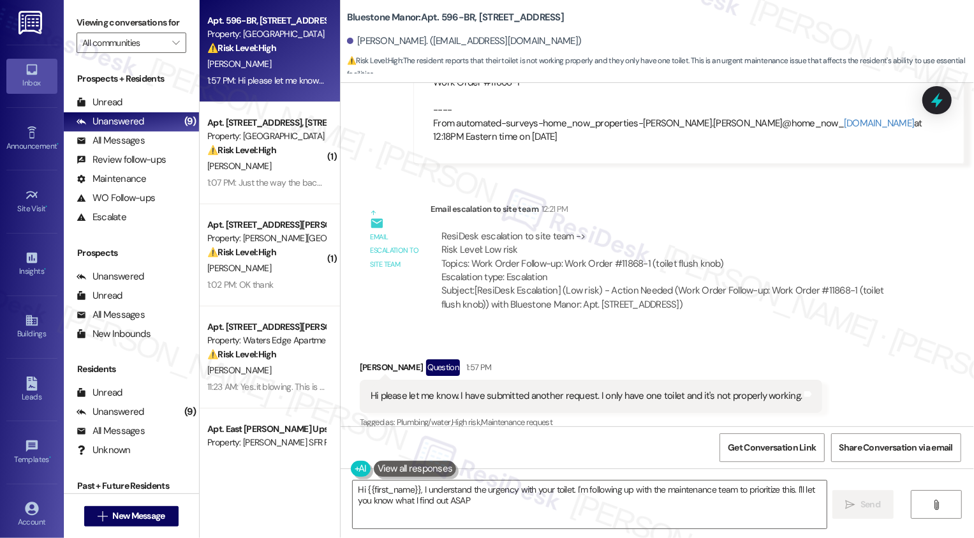
type textarea "Hi {{first_name}}, I understand the urgency with your toilet. I'm following up …"
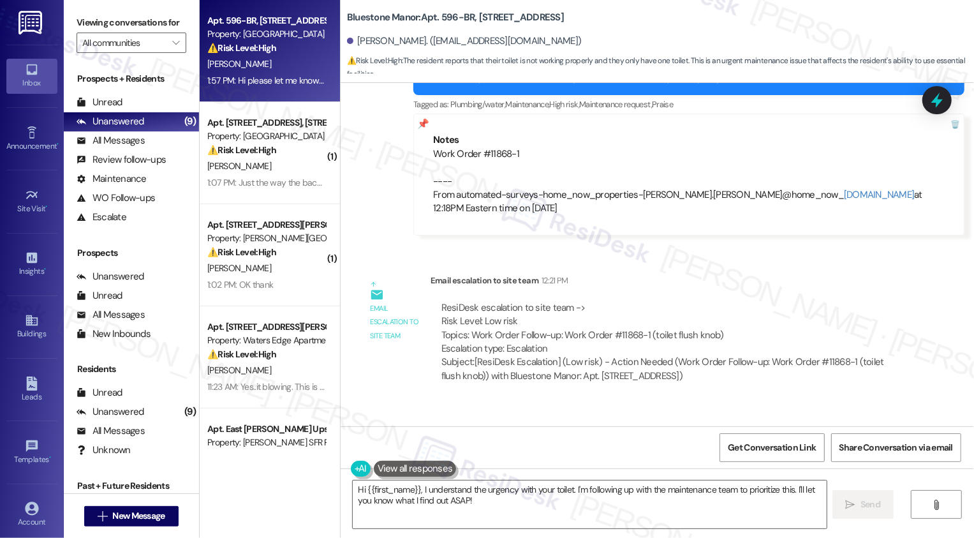
scroll to position [673, 0]
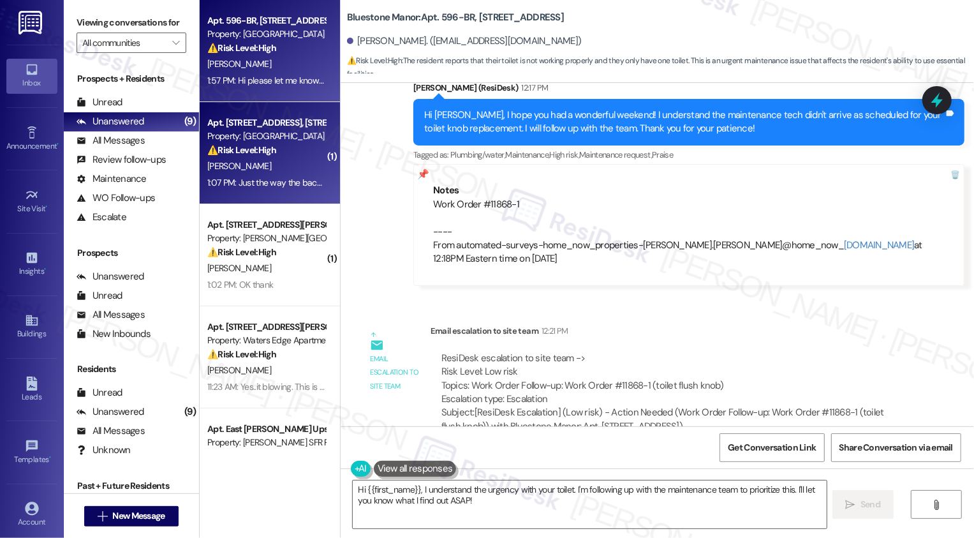
click at [301, 189] on div "1:07 PM: Just the way the back porch look.And I'm seeing roaches 1:07 PM: Just …" at bounding box center [266, 183] width 121 height 16
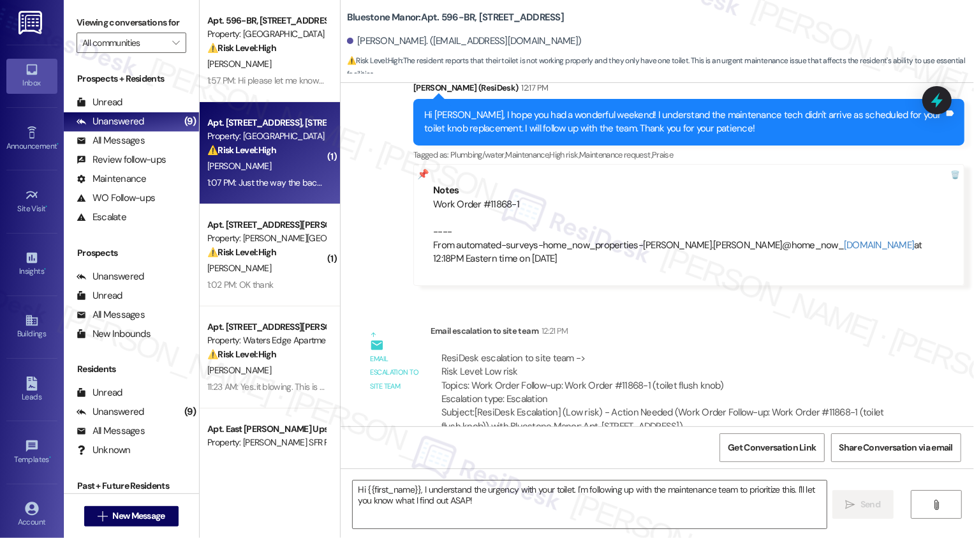
type textarea "Fetching suggested responses. Please feel free to read through the conversation…"
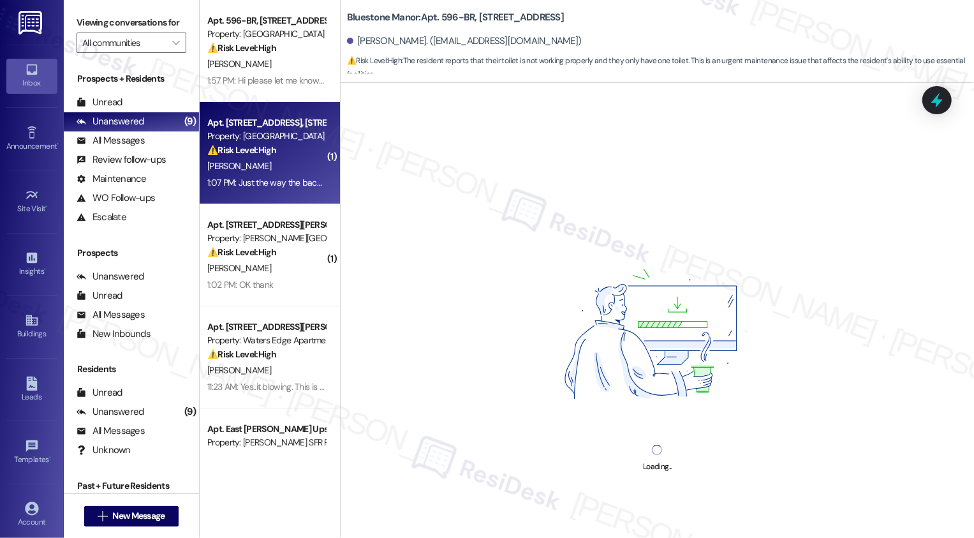
click at [301, 189] on div "1:07 PM: Just the way the back porch look.And I'm seeing roaches 1:07 PM: Just …" at bounding box center [266, 183] width 121 height 16
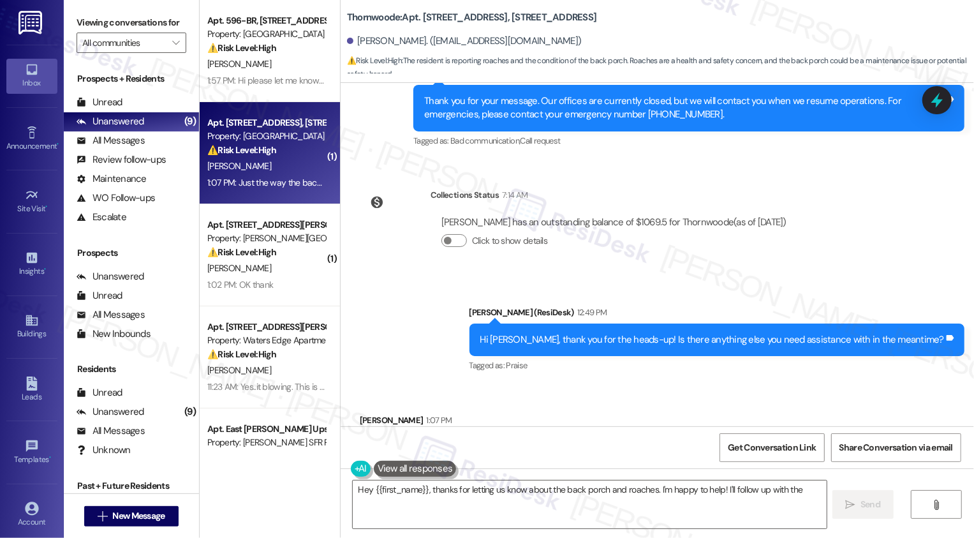
scroll to position [471, 0]
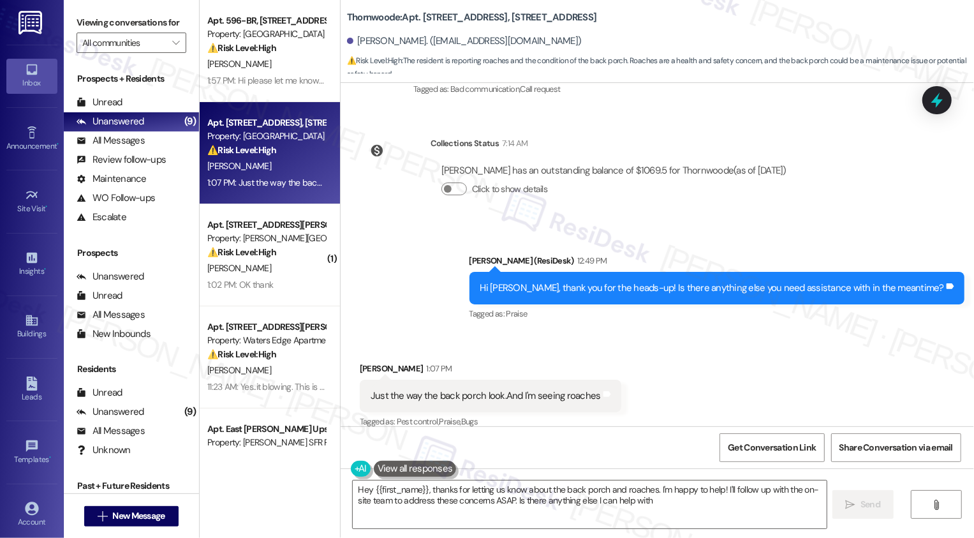
type textarea "Hey {{first_name}}, thanks for letting us know about the back porch and roaches…"
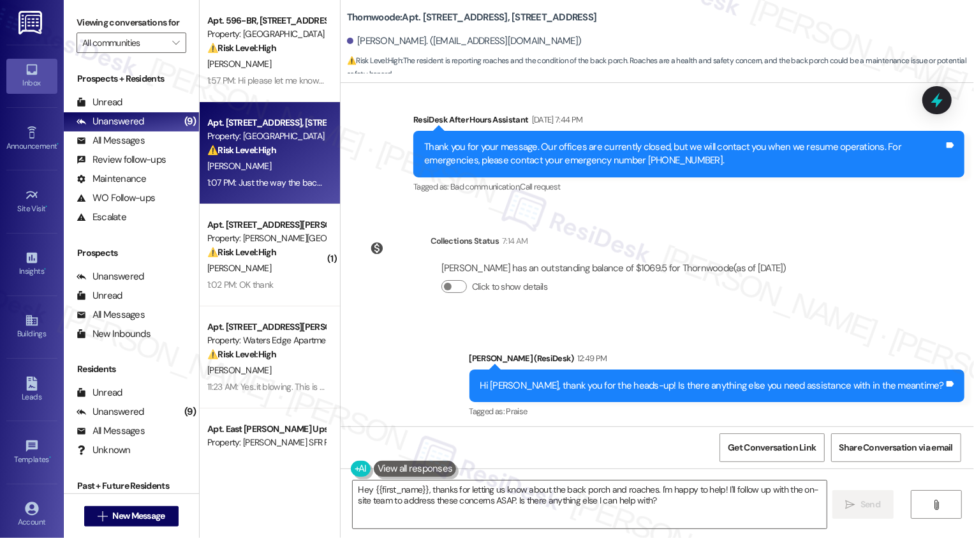
scroll to position [471, 0]
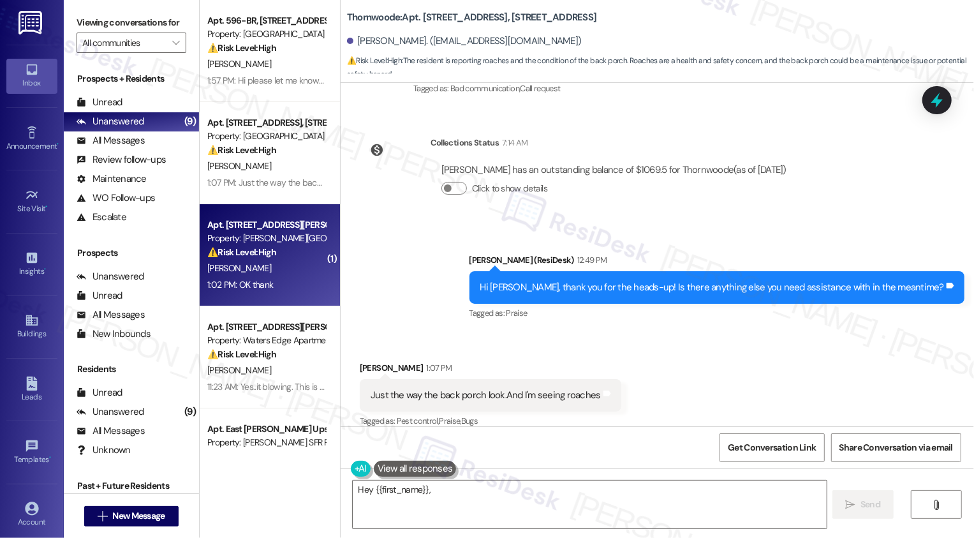
click at [287, 256] on div "⚠️ Risk Level: High The resident is communicating about a partial rent payment …" at bounding box center [266, 252] width 118 height 13
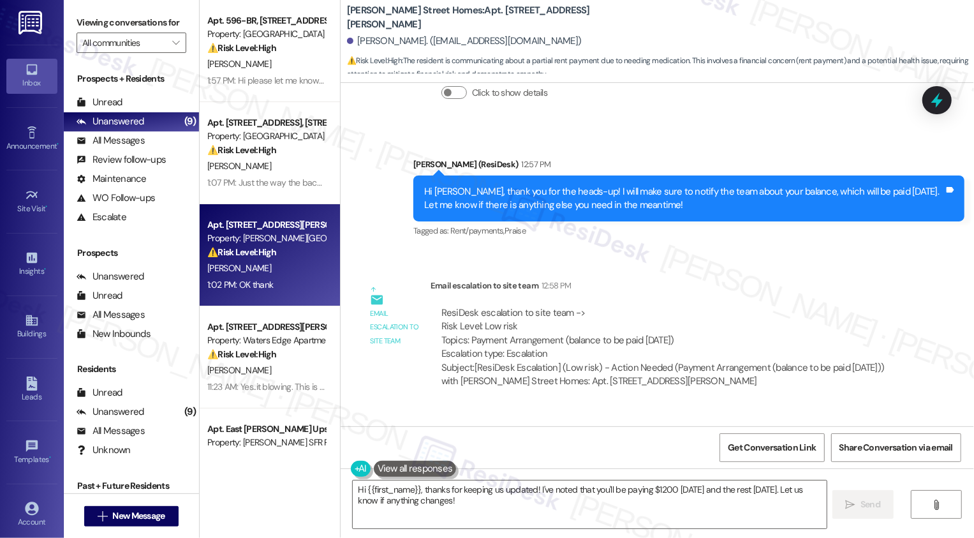
scroll to position [780, 0]
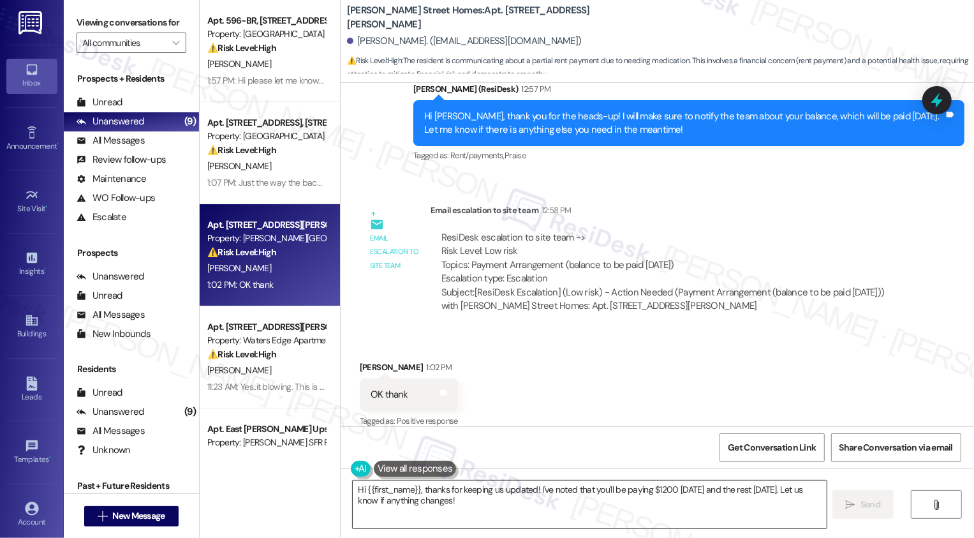
click at [503, 511] on textarea "Hi {{first_name}}, thanks for keeping us updated! I've noted that you'll be pay…" at bounding box center [590, 504] width 474 height 48
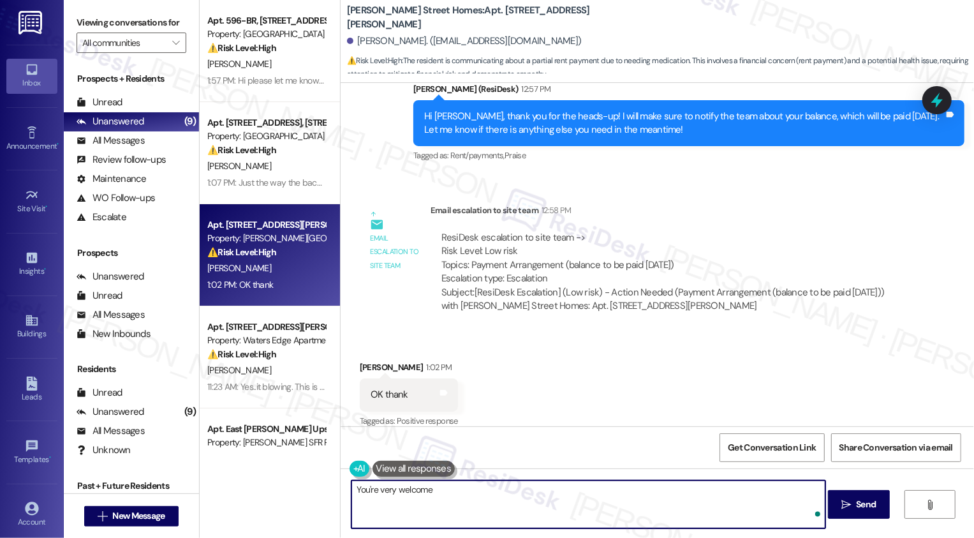
type textarea "You're very welcome!"
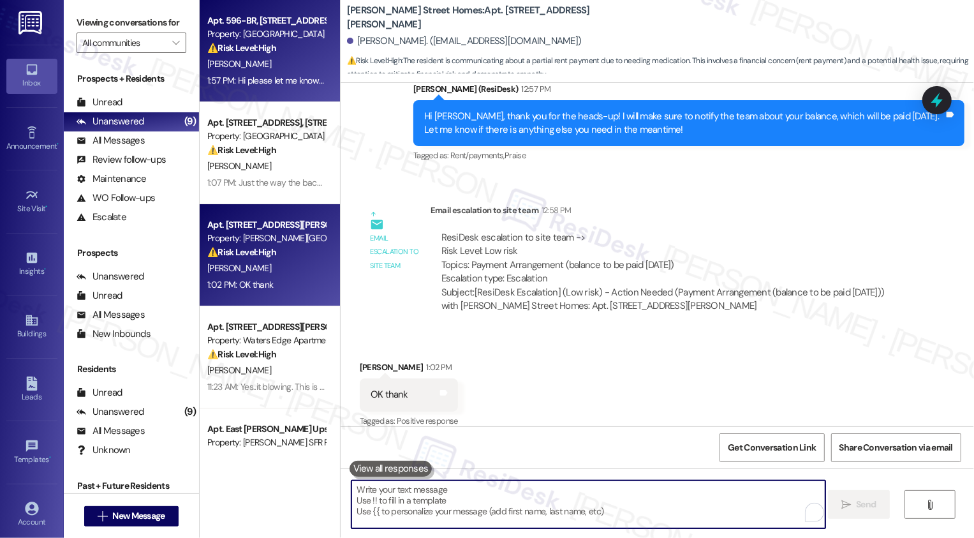
scroll to position [779, 0]
